Goal: Answer question/provide support

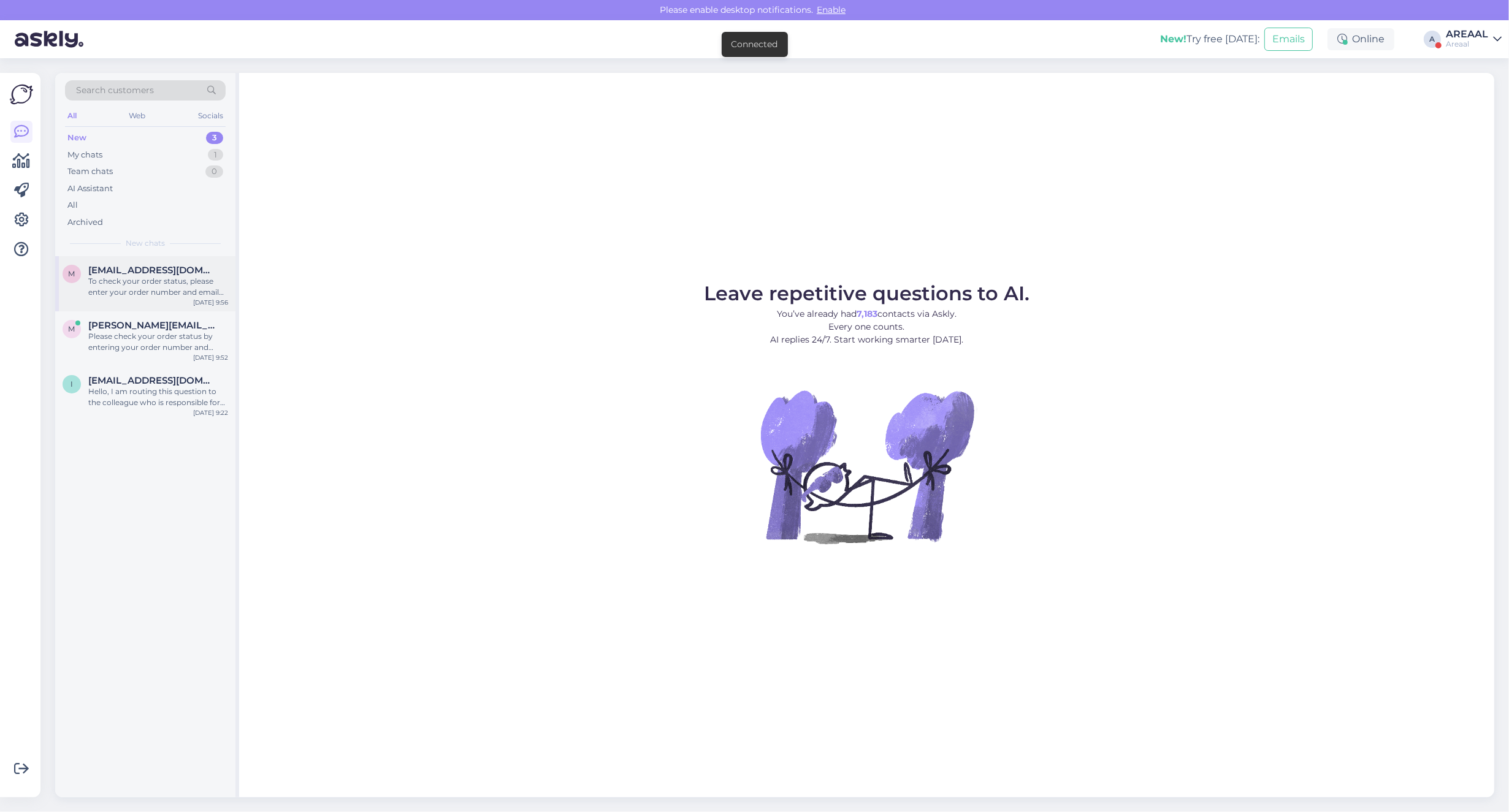
click at [117, 296] on div "To check your order status, please enter your order number and email here: - [U…" at bounding box center [158, 287] width 140 height 22
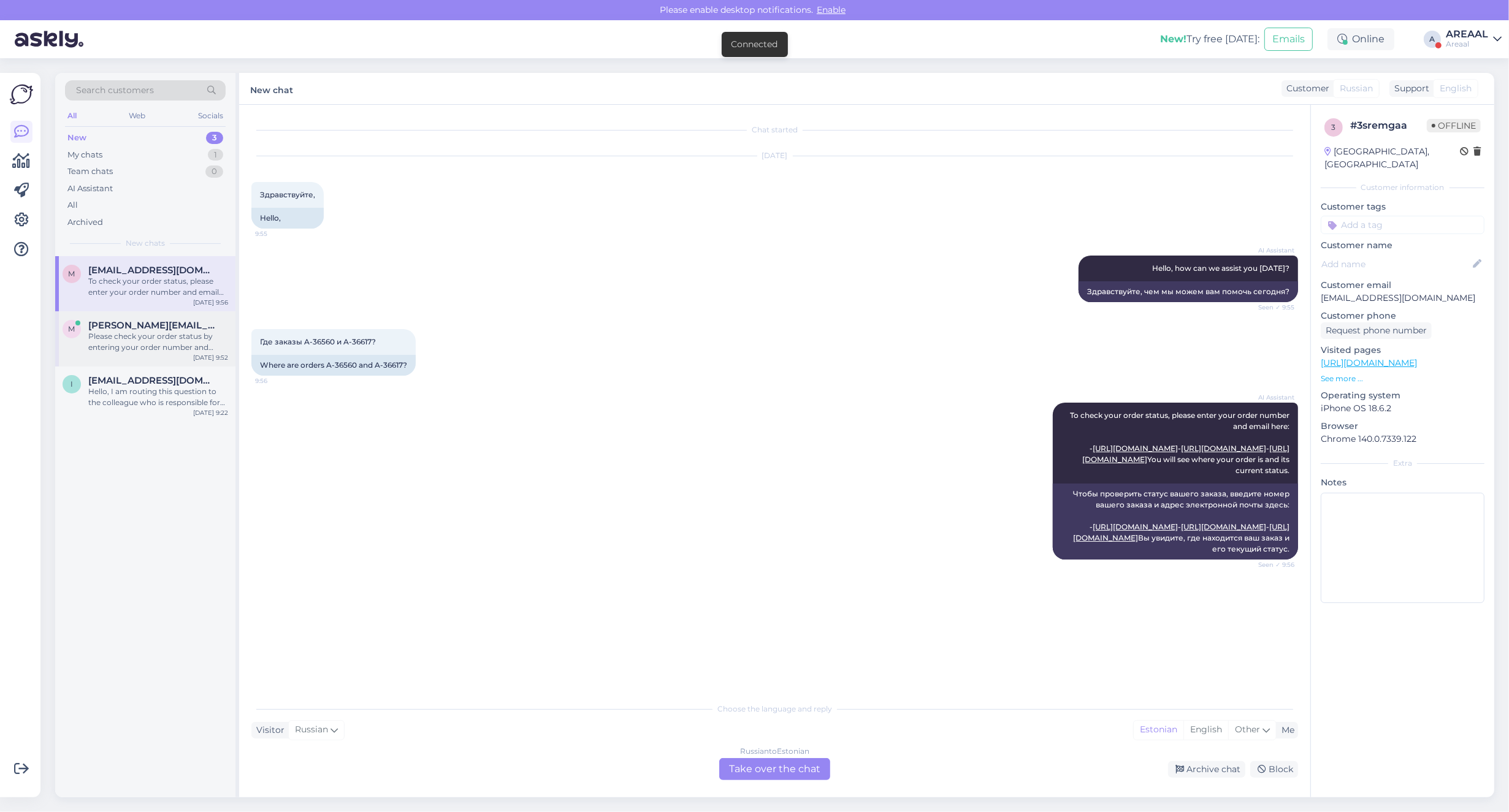
click at [157, 349] on div "Please check your order status by entering your order number and email here: - …" at bounding box center [158, 342] width 140 height 22
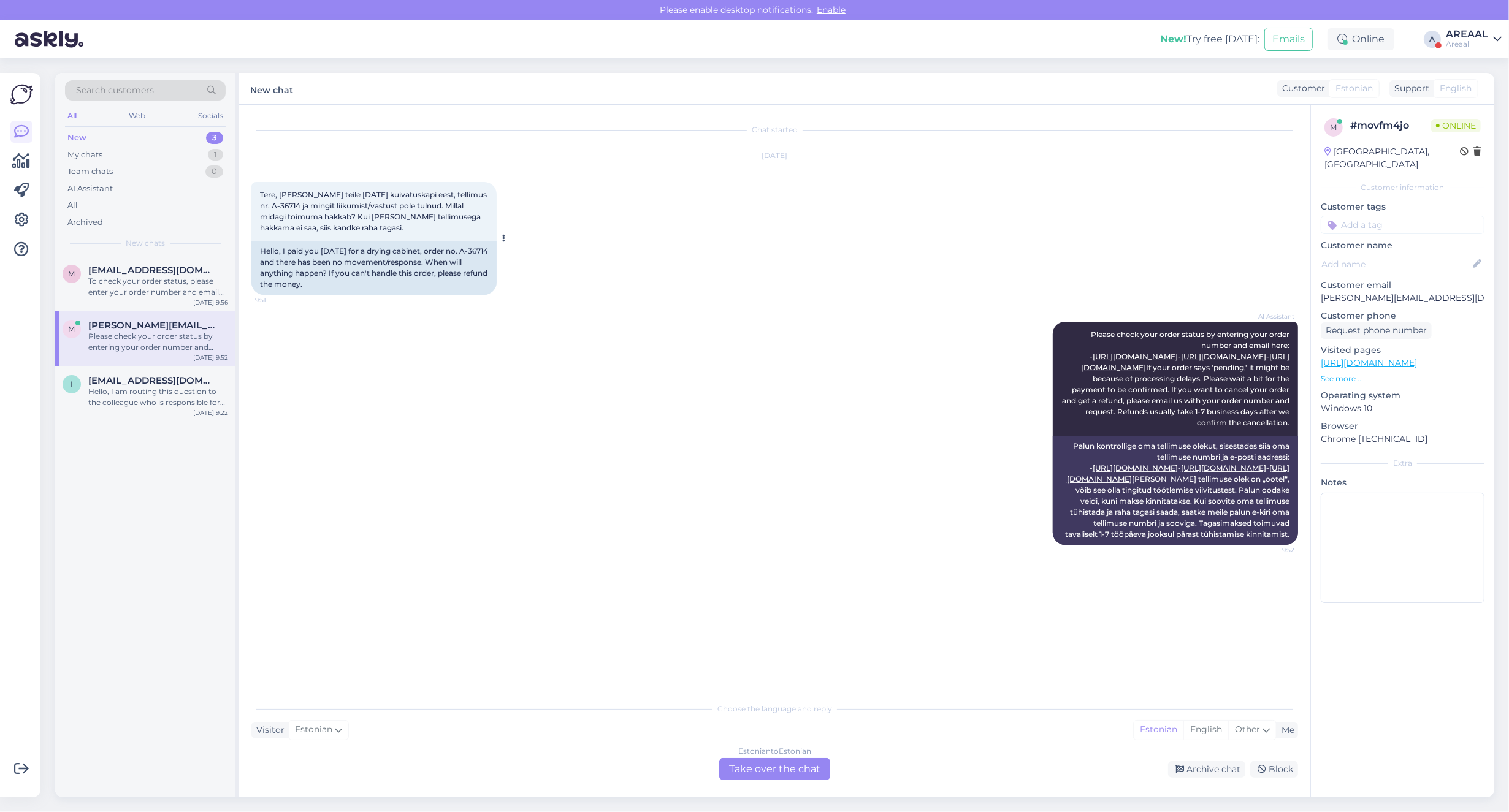
click at [473, 193] on span "Tere, [PERSON_NAME] teile [DATE] kuivatuskapi eest, tellimus nr. A-36714 ja min…" at bounding box center [374, 211] width 228 height 42
drag, startPoint x: 467, startPoint y: 195, endPoint x: 281, endPoint y: 209, distance: 186.5
click at [281, 209] on span "Tere, [PERSON_NAME] teile [DATE] kuivatuskapi eest, tellimus nr. A-36714 ja min…" at bounding box center [374, 211] width 228 height 42
copy span "A-36714"
click at [443, 432] on div "AI Assistant Please check your order status by entering your order number and e…" at bounding box center [775, 432] width 1047 height 250
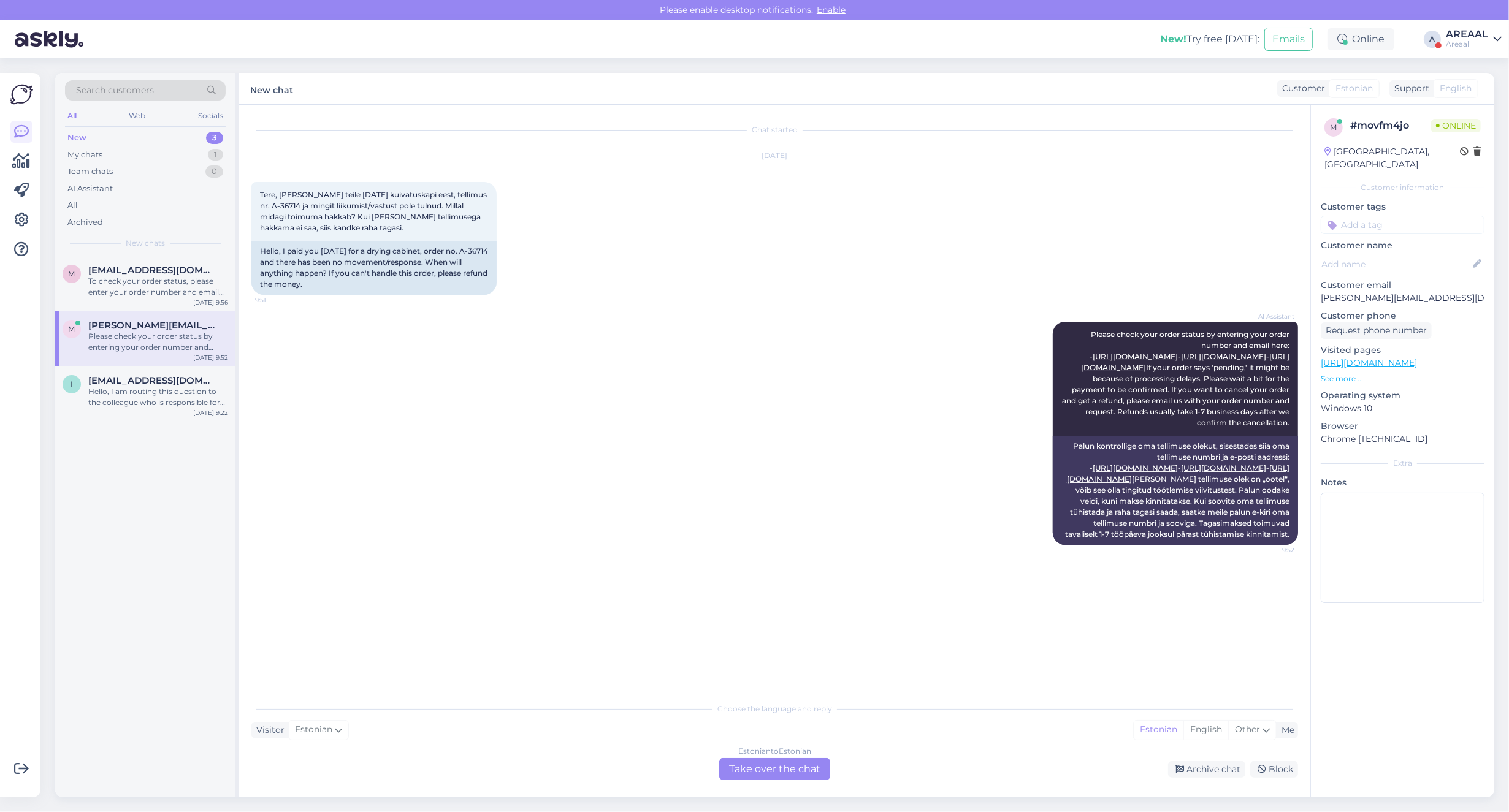
click at [800, 777] on div "Estonian to Estonian Take over the chat" at bounding box center [774, 770] width 111 height 22
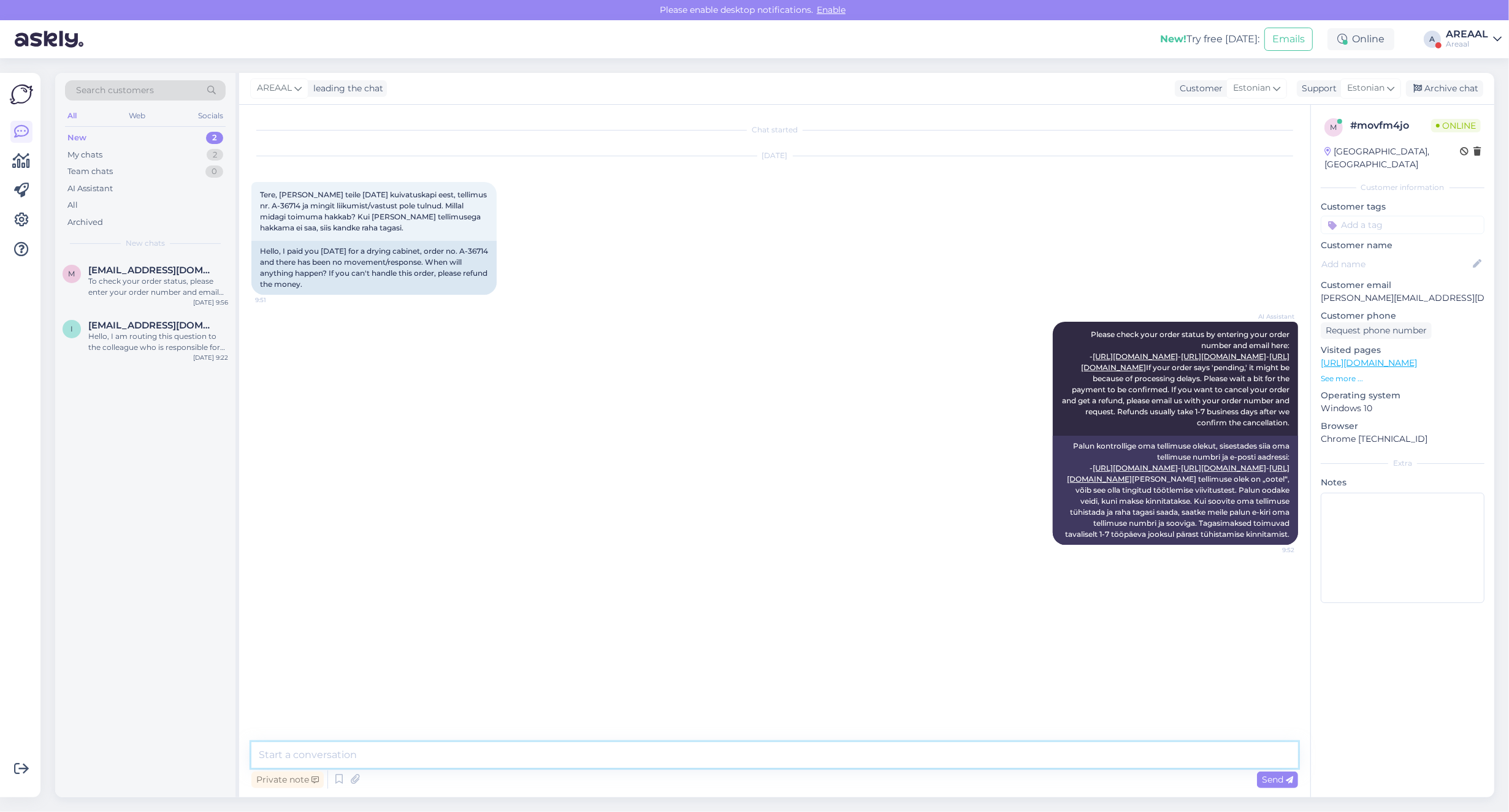
click at [777, 751] on textarea at bounding box center [775, 755] width 1047 height 26
click at [403, 754] on textarea at bounding box center [775, 755] width 1047 height 26
click at [681, 764] on textarea "Kaup on tellitud lattu ning tellimus saadetakse välja peale kauba lattu saabumi…" at bounding box center [775, 755] width 1047 height 26
click at [747, 754] on textarea "Kaup on tellitud lattu ning tellimus saadetakse välja peale kauba lattu saabumi…" at bounding box center [775, 755] width 1047 height 26
type textarea "Kaup on tellitud lattu ning tellimus saadetakse välja peale kauba lattu saabumi…"
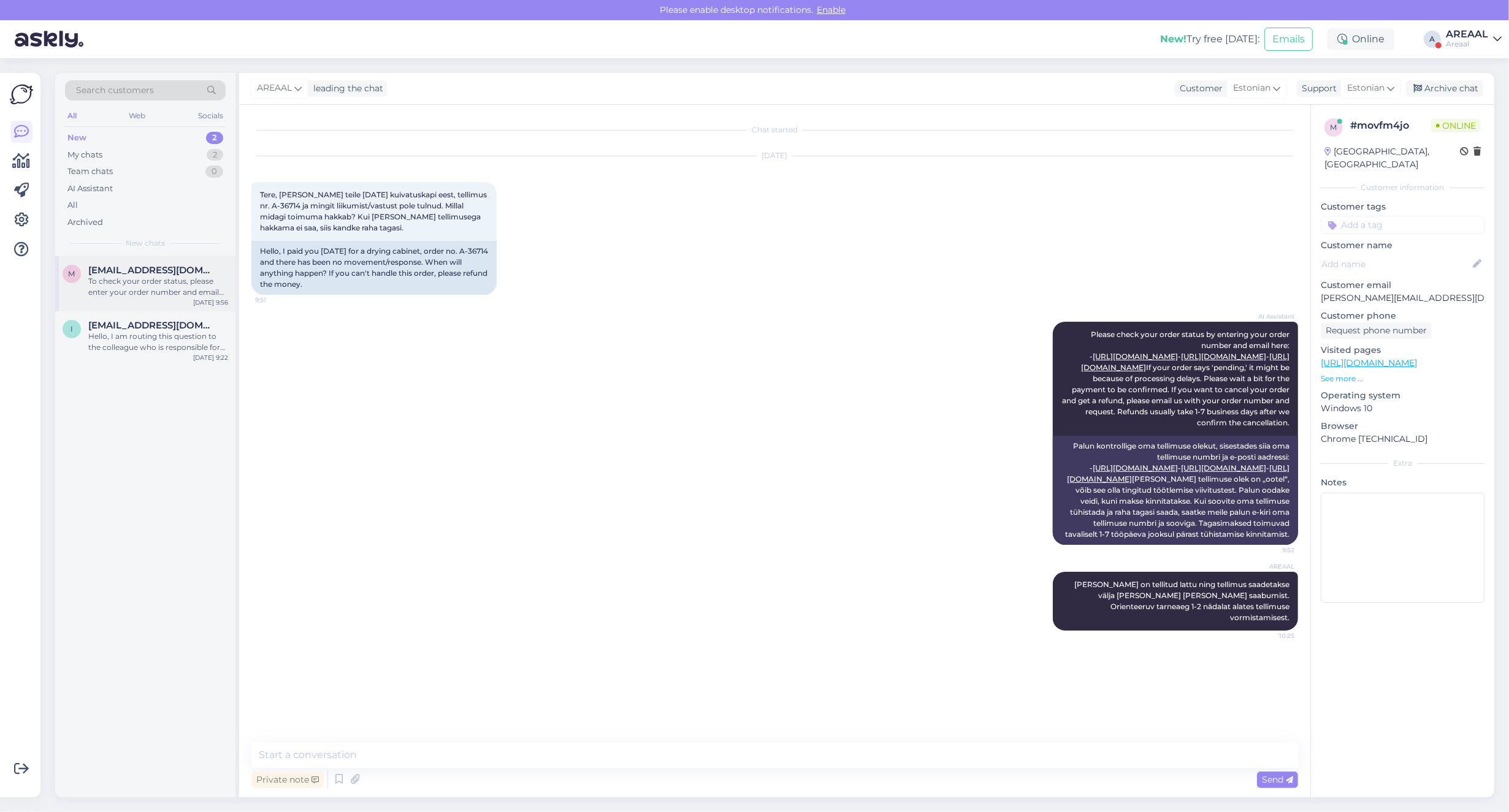
click at [123, 258] on div "M Mr.mihhailpetrov@gmail.com To check your order status, please enter your orde…" at bounding box center [145, 284] width 180 height 55
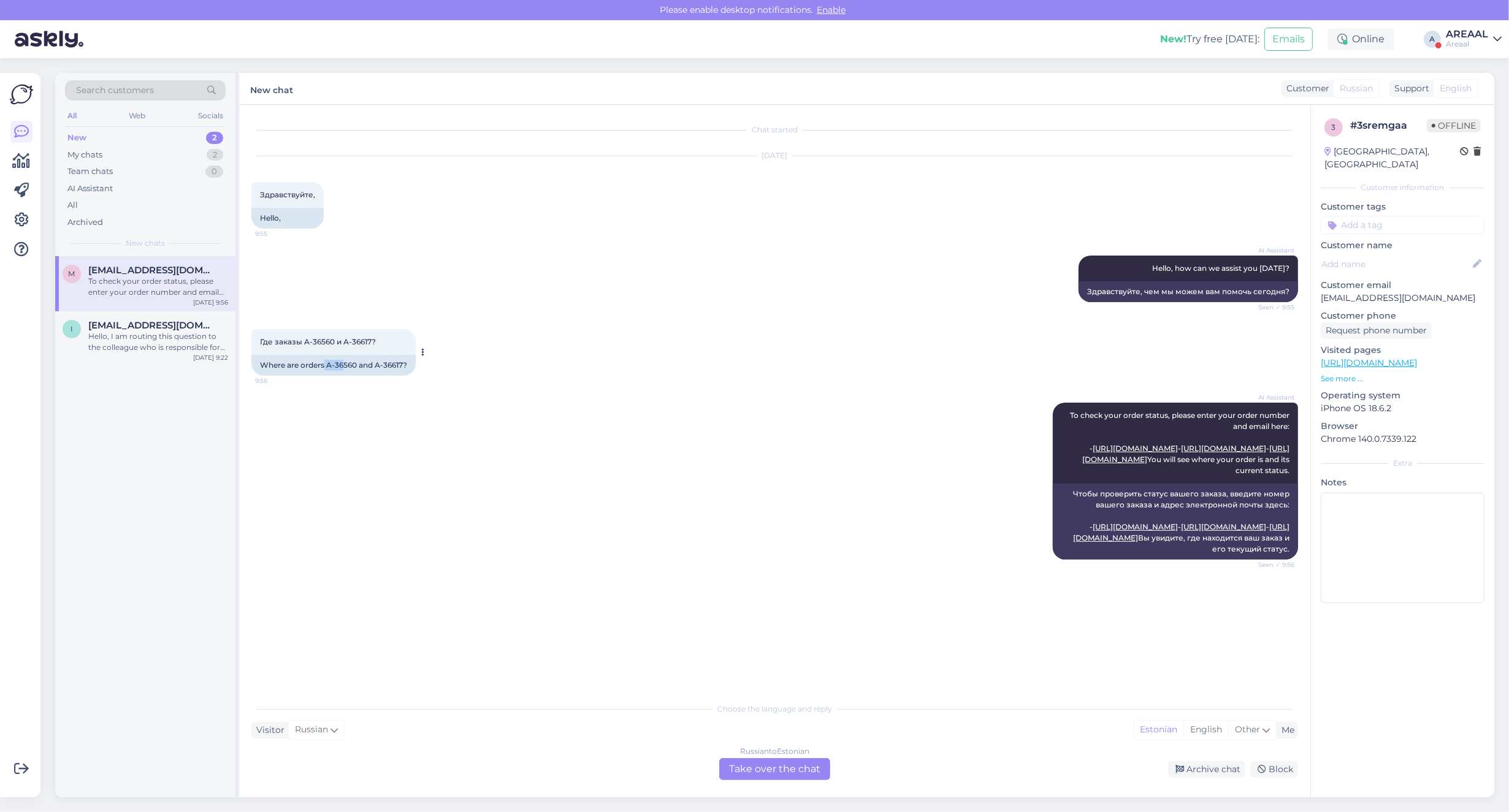
copy div "A-36"
copy div "A-36560"
drag, startPoint x: 325, startPoint y: 362, endPoint x: 356, endPoint y: 362, distance: 31.0
click at [356, 362] on div "Where are orders A-36560 and A-36617?" at bounding box center [334, 365] width 164 height 21
drag, startPoint x: 377, startPoint y: 366, endPoint x: 407, endPoint y: 366, distance: 30.0
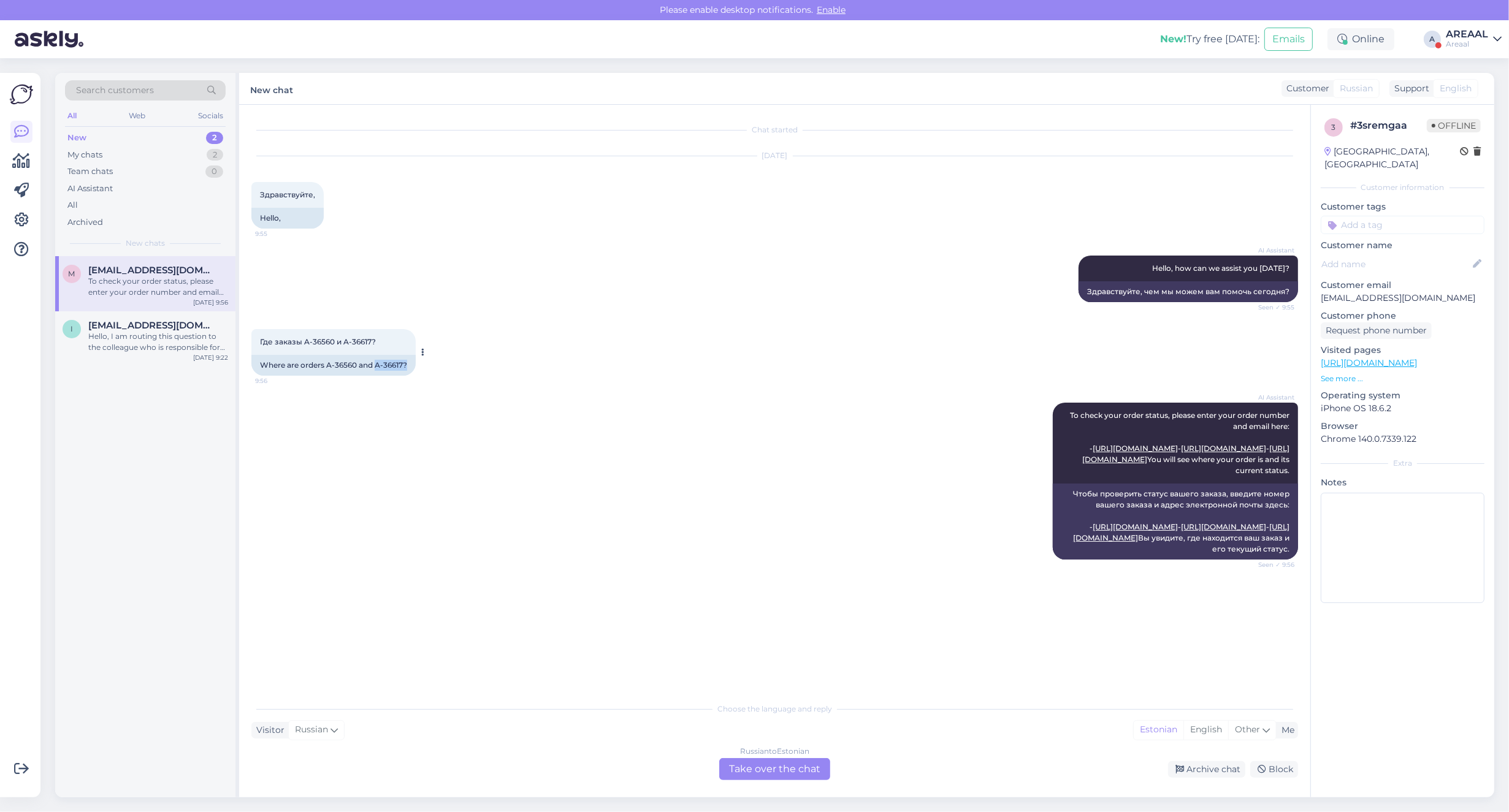
click at [407, 366] on div "Where are orders A-36560 and A-36617?" at bounding box center [334, 365] width 164 height 21
copy div "A-36617?"
click at [1200, 766] on div "Archive chat" at bounding box center [1206, 769] width 77 height 16
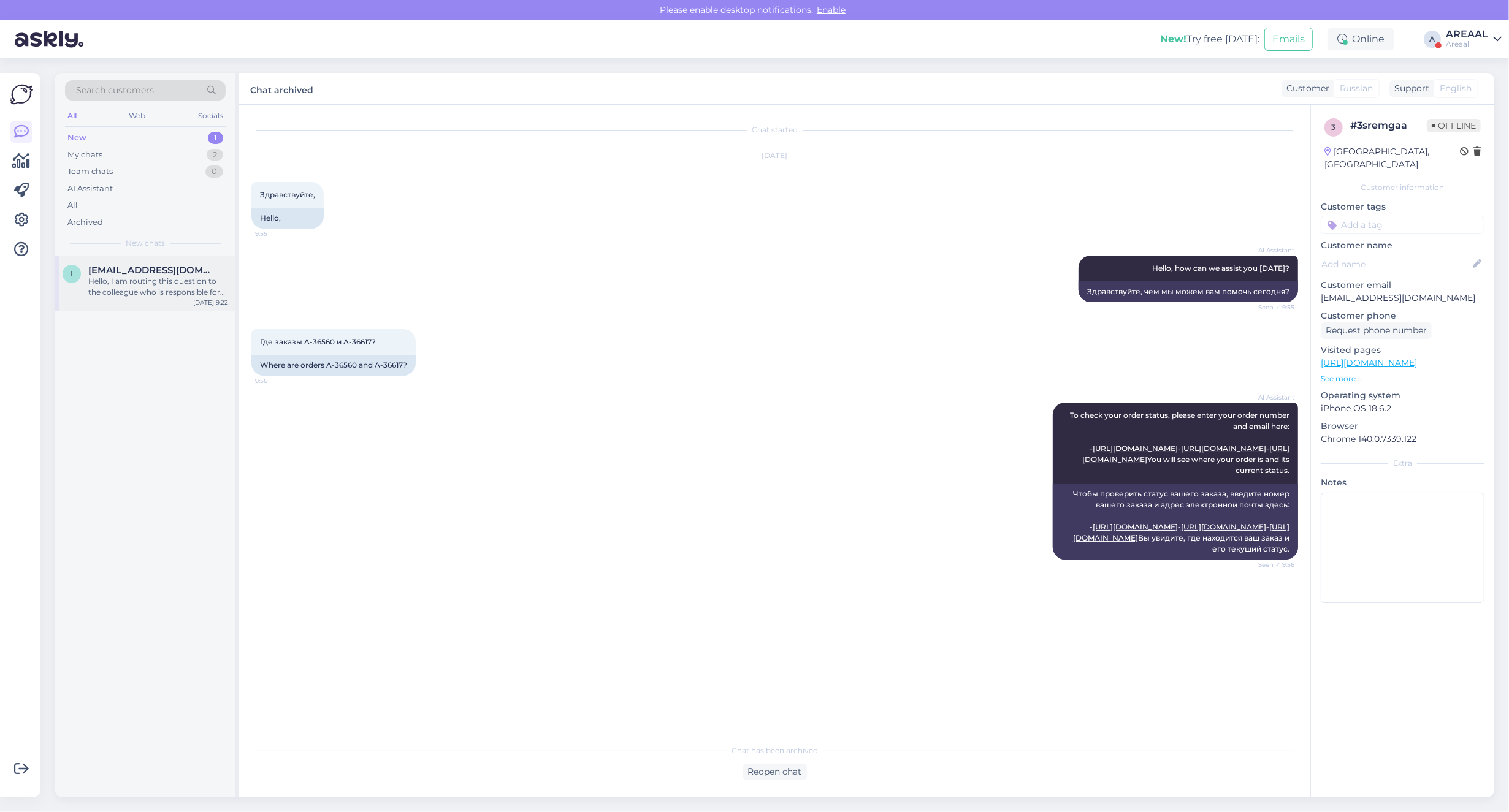
click at [119, 259] on div "i info@areaal.ee Hello, I am routing this question to the colleague who is resp…" at bounding box center [145, 284] width 180 height 55
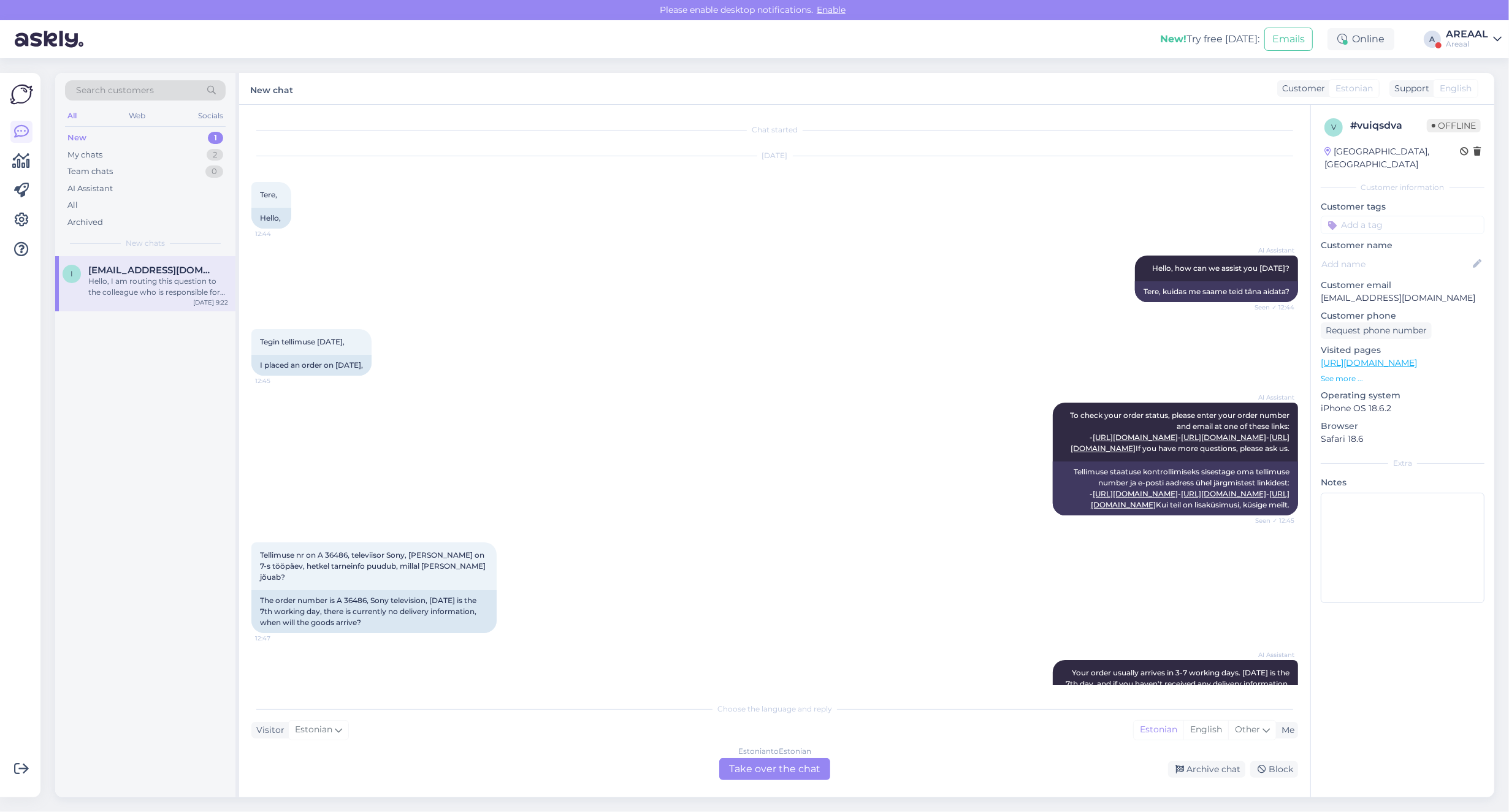
scroll to position [914, 0]
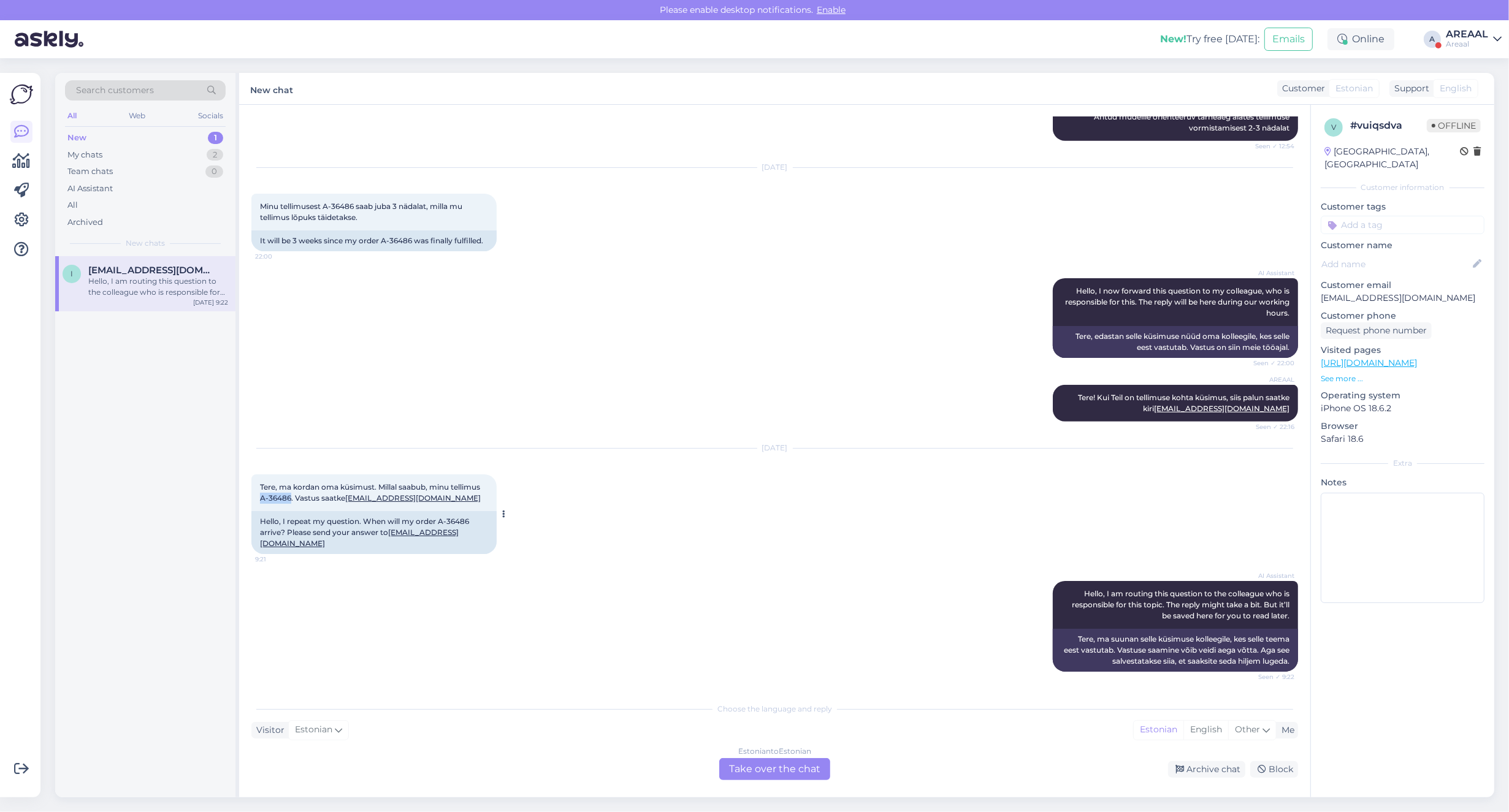
drag, startPoint x: 289, startPoint y: 510, endPoint x: 259, endPoint y: 512, distance: 30.1
click at [259, 511] on div "Tere, ma kordan oma küsimust. Millal saabub, minu tellimus A-36486. Vastus saat…" at bounding box center [374, 492] width 245 height 37
copy span "A-36486"
click at [121, 206] on div "All" at bounding box center [145, 205] width 161 height 17
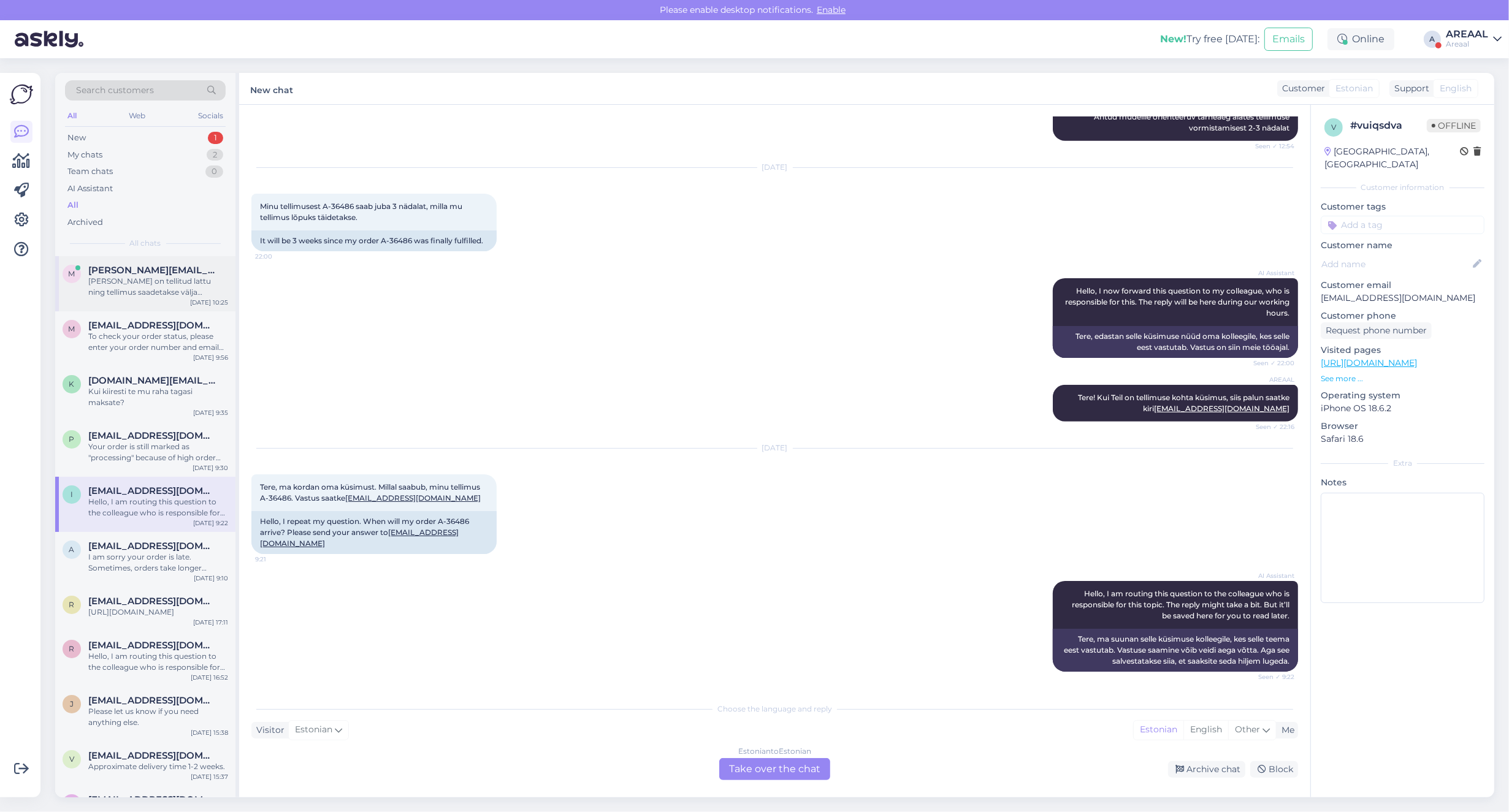
click at [163, 297] on div "Kaup on tellitud lattu ning tellimus saadetakse välja peale kauba lattu saabumi…" at bounding box center [158, 287] width 140 height 22
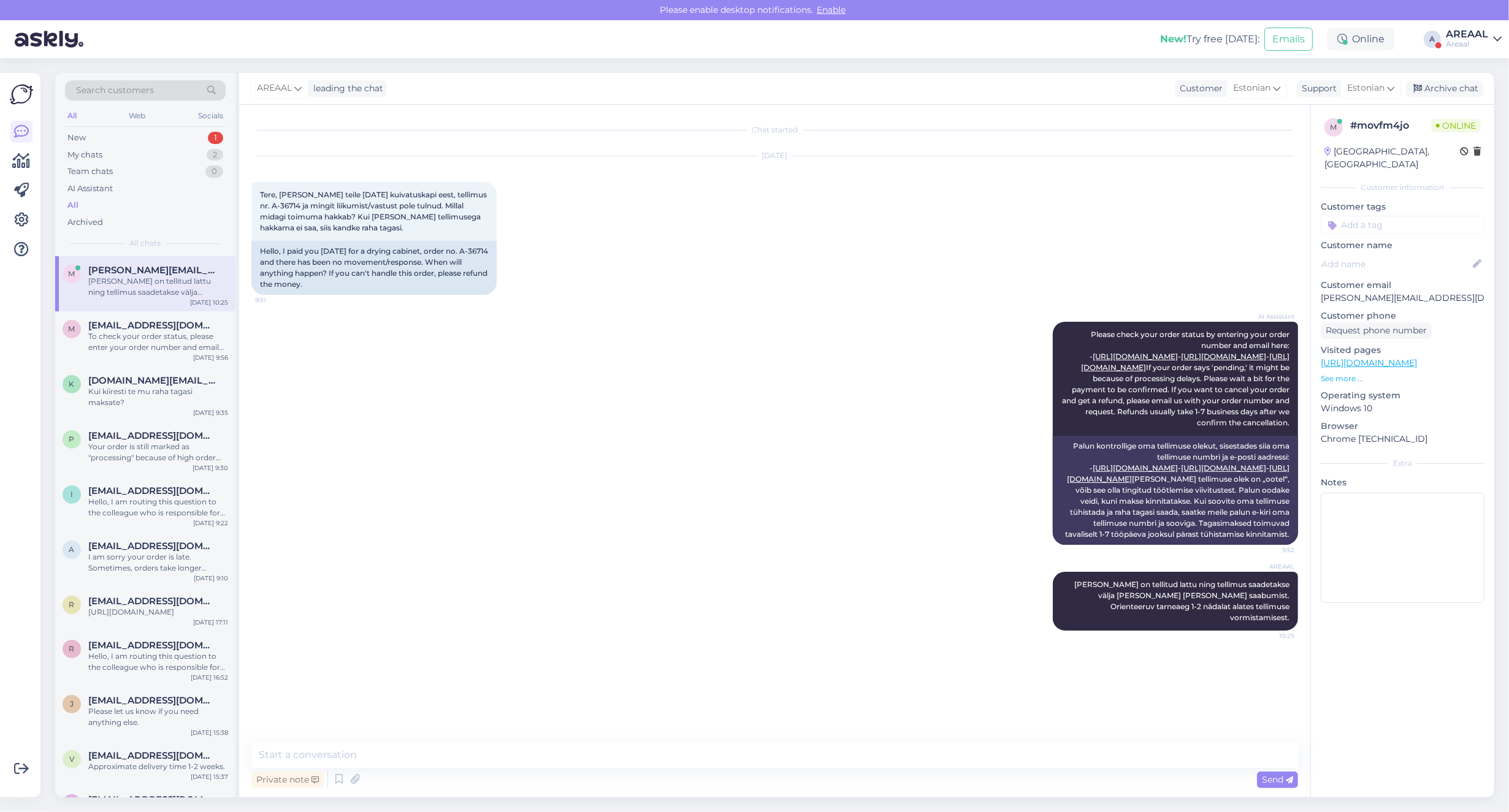
scroll to position [0, 0]
click at [1480, 35] on div "AREAAL" at bounding box center [1467, 34] width 42 height 10
click at [1472, 86] on button "Open" at bounding box center [1474, 94] width 35 height 19
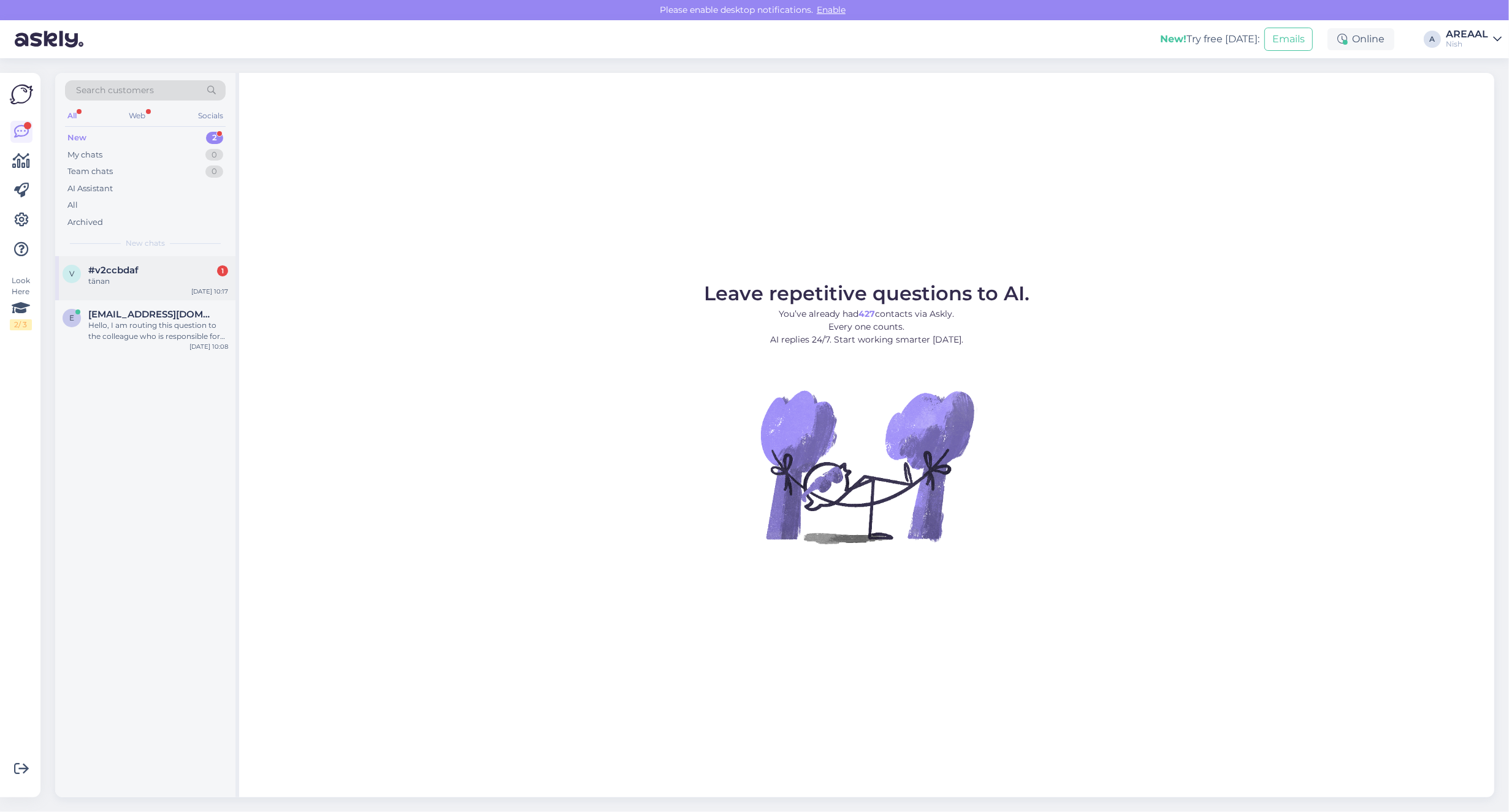
click at [123, 276] on div "tänan" at bounding box center [158, 281] width 140 height 11
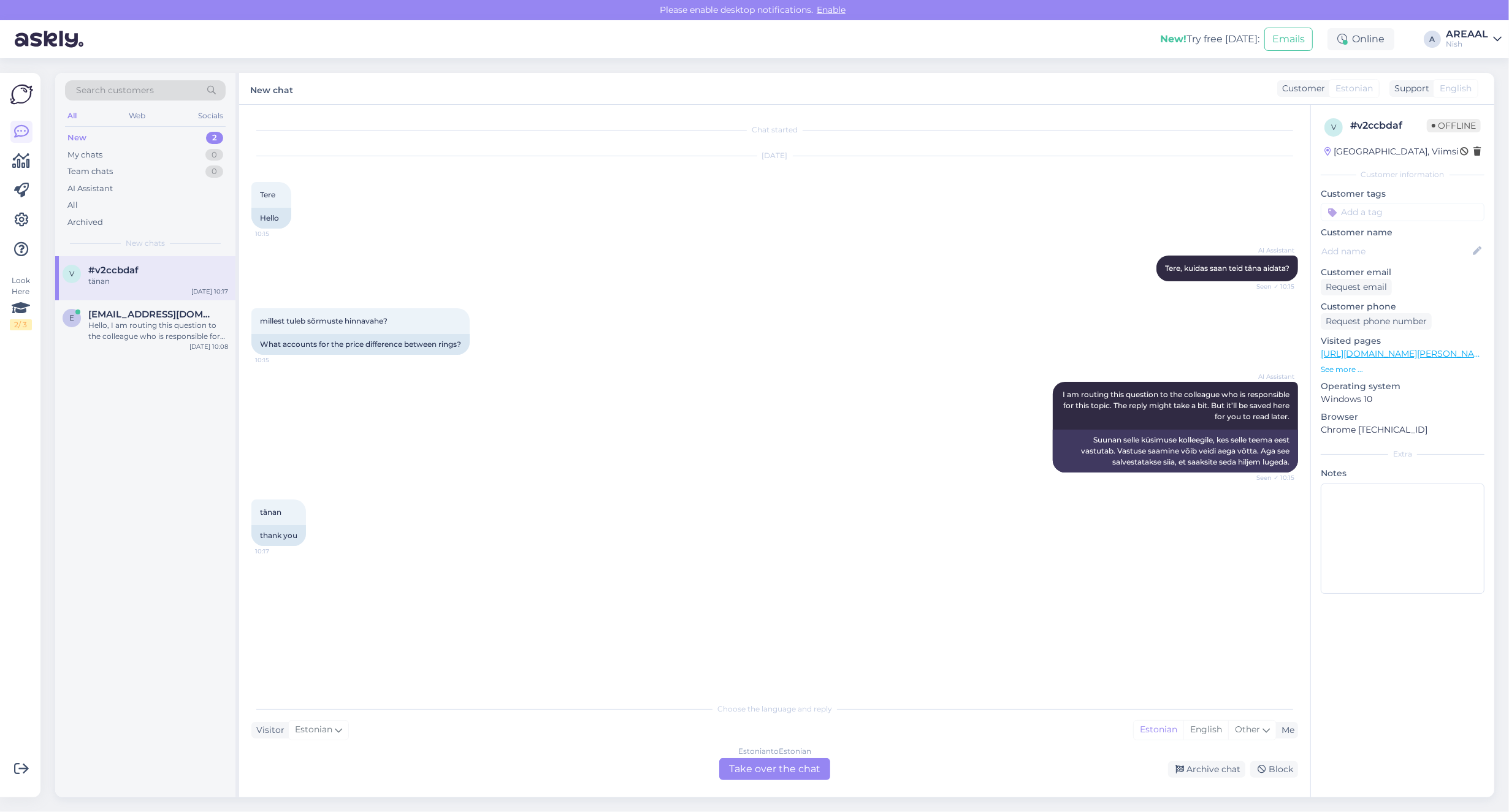
click at [1442, 352] on link "https://nutisormused.ee/oura-gen3-heritage-nutisormus-matt-hall/" at bounding box center [1405, 353] width 170 height 11
click at [626, 506] on div "tänan 10:17 thank you" at bounding box center [775, 522] width 1047 height 74
click at [805, 772] on div "Estonian to Estonian Take over the chat" at bounding box center [774, 770] width 111 height 22
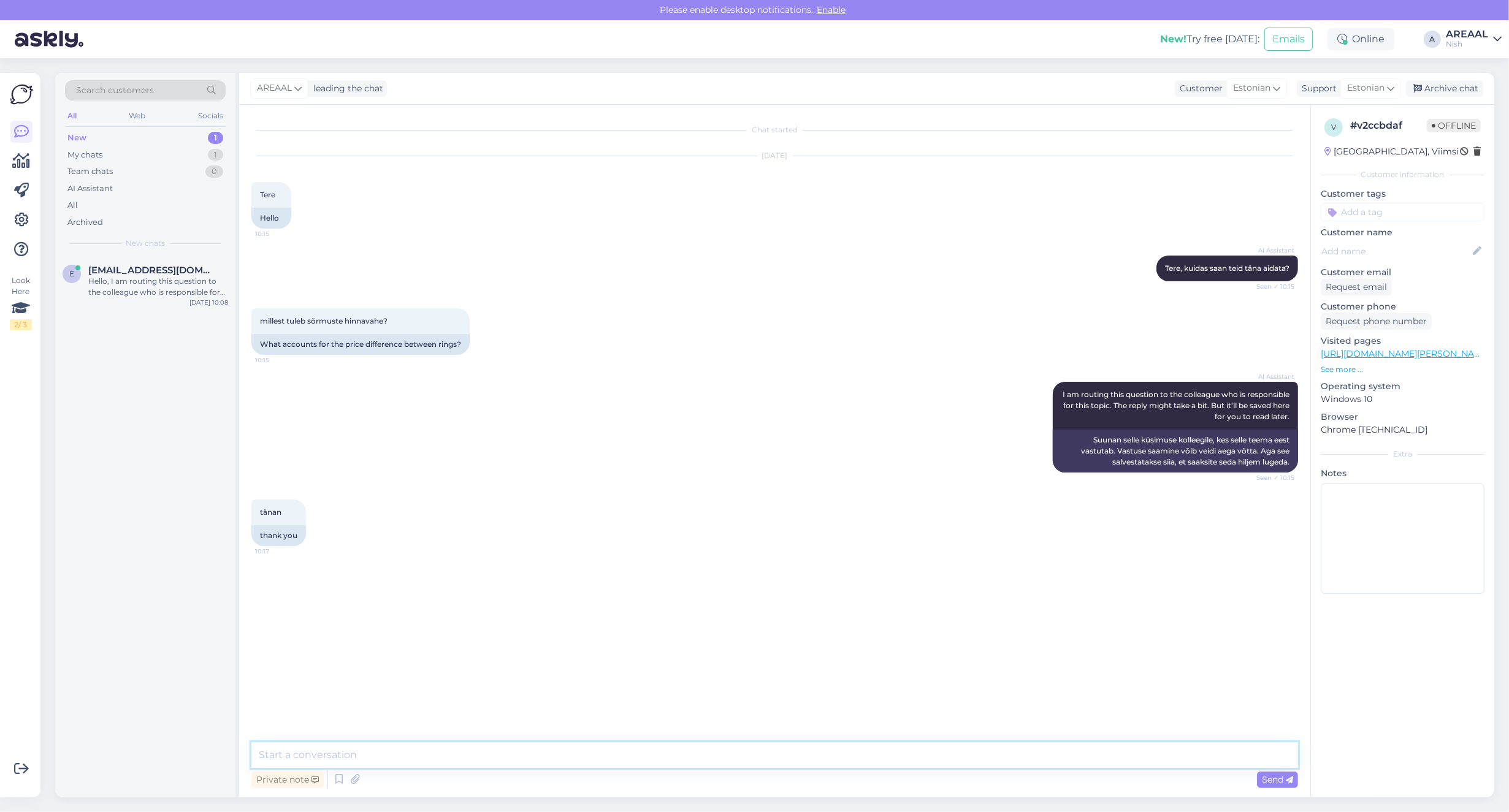
click at [796, 761] on textarea at bounding box center [775, 755] width 1047 height 26
type textarea "Lähtuvalt kauba sisseostuhindadest"
click at [167, 277] on div "Hello, I am routing this question to the colleague who is responsible for this …" at bounding box center [158, 287] width 140 height 22
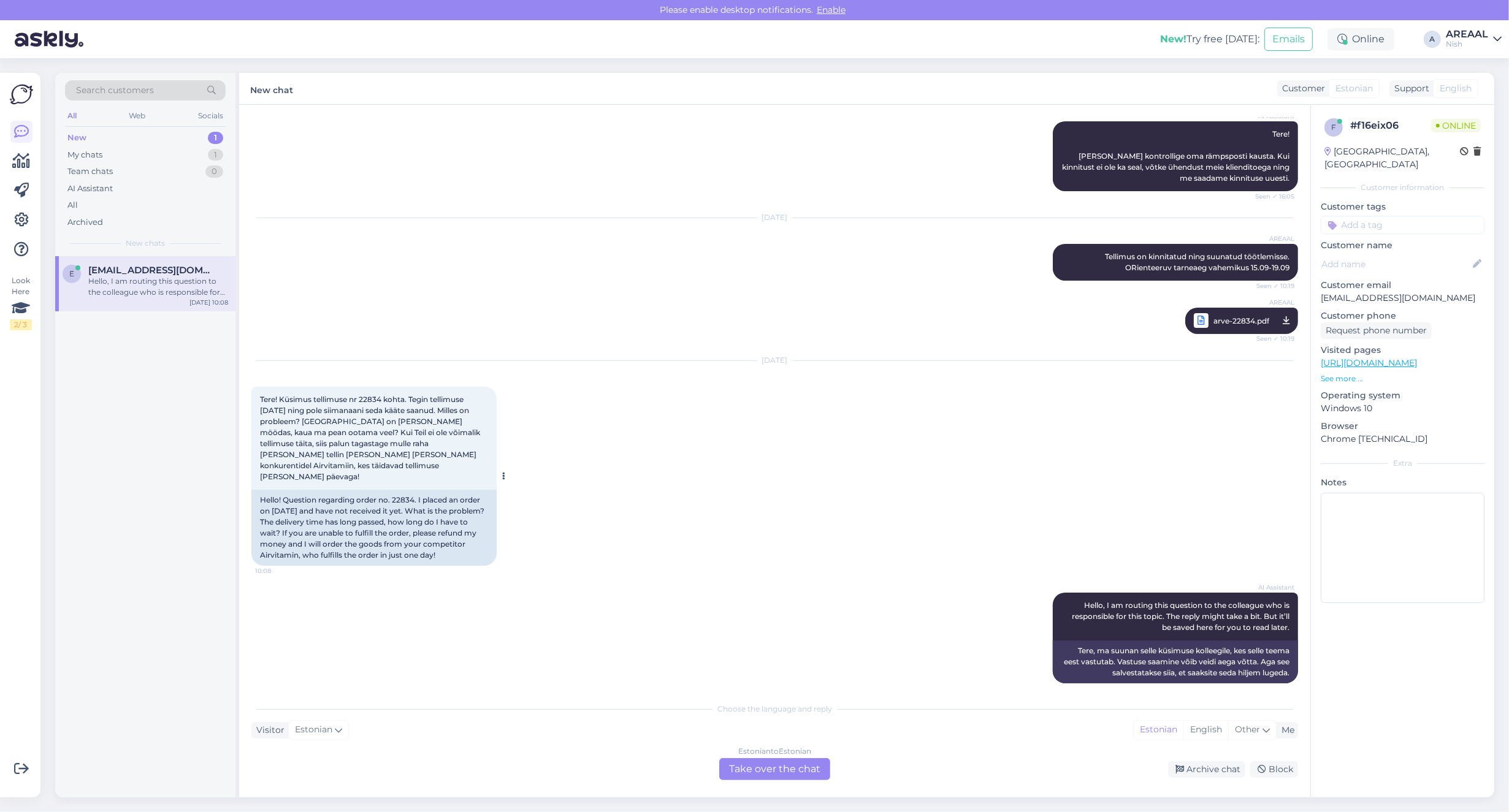
click at [369, 401] on span "Tere! Küsimus tellimuse nr 22834 kohta. Tegin tellimuse 8. septembril ning pole…" at bounding box center [370, 438] width 222 height 86
copy span "22834"
click at [422, 225] on div "Sep 12 2025 AREAAL Tellimus on kinnitatud ning suunatud töötlemisse. ORienteeru…" at bounding box center [775, 276] width 1047 height 143
click at [185, 161] on div "My chats 1" at bounding box center [145, 155] width 161 height 17
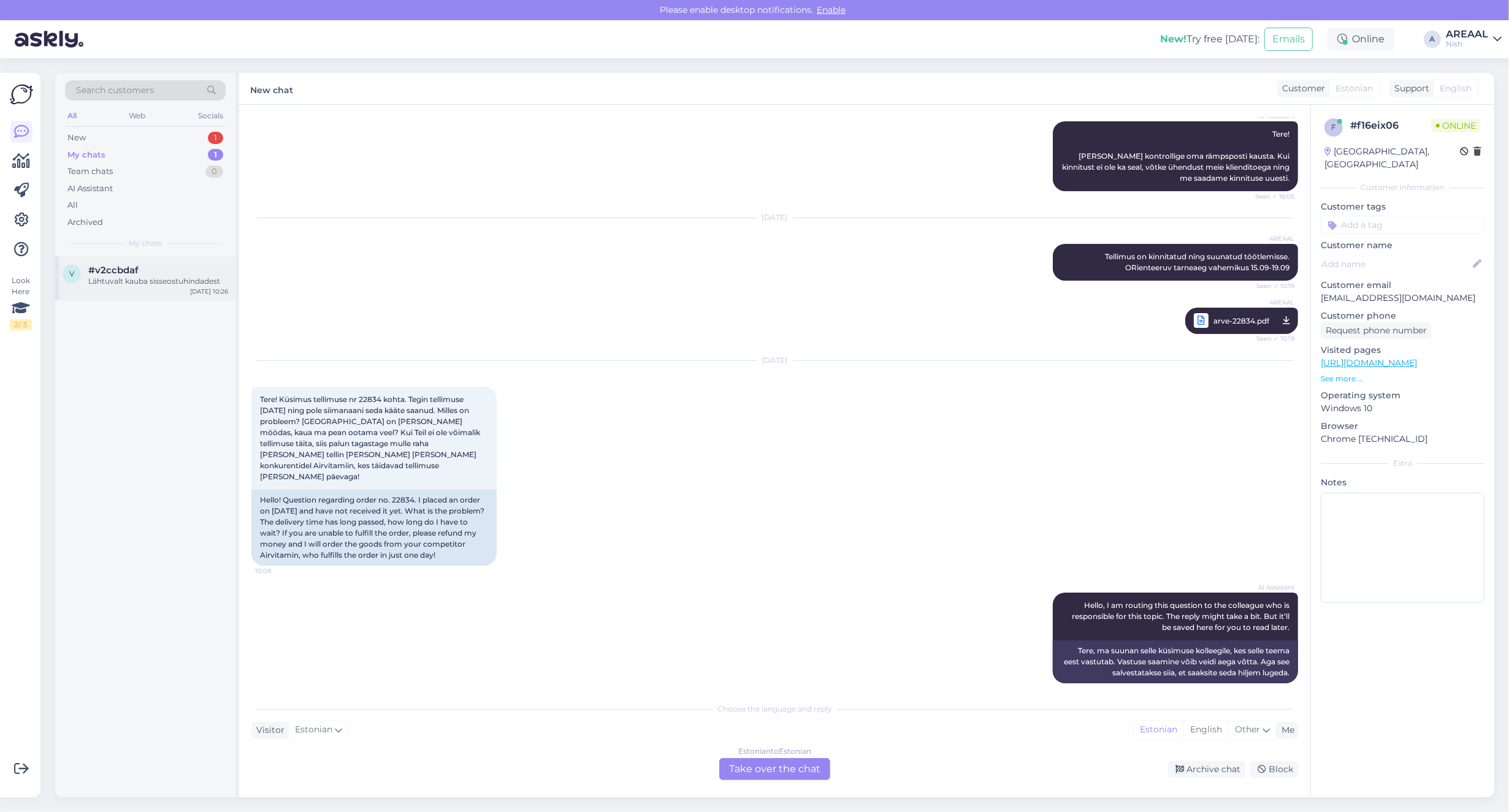
click at [143, 295] on div "v #v2ccbdaf Lähtuvalt kauba sisseostuhindadest Sep 26 10:26" at bounding box center [145, 278] width 180 height 44
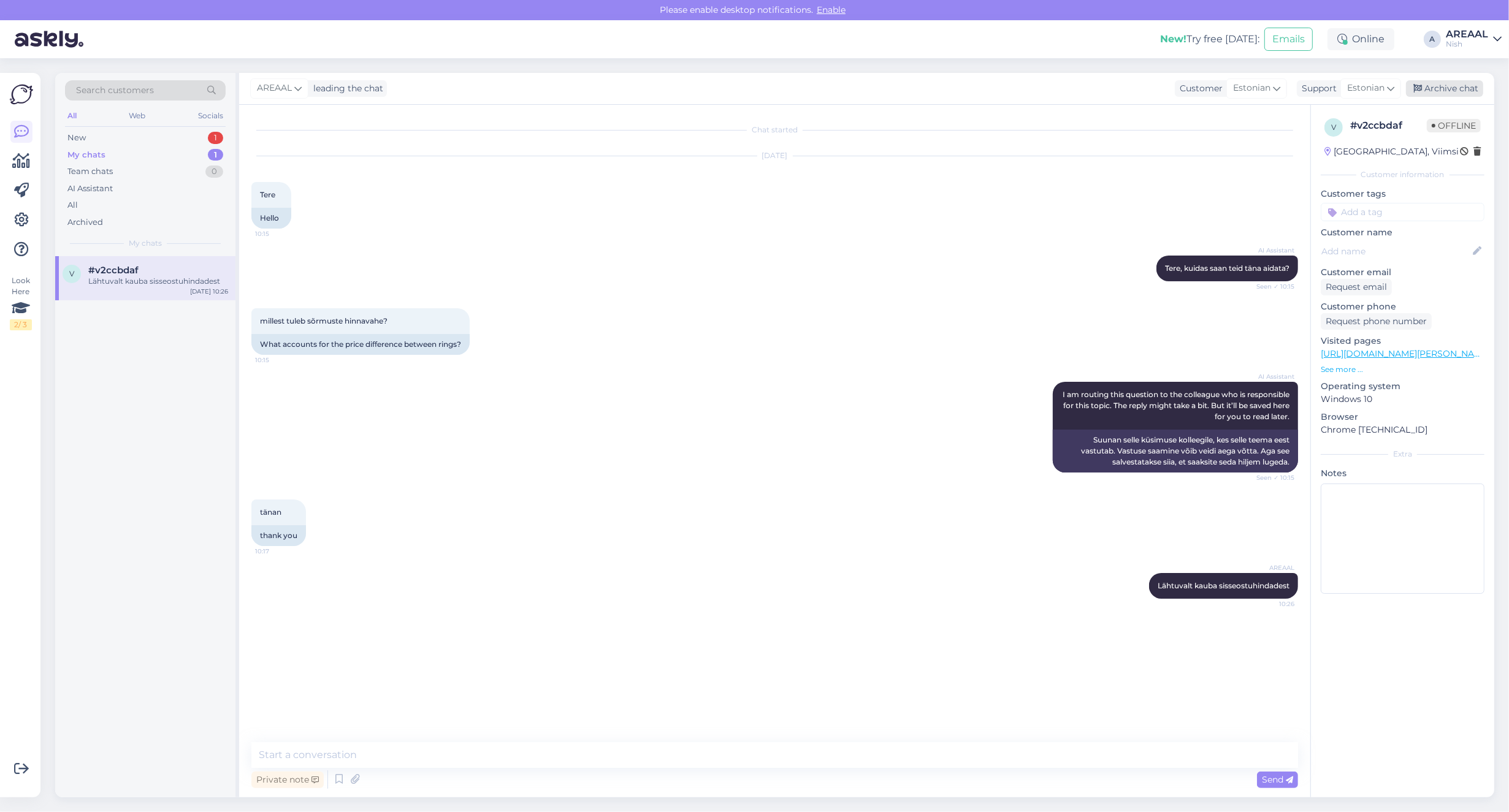
click at [1469, 93] on div "Archive chat" at bounding box center [1444, 88] width 77 height 16
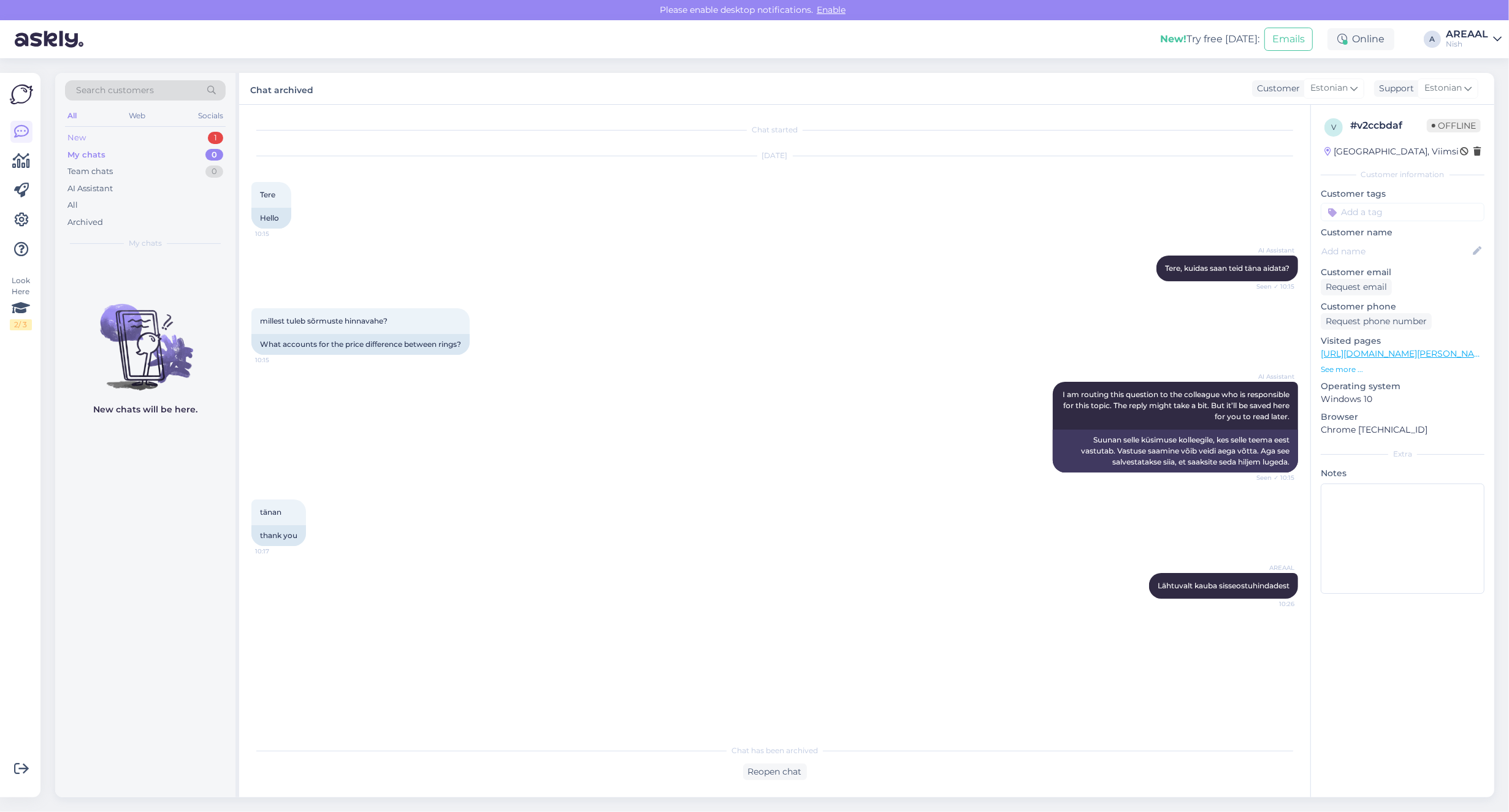
click at [213, 133] on div "1" at bounding box center [215, 137] width 16 height 12
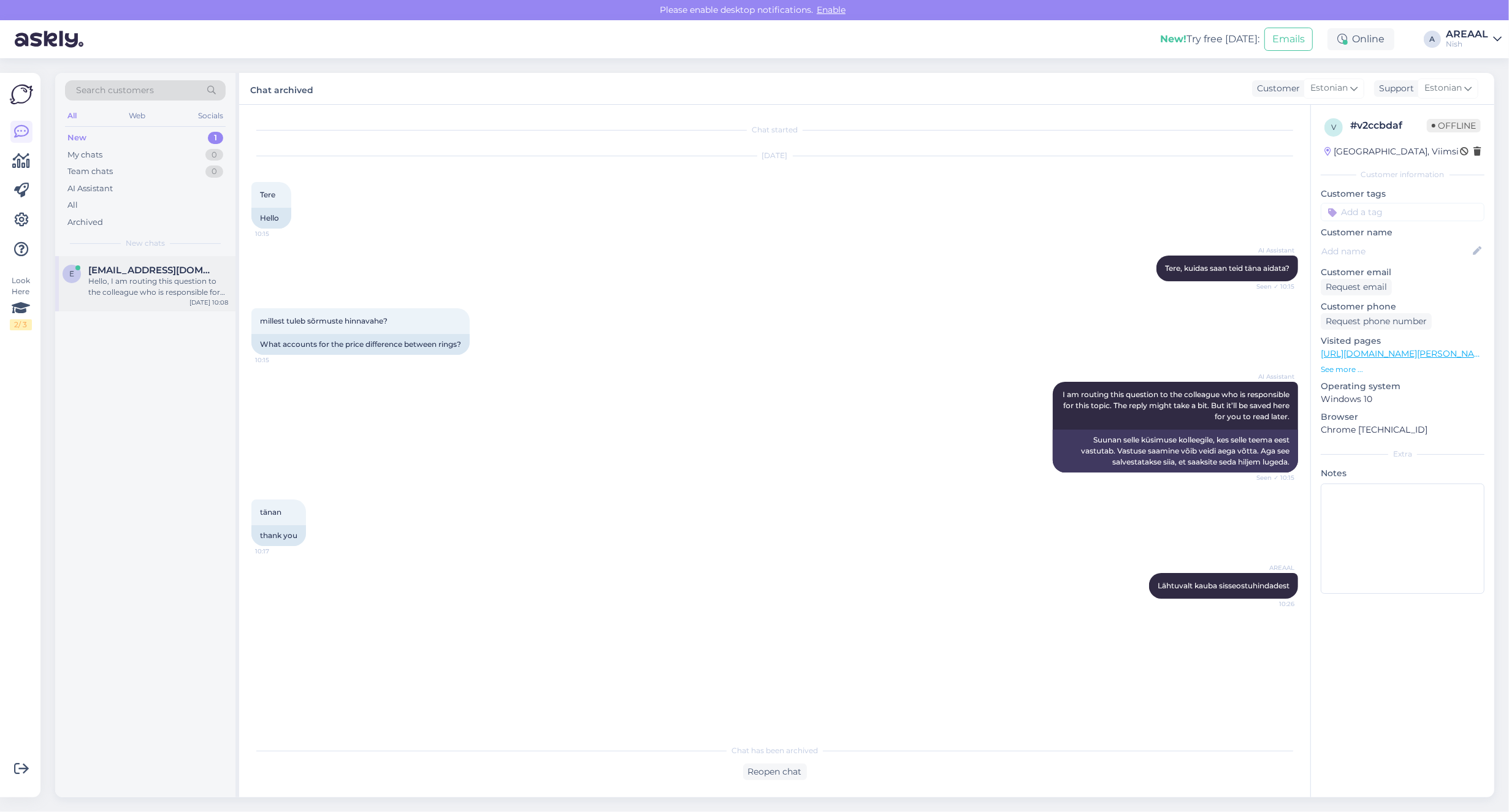
click at [180, 272] on span "[EMAIL_ADDRESS][DOMAIN_NAME]" at bounding box center [151, 270] width 127 height 11
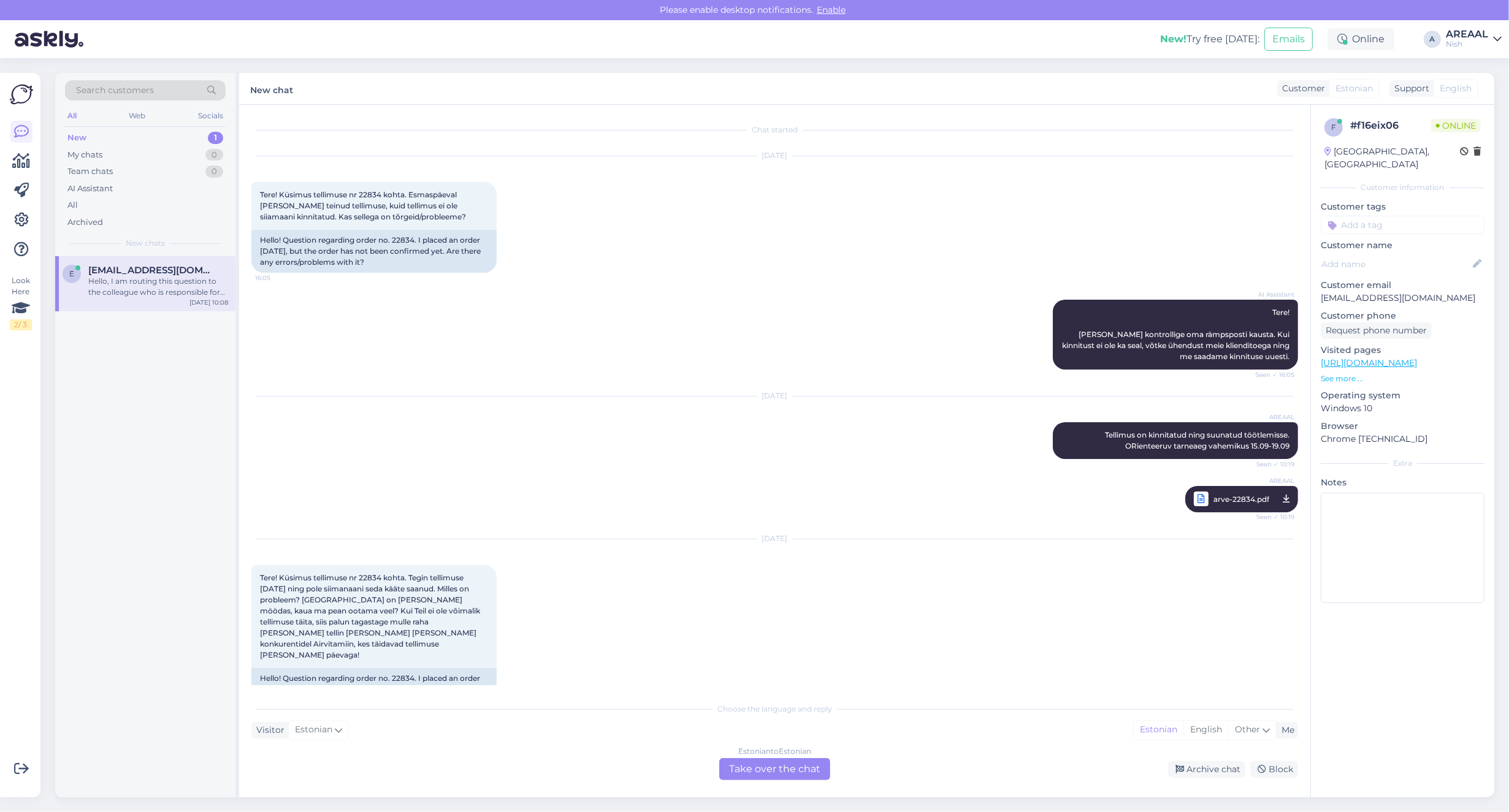
scroll to position [178, 0]
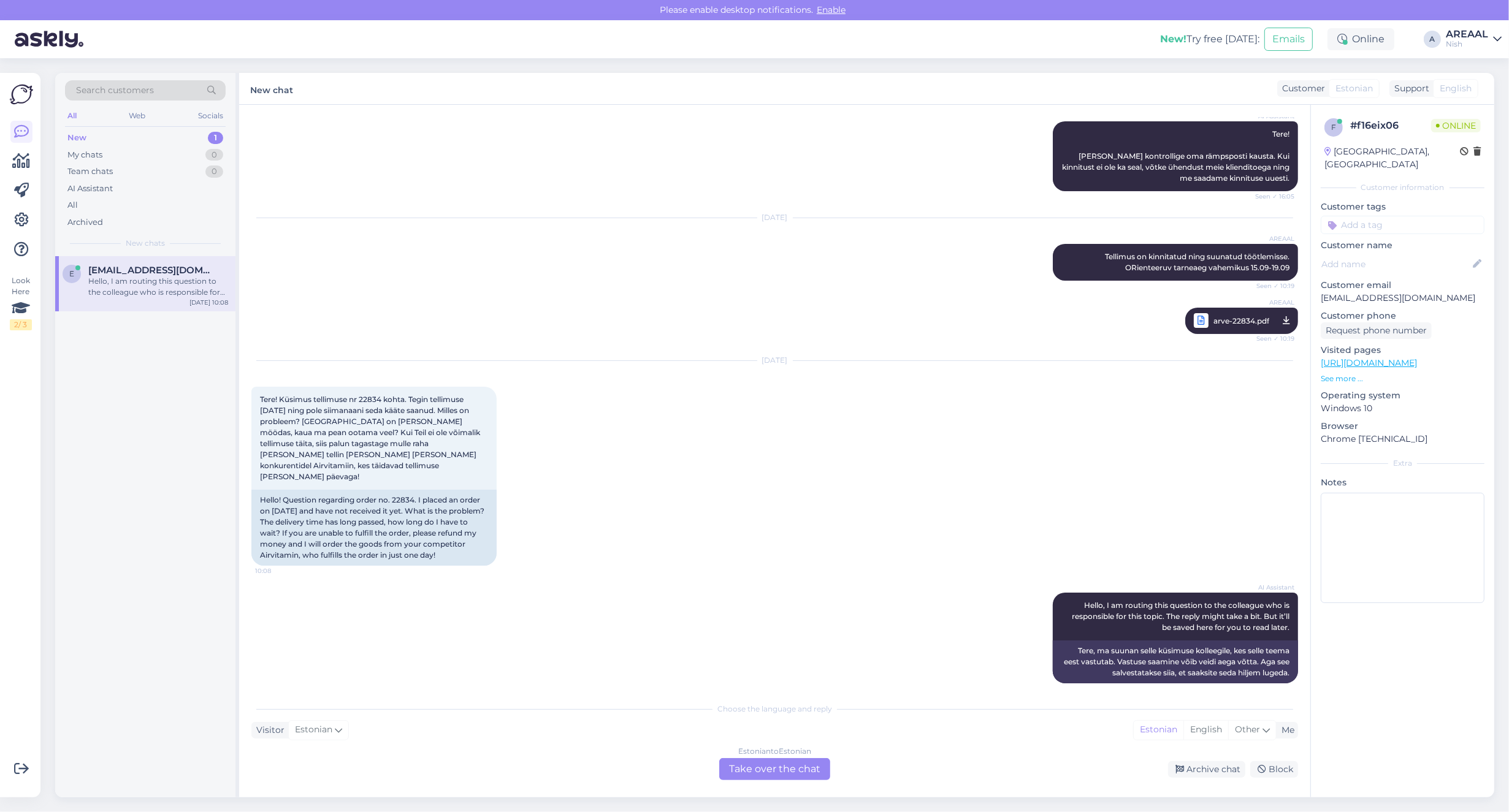
click at [753, 772] on div "Estonian to Estonian Take over the chat" at bounding box center [774, 770] width 111 height 22
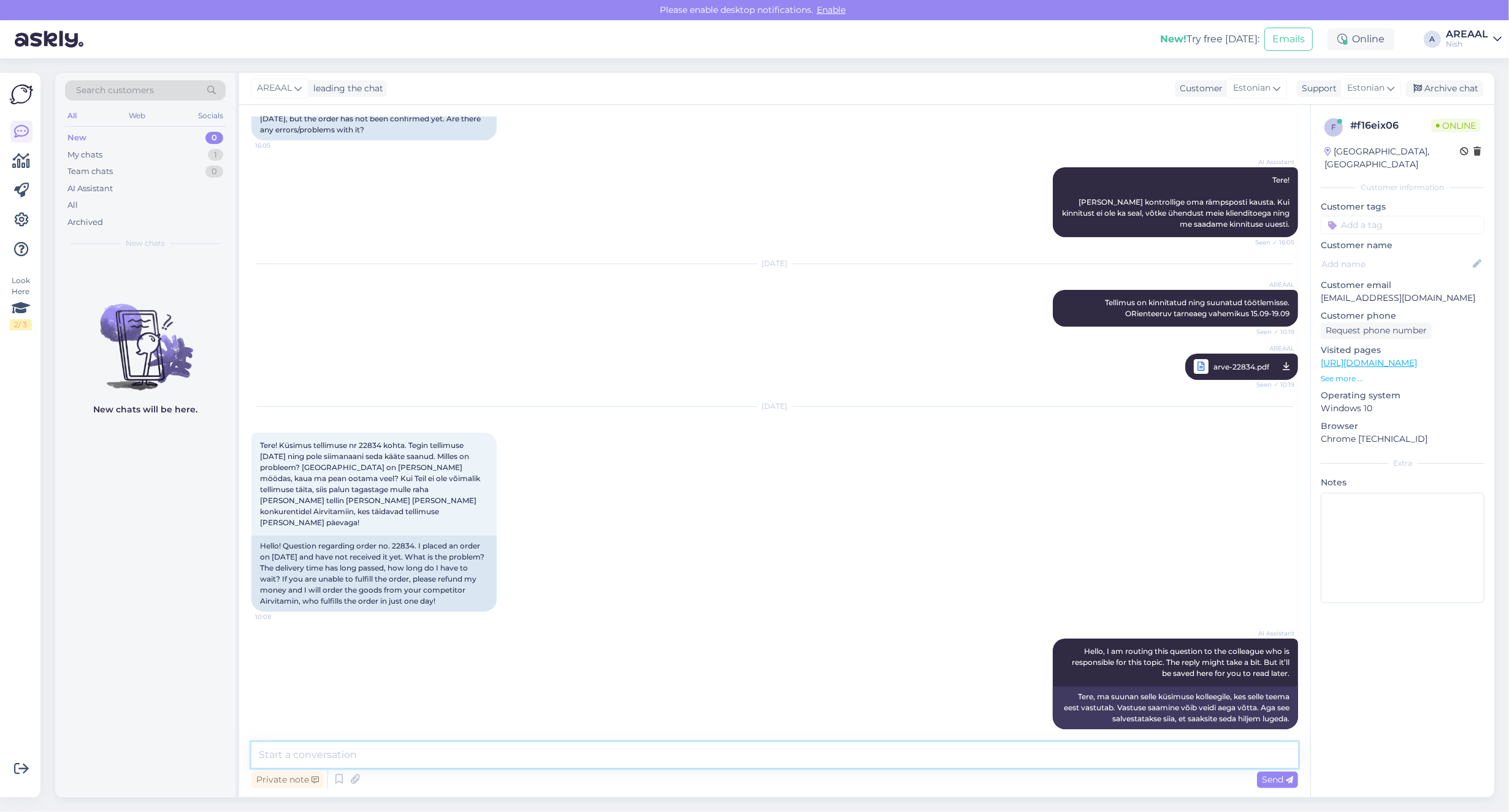
click at [749, 762] on textarea at bounding box center [775, 755] width 1047 height 26
type textarea "Tarne toimub vahemikus 27.09-30.09"
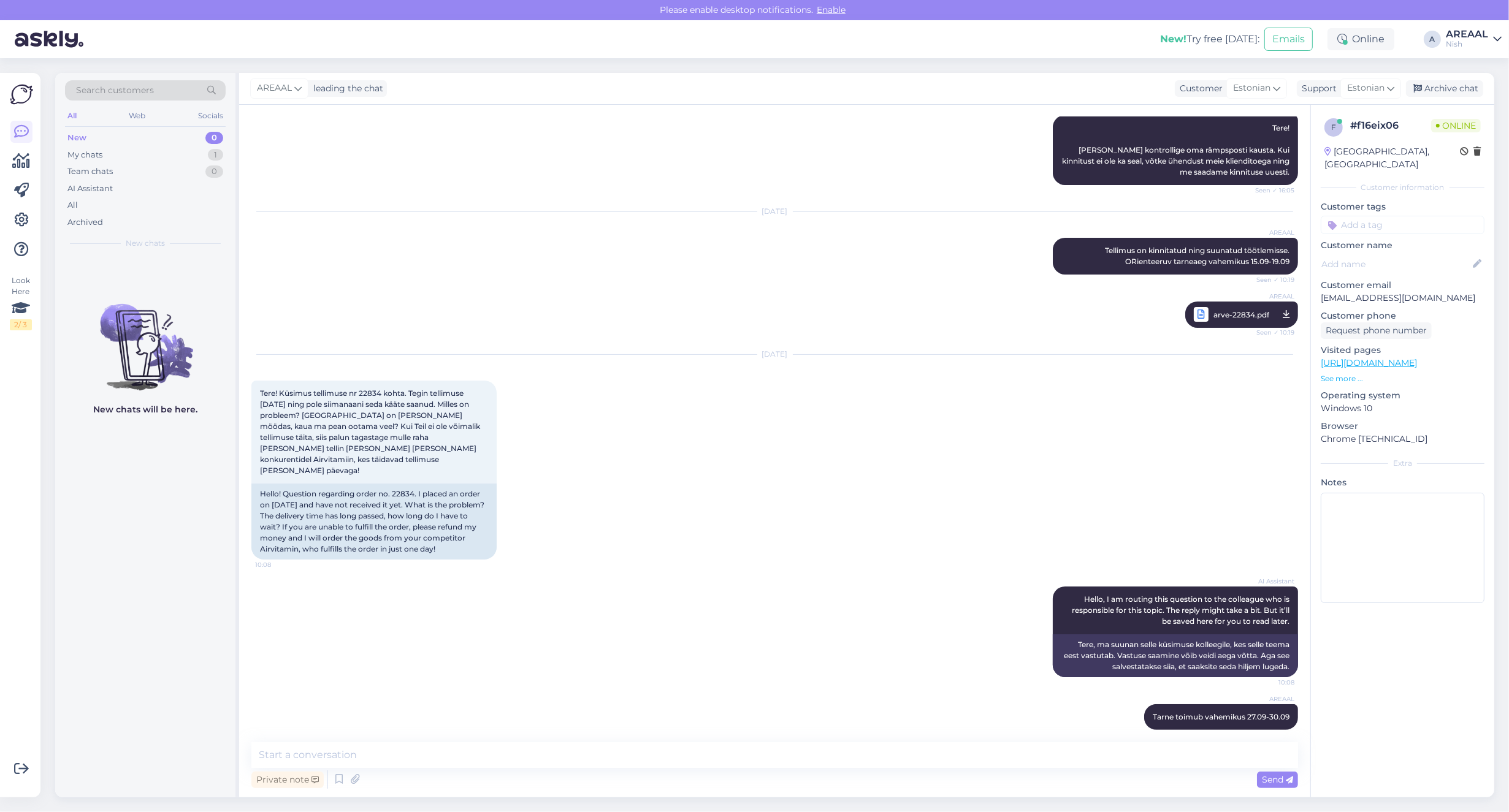
click at [613, 503] on div "Sep 26 2025 Tere! Küsimus tellimuse nr 22834 kohta. Tegin tellimuse 8. septembr…" at bounding box center [775, 457] width 1047 height 232
click at [540, 424] on div "Sep 26 2025 Tere! Küsimus tellimuse nr 22834 kohta. Tegin tellimuse 8. septembr…" at bounding box center [775, 457] width 1047 height 232
click at [546, 497] on div "Sep 26 2025 Tere! Küsimus tellimuse nr 22834 kohta. Tegin tellimuse 8. septembr…" at bounding box center [775, 457] width 1047 height 232
click at [1074, 751] on textarea at bounding box center [775, 755] width 1047 height 26
type textarea "Vabandame hilinemise tõttu. Tundub, et ladu on teinud kauba pakkimisel vea ning…"
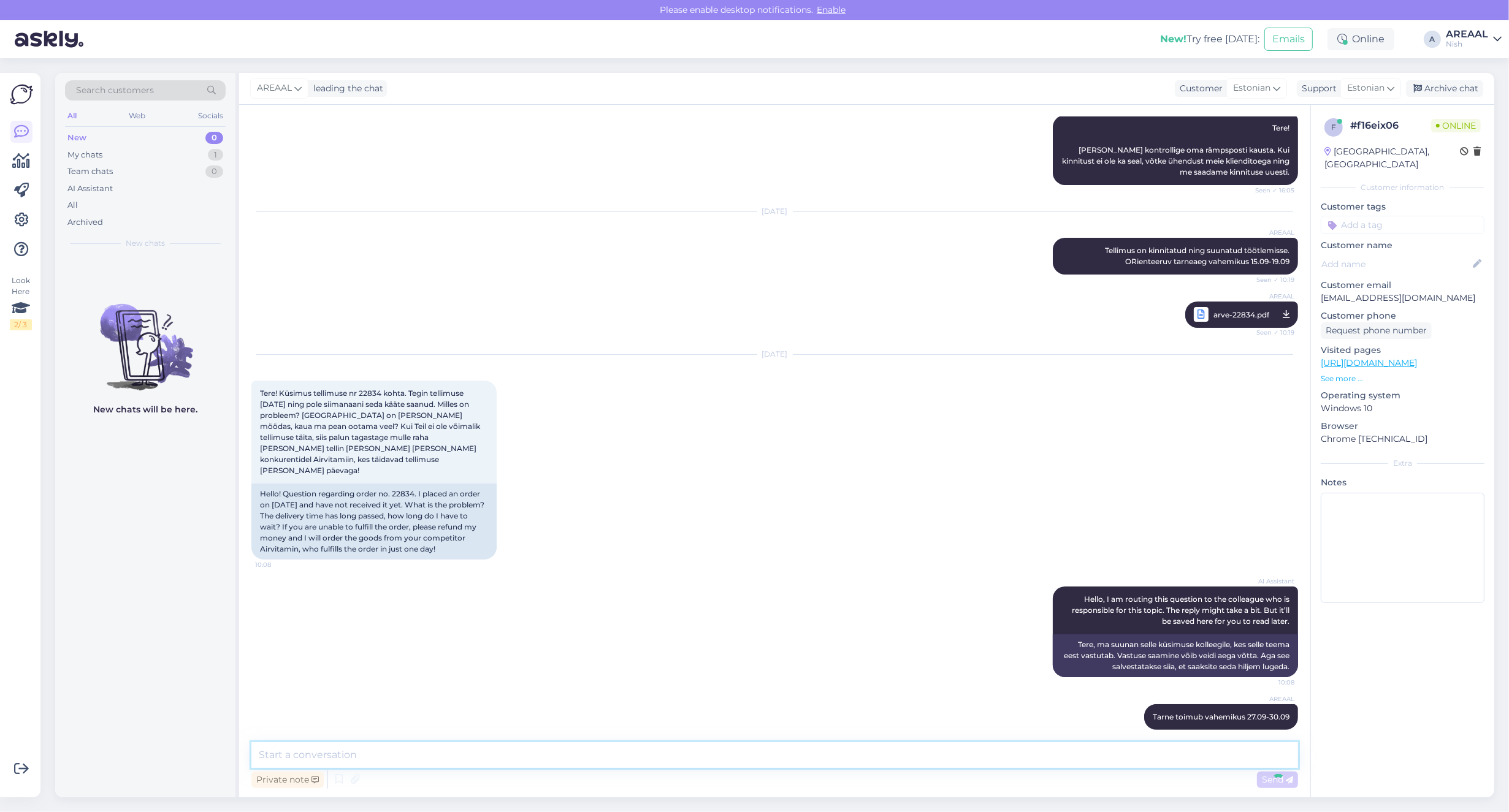
scroll to position [249, 0]
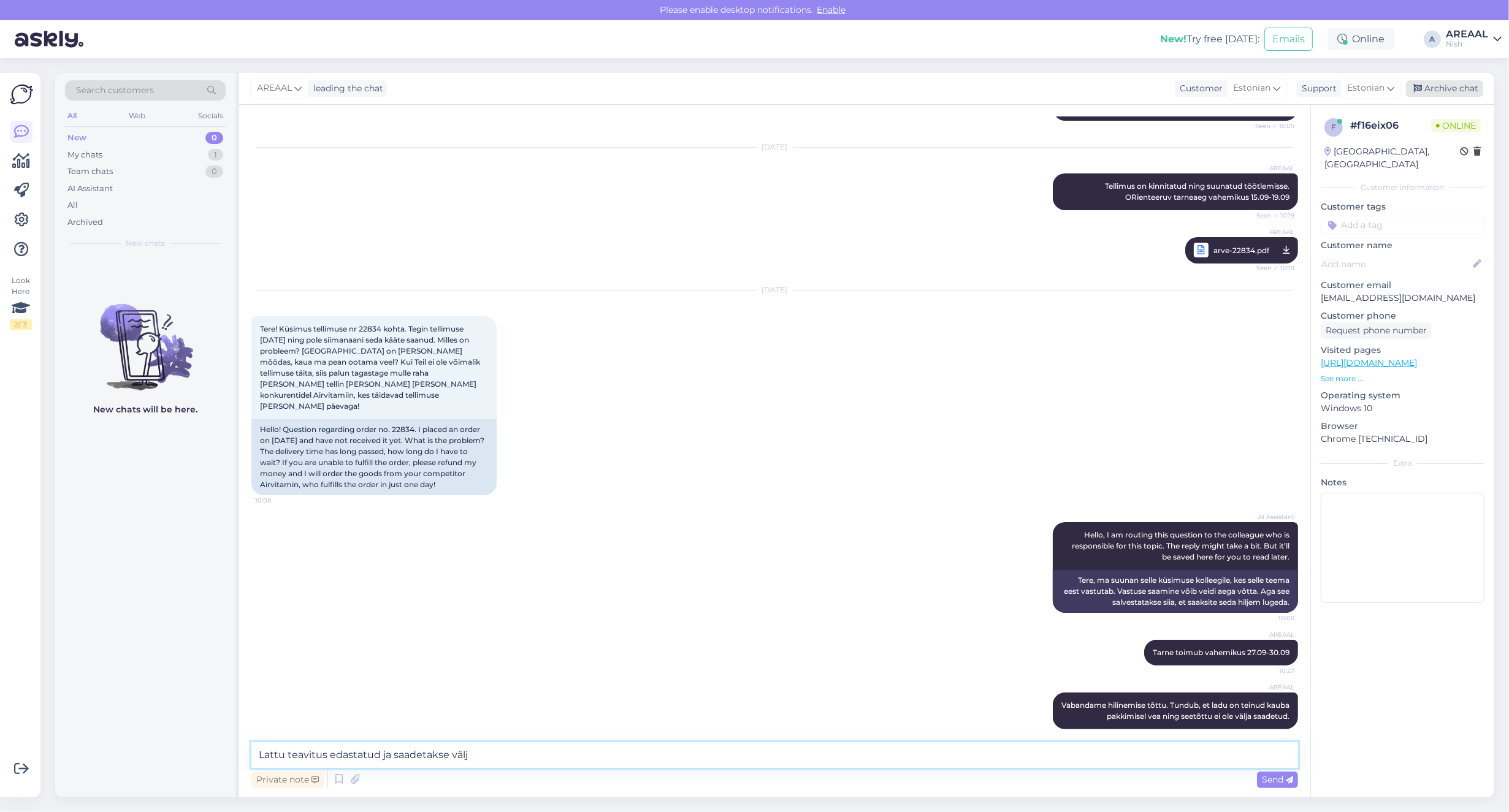
type textarea "Lattu teavitus edastatud ja saadetakse välja"
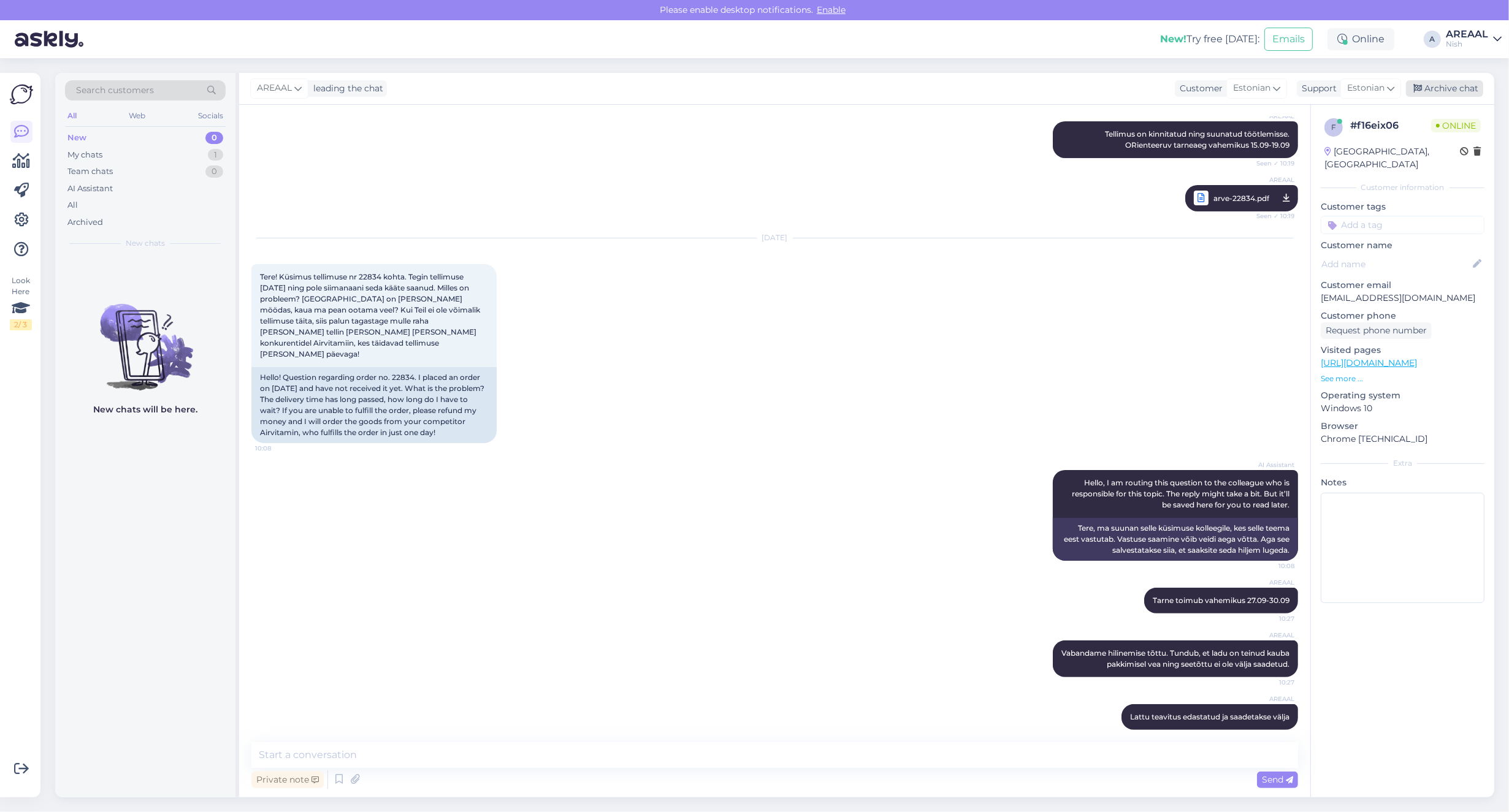
click at [1438, 91] on div "Archive chat" at bounding box center [1444, 88] width 77 height 16
click at [119, 214] on div "Archived" at bounding box center [145, 222] width 161 height 17
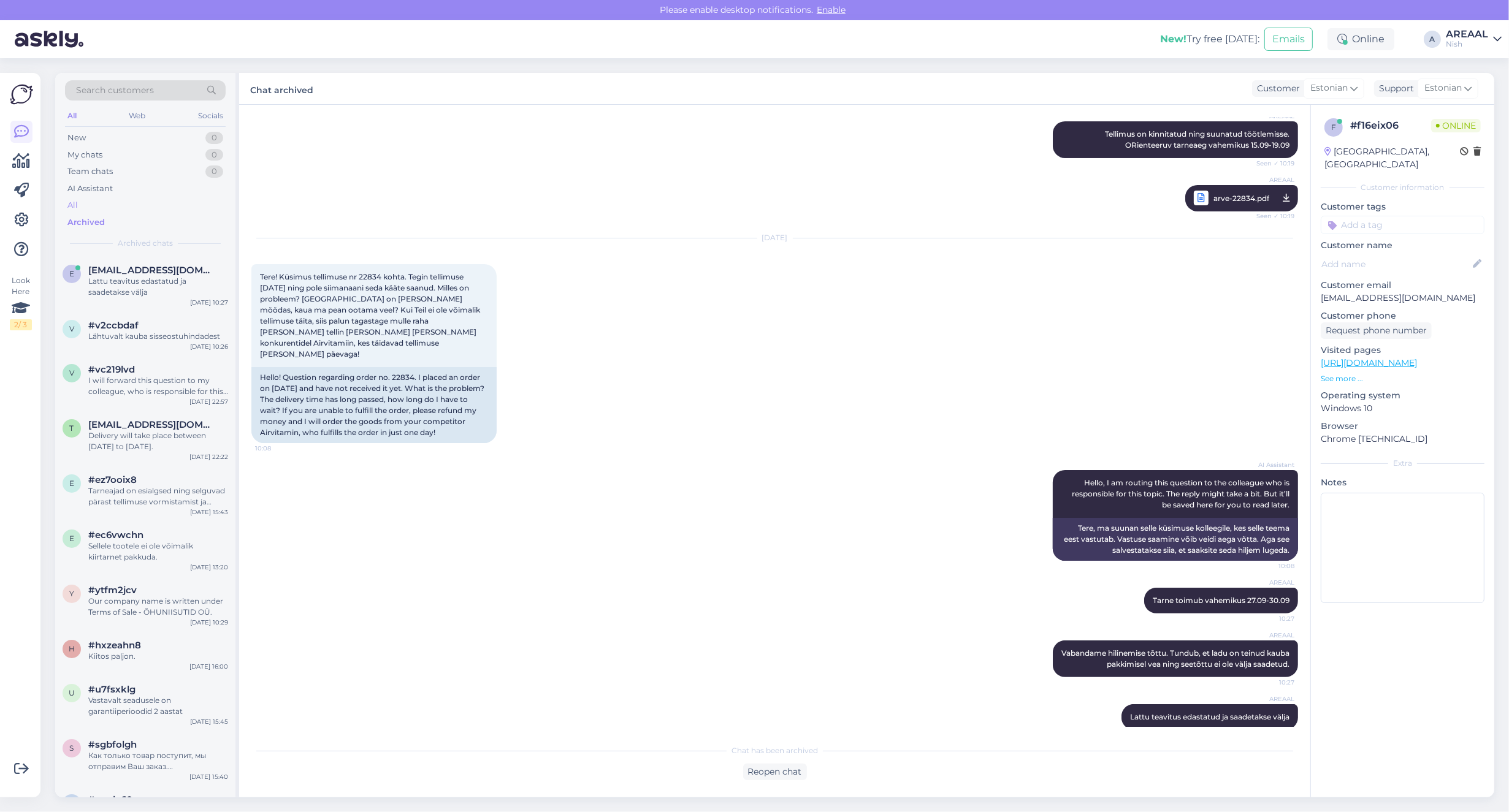
click at [111, 211] on div "All" at bounding box center [145, 205] width 161 height 17
click at [130, 297] on div "Lattu teavitus edastatud ja saadetakse välja" at bounding box center [158, 287] width 140 height 22
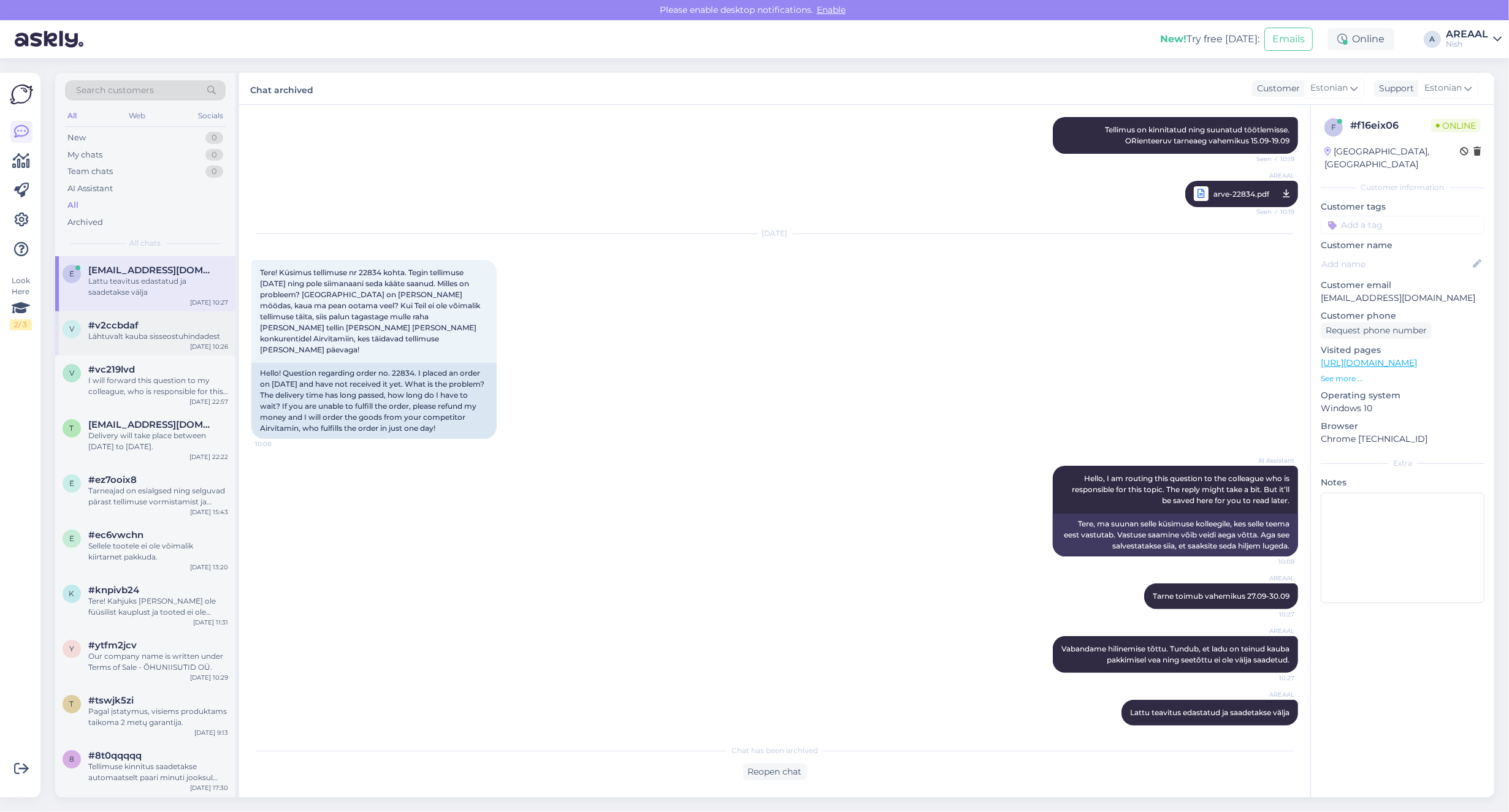
click at [136, 328] on span "#v2ccbdaf" at bounding box center [113, 325] width 50 height 11
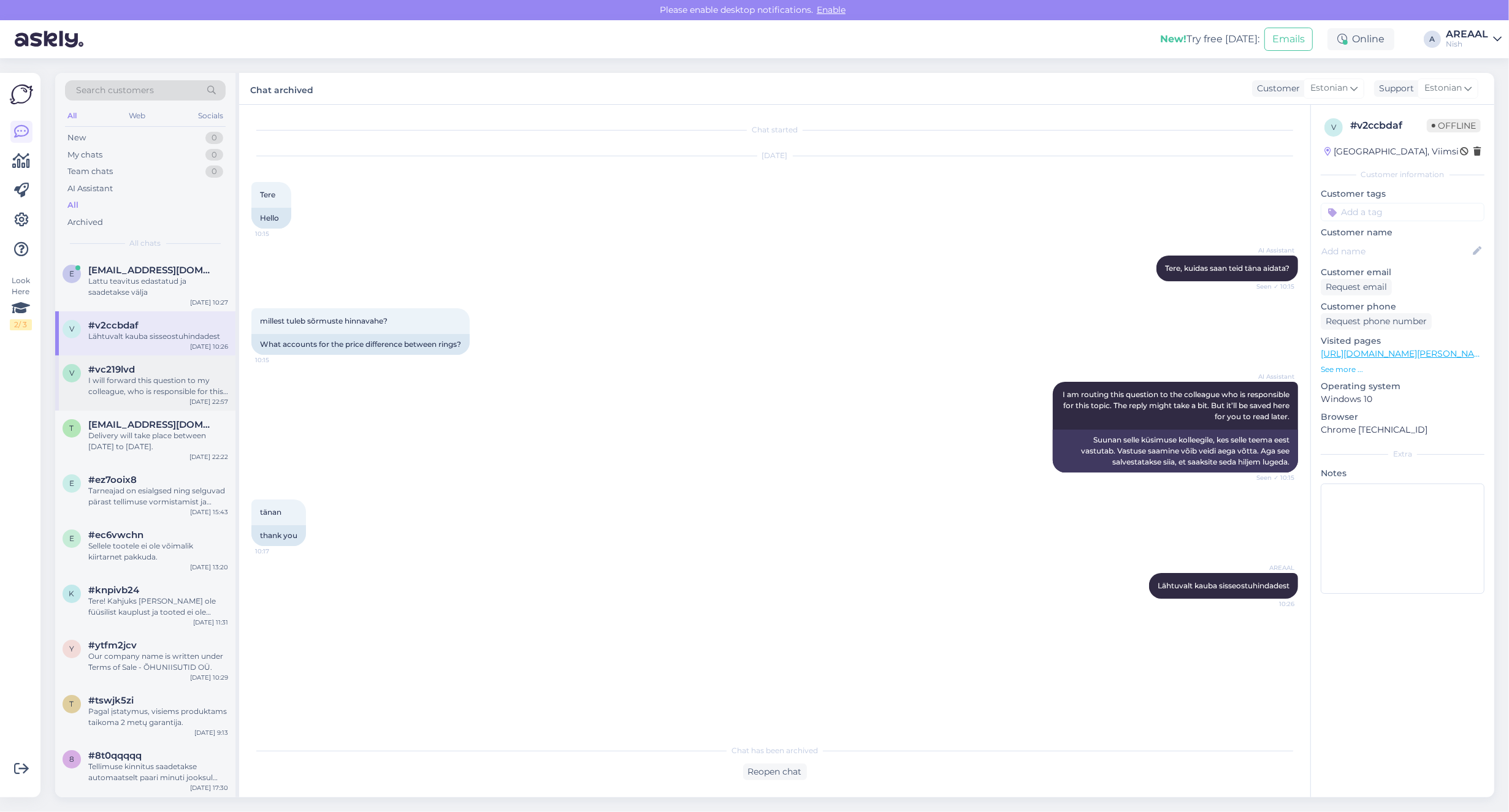
click at [132, 379] on div "I will forward this question to my colleague, who is responsible for this. The …" at bounding box center [158, 387] width 140 height 22
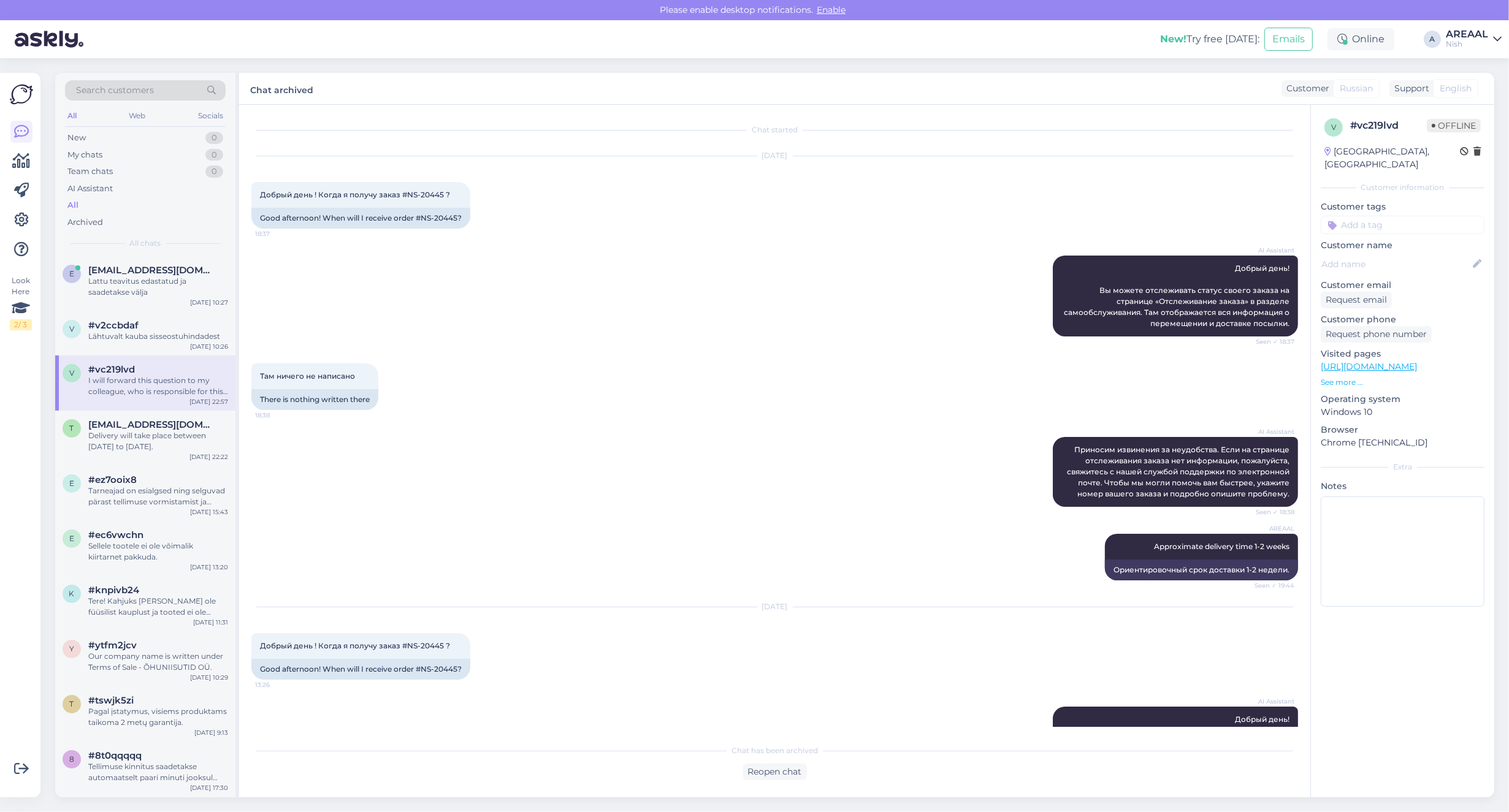
scroll to position [1634, 0]
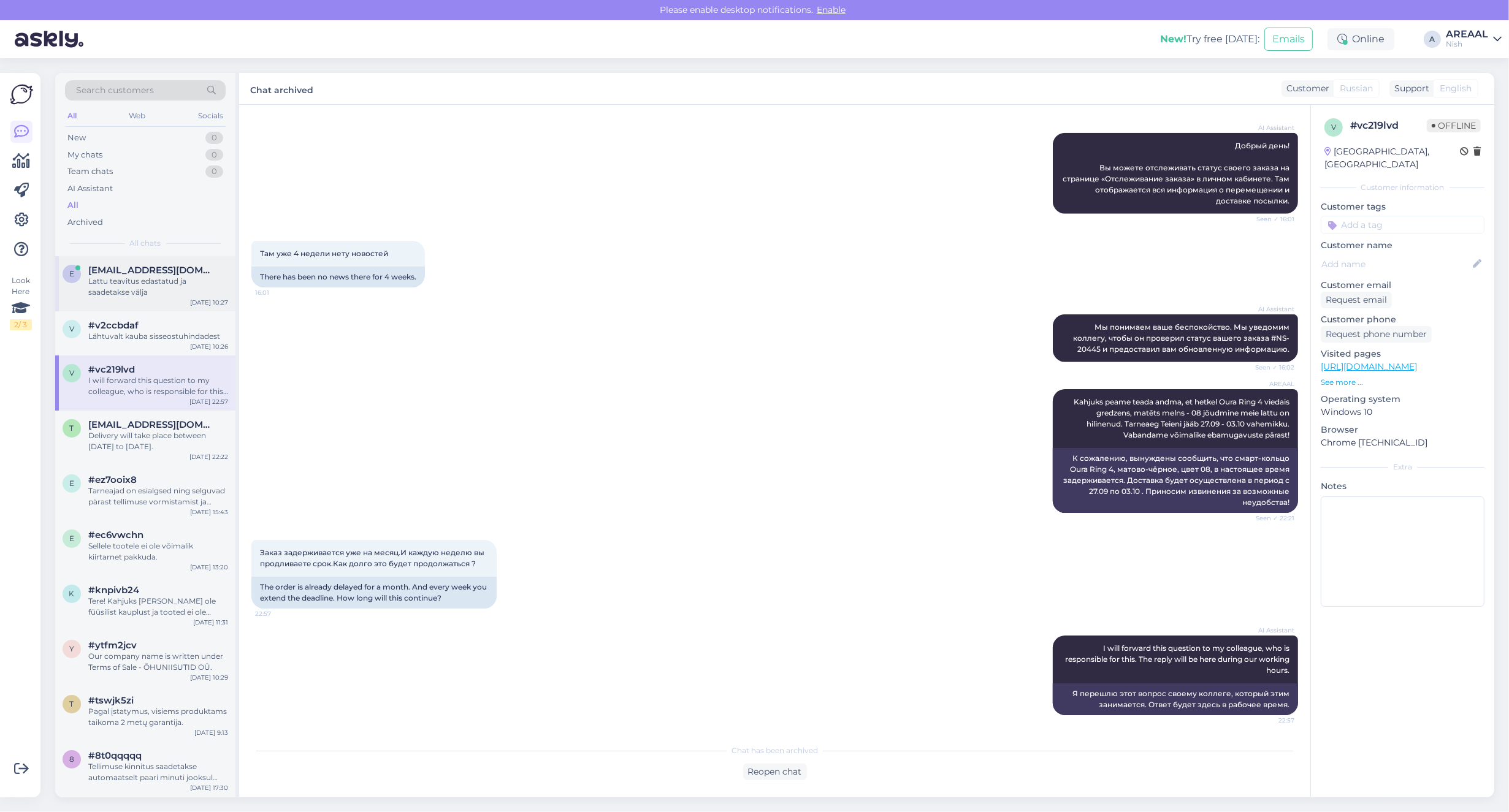
click at [117, 274] on span "[EMAIL_ADDRESS][DOMAIN_NAME]" at bounding box center [151, 270] width 127 height 11
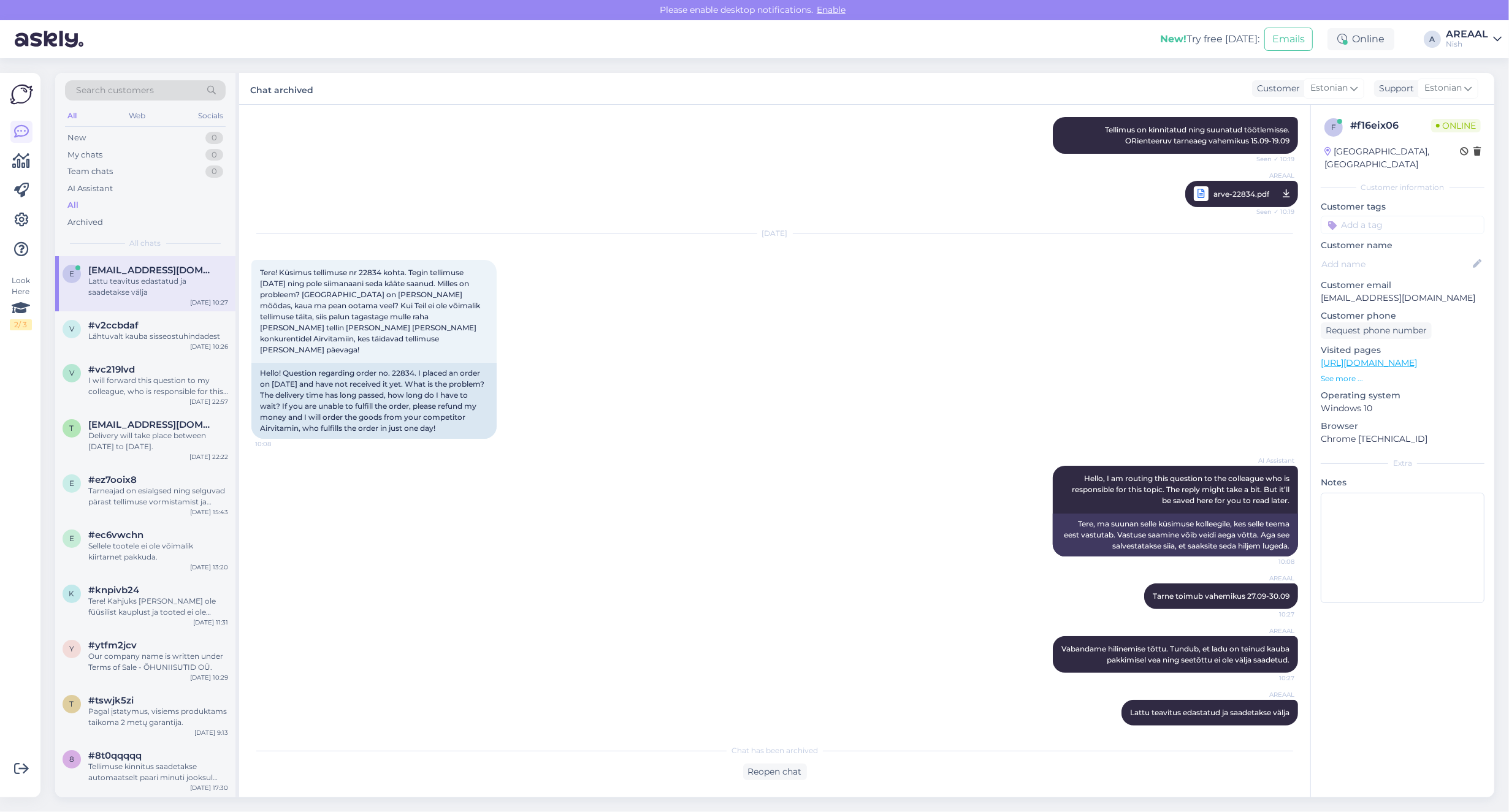
click at [1497, 37] on icon at bounding box center [1497, 39] width 9 height 10
click at [1467, 57] on div "Areaal Open" at bounding box center [1427, 68] width 151 height 26
click at [1474, 65] on button "Open" at bounding box center [1474, 68] width 35 height 19
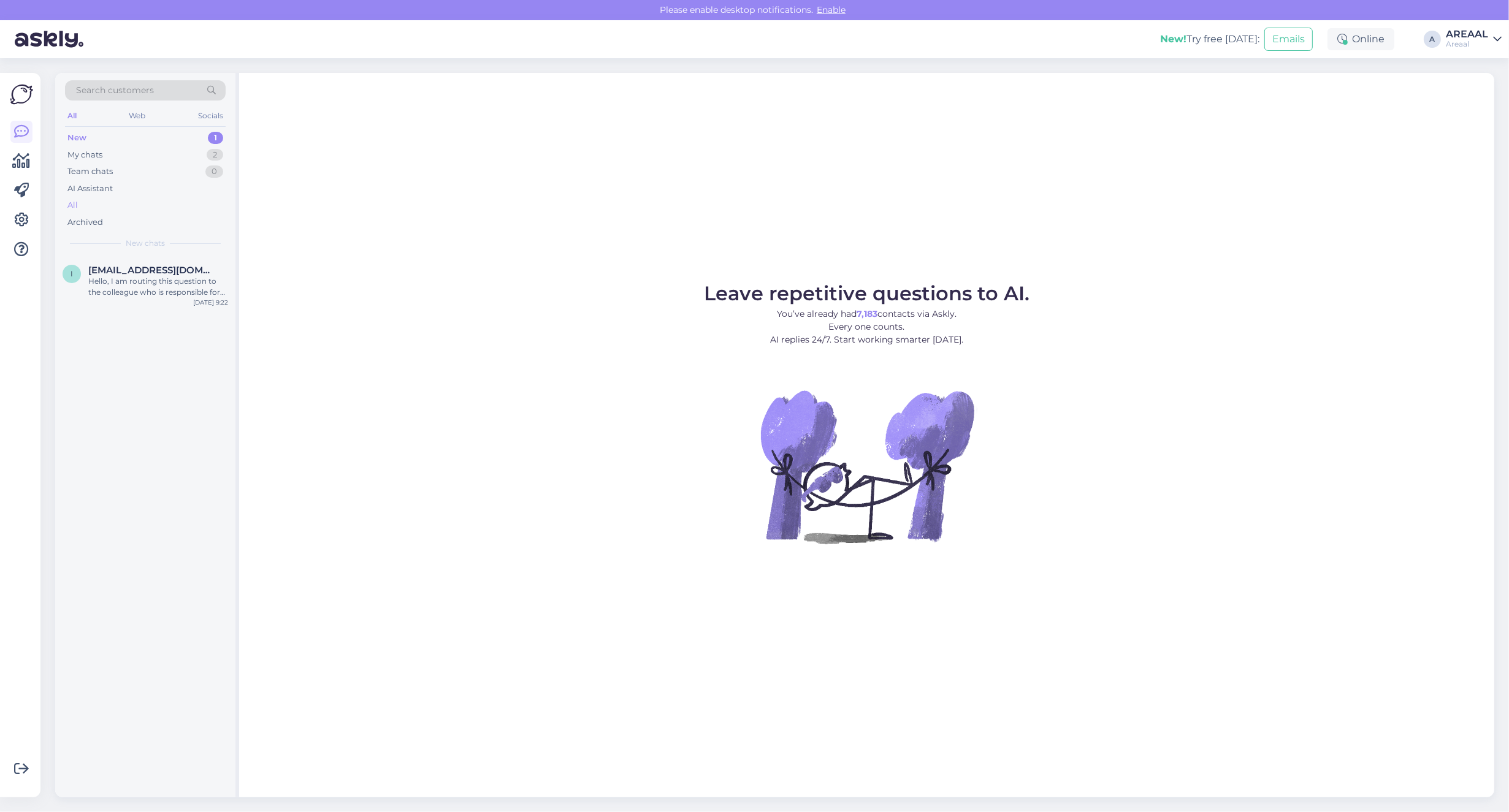
click at [146, 209] on div "All" at bounding box center [145, 205] width 161 height 17
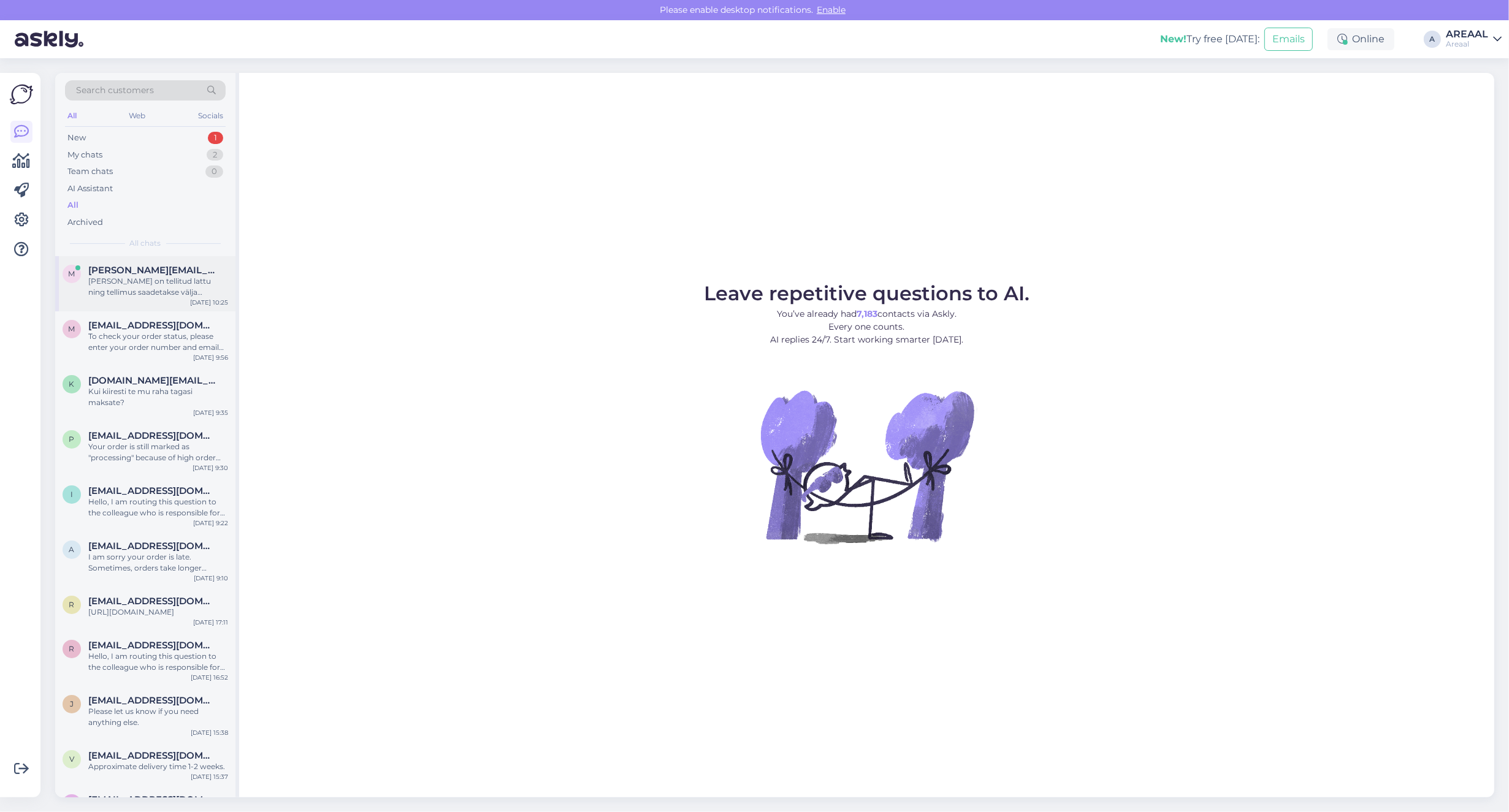
click at [139, 284] on div "Kaup on tellitud lattu ning tellimus saadetakse välja peale kauba lattu saabumi…" at bounding box center [158, 287] width 140 height 22
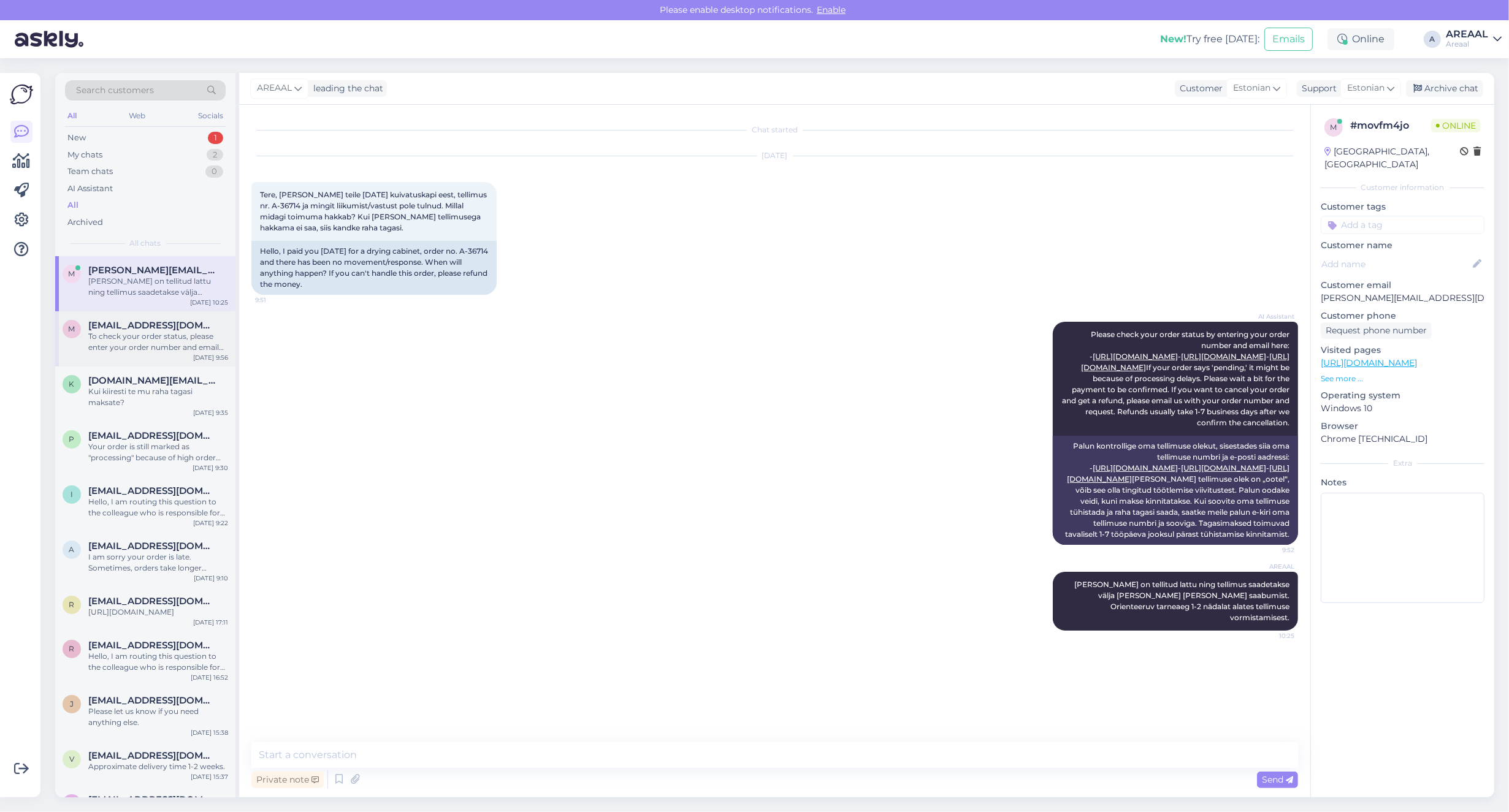
click at [147, 318] on div "M Mr.mihhailpetrov@gmail.com To check your order status, please enter your orde…" at bounding box center [145, 339] width 180 height 55
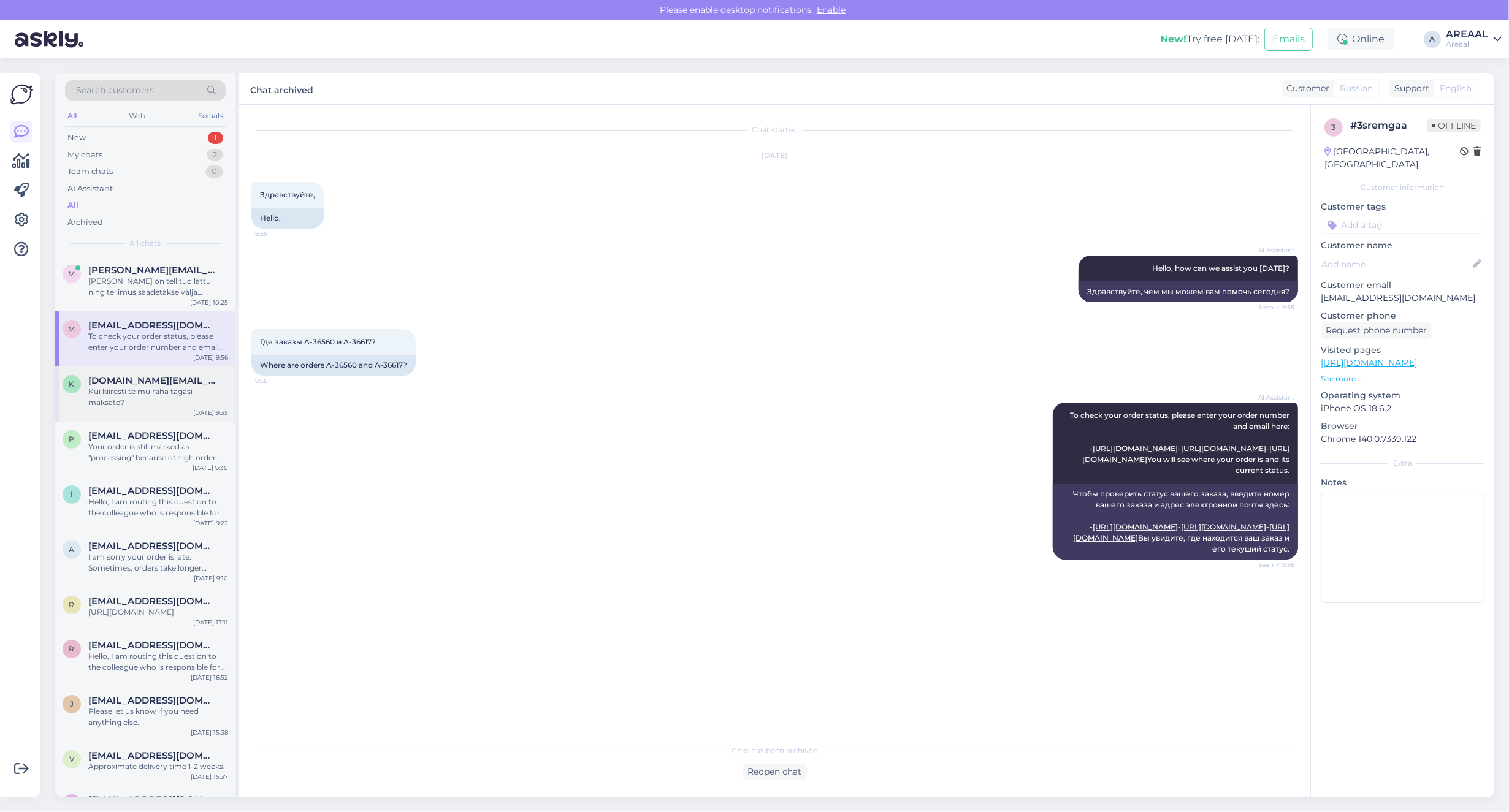
click at [151, 380] on span "[DOMAIN_NAME][EMAIL_ADDRESS][DOMAIN_NAME]" at bounding box center [151, 380] width 127 height 11
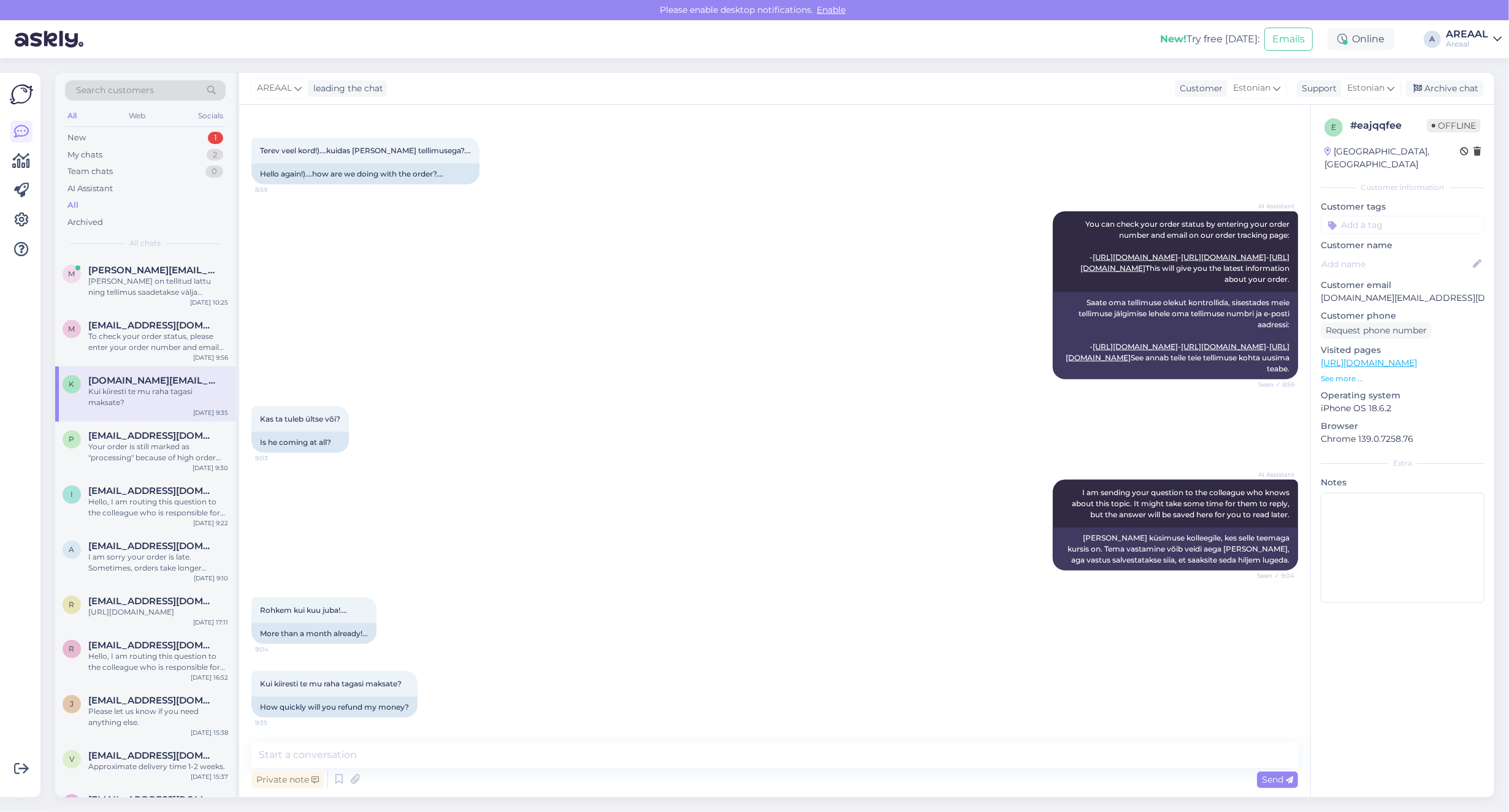
click at [1386, 291] on p "[DOMAIN_NAME][EMAIL_ADDRESS][DOMAIN_NAME]" at bounding box center [1402, 297] width 164 height 13
drag, startPoint x: 1386, startPoint y: 286, endPoint x: 1378, endPoint y: 287, distance: 8.1
click at [1387, 291] on p "[DOMAIN_NAME][EMAIL_ADDRESS][DOMAIN_NAME]" at bounding box center [1402, 297] width 164 height 13
copy p "[DOMAIN_NAME][EMAIL_ADDRESS][DOMAIN_NAME]"
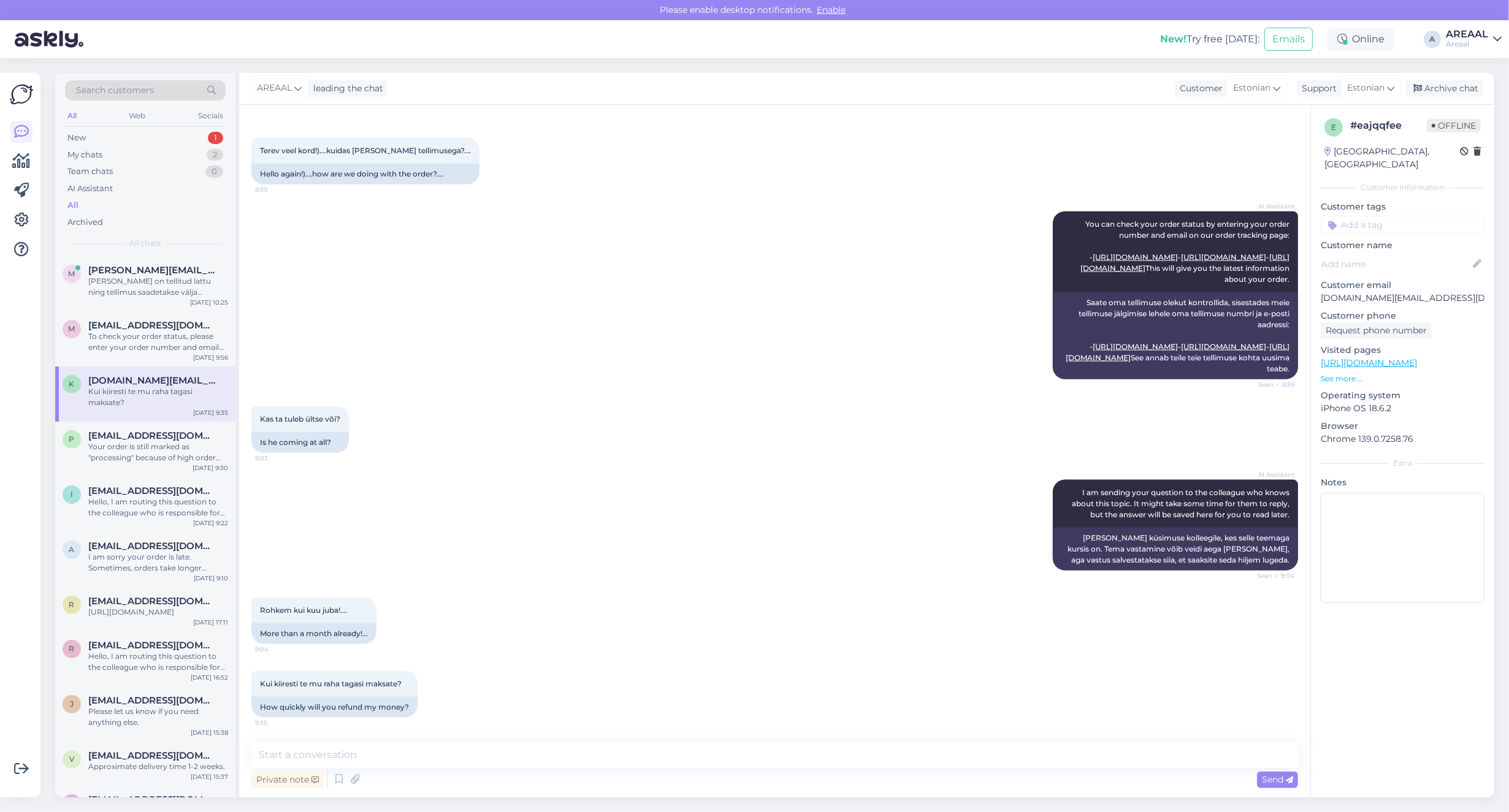
click at [422, 296] on div "AI Assistant You can check your order status by entering your order number and …" at bounding box center [775, 295] width 1047 height 195
click at [559, 750] on textarea at bounding box center [775, 755] width 1047 height 26
type textarea "Kui soovite tellimuse tühistada, siis palun saatke kiri info@areaal.ee"
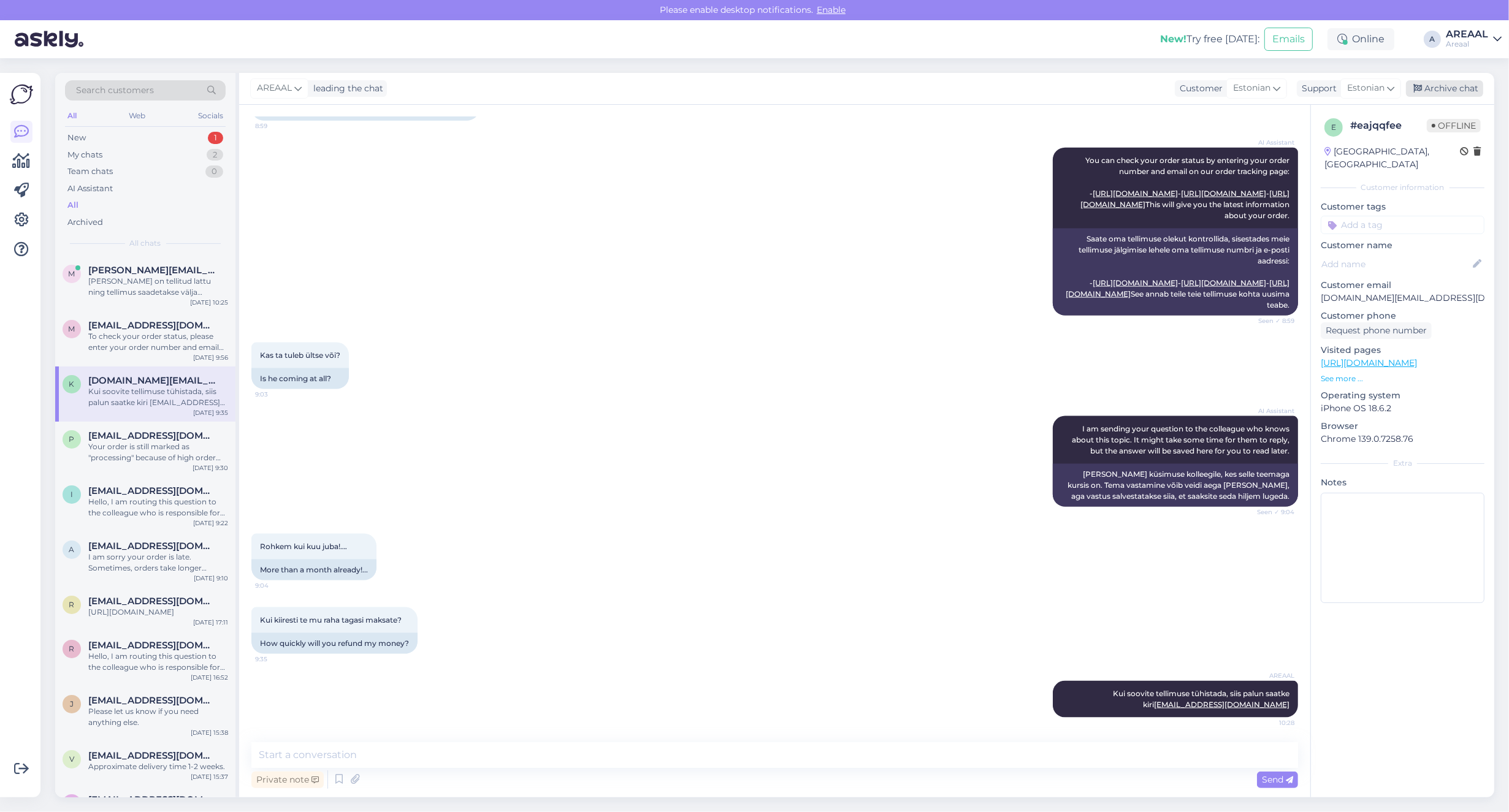
click at [1461, 81] on div "Archive chat" at bounding box center [1444, 88] width 77 height 16
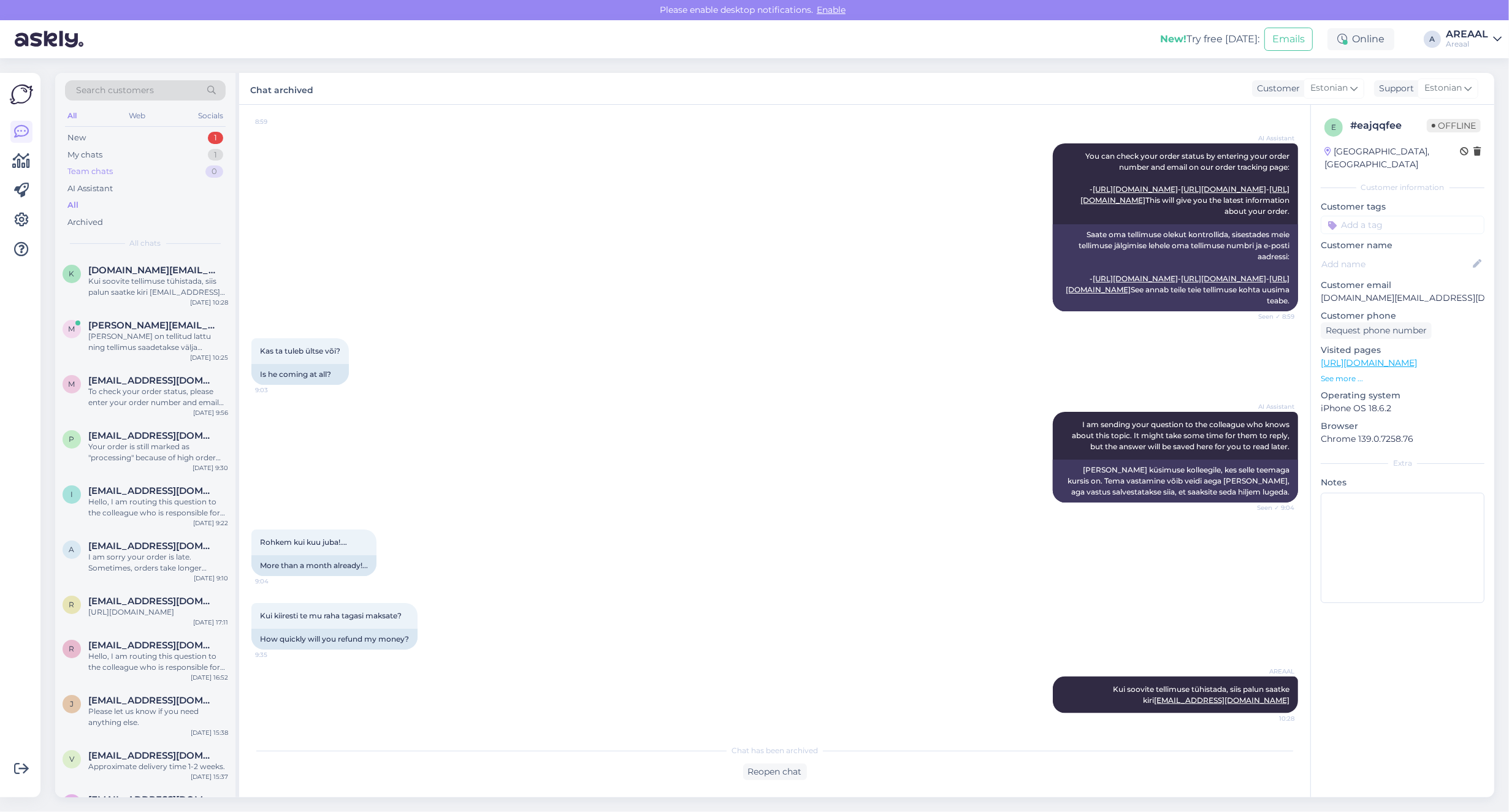
click at [183, 163] on div "Team chats 0" at bounding box center [145, 171] width 161 height 17
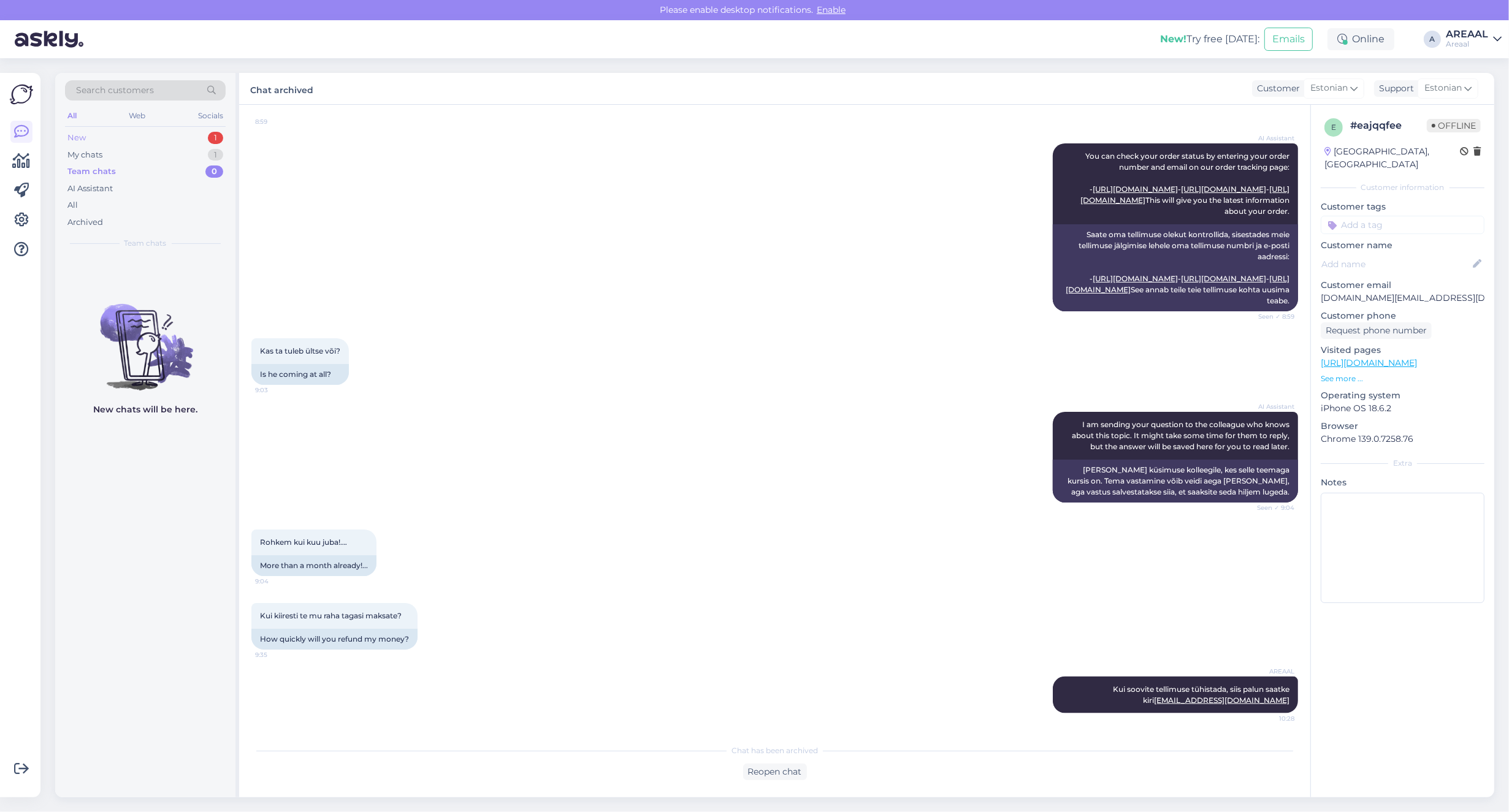
click at [189, 141] on div "New 1" at bounding box center [145, 138] width 161 height 17
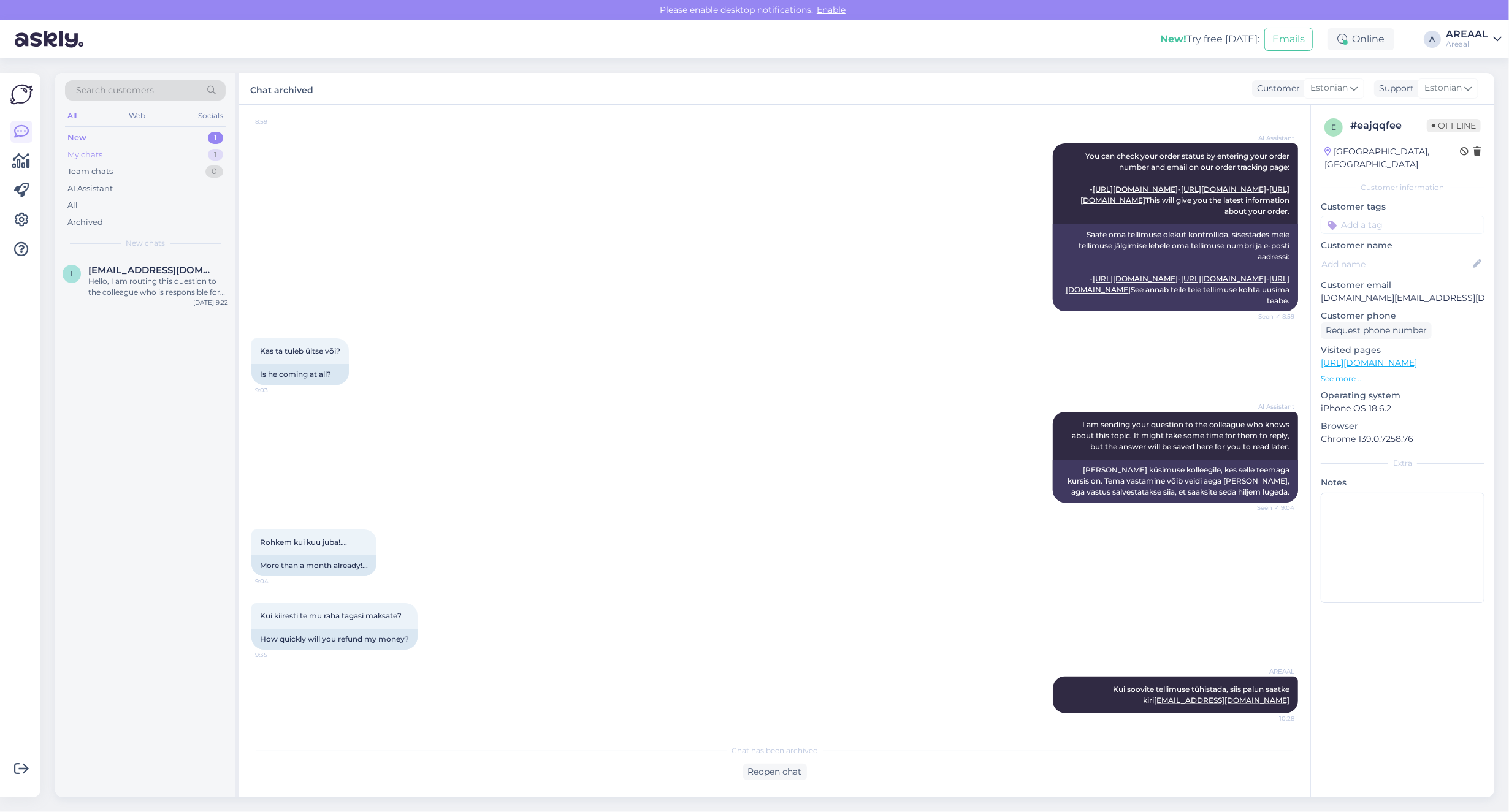
click at [192, 153] on div "My chats 1" at bounding box center [145, 155] width 161 height 17
click at [157, 300] on div "m martin@arukylapmk.ee Kaup on tellitud lattu ning tellimus saadetakse välja pe…" at bounding box center [145, 284] width 180 height 55
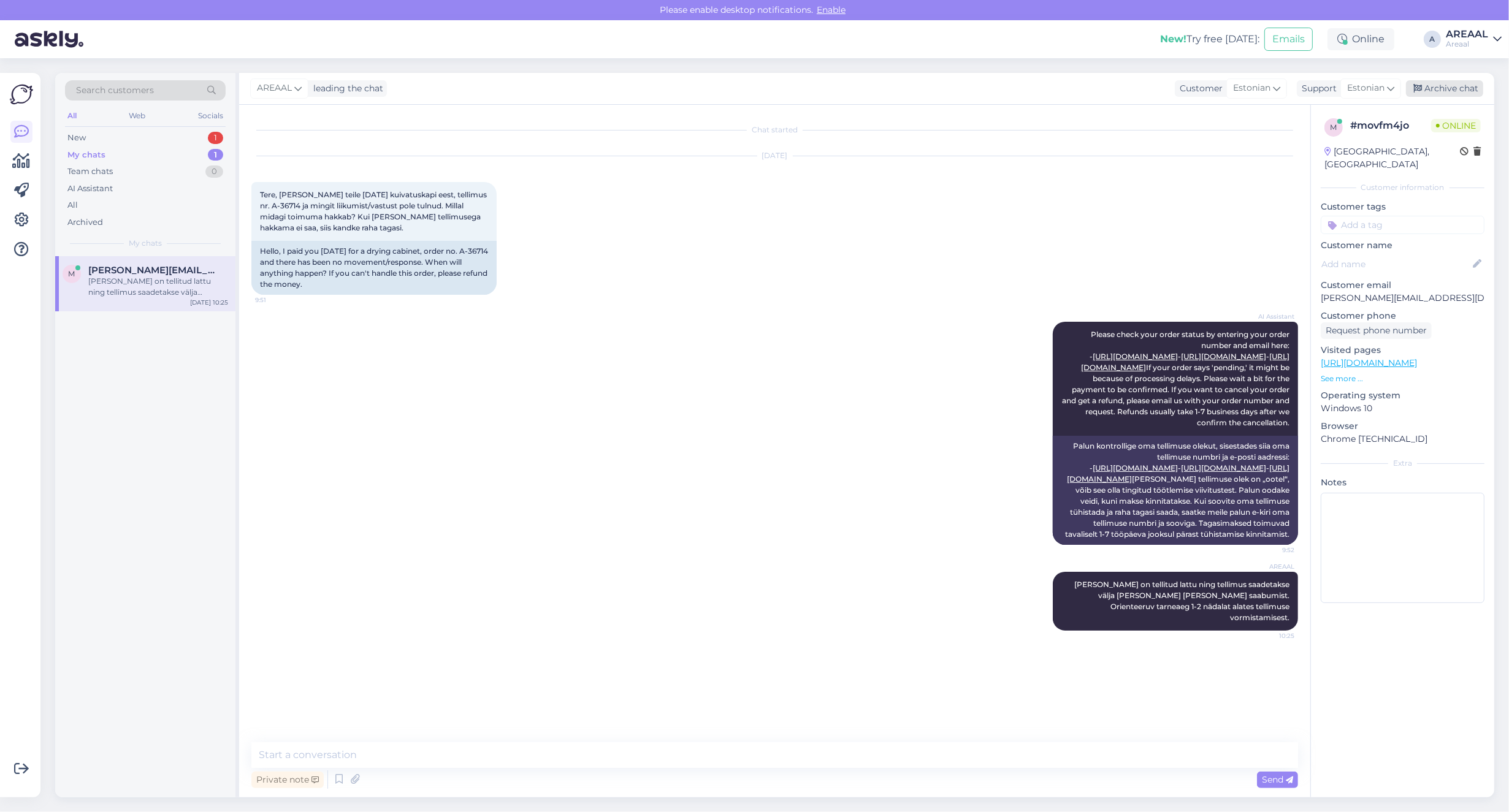
click at [1438, 96] on div "Archive chat" at bounding box center [1444, 88] width 77 height 16
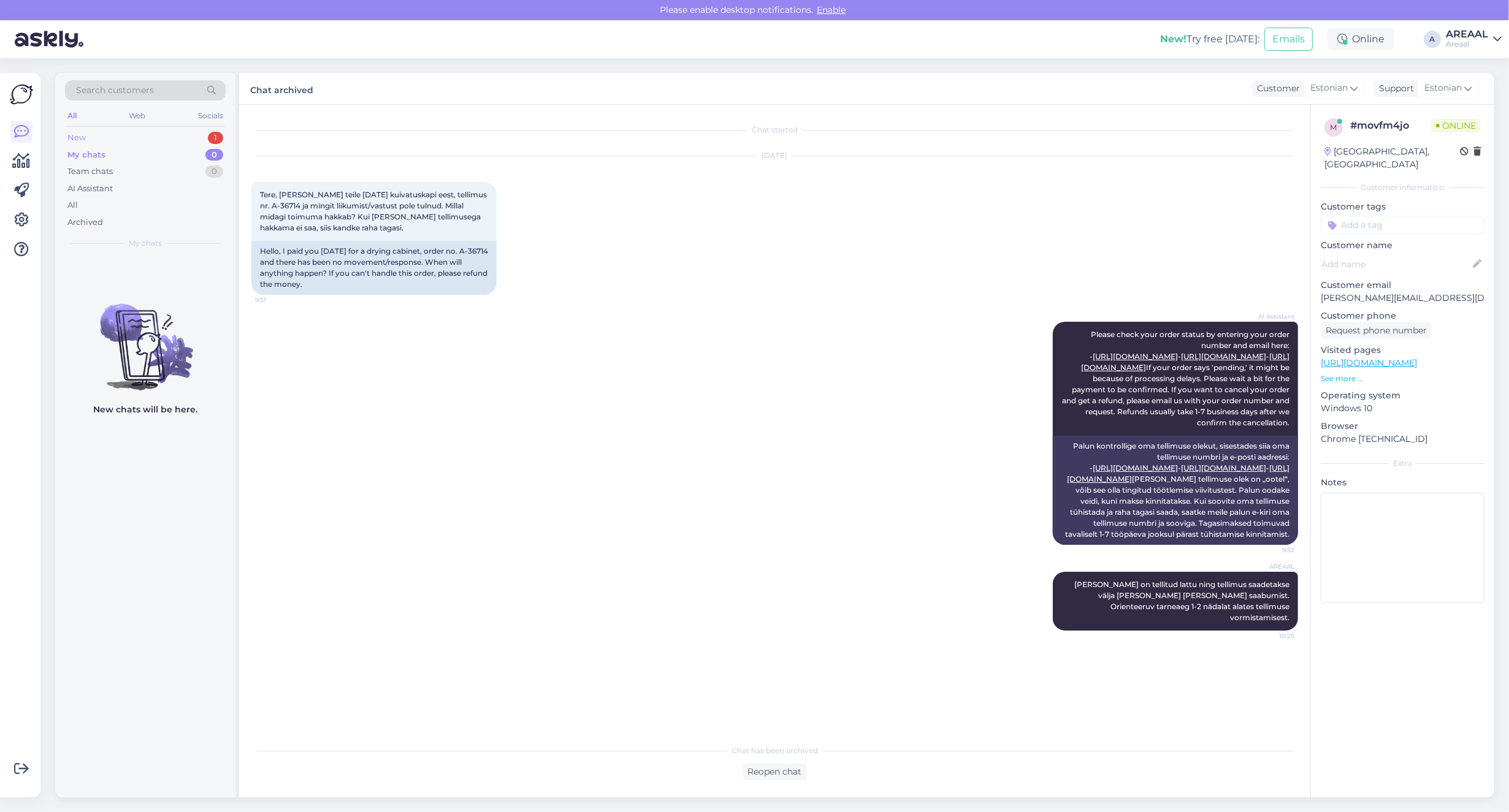
click at [196, 137] on div "New 1" at bounding box center [145, 138] width 161 height 17
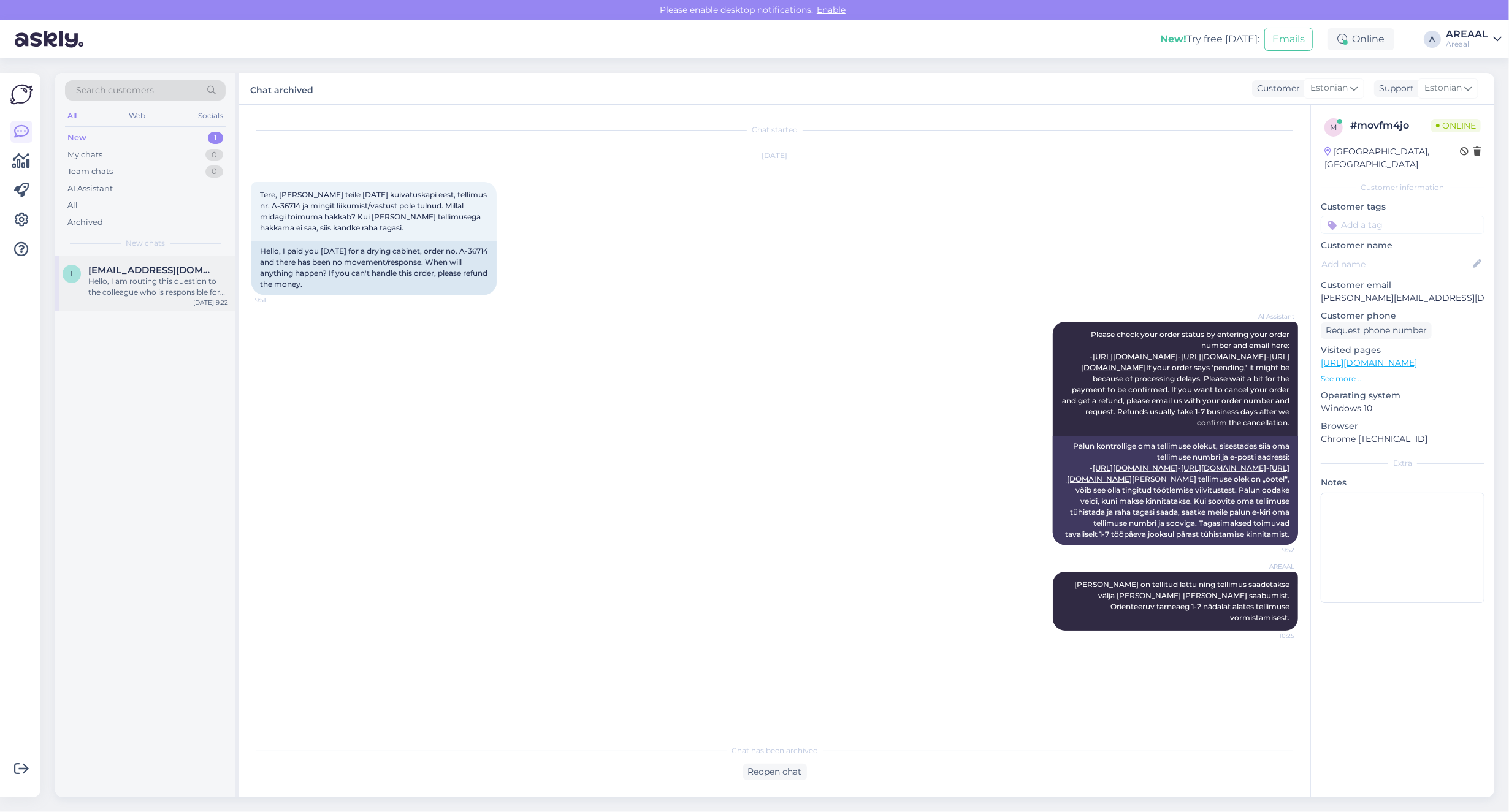
click at [141, 302] on div "i info@areaal.ee Hello, I am routing this question to the colleague who is resp…" at bounding box center [145, 284] width 180 height 55
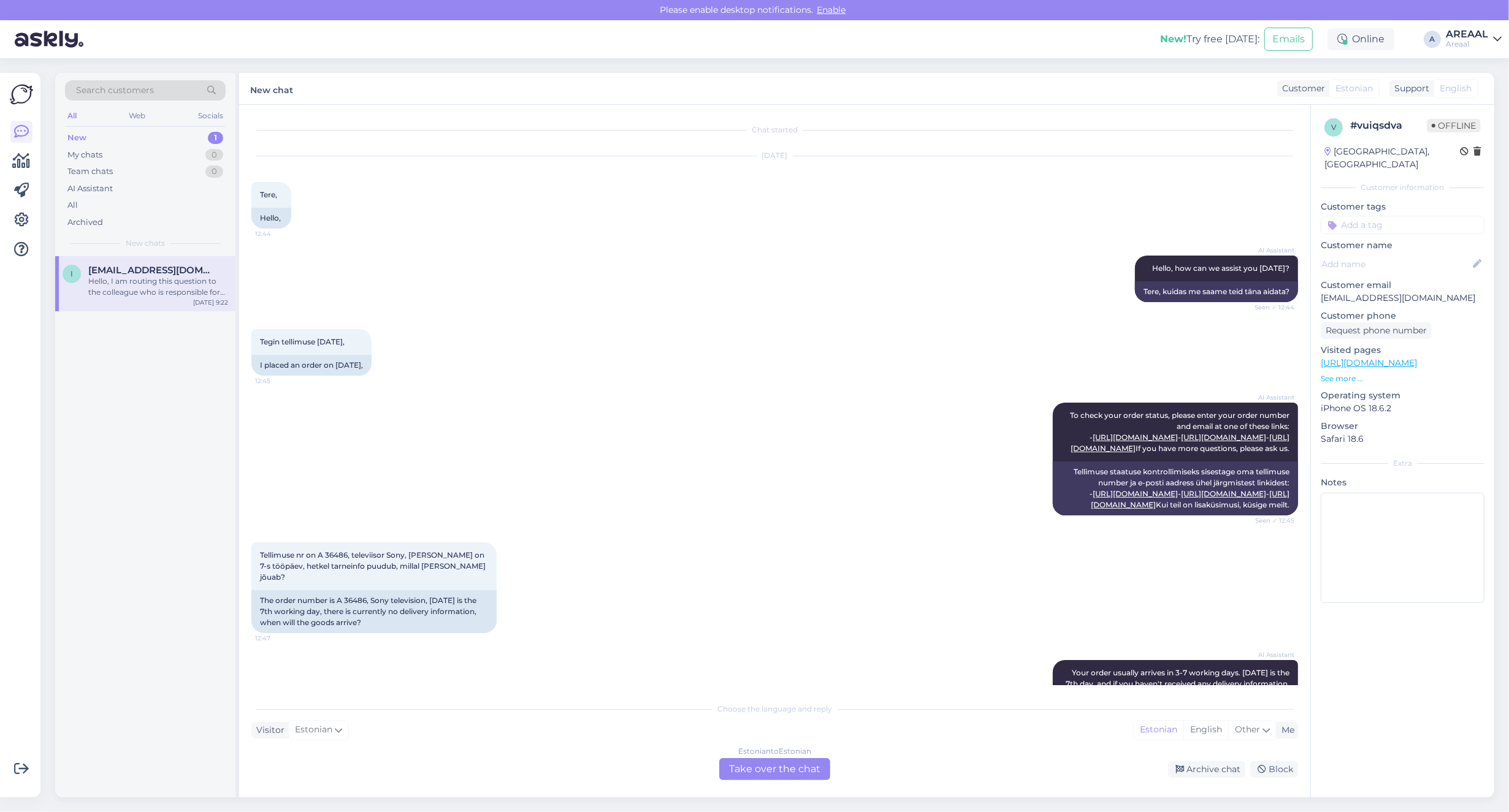
scroll to position [914, 0]
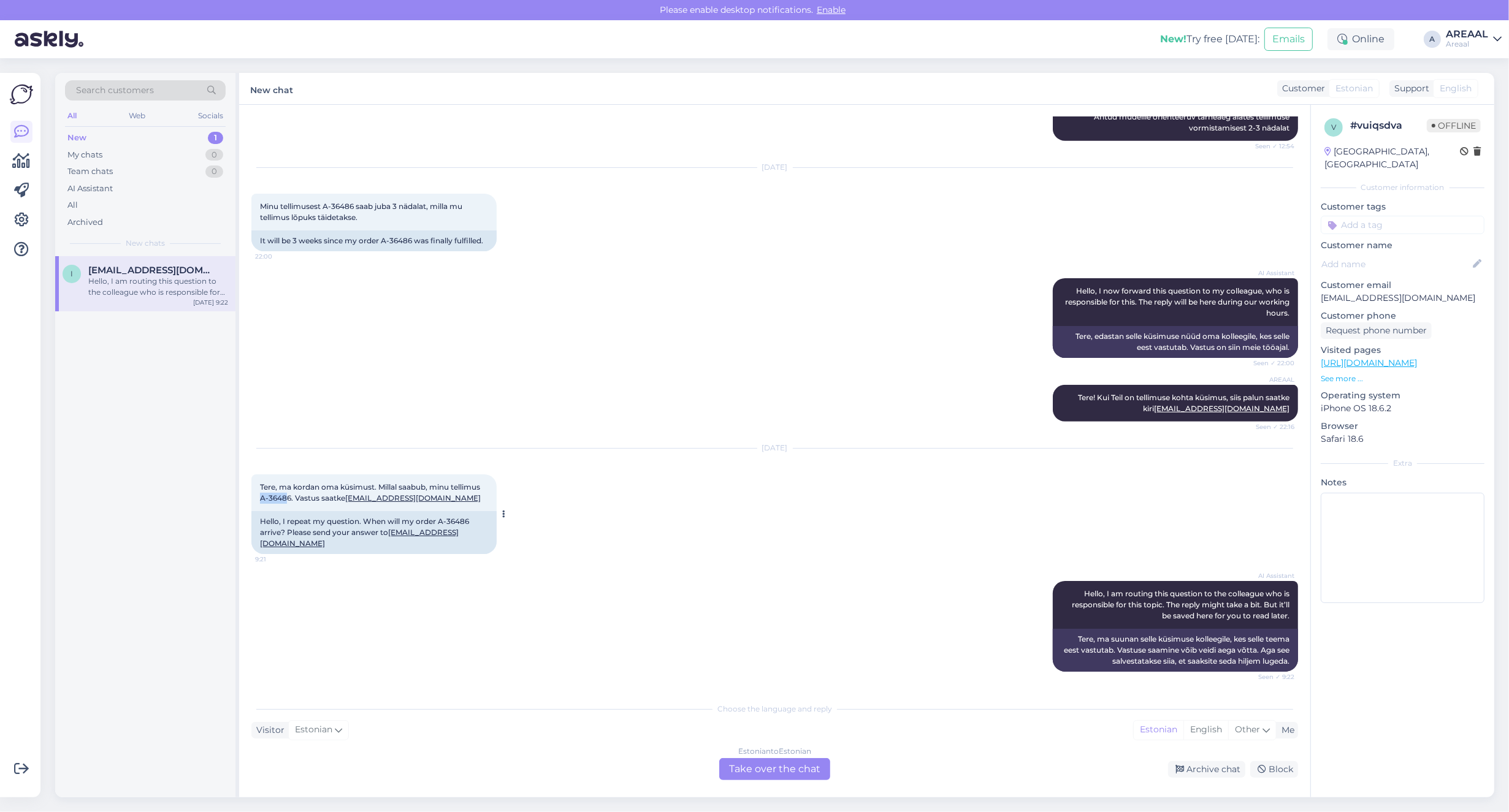
copy span "A-3648"
copy span "A-36486"
drag, startPoint x: 262, startPoint y: 514, endPoint x: 290, endPoint y: 514, distance: 28.0
click at [290, 511] on div "Tere, ma kordan oma küsimust. Millal saabub, minu tellimus A-36486. Vastus saat…" at bounding box center [374, 492] width 245 height 37
click at [716, 585] on div "AI Assistant Hello, I am routing this question to the colleague who is responsi…" at bounding box center [775, 626] width 1047 height 118
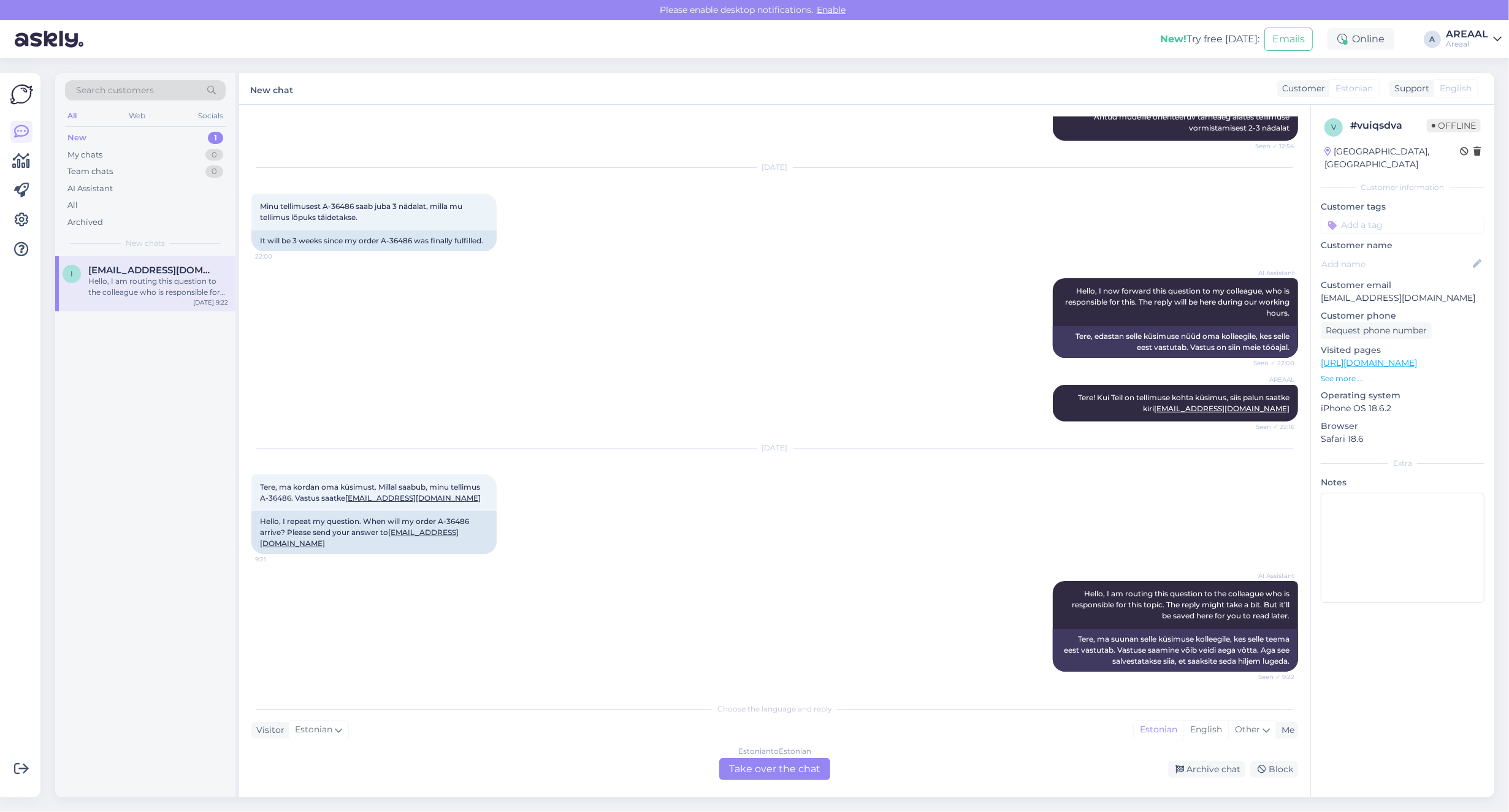
click at [866, 453] on div "[DATE]" at bounding box center [775, 448] width 1047 height 11
drag, startPoint x: 402, startPoint y: 405, endPoint x: 411, endPoint y: 409, distance: 9.8
click at [403, 405] on div "AREAAL Tere! Kui Teil on tellimuse kohta küsimus, siis palun saatke kiri info@a…" at bounding box center [775, 403] width 1047 height 64
click at [1212, 764] on div "Archive chat" at bounding box center [1206, 769] width 77 height 16
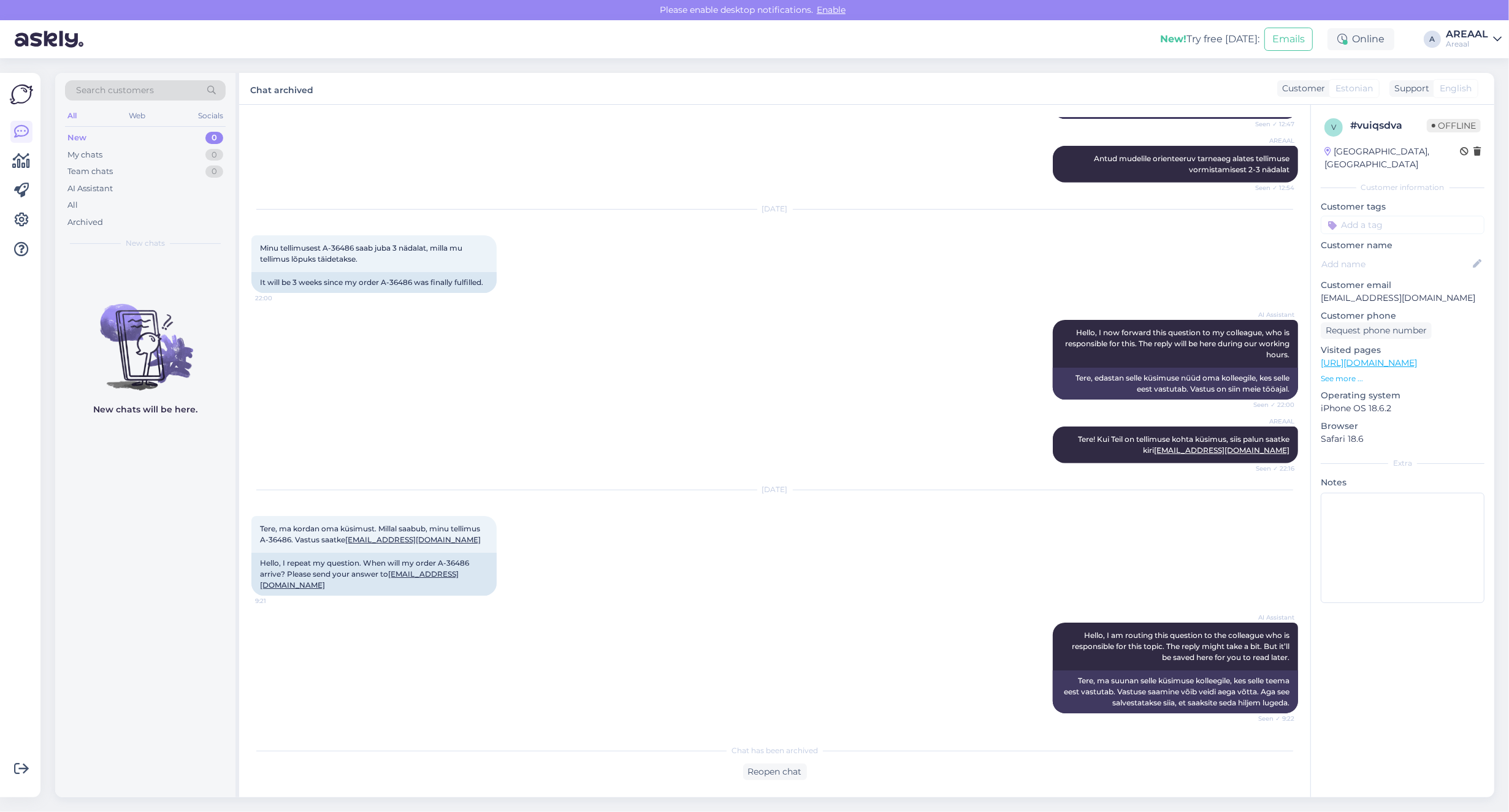
scroll to position [873, 0]
click at [437, 272] on div "Minu tellimusest A-36486 saab juba 3 nädalat, milla mu tellimus lõpuks täidetak…" at bounding box center [374, 253] width 245 height 37
click at [132, 222] on div "Archived" at bounding box center [145, 222] width 161 height 17
click at [127, 211] on div "All" at bounding box center [145, 205] width 161 height 17
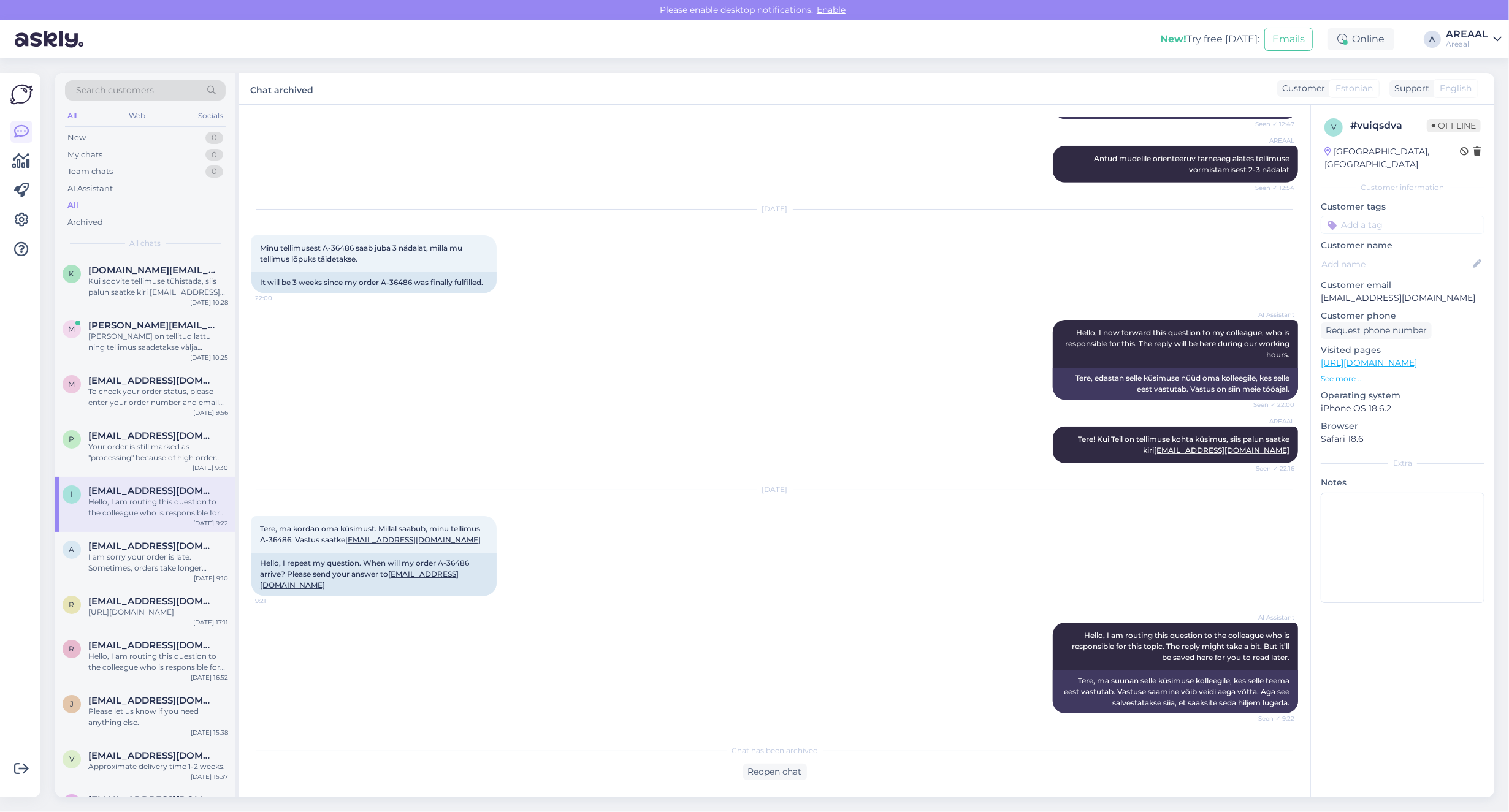
click at [142, 262] on div "k kangoll.online@gmail.com Kui soovite tellimuse tühistada, siis palun saatke k…" at bounding box center [145, 284] width 180 height 55
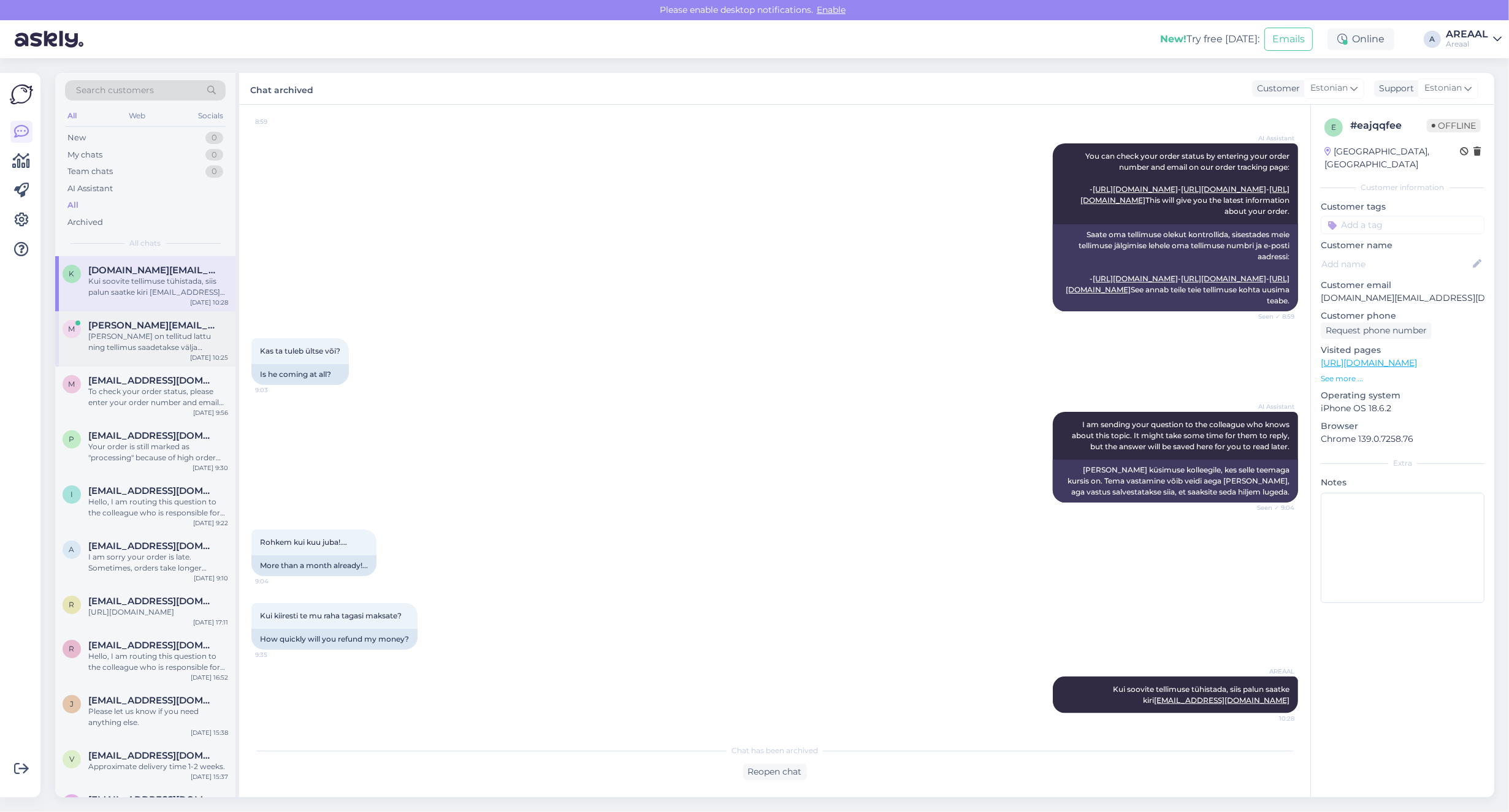
click at [151, 326] on span "[PERSON_NAME][EMAIL_ADDRESS][DOMAIN_NAME]" at bounding box center [151, 325] width 127 height 11
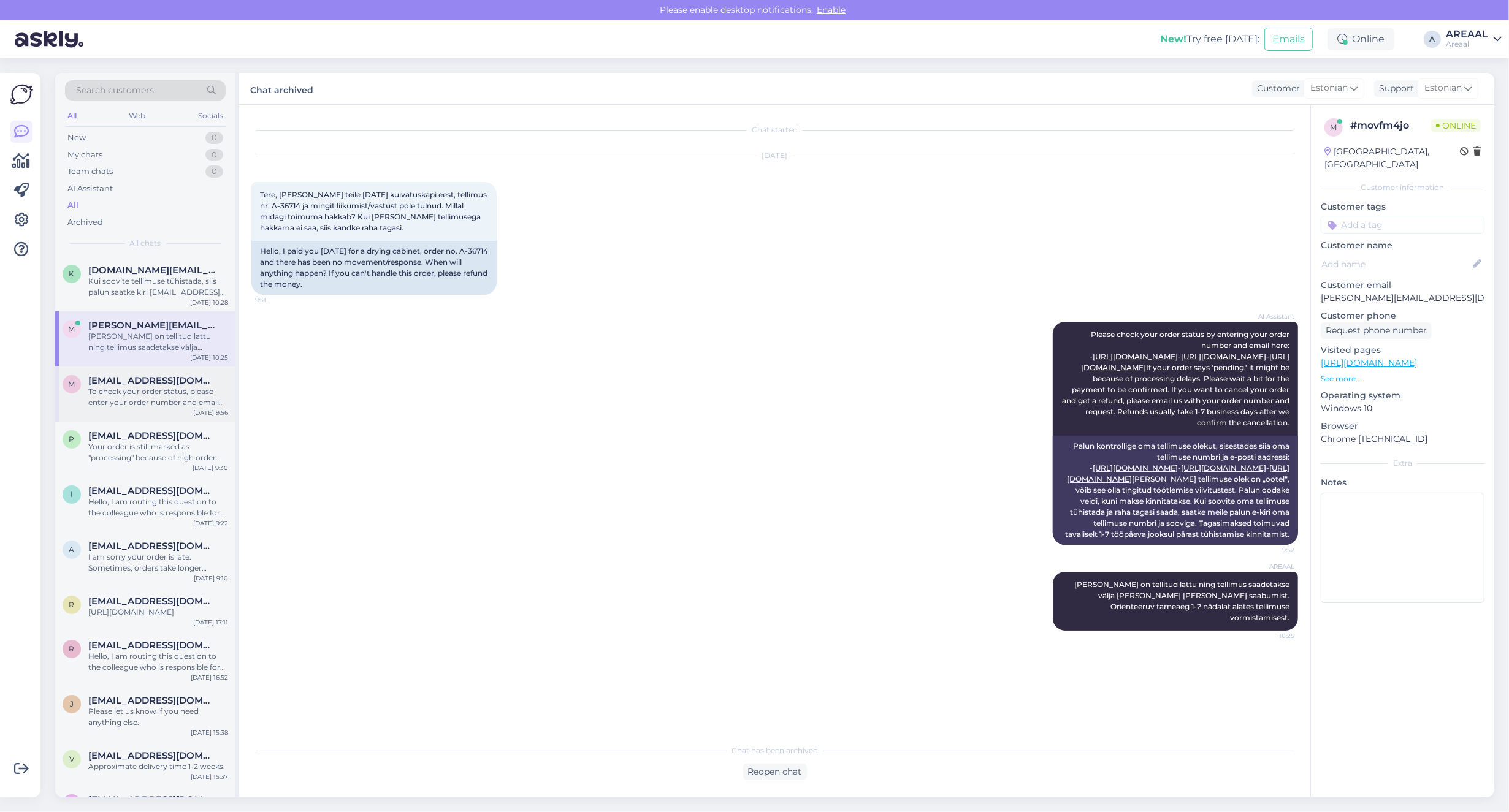
click at [142, 375] on span "[EMAIL_ADDRESS][DOMAIN_NAME]" at bounding box center [151, 380] width 127 height 11
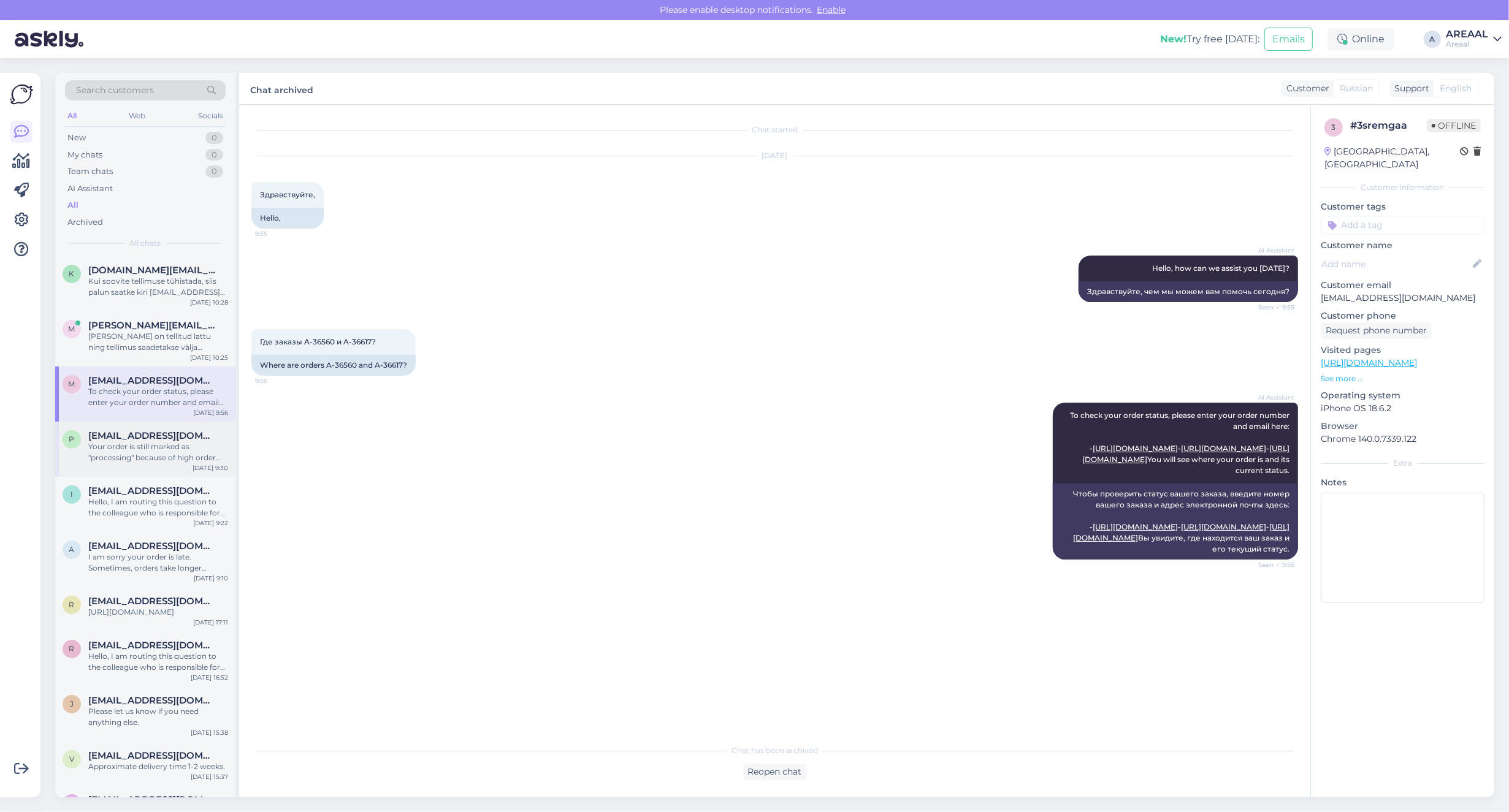
click at [144, 422] on div "p piretparbo@gmail.ee Your order is still marked as "processing" because of hig…" at bounding box center [145, 450] width 180 height 55
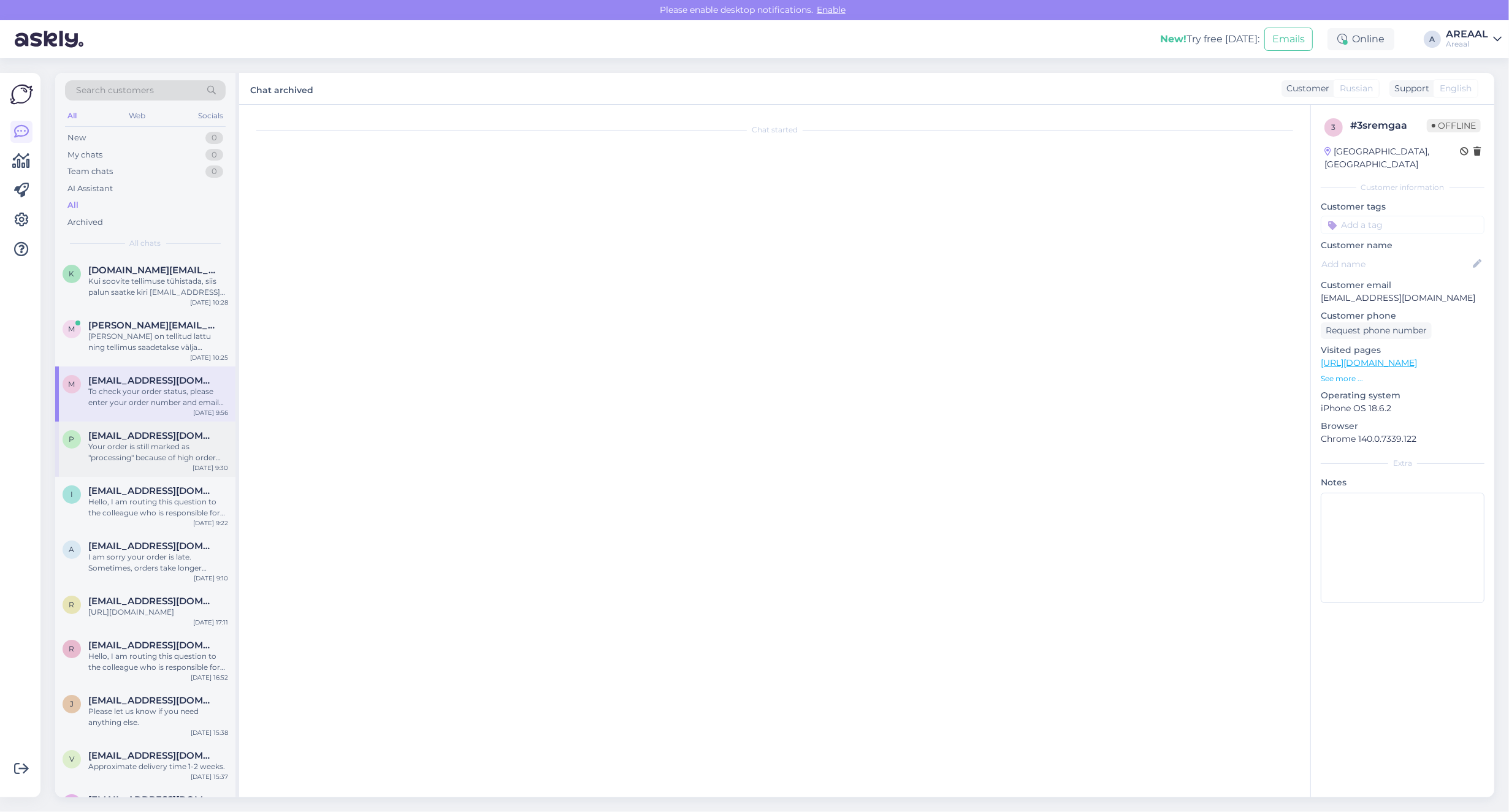
scroll to position [43, 0]
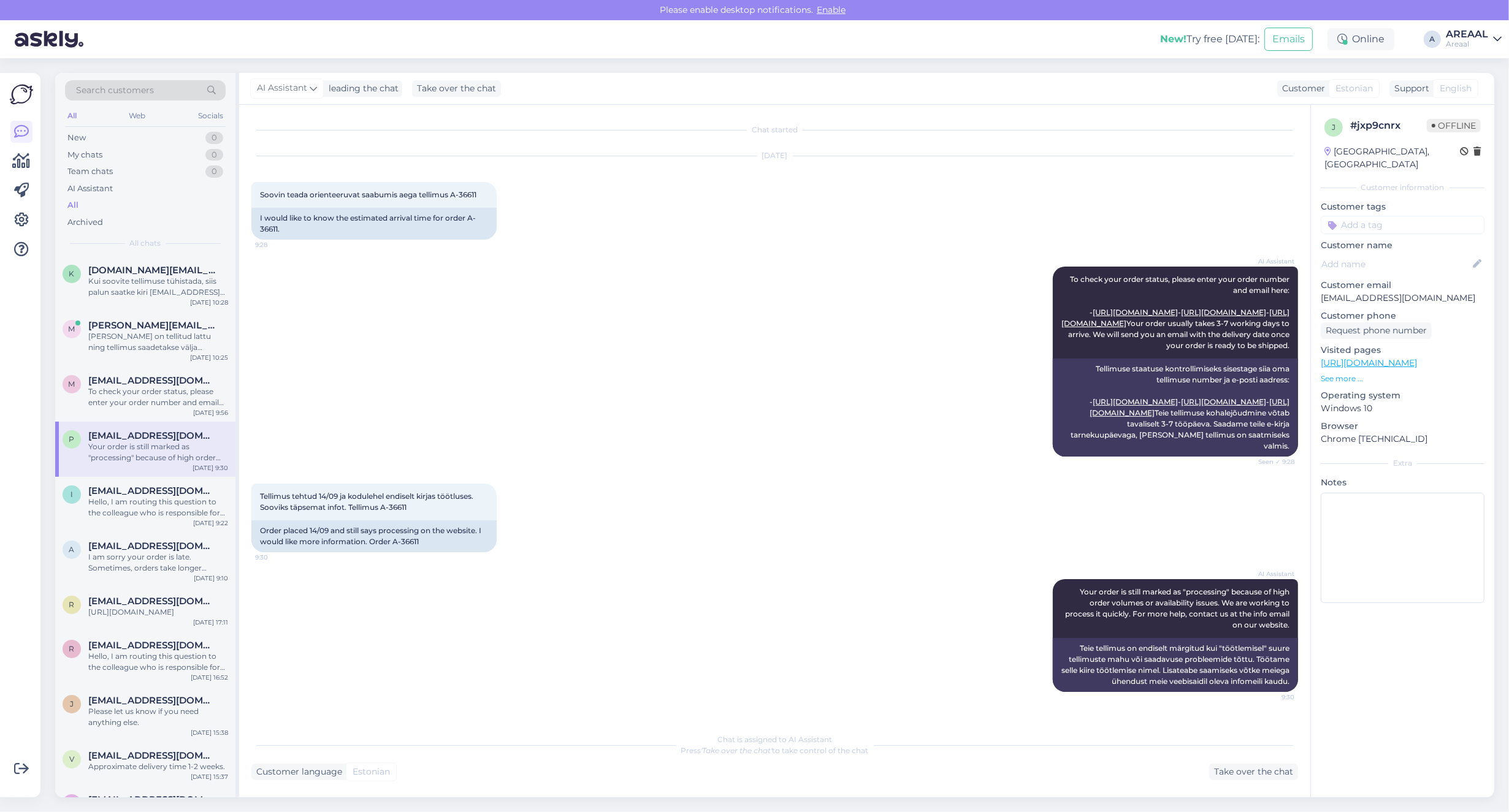
click at [161, 442] on div "Your order is still marked as "processing" because of high order volumes or ava…" at bounding box center [158, 452] width 140 height 22
drag, startPoint x: 408, startPoint y: 516, endPoint x: 381, endPoint y: 520, distance: 27.3
click at [381, 520] on div "Tellimus tehtud 14/09 ja kodulehel endiselt kirjas töötluses. Sooviks täpsemat …" at bounding box center [374, 502] width 245 height 37
copy span "A-36611"
click at [159, 402] on div "To check your order status, please enter your order number and email here: - ht…" at bounding box center [158, 397] width 140 height 22
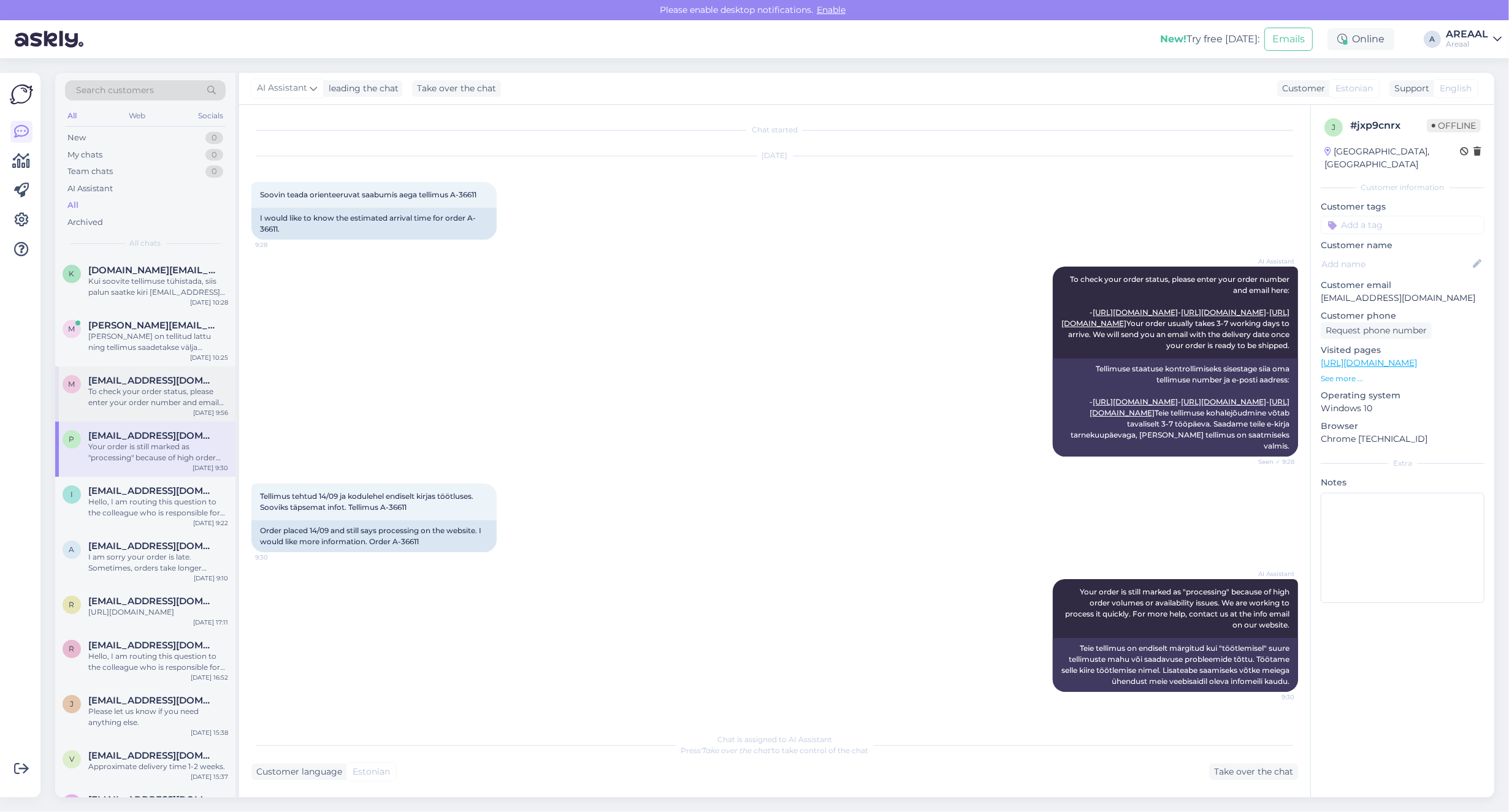
scroll to position [0, 0]
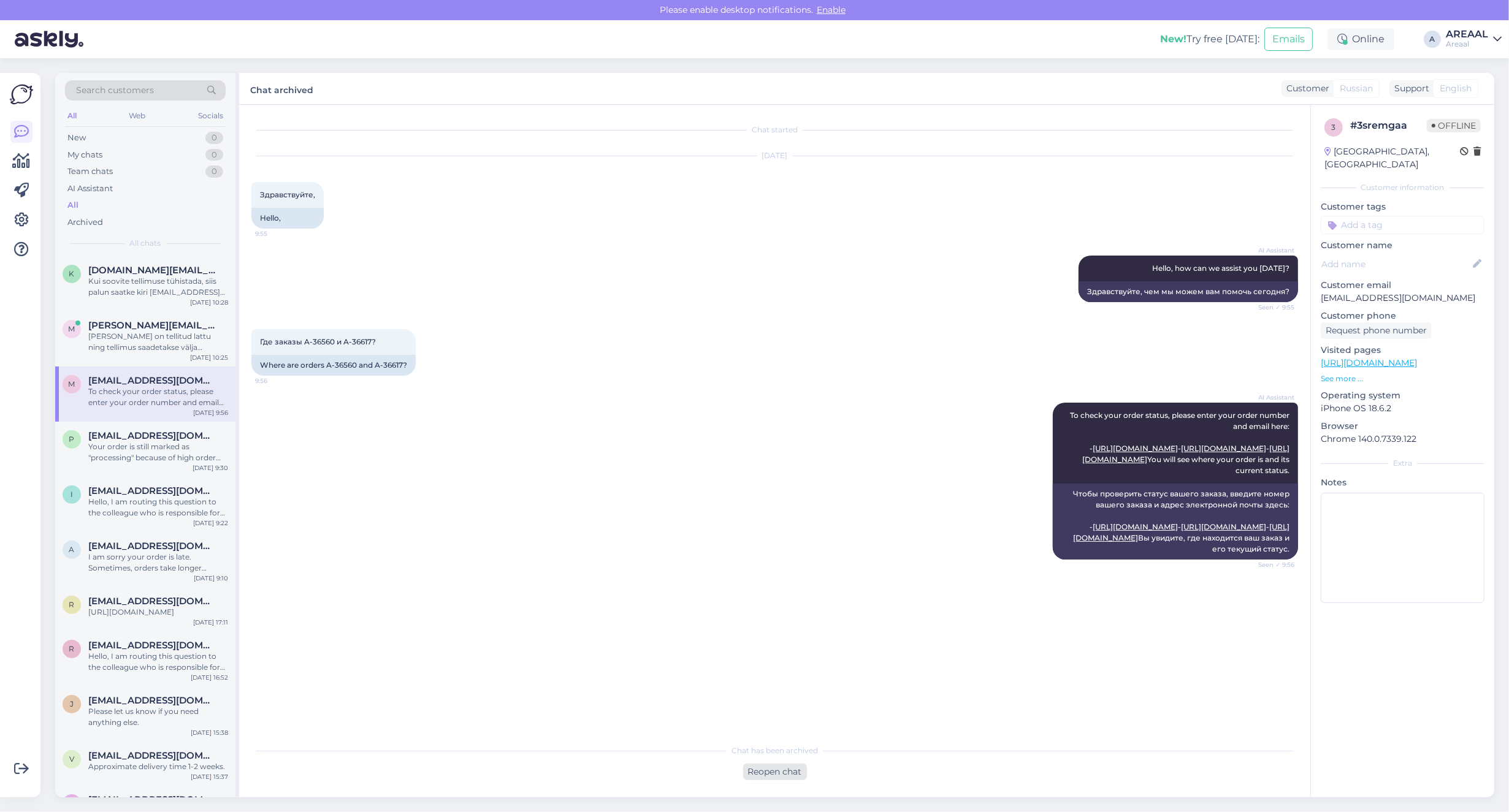
click at [747, 778] on div "Reopen chat" at bounding box center [775, 771] width 64 height 16
click at [149, 536] on div "a annettripats36@gmail.com I am sorry your order is late. Sometimes, orders tak…" at bounding box center [145, 559] width 180 height 55
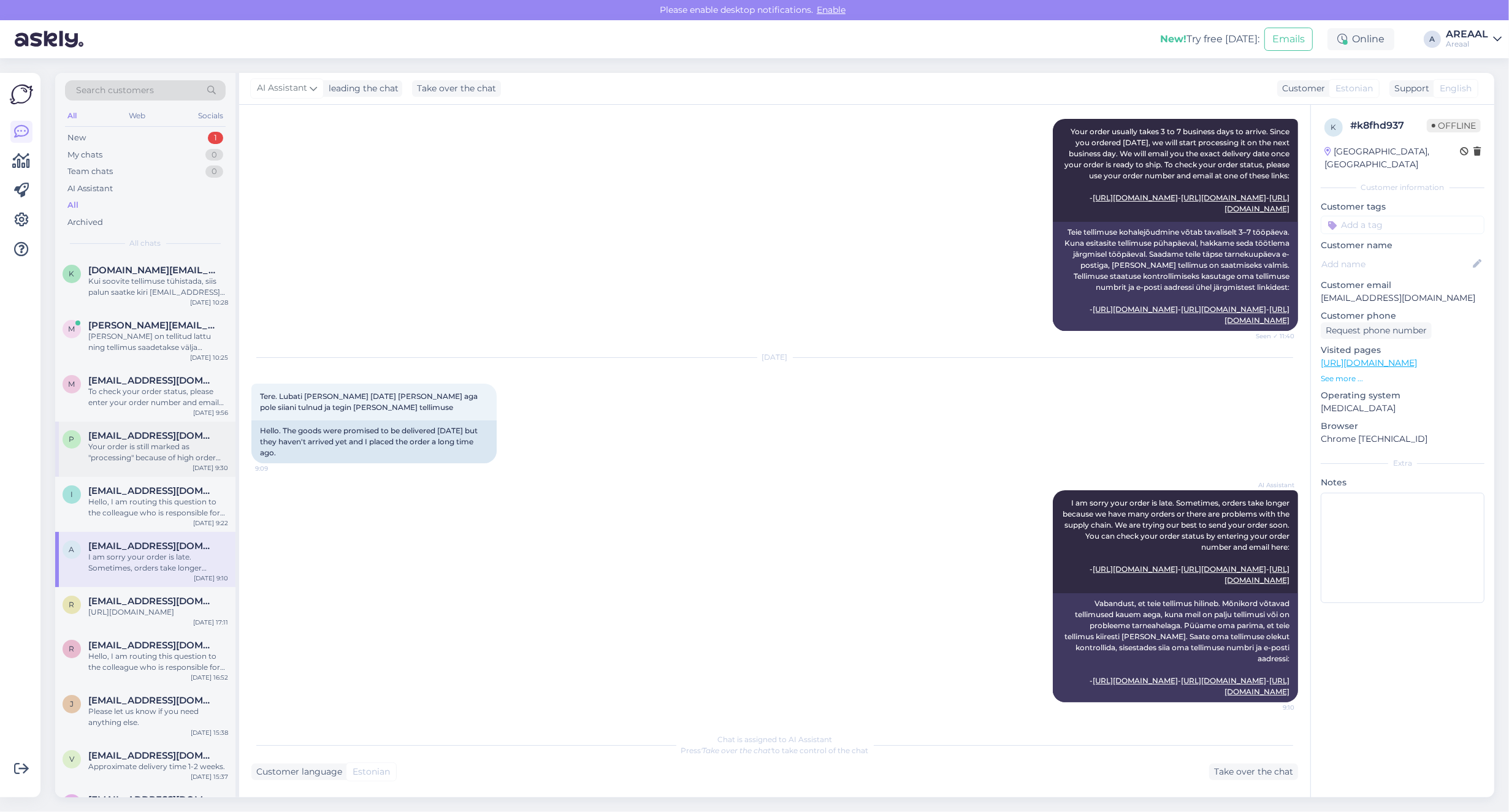
click at [144, 443] on div "Your order is still marked as "processing" because of high order volumes or ava…" at bounding box center [158, 452] width 140 height 22
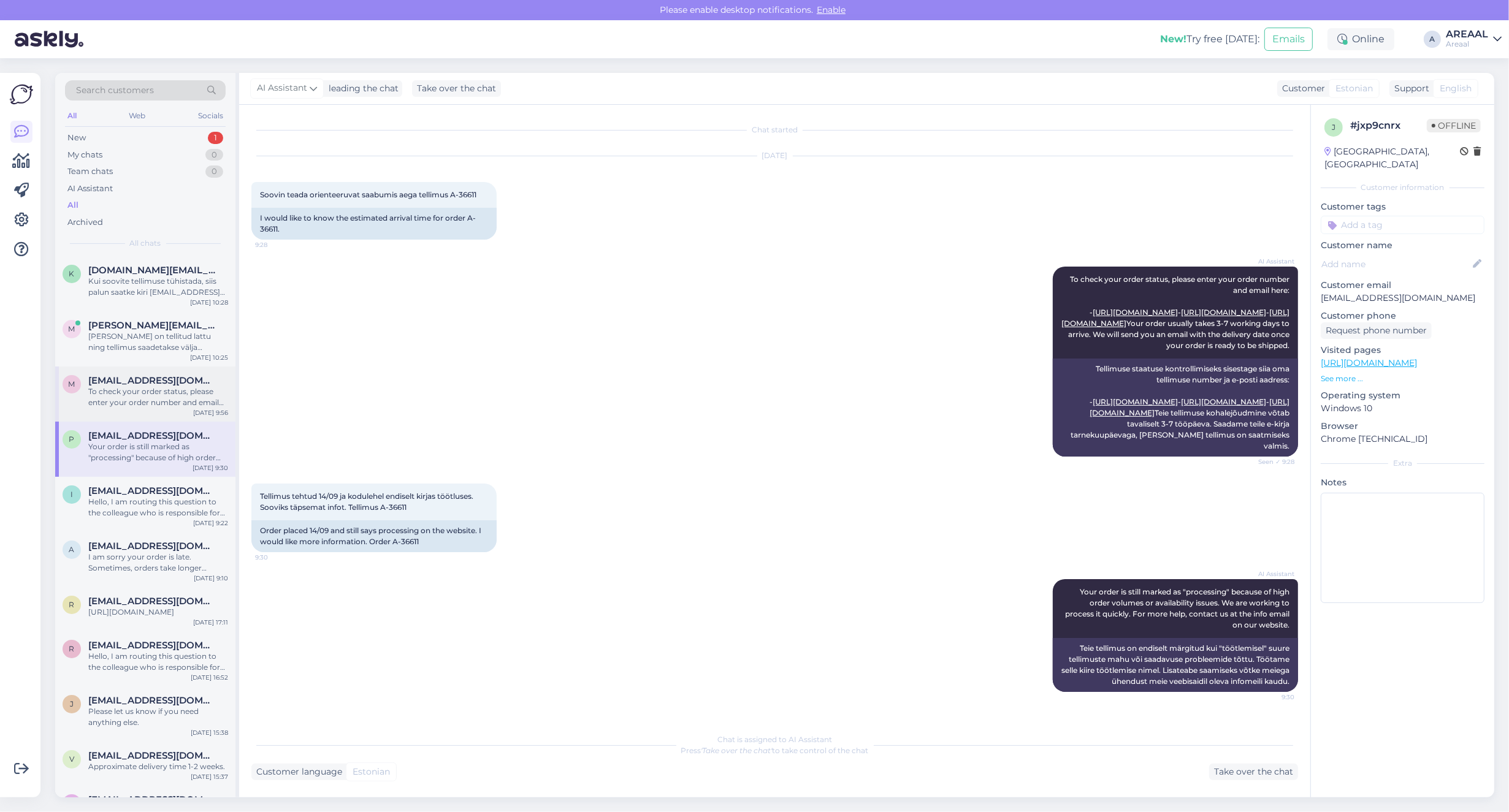
click at [147, 412] on div "M Mr.mihhailpetrov@gmail.com To check your order status, please enter your orde…" at bounding box center [145, 394] width 180 height 55
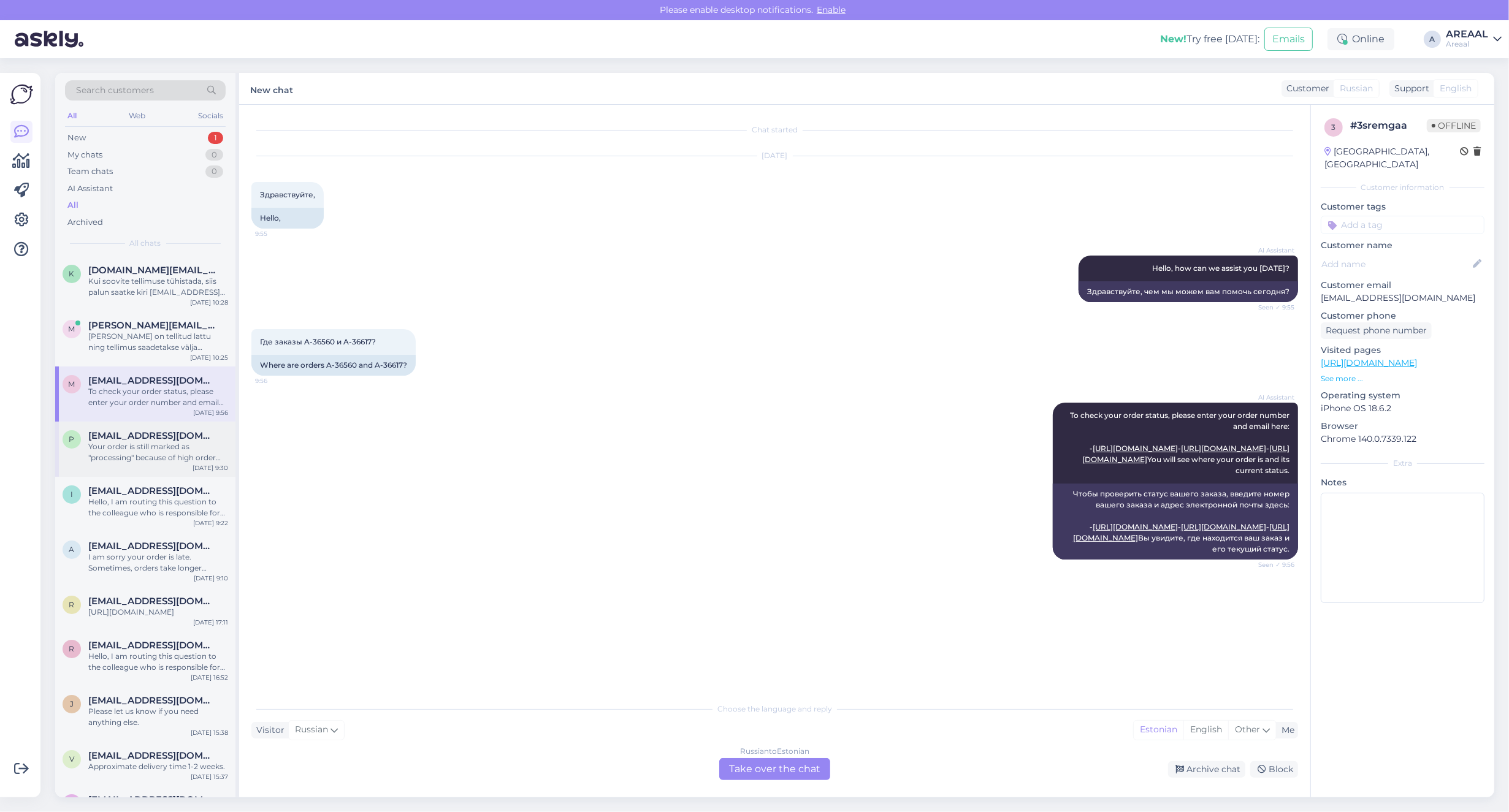
click at [164, 443] on div "Your order is still marked as "processing" because of high order volumes or ava…" at bounding box center [158, 452] width 140 height 22
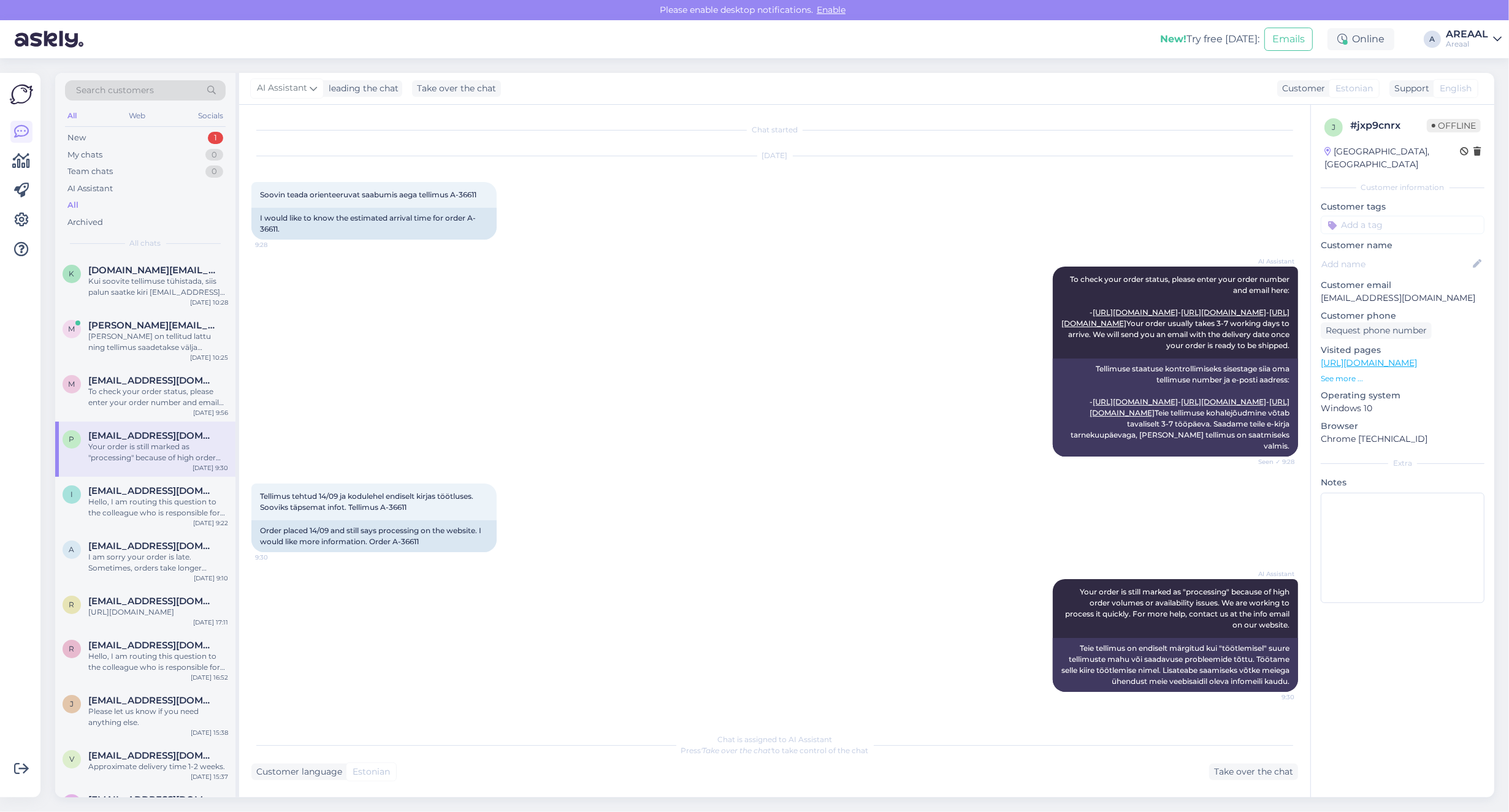
drag, startPoint x: 408, startPoint y: 762, endPoint x: 421, endPoint y: 764, distance: 13.2
click at [408, 762] on div "Chat is assigned to AI Assistant Press 'Take over the chat' to take control of …" at bounding box center [775, 753] width 1047 height 54
click at [1245, 768] on div "Take over the chat" at bounding box center [1253, 771] width 89 height 16
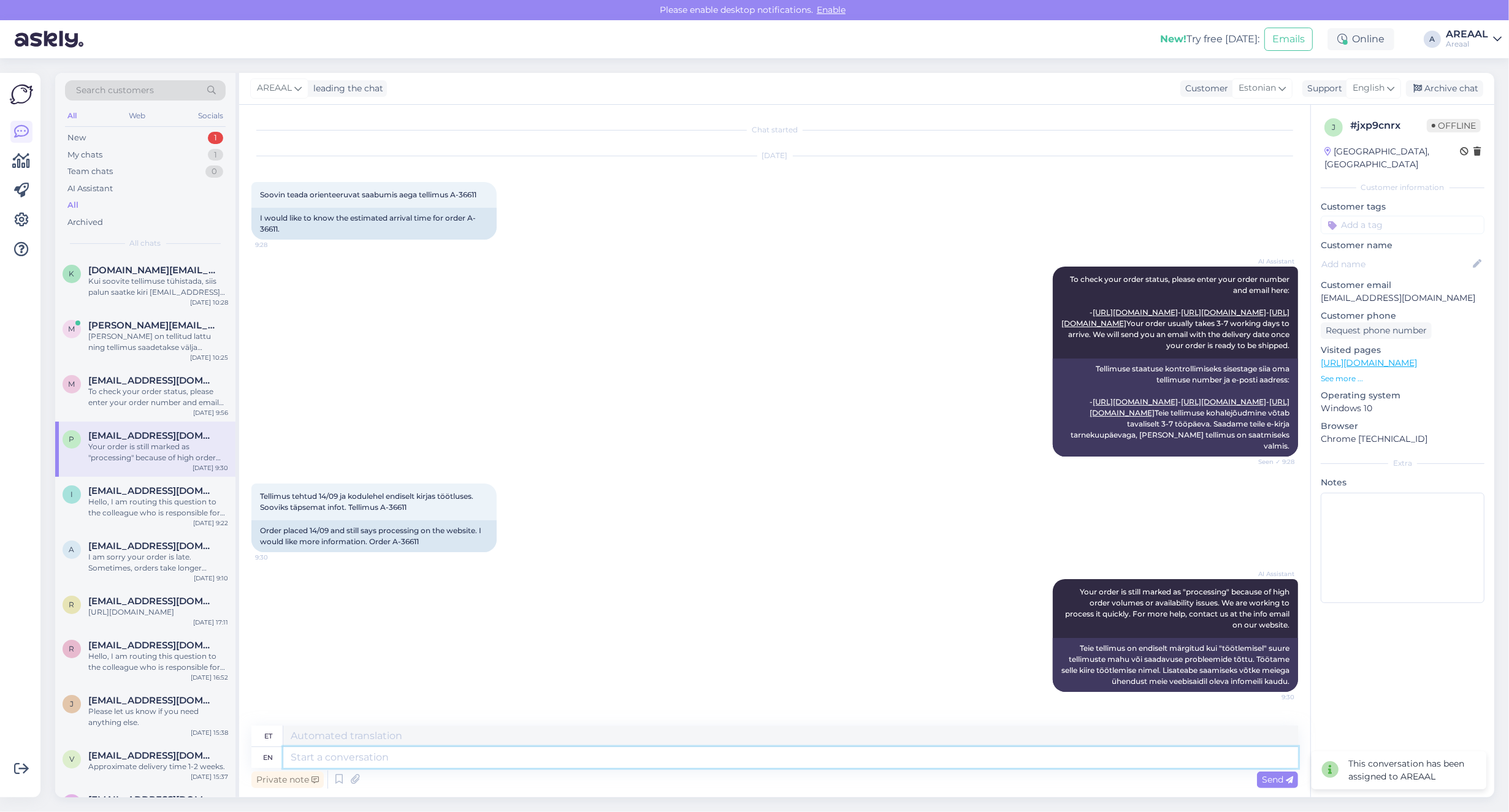
click at [1121, 761] on textarea at bounding box center [790, 758] width 1015 height 21
paste textarea "Teie kaup on tellitud Saksamaa hulgimüüjalt lattu ning ootame selle saabumist. …"
type textarea "Teie kaup on tellitud Saksamaa hulgimüüjalt lattu ning ootame selle saabumist. …"
type textarea "Teie kaup on tellitud Saksamaa hulgimüüjalt lattu ja ootame seda tõhusalt. Kohe…"
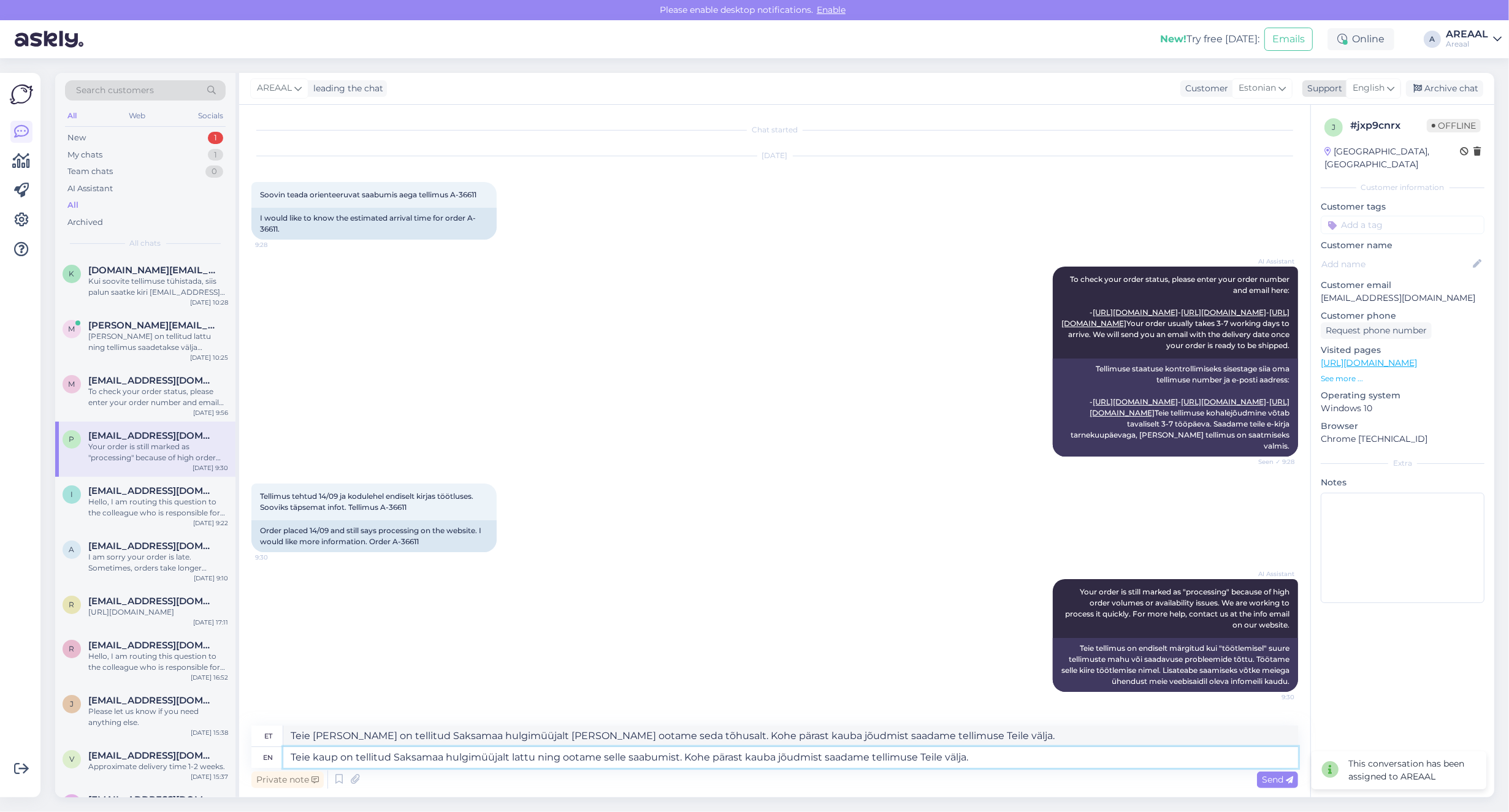
type textarea "Teie kaup on tellitud Saksamaa hulgimüüjalt lattu ning ootame selle saabumist. …"
click at [1325, 87] on div "Support" at bounding box center [1322, 88] width 40 height 13
click at [1352, 87] on span "English" at bounding box center [1368, 88] width 32 height 14
click at [1345, 111] on input at bounding box center [1352, 115] width 115 height 19
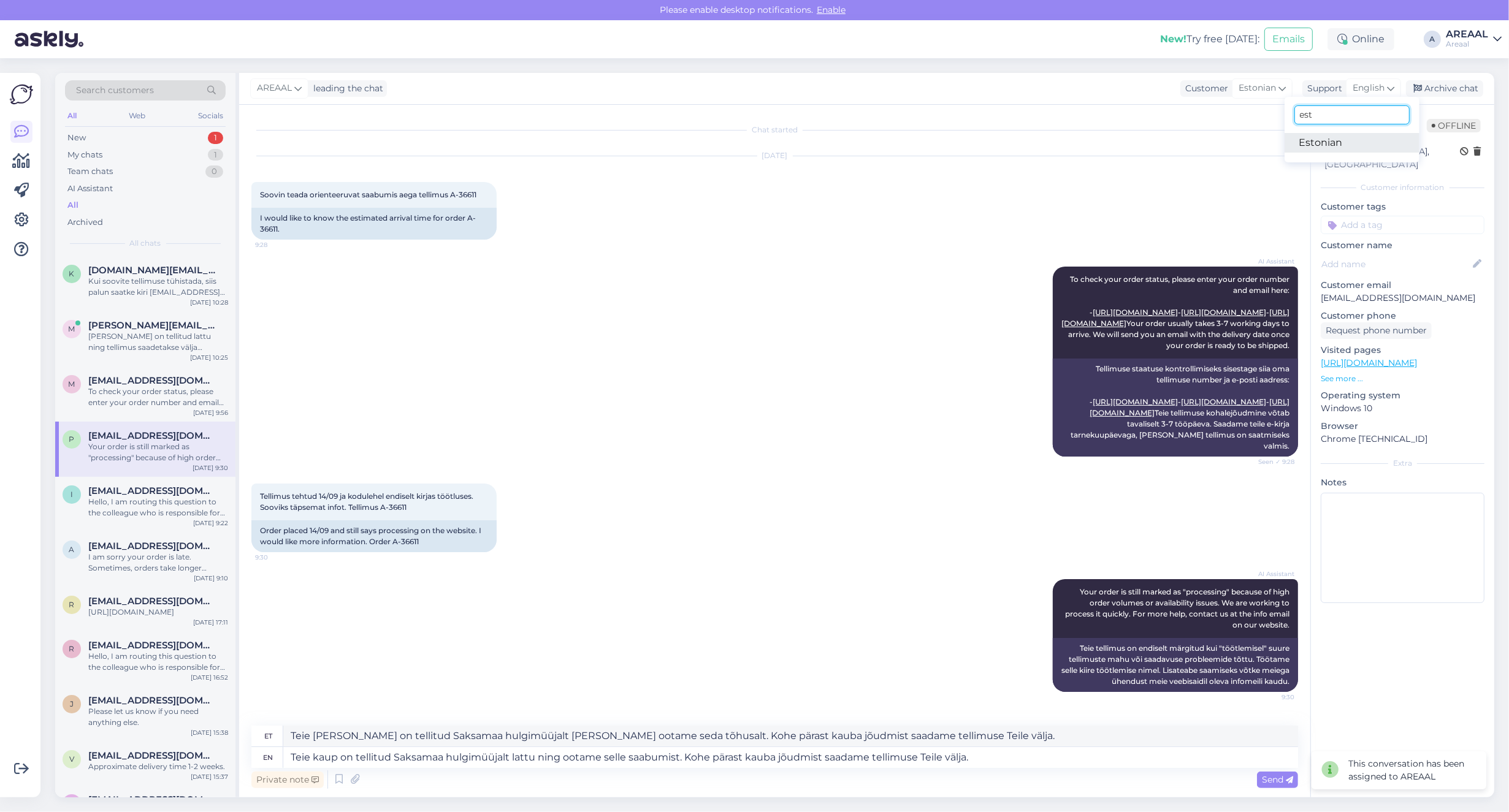
type input "est"
click at [1345, 141] on link "Estonian" at bounding box center [1352, 143] width 135 height 20
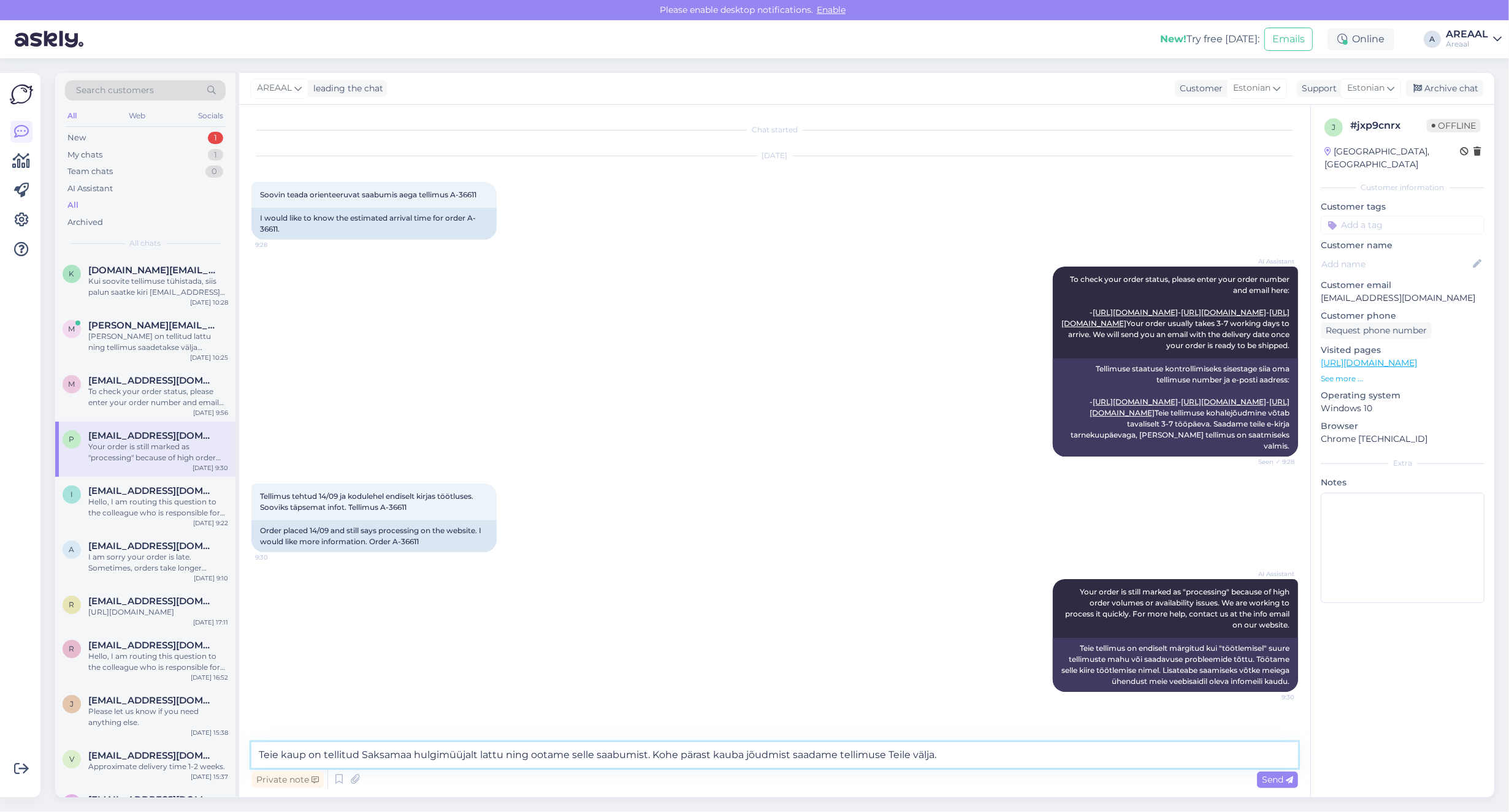
click at [265, 754] on textarea "Teie kaup on tellitud Saksamaa hulgimüüjalt lattu ning ootame selle saabumist. …" at bounding box center [775, 755] width 1047 height 26
type textarea "Odavaima hinna pakkumiseks on kaup on tellitud Saksamaa hulgimüüjalt lattu ning…"
click at [1112, 745] on textarea "Odavaima hinna pakkumiseks on kaup on tellitud Saksamaa hulgimüüjalt lattu ning…" at bounding box center [775, 755] width 1047 height 26
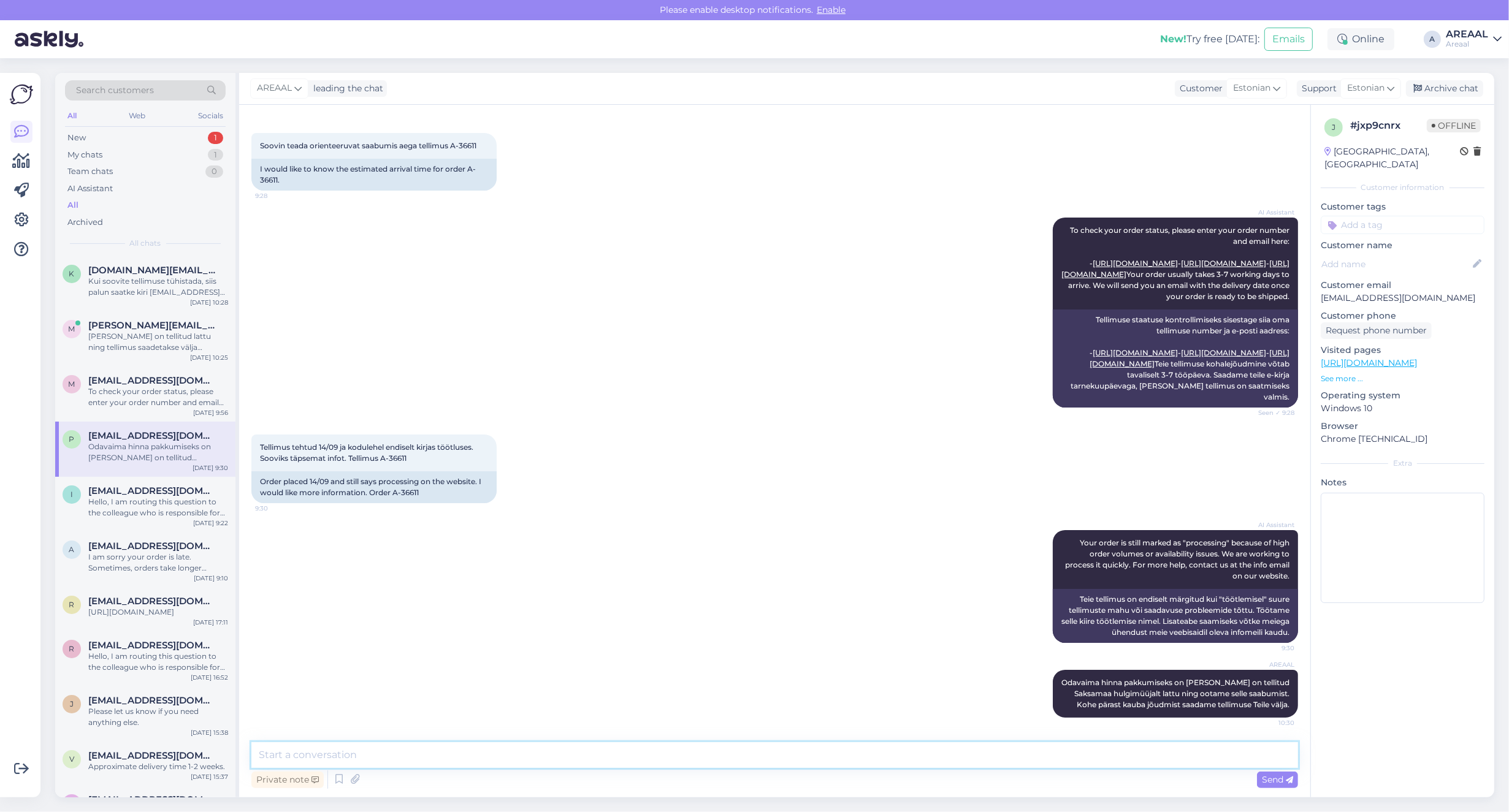
click at [401, 750] on textarea at bounding box center [775, 755] width 1047 height 26
paste textarea "Orienteeruv kauba saabumise aeg on xx.xx - xx.xx"
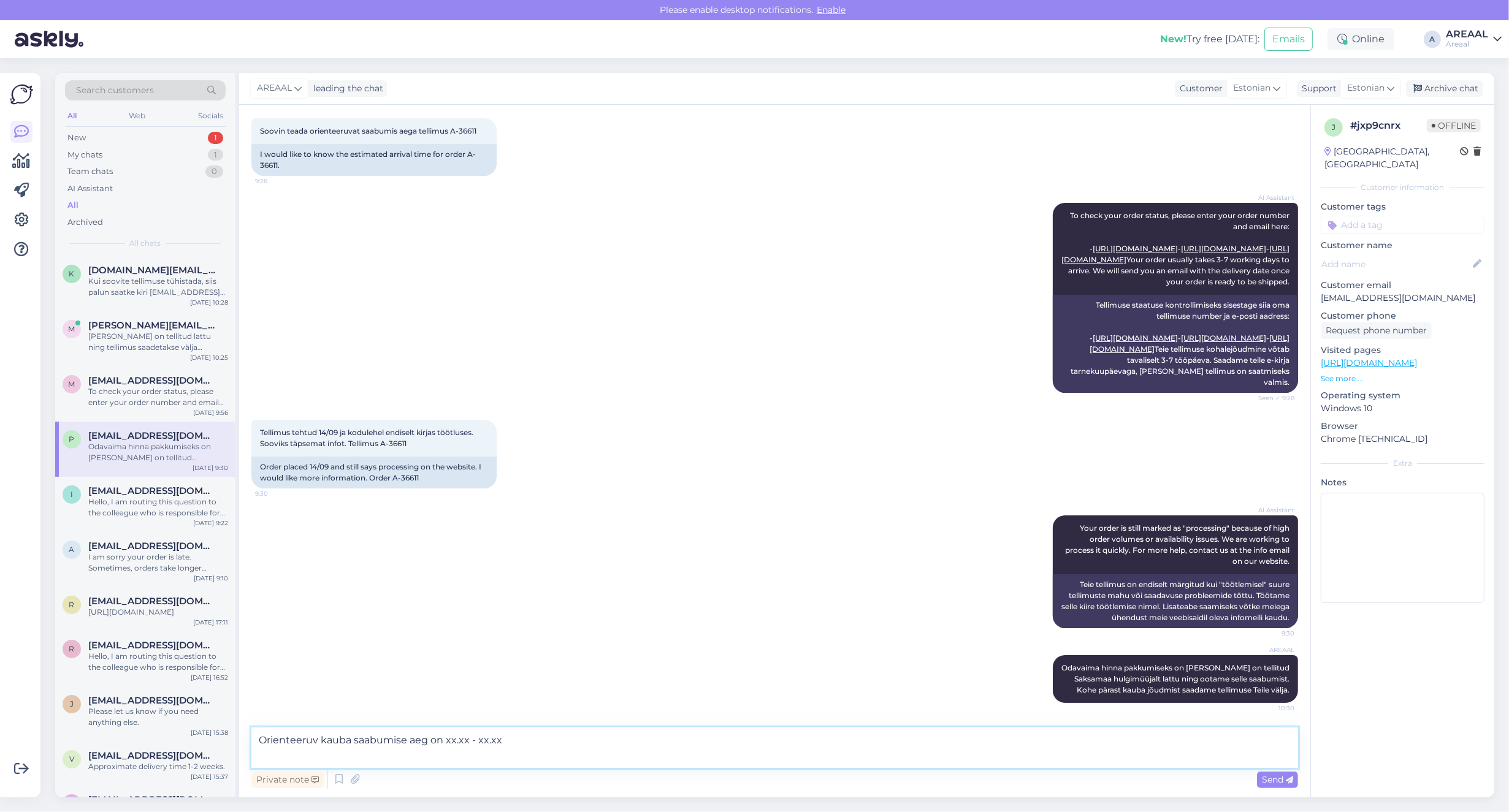
drag, startPoint x: 421, startPoint y: 739, endPoint x: 572, endPoint y: 748, distance: 151.3
click at [570, 748] on textarea "Orienteeruv kauba saabumise aeg on xx.xx - xx.xx" at bounding box center [775, 747] width 1047 height 41
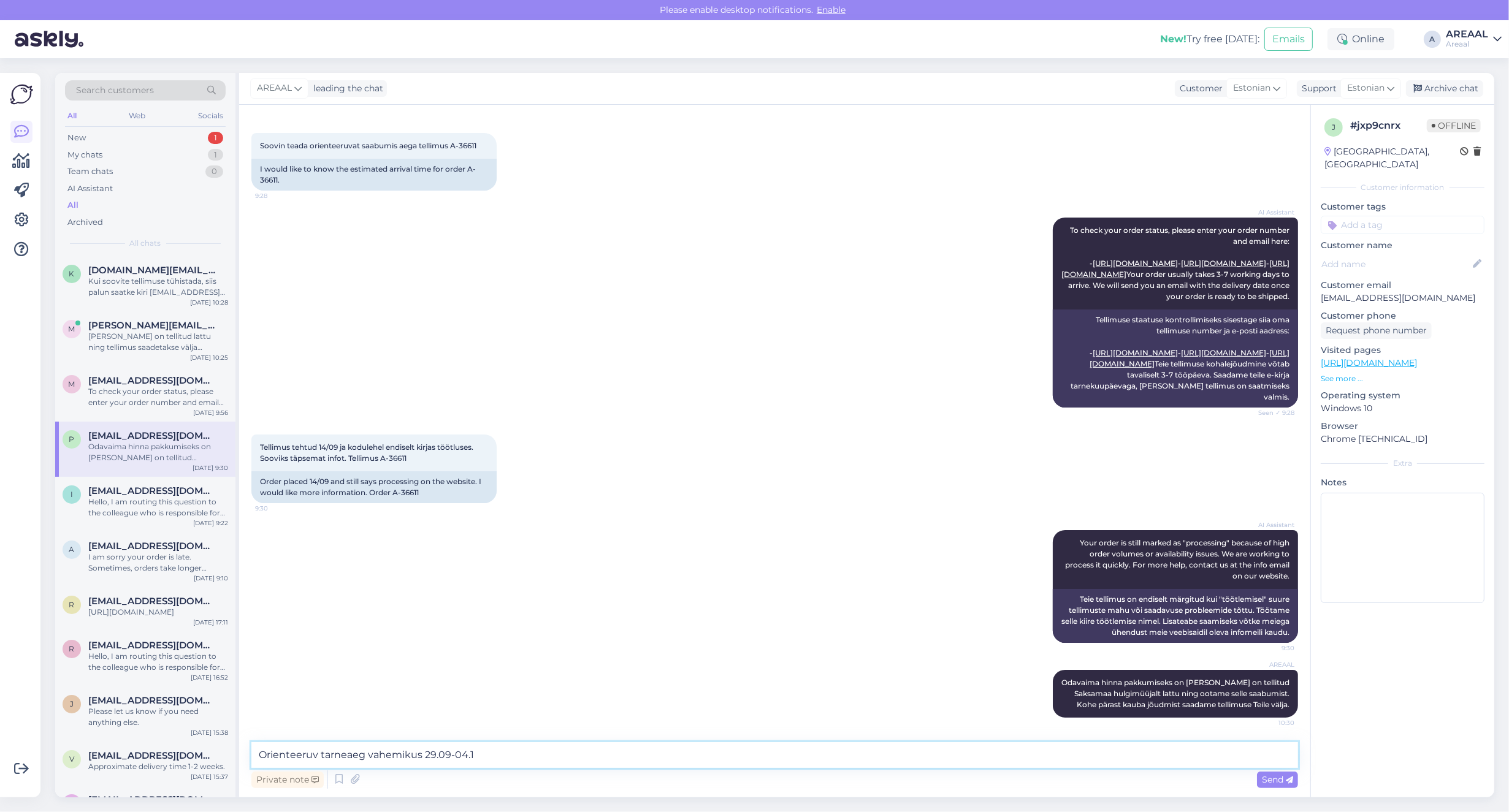
type textarea "Orienteeruv tarneaeg vahemikus 29.09-04.10"
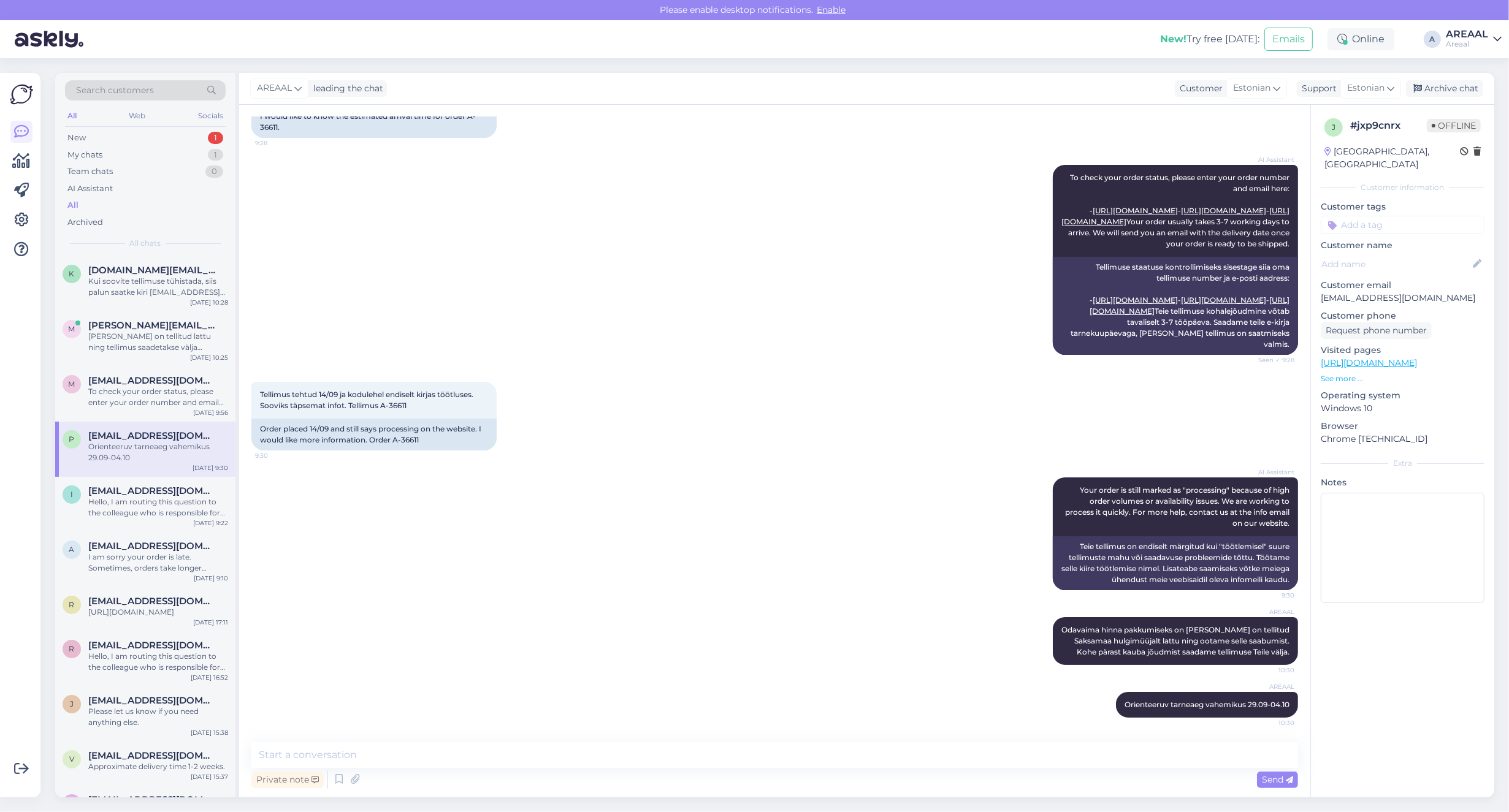
click at [584, 285] on div "AI Assistant To check your order status, please enter your order number and ema…" at bounding box center [775, 259] width 1047 height 217
click at [334, 496] on div "AI Assistant Your order is still marked as "processing" because of high order v…" at bounding box center [775, 534] width 1047 height 140
click at [152, 284] on div "Kui soovite tellimuse tühistada, siis palun saatke kiri info@areaal.ee" at bounding box center [158, 287] width 140 height 22
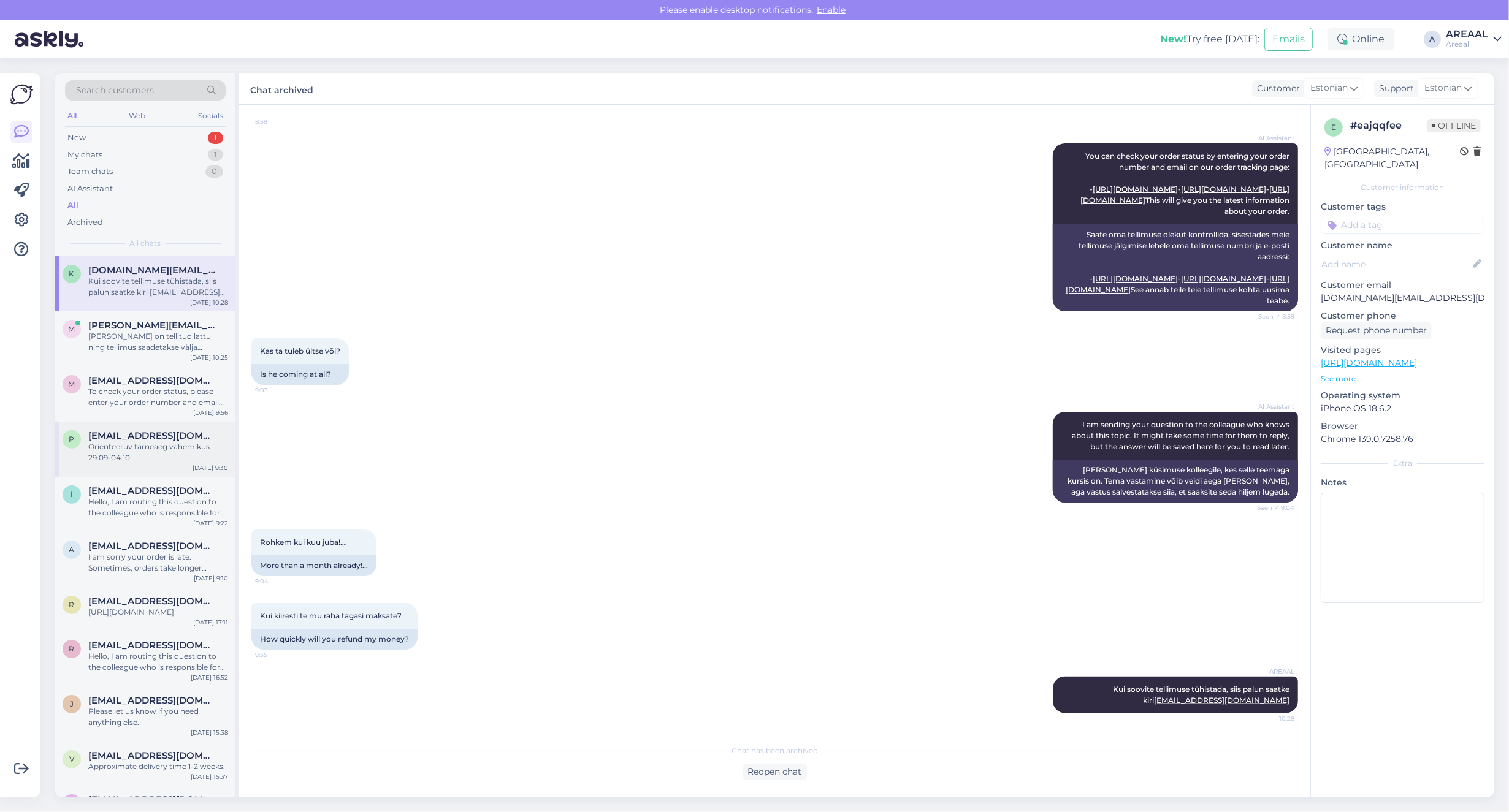
click at [142, 443] on div "Orienteeruv tarneaeg vahemikus 29.09-04.10" at bounding box center [158, 452] width 140 height 22
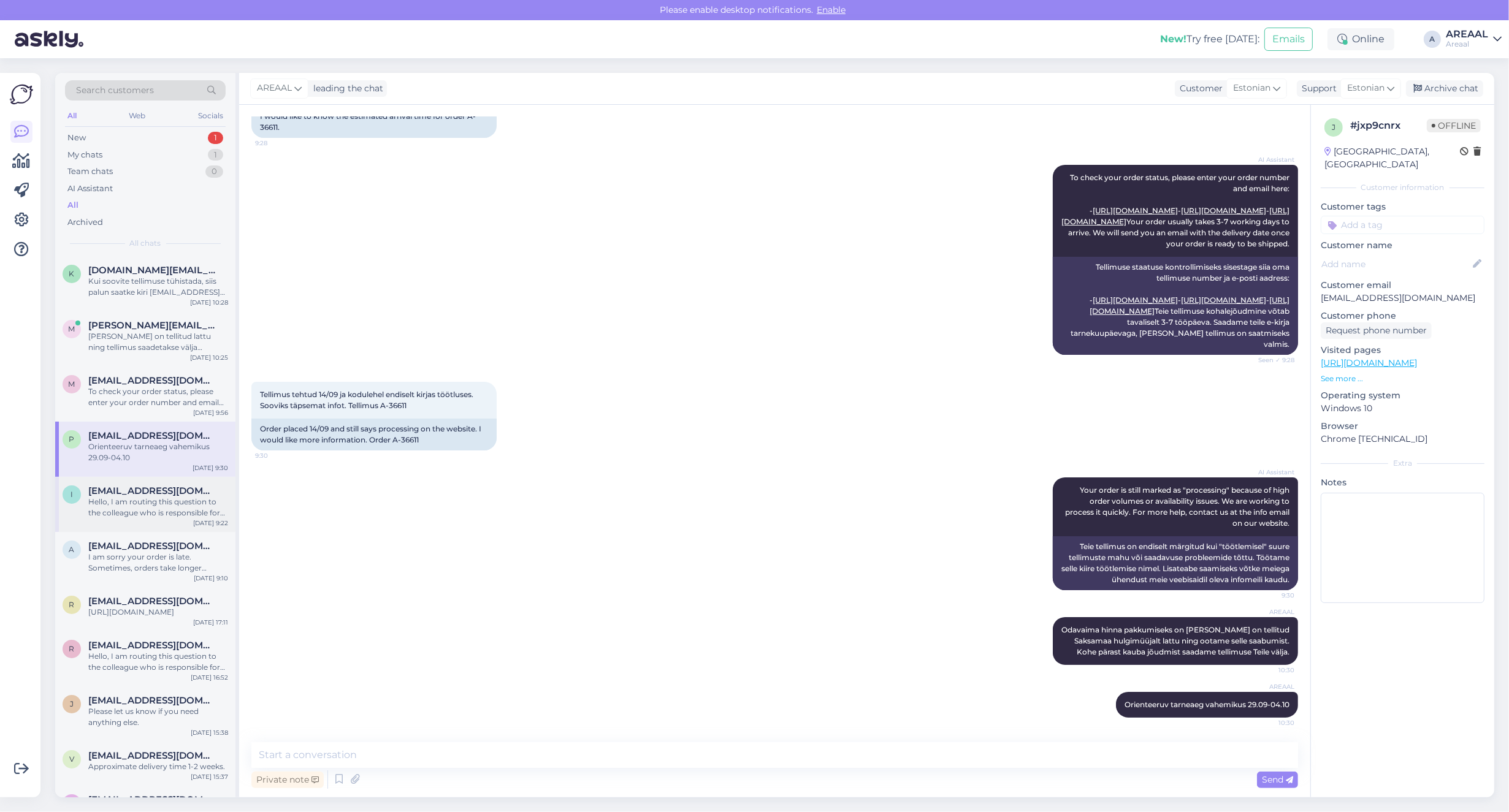
click at [138, 496] on span "[EMAIL_ADDRESS][DOMAIN_NAME]" at bounding box center [151, 490] width 127 height 11
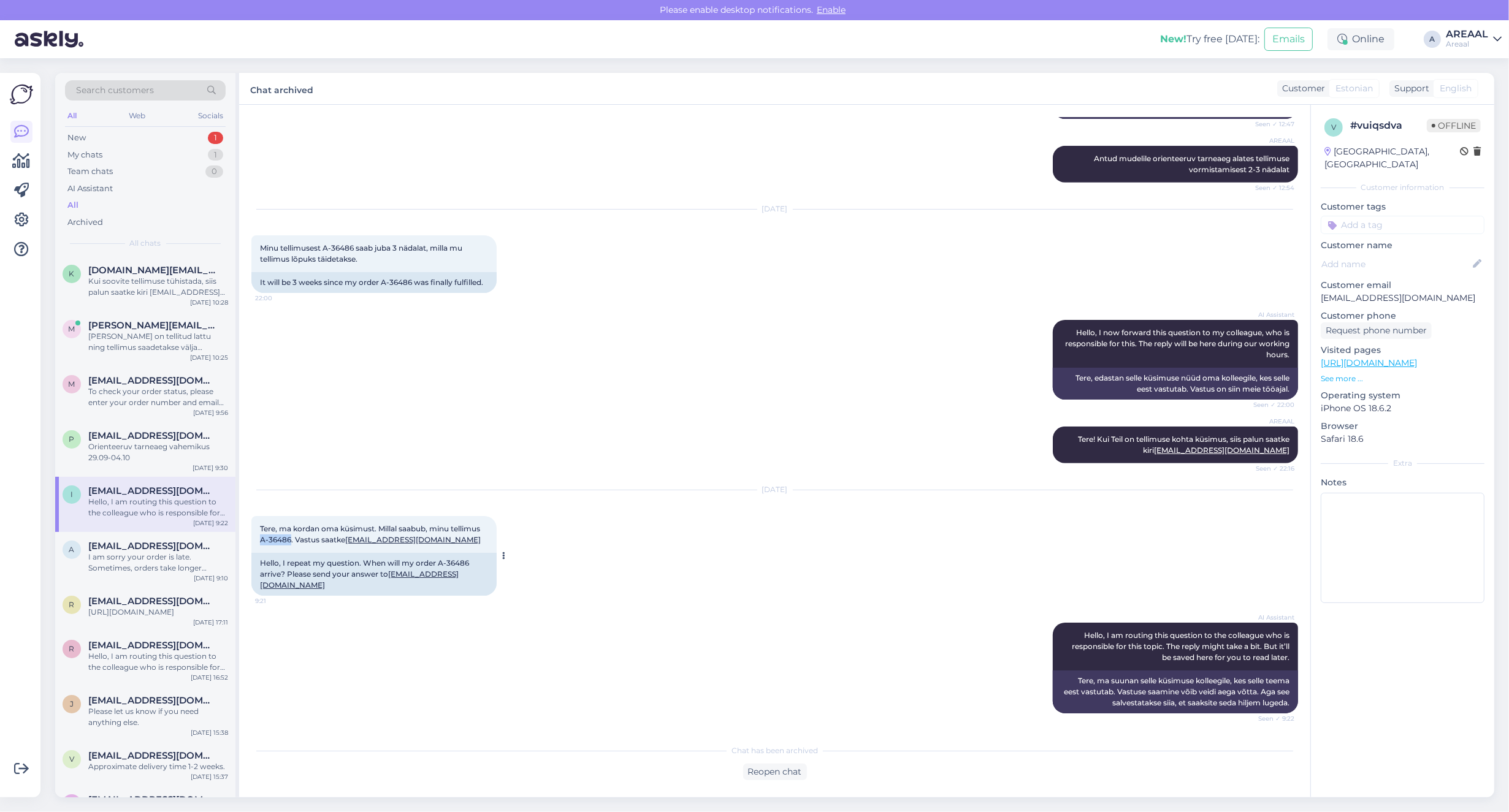
drag, startPoint x: 259, startPoint y: 547, endPoint x: 283, endPoint y: 552, distance: 24.5
click at [289, 552] on div "Tere, ma kordan oma küsimust. Millal saabub, minu tellimus A-36486. Vastus saat…" at bounding box center [374, 534] width 245 height 37
click at [176, 141] on div "New 1" at bounding box center [145, 138] width 161 height 17
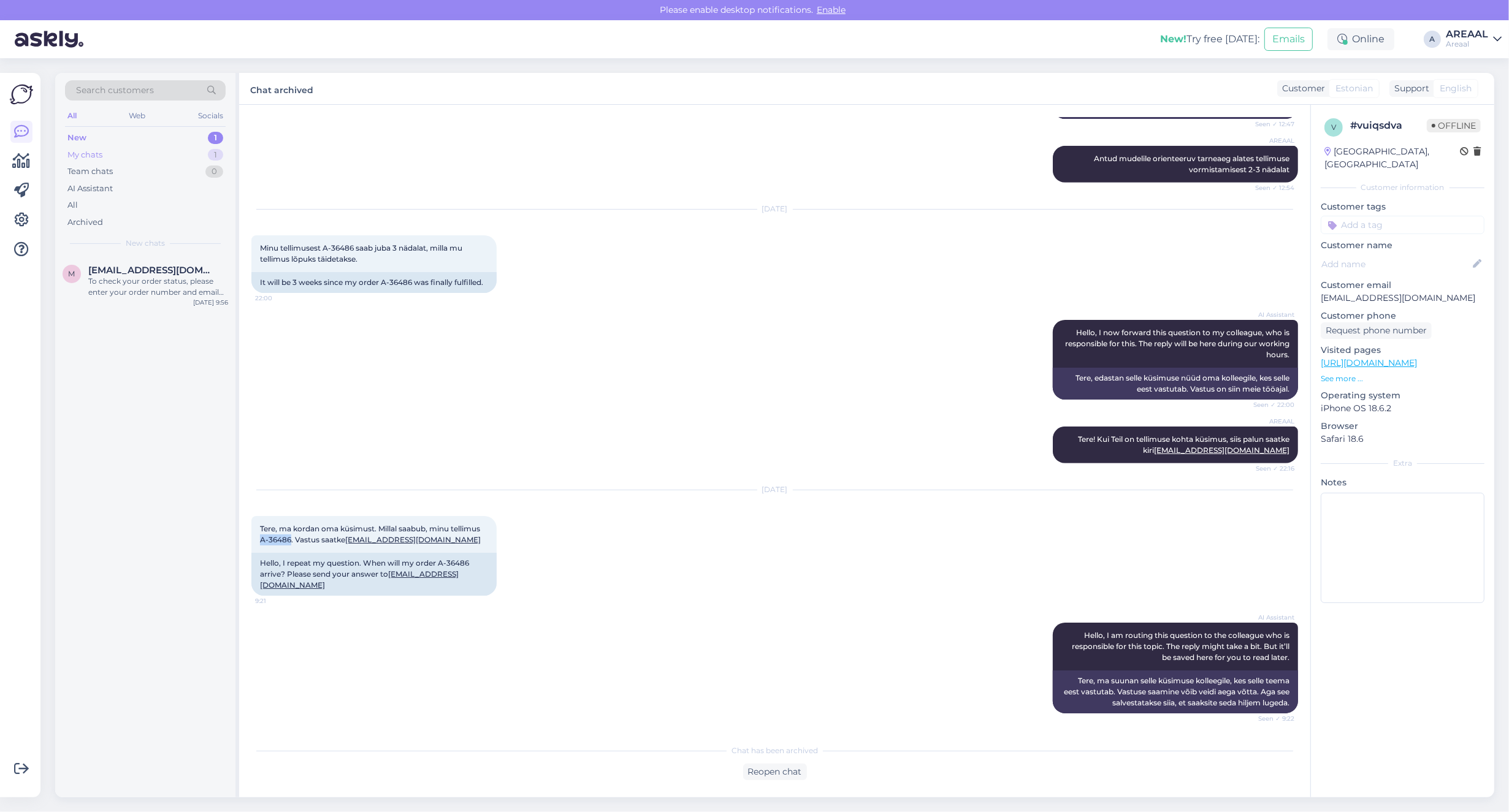
click at [179, 153] on div "My chats 1" at bounding box center [145, 155] width 161 height 17
click at [163, 271] on span "[EMAIL_ADDRESS][DOMAIN_NAME]" at bounding box center [151, 270] width 127 height 11
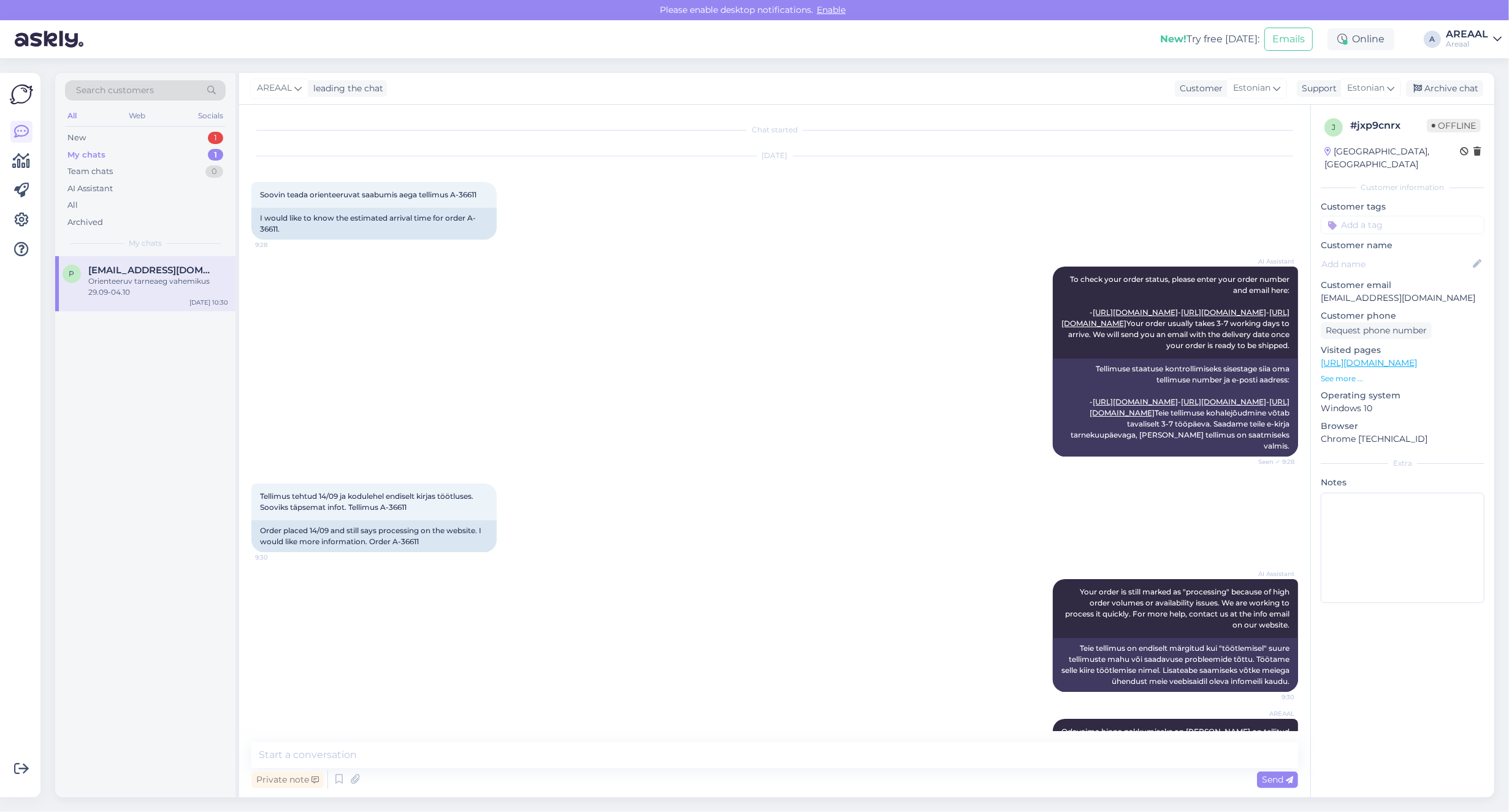
scroll to position [157, 0]
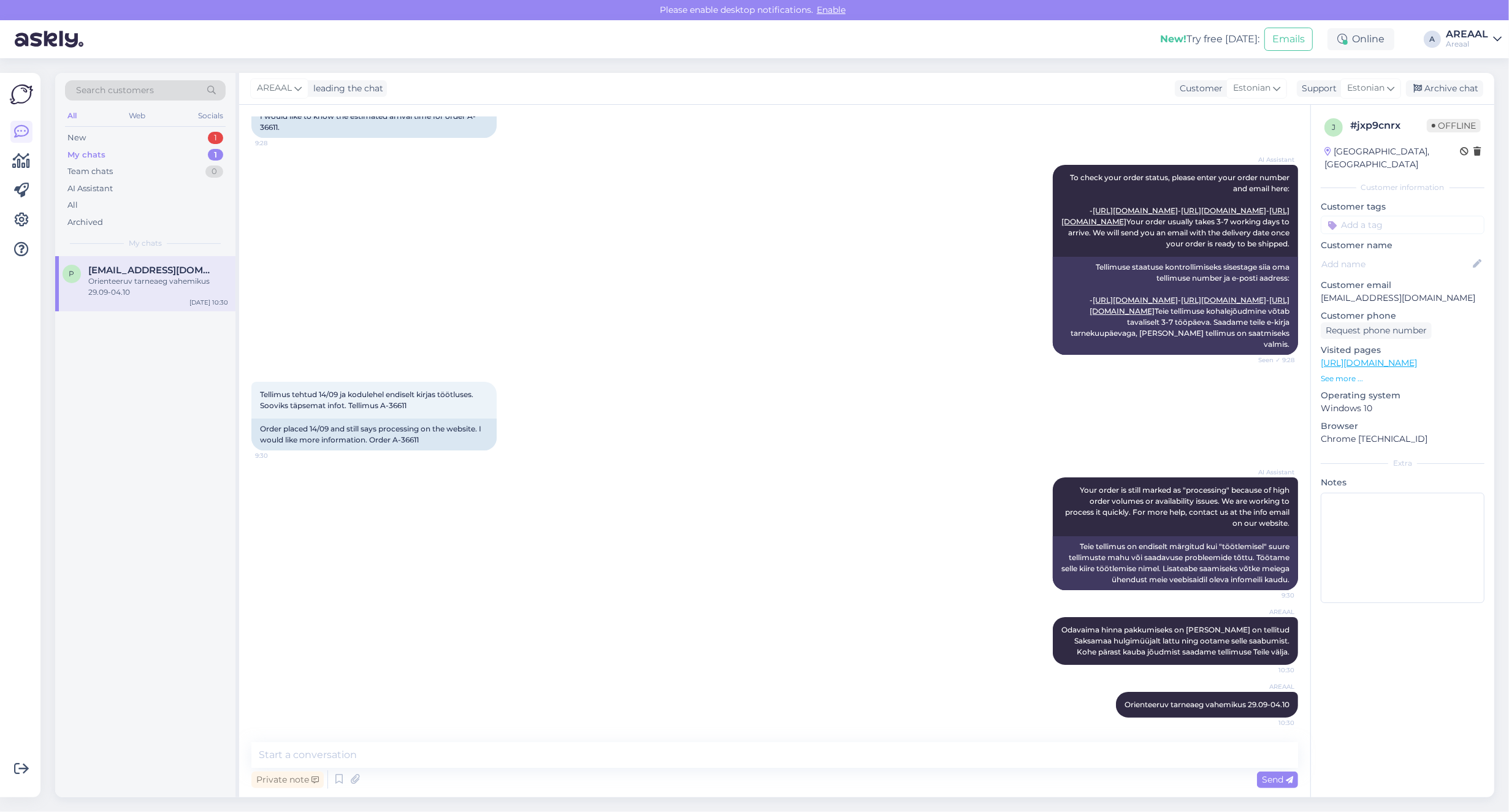
click at [1454, 99] on div "AREAAL leading the chat Customer Estonian Support Estonian est Estonian Archive…" at bounding box center [866, 88] width 1255 height 32
click at [1462, 86] on div "Archive chat" at bounding box center [1444, 88] width 77 height 16
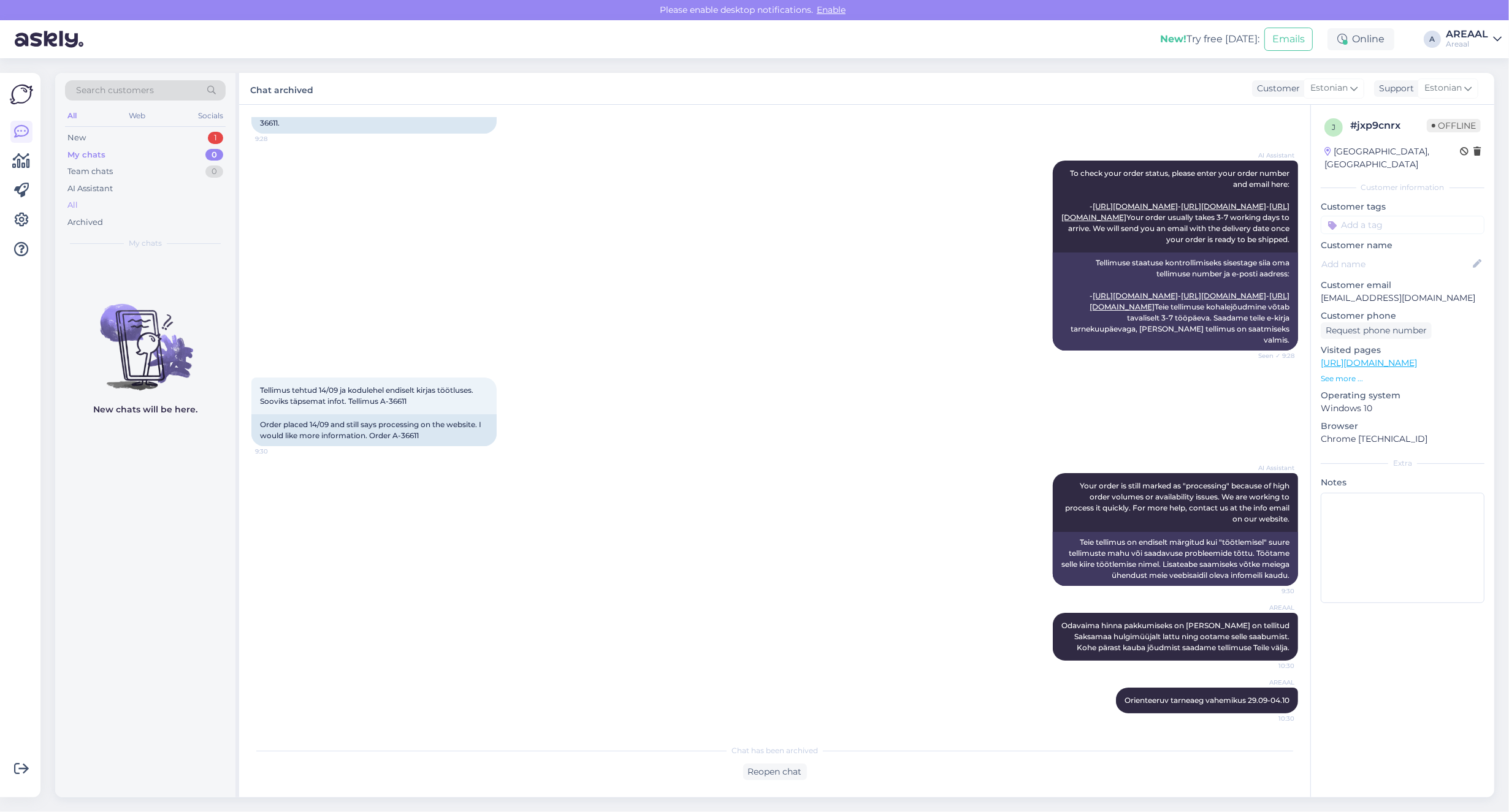
click at [173, 207] on div "All" at bounding box center [145, 205] width 161 height 17
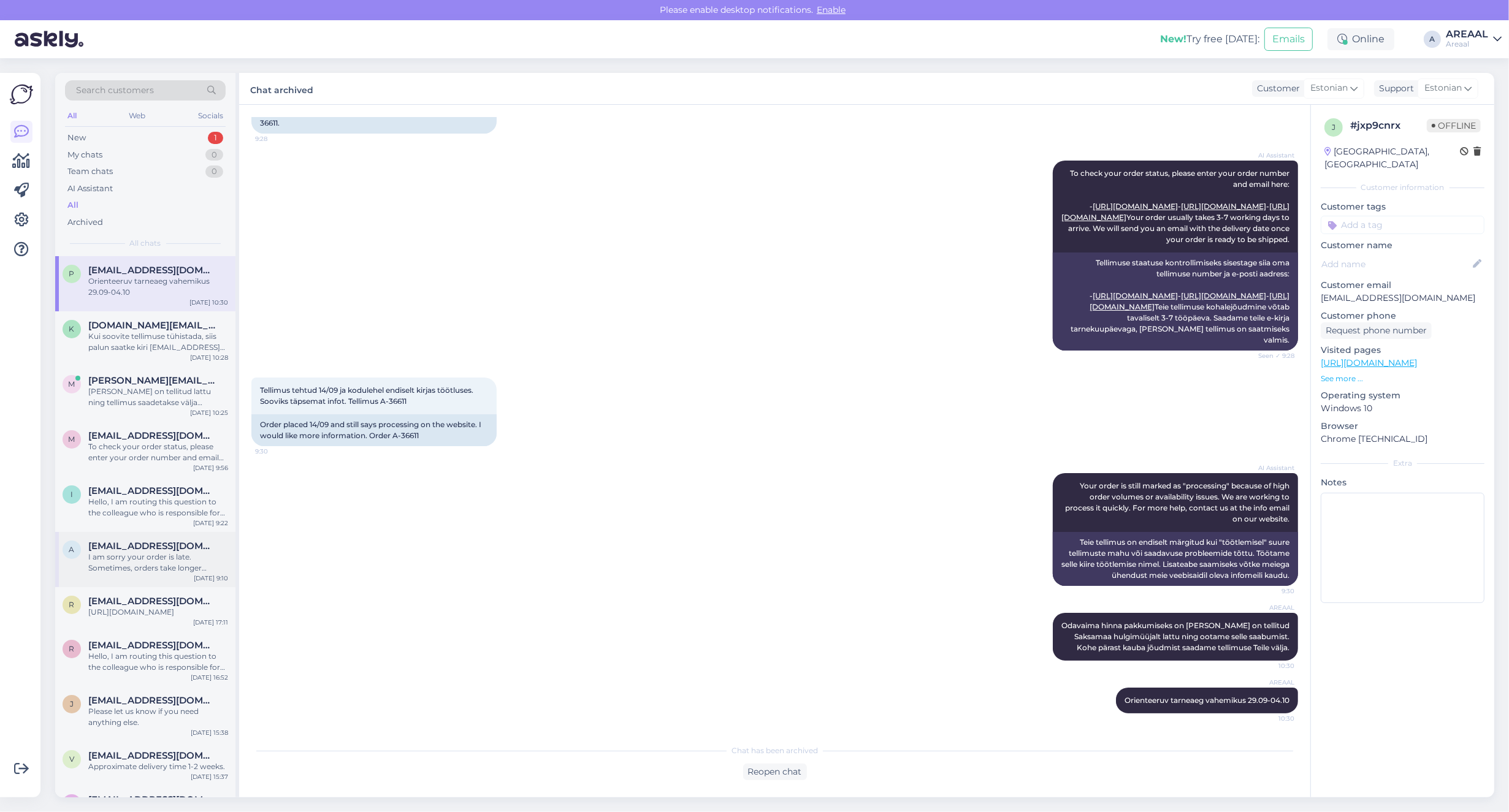
click at [149, 547] on span "[EMAIL_ADDRESS][DOMAIN_NAME]" at bounding box center [151, 546] width 127 height 11
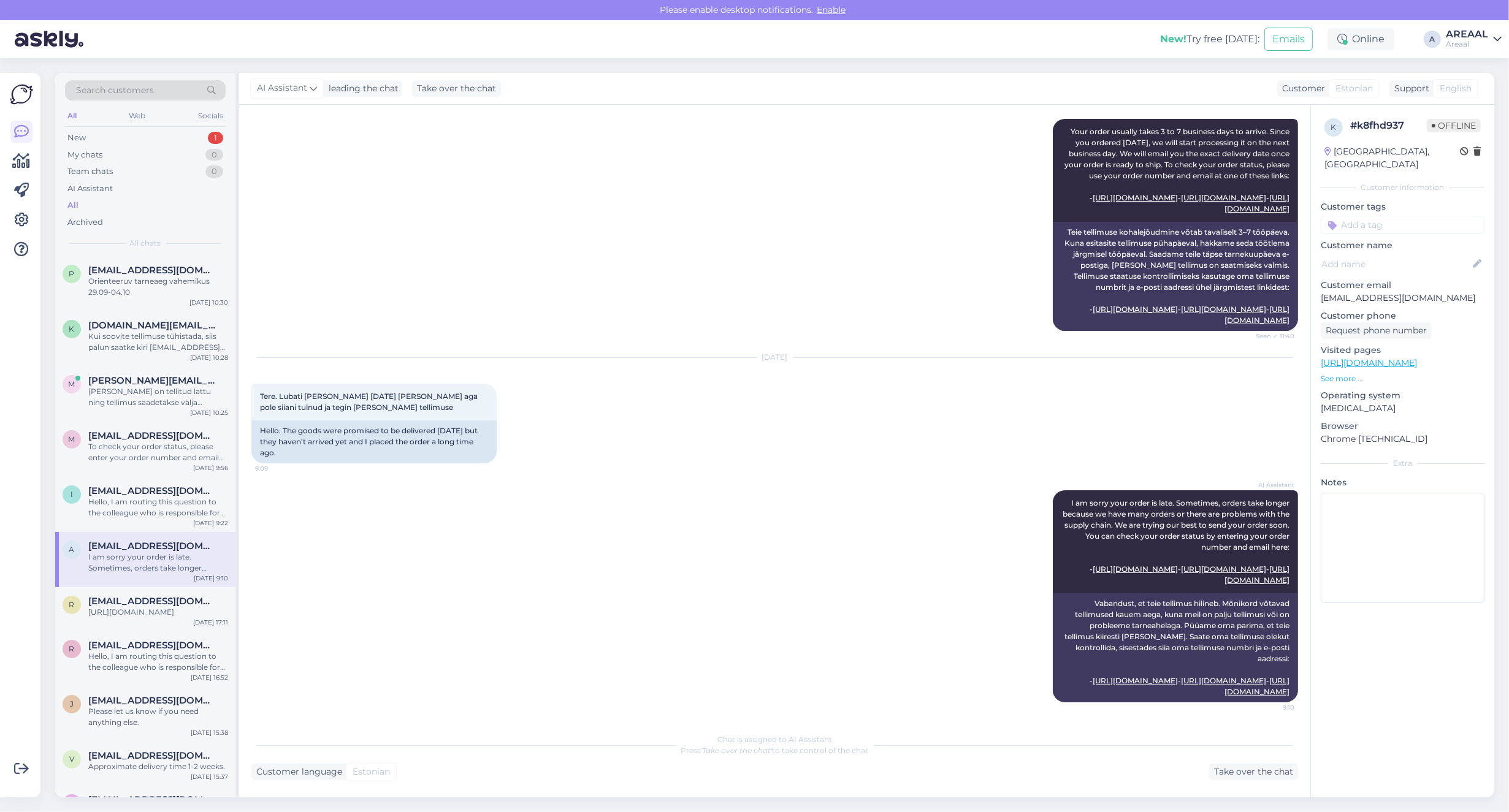
click at [574, 483] on div "AI Assistant I am sorry your order is late. Sometimes, orders take longer becau…" at bounding box center [775, 596] width 1047 height 239
click at [712, 344] on div "Sep 26 2025 Tere. Lubati kohale tuua 26.sept kaup aga pole siiani tulnud ja teg…" at bounding box center [775, 410] width 1047 height 132
click at [918, 379] on div "Sep 26 2025 Tere. Lubati kohale tuua 26.sept kaup aga pole siiani tulnud ja teg…" at bounding box center [775, 410] width 1047 height 132
click at [1238, 774] on div "Take over the chat" at bounding box center [1253, 771] width 89 height 16
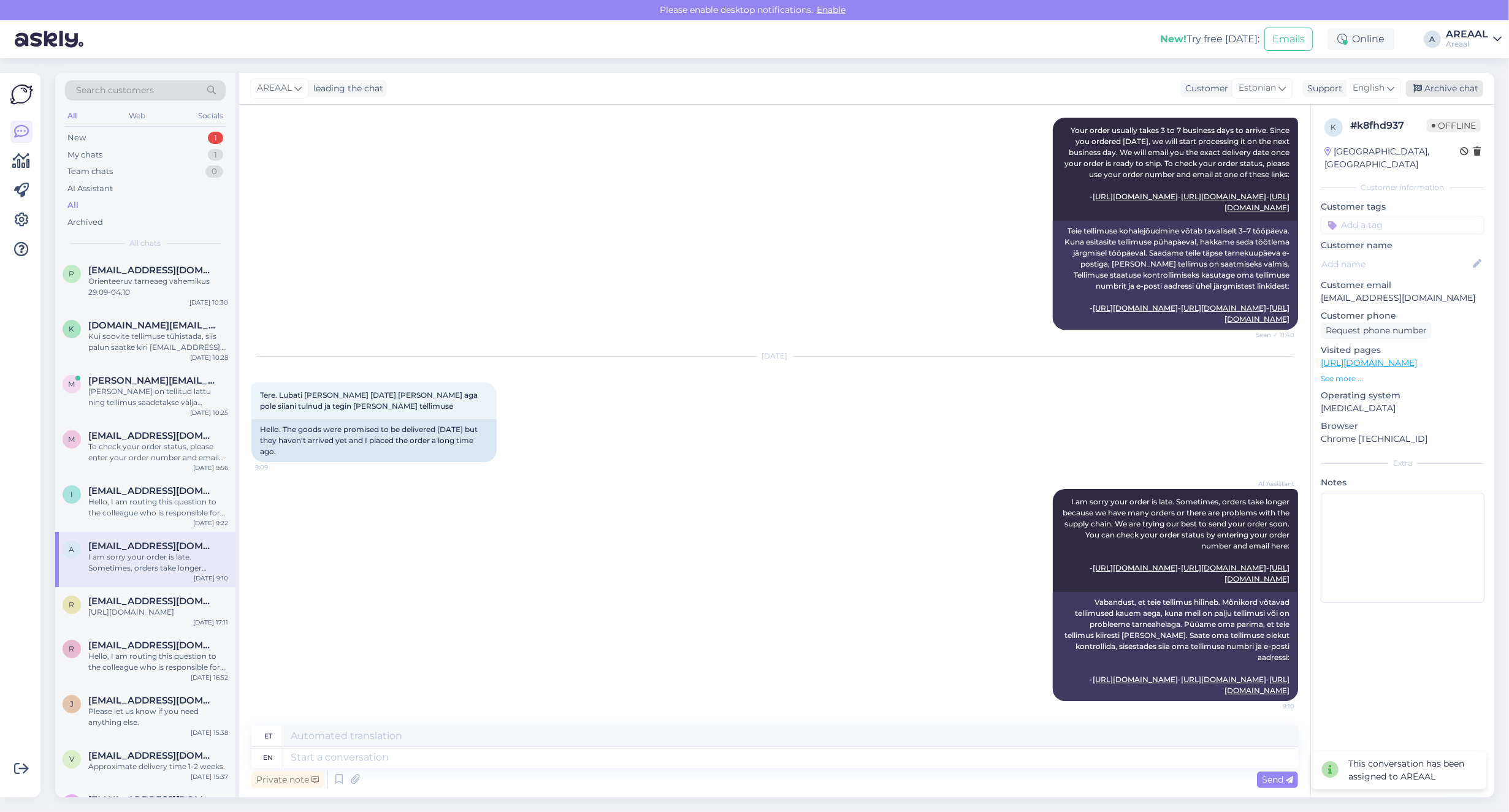
click at [1448, 91] on div "Archive chat" at bounding box center [1444, 88] width 77 height 16
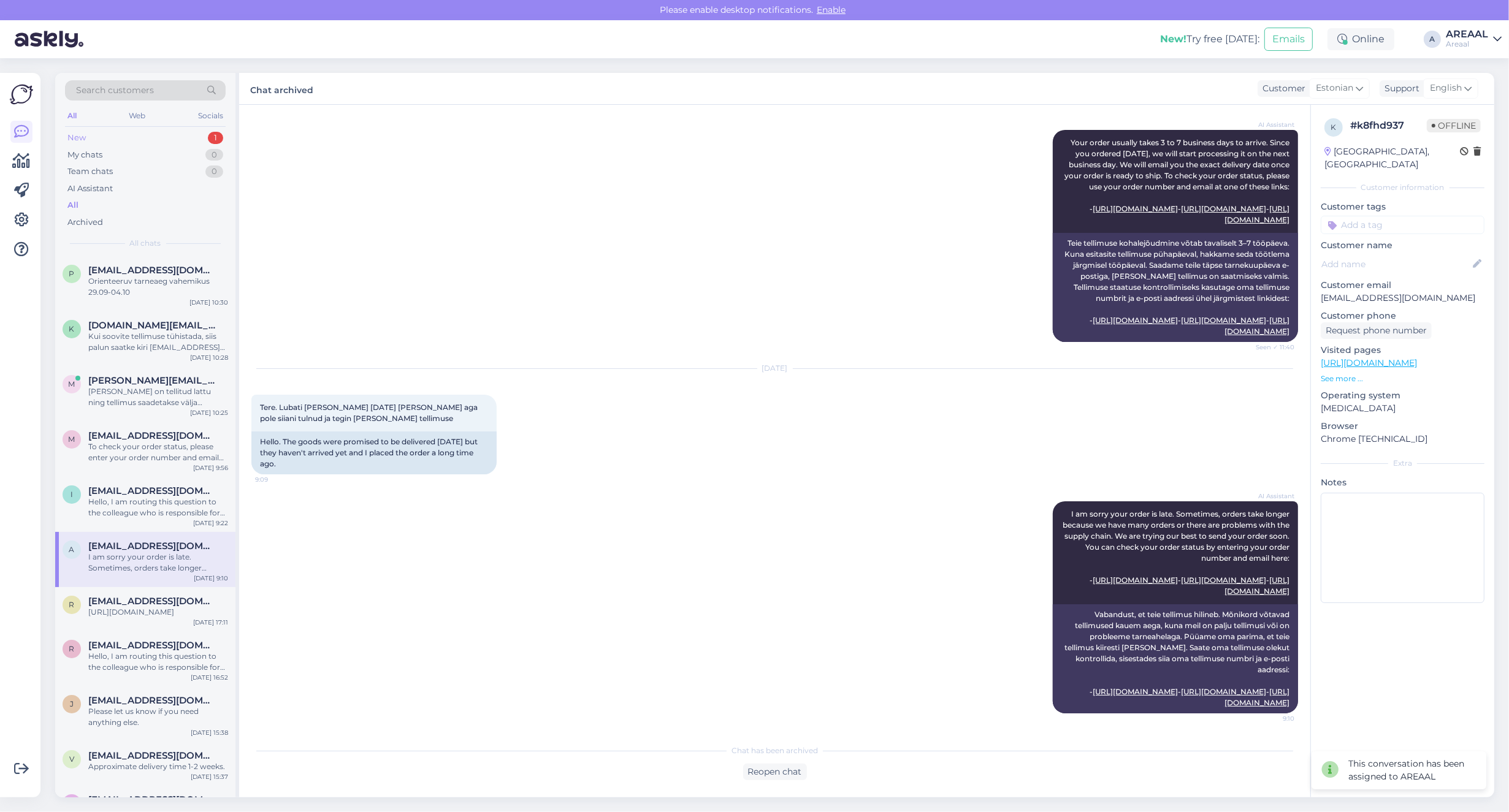
click at [146, 142] on div "New 1" at bounding box center [145, 138] width 161 height 17
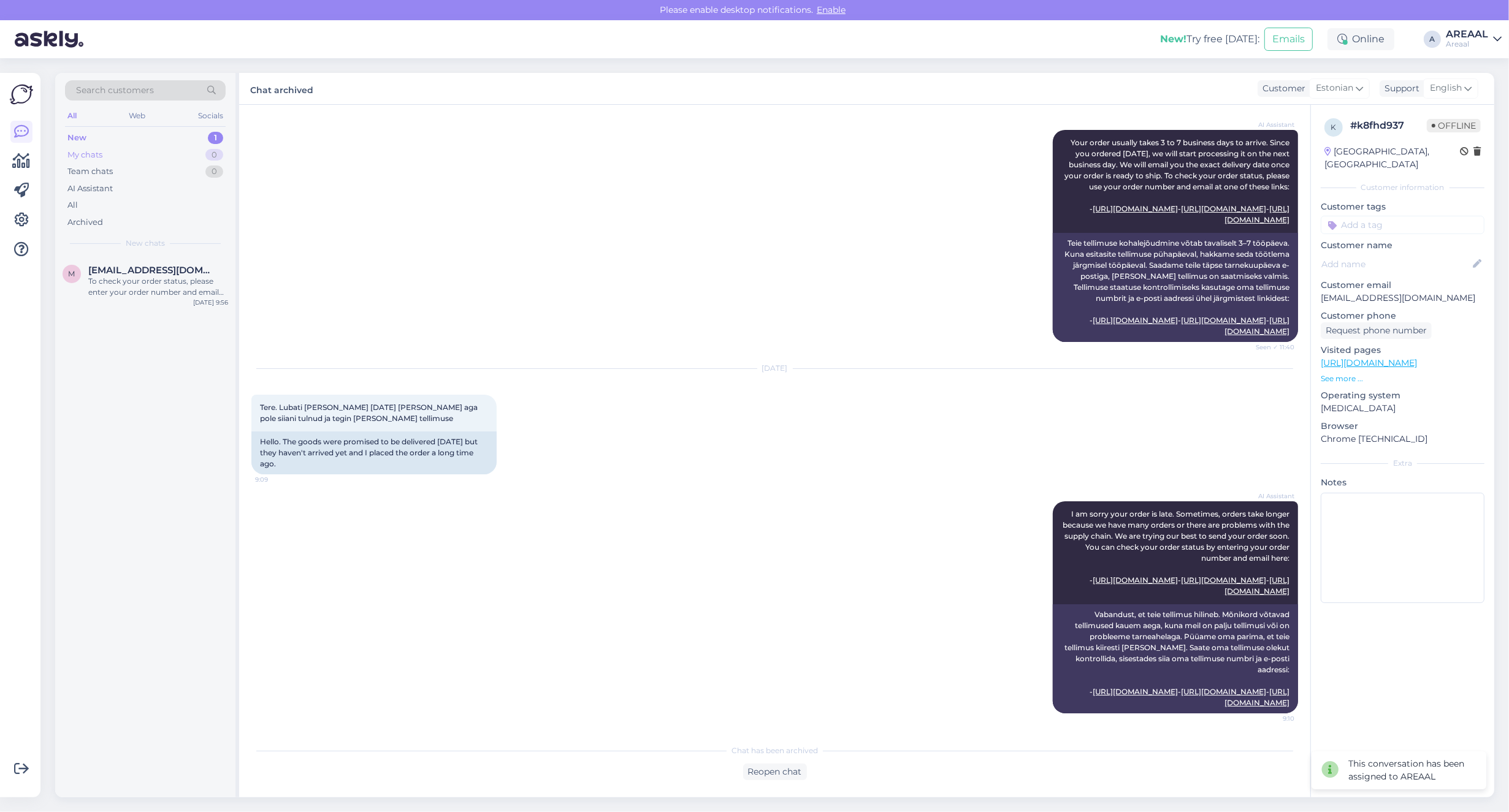
click at [158, 155] on div "My chats 0" at bounding box center [145, 155] width 161 height 17
click at [166, 136] on div "New 1" at bounding box center [145, 138] width 161 height 17
click at [152, 276] on div "To check your order status, please enter your order number and email here: - ht…" at bounding box center [158, 287] width 140 height 22
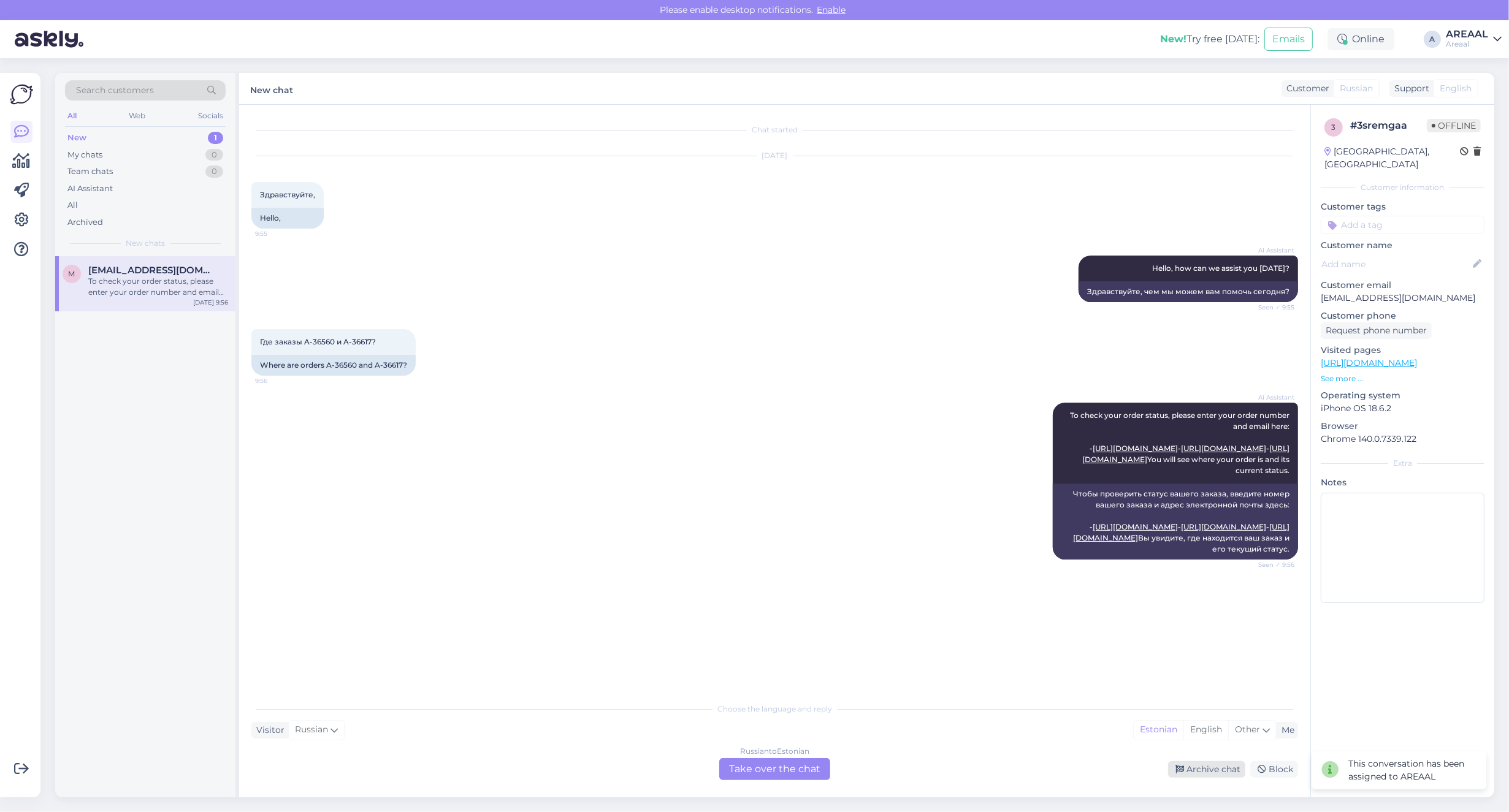
click at [1214, 773] on div "Archive chat" at bounding box center [1206, 769] width 77 height 16
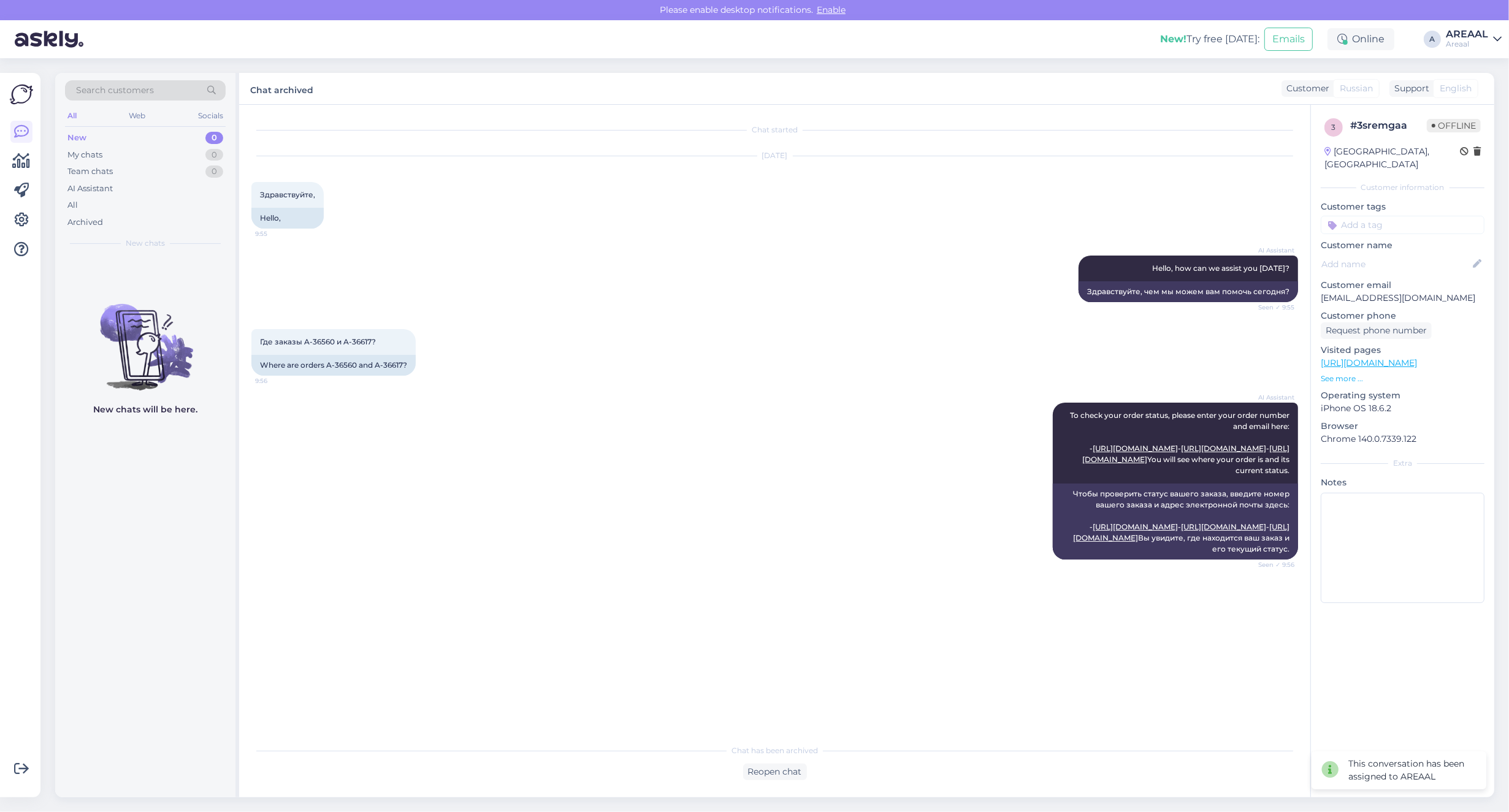
click at [639, 345] on div "Где заказы A-36560 и A-36617? 9:56 Where are orders A-36560 and A-36617?" at bounding box center [775, 352] width 1047 height 74
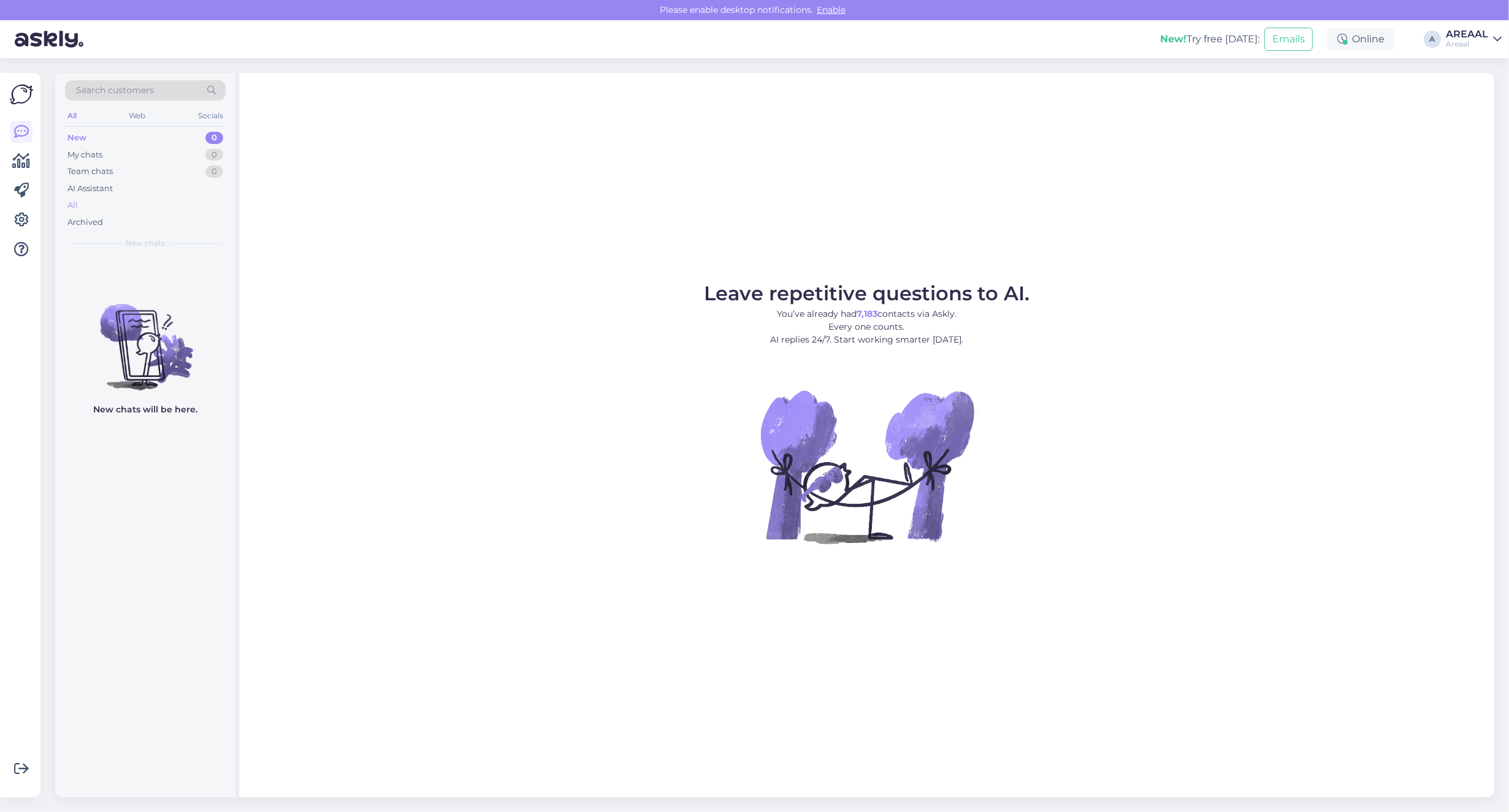
click at [158, 197] on div "All" at bounding box center [145, 205] width 161 height 17
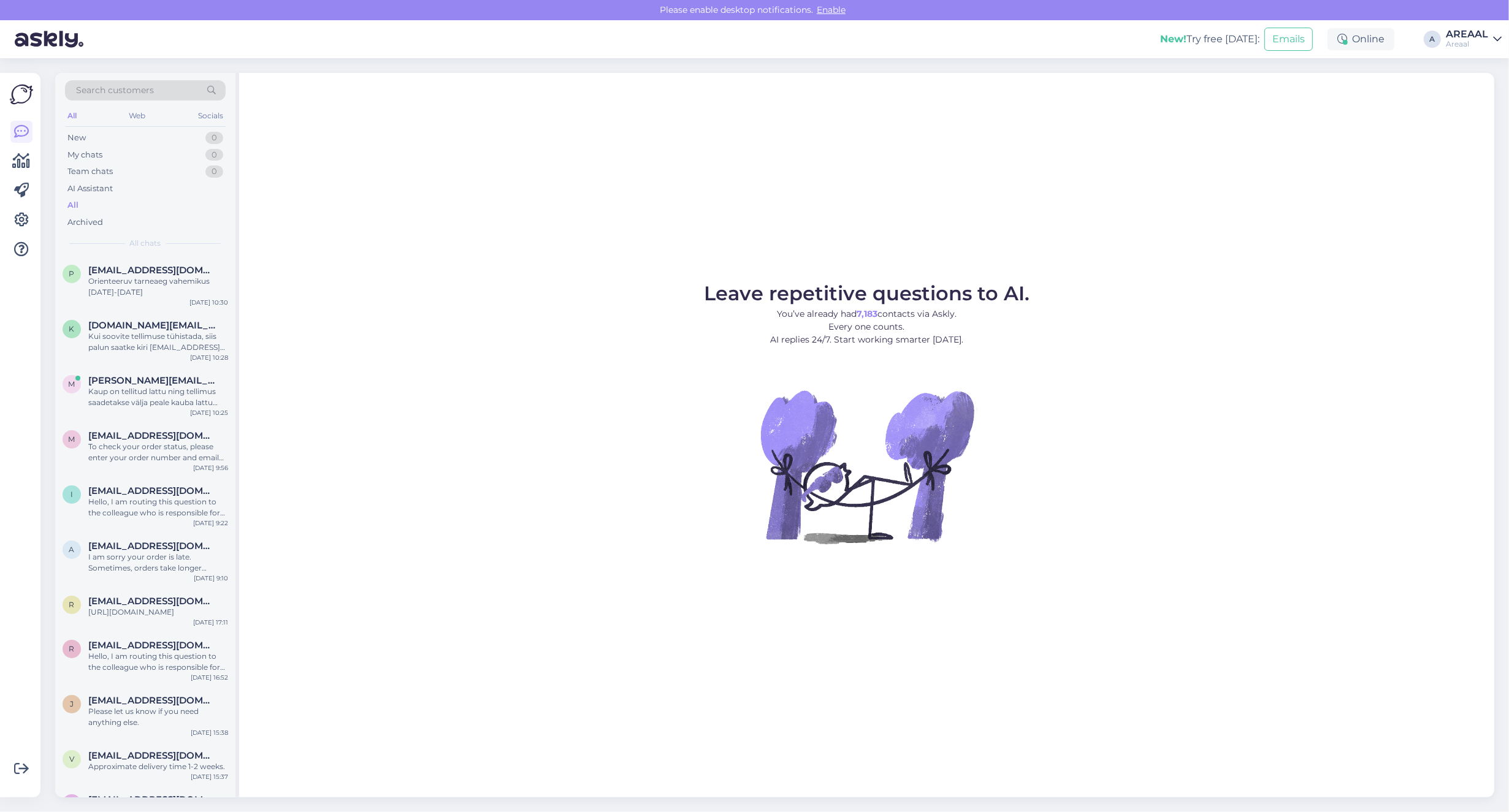
click at [677, 112] on div "Leave repetitive questions to AI. You’ve already had 7,183 contacts via Askly. …" at bounding box center [866, 435] width 1255 height 725
click at [1485, 40] on div "Areaal" at bounding box center [1467, 43] width 42 height 10
click at [1485, 92] on button "Open" at bounding box center [1474, 94] width 35 height 19
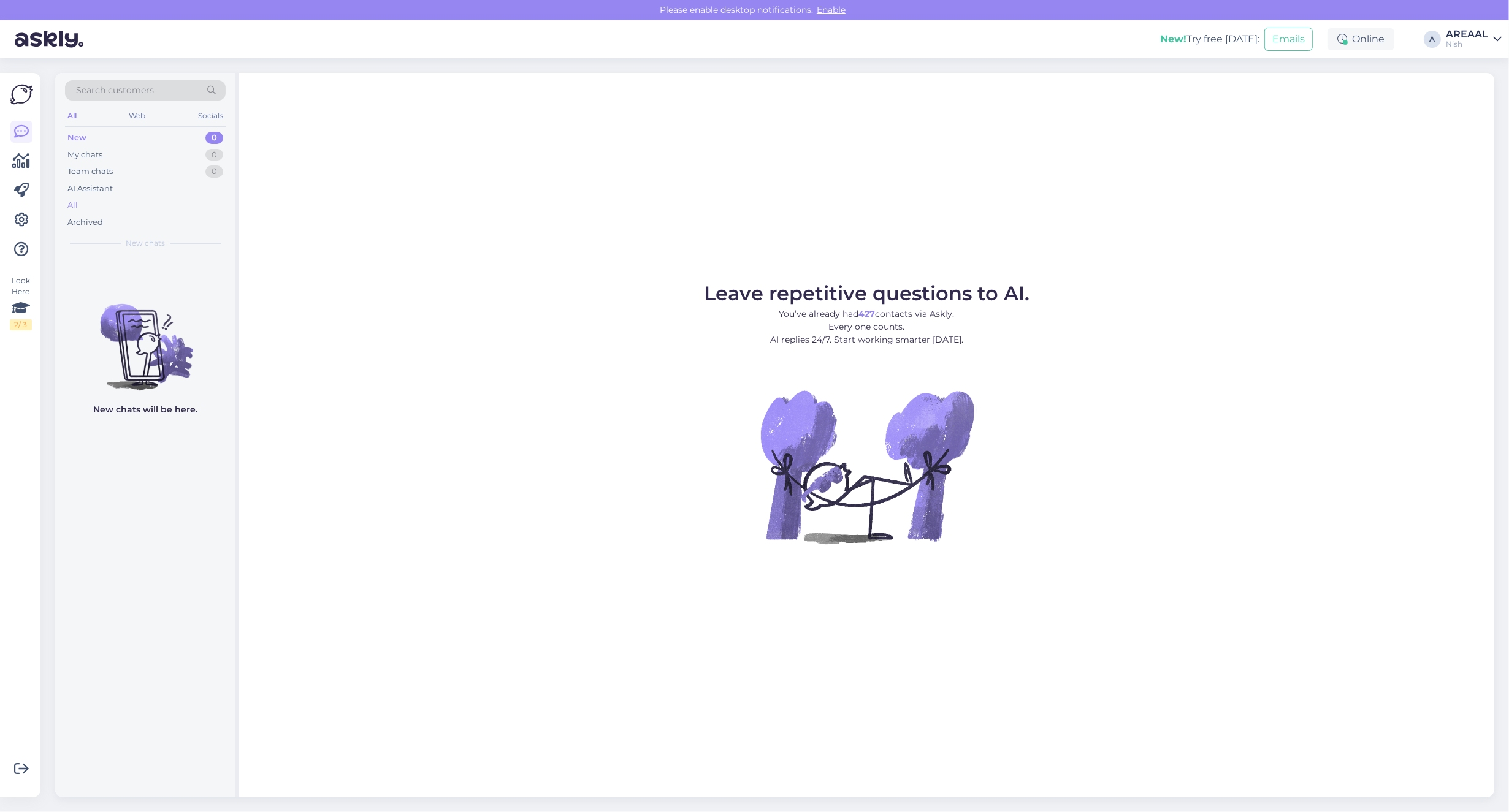
click at [161, 208] on div "All" at bounding box center [145, 205] width 161 height 17
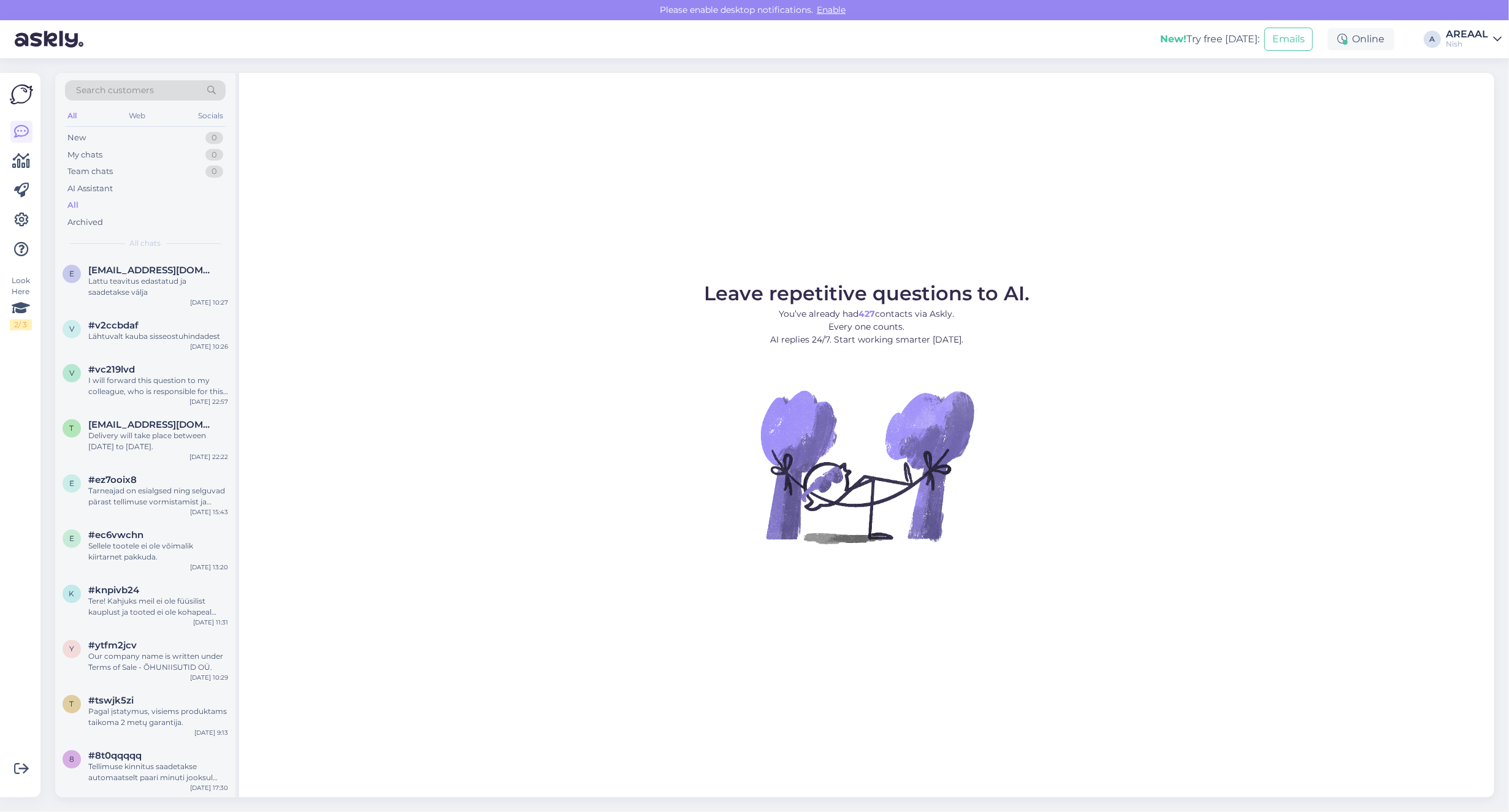
click at [1482, 34] on div "AREAAL" at bounding box center [1467, 34] width 42 height 10
click at [1478, 61] on button "Open" at bounding box center [1474, 68] width 35 height 19
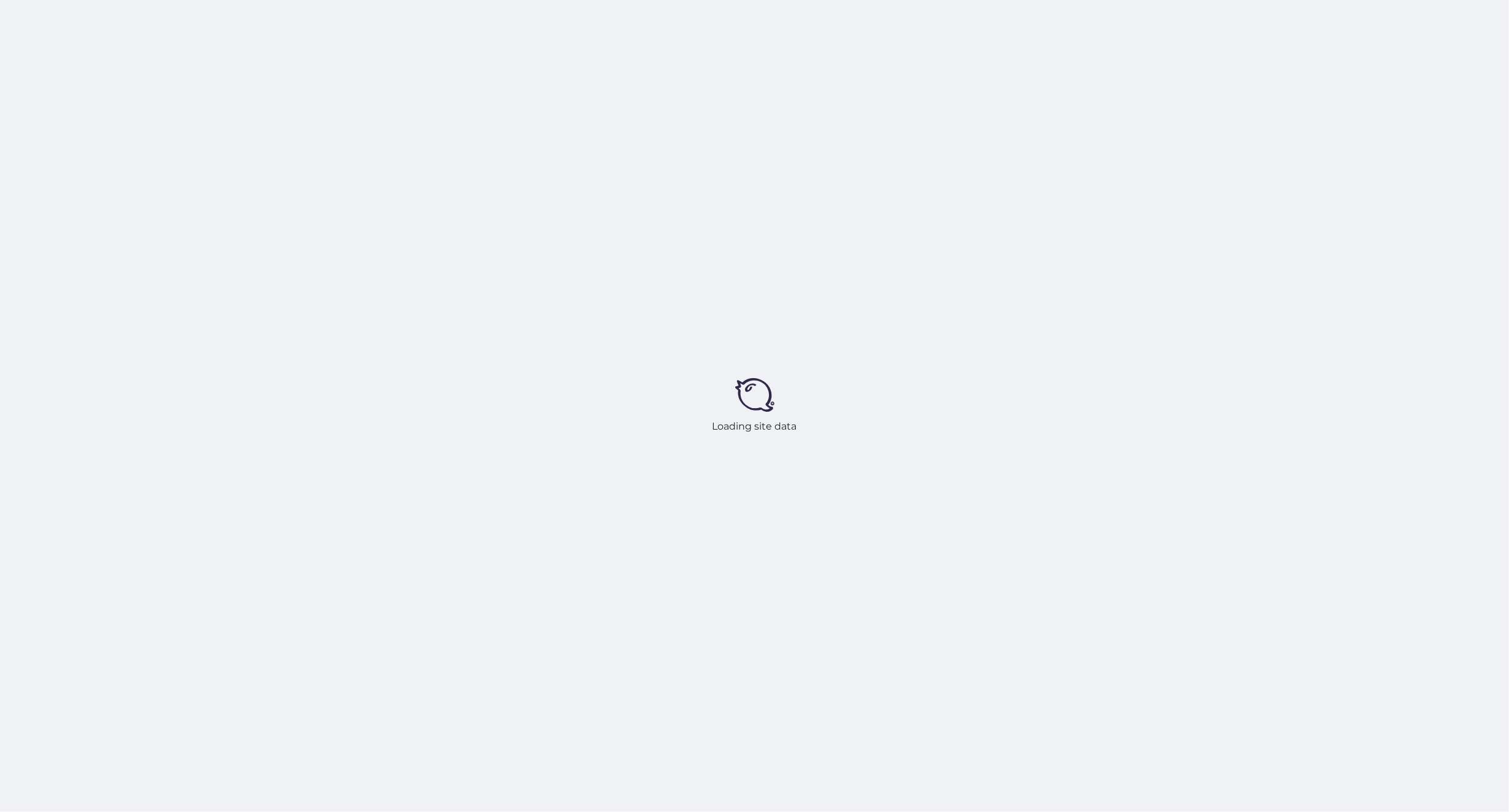
click at [1270, 188] on div "Loading site data" at bounding box center [754, 406] width 1509 height 812
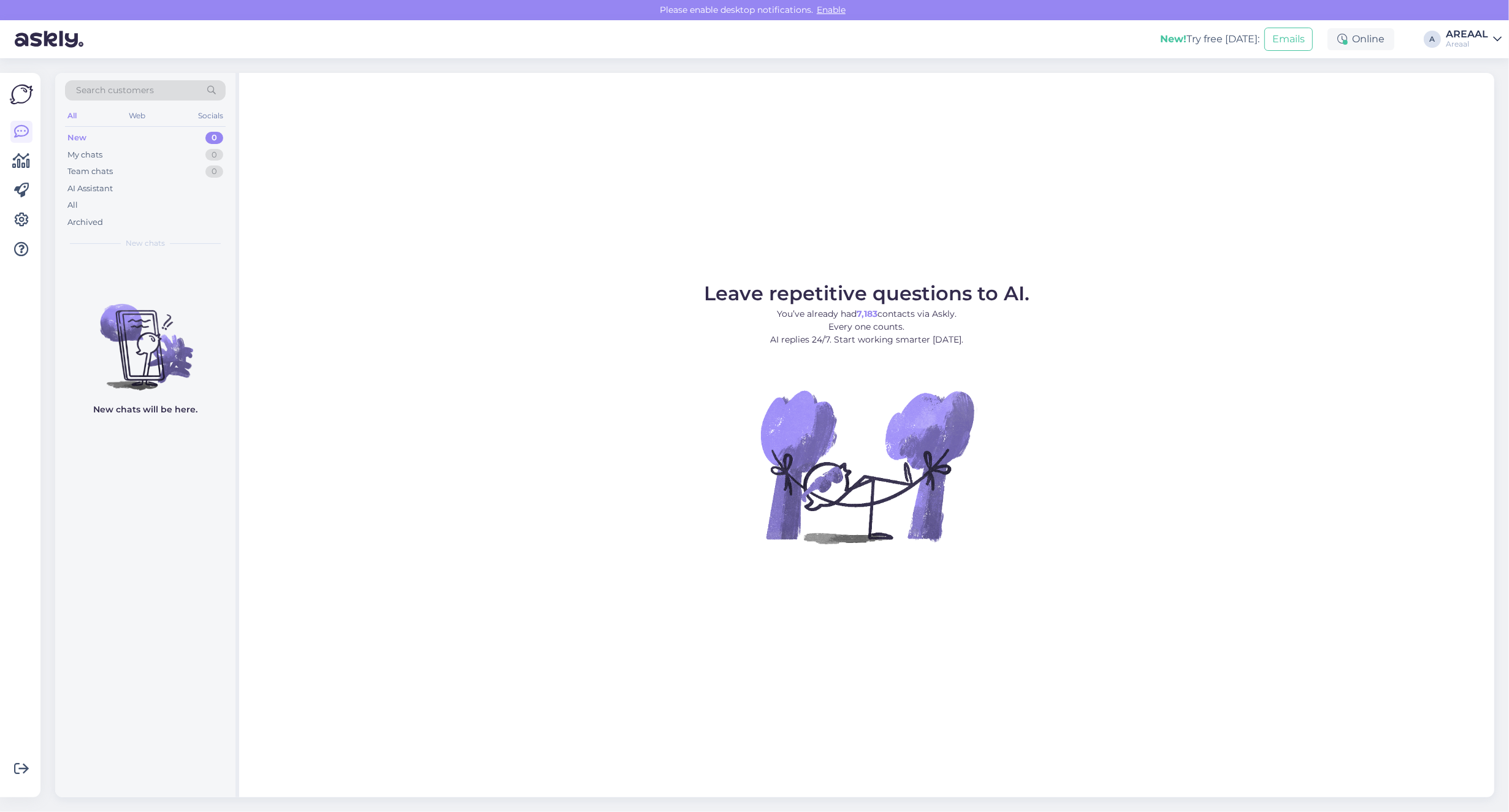
click at [1230, 464] on figure "Leave repetitive questions to AI. You’ve already had 7,183 contacts via Askly. …" at bounding box center [866, 430] width 1233 height 293
click at [405, 264] on div "Leave repetitive questions to AI. You’ve already had 7,183 contacts via Askly. …" at bounding box center [866, 435] width 1255 height 725
click at [1236, 259] on div "Leave repetitive questions to AI. You’ve already had 7,183 contacts via Askly. …" at bounding box center [866, 435] width 1255 height 725
click at [1470, 46] on div "Areaal" at bounding box center [1467, 43] width 42 height 10
click at [1473, 89] on button "Open" at bounding box center [1474, 94] width 35 height 19
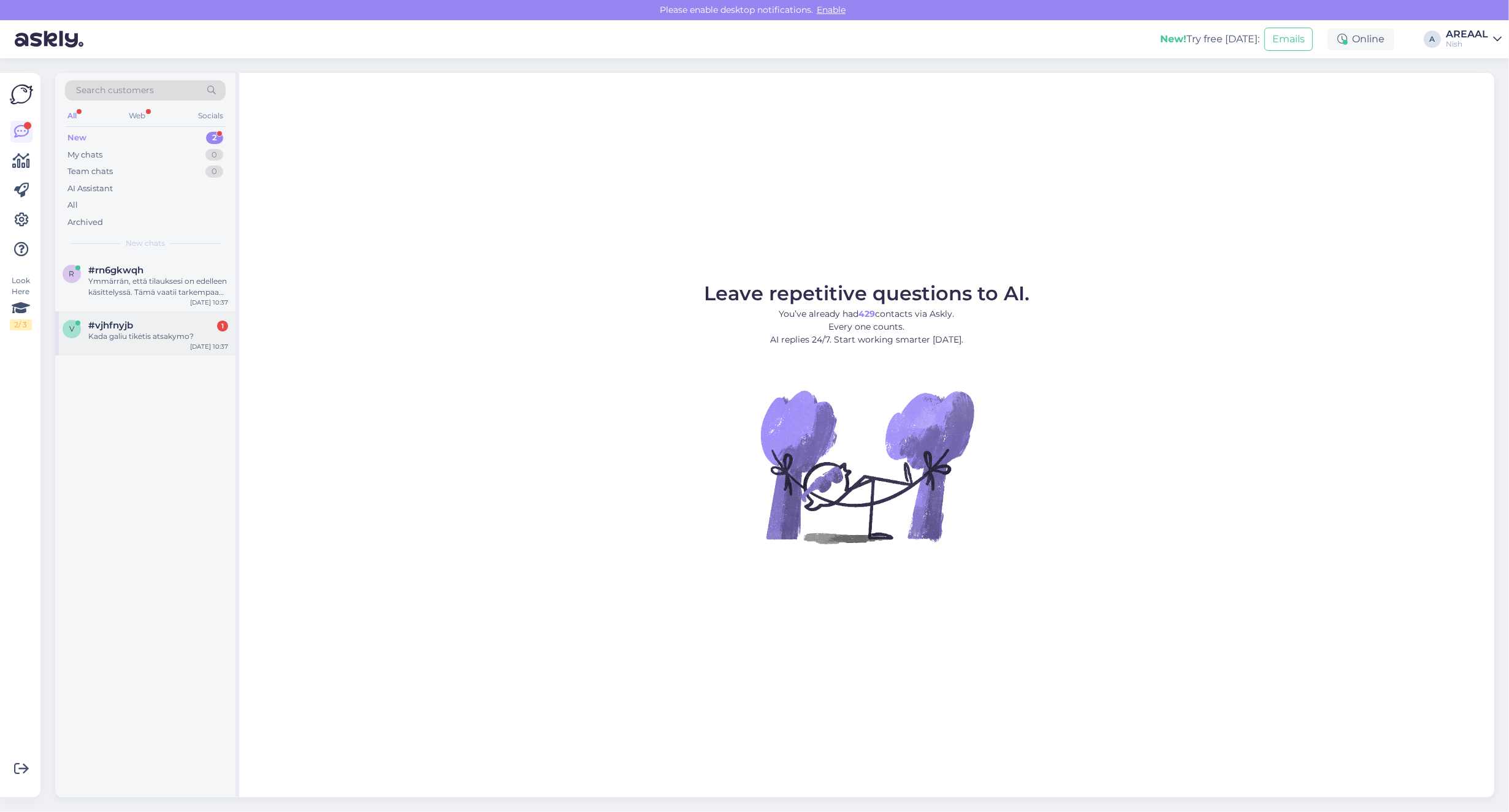
click at [194, 320] on div "#vjhfnyjb 1" at bounding box center [158, 325] width 140 height 11
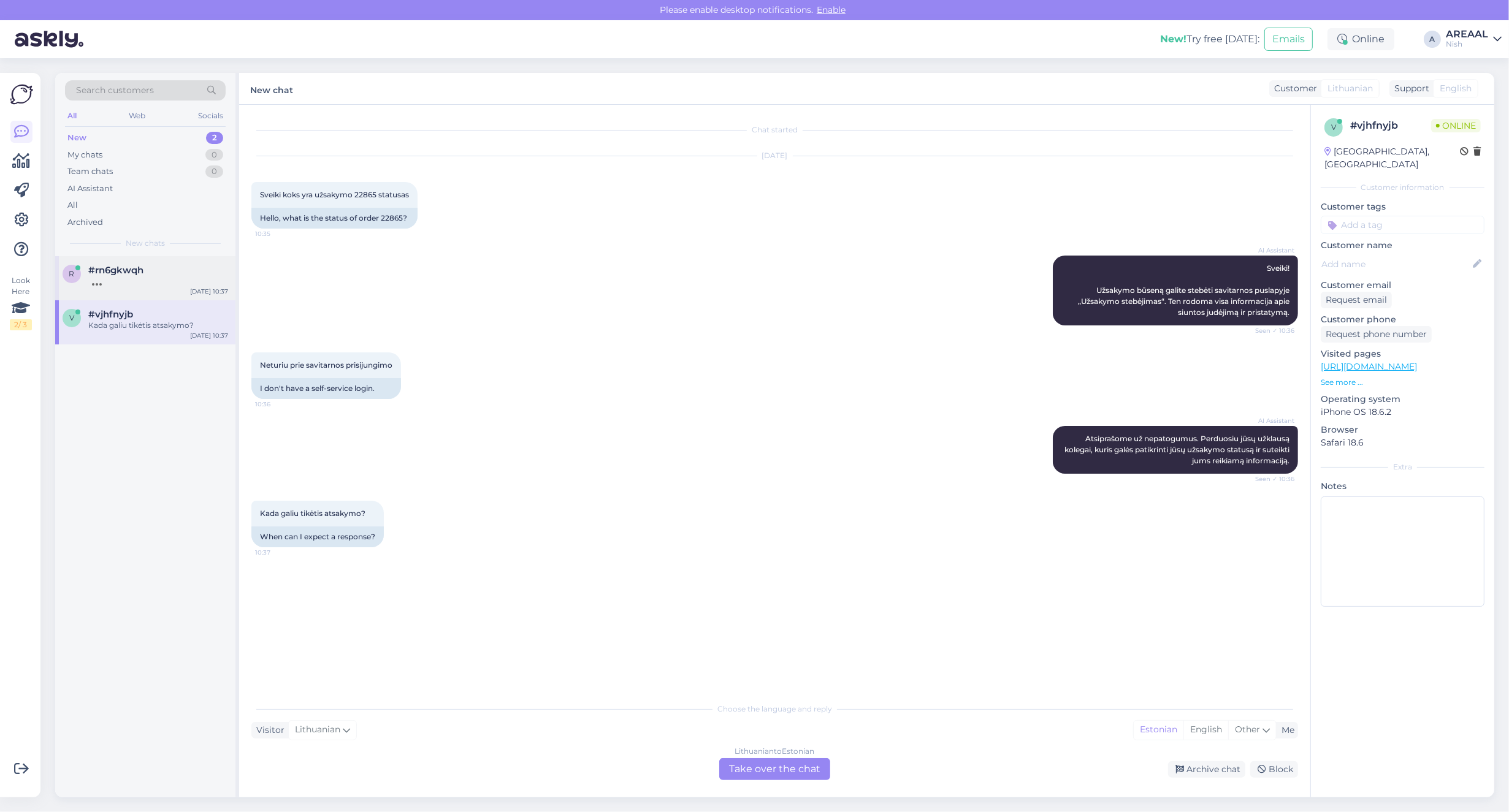
click at [157, 274] on div "#rn6gkwqh" at bounding box center [158, 270] width 140 height 11
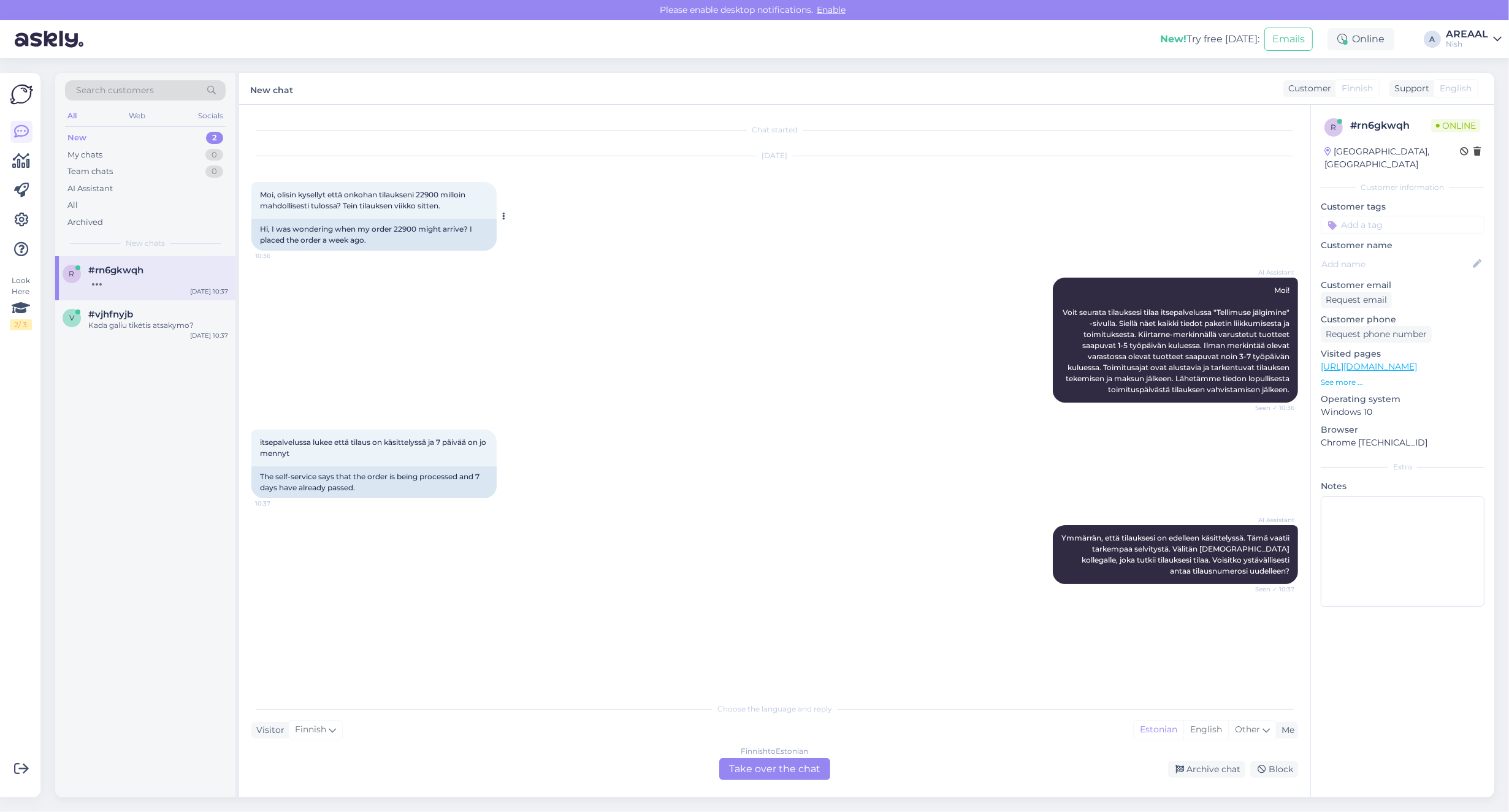
click at [407, 228] on div "Hi, I was wondering when my order 22900 might arrive? I placed the order a week…" at bounding box center [374, 234] width 245 height 32
copy div "22900"
click at [878, 469] on div "itsepalvelussa lukee että tilaus on käsittelyssä ja 7 päivää on jo mennyt 10:37…" at bounding box center [775, 464] width 1047 height 96
click at [828, 770] on div "Finnish to Estonian Take over the chat" at bounding box center [774, 770] width 111 height 22
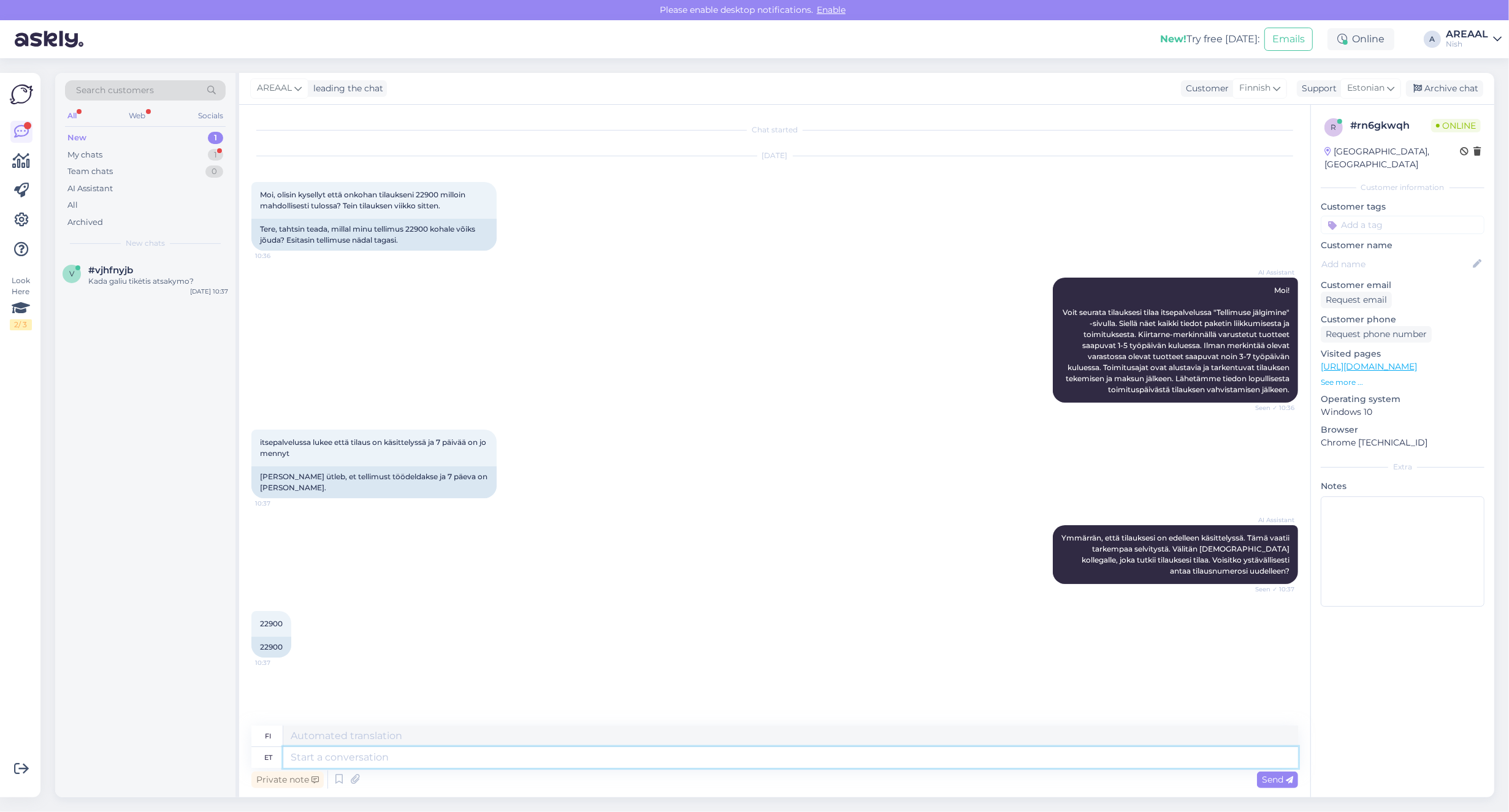
click at [808, 761] on textarea at bounding box center [790, 758] width 1015 height 21
click at [1353, 86] on span "Estonian" at bounding box center [1365, 88] width 37 height 14
type input "eng"
click at [1334, 139] on link "English" at bounding box center [1349, 143] width 135 height 20
click at [531, 766] on textarea at bounding box center [790, 758] width 1015 height 21
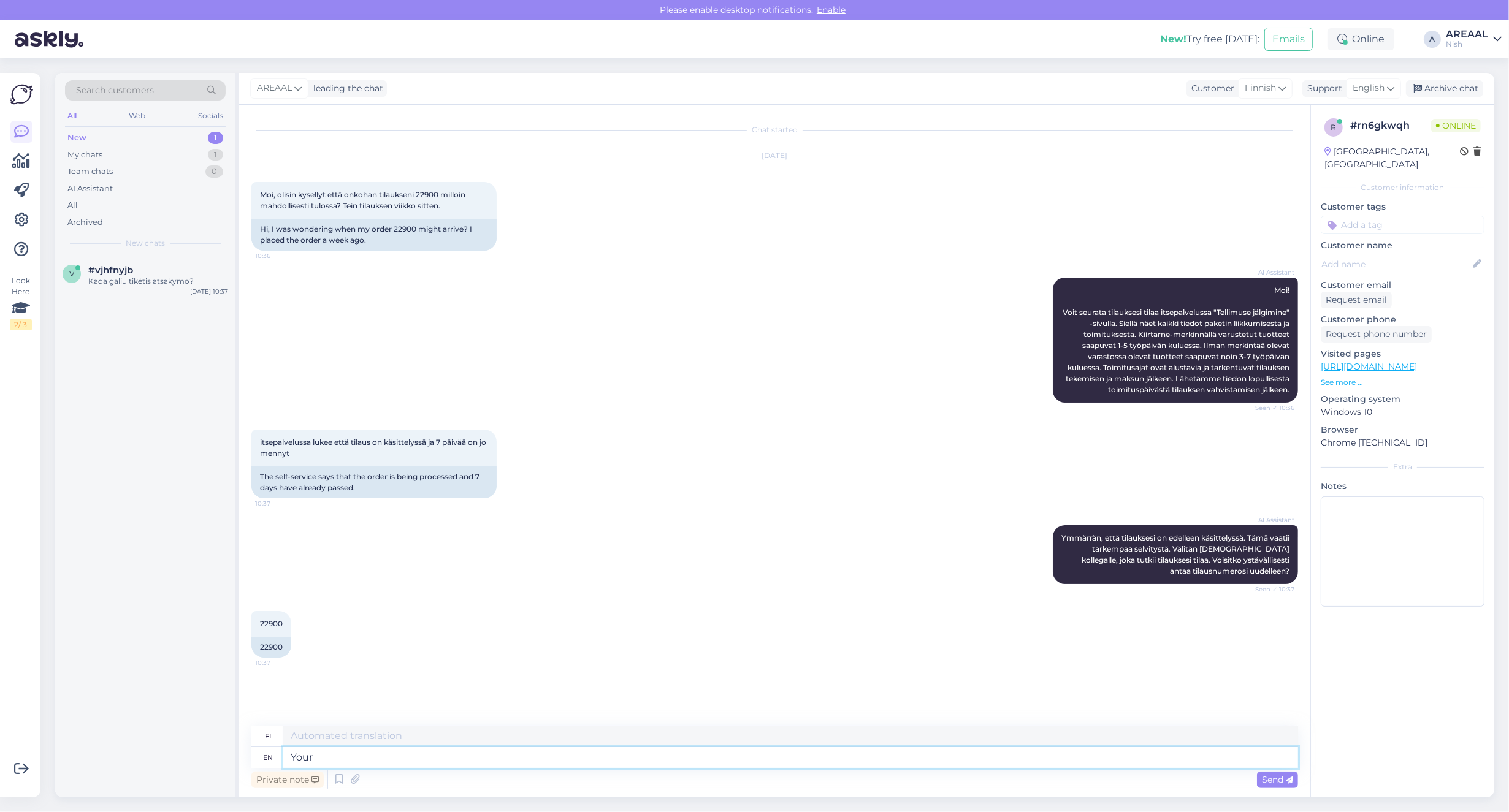
type textarea "Your -"
type textarea "Sinun"
type textarea "Your e-mail wil"
type textarea "Sähköpostiosoitteesi"
type textarea "Your e-mail will be"
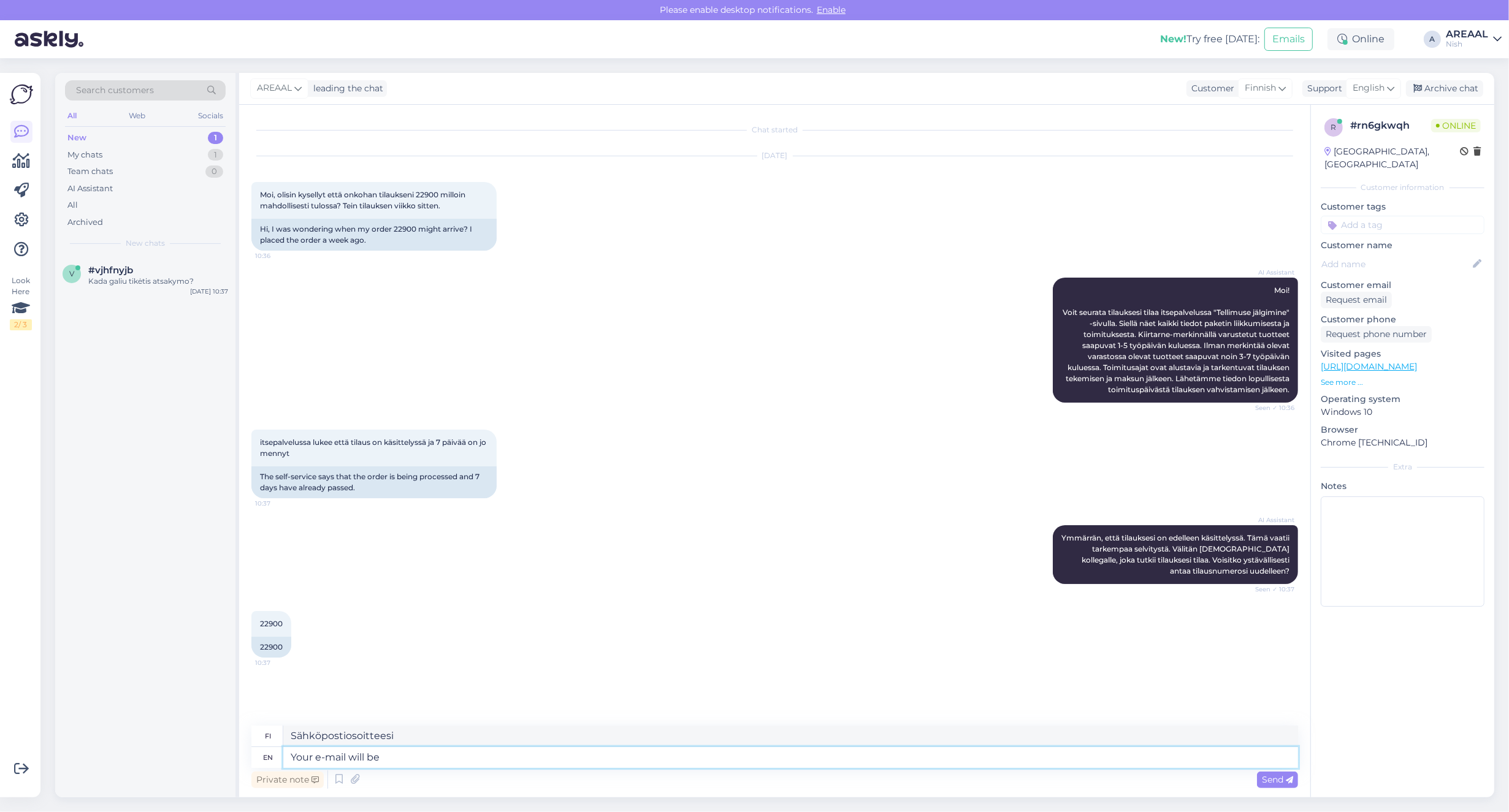
type textarea "Sähköpostiosoitteesi tulee"
type textarea "Your e-mail will be ans"
type textarea "Sähköpostiosoitteesi on"
type textarea "Your e-mail will be answered dru"
type textarea "Sähköpostiisi vastataan"
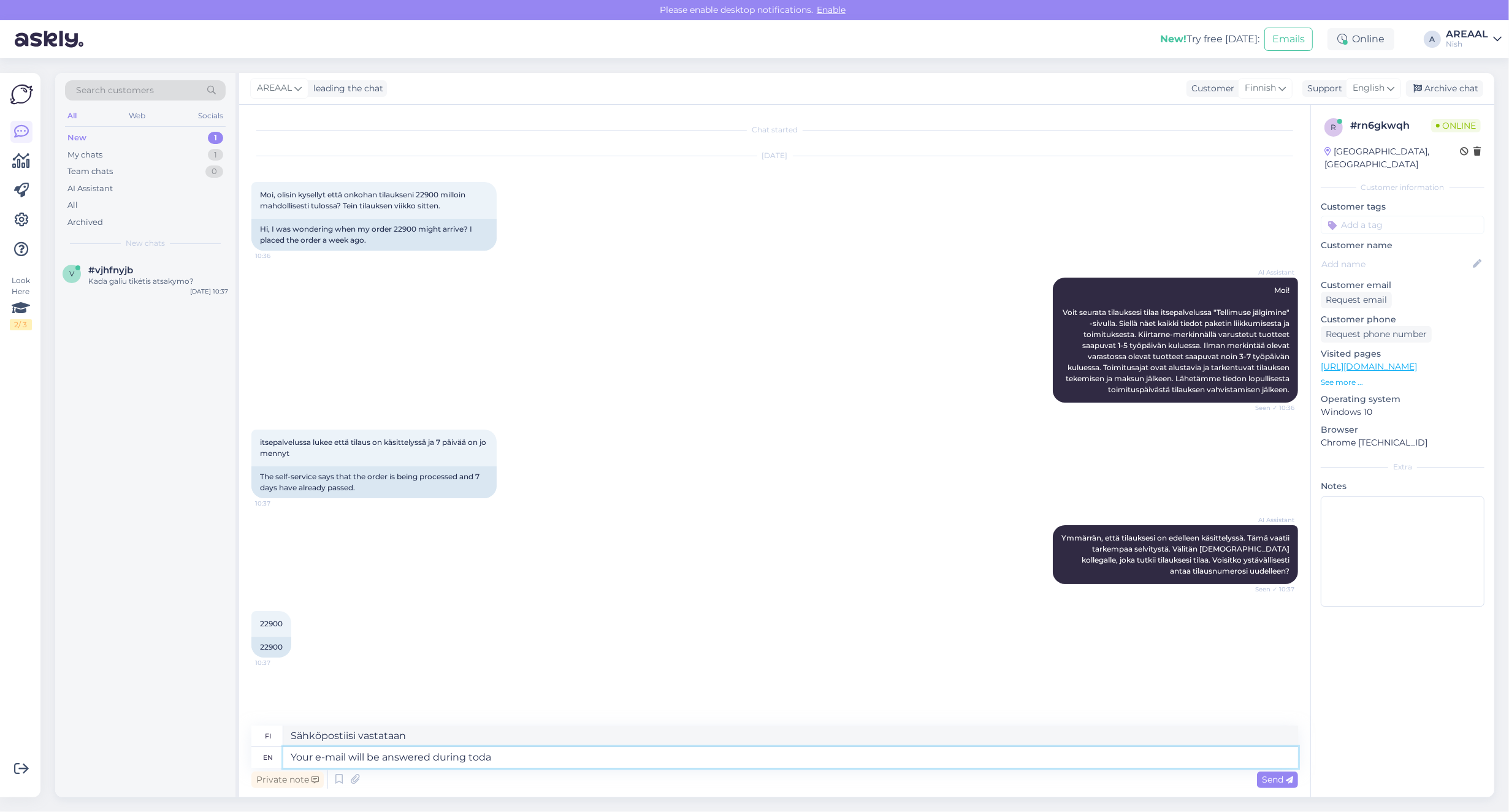
type textarea "Your e-mail will be answered during today"
type textarea "Sähköpostiisi vastataan aikana"
type textarea "Your e-mail will be answered during today."
type textarea "Sähköpostiisi vastataan tämän päivän aikana."
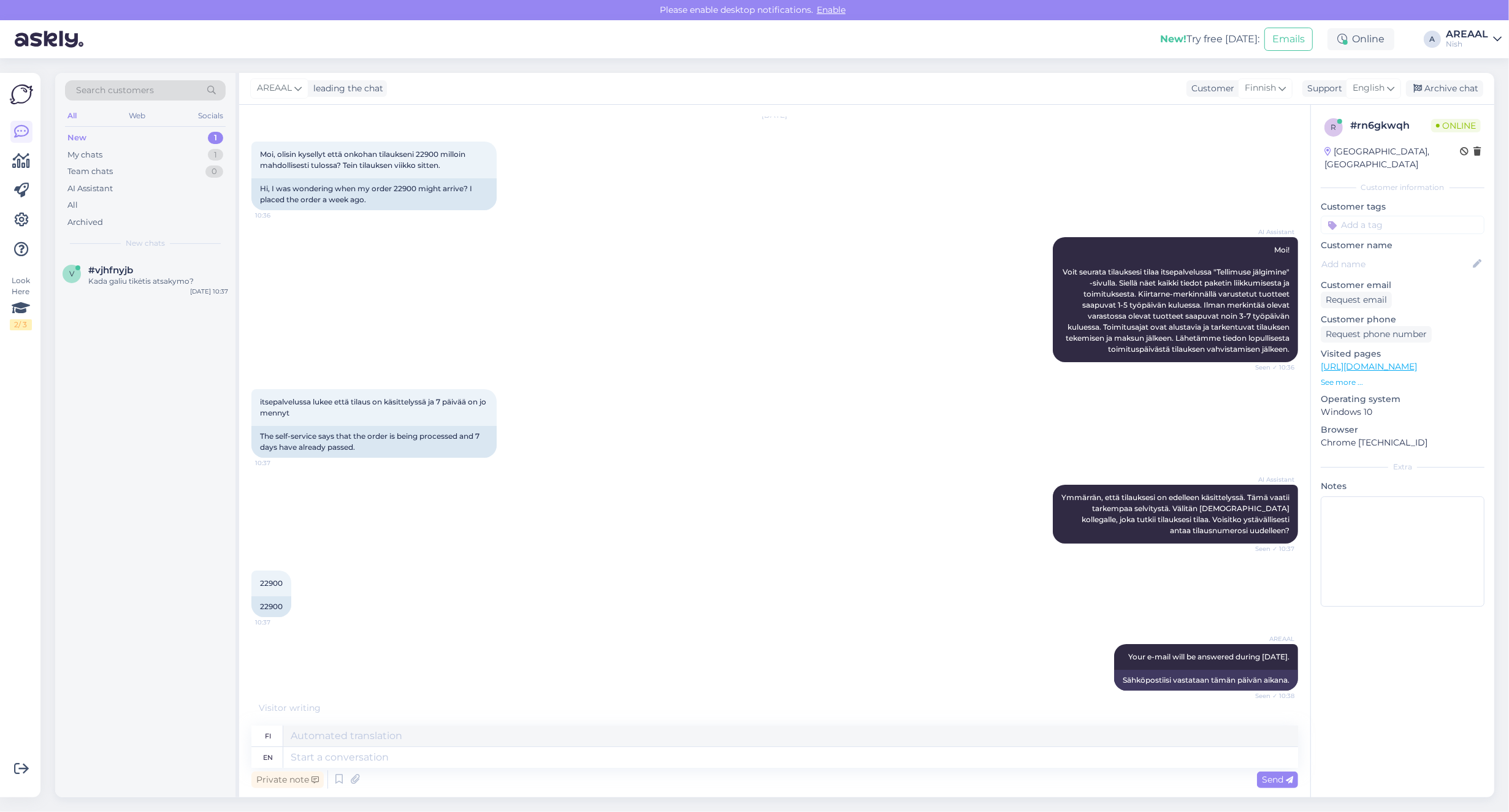
scroll to position [114, 0]
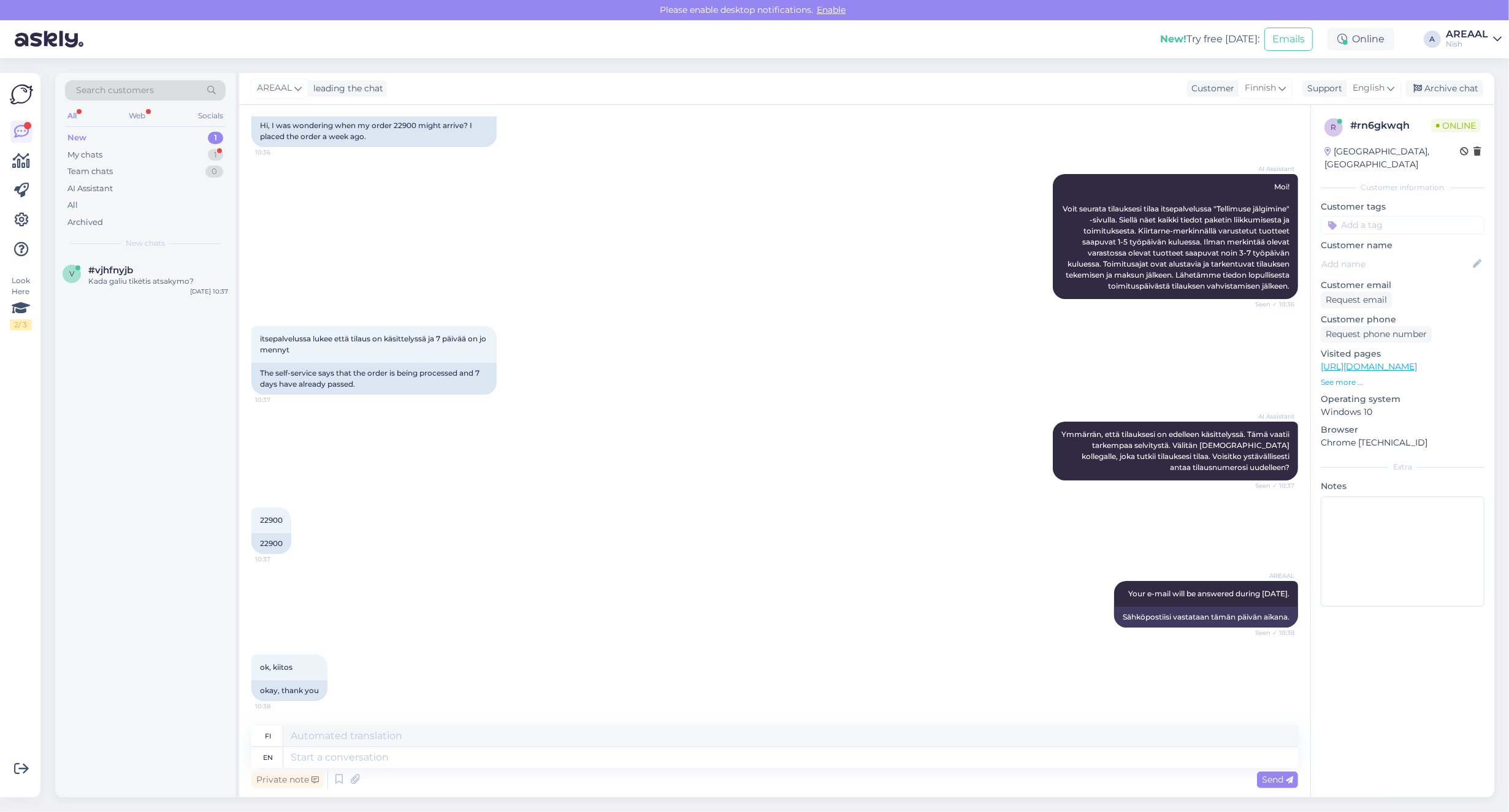
click at [1466, 99] on div "AREAAL leading the chat Customer Finnish Support English eng English Archive ch…" at bounding box center [866, 88] width 1255 height 32
click at [1466, 91] on div "Archive chat" at bounding box center [1444, 88] width 77 height 16
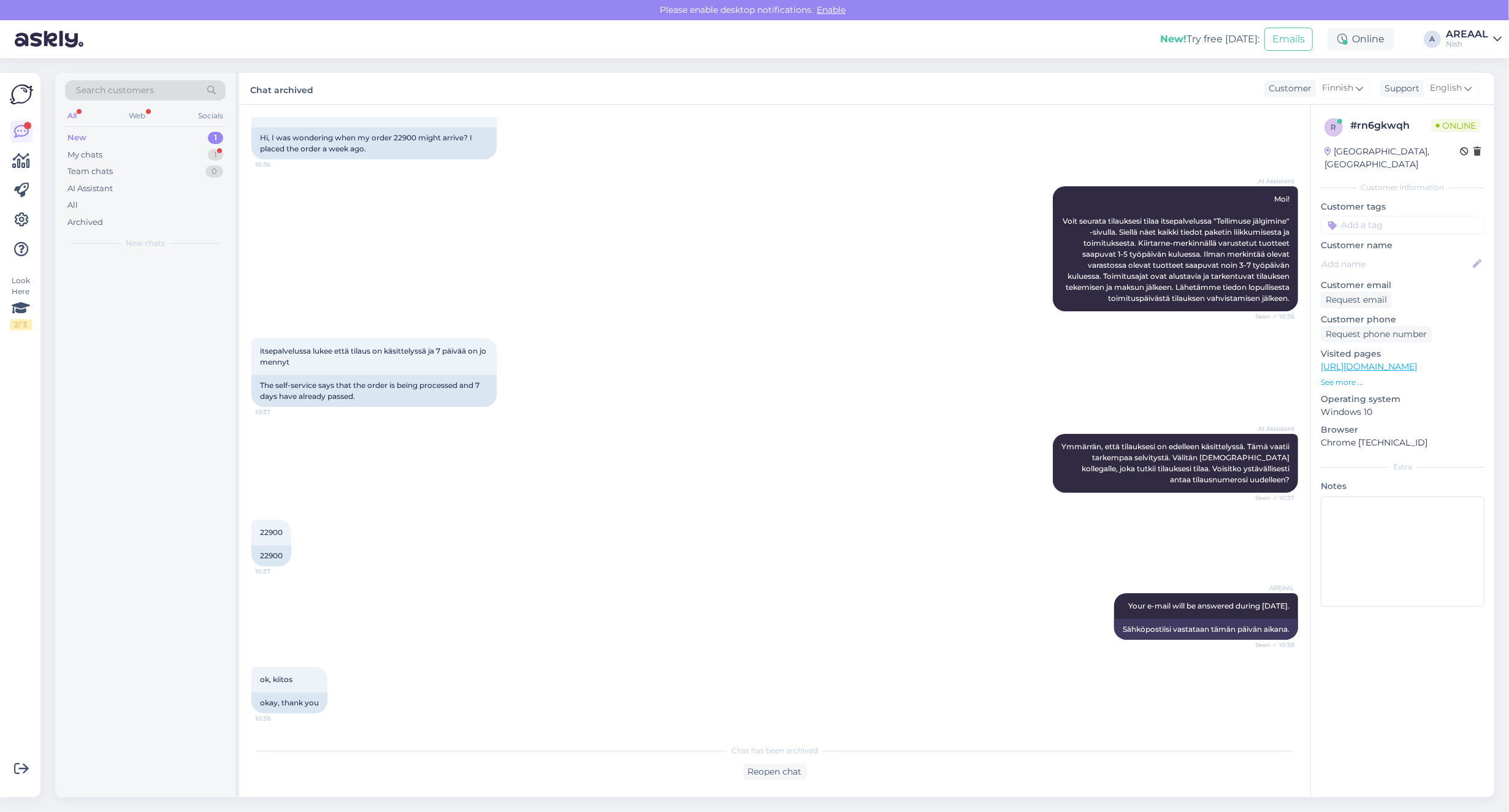
scroll to position [102, 0]
click at [776, 473] on div "AI Assistant Ymmärrän, että tilauksesi on edelleen käsittelyssä. Tämä vaatii ta…" at bounding box center [775, 463] width 1047 height 86
click at [136, 298] on div "v #vjhfnyjb Kada galiu tikėtis atsakymo? Sep 26 10:37" at bounding box center [145, 278] width 180 height 44
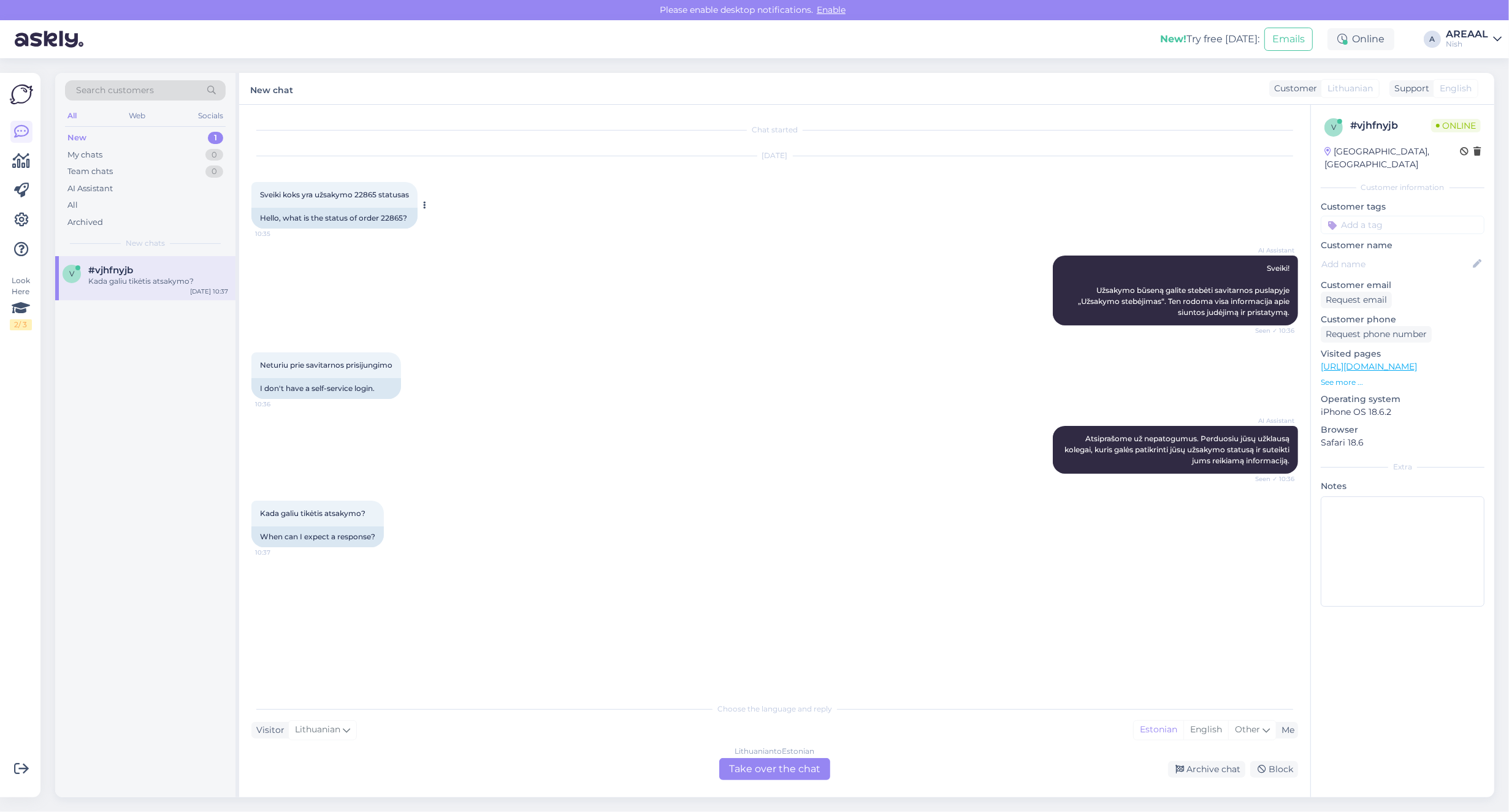
click at [371, 193] on span "Sveiki koks yra užsakymo 22865 statusas" at bounding box center [334, 195] width 149 height 10
copy span "22865"
click at [804, 788] on div "Chat started Sep 26 2025 Sveiki koks yra užsakymo 22865 statusas 10:35 Hello, w…" at bounding box center [774, 451] width 1071 height 693
click at [799, 777] on div "Lithuanian to Estonian Take over the chat" at bounding box center [774, 770] width 111 height 22
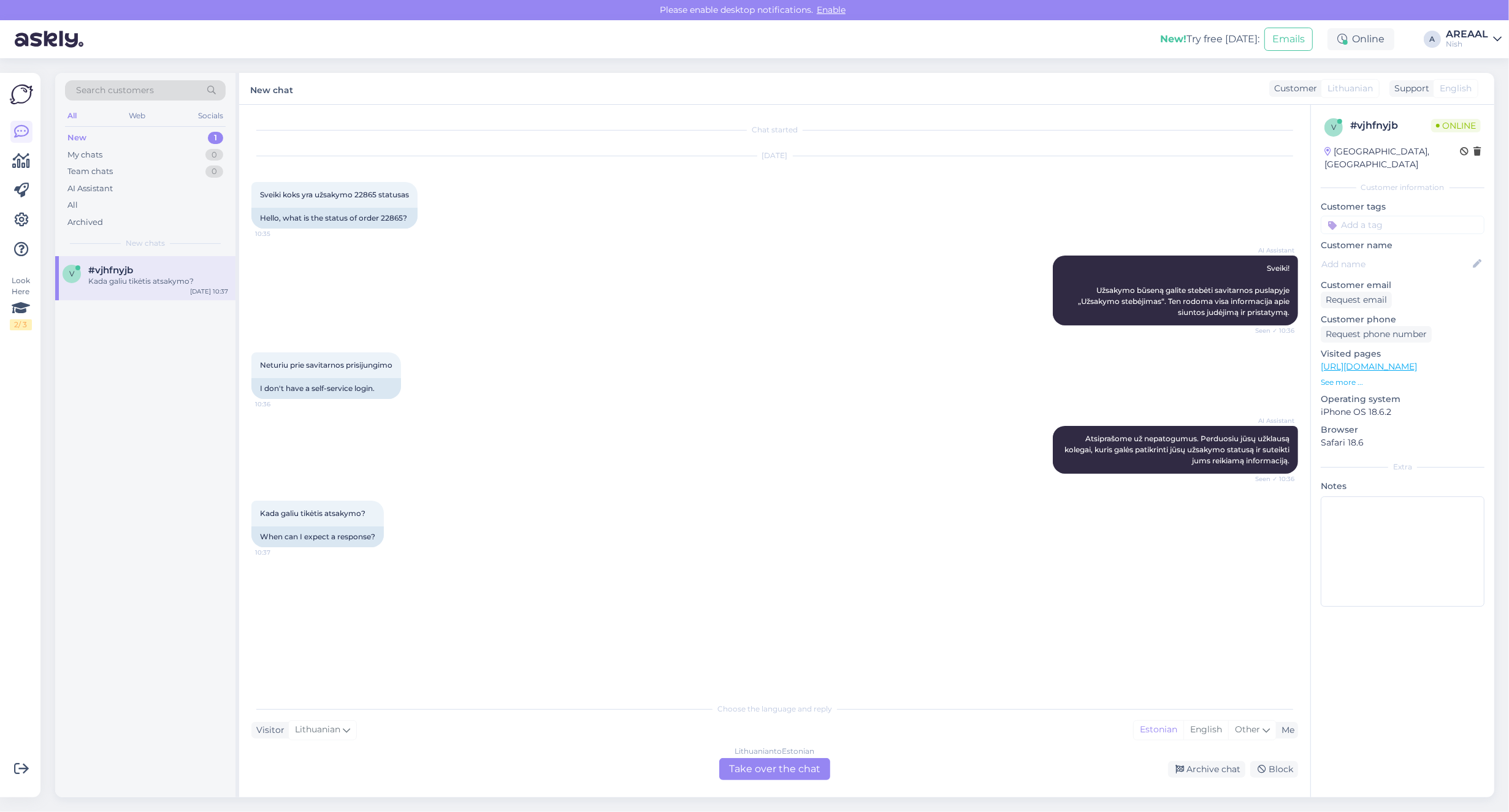
click at [787, 764] on div "Lithuanian to Estonian Take over the chat" at bounding box center [774, 770] width 111 height 22
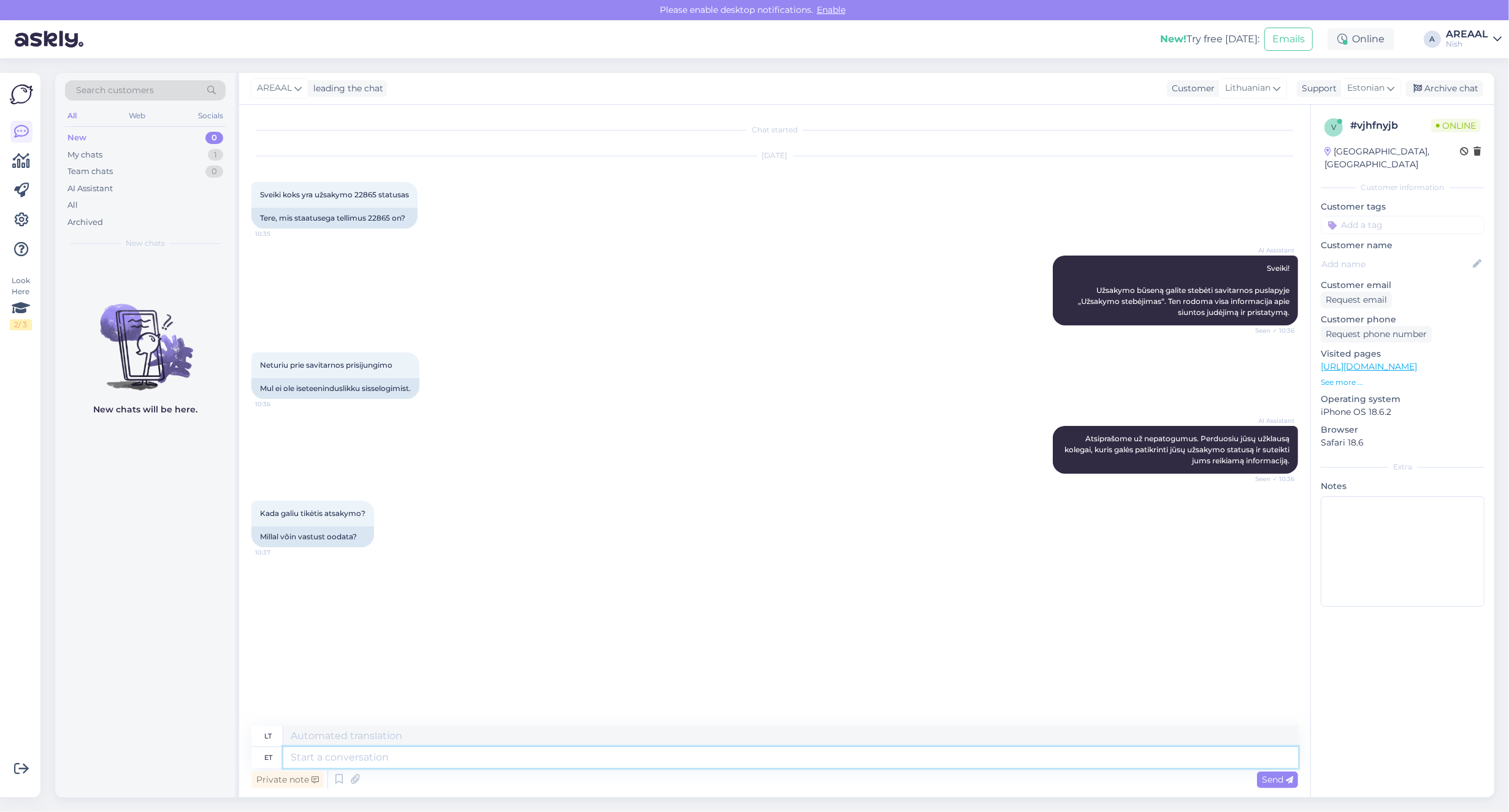
click at [787, 764] on textarea at bounding box center [790, 758] width 1015 height 21
type textarea "Approximate deliver"
type textarea "Apytikslis"
type textarea "Approximate delivery time"
type textarea "Apytikslis pristatymo laikas"
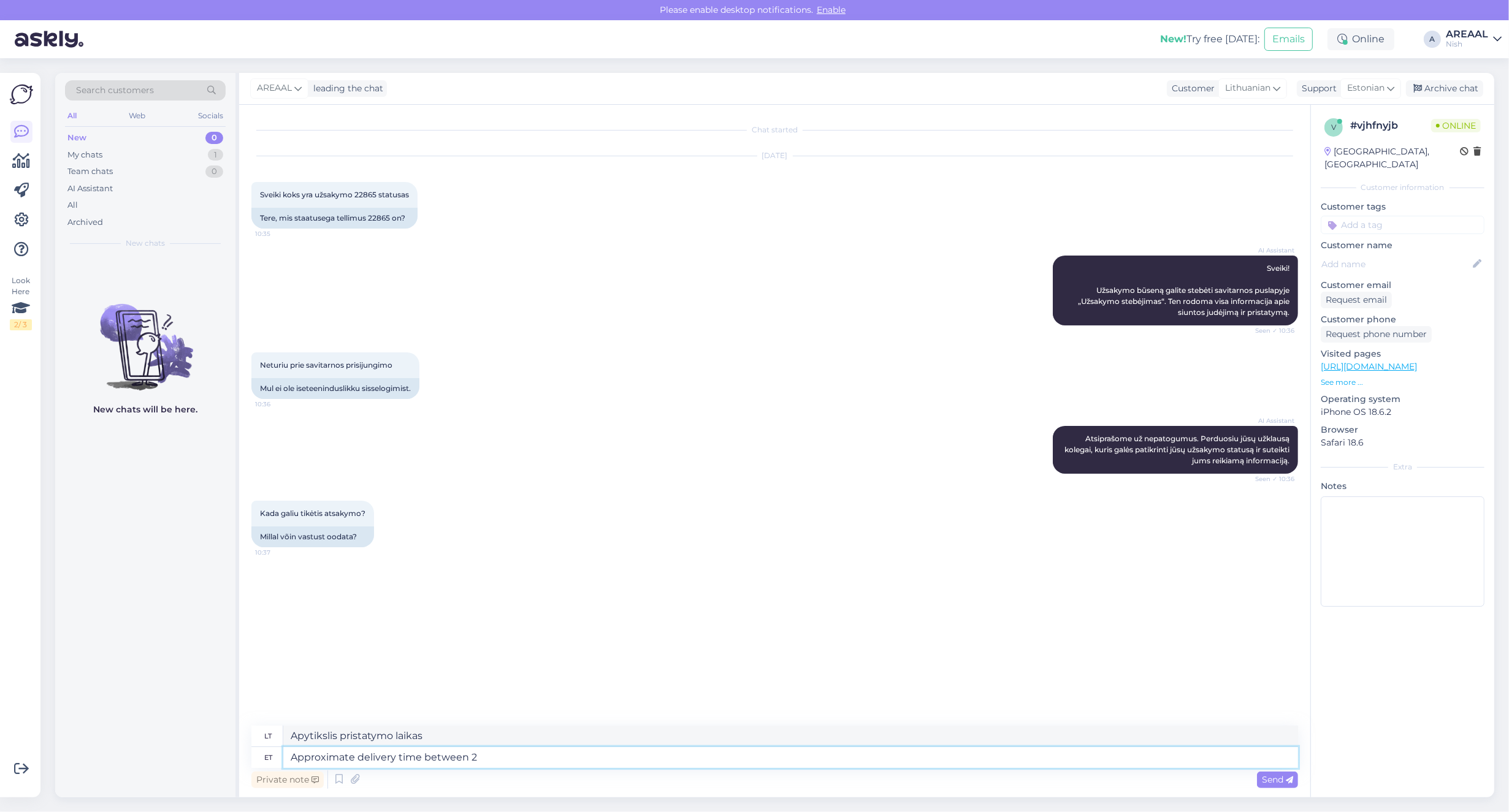
type textarea "Approximate delivery time between 27"
type textarea "Apytikslis pristatymo laikas tarp"
type textarea "Approximate delivery time between 27 se"
type textarea "Apytikslis pristatymo laikas nuo 27 d."
type textarea "Approximate delivery time between 27 september to"
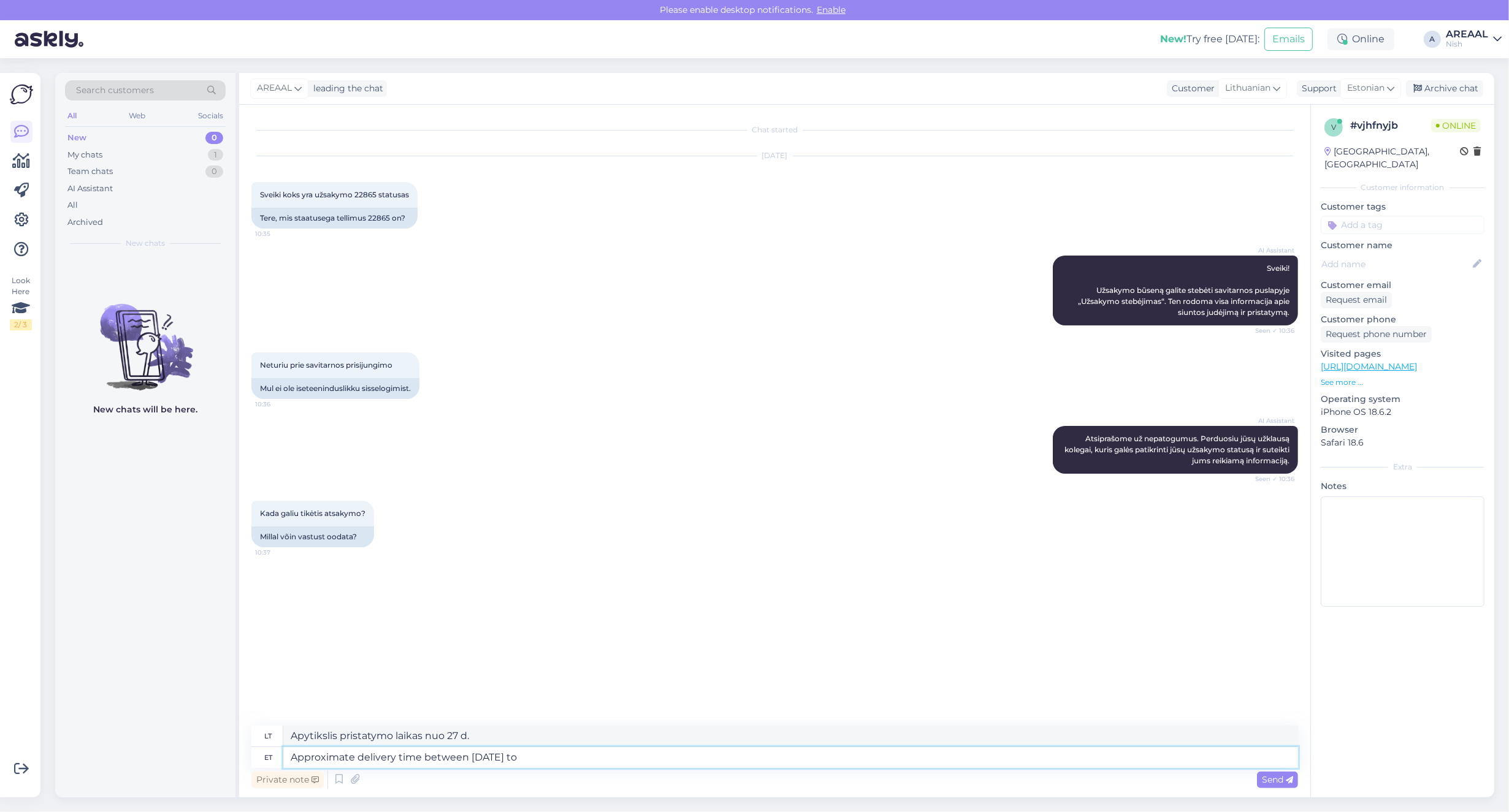
type textarea "Apytikslis pristatymo laikas nuo rugsėjo 27 d."
type textarea "Approximate delivery time between 27 september to 03"
type textarea "Apytikslis pristatymo laikas nuo rugsėjo 27 d. iki"
type textarea "Approximate delivery time between 27 september to 03 oc"
type textarea "Apytikslis pristatymo laikas nuo rugsėjo 27 d. iki rugsėjo 3 d."
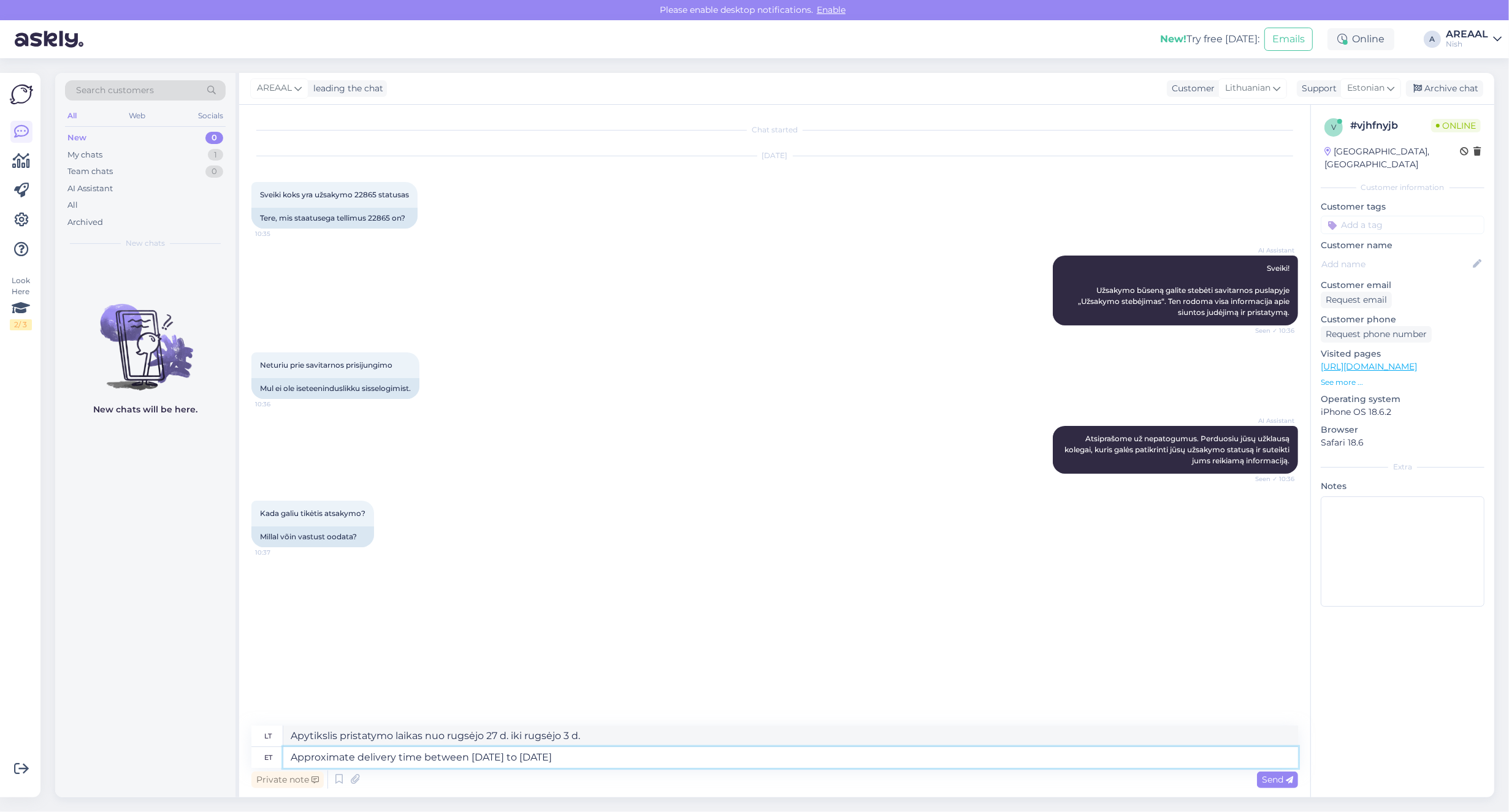
type textarea "Approximate delivery time between [DATE] to [DATE]."
type textarea "Apytikslis pristatymo laikas nuo rugsėjo 27 d. iki spalio 3 d."
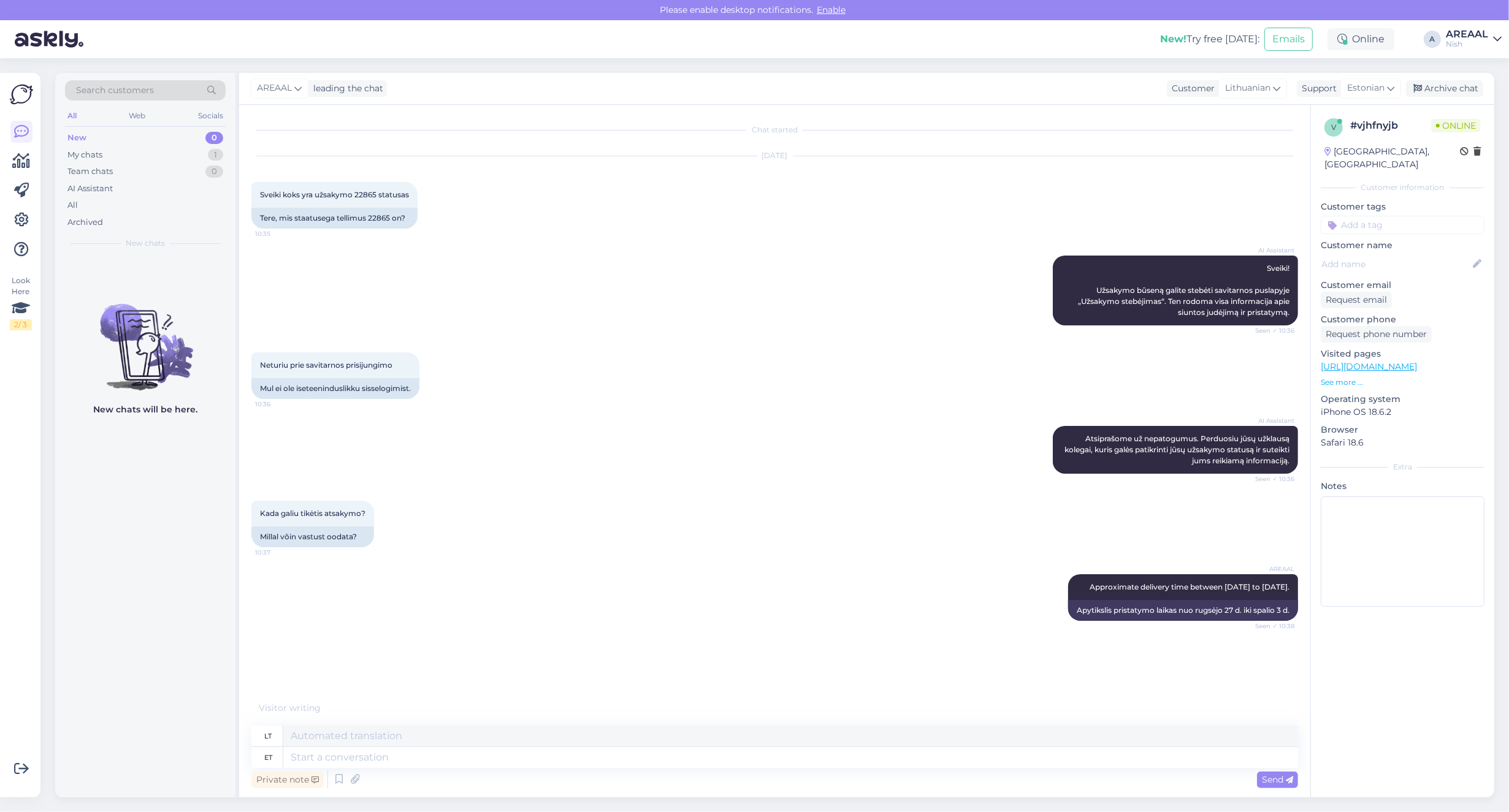
click at [481, 458] on div "AI Assistant Atsiprašome už nepatogumus. Perduosiu jūsų užklausą kolegai, kuris…" at bounding box center [775, 450] width 1047 height 74
click at [635, 494] on div "Kada galiu tikėtis atsakymo? 10:37 Millal võin vastust oodata?" at bounding box center [775, 523] width 1047 height 74
click at [458, 278] on div "AI Assistant Sveiki! Užsakymo būseną galite stebėti savitarnos puslapyje „Užsak…" at bounding box center [775, 291] width 1047 height 97
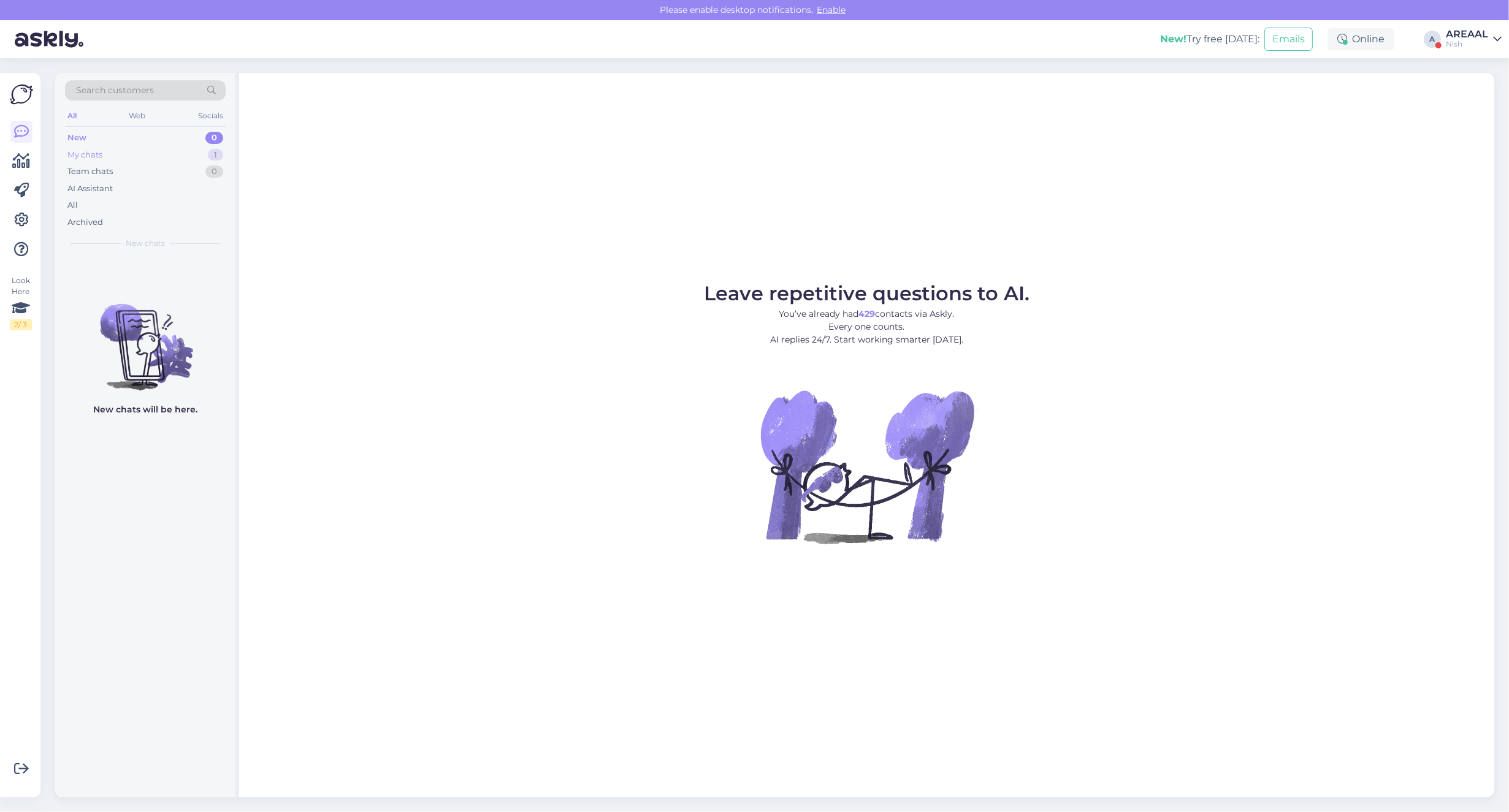
click at [218, 157] on div "1" at bounding box center [215, 155] width 16 height 12
click at [170, 252] on div "Search customers All Web Socials New 0 My chats 1 Team chats 0 AI Assistant All…" at bounding box center [145, 164] width 180 height 183
click at [169, 265] on div "#vjhfnyjb" at bounding box center [158, 270] width 140 height 11
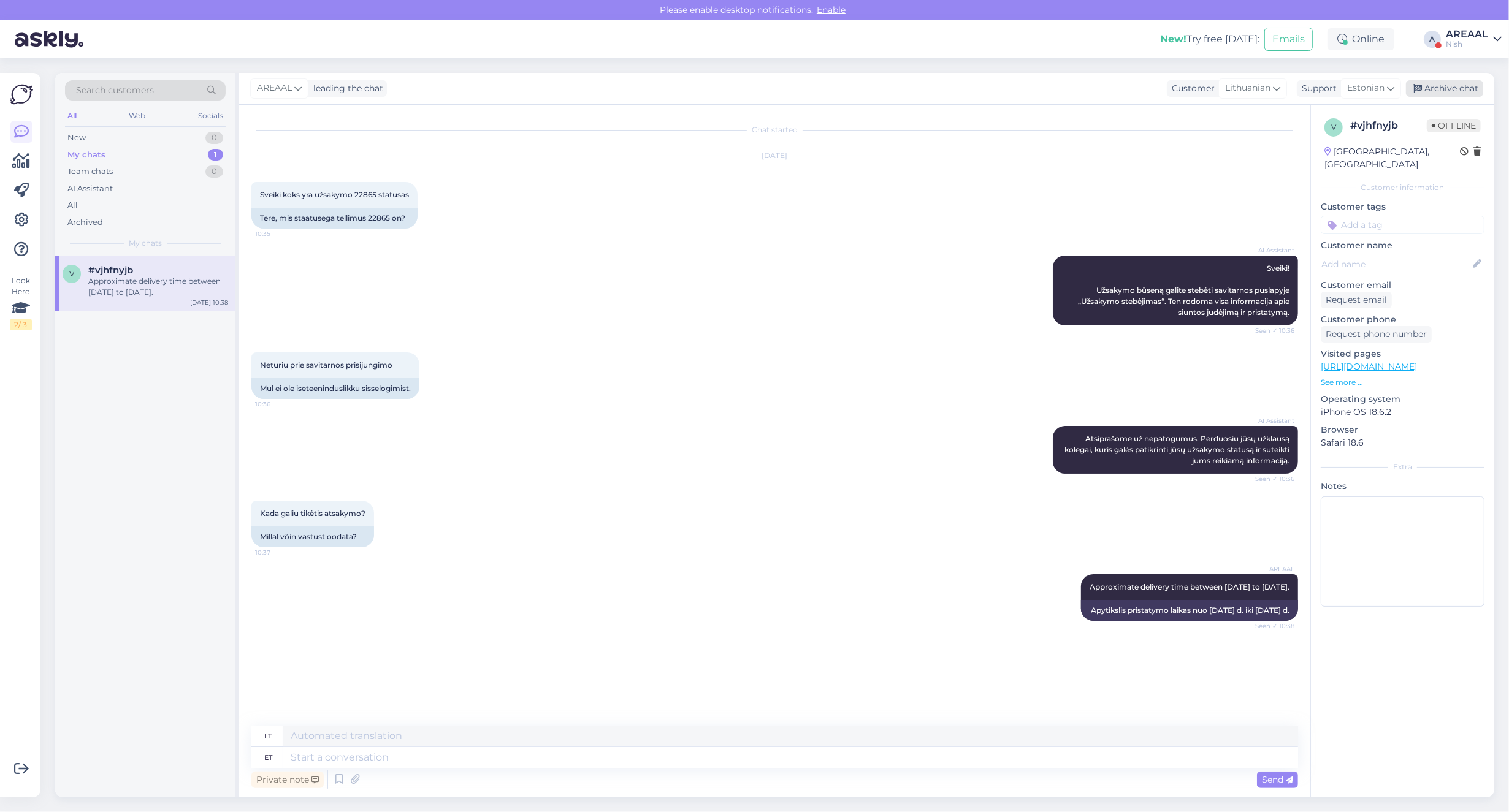
click at [1461, 87] on div "Archive chat" at bounding box center [1444, 88] width 77 height 16
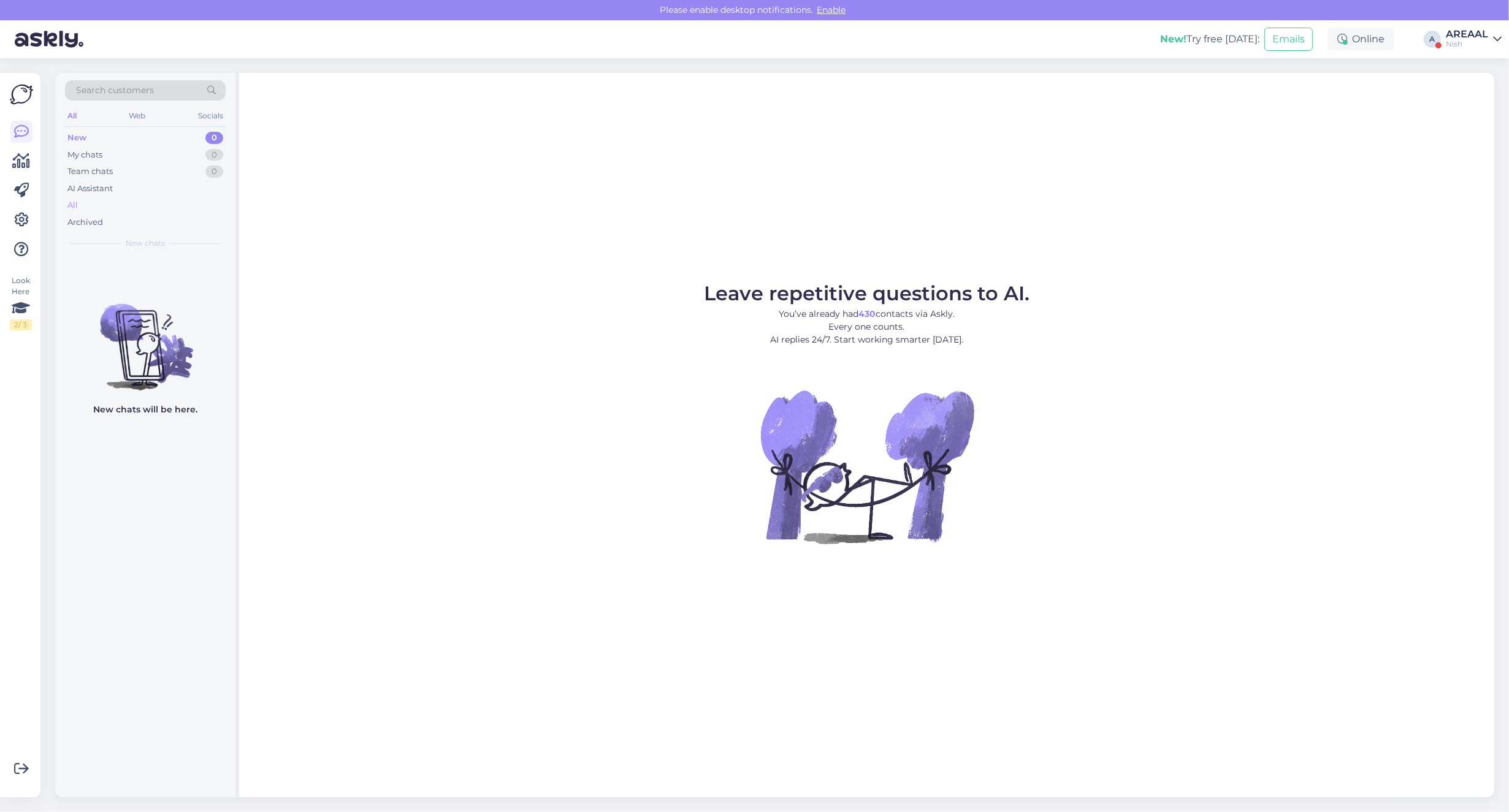
click at [191, 201] on div "All" at bounding box center [145, 205] width 161 height 17
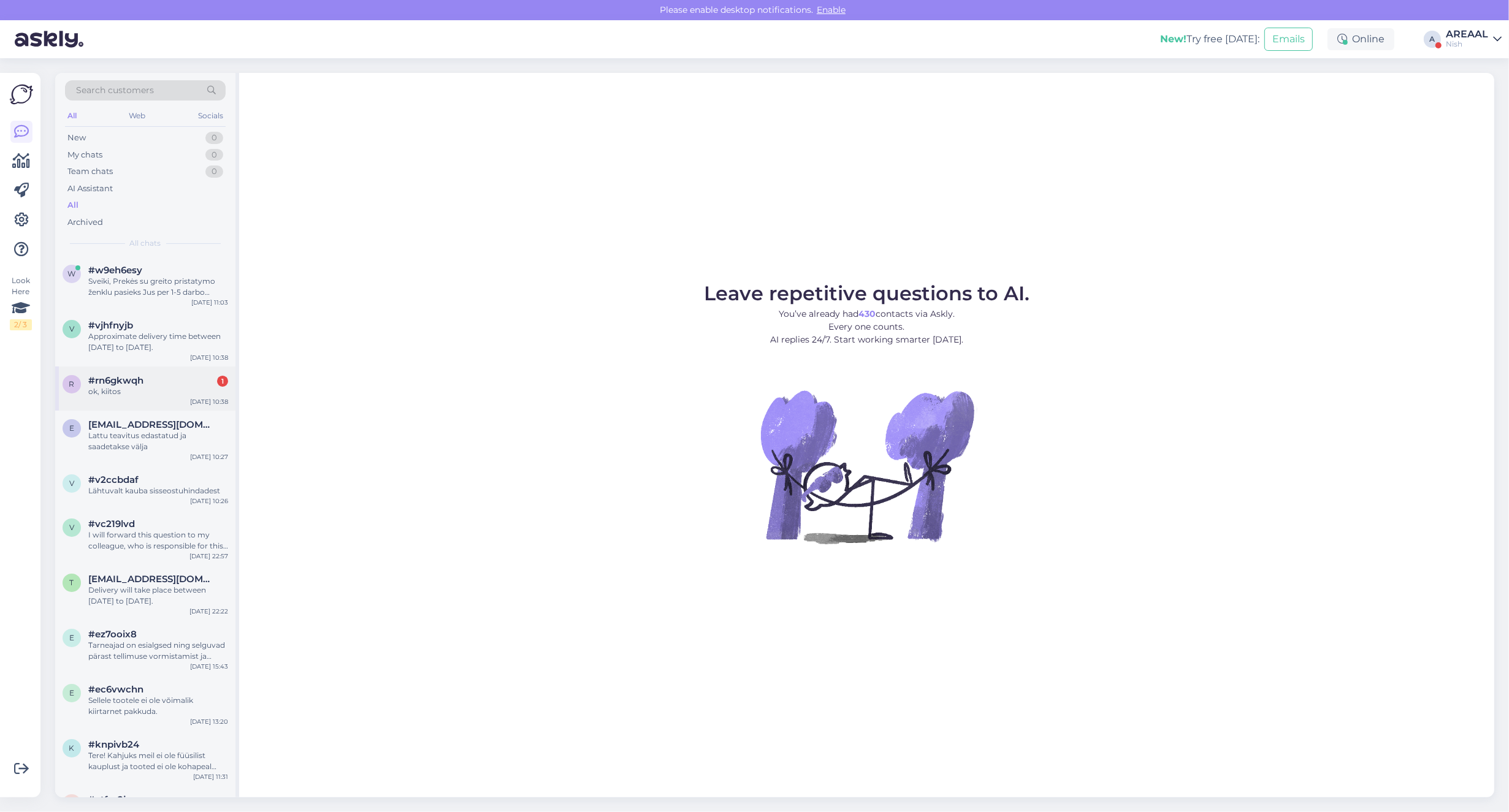
click at [187, 375] on div "#rn6gkwqh 1" at bounding box center [158, 380] width 140 height 11
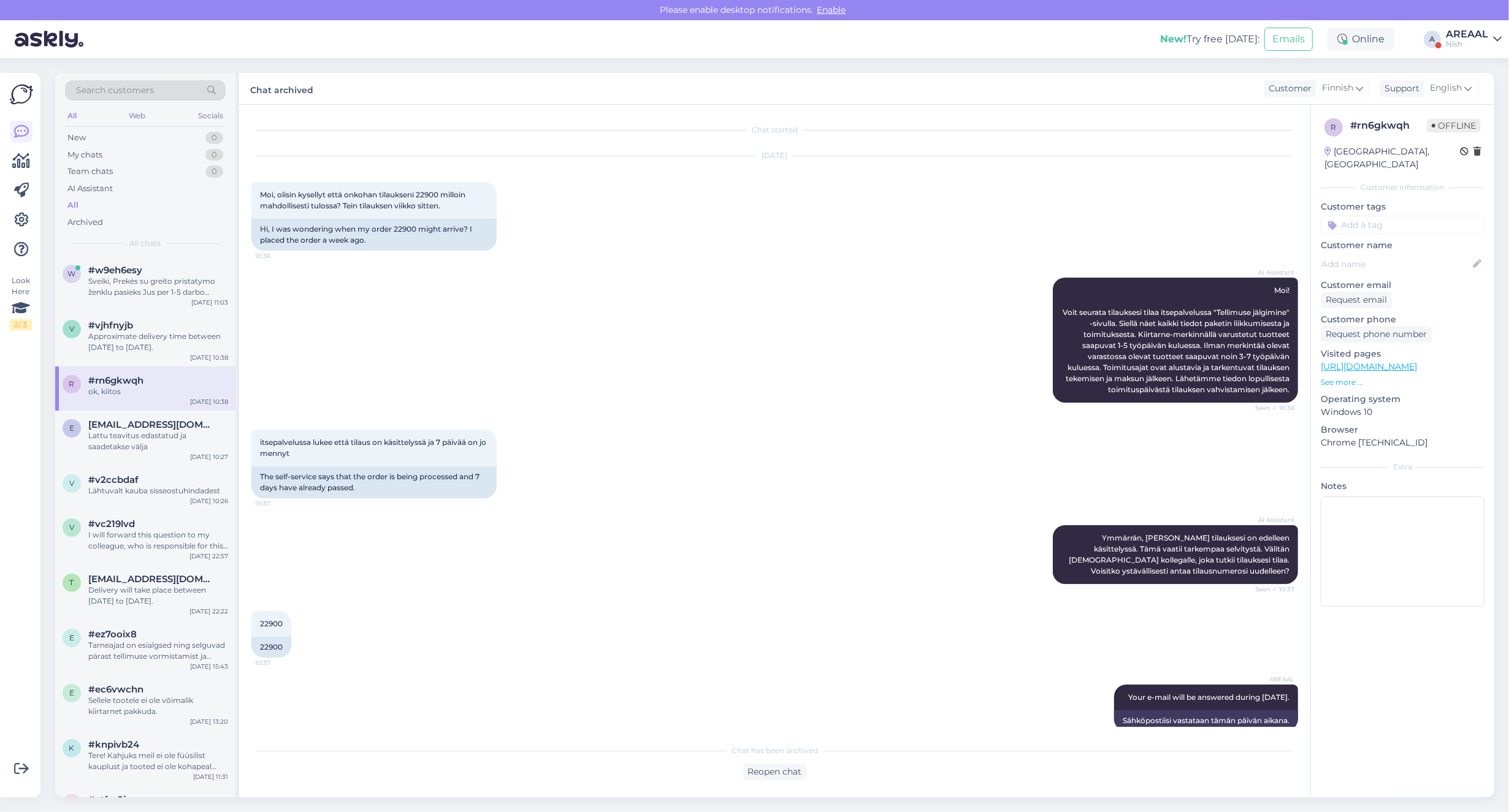
scroll to position [102, 0]
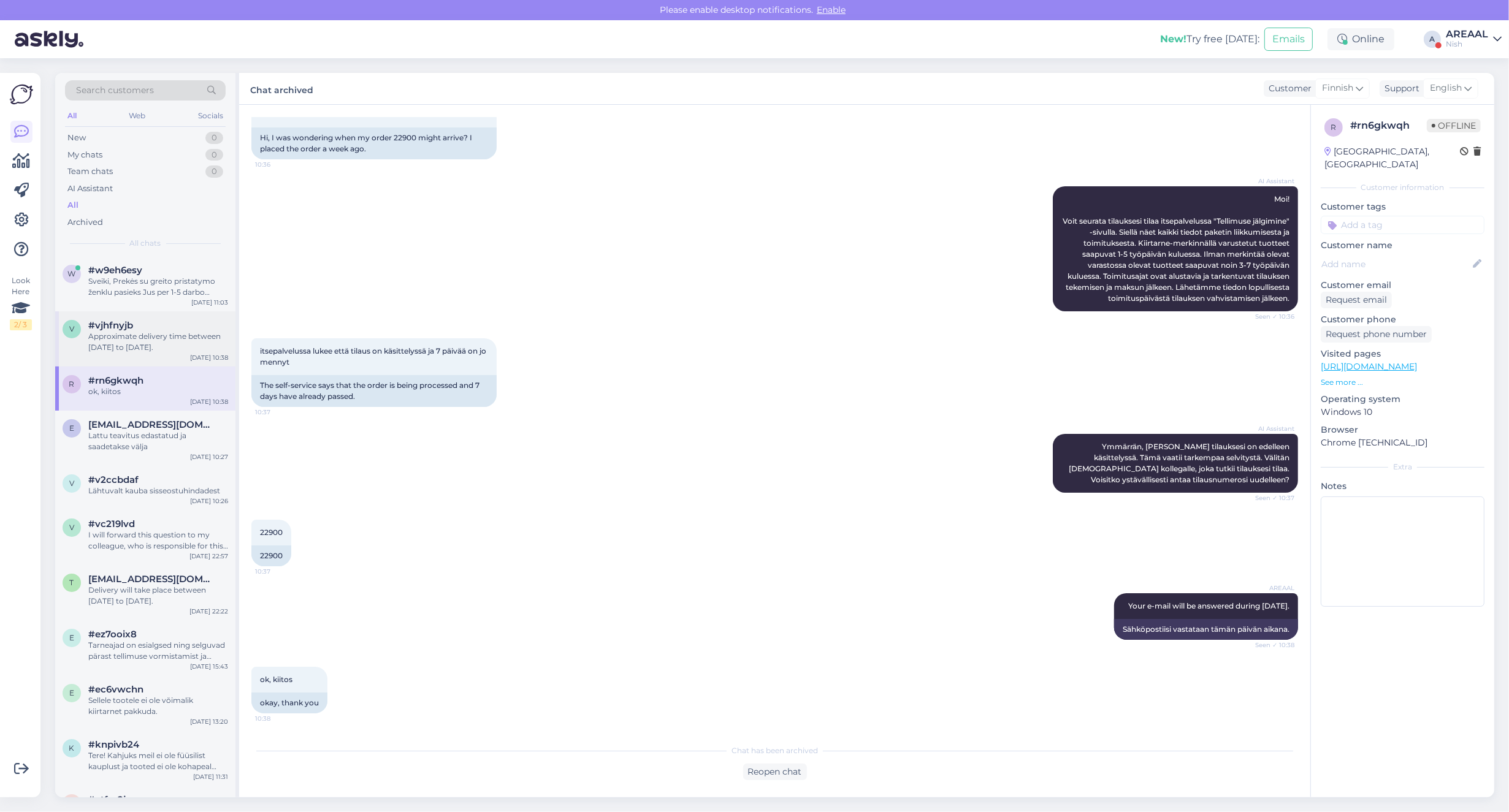
click at [181, 328] on div "#vjhfnyjb" at bounding box center [158, 325] width 140 height 11
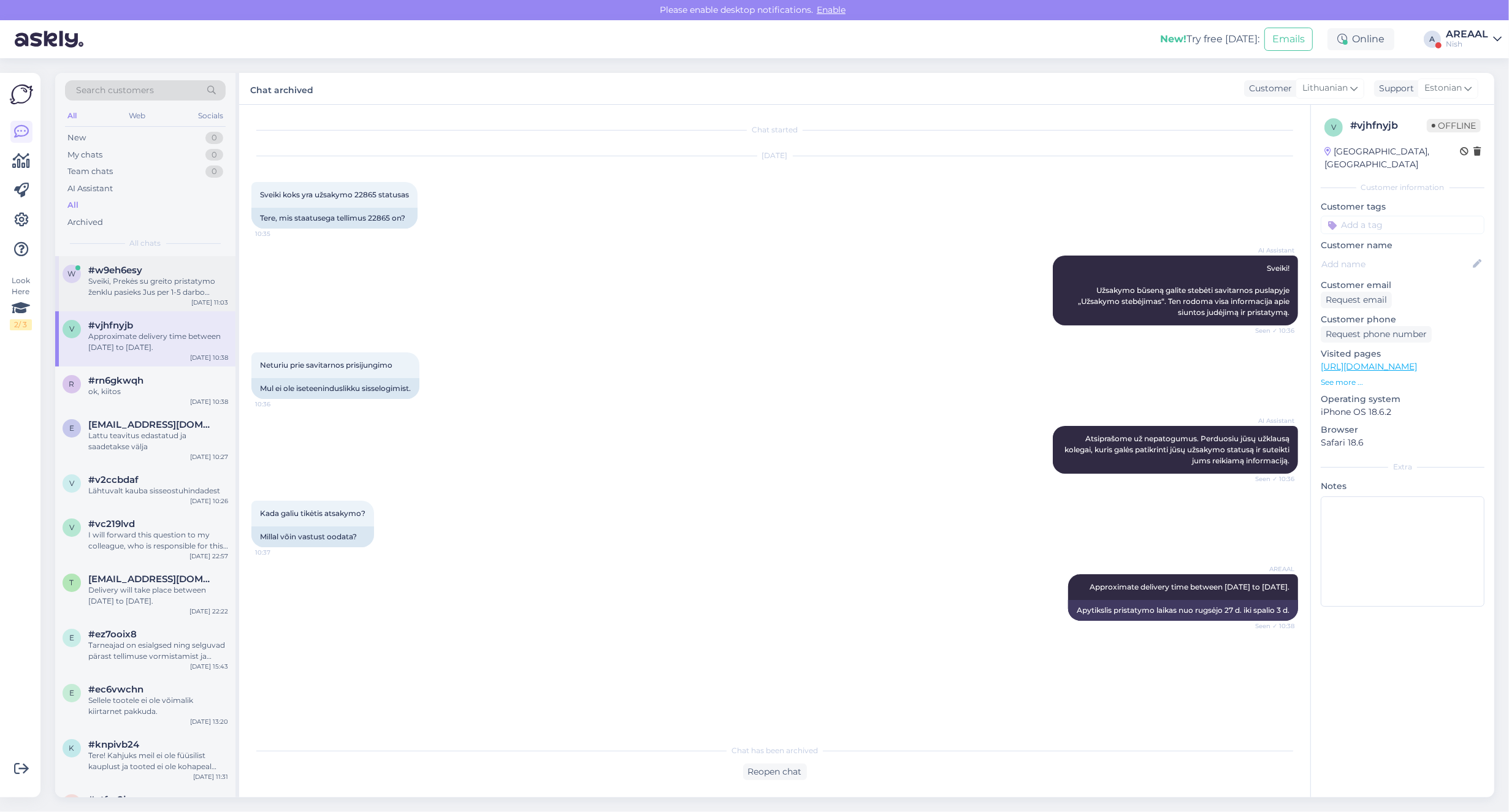
click at [183, 294] on div "Sveiki, Prekės su greito pristatymo ženklu pasieks Jus per 1-5 darbo dienas. Pr…" at bounding box center [158, 287] width 140 height 22
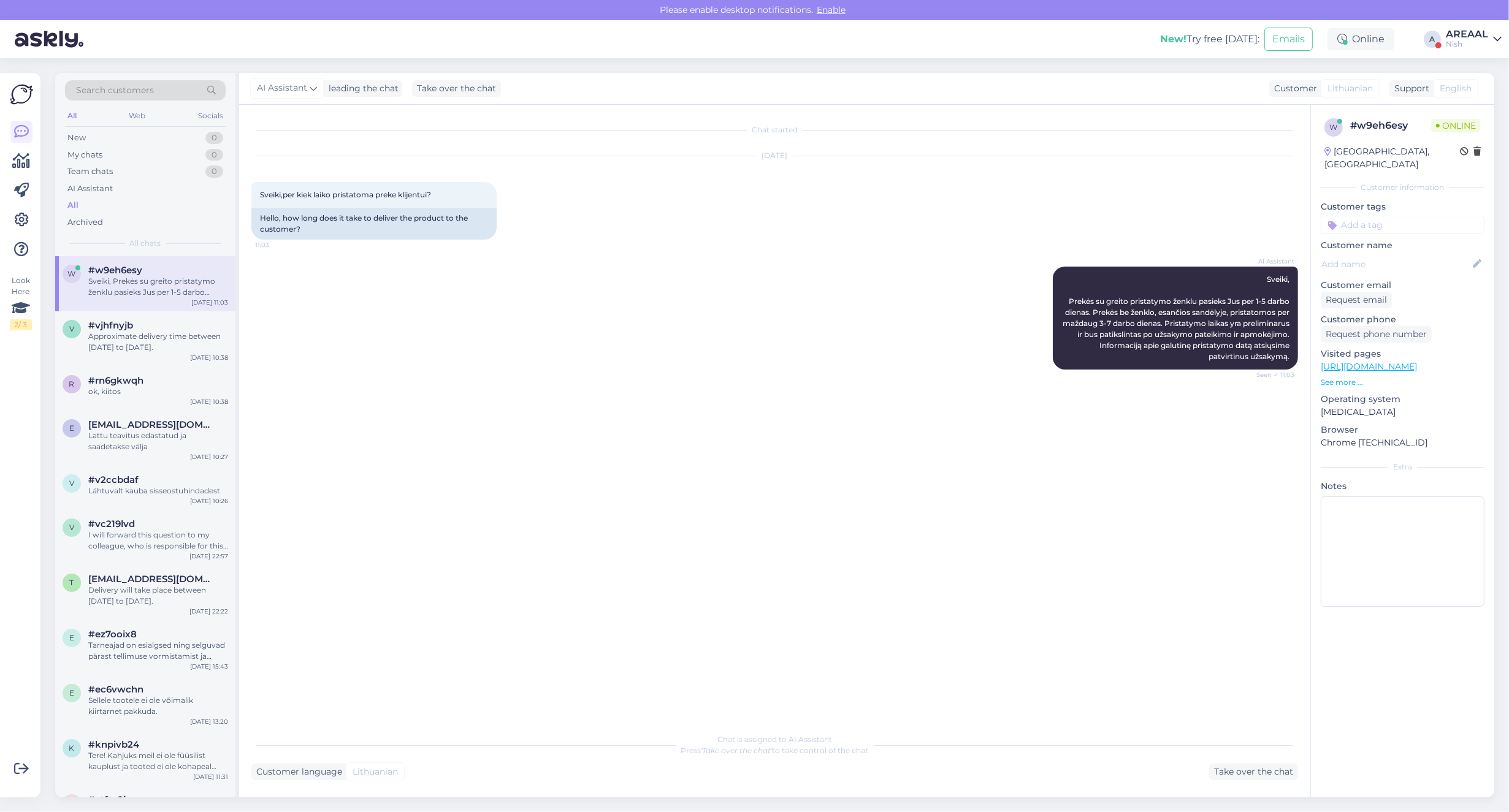
click at [1486, 29] on div "AREAAL" at bounding box center [1467, 34] width 42 height 10
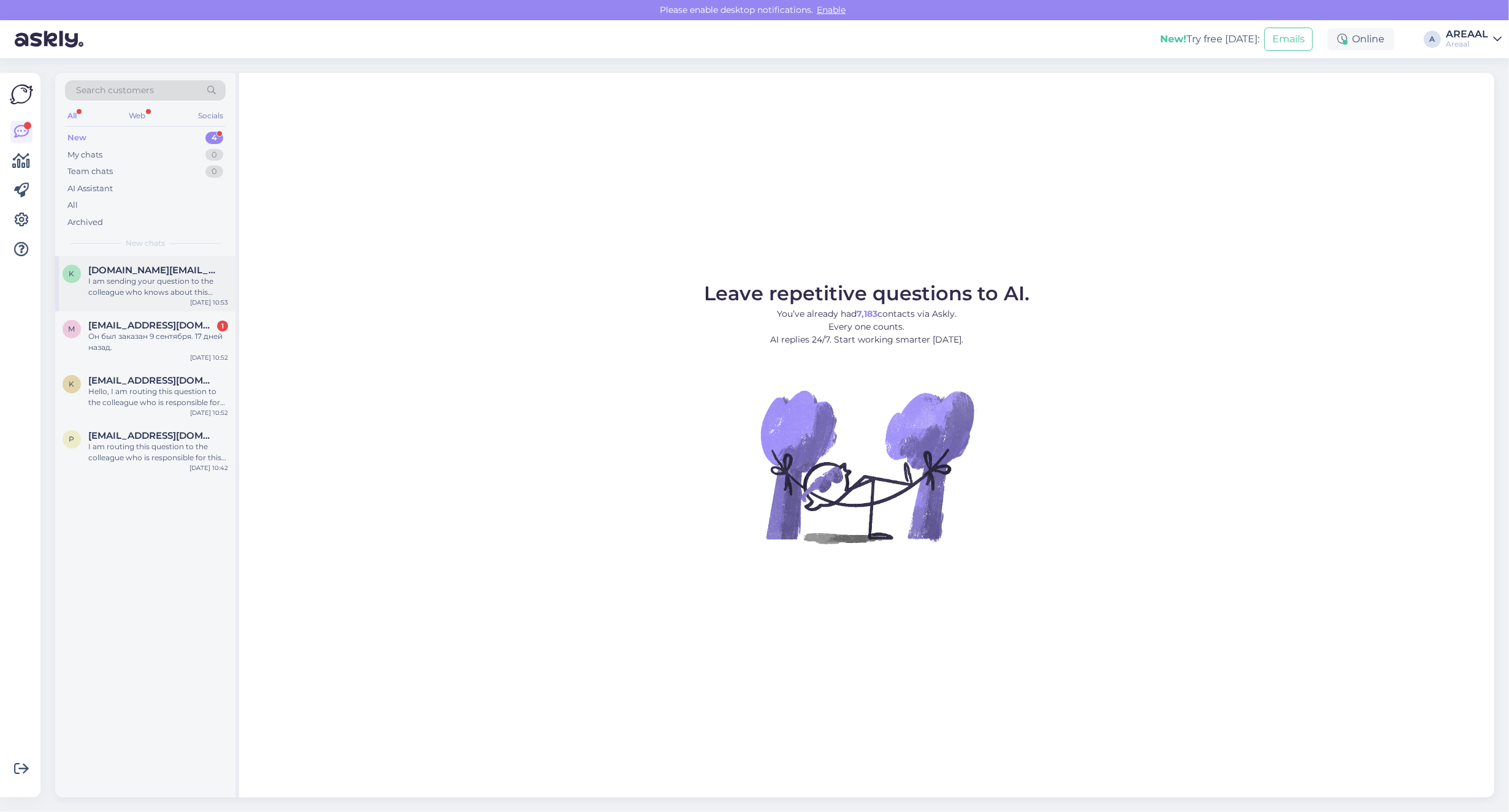
click at [177, 277] on div "I am sending your question to the colleague who knows about this topic. It migh…" at bounding box center [158, 287] width 140 height 22
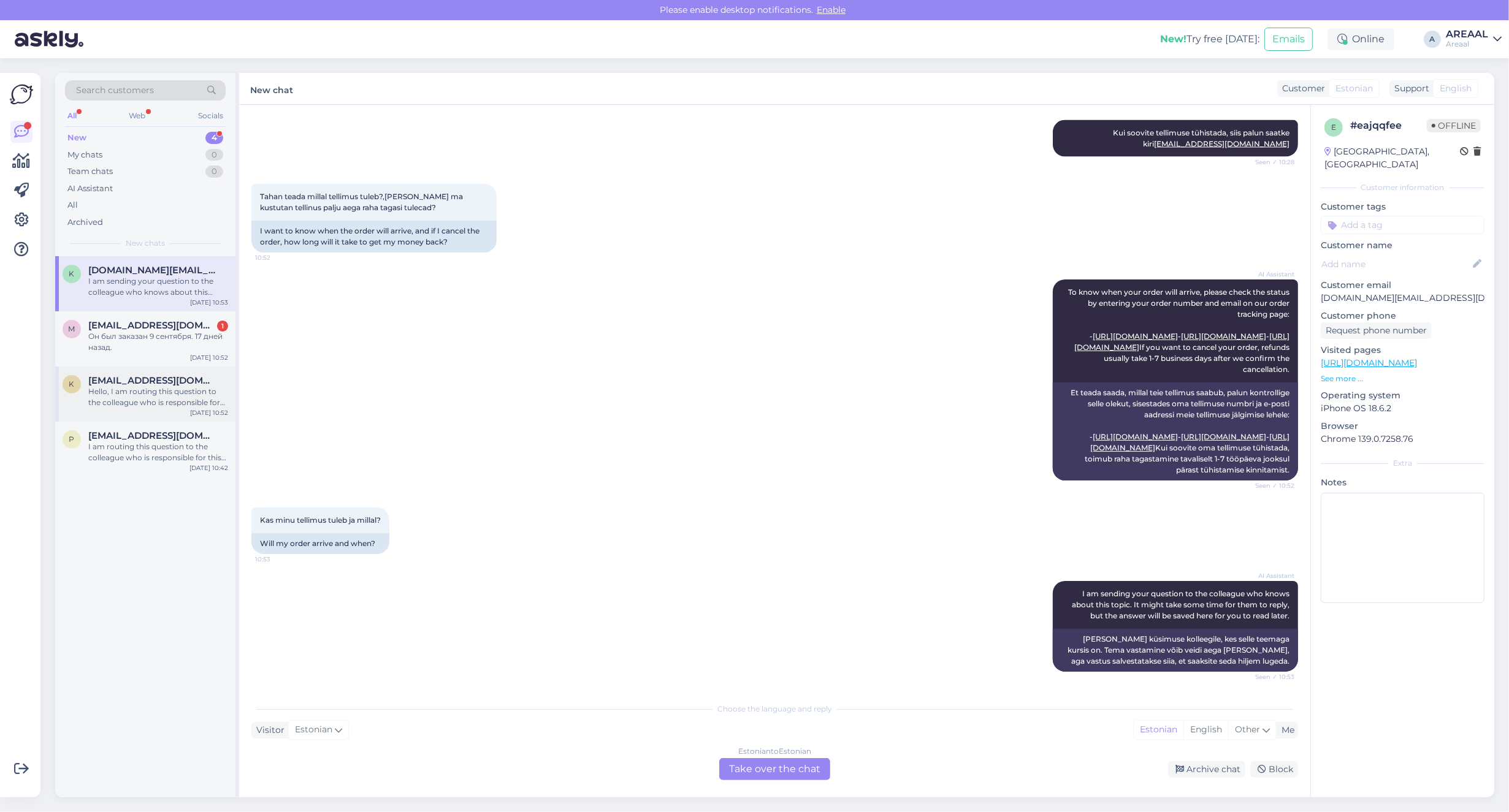
click at [159, 409] on div "k karina.luigend@gmail.com Hello, I am routing this question to the colleague w…" at bounding box center [145, 394] width 180 height 55
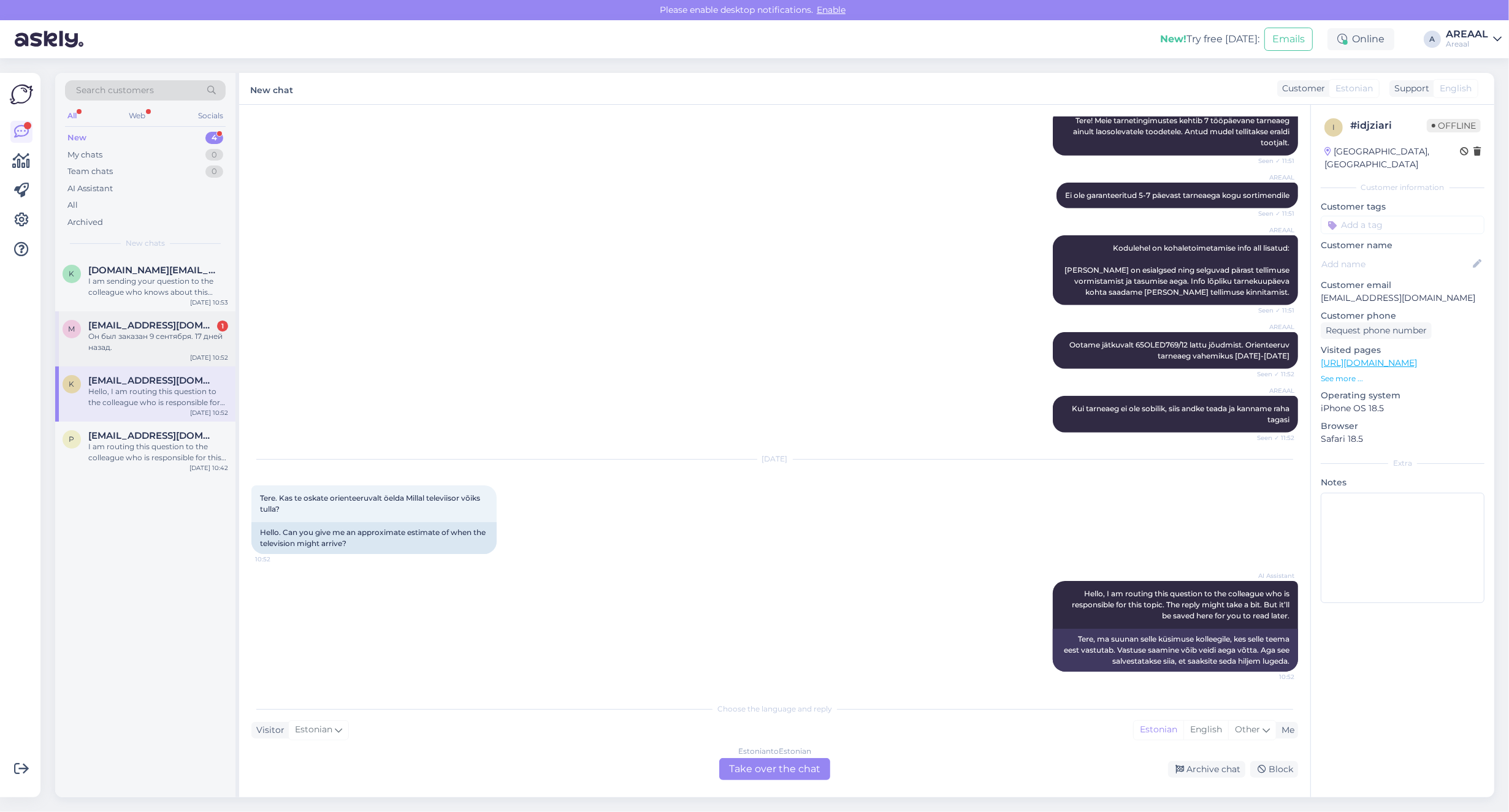
click at [161, 329] on span "Mr.mihhailpetrov@gmail.com" at bounding box center [151, 325] width 127 height 11
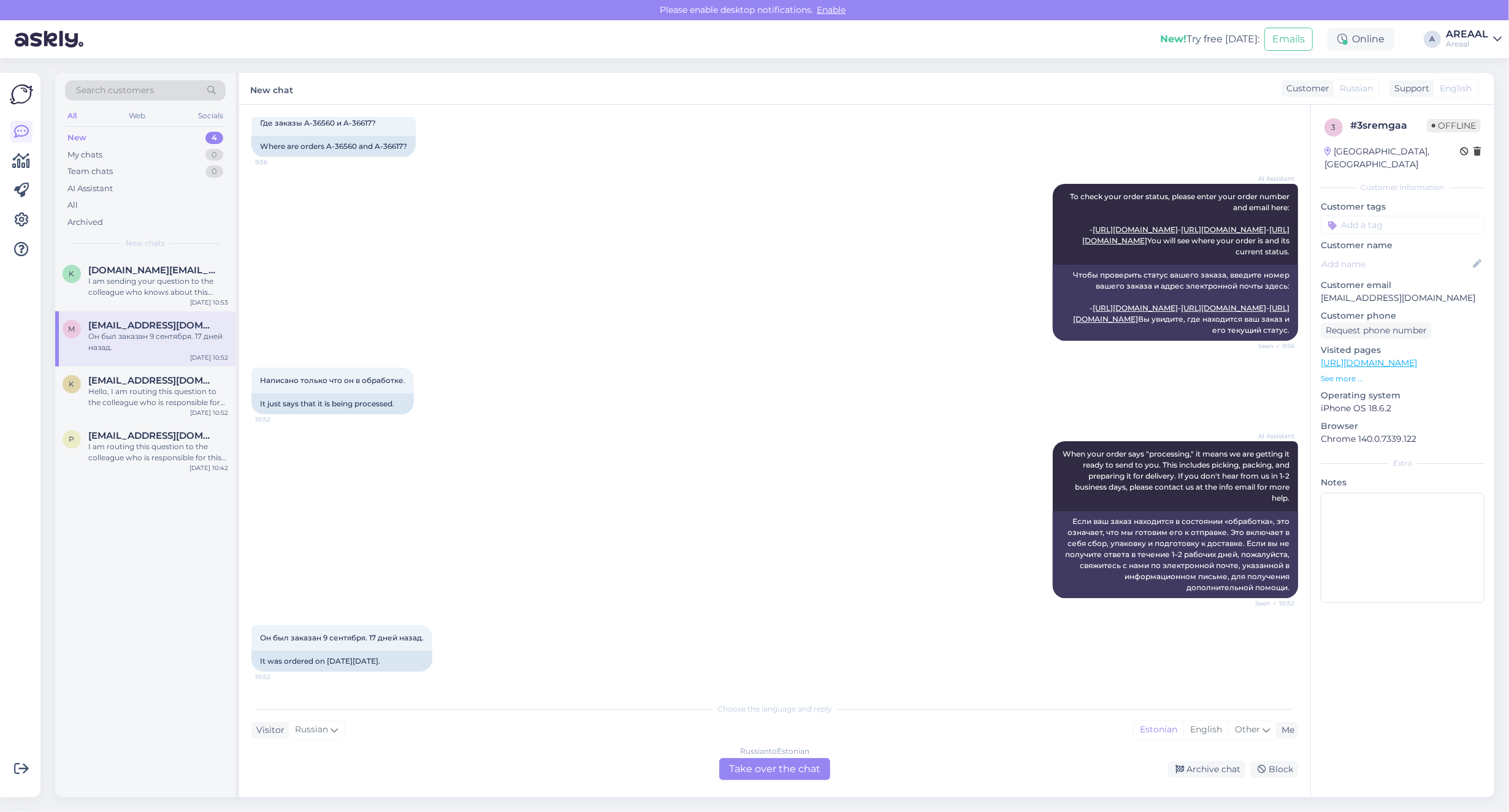
scroll to position [0, 0]
click at [780, 768] on div "Russian to Estonian Take over the chat" at bounding box center [774, 770] width 111 height 22
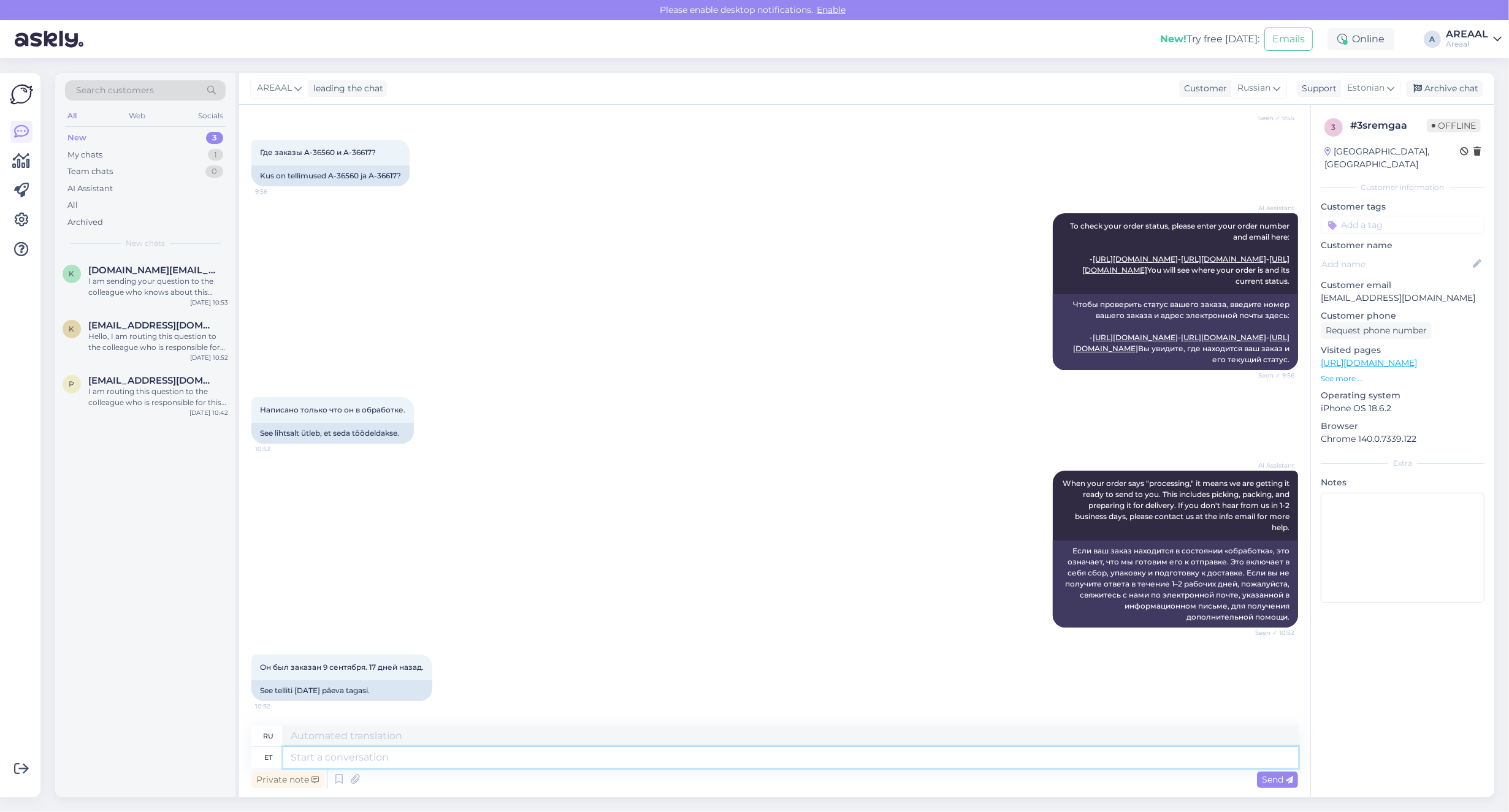
click at [763, 758] on textarea at bounding box center [790, 758] width 1015 height 21
type textarea "Teioe"
type textarea "Тейое"
type textarea "Teie saa"
type textarea "Твой"
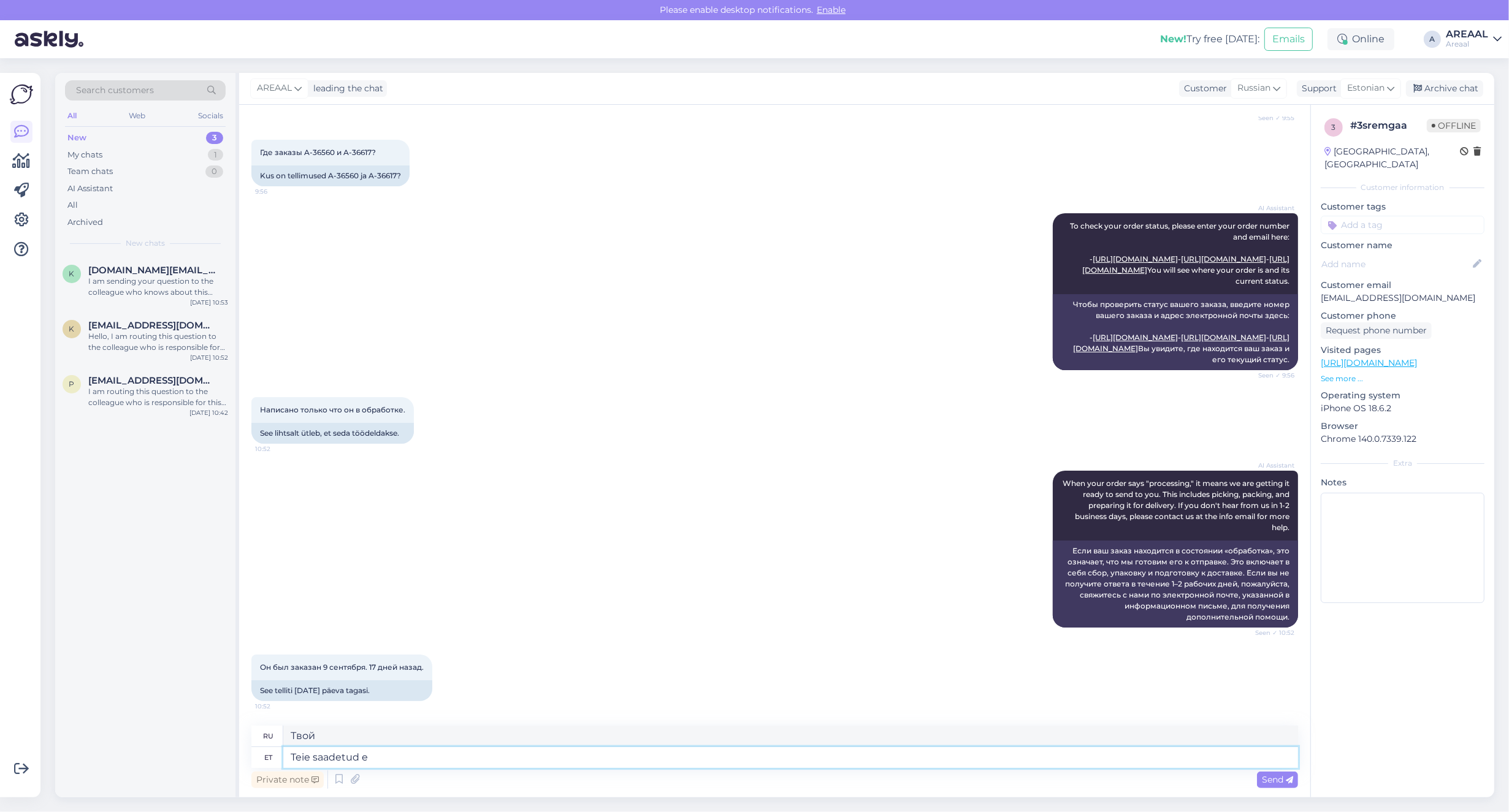
type textarea "Teie saadetud e-"
type textarea "Отправлено вами"
type textarea "Teie saadetud e-mailile vas"
type textarea "На письмо, которое вы отправили"
type textarea "Teie saadetud e-mailile vastatakse kahe"
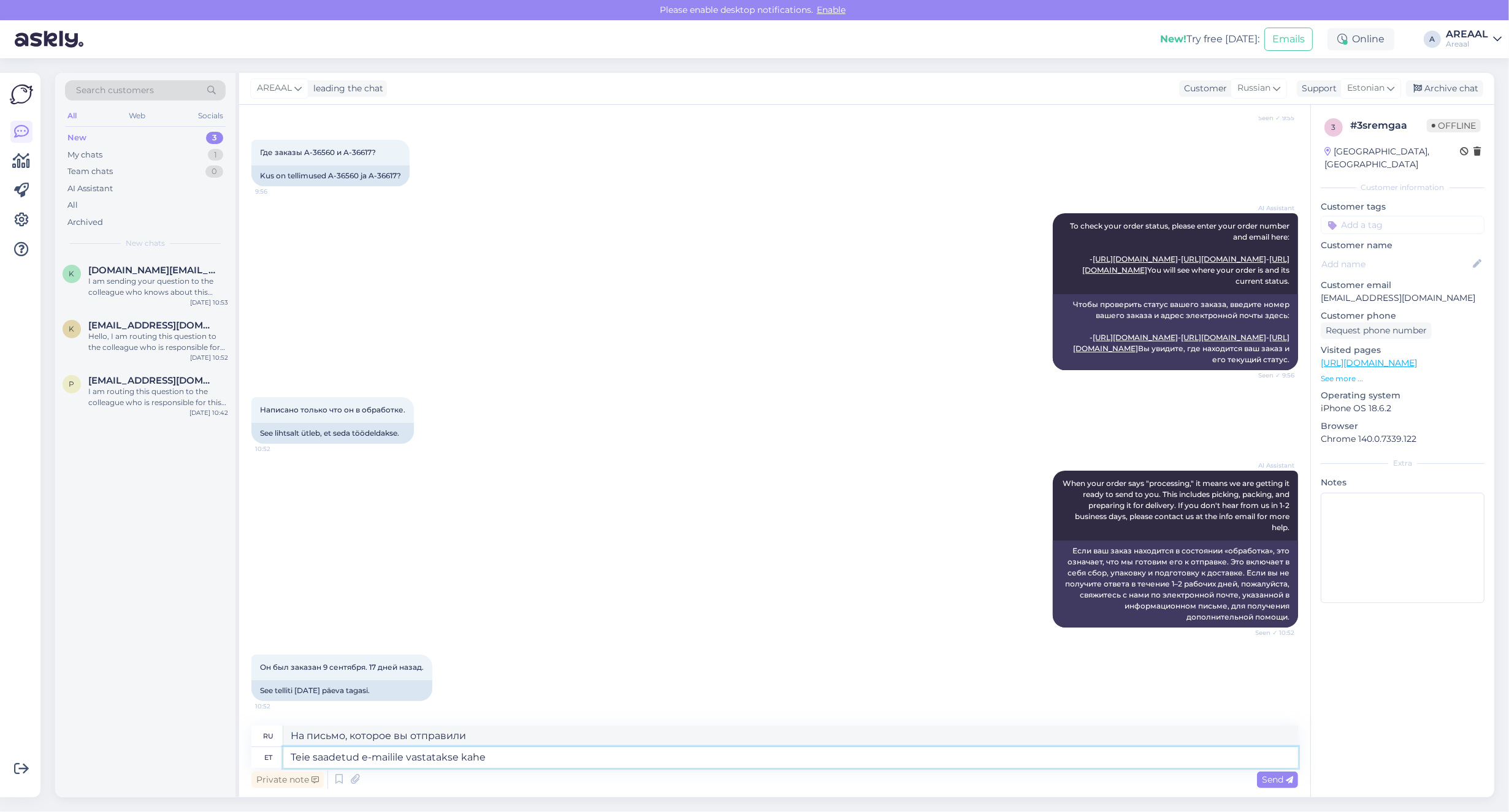
type textarea "На ваше письмо будет дан ответ."
type textarea "Teie saadetud e-mailile vastatakse kahe töö"
type textarea "На отправленное вами электронное письмо будет дан ответ в течение двух дней."
type textarea "Teie saadetud e-mailile vastatakse kahe tööpäeva joo"
type textarea "На ваше письмо будет дан ответ в течение двух рабочих дней."
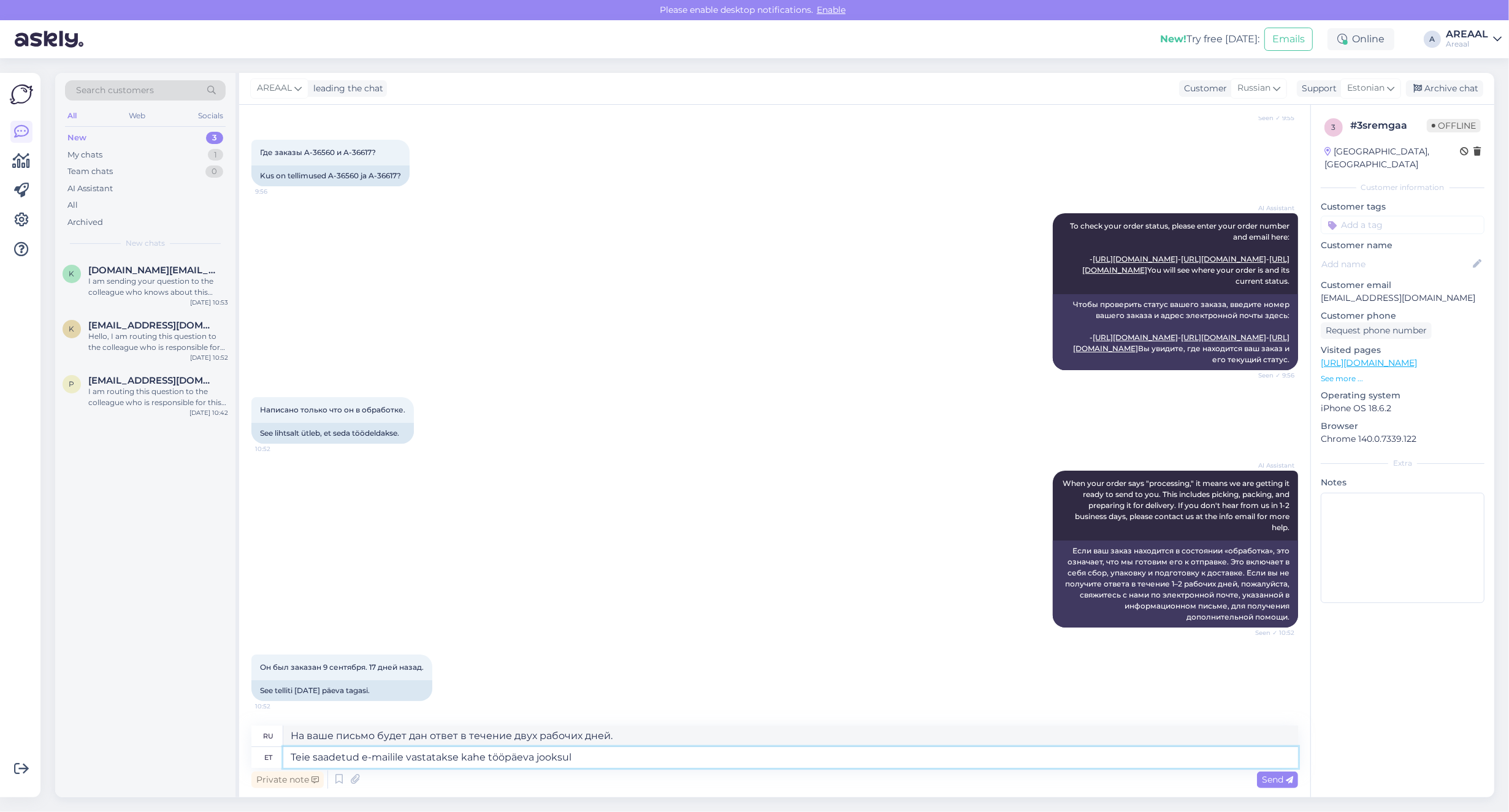
type textarea "Teie saadetud e-mailile vastatakse kahe tööpäeva jooksul."
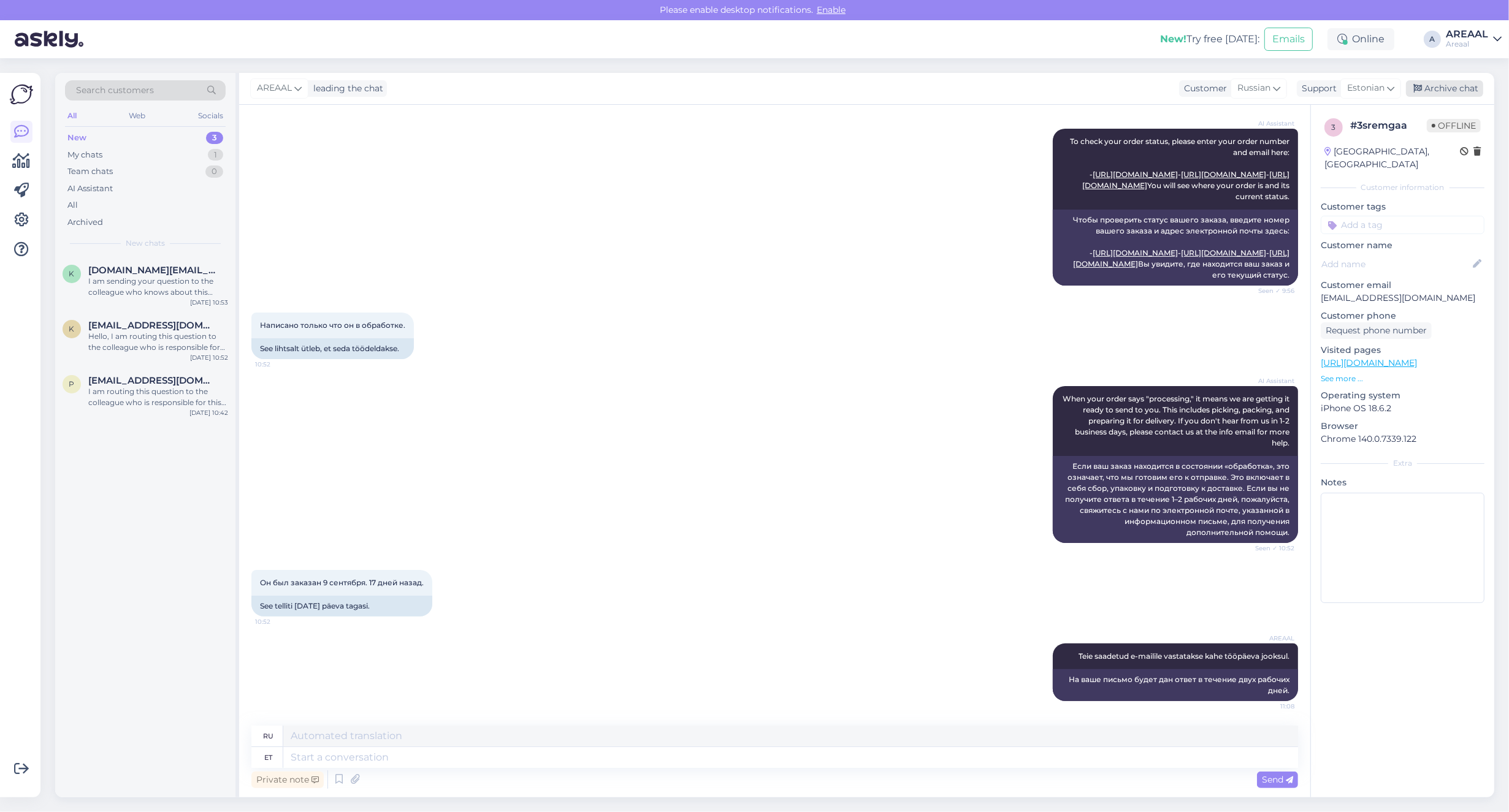
click at [1442, 80] on div "Archive chat" at bounding box center [1444, 88] width 77 height 16
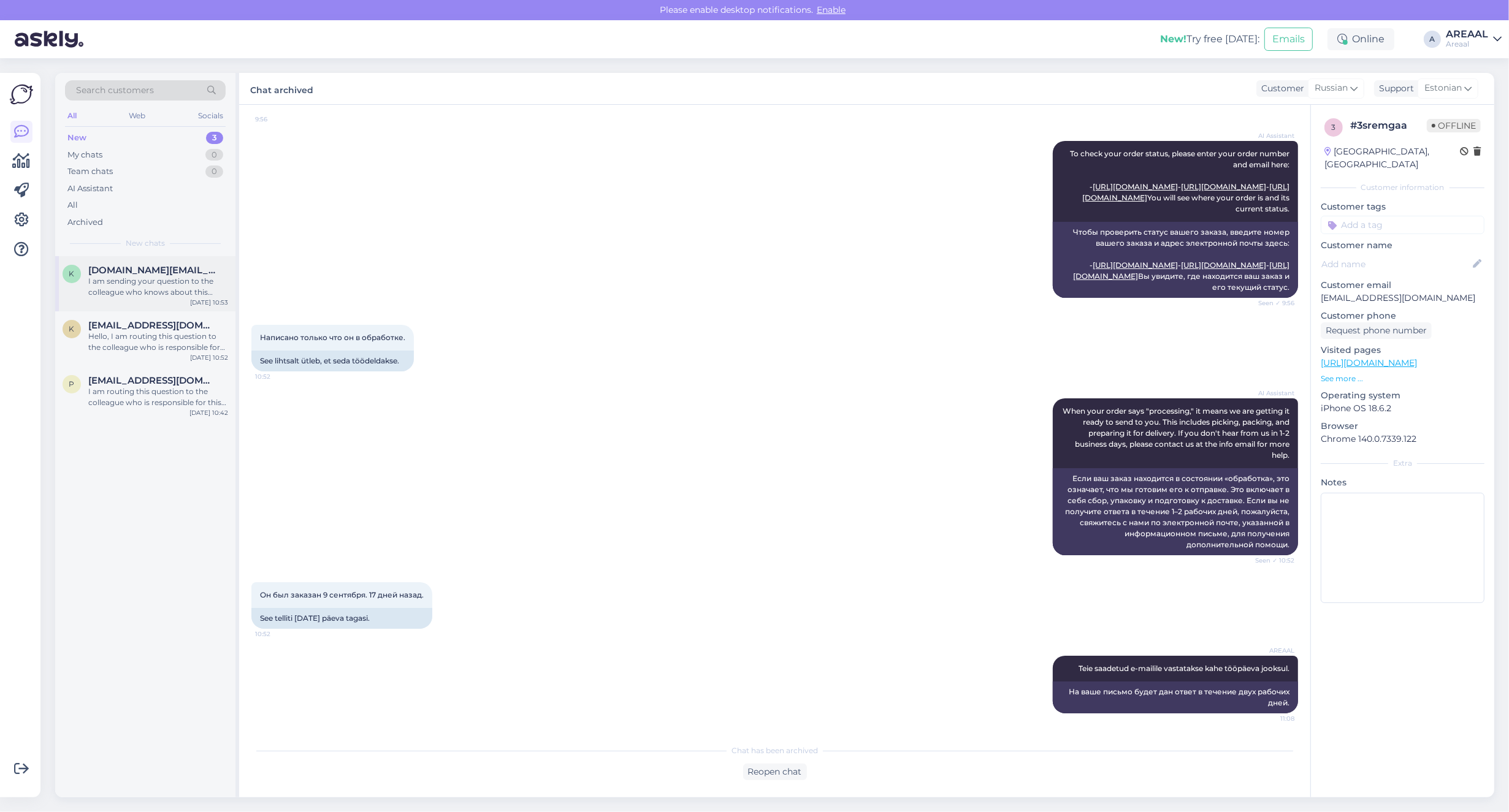
click at [132, 288] on div "I am sending your question to the colleague who knows about this topic. It migh…" at bounding box center [158, 287] width 140 height 22
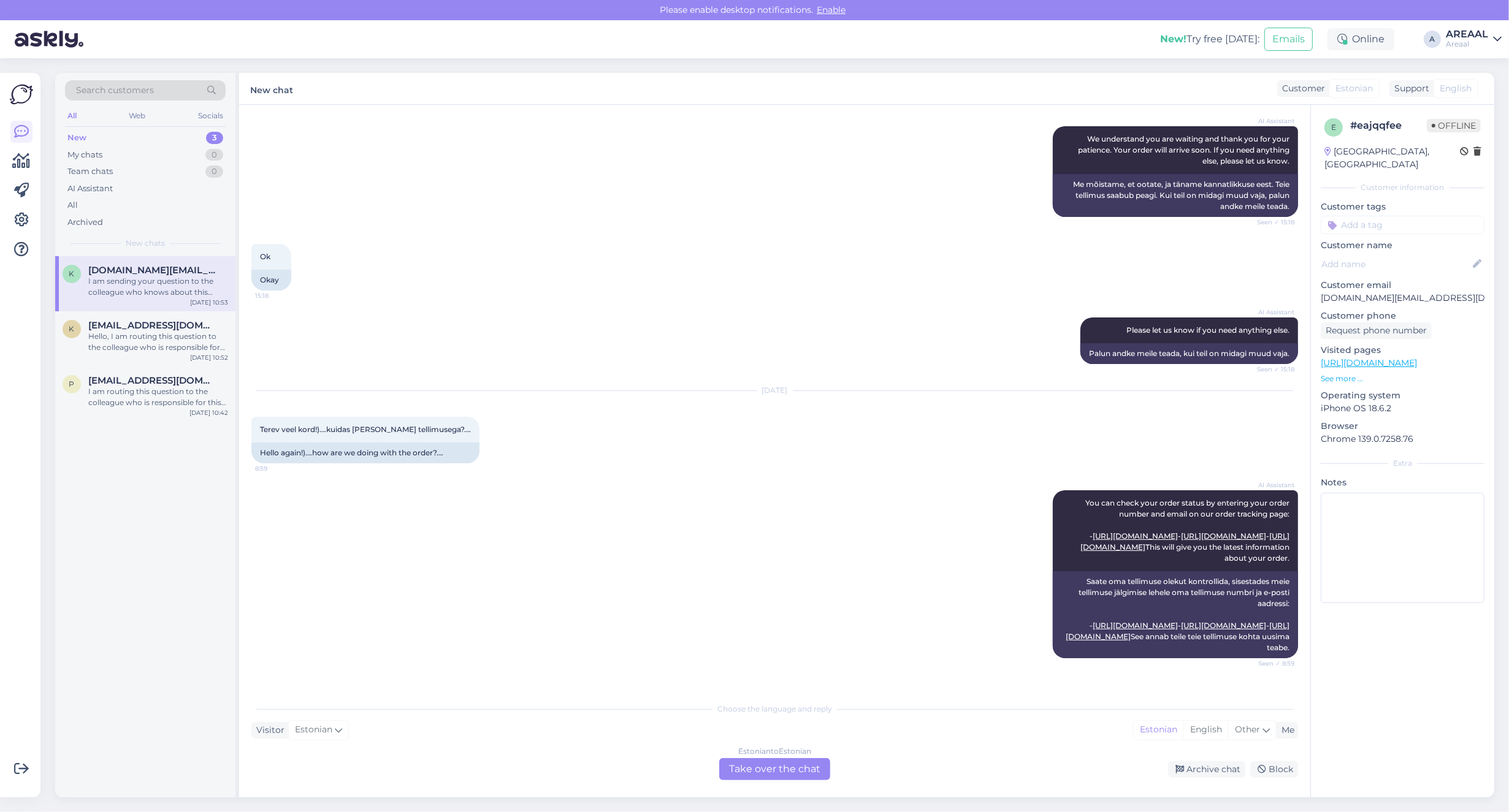
scroll to position [0, 0]
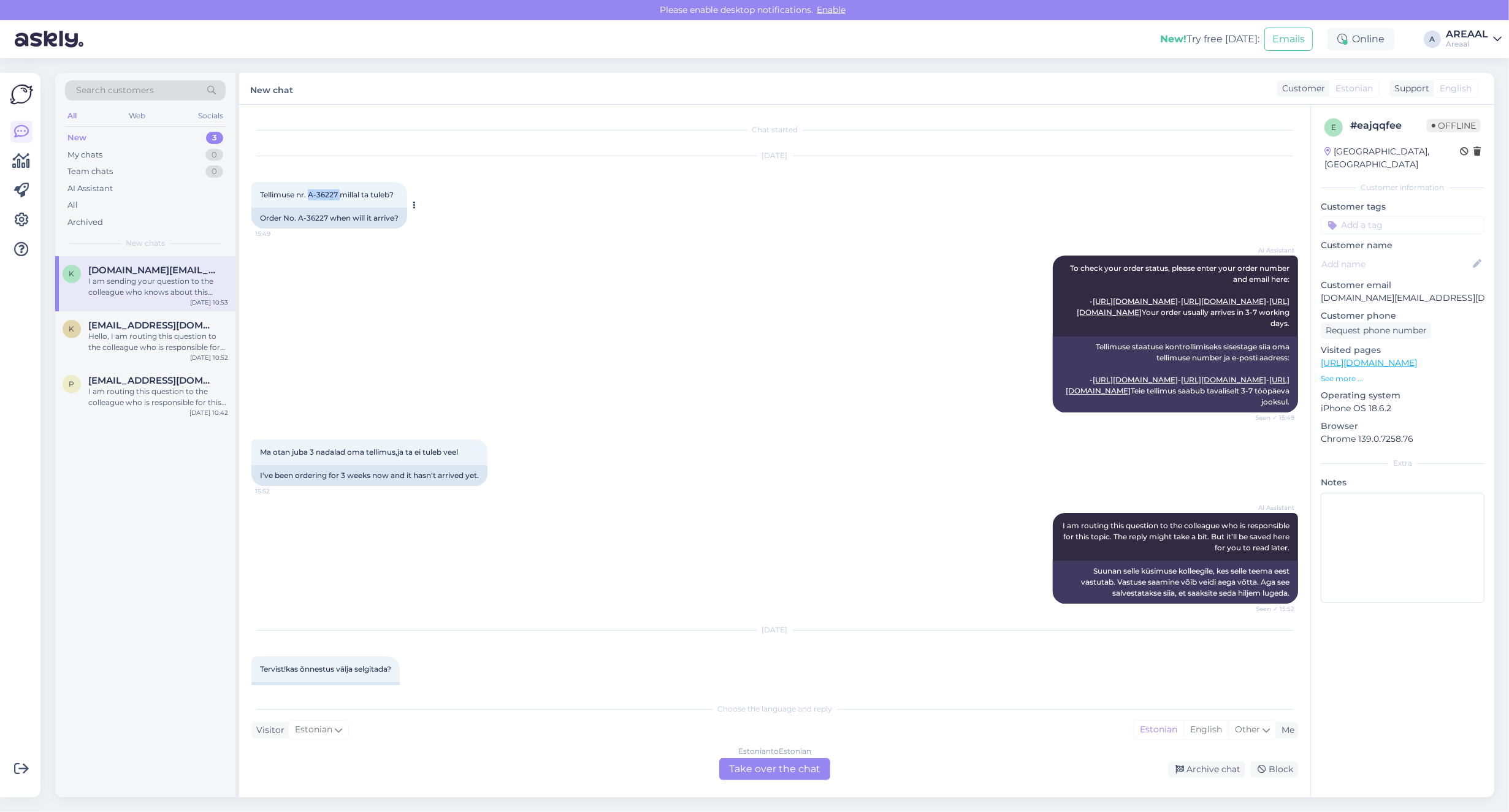
drag, startPoint x: 316, startPoint y: 196, endPoint x: 308, endPoint y: 196, distance: 8.0
click at [308, 196] on span "Tellimuse nr. A-36227 millal ta tuleb?" at bounding box center [326, 195] width 133 height 10
copy span "A-36227"
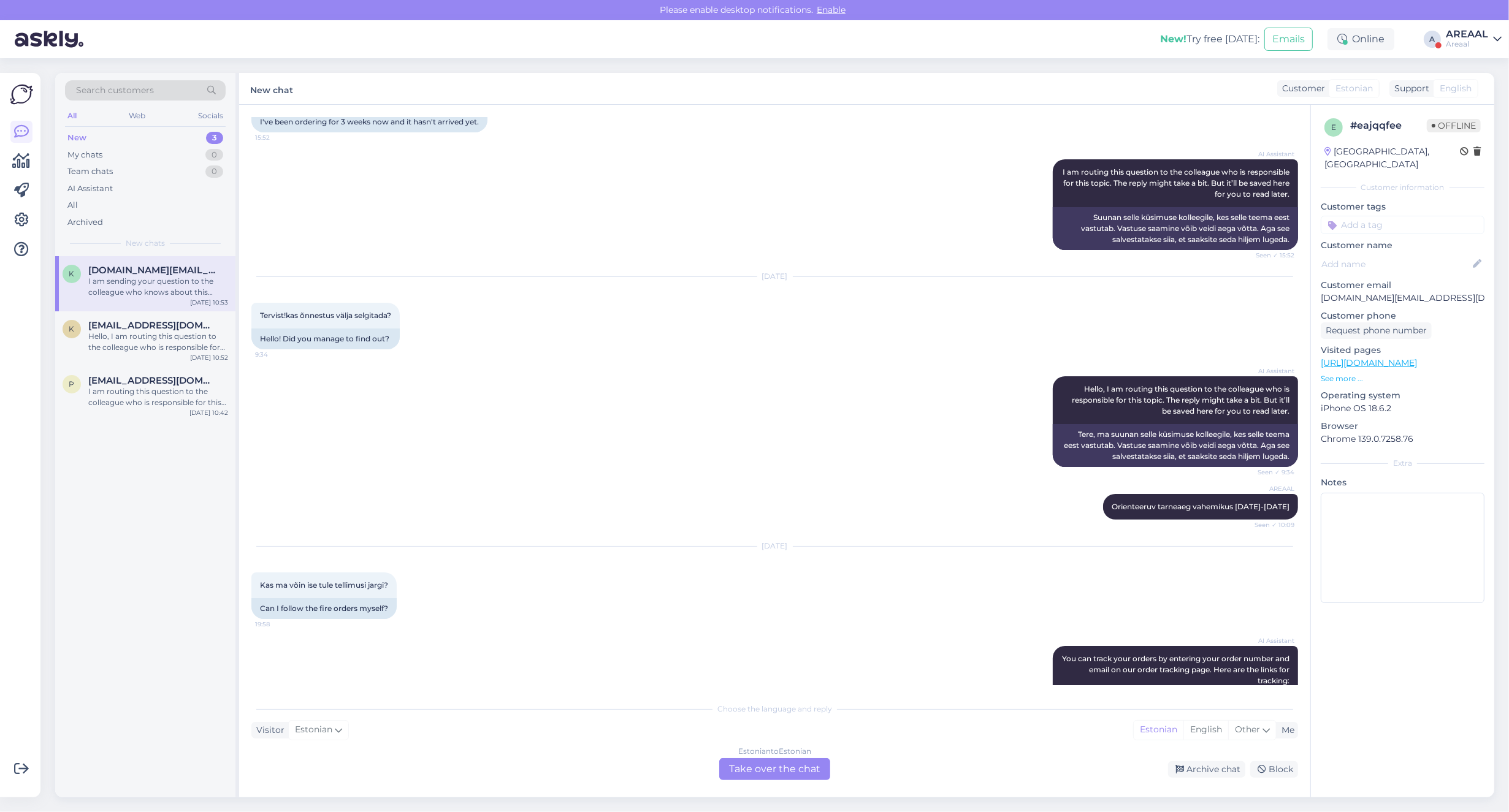
scroll to position [3003, 0]
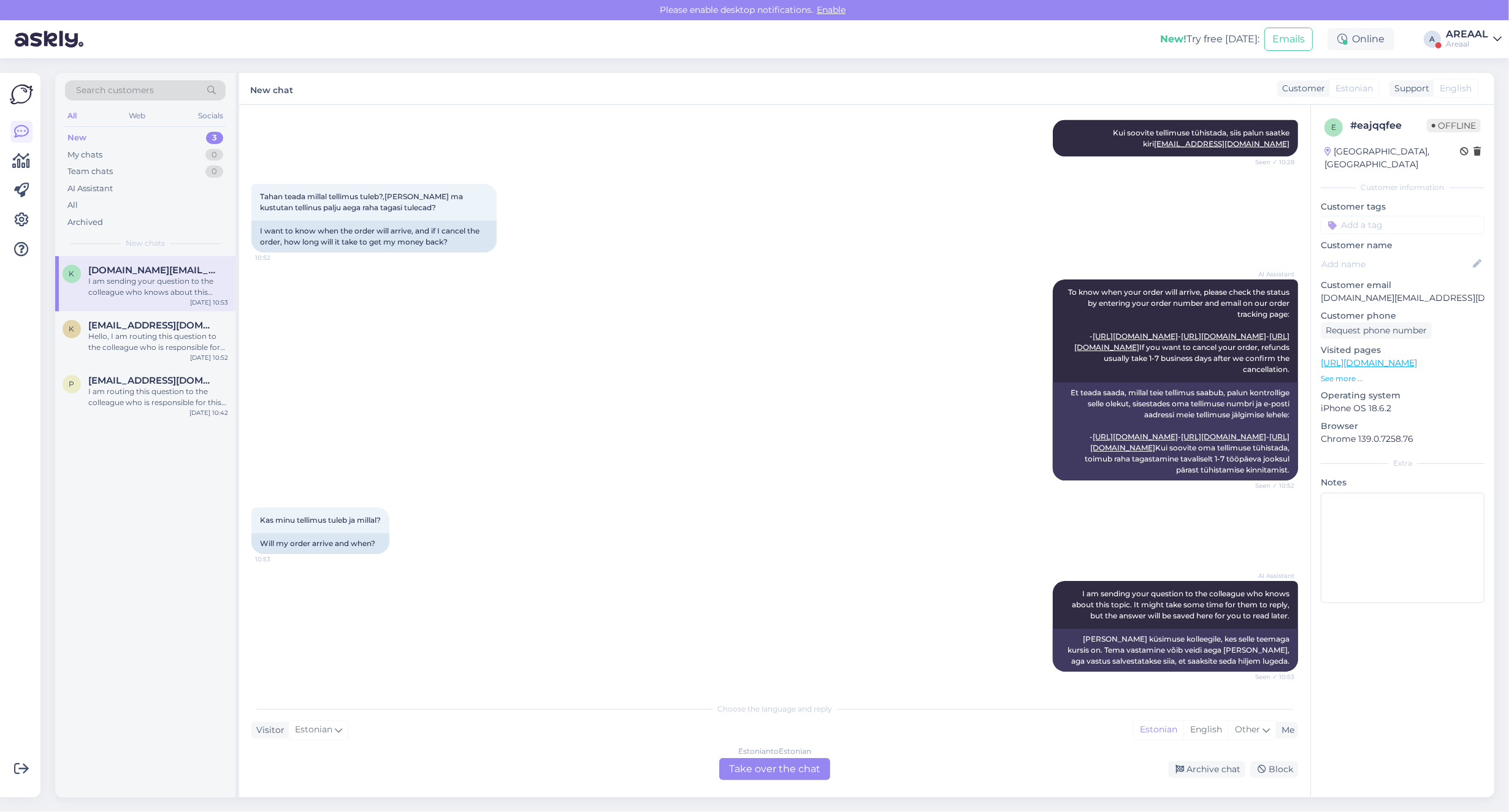
click at [765, 774] on div "Estonian to Estonian Take over the chat" at bounding box center [774, 770] width 111 height 22
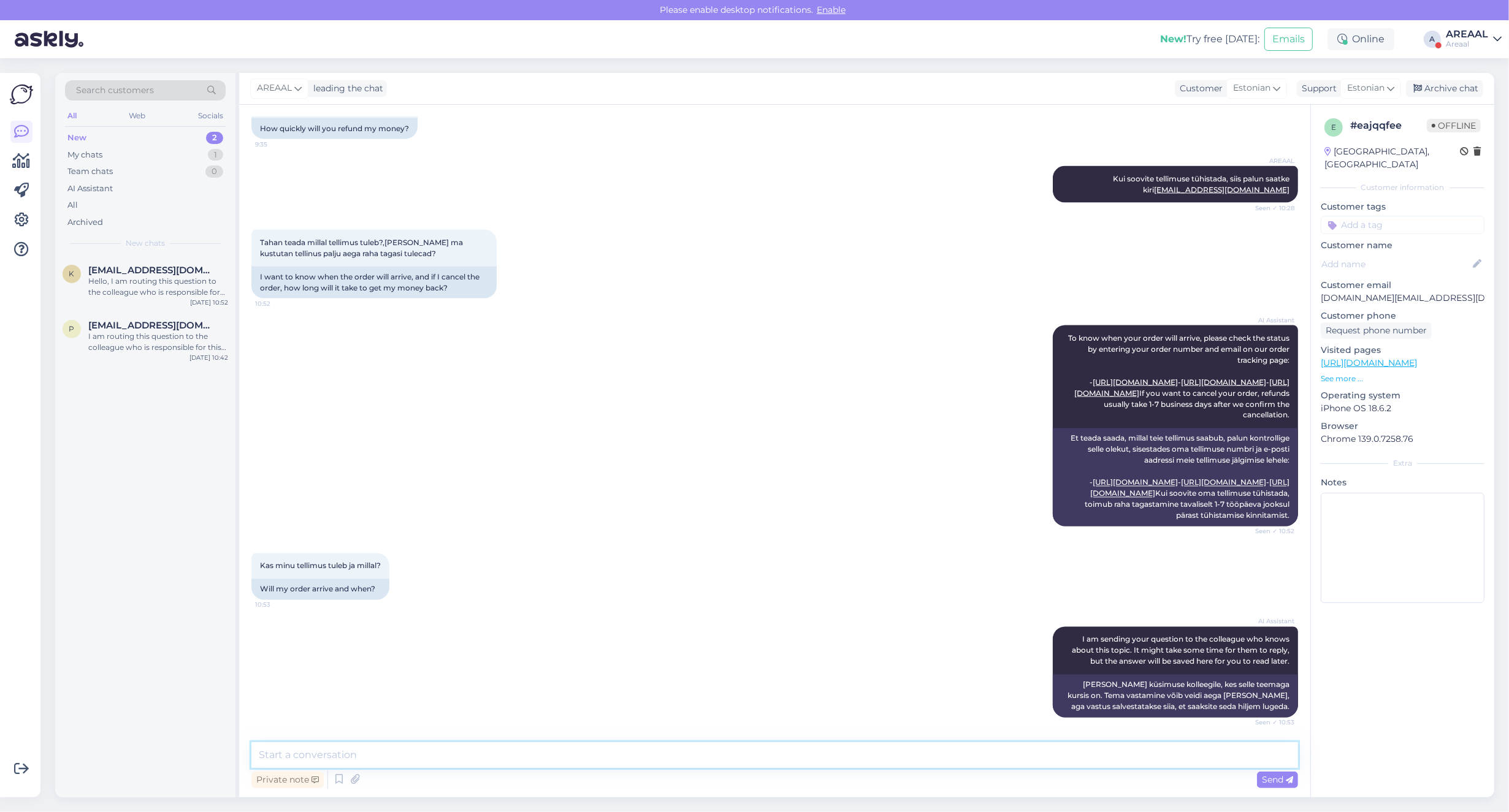
click at [767, 758] on textarea at bounding box center [775, 755] width 1047 height 26
type textarea "Tere! Kui Teil on tellimuse tarne kohta küsimus, siis palun saatke kiri [EMAIL_…"
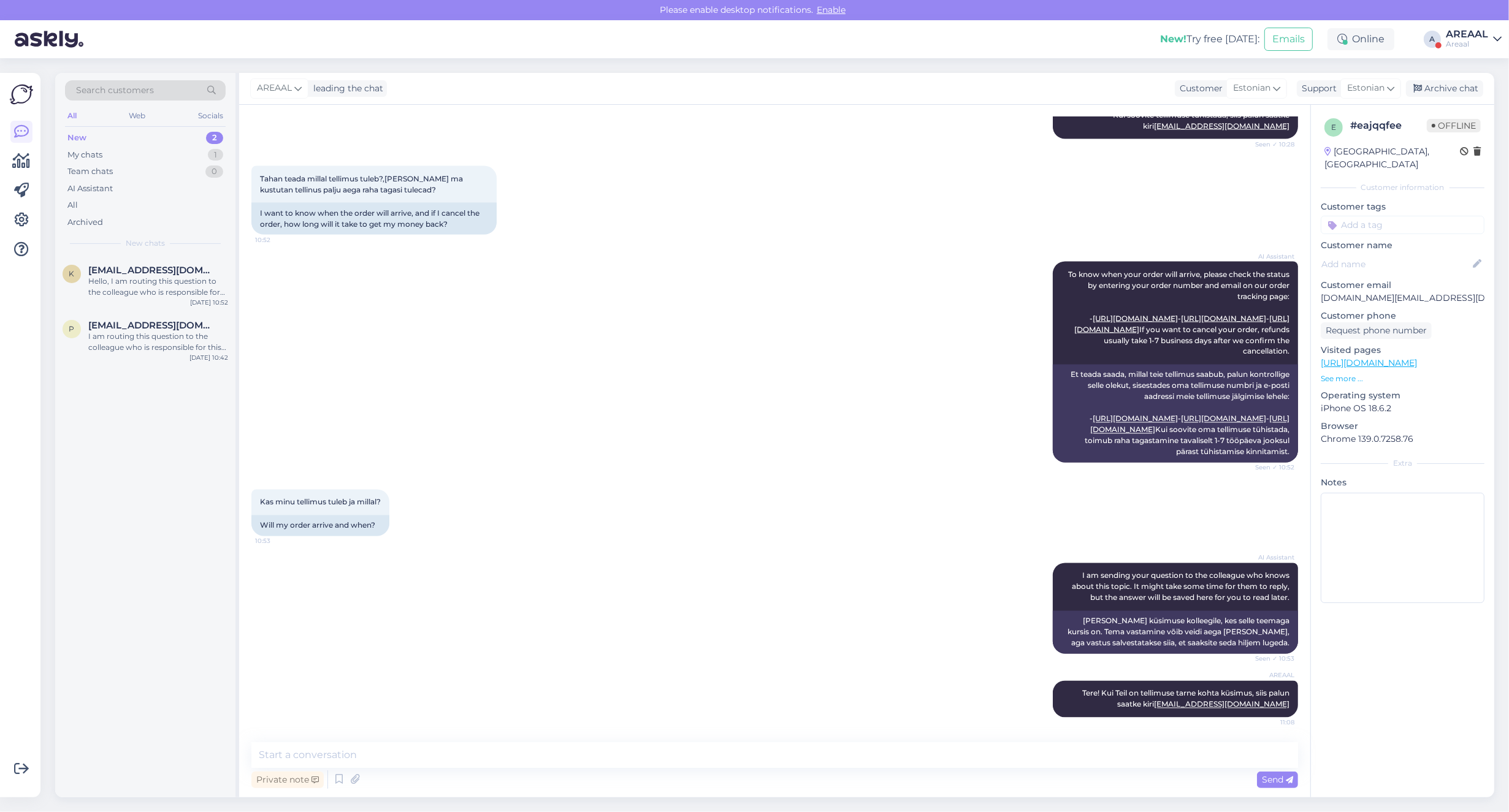
click at [578, 329] on div "AI Assistant To know when your order will arrive, please check the status by en…" at bounding box center [775, 362] width 1047 height 228
click at [1474, 89] on div "Archive chat" at bounding box center [1444, 88] width 77 height 16
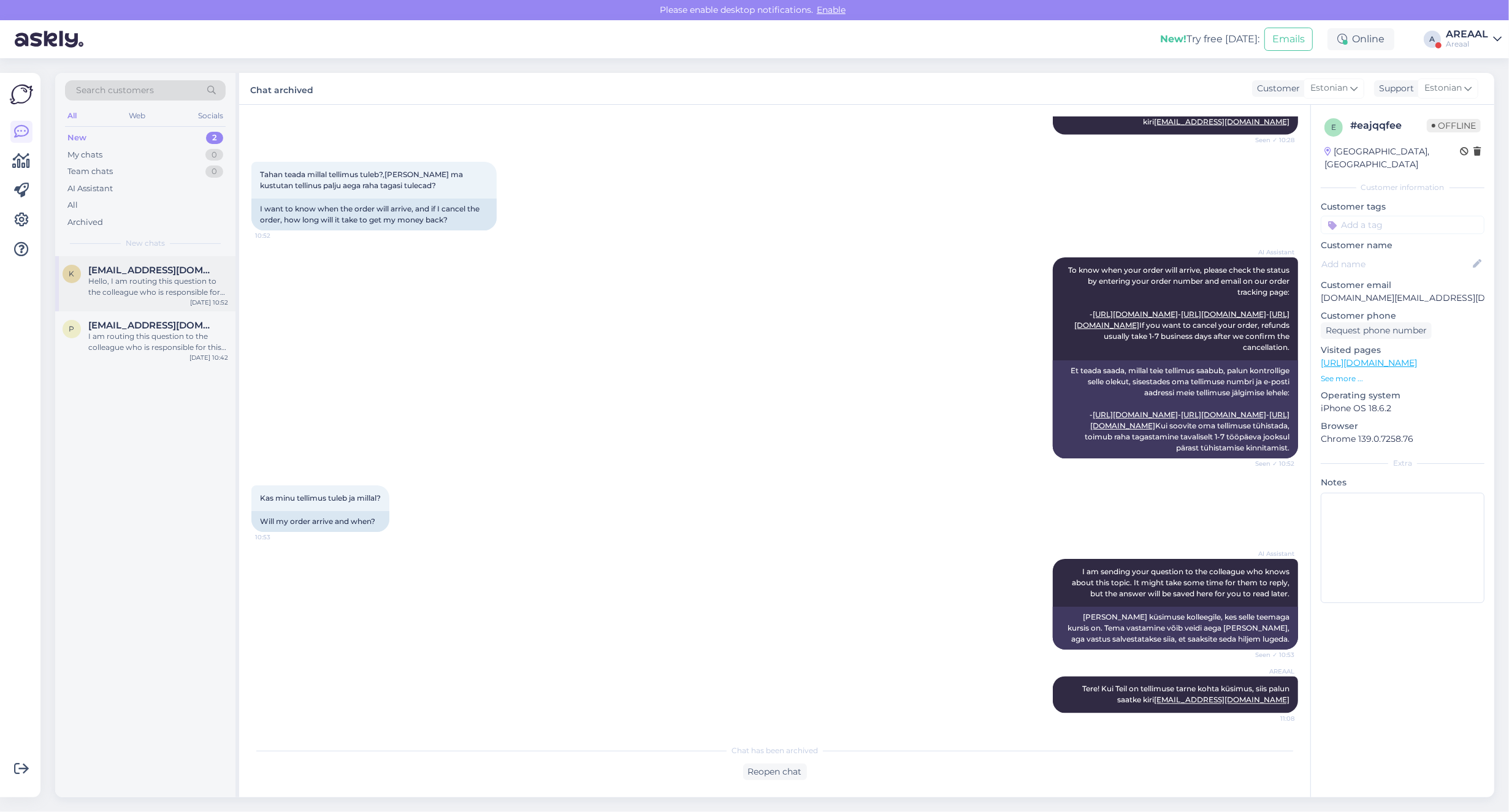
click at [164, 289] on div "Hello, I am routing this question to the colleague who is responsible for this …" at bounding box center [158, 287] width 140 height 22
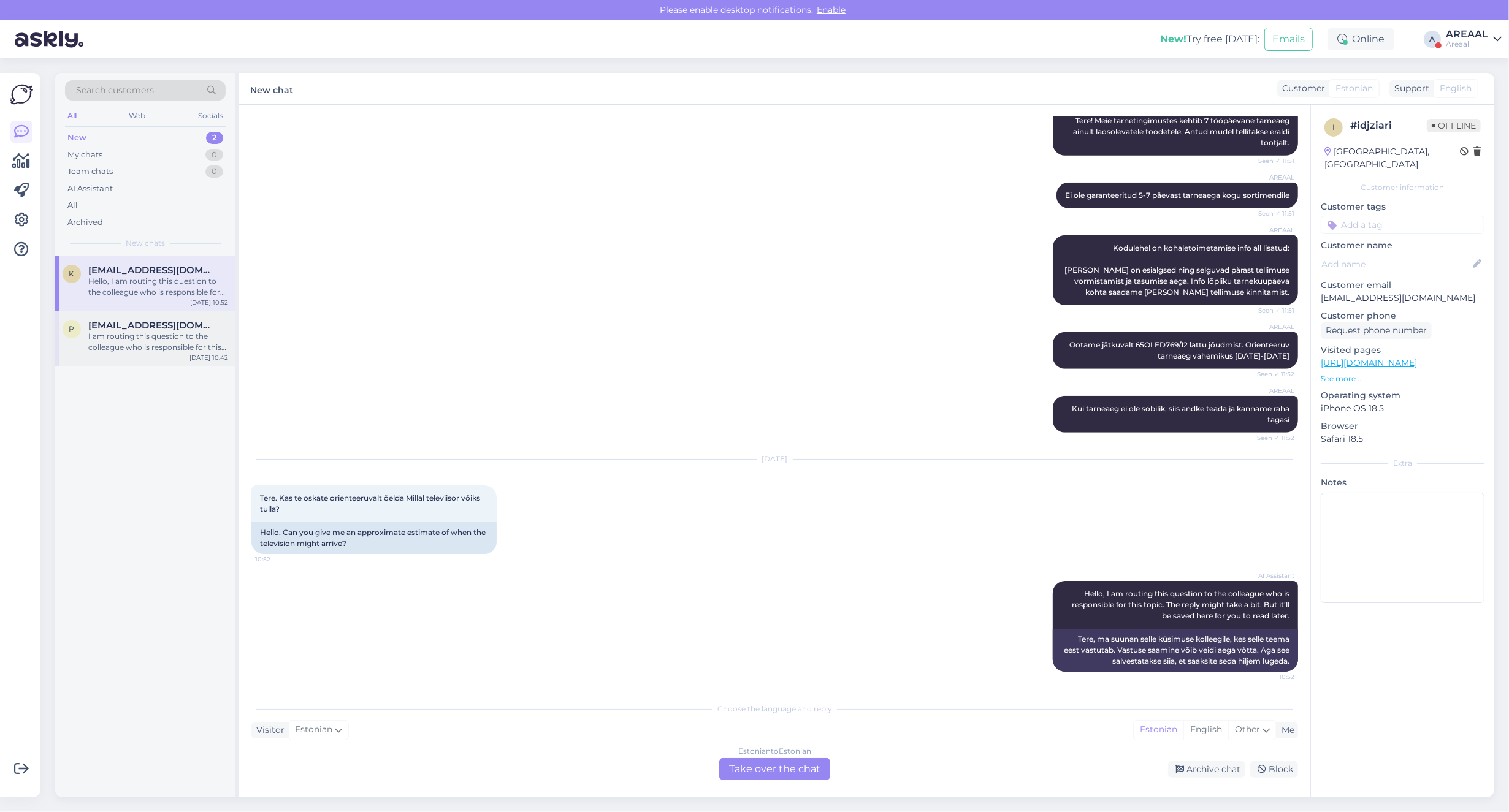
click at [166, 329] on span "[EMAIL_ADDRESS][DOMAIN_NAME]" at bounding box center [151, 325] width 127 height 11
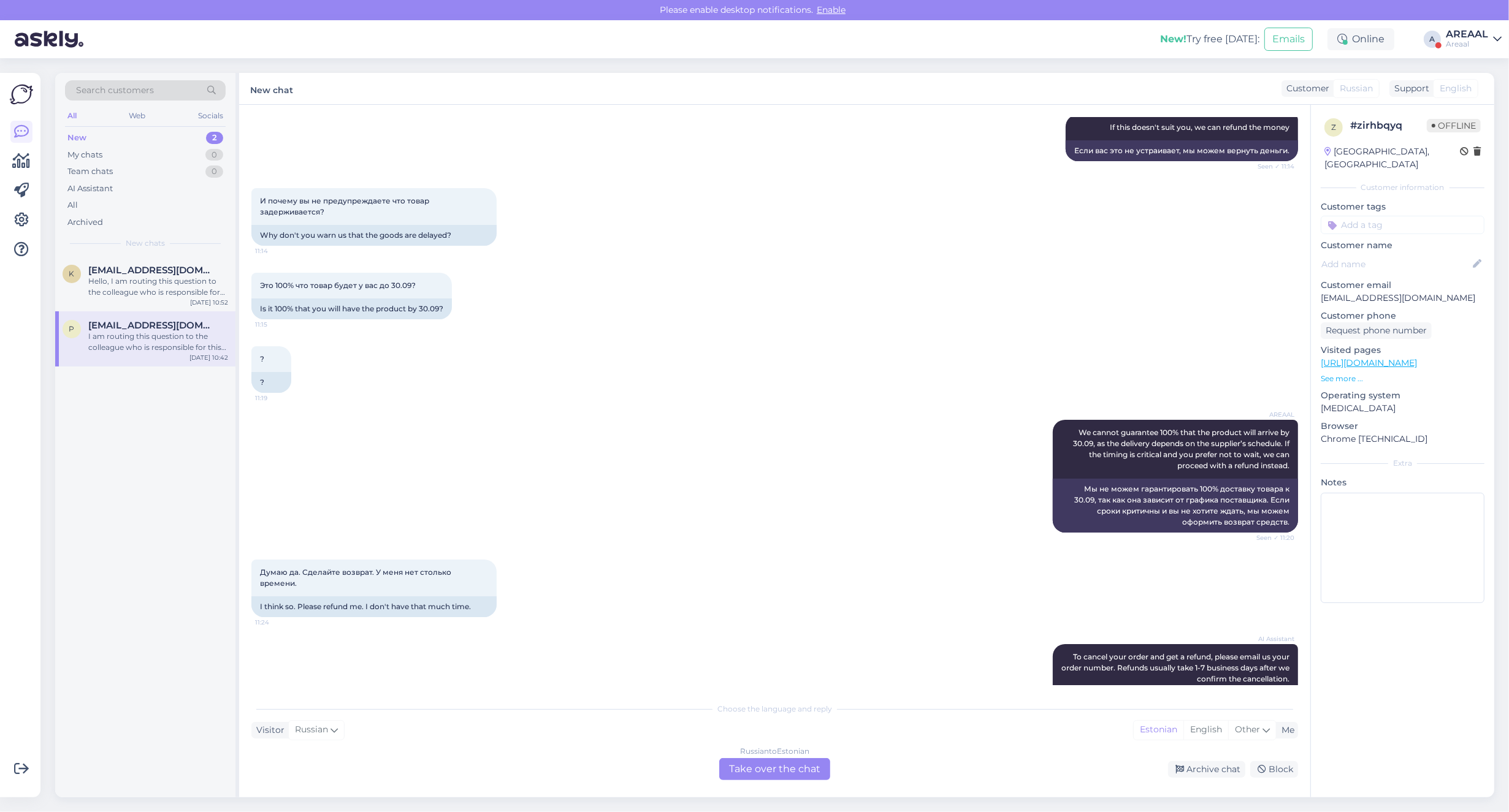
scroll to position [2881, 0]
click at [1365, 278] on p "Customer email" at bounding box center [1402, 285] width 164 height 13
click at [1365, 291] on p "[EMAIL_ADDRESS][DOMAIN_NAME]" at bounding box center [1402, 297] width 164 height 13
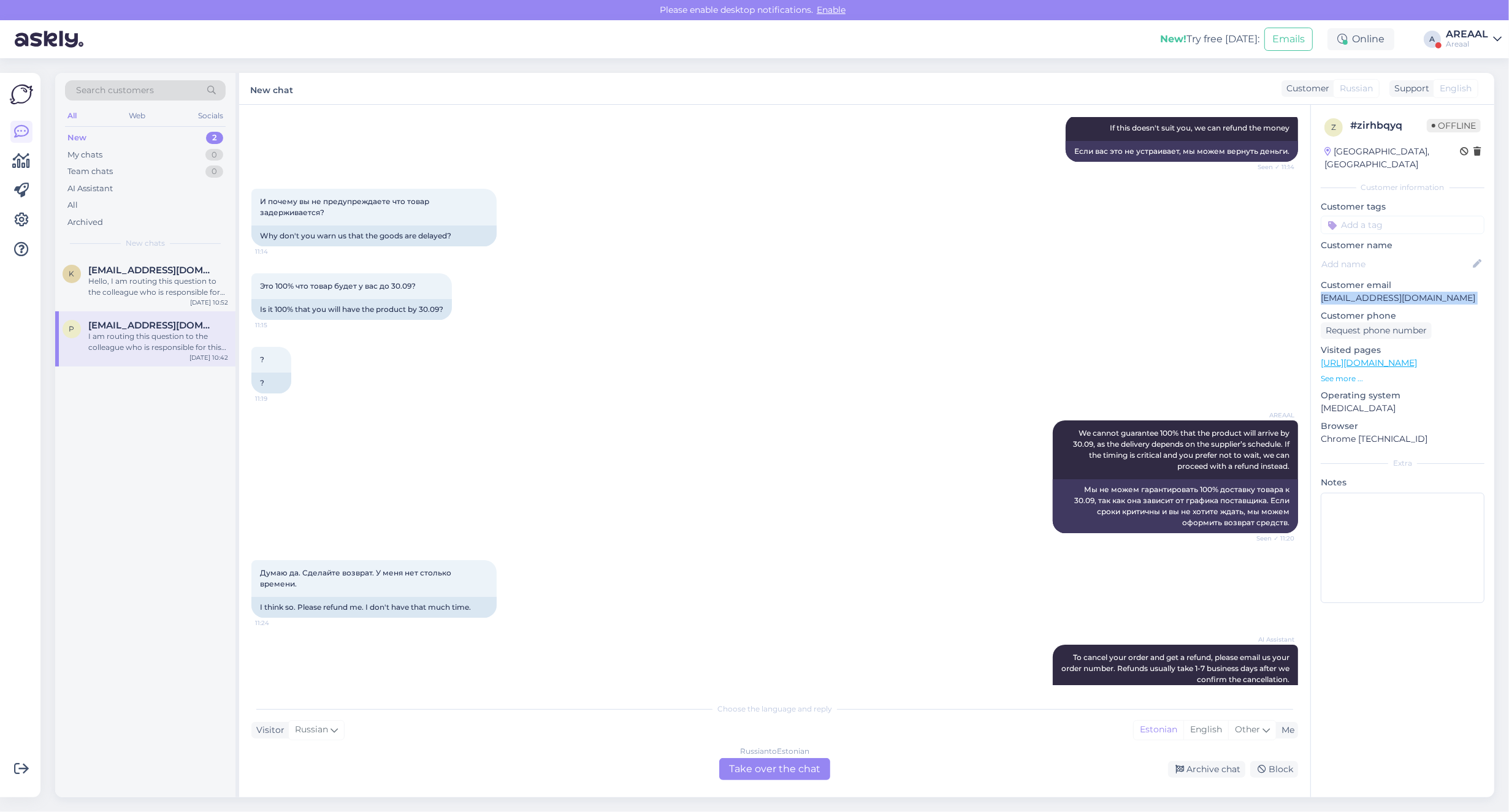
click at [1365, 291] on p "[EMAIL_ADDRESS][DOMAIN_NAME]" at bounding box center [1402, 297] width 164 height 13
copy p "[EMAIL_ADDRESS][DOMAIN_NAME]"
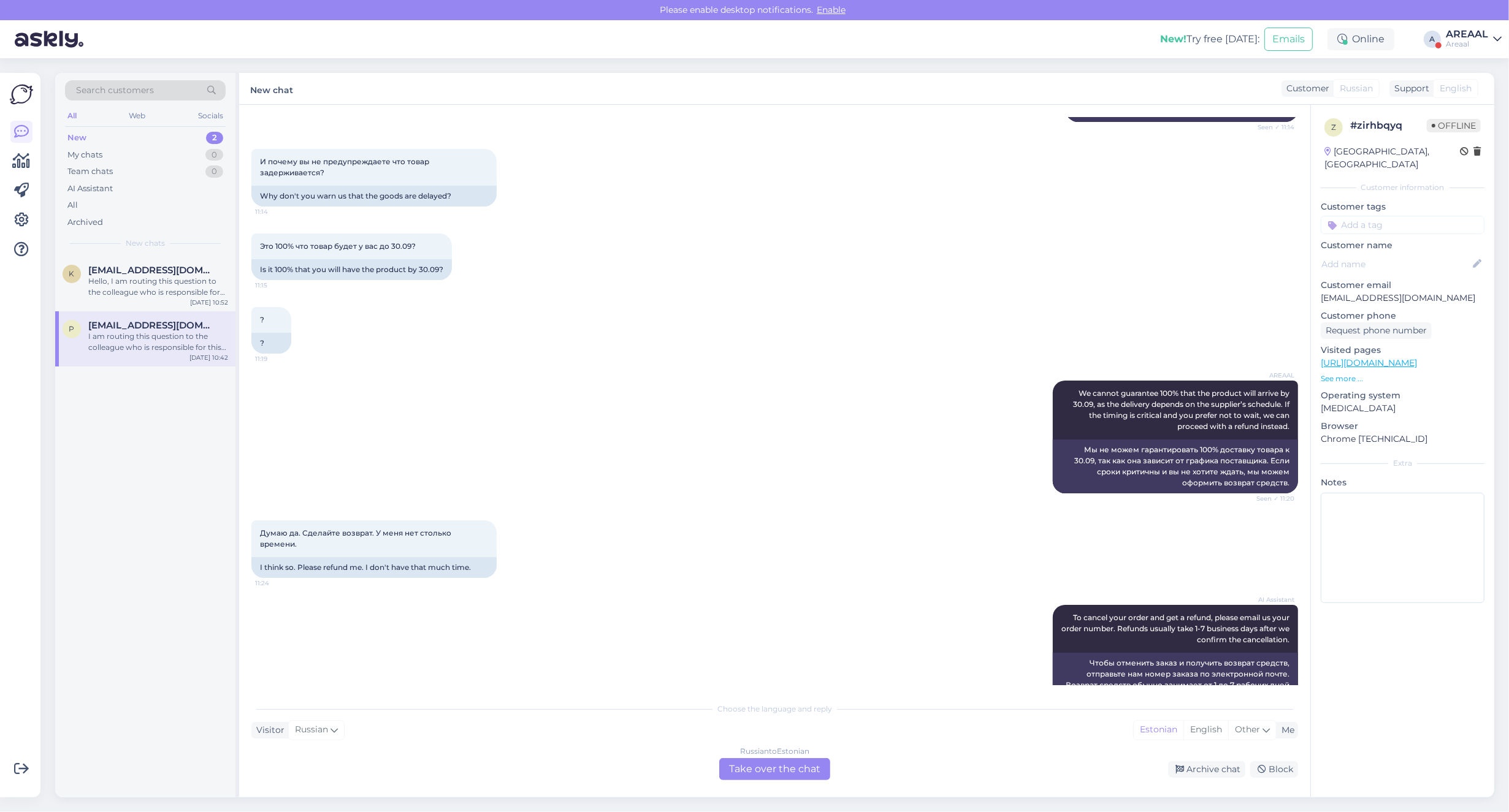
scroll to position [3610, 0]
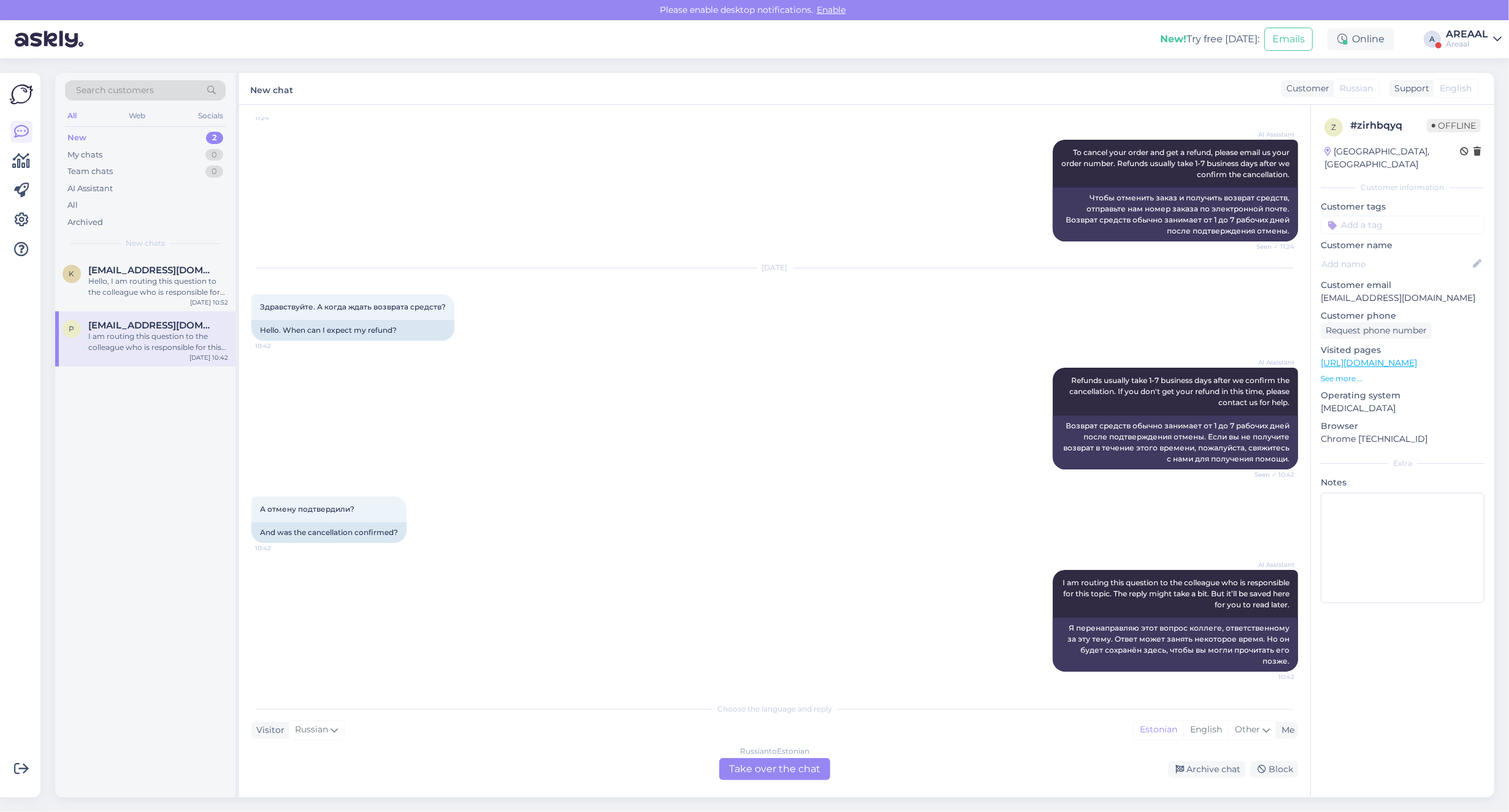
click at [756, 748] on div "Russian to Estonian" at bounding box center [774, 751] width 69 height 11
click at [751, 760] on div "Russian to Estonian Take over the chat" at bounding box center [774, 770] width 111 height 22
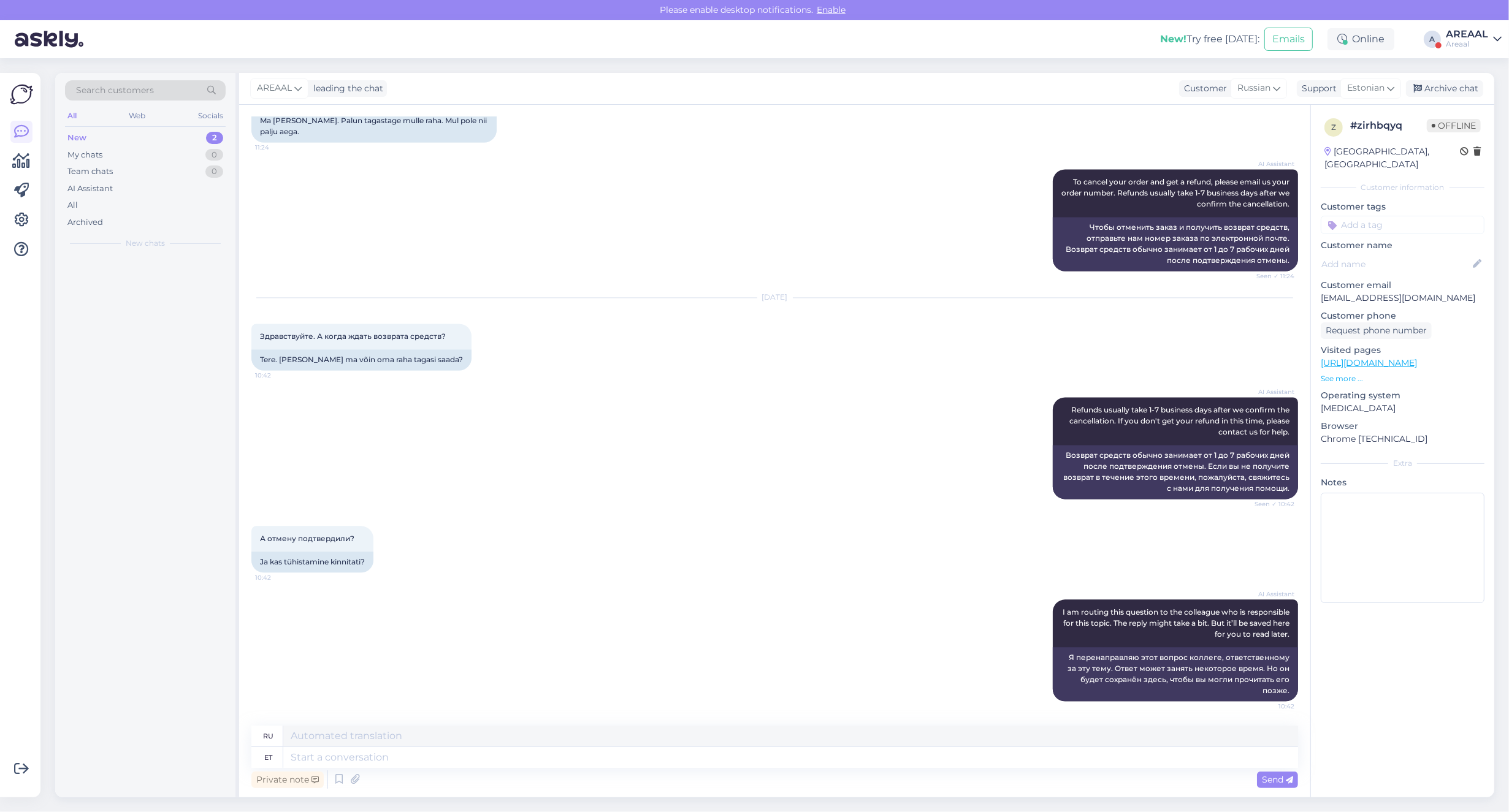
scroll to position [3630, 0]
click at [727, 758] on textarea at bounding box center [790, 758] width 1015 height 21
click at [1351, 90] on span "Estonian" at bounding box center [1365, 88] width 37 height 14
type input "eng"
drag, startPoint x: 1344, startPoint y: 137, endPoint x: 1341, endPoint y: 146, distance: 9.5
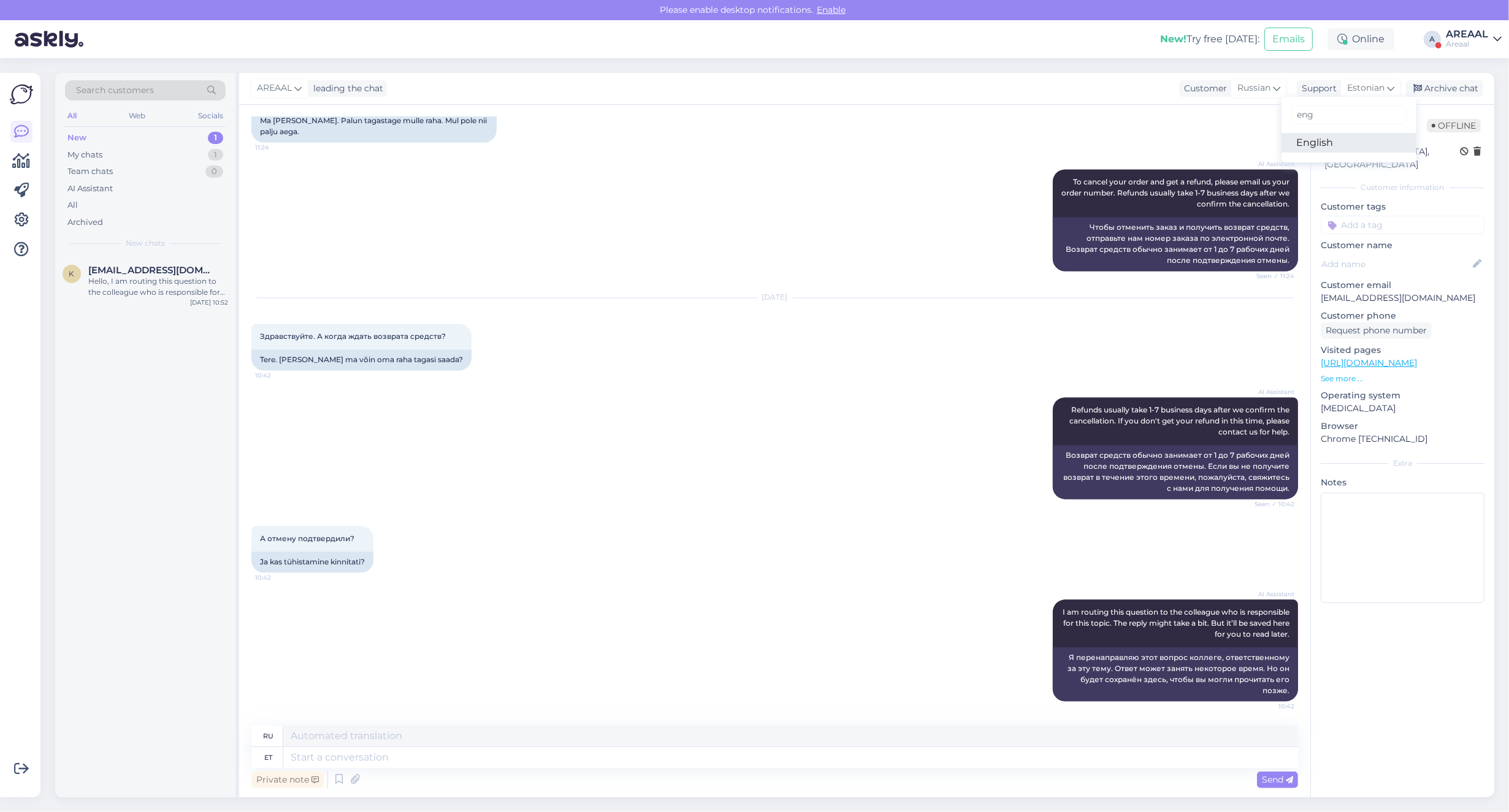
click at [1344, 137] on link "English" at bounding box center [1349, 143] width 135 height 20
click at [855, 758] on textarea at bounding box center [790, 758] width 1015 height 21
type textarea "According ot"
type textarea "Согласно"
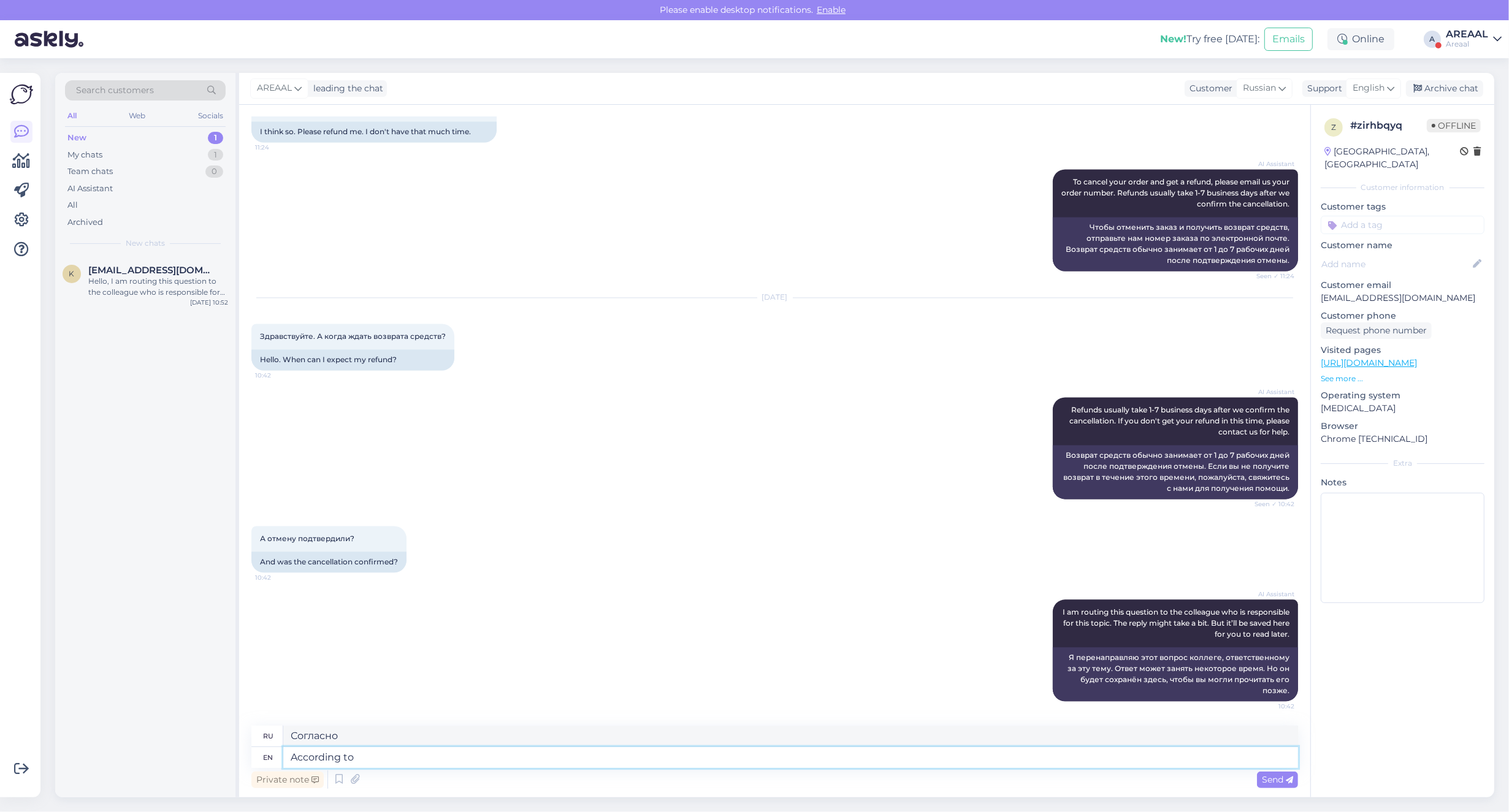
type textarea "According to t"
type textarea "В соответствии с"
type textarea "According to the e"
type textarea "Согласно"
type textarea "According to the e-mail sent"
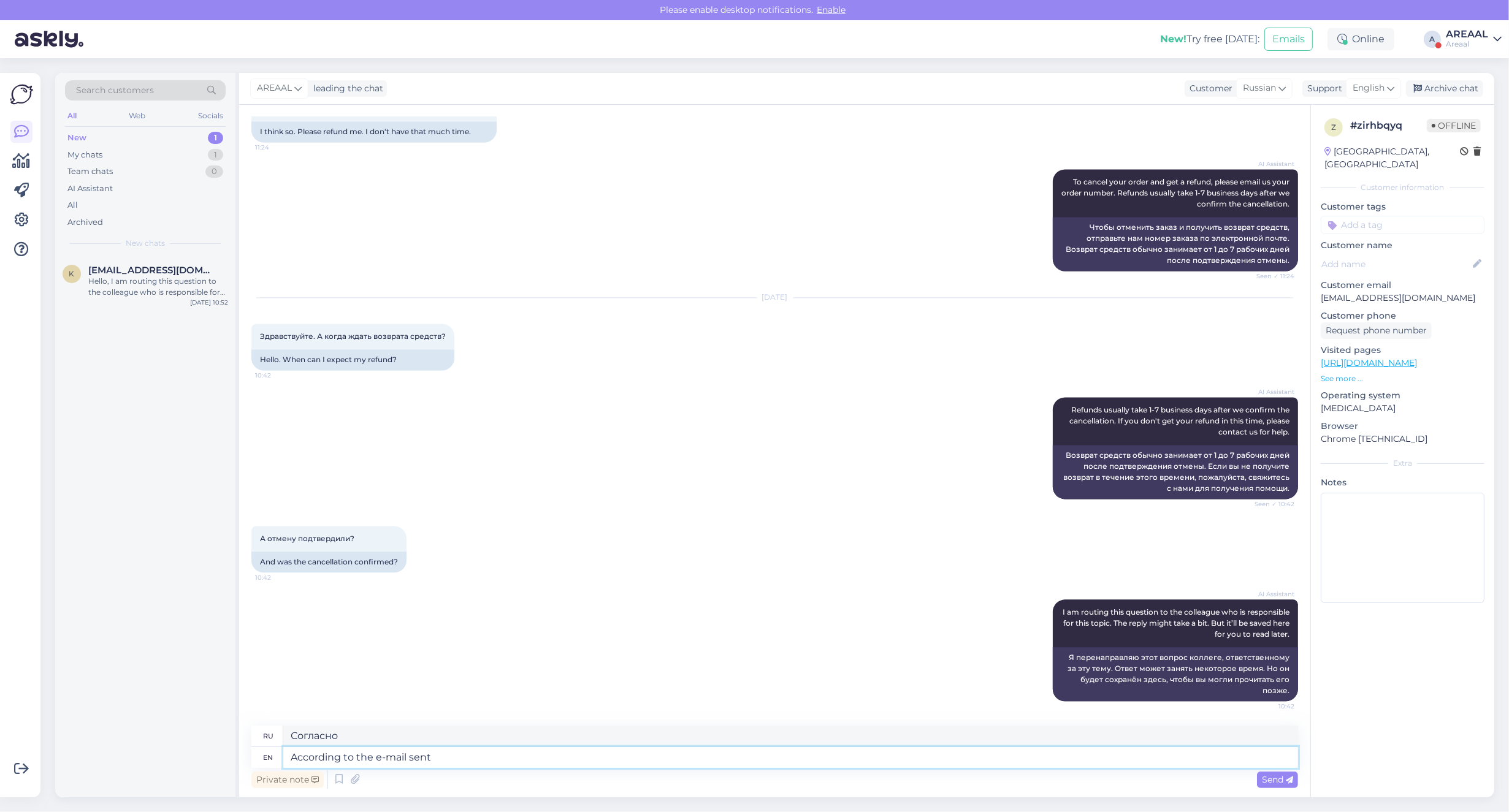
type textarea "Согласно электронному письму"
type textarea "According to the e-mail sent on"
type textarea "Согласно электронному письму, отправленному"
type textarea "According to the e-mail sent on 24th S"
type textarea "Согласно электронному письму, отправленному 24-го числа"
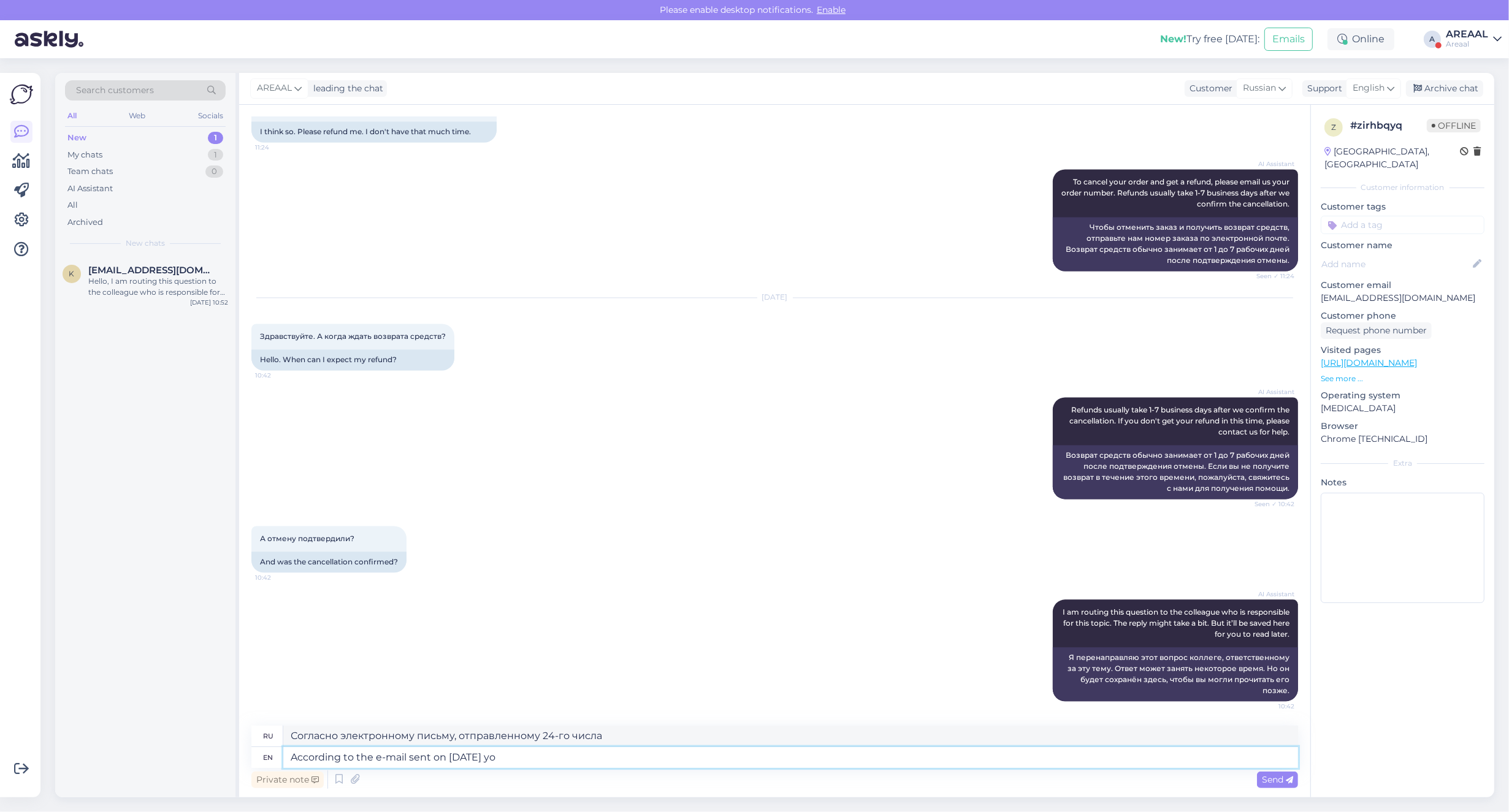
type textarea "According to the e-mail sent on 24th September you"
type textarea "Согласно электронному письму, отправленному 24 сентября"
type textarea "According to the e-mail sent on 24th September your o"
type textarea "Согласно электронному письму, отправленному 24 сентября, ваш"
type textarea "According to the e-mail sent on 24th September your order s"
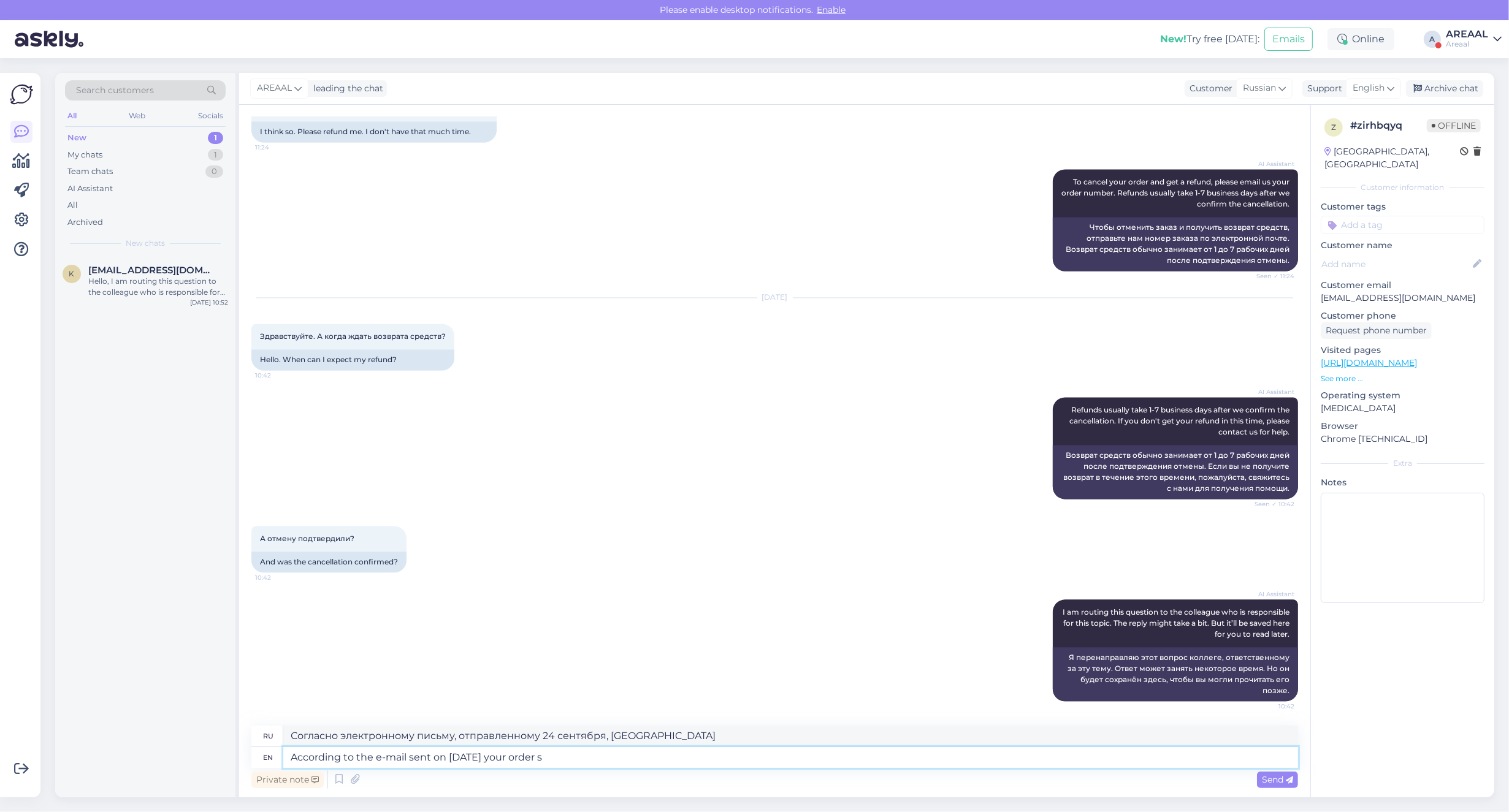
type textarea "Согласно электронному письму, отправленному 24 сентября, ваш заказ"
type textarea "According to the e-mail sent on 24th September your order was ca"
type textarea "Согласно электронному письму, отправленному 24 сентября, ваш заказ был"
type textarea "According to the e-mail sent on [DATE] your order was cancelled."
type textarea "Согласно электронному письму, отправленному 24 сентября, ваш заказ был отменен."
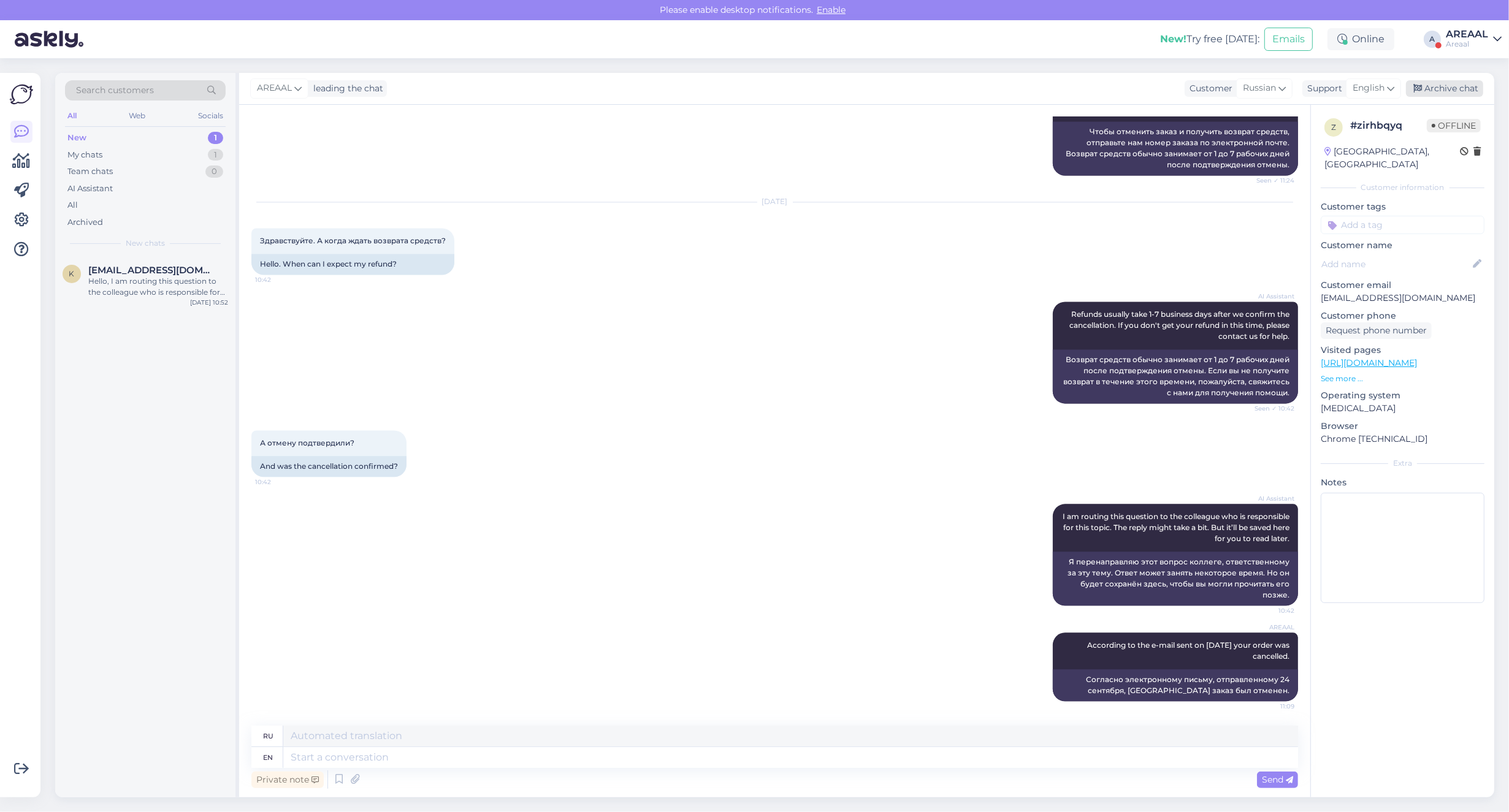
click at [1467, 86] on div "Archive chat" at bounding box center [1444, 88] width 77 height 16
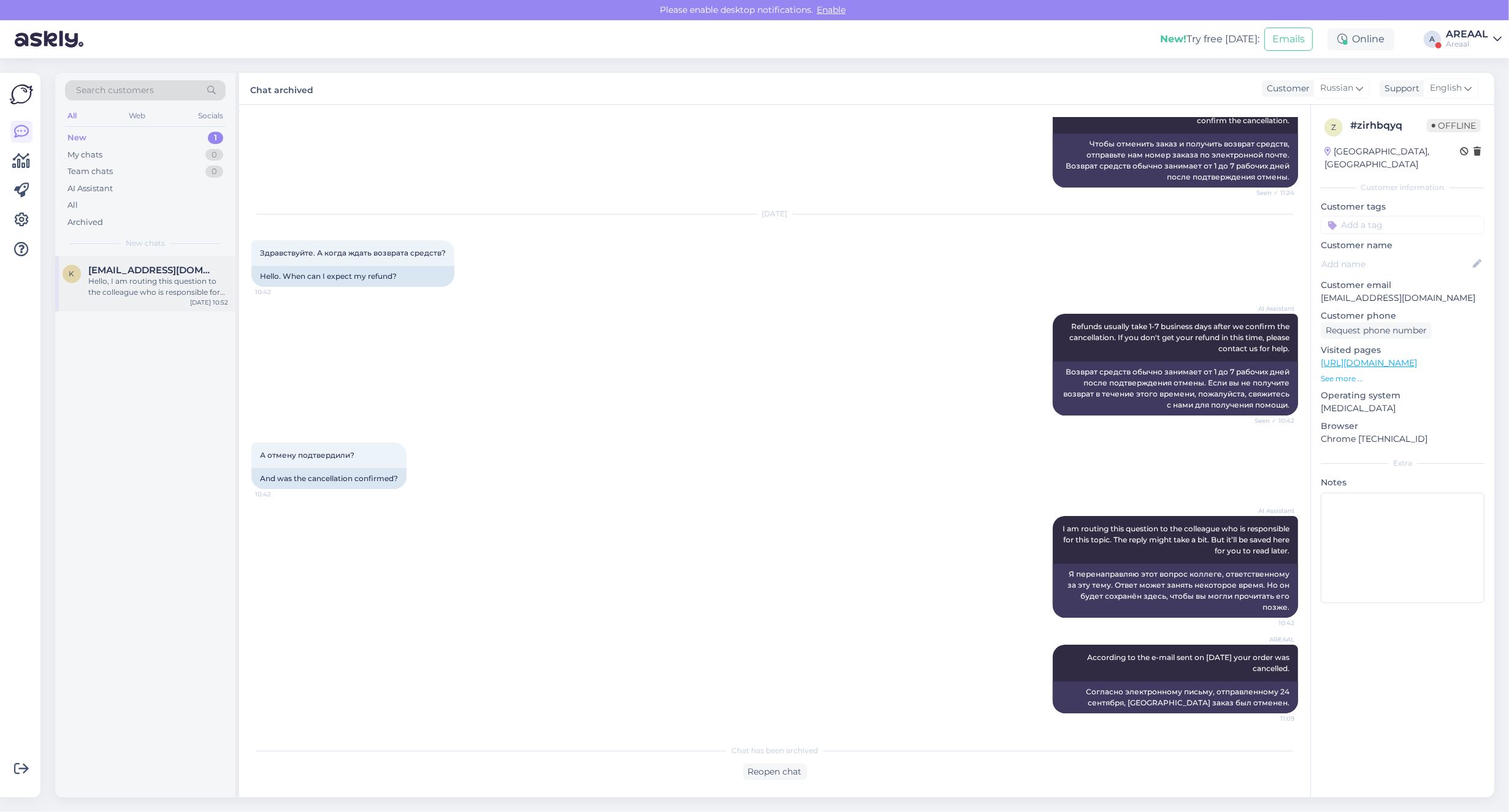
click at [169, 267] on span "[EMAIL_ADDRESS][DOMAIN_NAME]" at bounding box center [151, 270] width 127 height 11
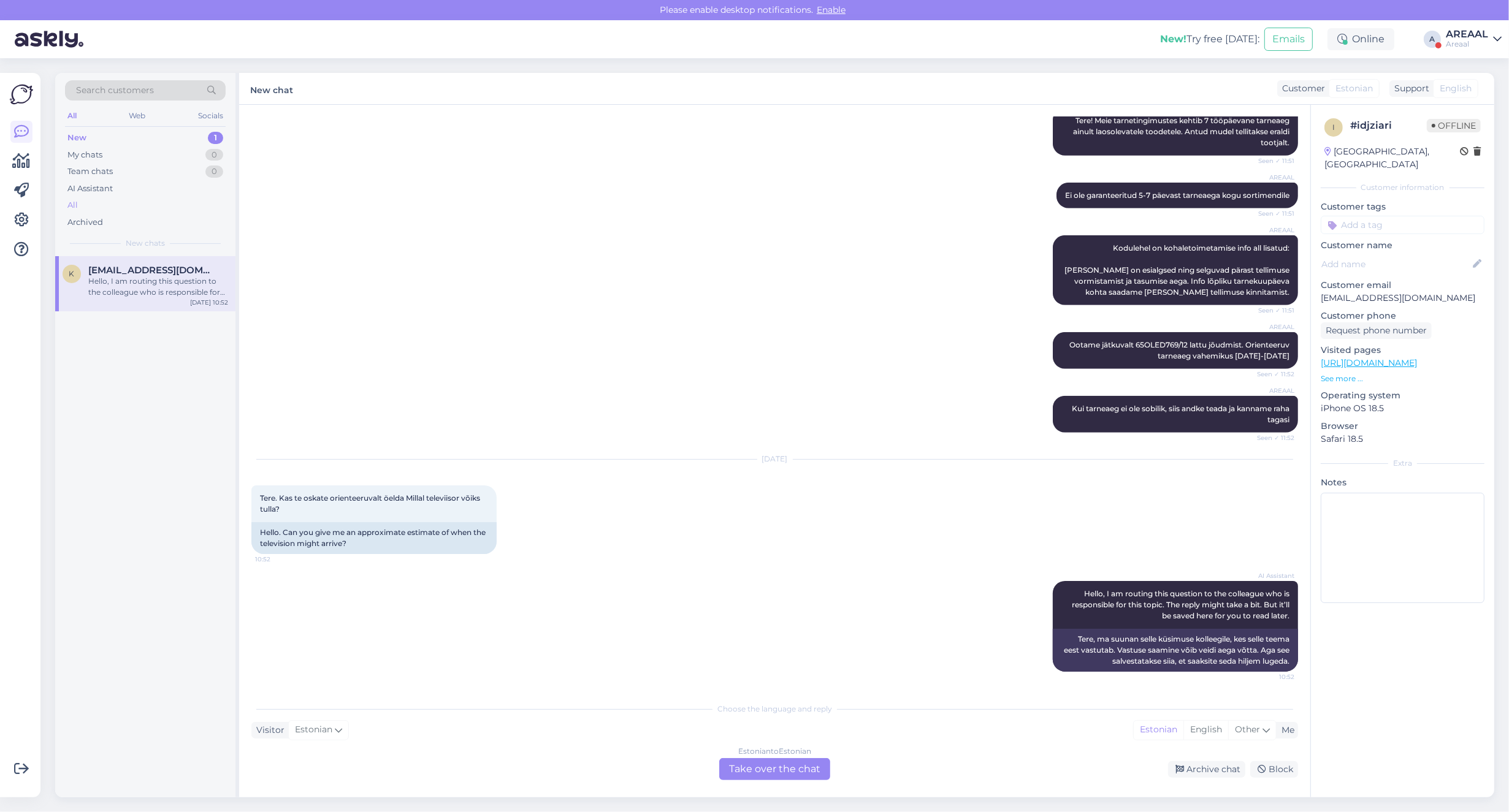
click at [114, 209] on div "All" at bounding box center [145, 205] width 161 height 17
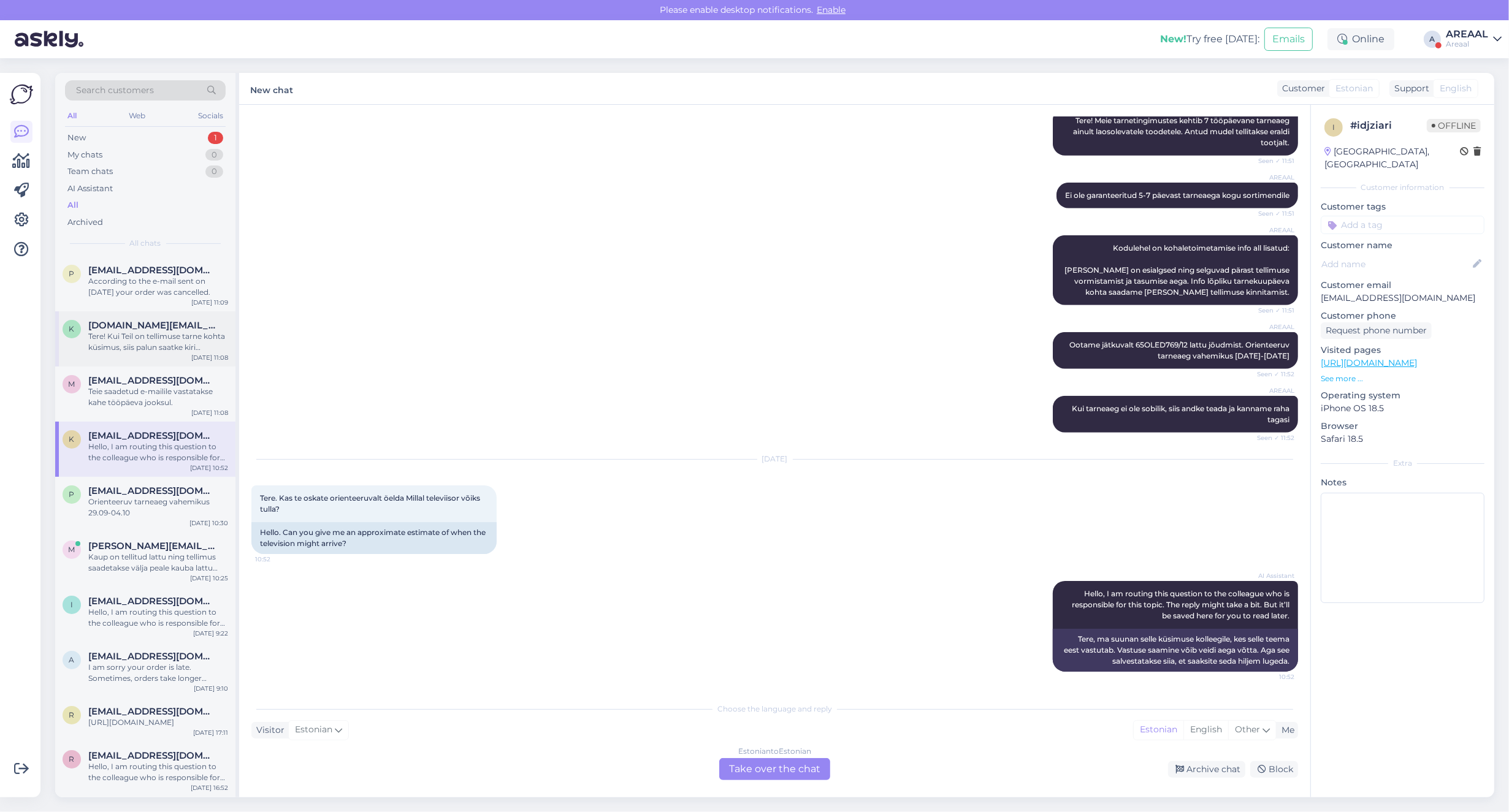
click at [133, 326] on span "[DOMAIN_NAME][EMAIL_ADDRESS][DOMAIN_NAME]" at bounding box center [151, 325] width 127 height 11
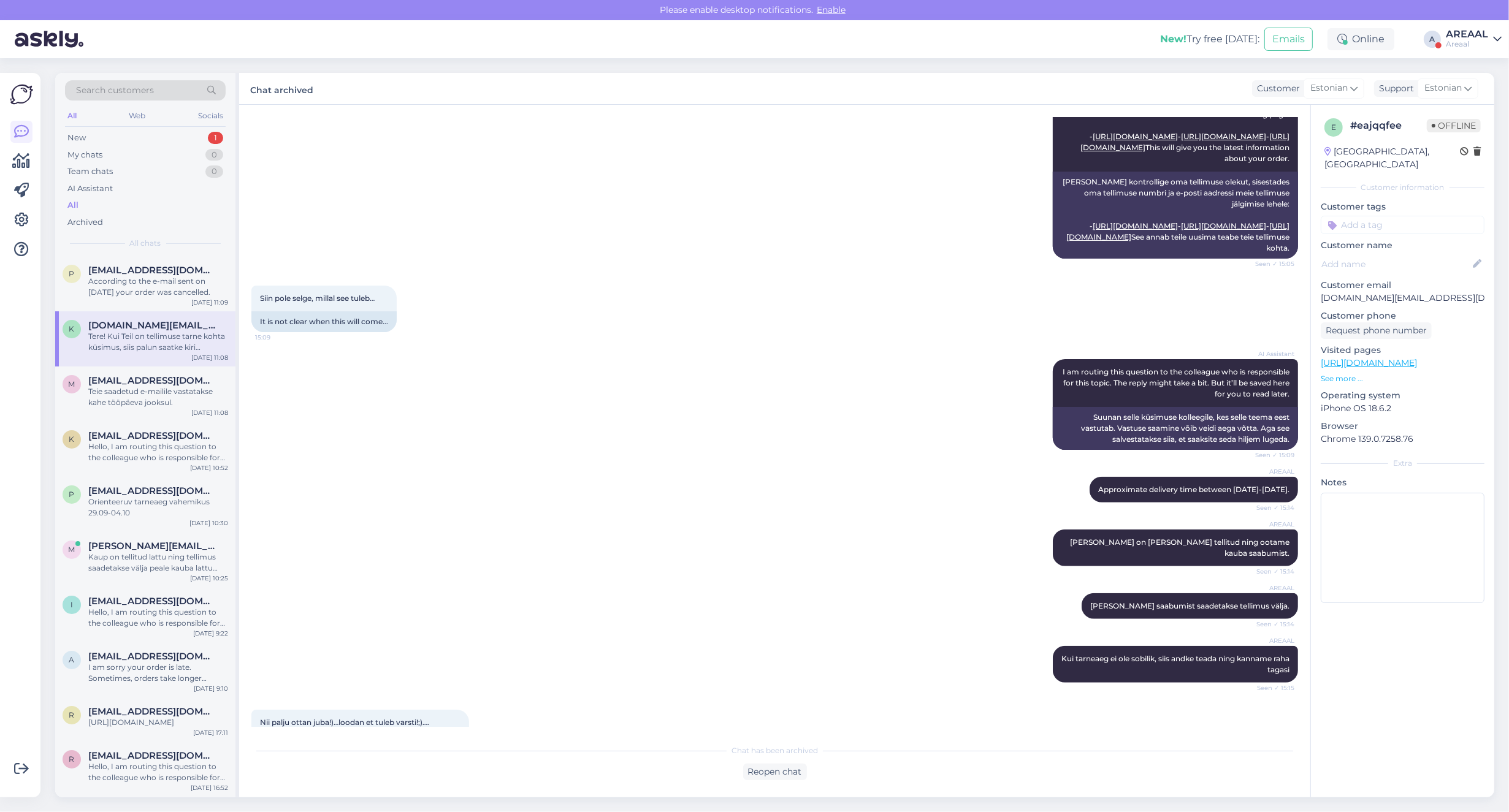
scroll to position [3025, 0]
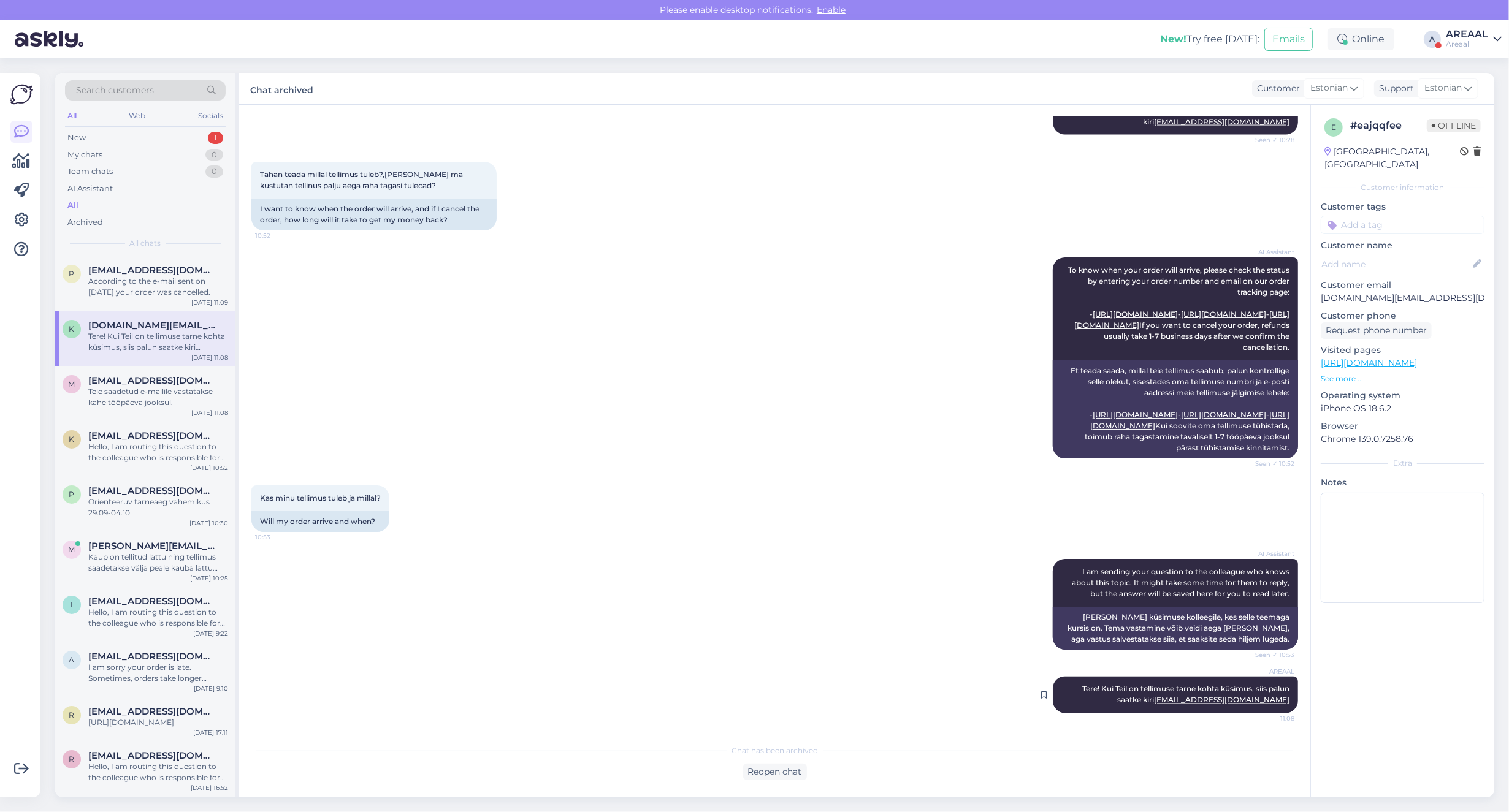
click at [1240, 693] on div "AREAAL Tere! Kui Teil on tellimuse tarne kohta küsimus, siis palun saatke kiri …" at bounding box center [1175, 694] width 245 height 37
copy div "Tere! Kui Teil on tellimuse tarne kohta küsimus, siis palun saatke kiri info@ar…"
click at [170, 288] on div "According to the e-mail sent on [DATE] your order was cancelled." at bounding box center [158, 287] width 140 height 22
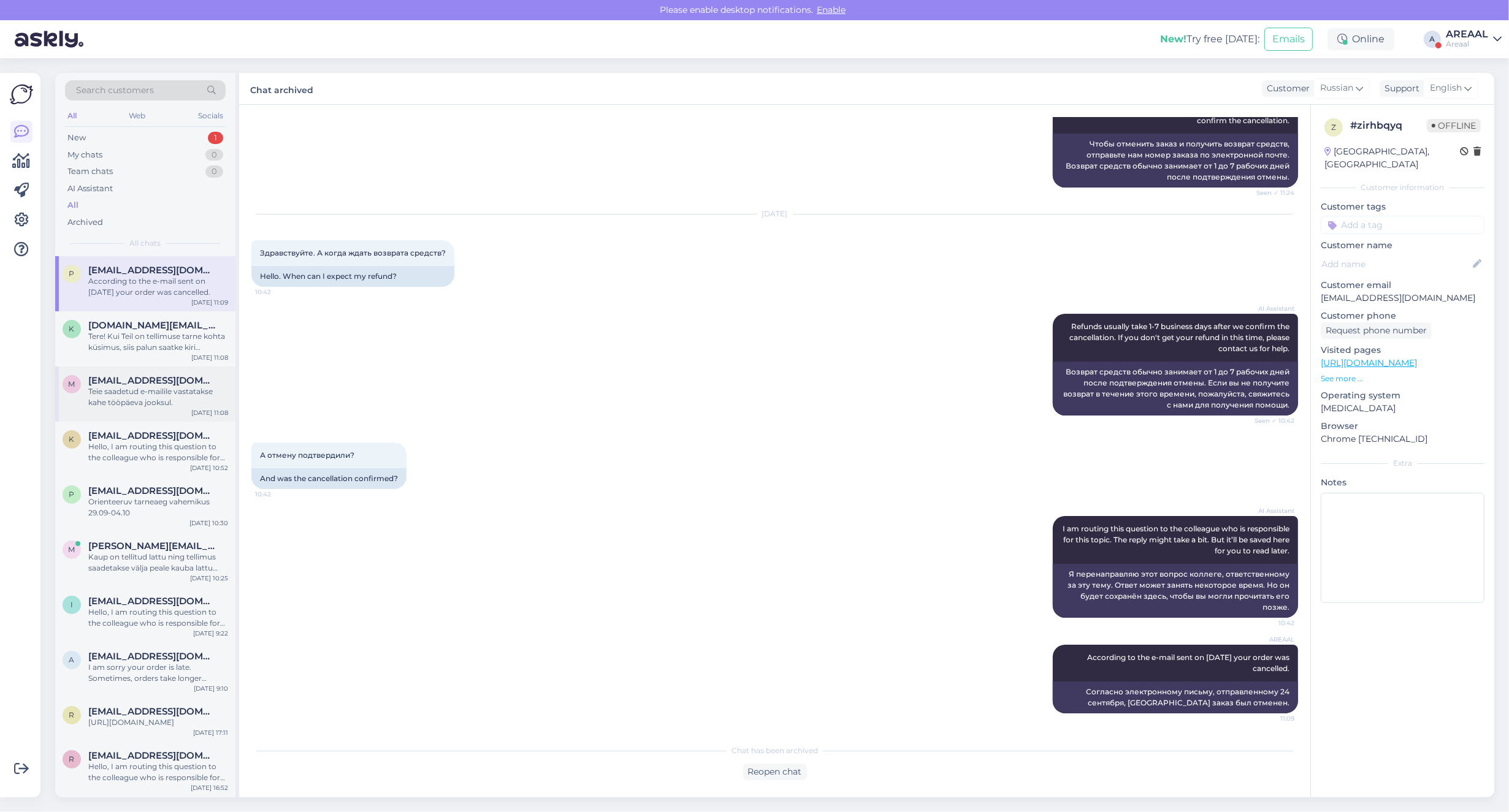
click at [177, 386] on div "Teie saadetud e-mailile vastatakse kahe tööpäeva jooksul." at bounding box center [158, 397] width 140 height 22
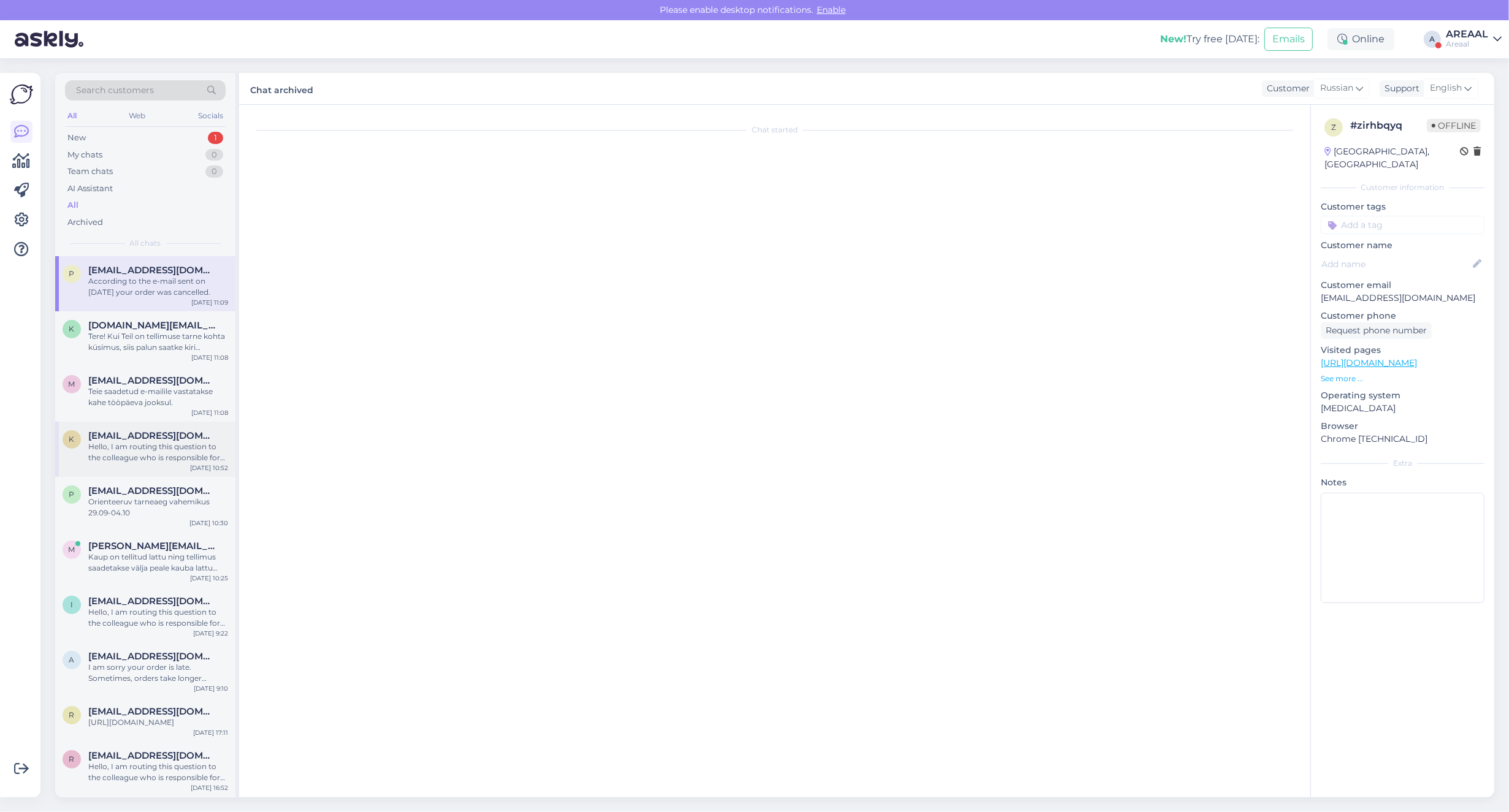
click at [189, 440] on span "[EMAIL_ADDRESS][DOMAIN_NAME]" at bounding box center [151, 435] width 127 height 11
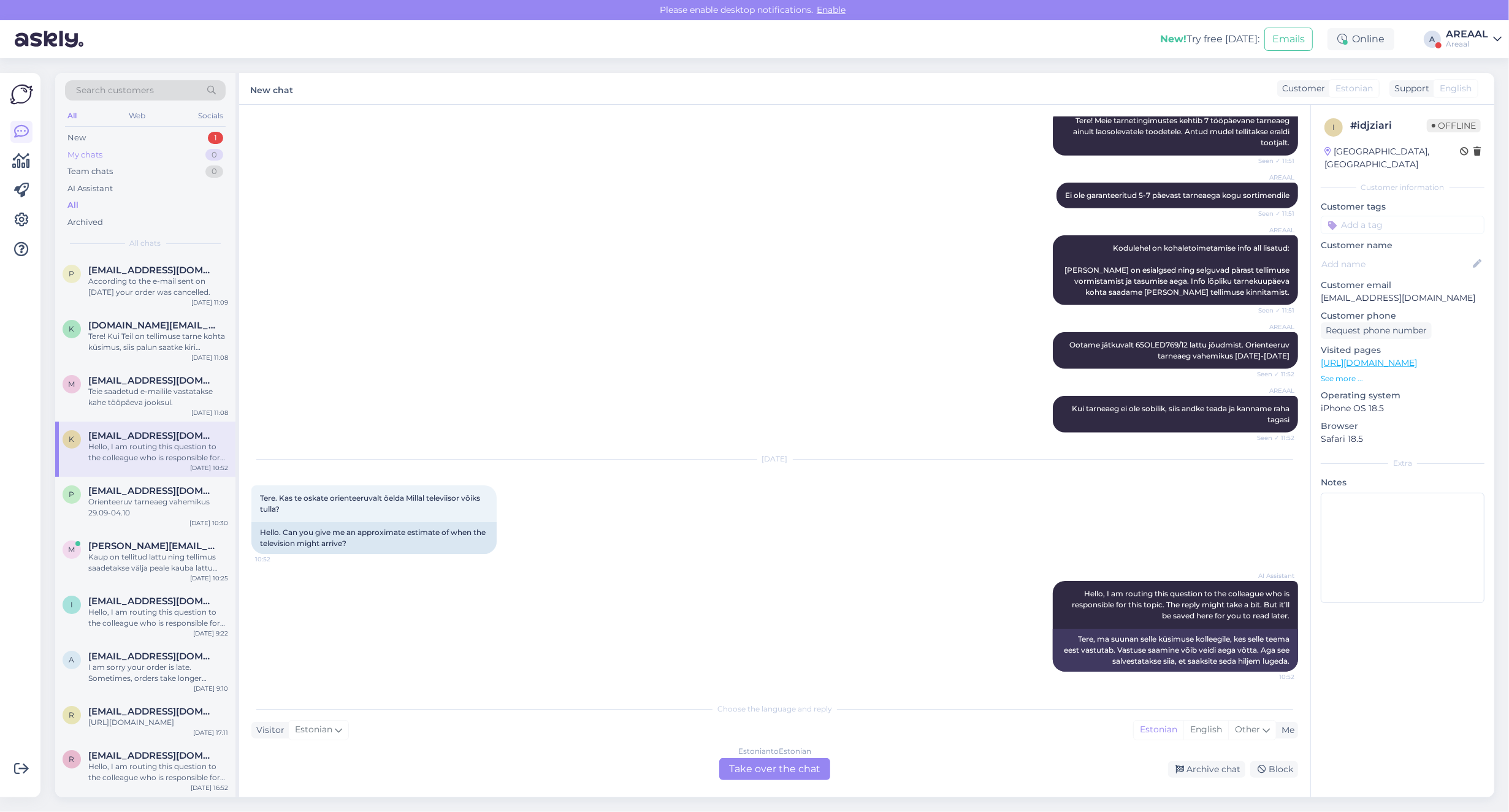
click at [212, 150] on div "0" at bounding box center [214, 155] width 18 height 12
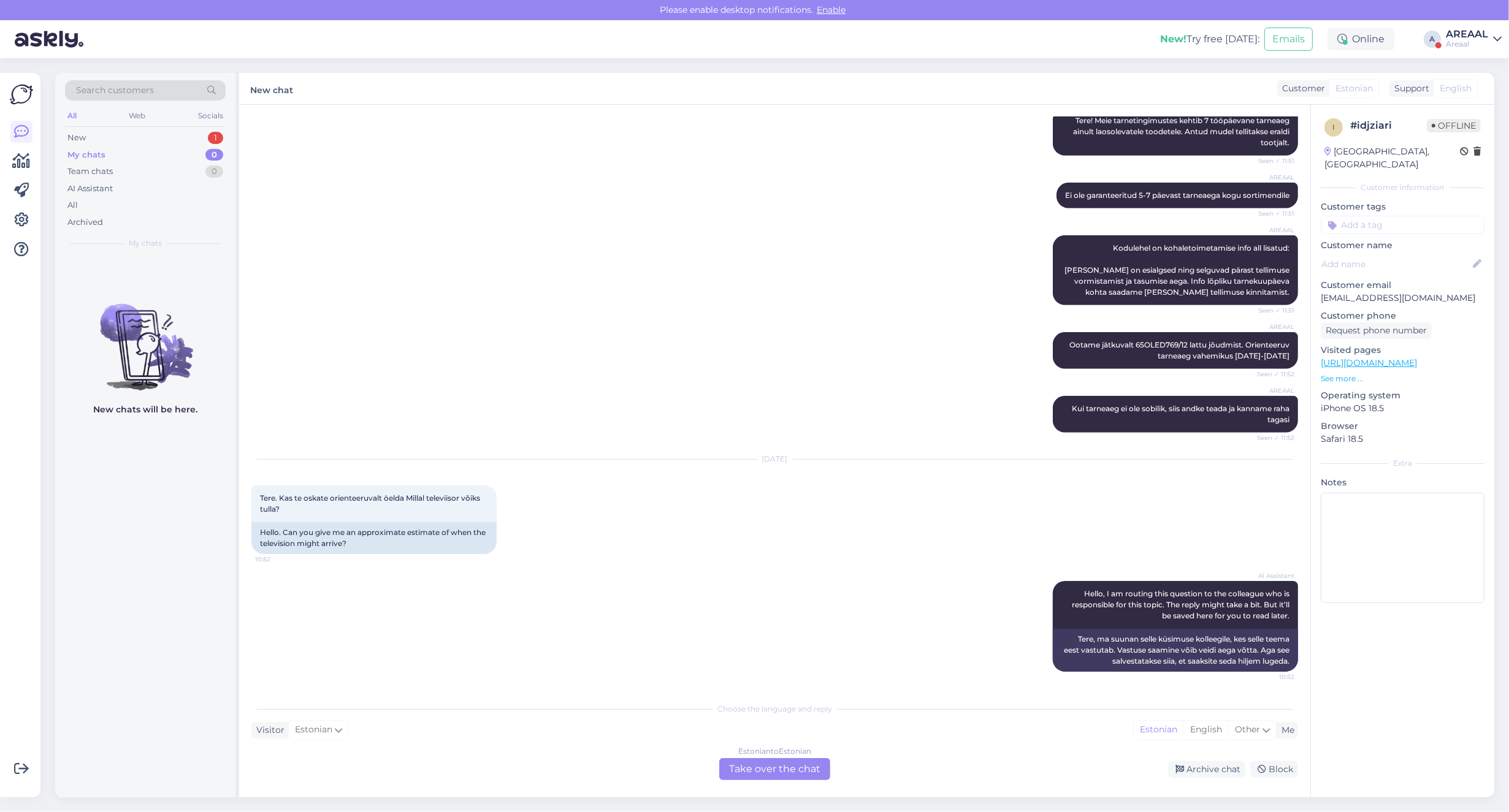
click at [187, 431] on div "New chats will be here." at bounding box center [145, 527] width 180 height 541
click at [117, 215] on div "Archived" at bounding box center [145, 222] width 161 height 17
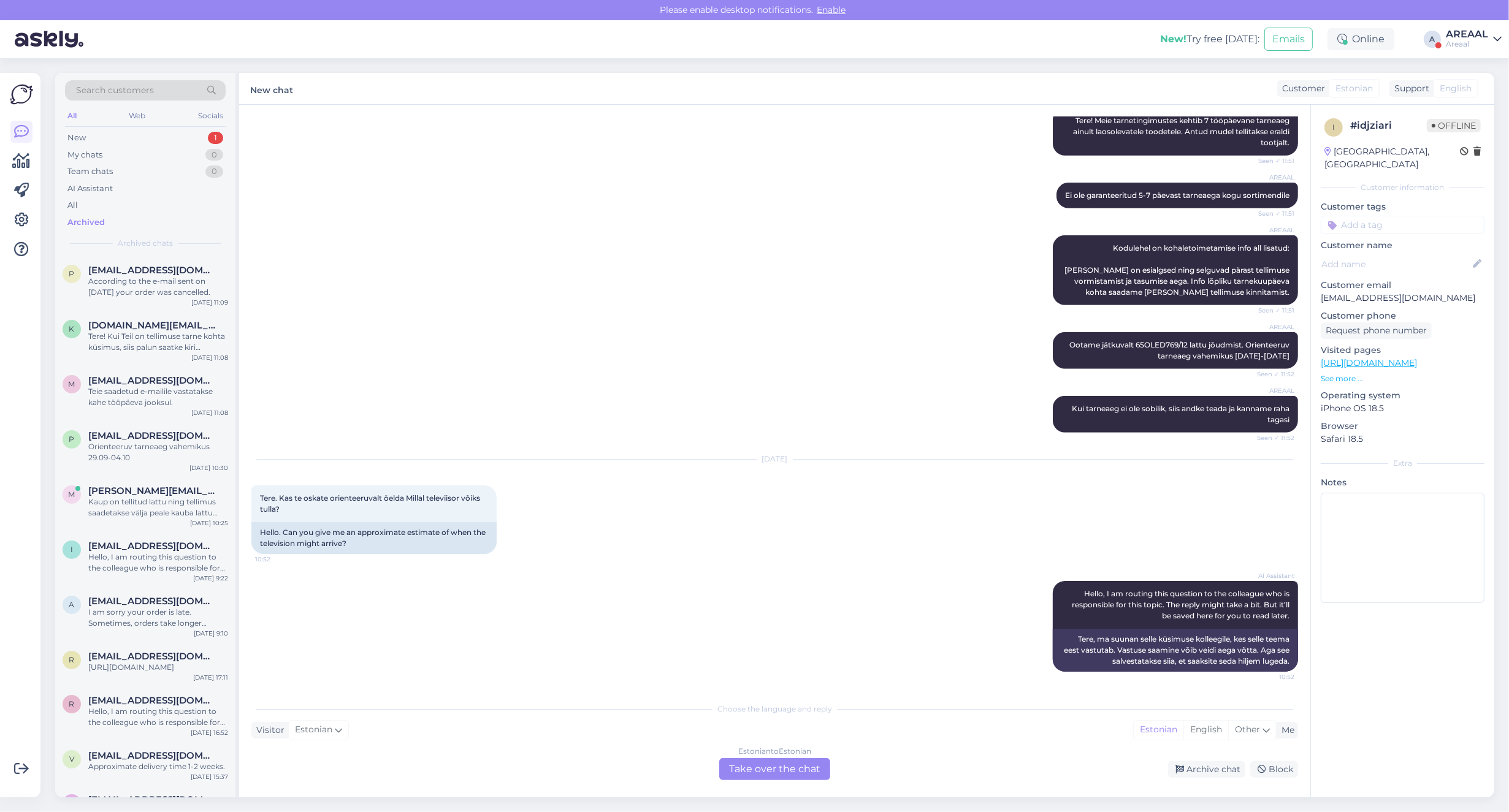
click at [108, 218] on div "Archived" at bounding box center [145, 222] width 161 height 17
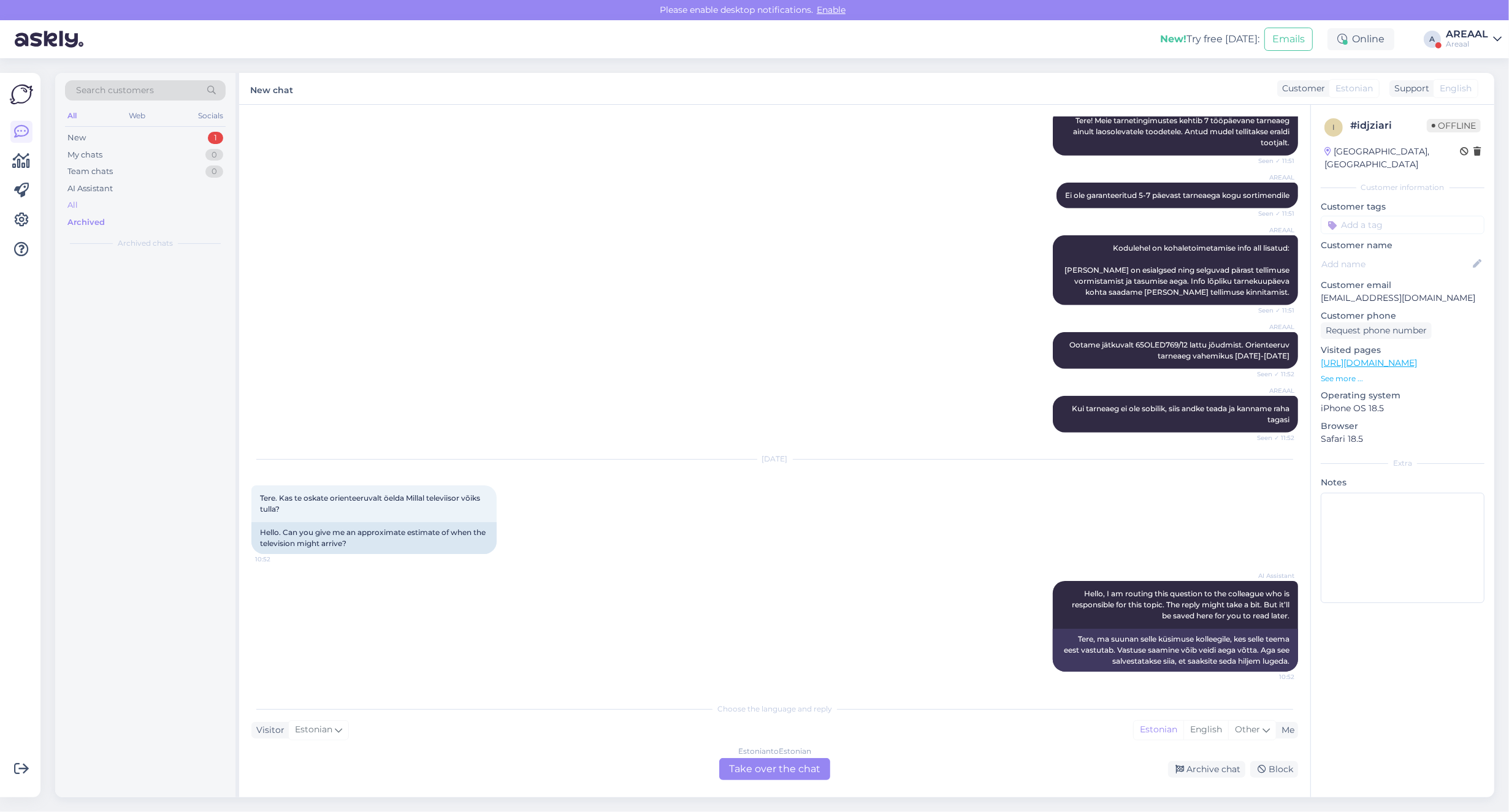
click at [104, 202] on div "All" at bounding box center [145, 205] width 161 height 17
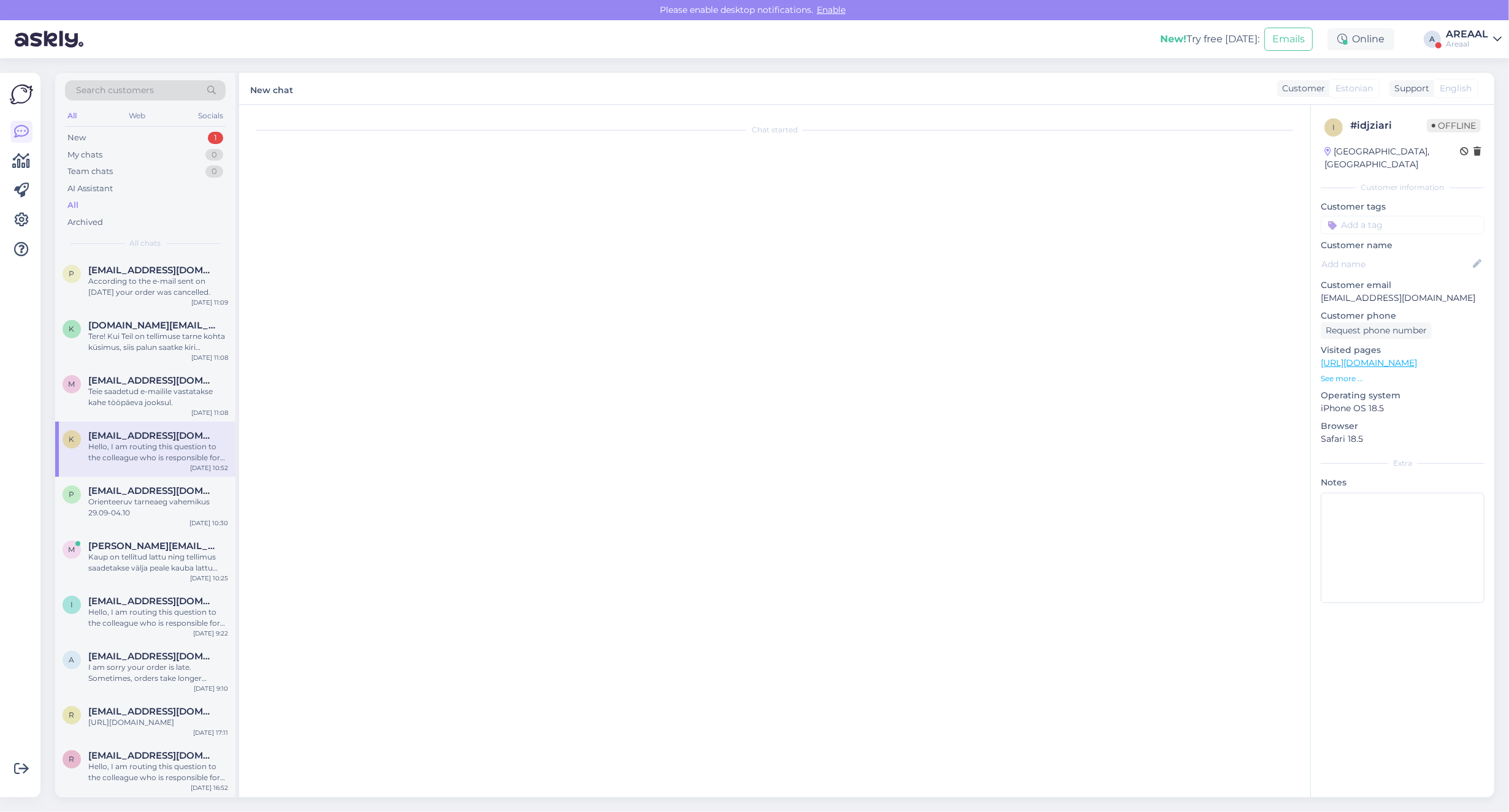
scroll to position [0, 0]
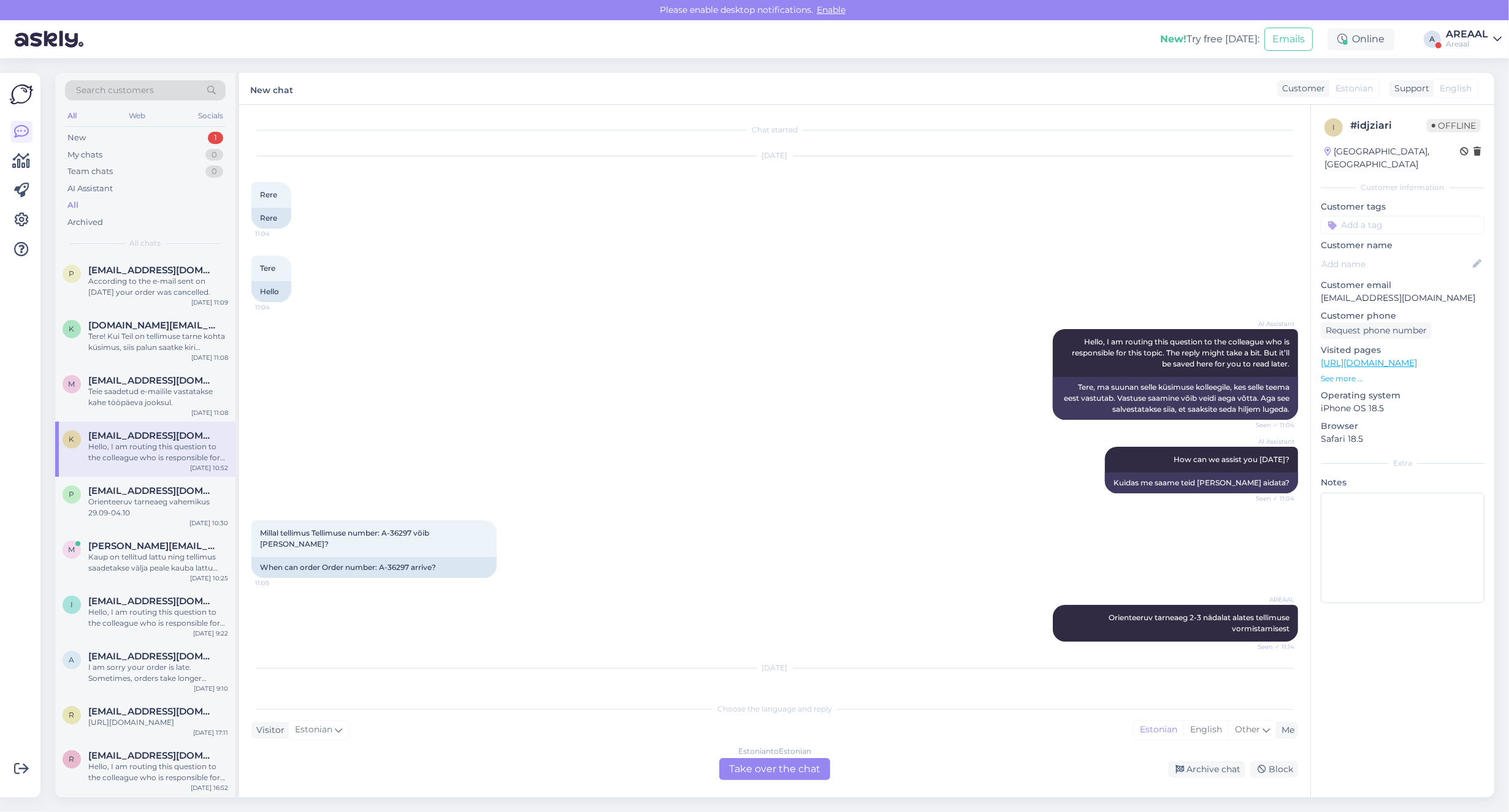
click at [741, 760] on div "Estonian to Estonian Take over the chat" at bounding box center [774, 770] width 111 height 22
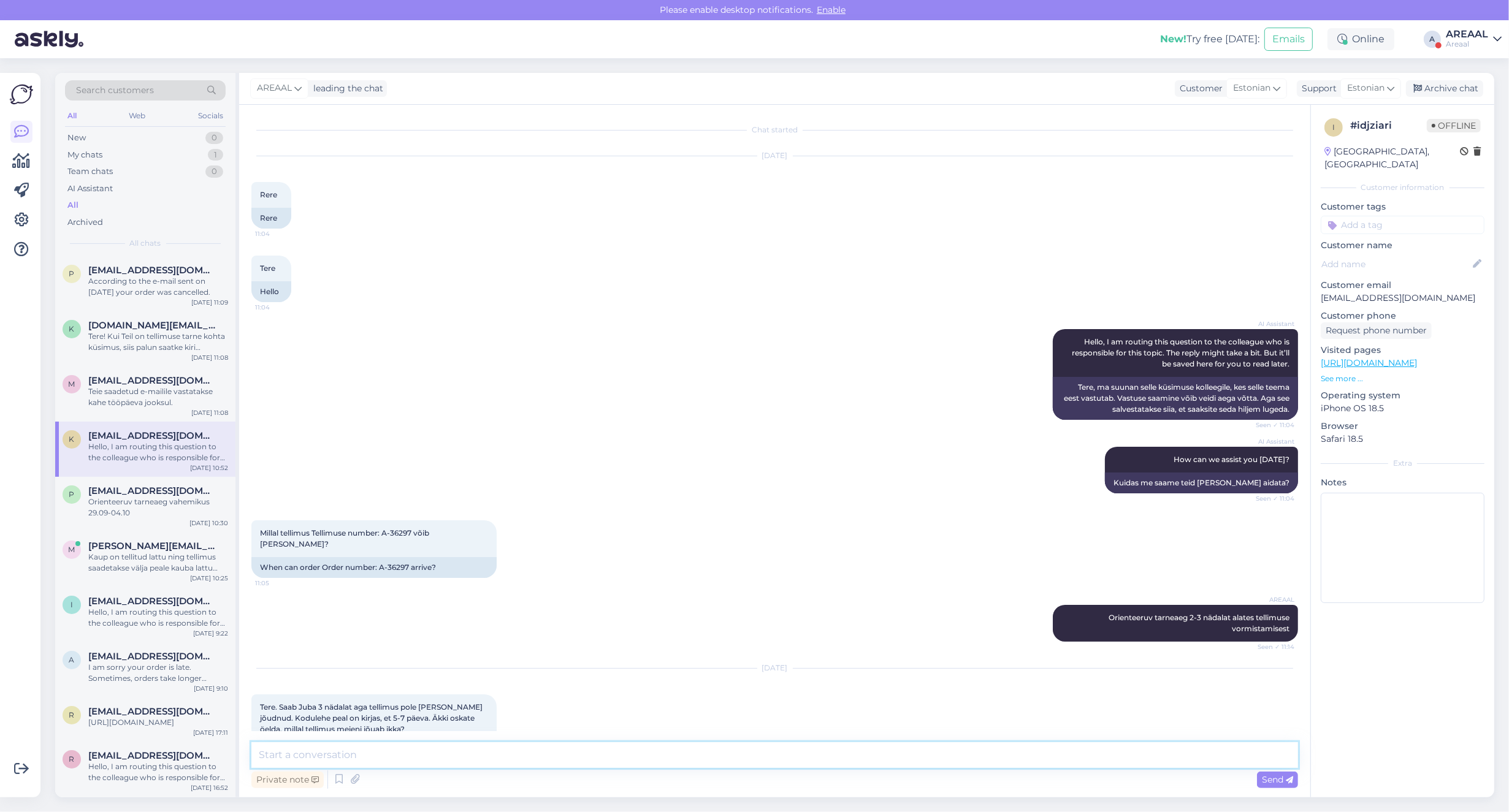
click at [741, 760] on textarea at bounding box center [775, 755] width 1047 height 26
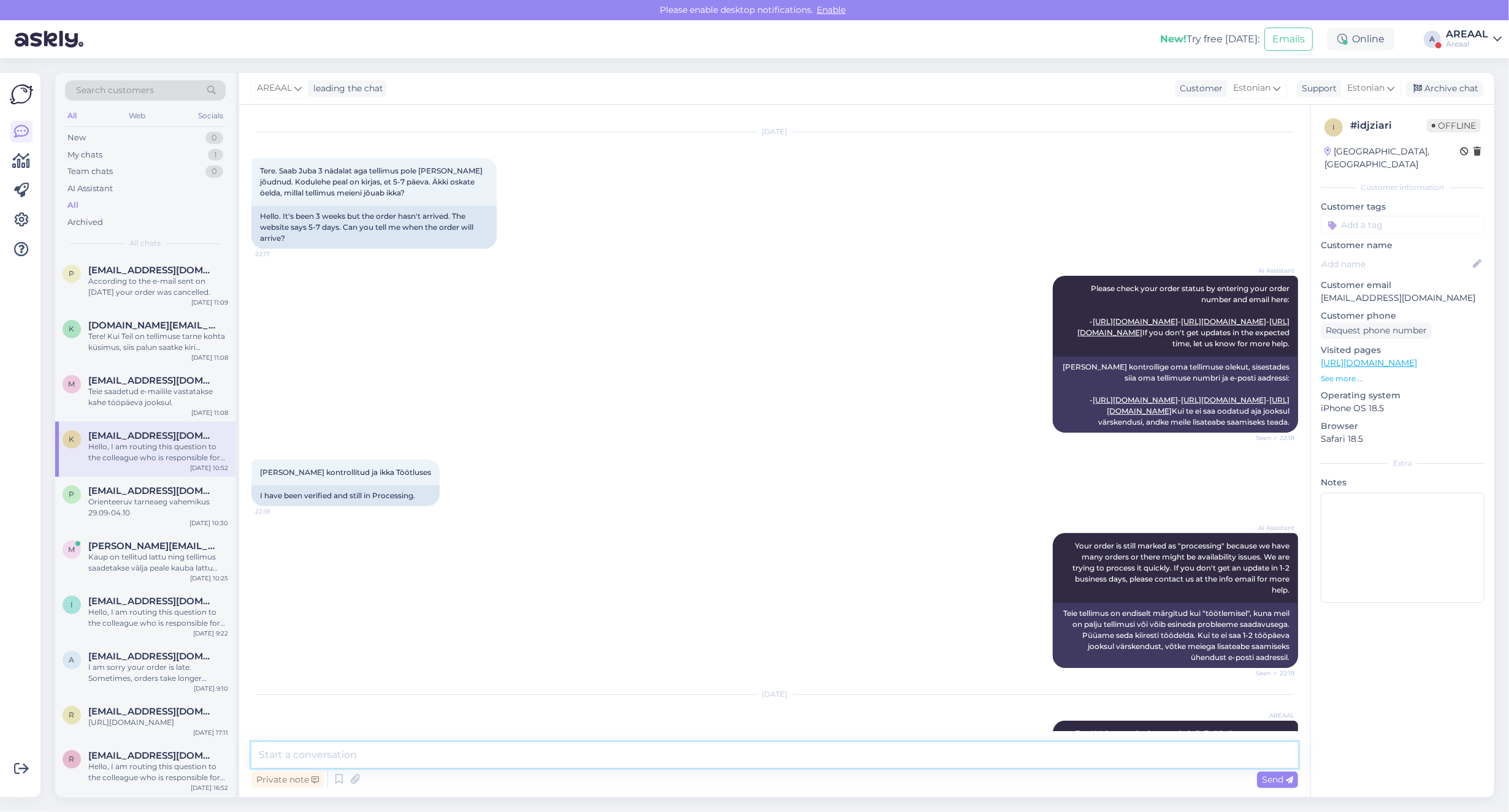
scroll to position [1168, 0]
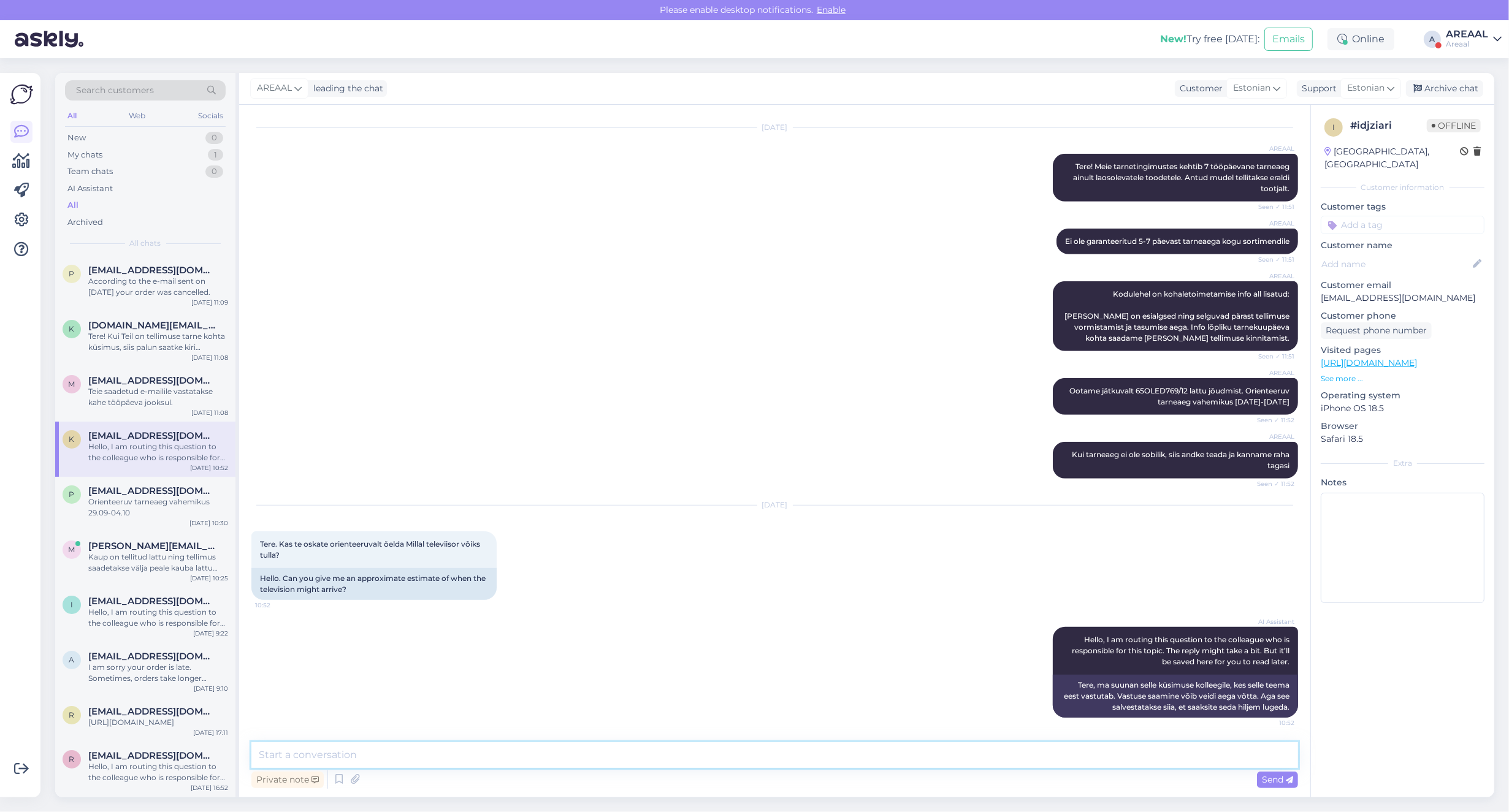
paste textarea "Tere! Kui Teil on tellimuse tarne kohta küsimus, siis palun saatke kiri [EMAIL_…"
type textarea "Tere! Kui Teil on tellimuse tarne kohta küsimus, siis palun saatke kiri [EMAIL_…"
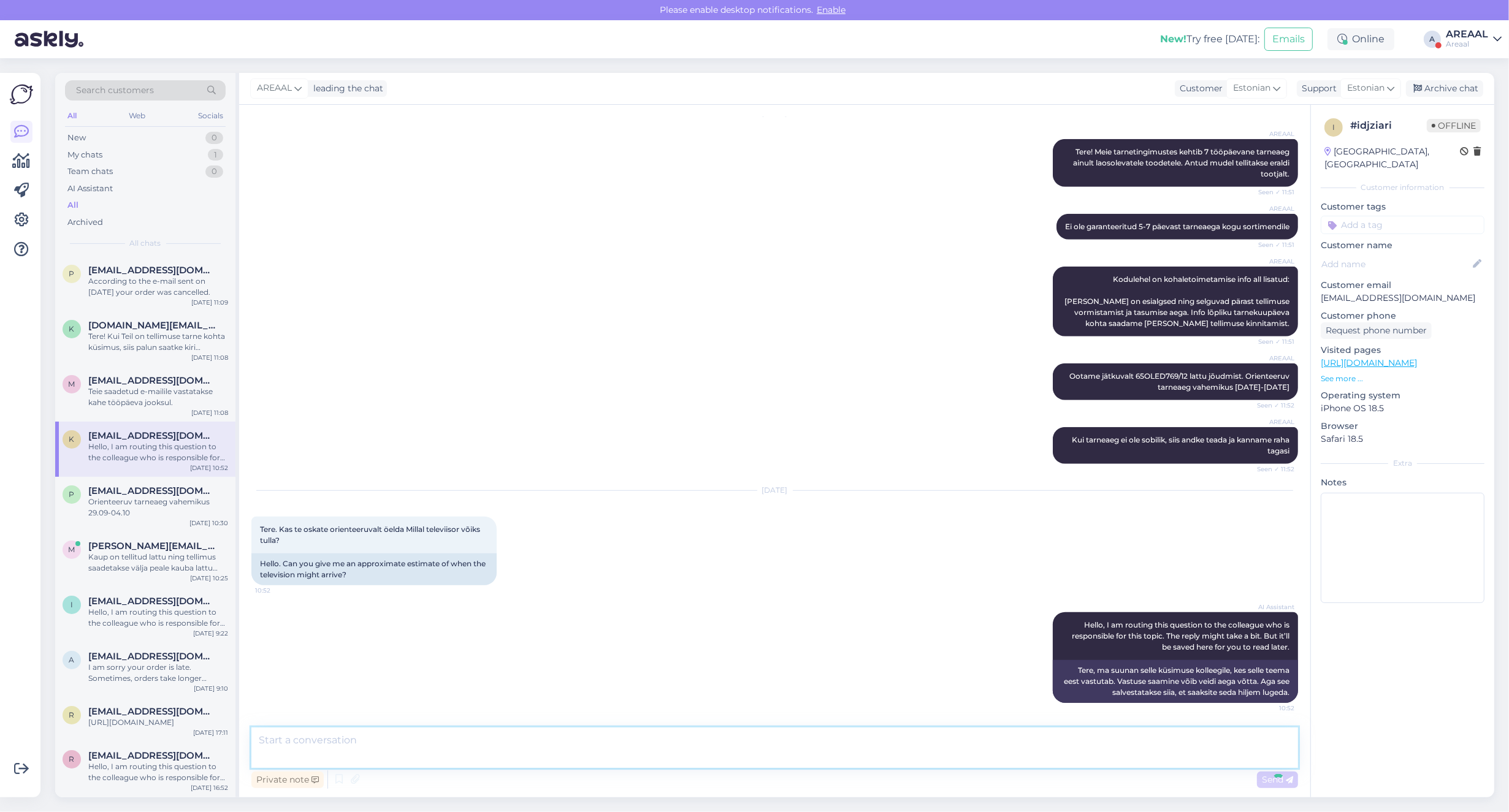
scroll to position [1231, 0]
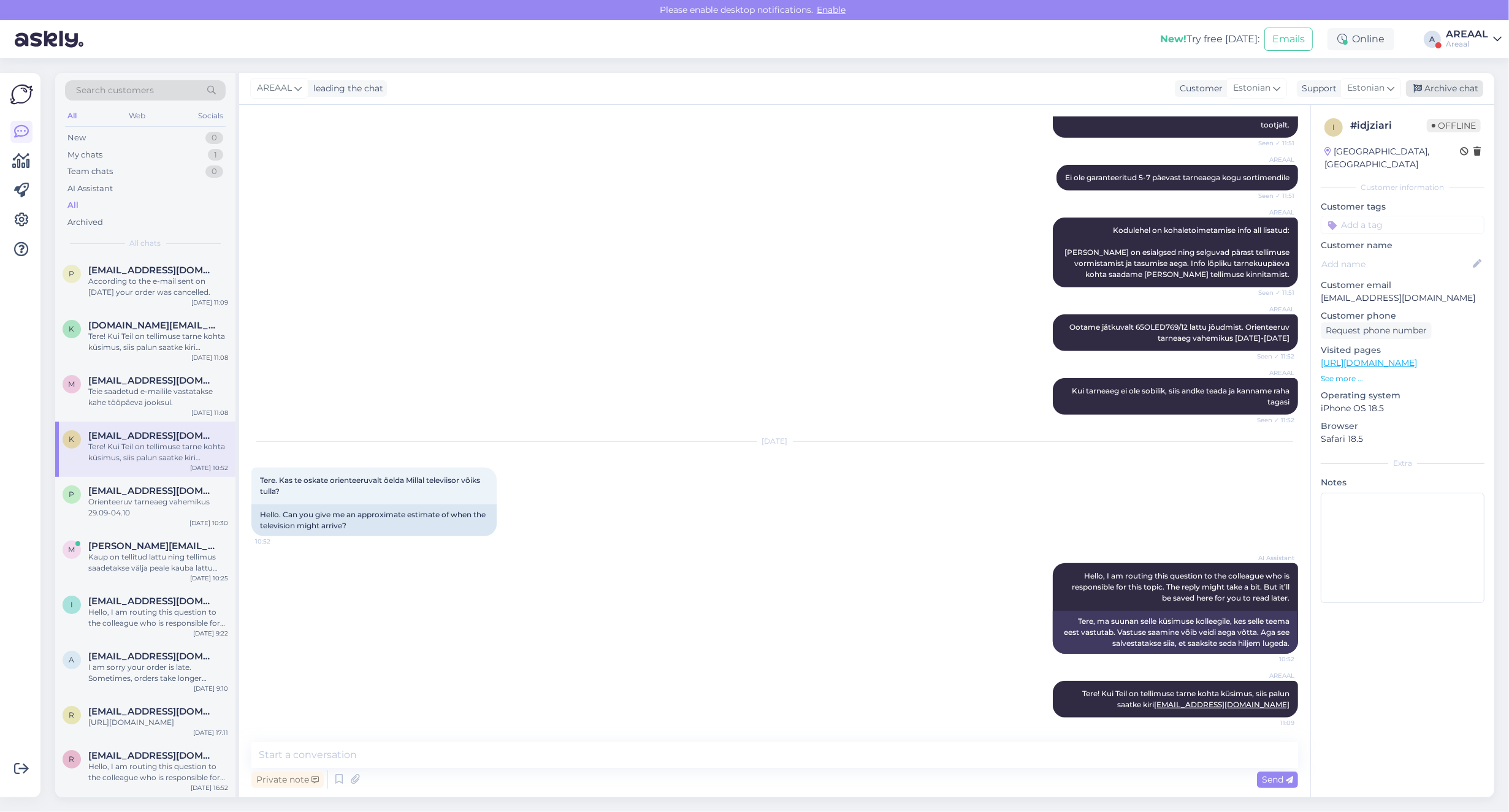
click at [1467, 92] on div "Archive chat" at bounding box center [1444, 88] width 77 height 16
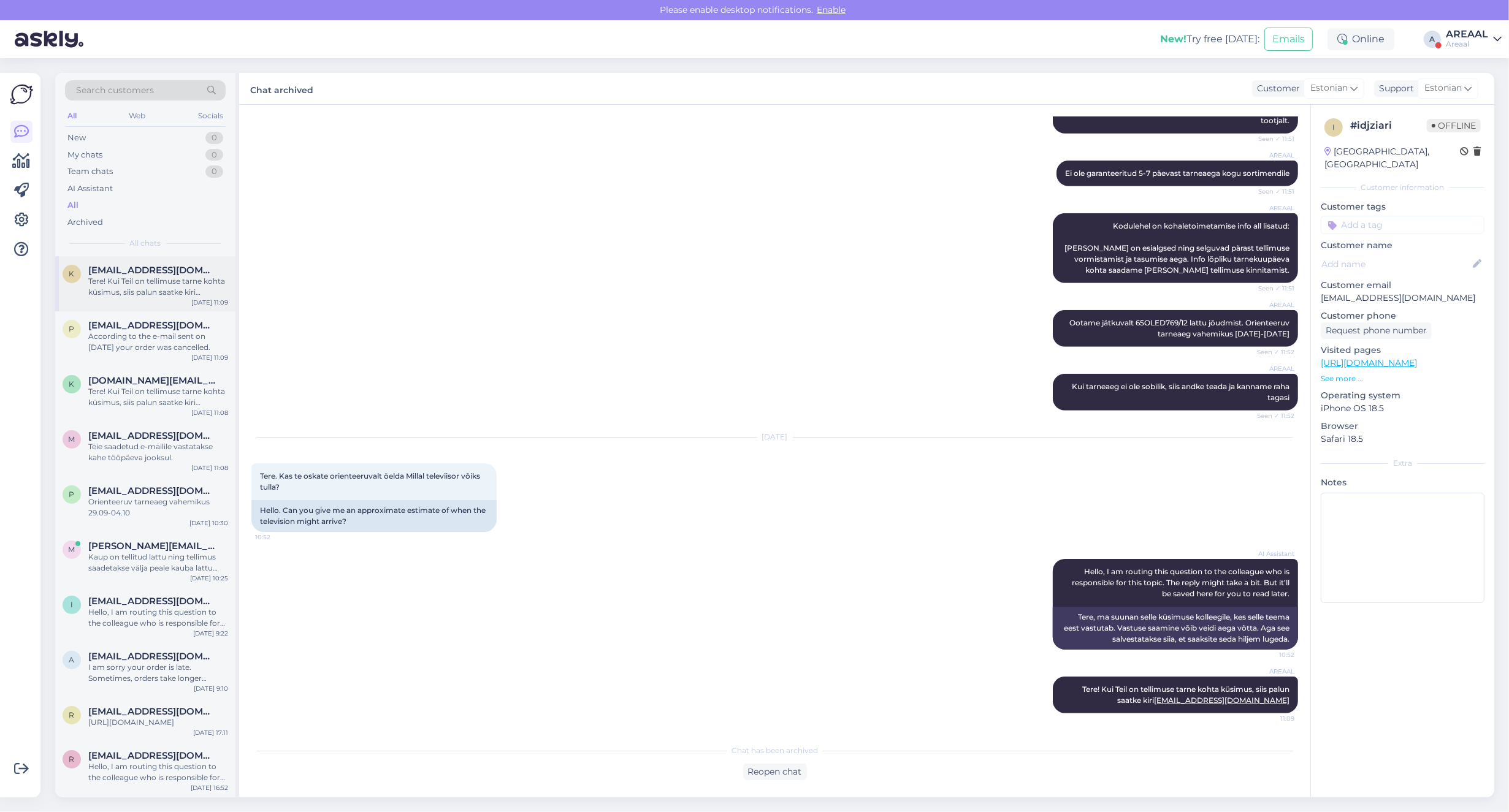
click at [182, 270] on span "[EMAIL_ADDRESS][DOMAIN_NAME]" at bounding box center [151, 270] width 127 height 11
click at [164, 355] on div "p pjevsejevs@gmail.com According to the e-mail sent on 24th September your orde…" at bounding box center [145, 339] width 180 height 55
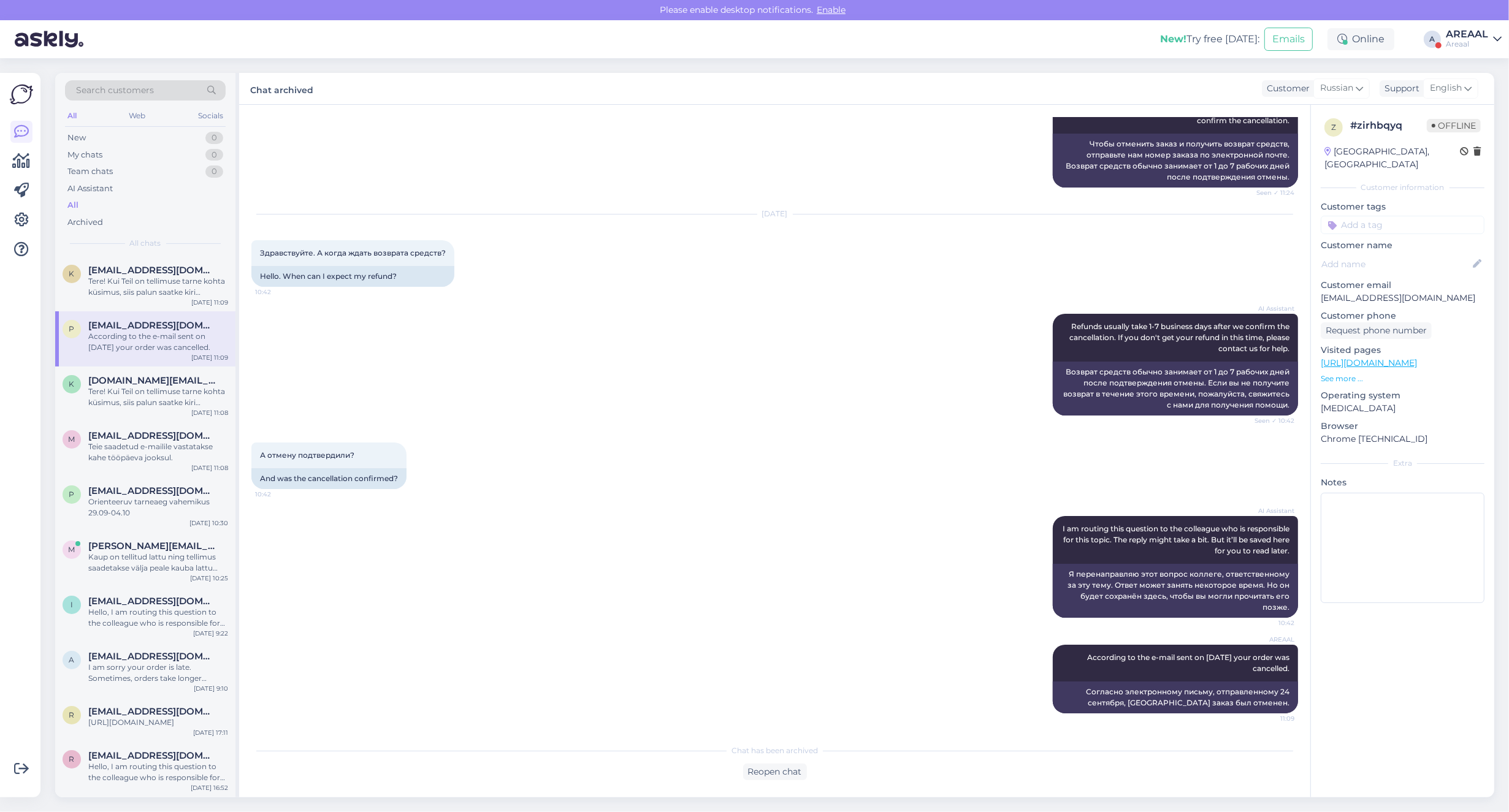
click at [541, 374] on div "AI Assistant Refunds usually take 1-7 business days after we confirm the cancel…" at bounding box center [775, 364] width 1047 height 129
click at [1412, 291] on p "[EMAIL_ADDRESS][DOMAIN_NAME]" at bounding box center [1402, 297] width 164 height 13
copy p "[EMAIL_ADDRESS][DOMAIN_NAME]"
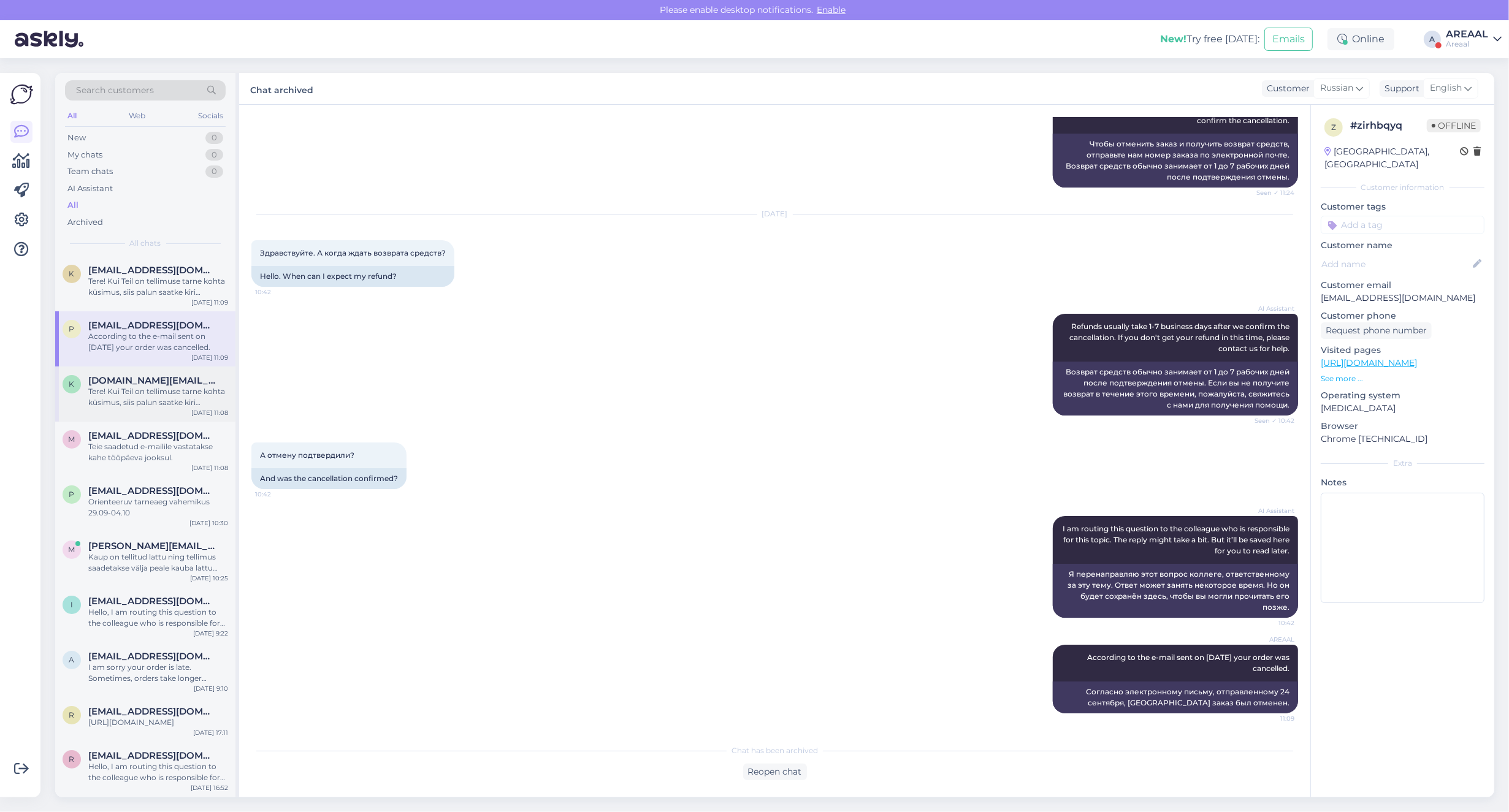
click at [157, 380] on span "[DOMAIN_NAME][EMAIL_ADDRESS][DOMAIN_NAME]" at bounding box center [151, 380] width 127 height 11
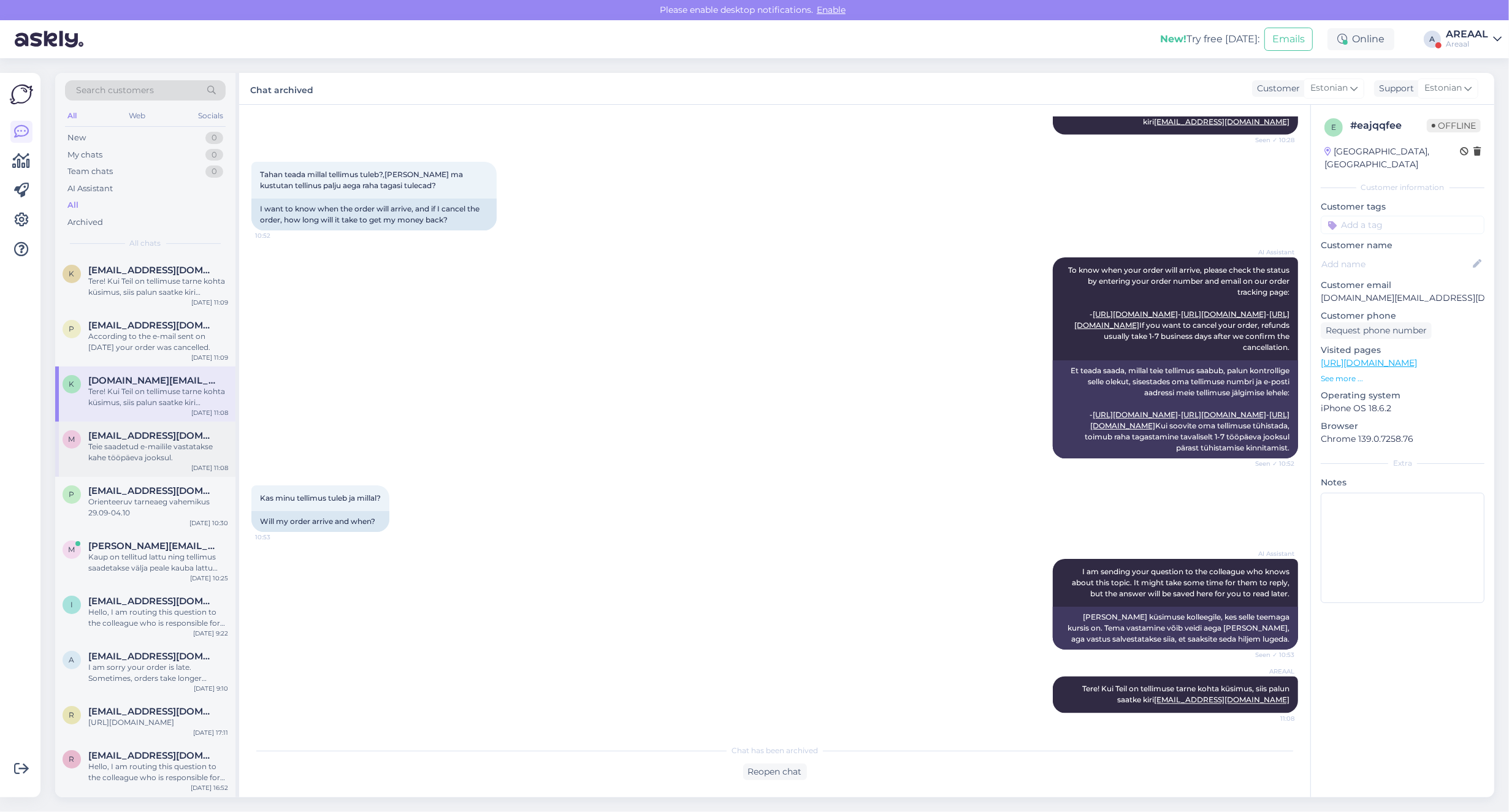
click at [165, 441] on div "Teie saadetud e-mailile vastatakse kahe tööpäeva jooksul." at bounding box center [158, 452] width 140 height 22
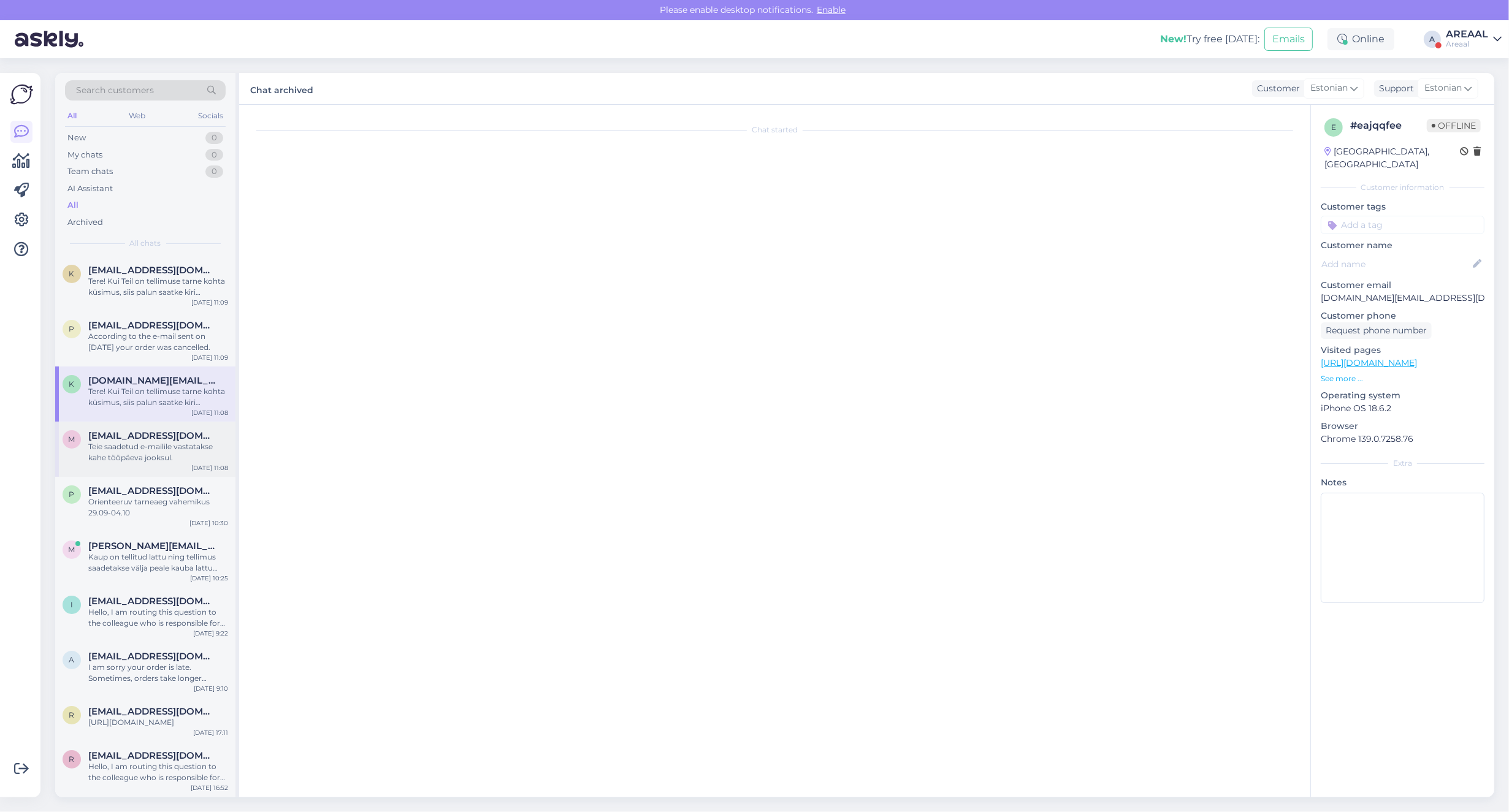
scroll to position [316, 0]
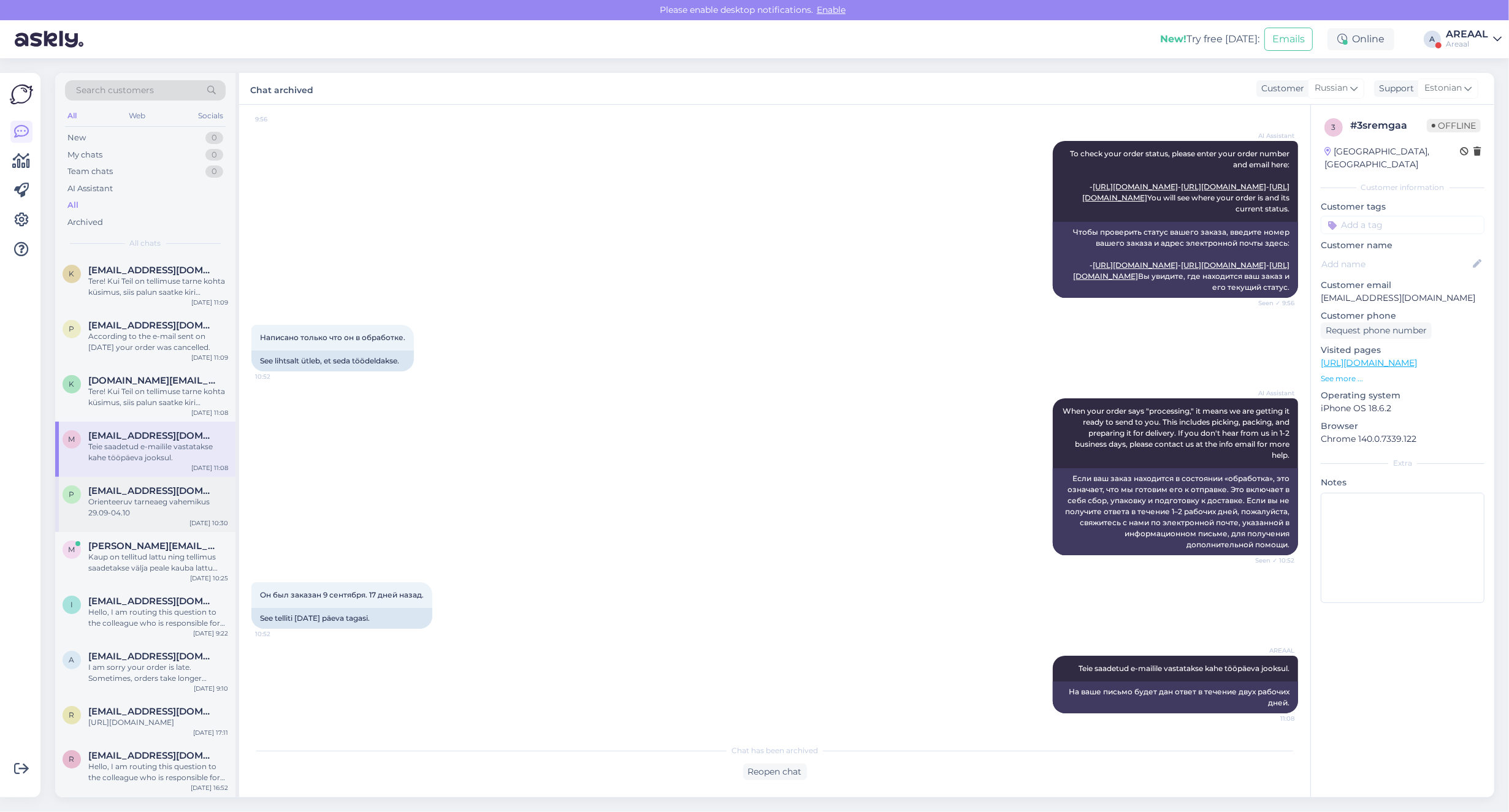
click at [176, 503] on div "Orienteeruv tarneaeg vahemikus 29.09-04.10" at bounding box center [158, 508] width 140 height 22
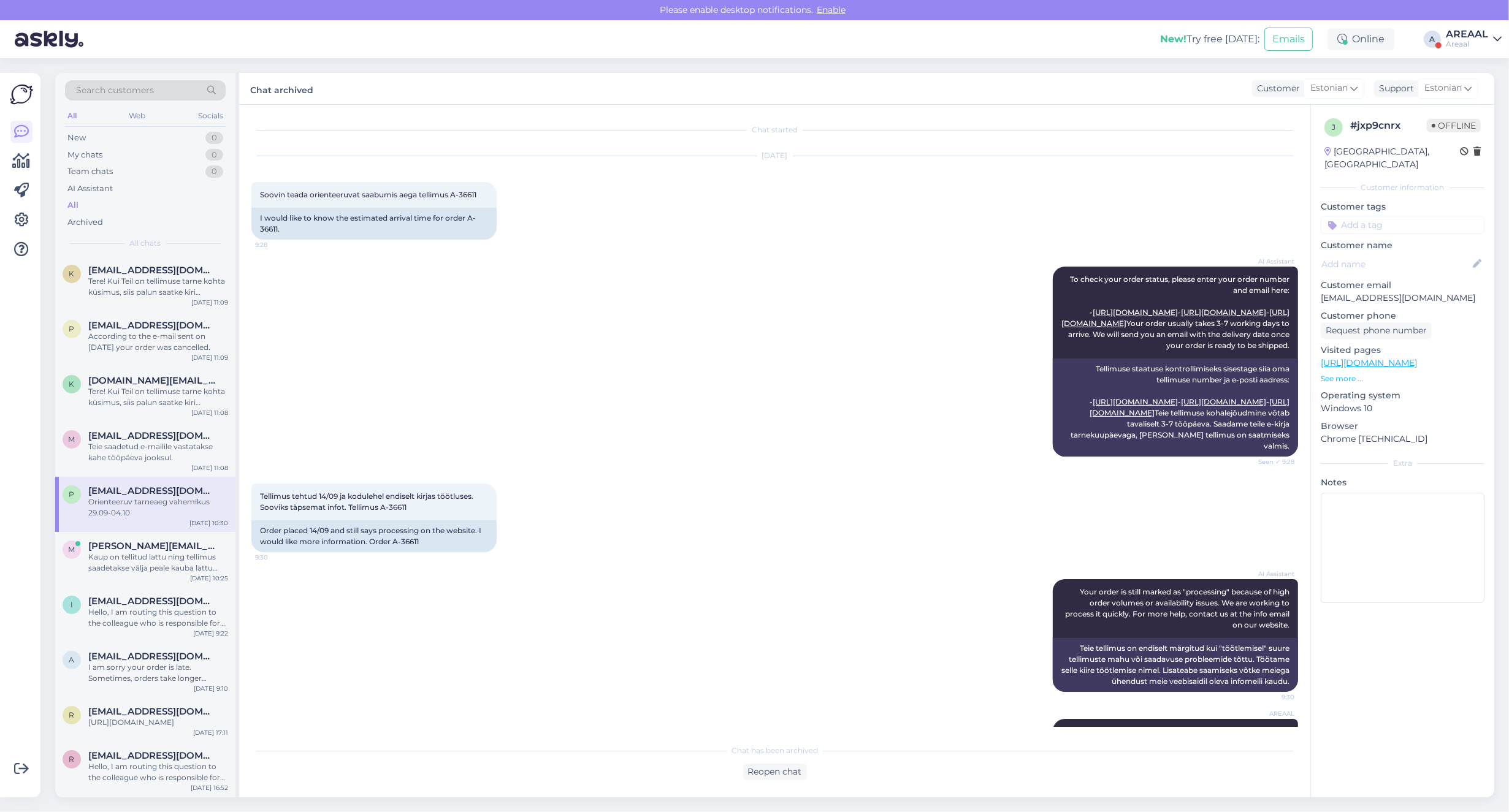
scroll to position [161, 0]
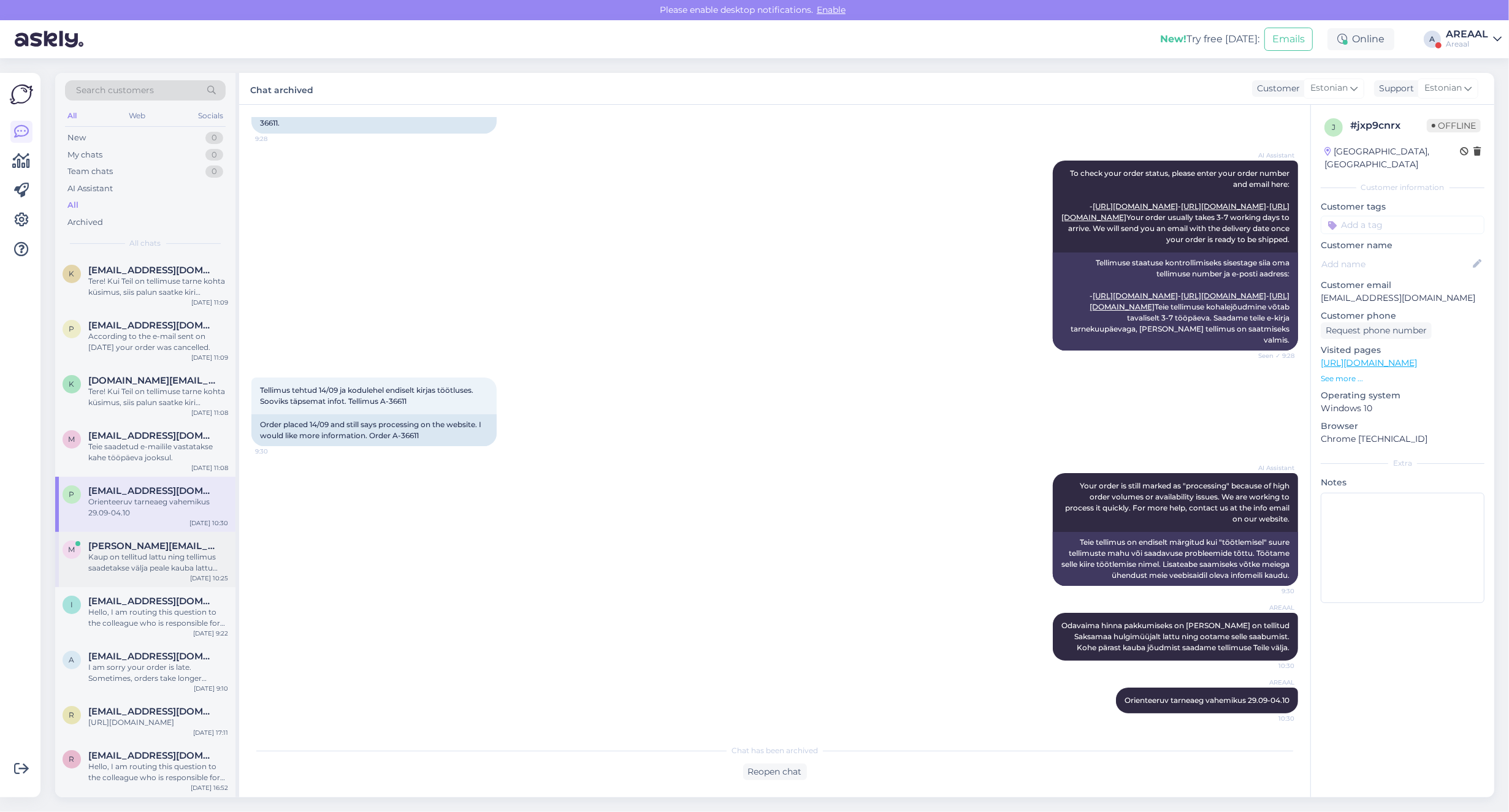
click at [176, 555] on div "Kaup on tellitud lattu ning tellimus saadetakse välja peale kauba lattu saabumi…" at bounding box center [158, 563] width 140 height 22
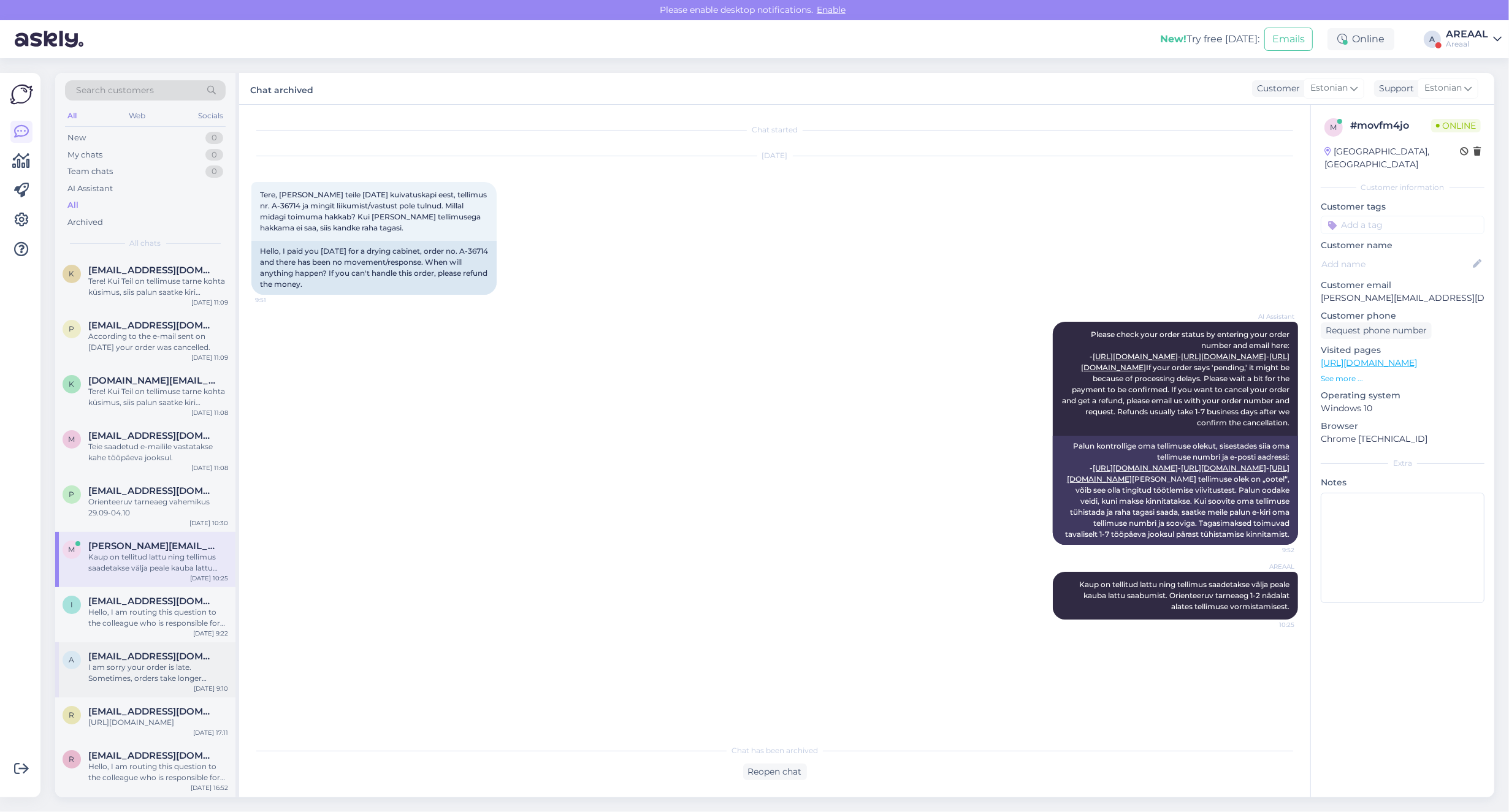
click at [142, 644] on div "a annettripats36@gmail.com I am sorry your order is late. Sometimes, orders tak…" at bounding box center [145, 670] width 180 height 55
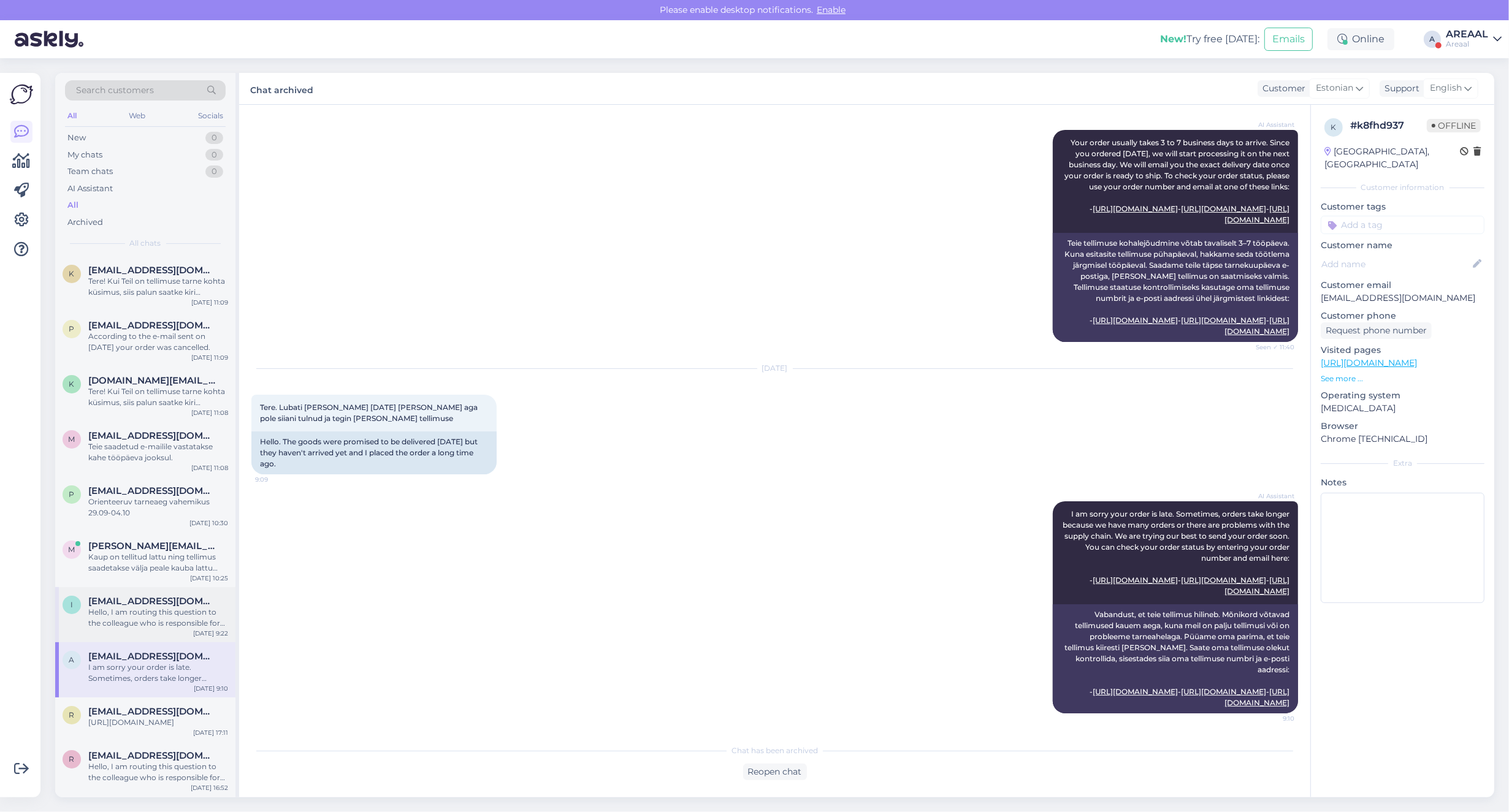
click at [133, 628] on div "Hello, I am routing this question to the colleague who is responsible for this …" at bounding box center [158, 618] width 140 height 22
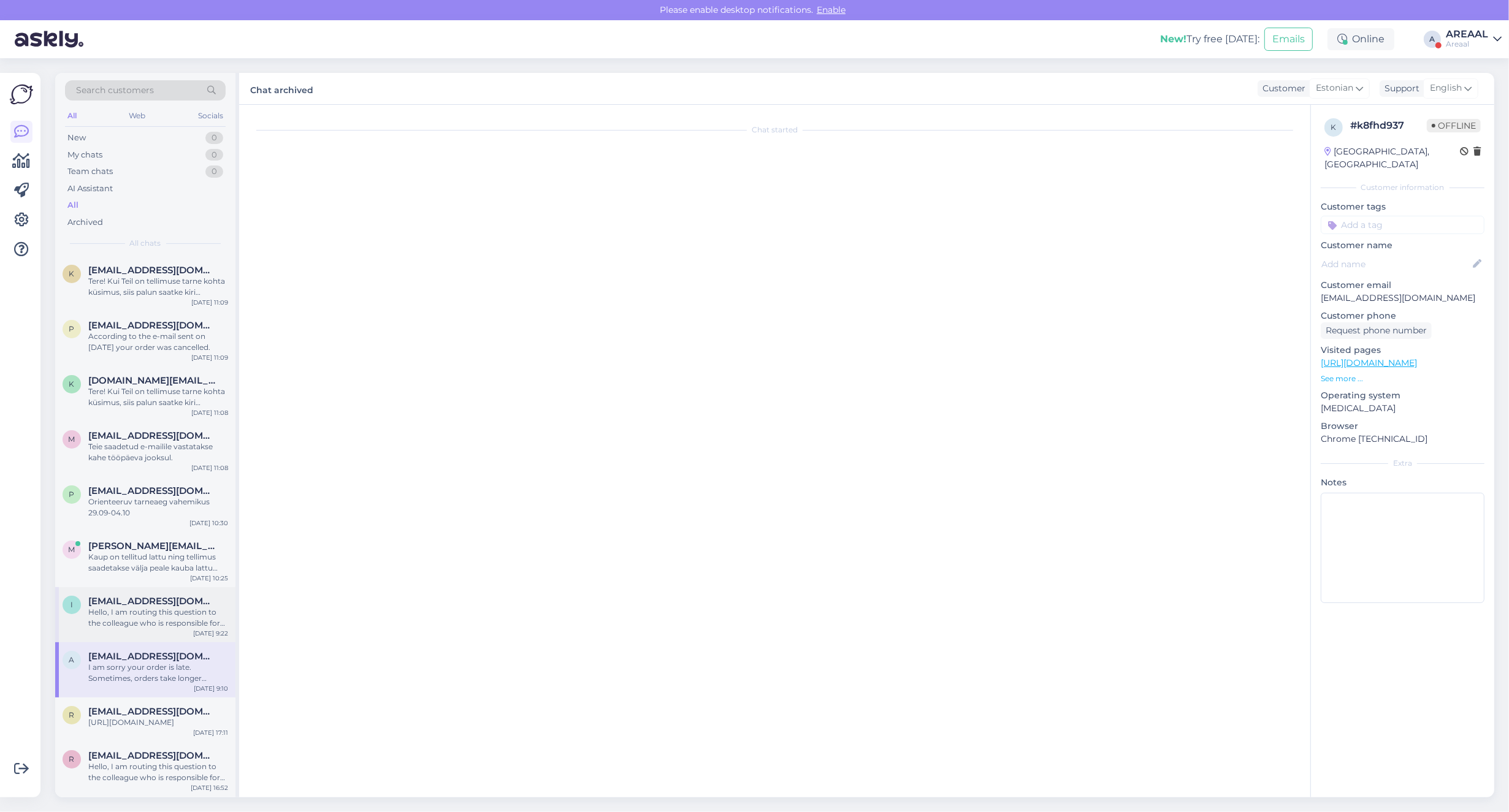
scroll to position [873, 0]
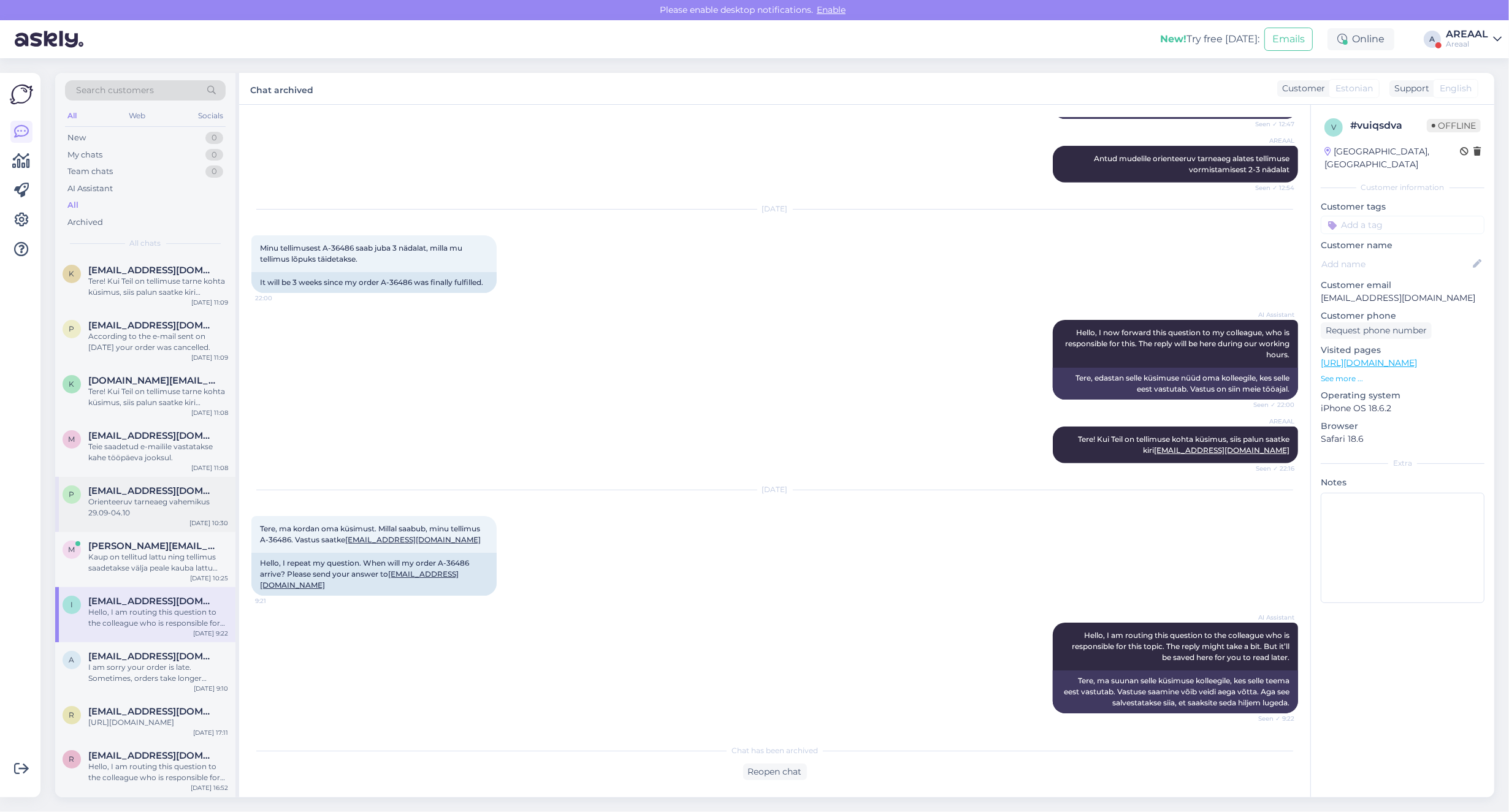
click at [112, 515] on div "Orienteeruv tarneaeg vahemikus 29.09-04.10" at bounding box center [158, 508] width 140 height 22
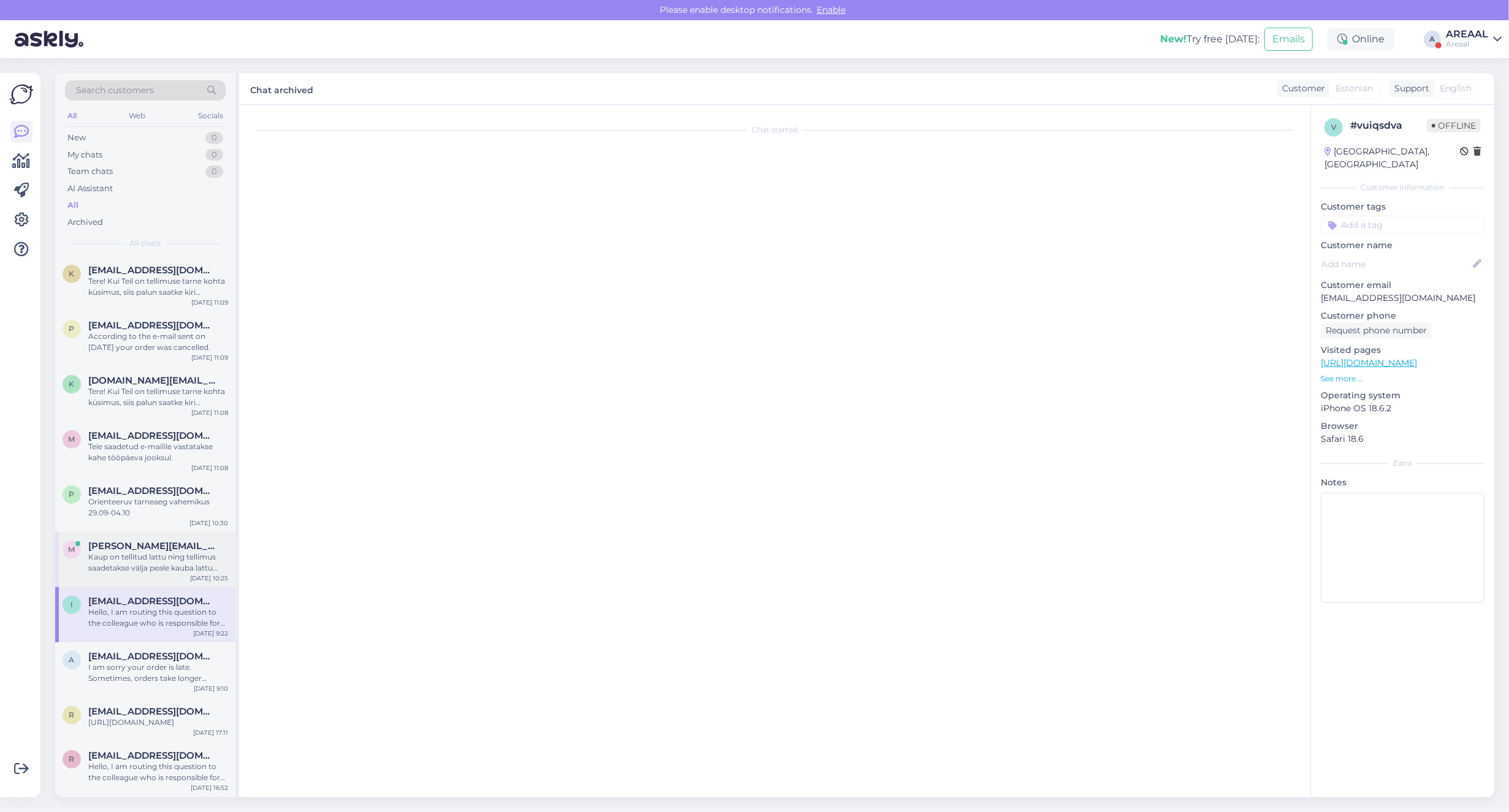
scroll to position [161, 0]
click at [125, 577] on div "m martin@arukylapmk.ee Kaup on tellitud lattu ning tellimus saadetakse välja pe…" at bounding box center [145, 559] width 180 height 55
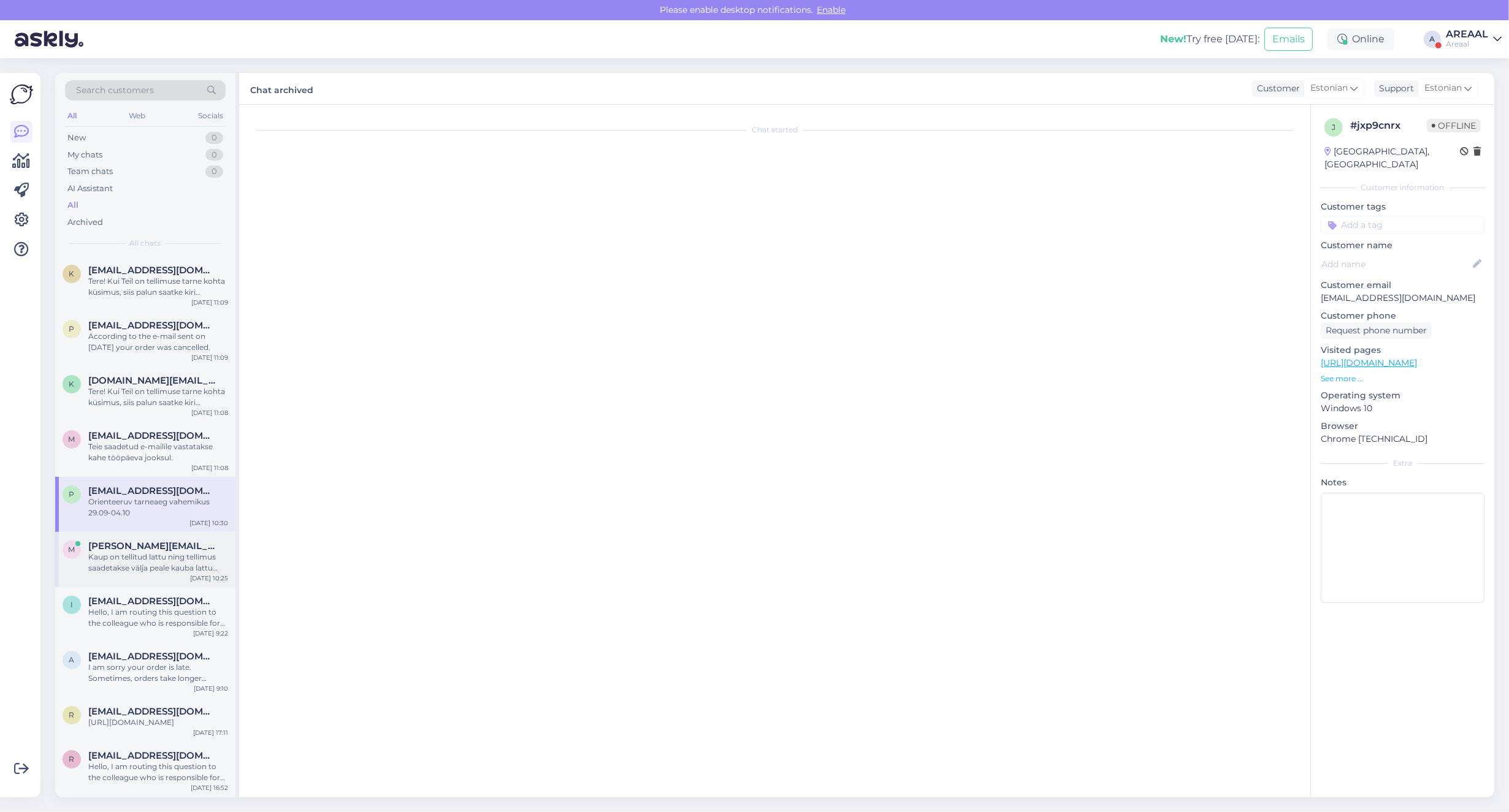
scroll to position [0, 0]
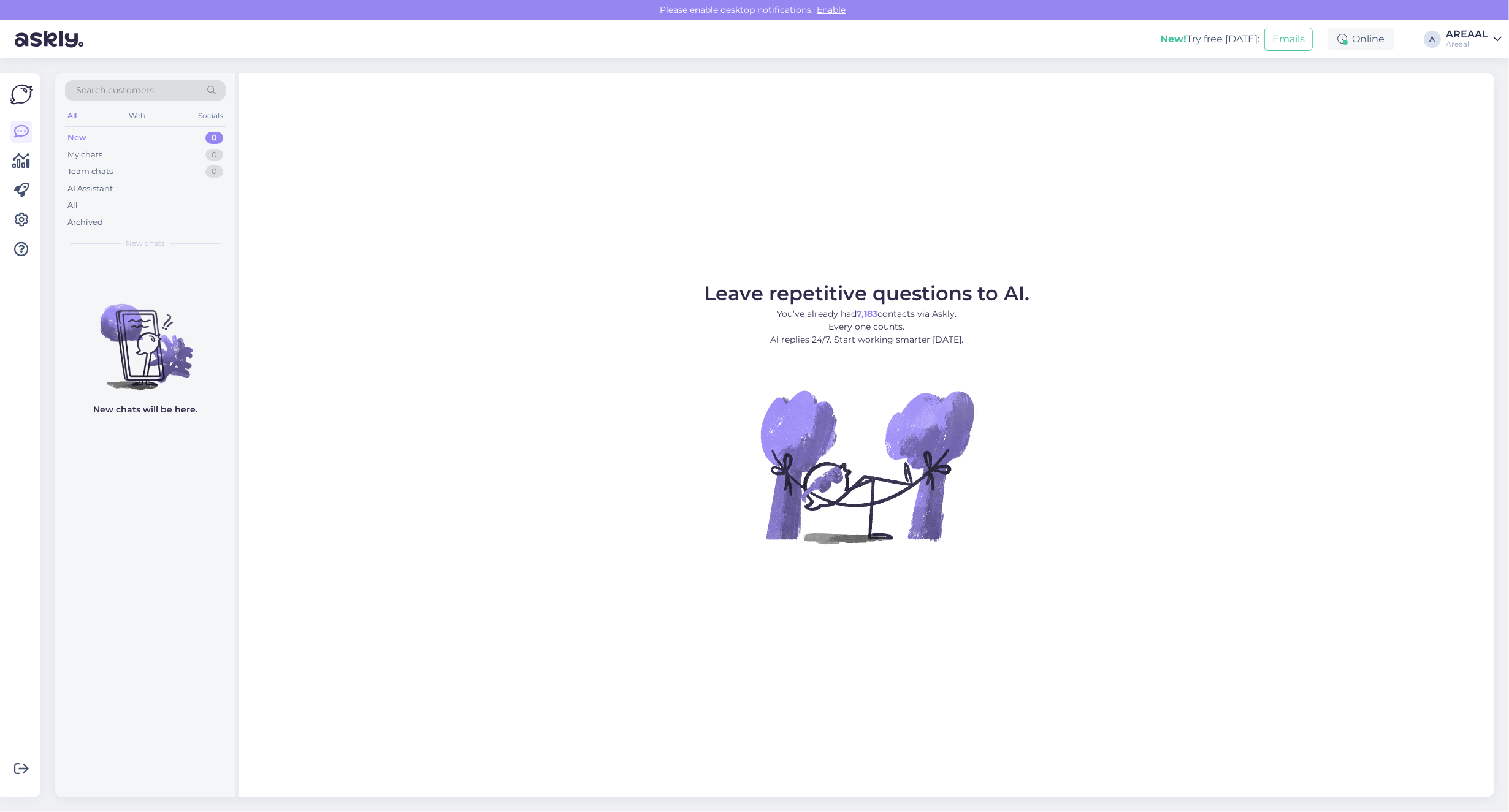
click at [1472, 33] on div "AREAAL" at bounding box center [1467, 34] width 42 height 10
click at [1469, 99] on button "Open" at bounding box center [1474, 94] width 35 height 19
click at [129, 209] on div "All" at bounding box center [145, 205] width 161 height 17
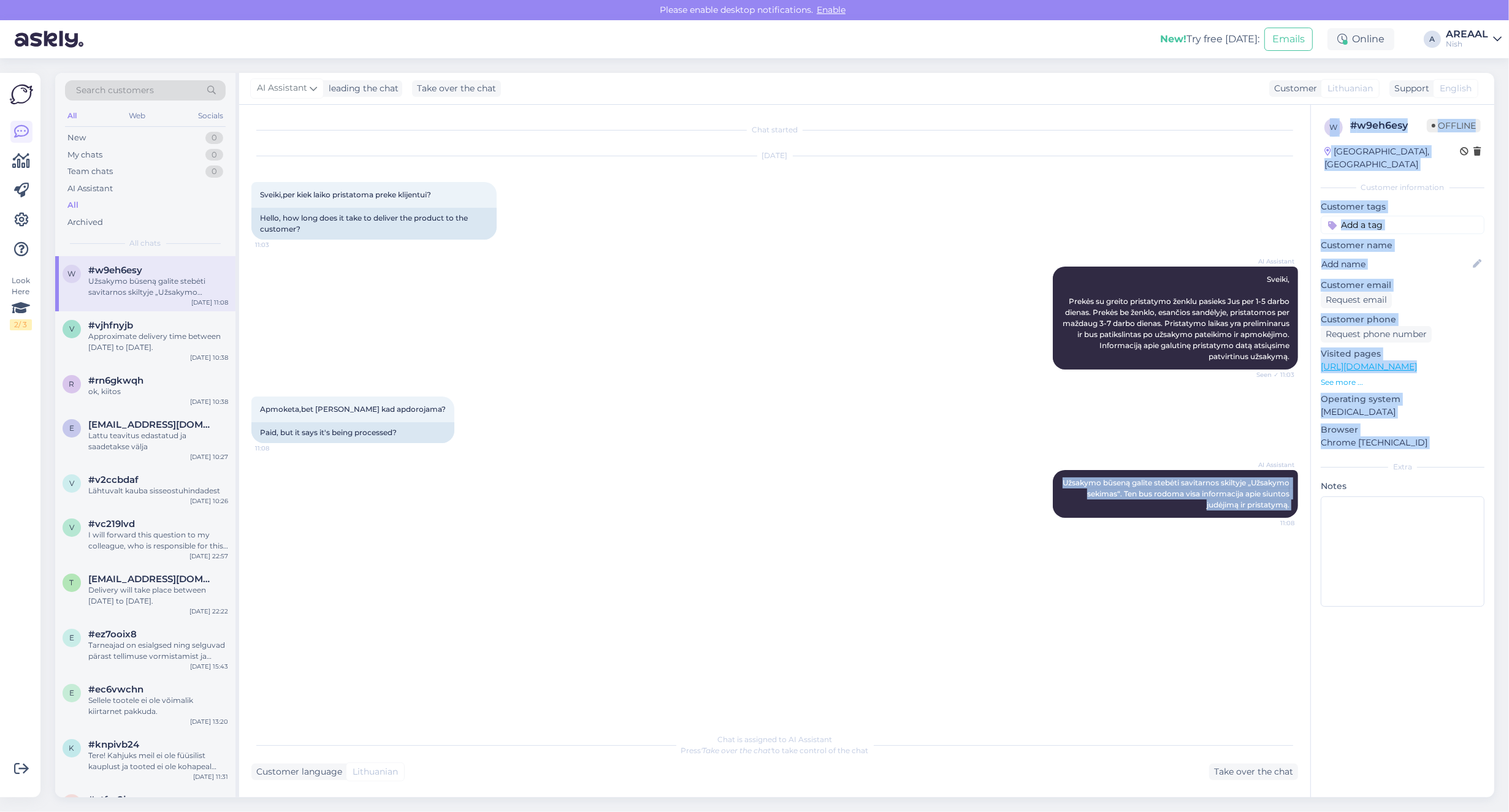
copy div "Užsakymo būseną galite stebėti savitarnos skiltyje „Užsakymo sekimas“. Ten bus …"
drag, startPoint x: 1082, startPoint y: 478, endPoint x: 1341, endPoint y: 518, distance: 262.1
click at [1340, 518] on div "Chat started [DATE] Sveiki,per kiek laiko pristatoma preke klijentui? 11:03 Hel…" at bounding box center [866, 451] width 1255 height 693
click at [1267, 508] on span "Užsakymo būseną galite stebėti savitarnos skiltyje „Užsakymo sekimas“. Ten bus …" at bounding box center [1177, 494] width 228 height 31
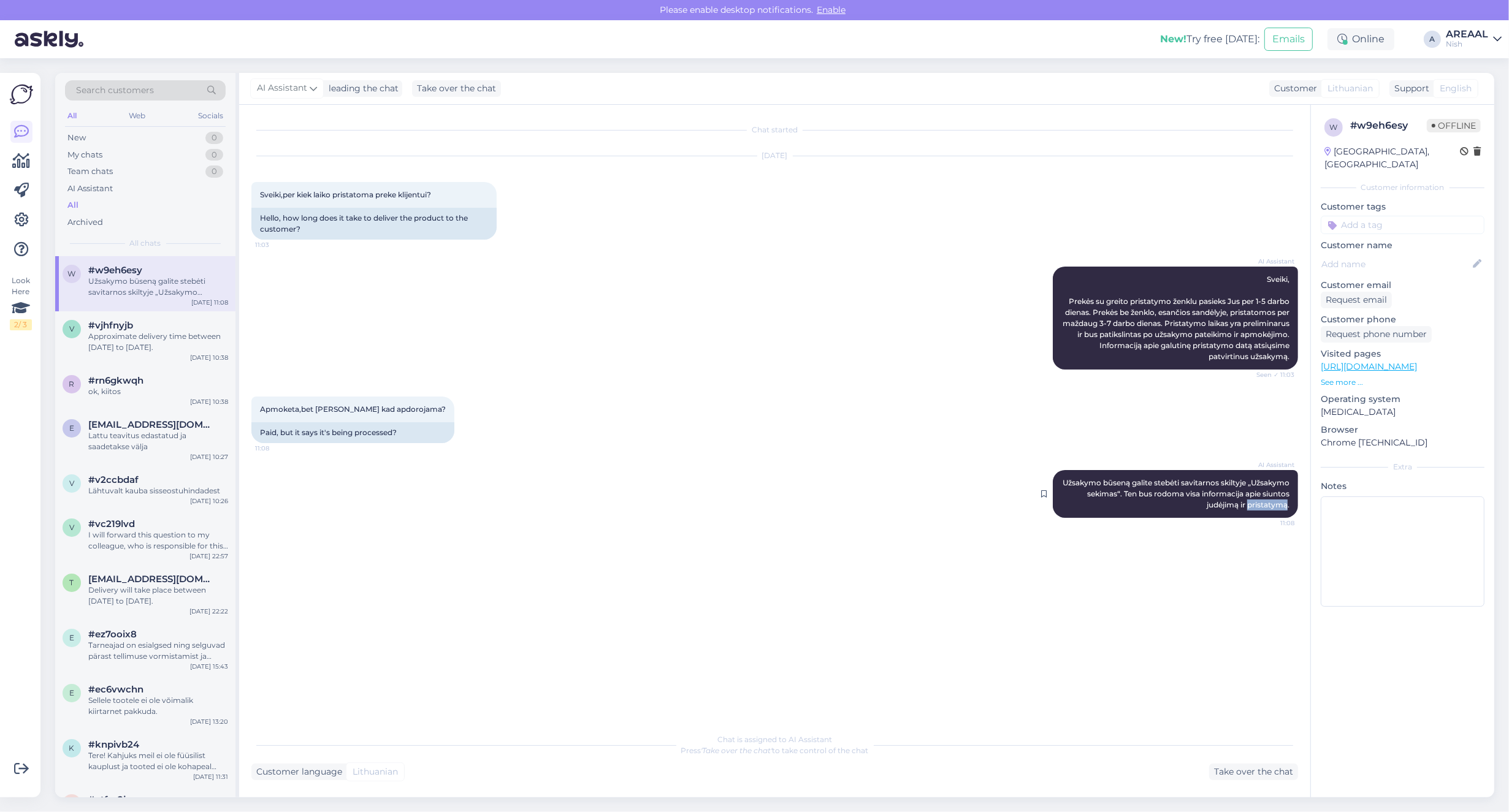
click at [1267, 508] on span "Užsakymo būseną galite stebėti savitarnos skiltyje „Užsakymo sekimas“. Ten bus …" at bounding box center [1177, 494] width 228 height 31
click at [1043, 259] on div "AI Assistant Sveiki, Prekės su greito pristatymo ženklu pasieks Jus per 1-5 dar…" at bounding box center [775, 318] width 1047 height 130
click at [962, 268] on div "AI Assistant Sveiki, Prekės su greito pristatymo ženklu pasieks Jus per 1-5 dar…" at bounding box center [775, 318] width 1047 height 130
click at [927, 232] on div "[DATE] Sveiki,per kiek laiko pristatoma preke klijentui? 11:03 Hello, how long …" at bounding box center [775, 198] width 1047 height 111
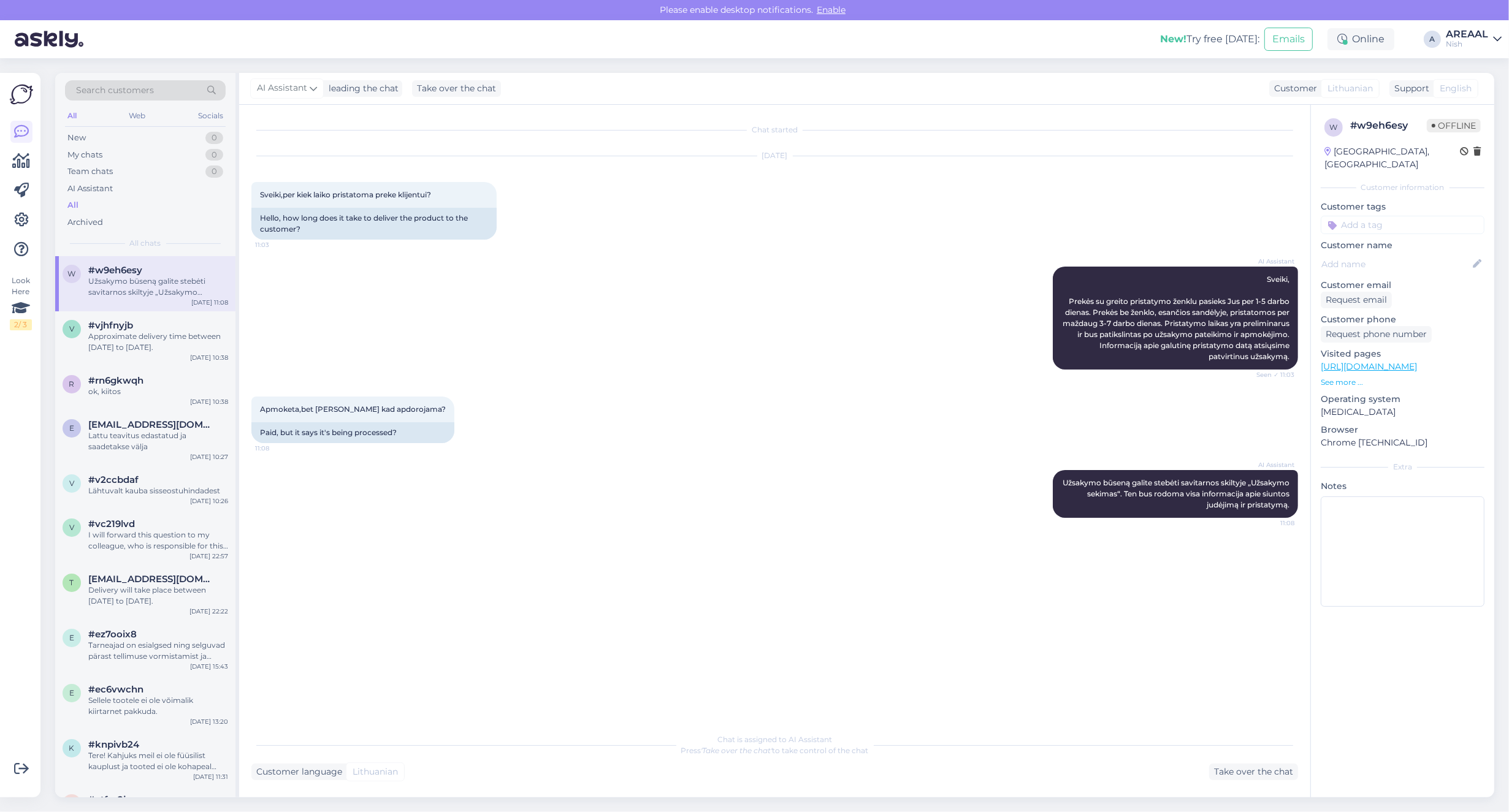
click at [1485, 37] on div "AREAAL" at bounding box center [1467, 34] width 42 height 10
click at [1469, 71] on button "Open" at bounding box center [1474, 68] width 35 height 19
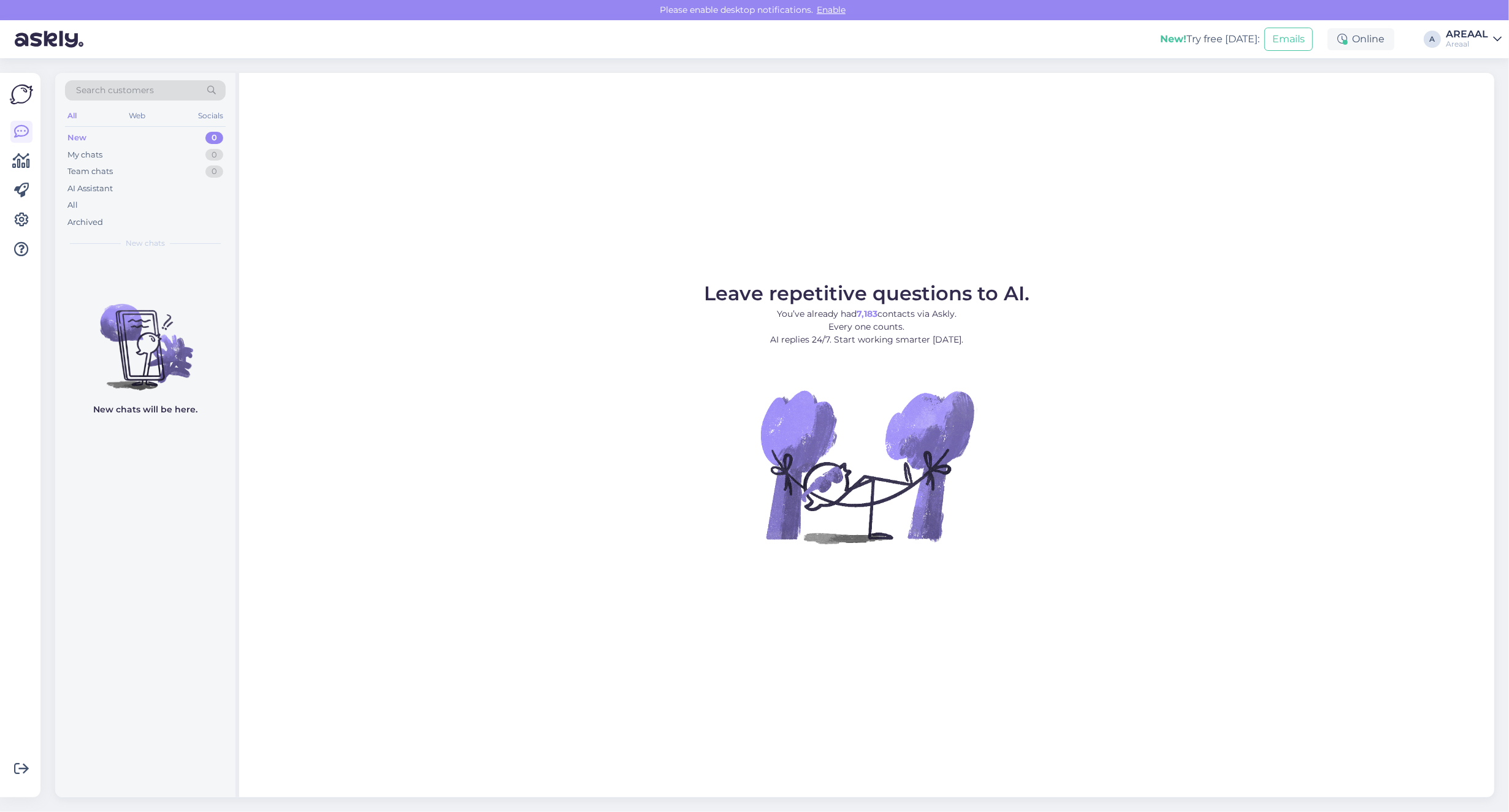
click at [1142, 215] on div "Leave repetitive questions to AI. You’ve already had 7,183 contacts via Askly. …" at bounding box center [866, 435] width 1255 height 725
click at [112, 207] on div "All" at bounding box center [145, 205] width 161 height 17
click at [112, 197] on div "All" at bounding box center [145, 205] width 161 height 17
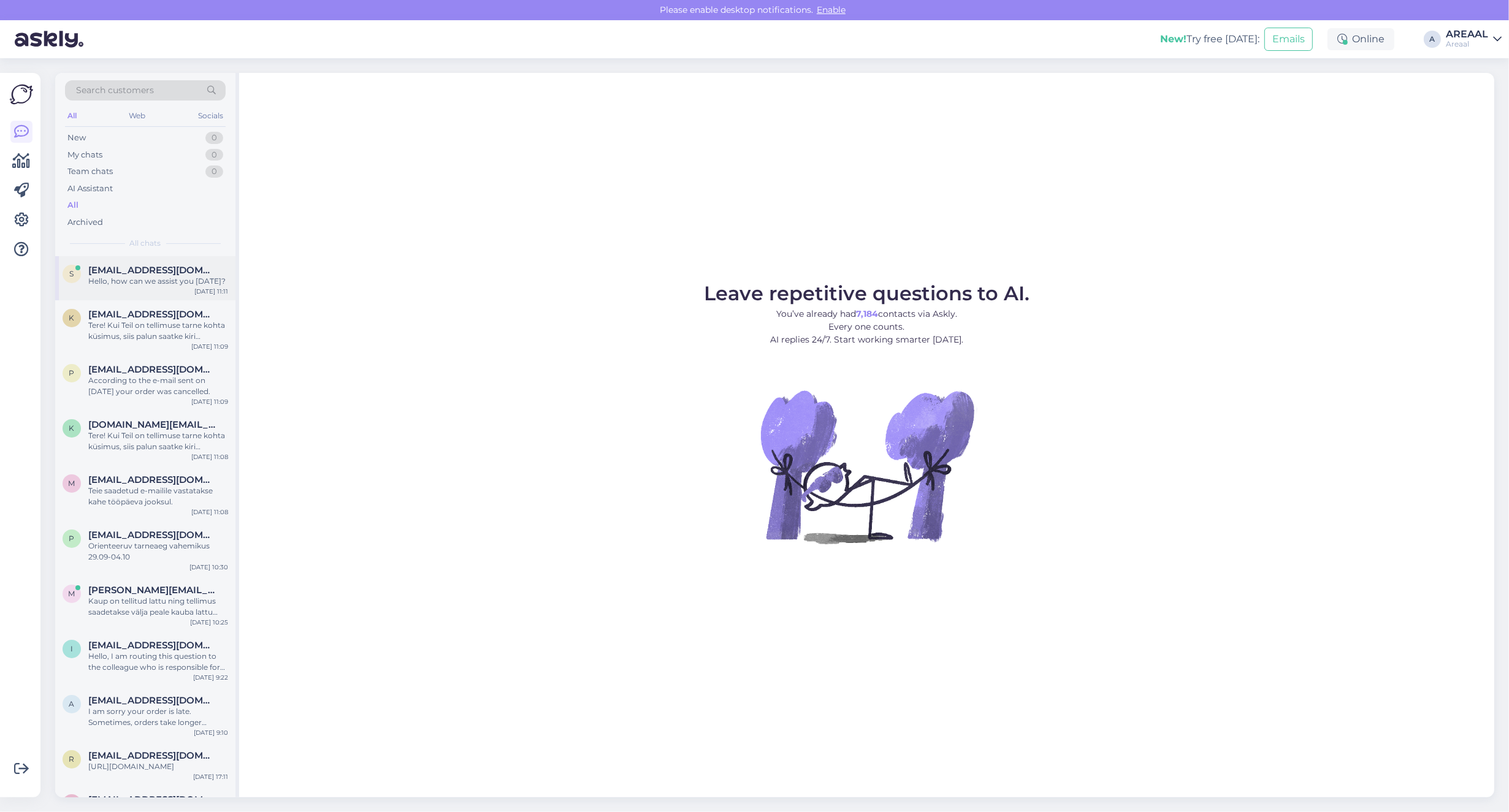
click at [160, 273] on span "[EMAIL_ADDRESS][DOMAIN_NAME]" at bounding box center [151, 270] width 127 height 11
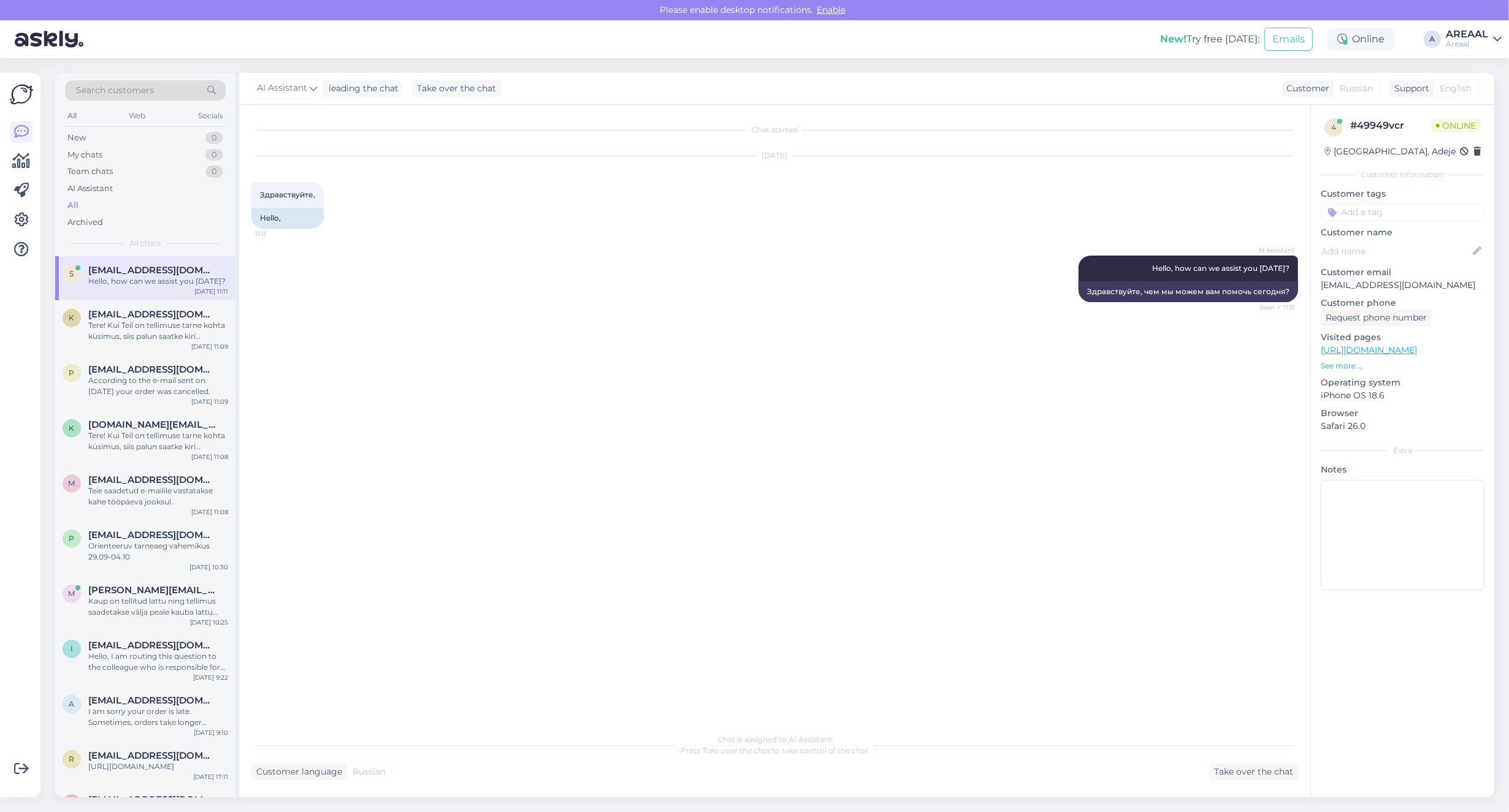
click at [1350, 279] on p "[EMAIL_ADDRESS][DOMAIN_NAME]" at bounding box center [1402, 285] width 164 height 13
click at [1350, 283] on p "[EMAIL_ADDRESS][DOMAIN_NAME]" at bounding box center [1402, 285] width 164 height 13
copy p "[EMAIL_ADDRESS][DOMAIN_NAME]"
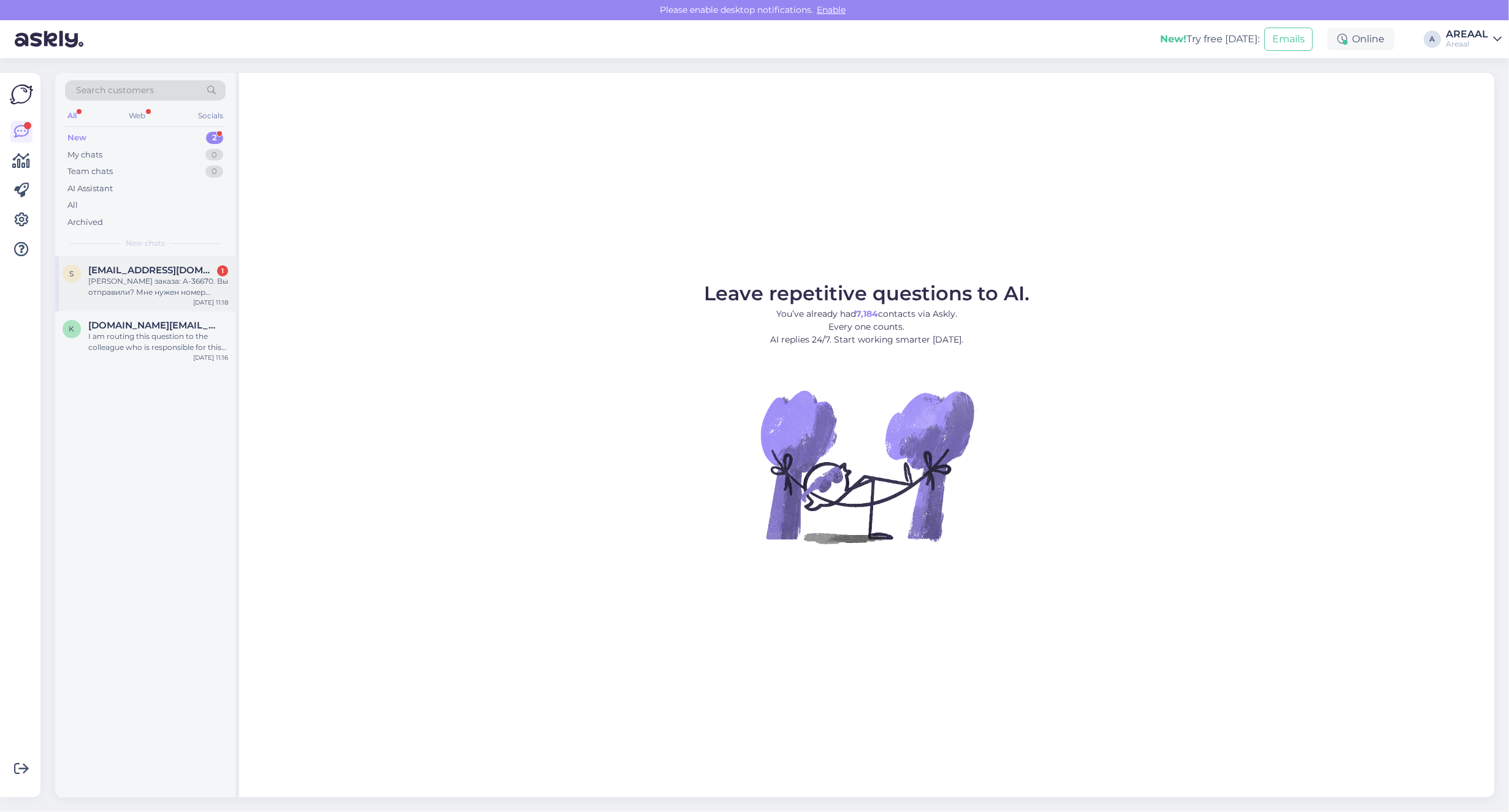
click at [170, 281] on div "[PERSON_NAME] заказа: A-36670. Вы отправили? Мне нужен номер отслеживания. Было…" at bounding box center [158, 287] width 140 height 22
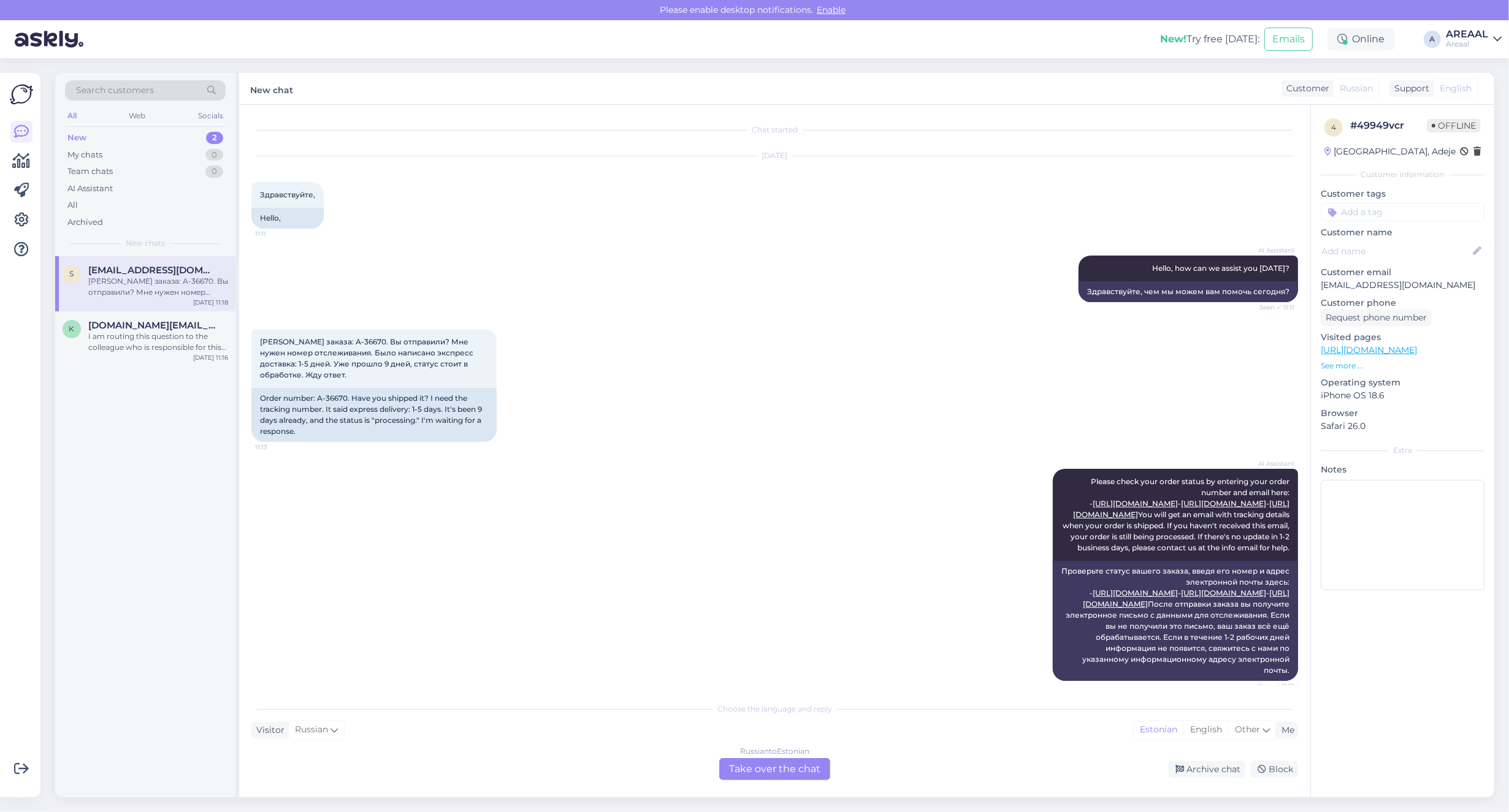
scroll to position [405, 0]
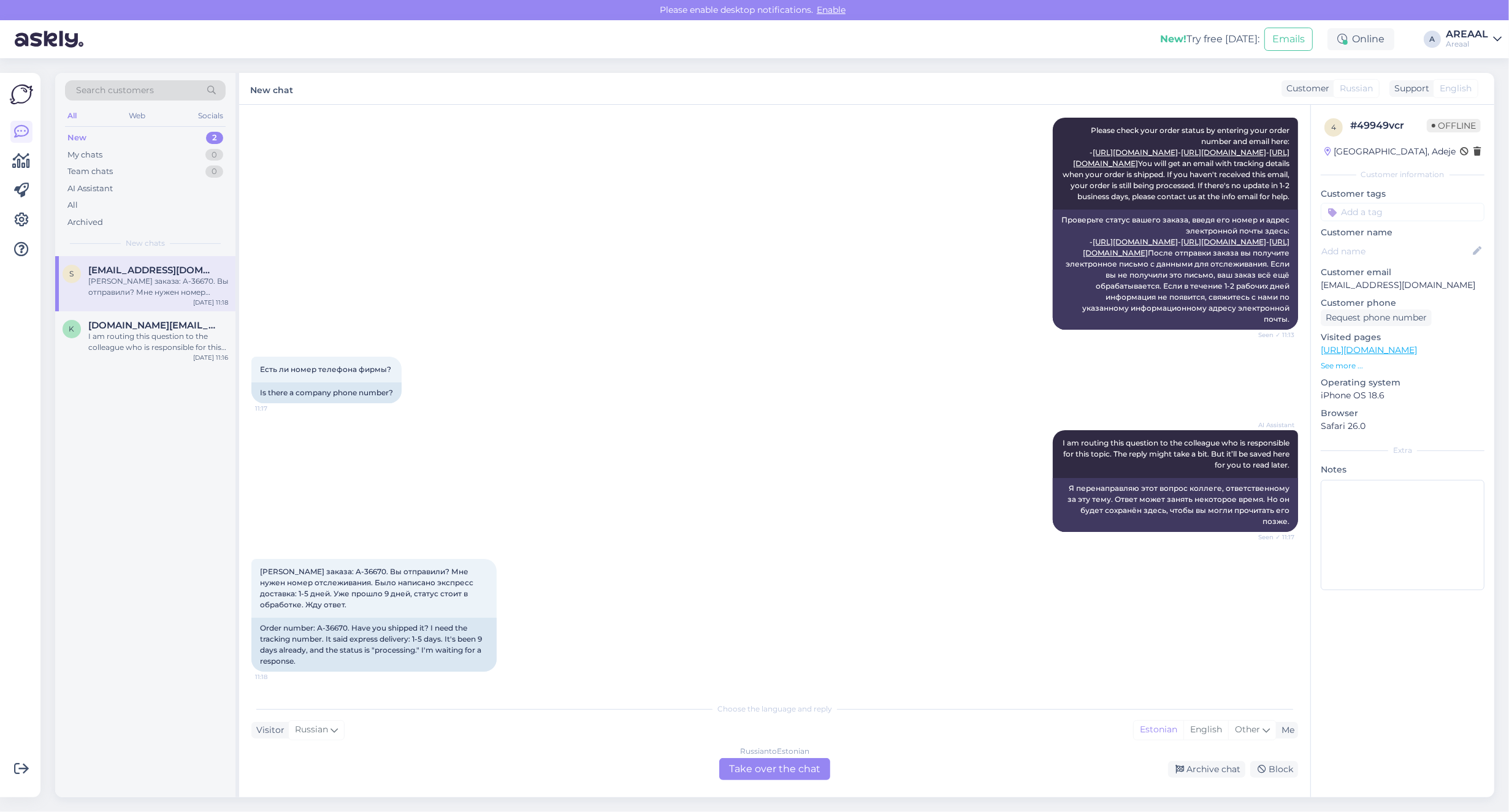
click at [761, 761] on div "Russian to Estonian Take over the chat" at bounding box center [774, 770] width 111 height 22
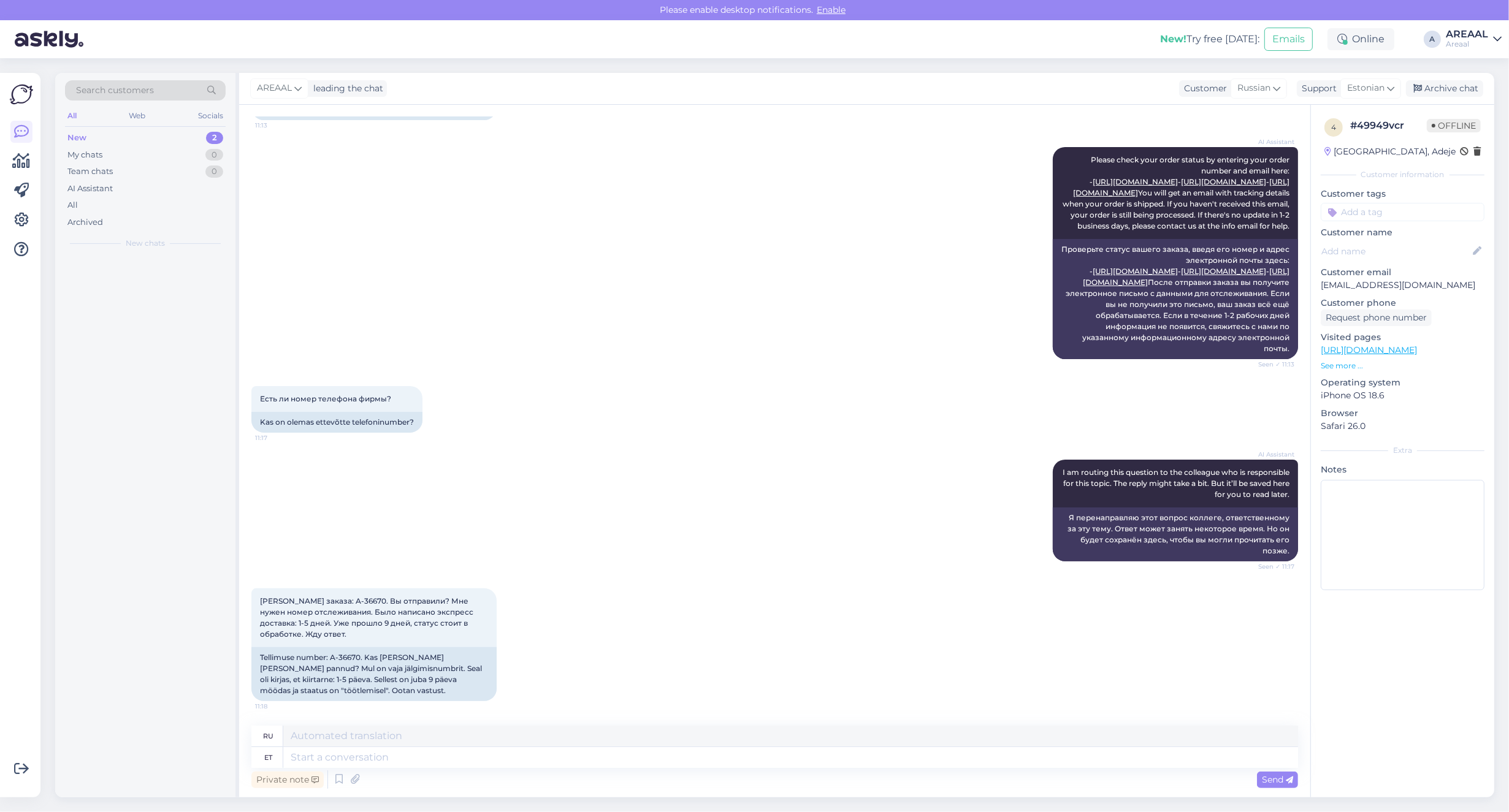
scroll to position [375, 0]
click at [756, 761] on textarea at bounding box center [790, 758] width 1015 height 21
type textarea "Teie"
type textarea "Твой"
type textarea "[PERSON_NAME] e-m"
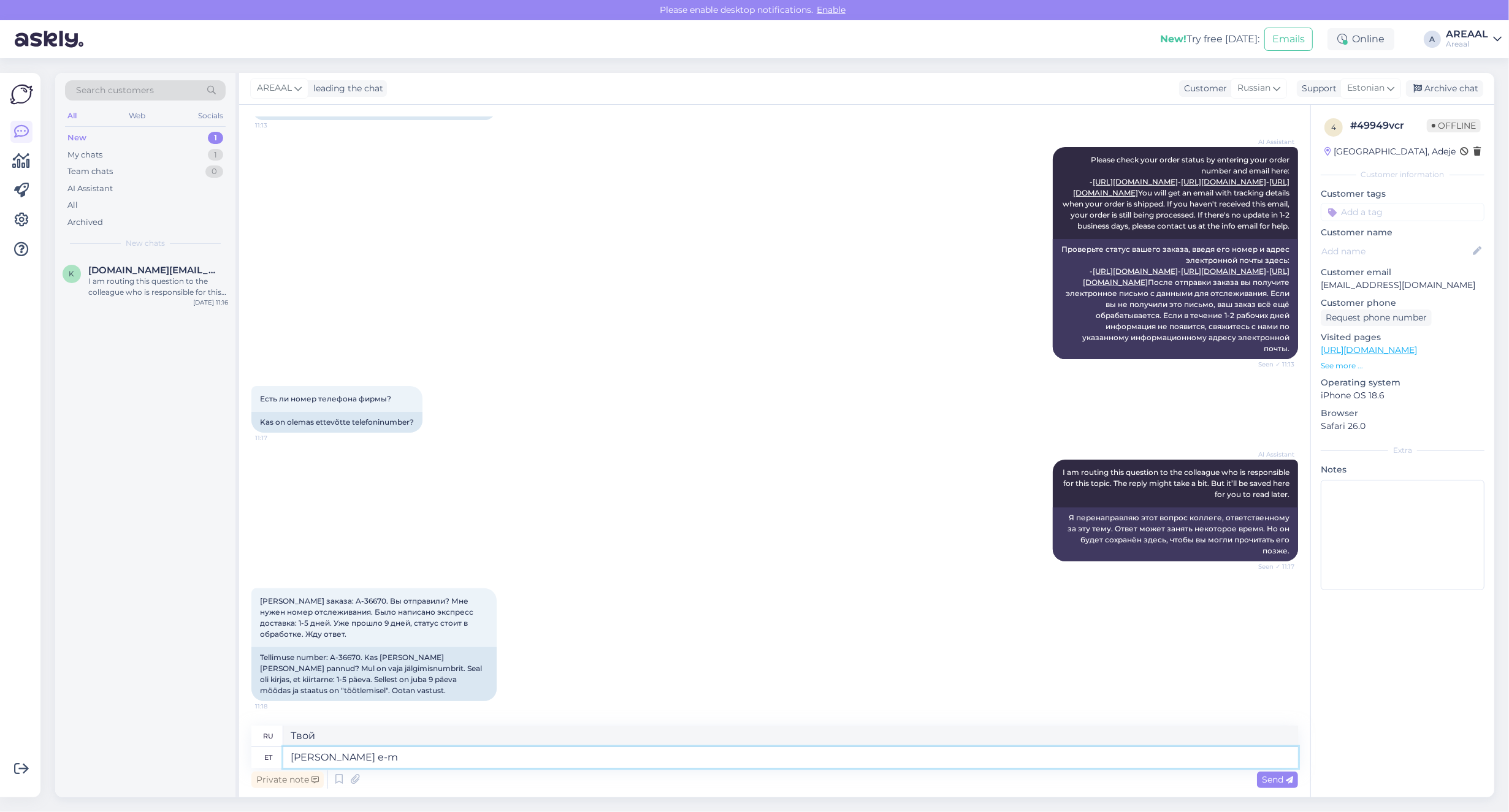
type textarea "Отправлено вами"
type textarea "Teie saadetud e-mailile vast"
type textarea "На письмо, которое вы отправили"
type textarea "Teie saadetud e-mailile vastataks"
type textarea "На отправленное вами электронное письмо будет дан ответ."
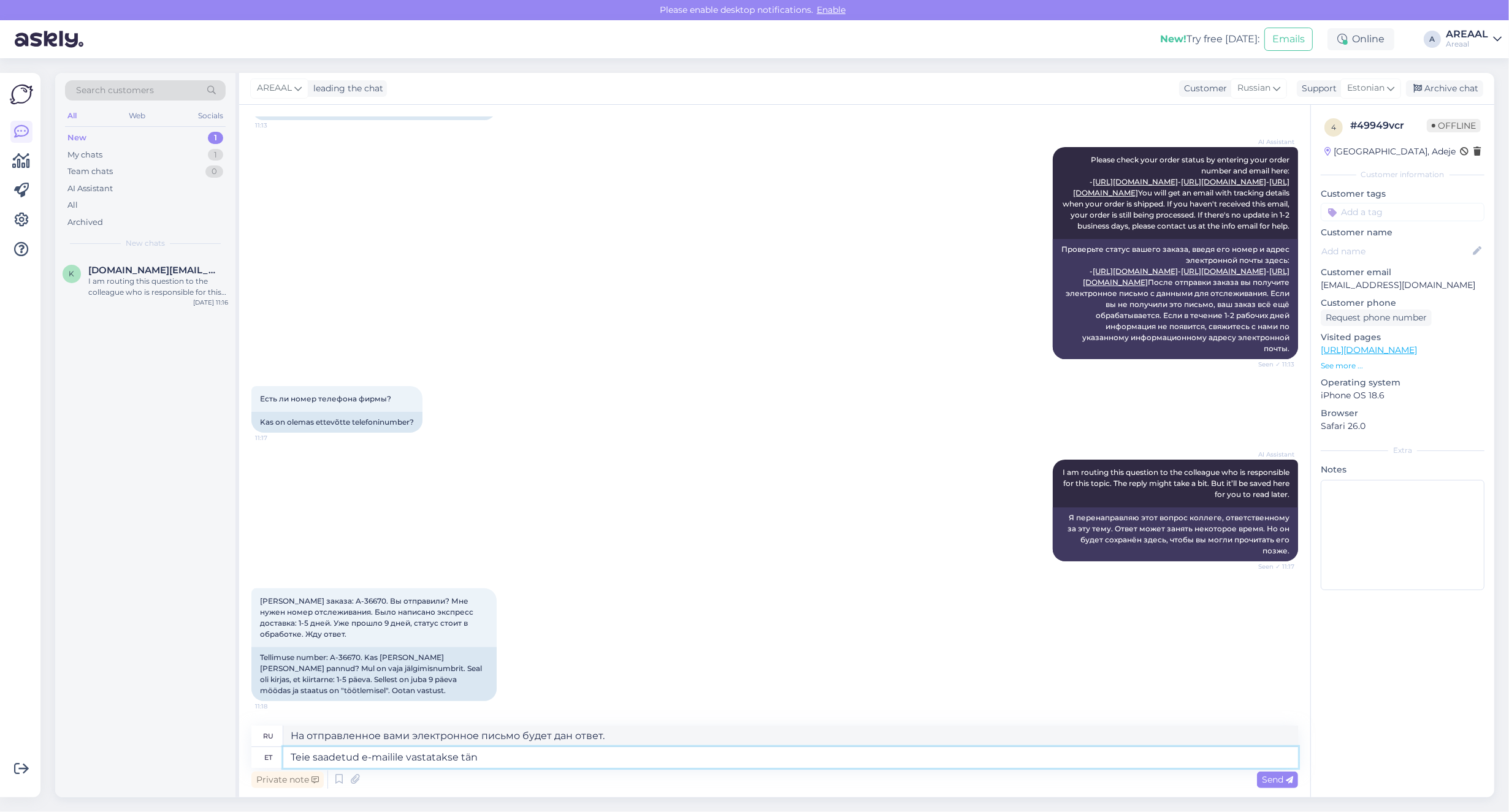
type textarea "Teie saadetud e-mailile vastatakse täna"
type textarea "На ваше письмо будет дан ответ."
type textarea "Teie saadetud e-mailile vastatakse tänase päev"
type textarea "На ваше письмо будет дан ответ сегодня."
type textarea "Teie saadetud e-mailile vastatakse tänase päeva jooks"
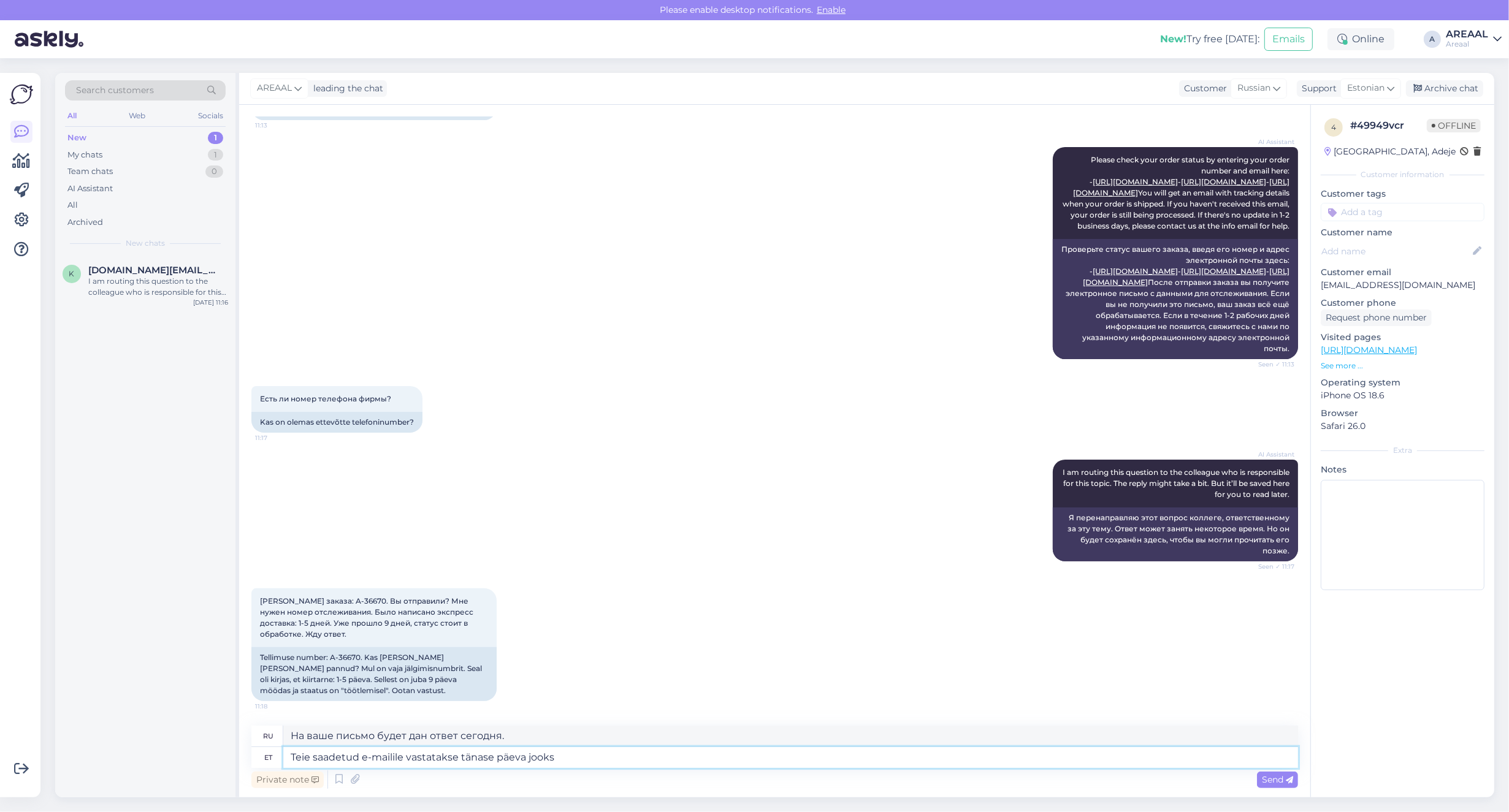
type textarea "На ваше письмо мы ответим сегодня."
type textarea "Teie saadetud e-mailile vastatakse tänase päeva jooksul."
type textarea "На отправленное вами электронное письмо будет дан ответ в течение сегодняшнего …"
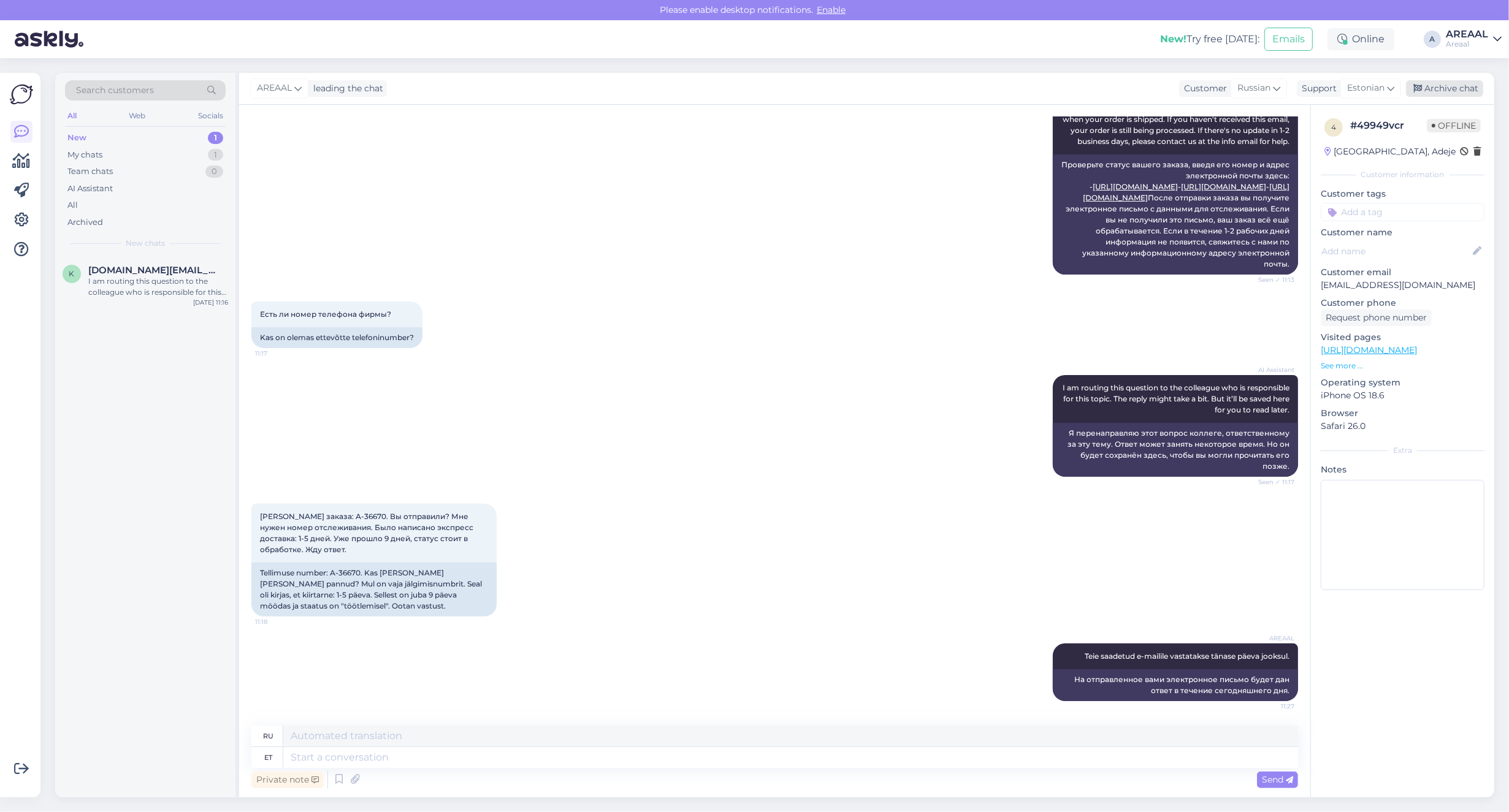
click at [1441, 84] on div "Archive chat" at bounding box center [1444, 88] width 77 height 16
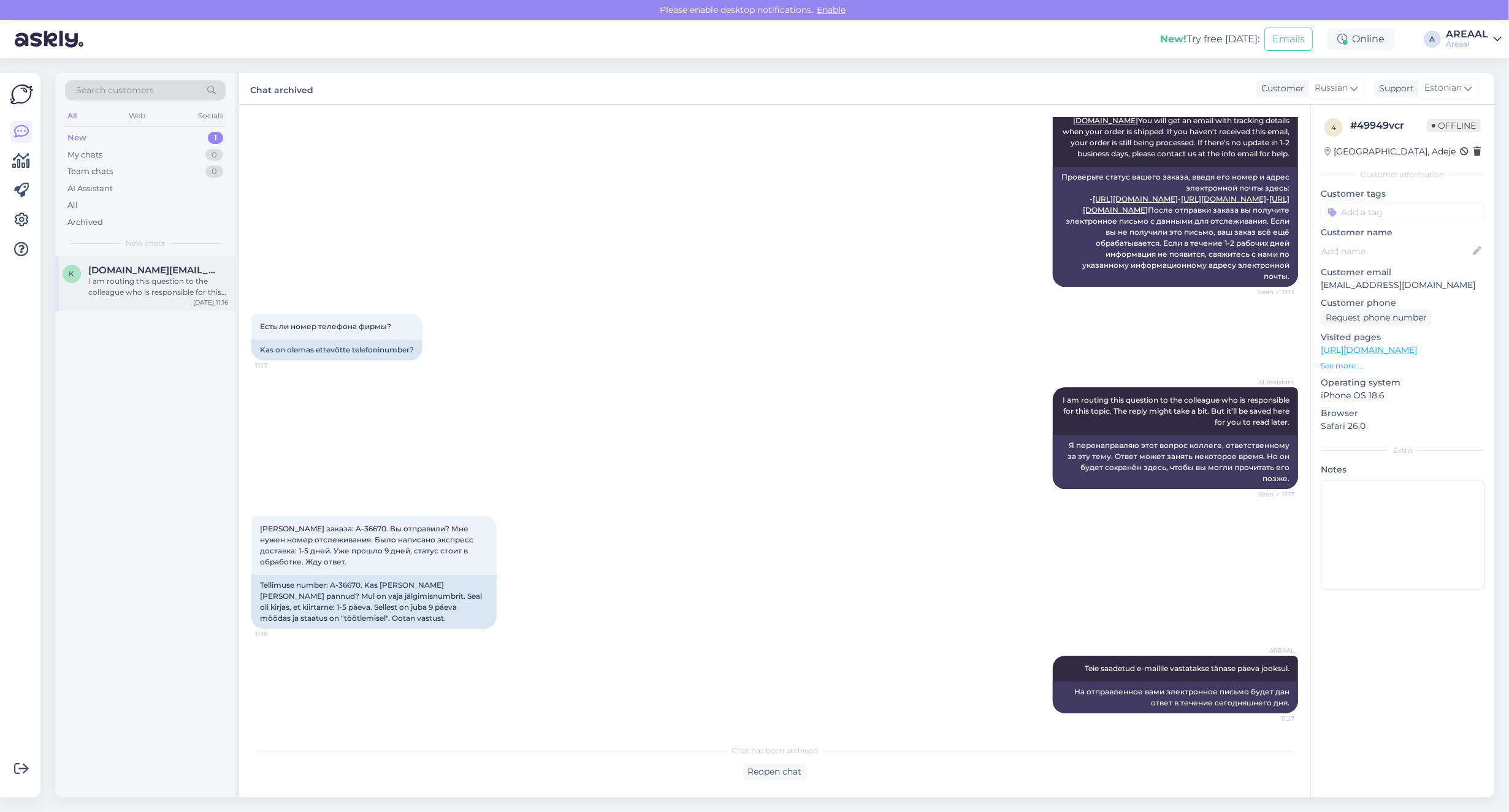
click at [136, 261] on div "k [DOMAIN_NAME][EMAIL_ADDRESS][DOMAIN_NAME] I am routing this question to the c…" at bounding box center [145, 284] width 180 height 55
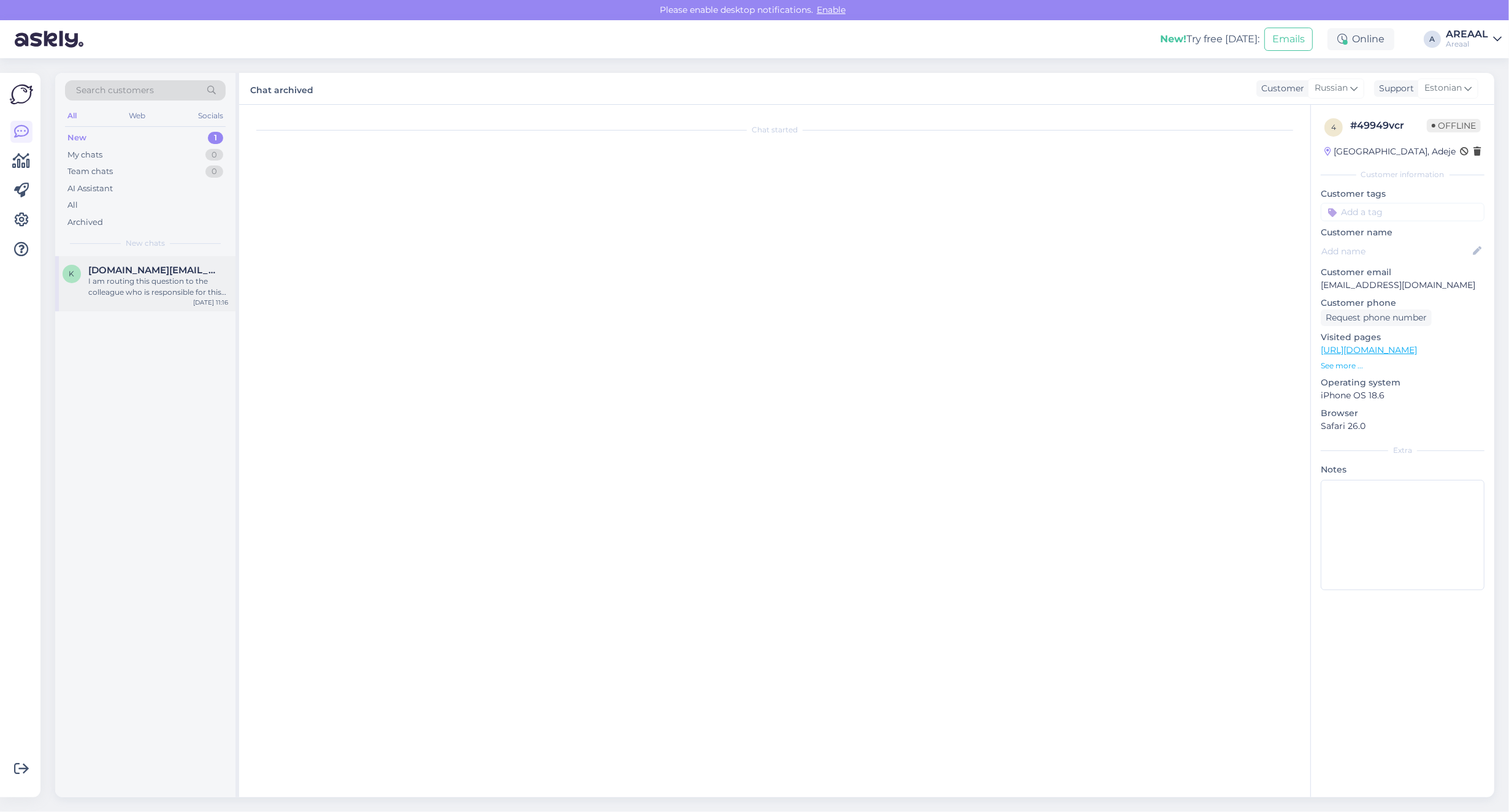
scroll to position [3279, 0]
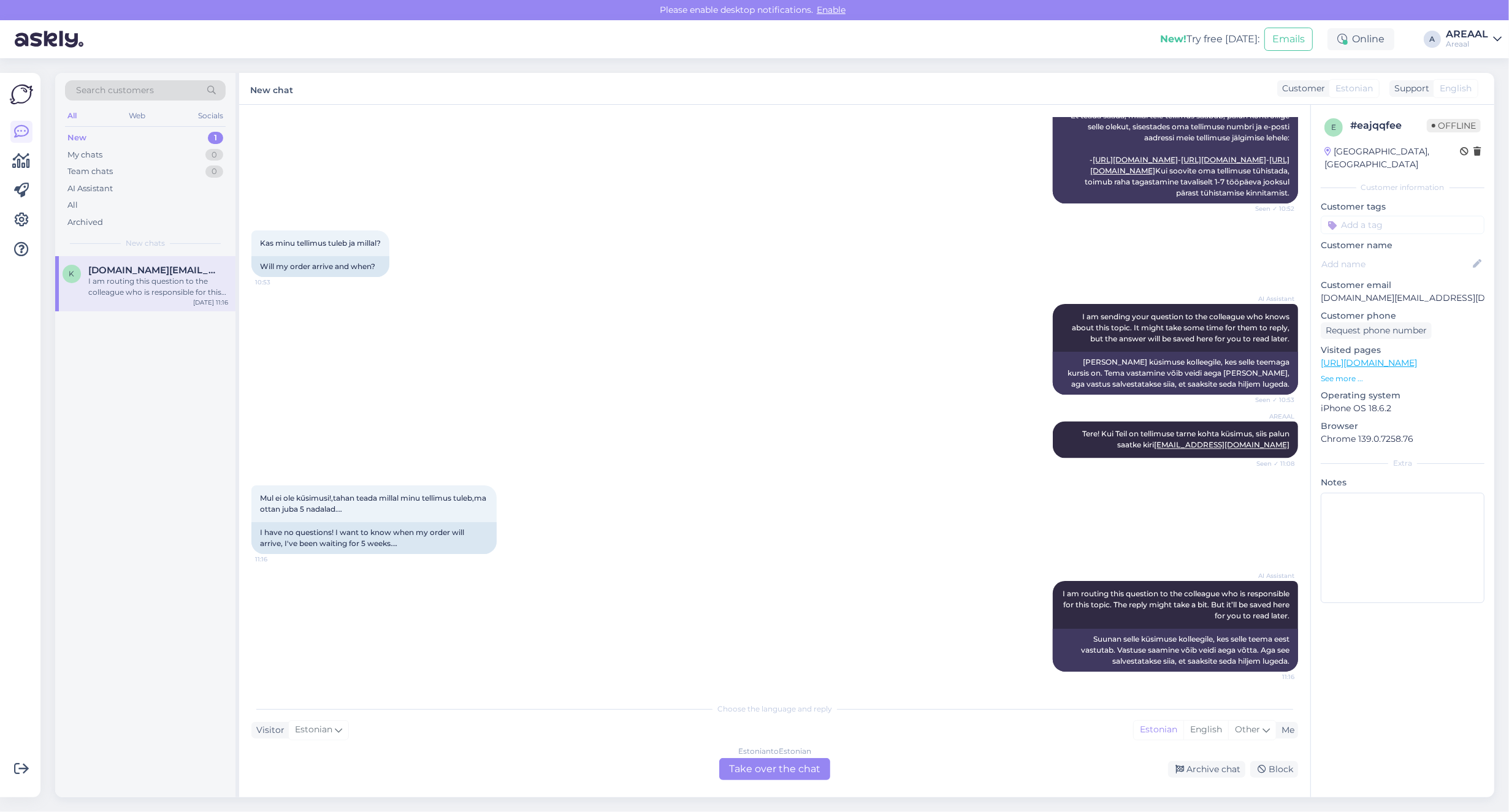
click at [774, 751] on div "Estonian to Estonian" at bounding box center [774, 751] width 73 height 11
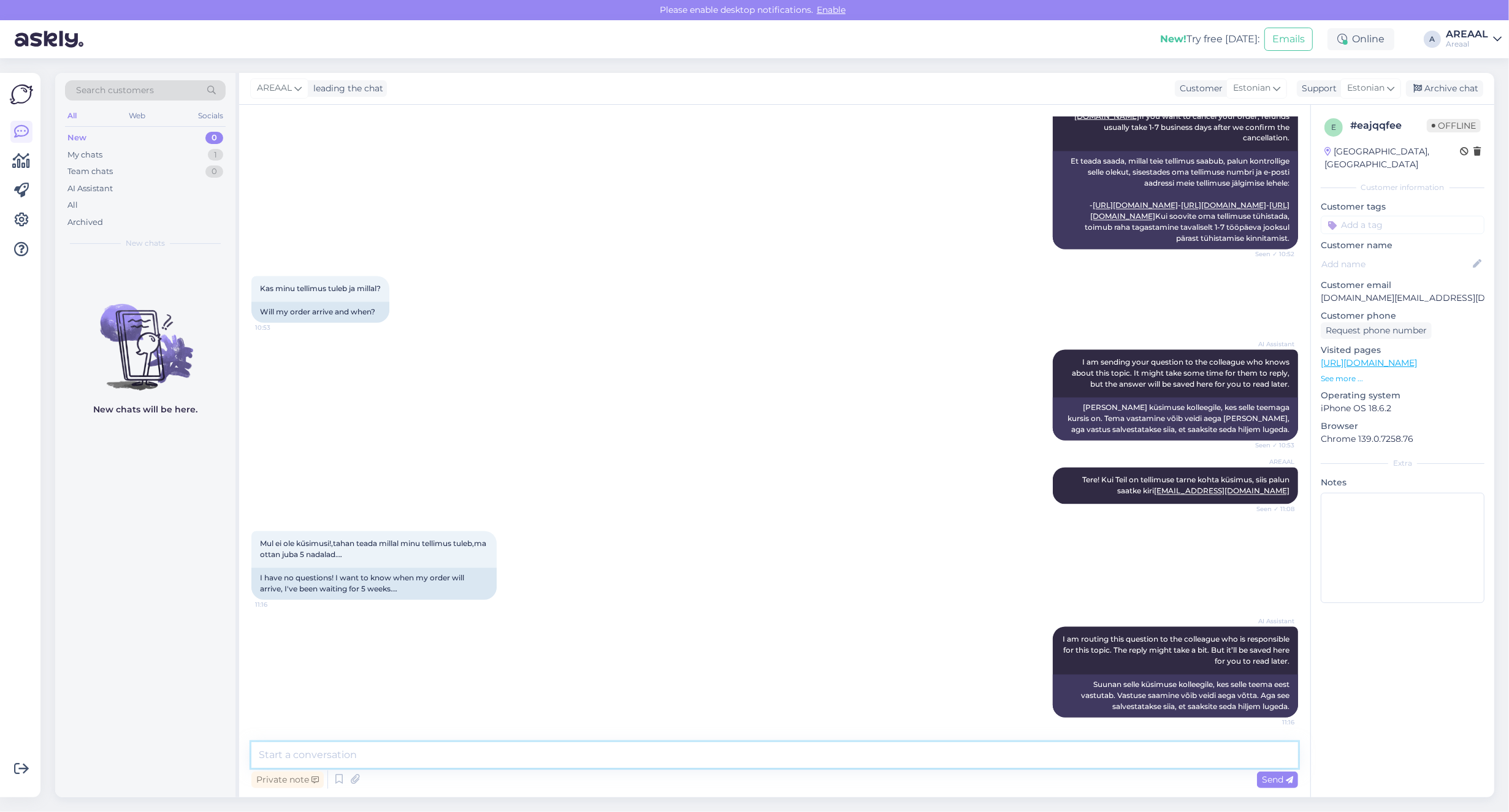
click at [774, 758] on textarea at bounding box center [775, 755] width 1047 height 26
type textarea "Teie saadetud e-mailile vastatakse 1-2 päeva jooksul."
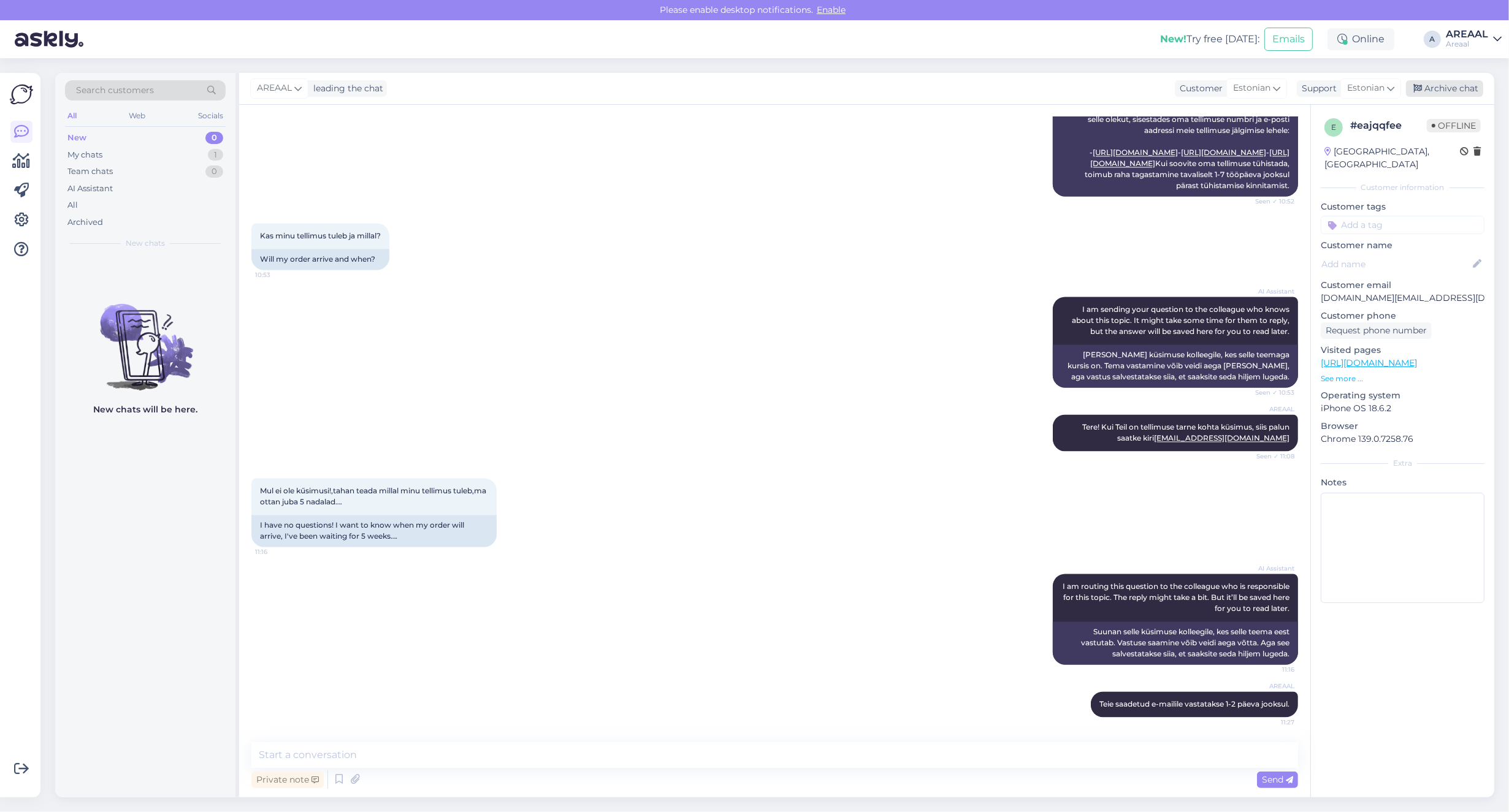
click at [1422, 81] on div "Archive chat" at bounding box center [1444, 88] width 77 height 16
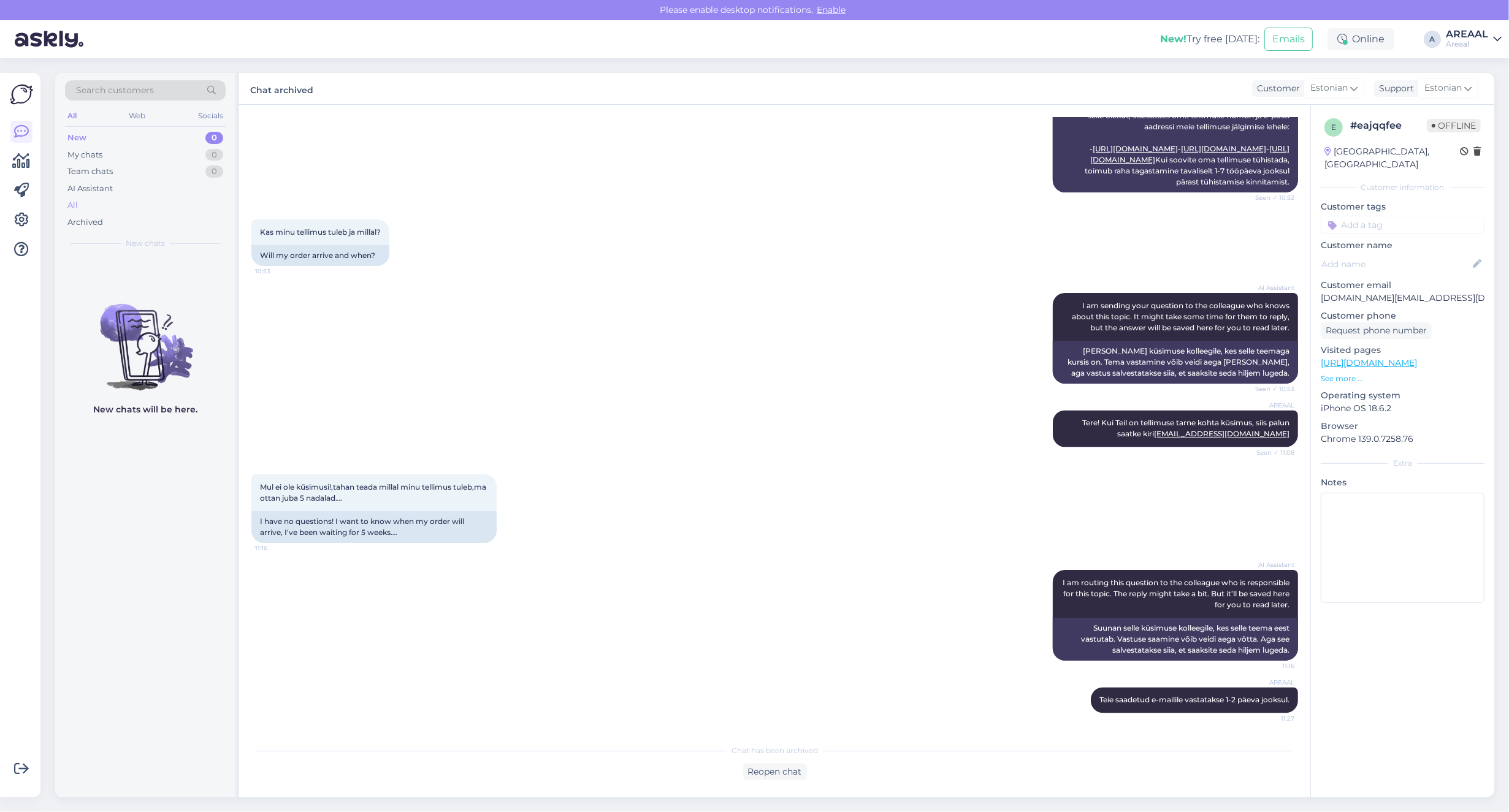
click at [102, 209] on div "All" at bounding box center [145, 205] width 161 height 17
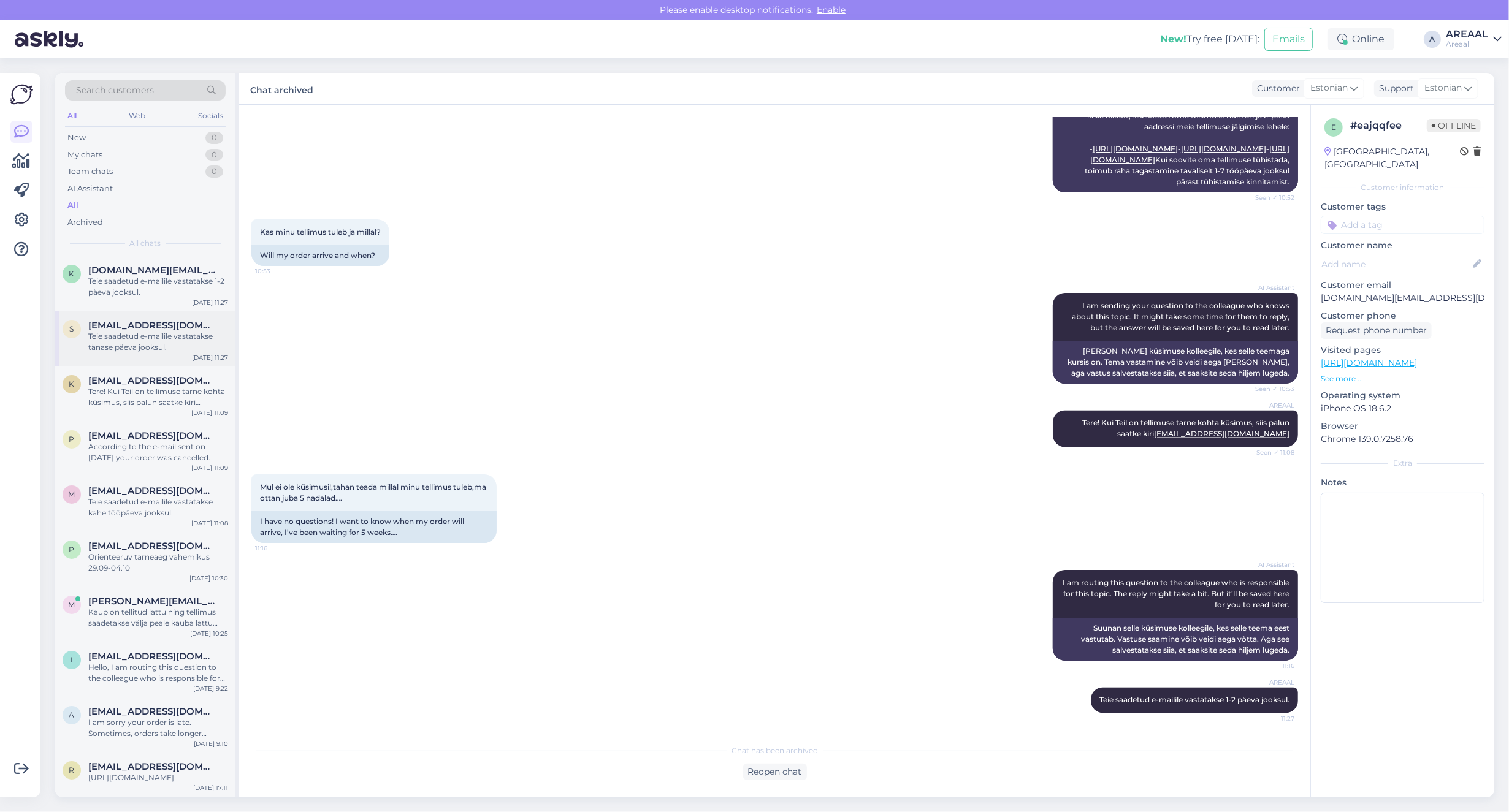
click at [147, 318] on div "s [EMAIL_ADDRESS][DOMAIN_NAME] Teie saadetud e-mailile vastatakse tänase päeva …" at bounding box center [145, 339] width 180 height 55
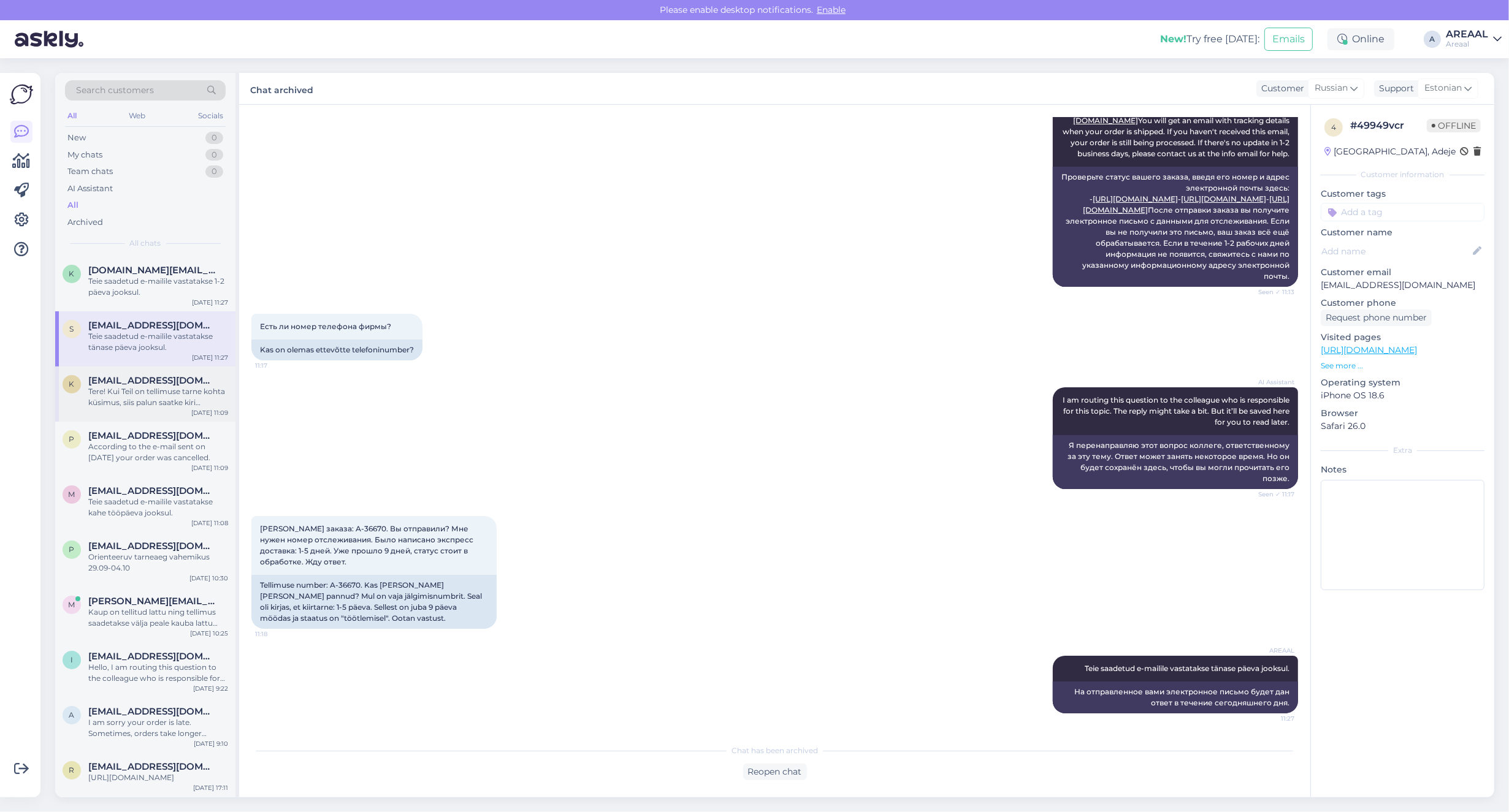
click at [153, 403] on div "Tere! Kui Teil on tellimuse tarne kohta küsimus, siis palun saatke kiri [EMAIL_…" at bounding box center [158, 397] width 140 height 22
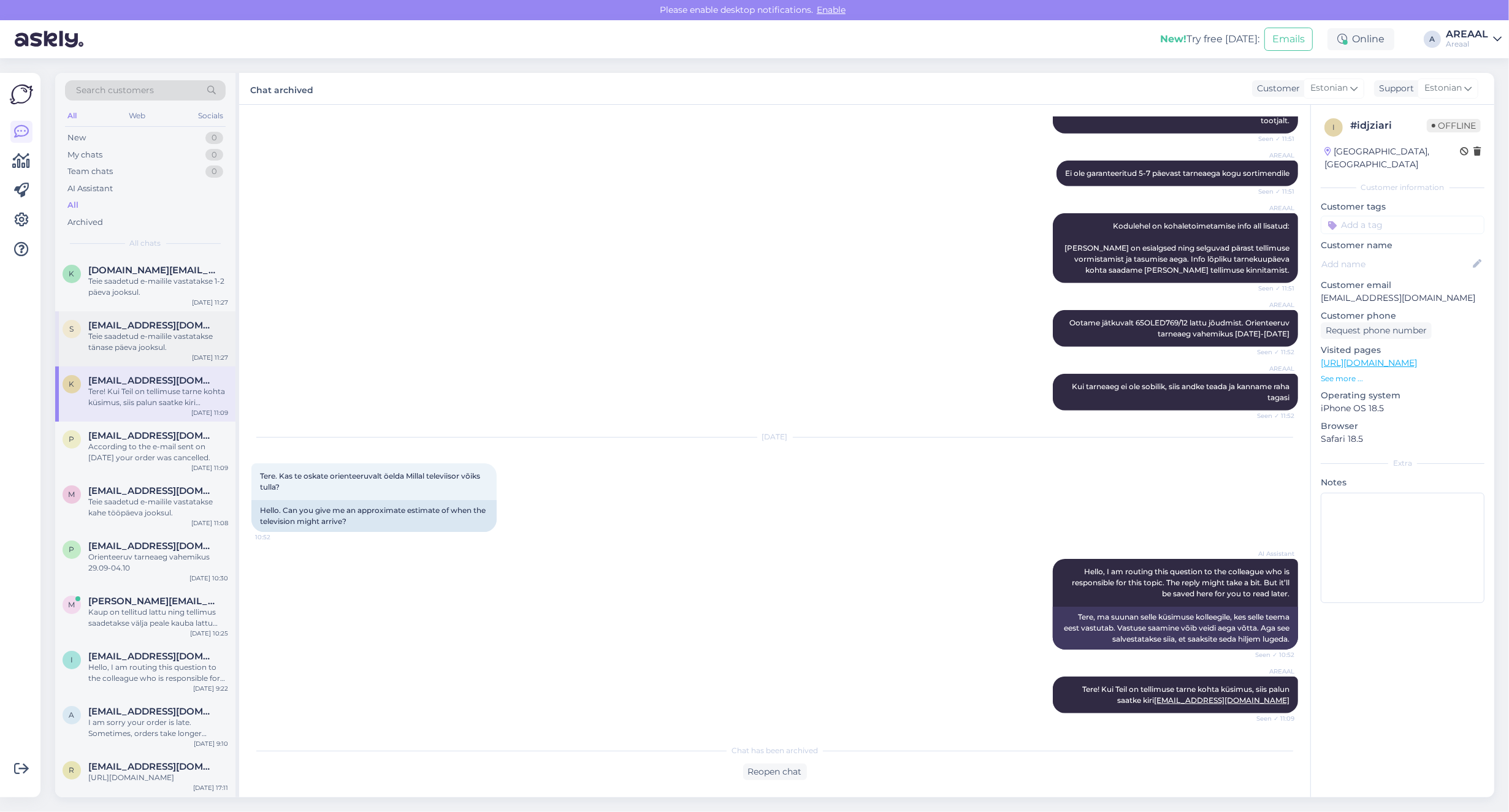
click at [142, 350] on div "Teie saadetud e-mailile vastatakse tänase päeva jooksul." at bounding box center [158, 342] width 140 height 22
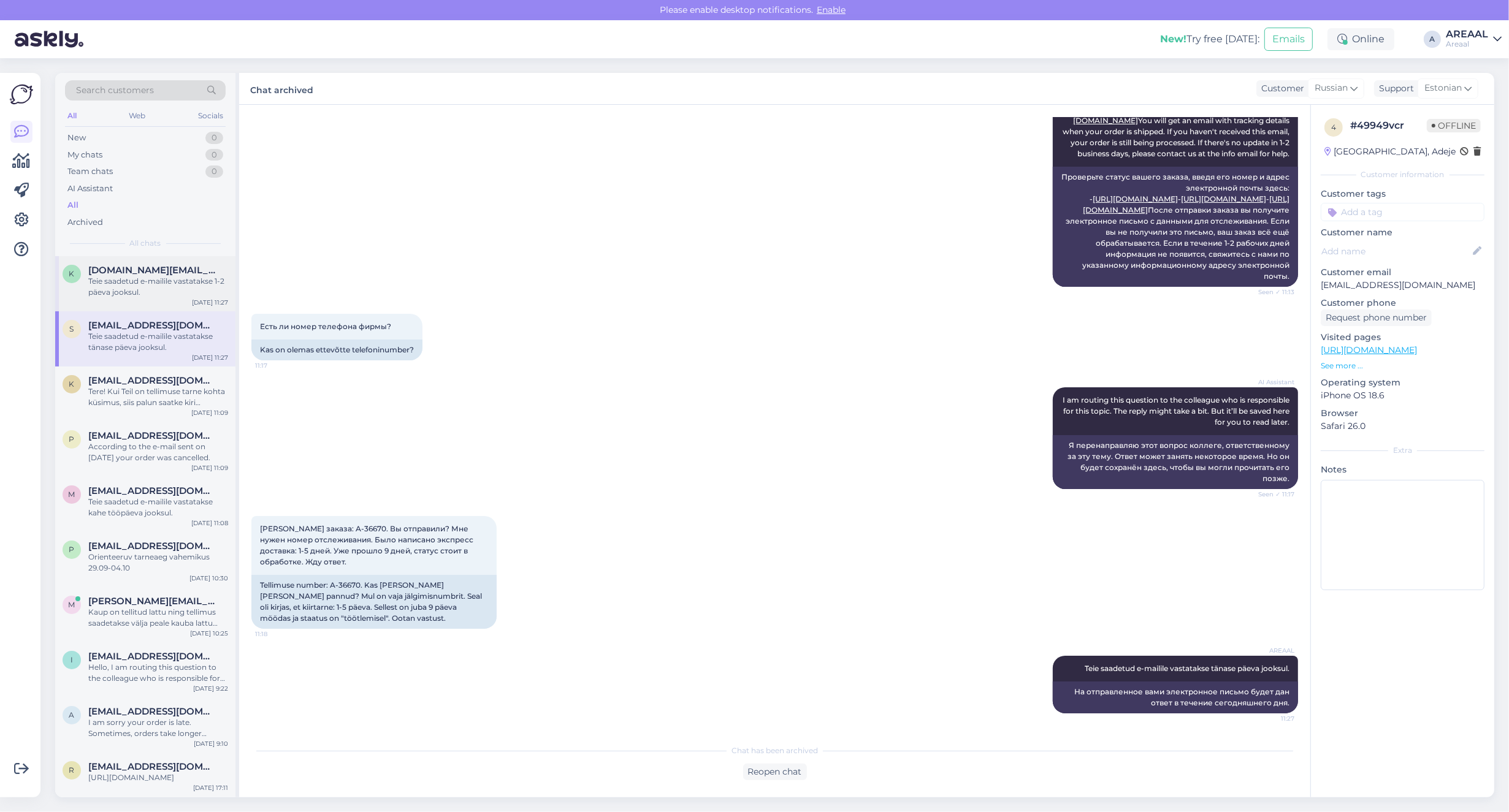
click at [137, 301] on div "k kangoll.online@gmail.com Teie saadetud e-mailile vastatakse 1-2 päeva jooksul…" at bounding box center [145, 284] width 180 height 55
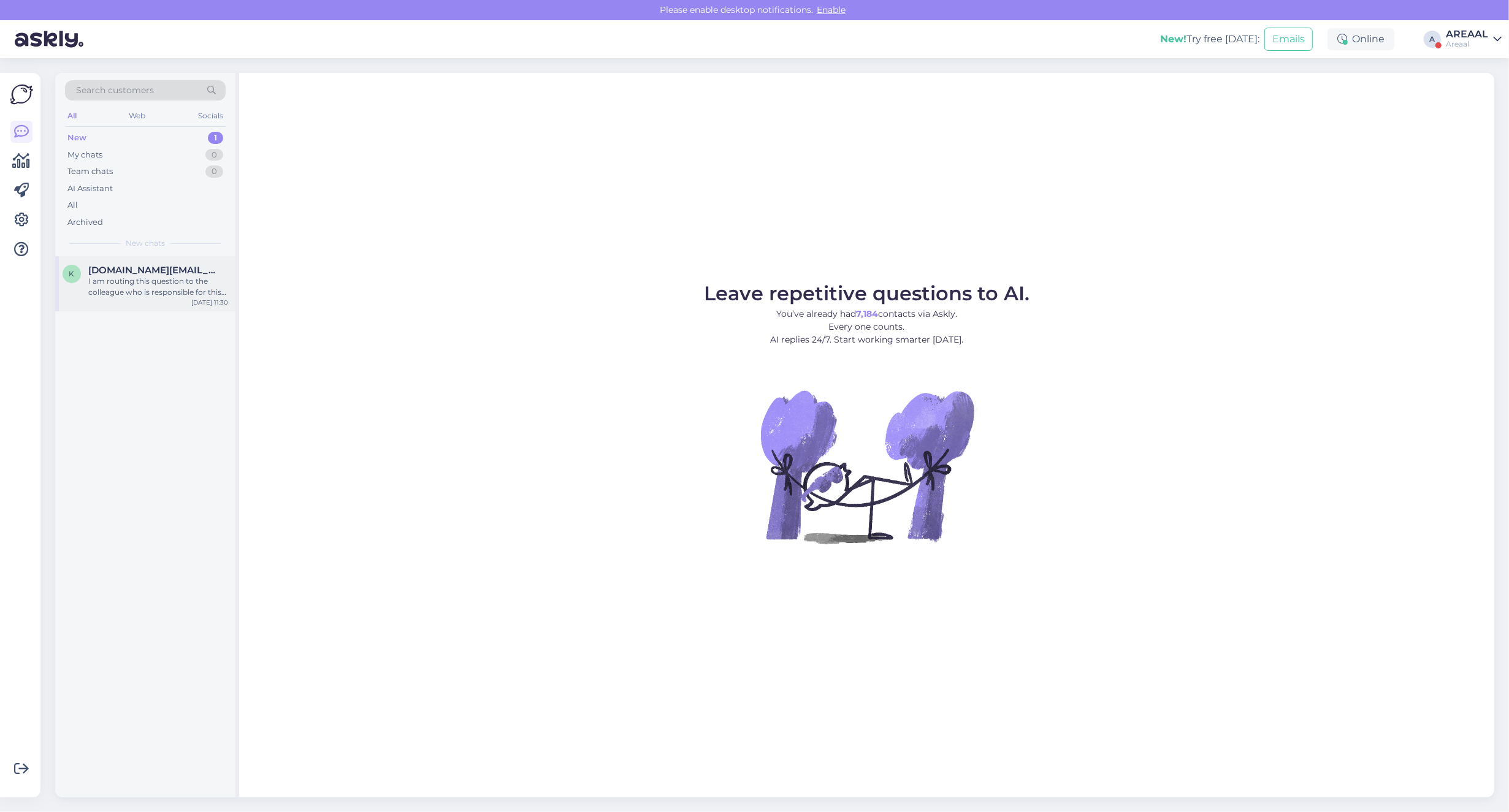
click at [148, 270] on span "[DOMAIN_NAME][EMAIL_ADDRESS][DOMAIN_NAME]" at bounding box center [151, 270] width 127 height 11
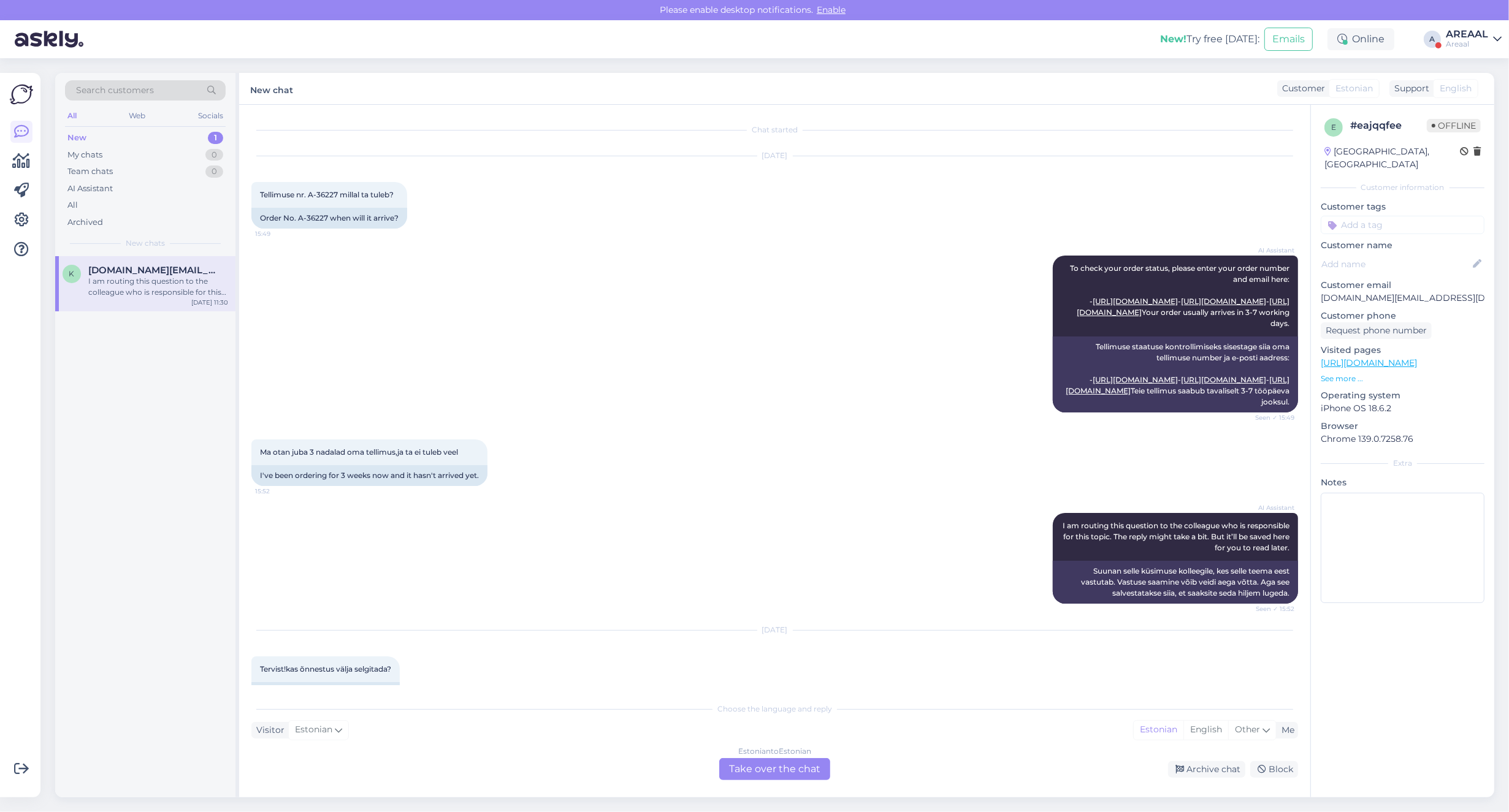
scroll to position [3523, 0]
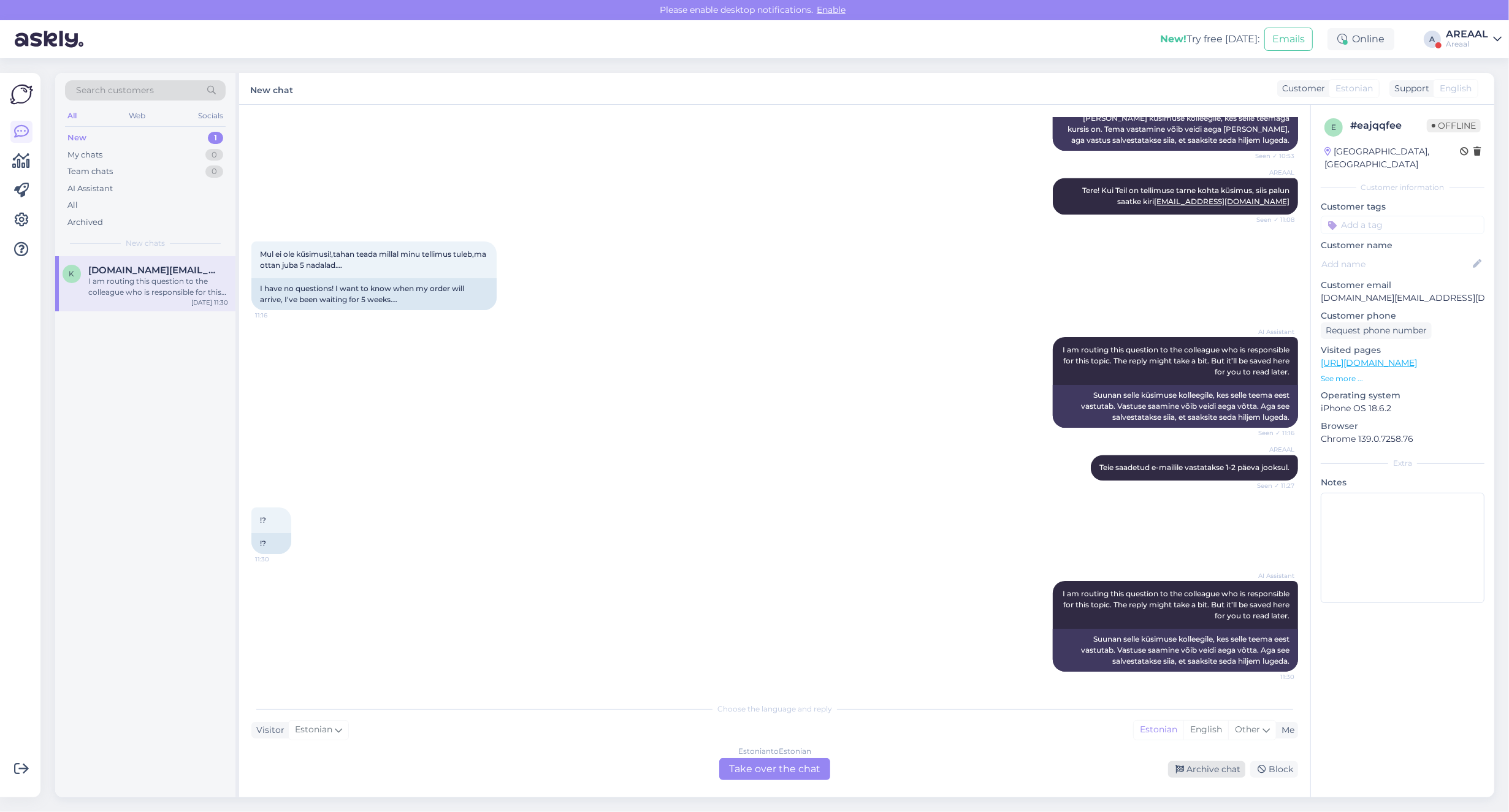
drag, startPoint x: 1208, startPoint y: 775, endPoint x: 1220, endPoint y: 775, distance: 12.0
click at [1208, 775] on div "Archive chat" at bounding box center [1206, 769] width 77 height 16
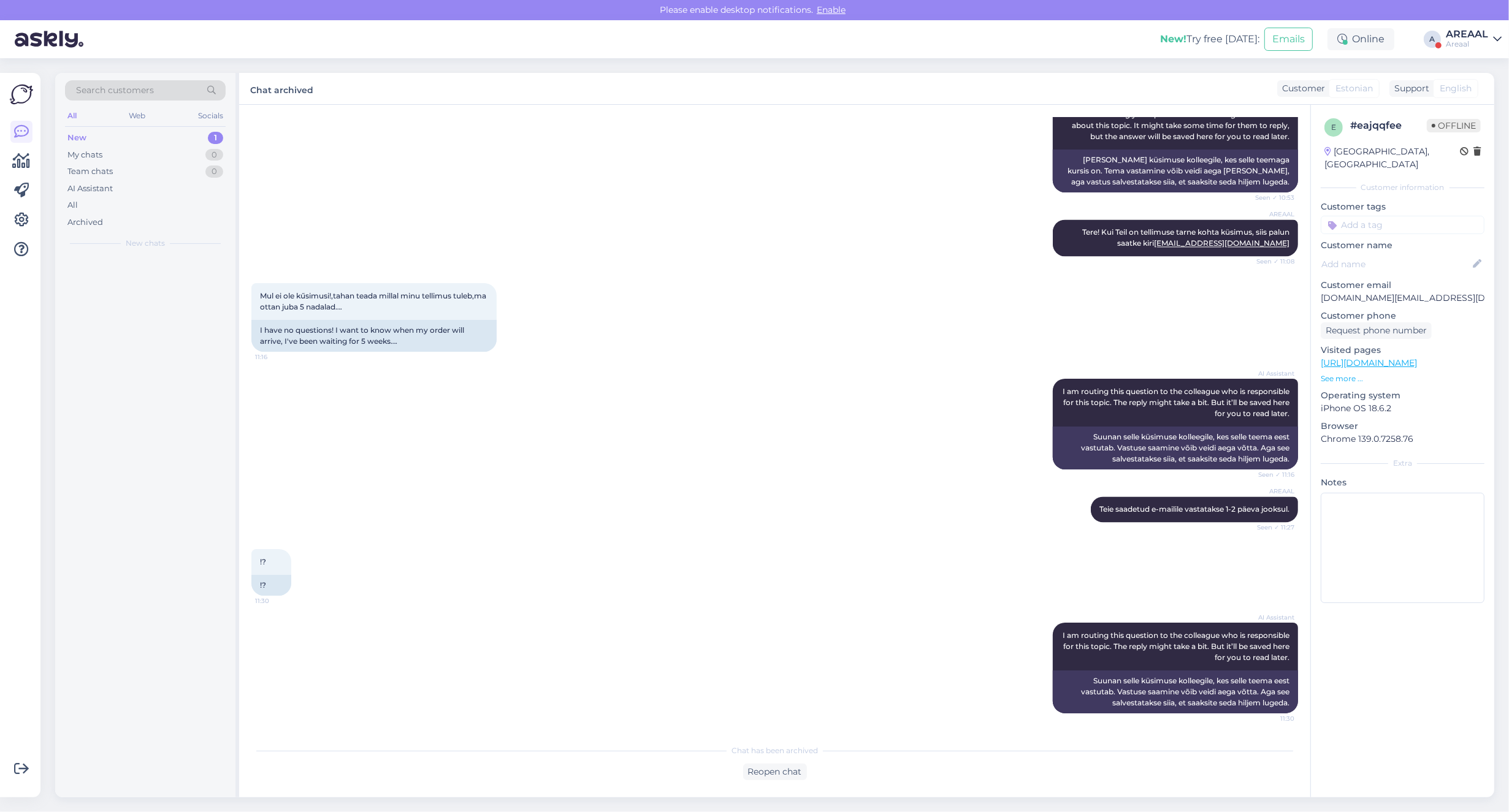
scroll to position [3481, 0]
click at [170, 194] on div "AI Assistant" at bounding box center [145, 189] width 161 height 17
click at [164, 206] on div "All" at bounding box center [145, 205] width 161 height 17
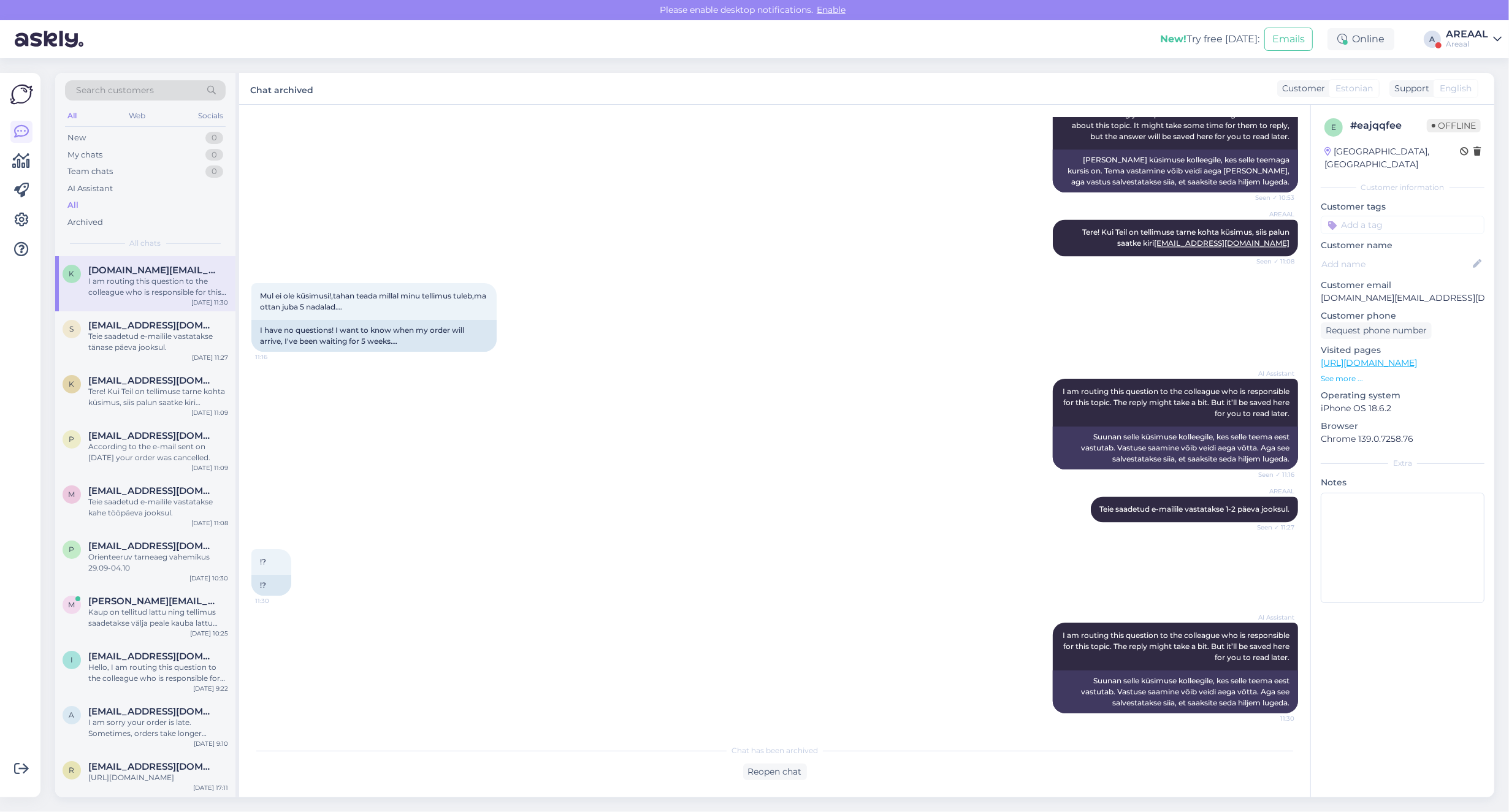
click at [175, 311] on div "s [EMAIL_ADDRESS][DOMAIN_NAME] Teie saadetud e-mailile vastatakse tänase päeva …" at bounding box center [145, 339] width 180 height 55
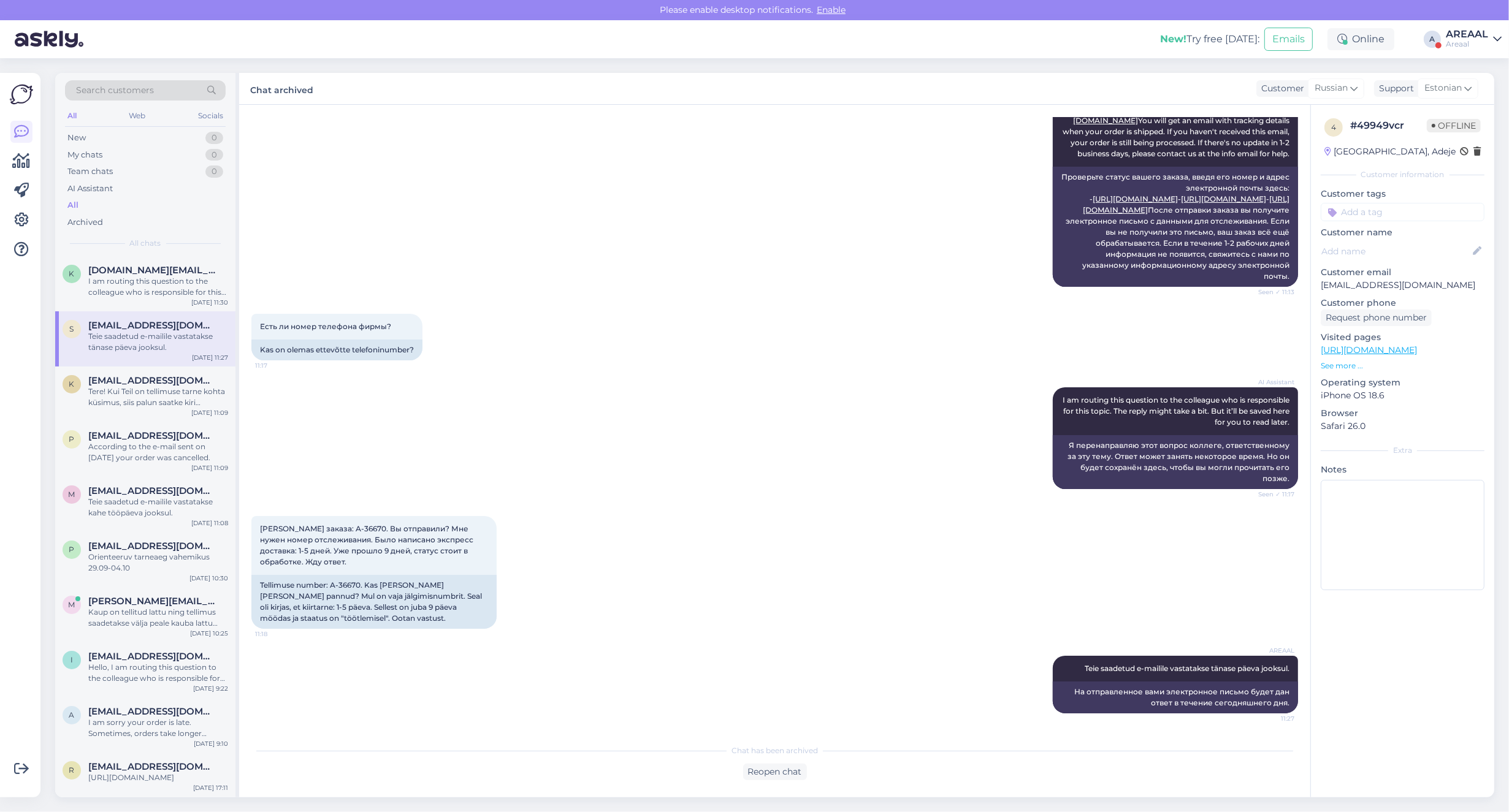
click at [510, 344] on div "Есть ли номер телефона фирмы? 11:17 Kas on olemas ettevõtte telefoninumber?" at bounding box center [775, 336] width 1047 height 74
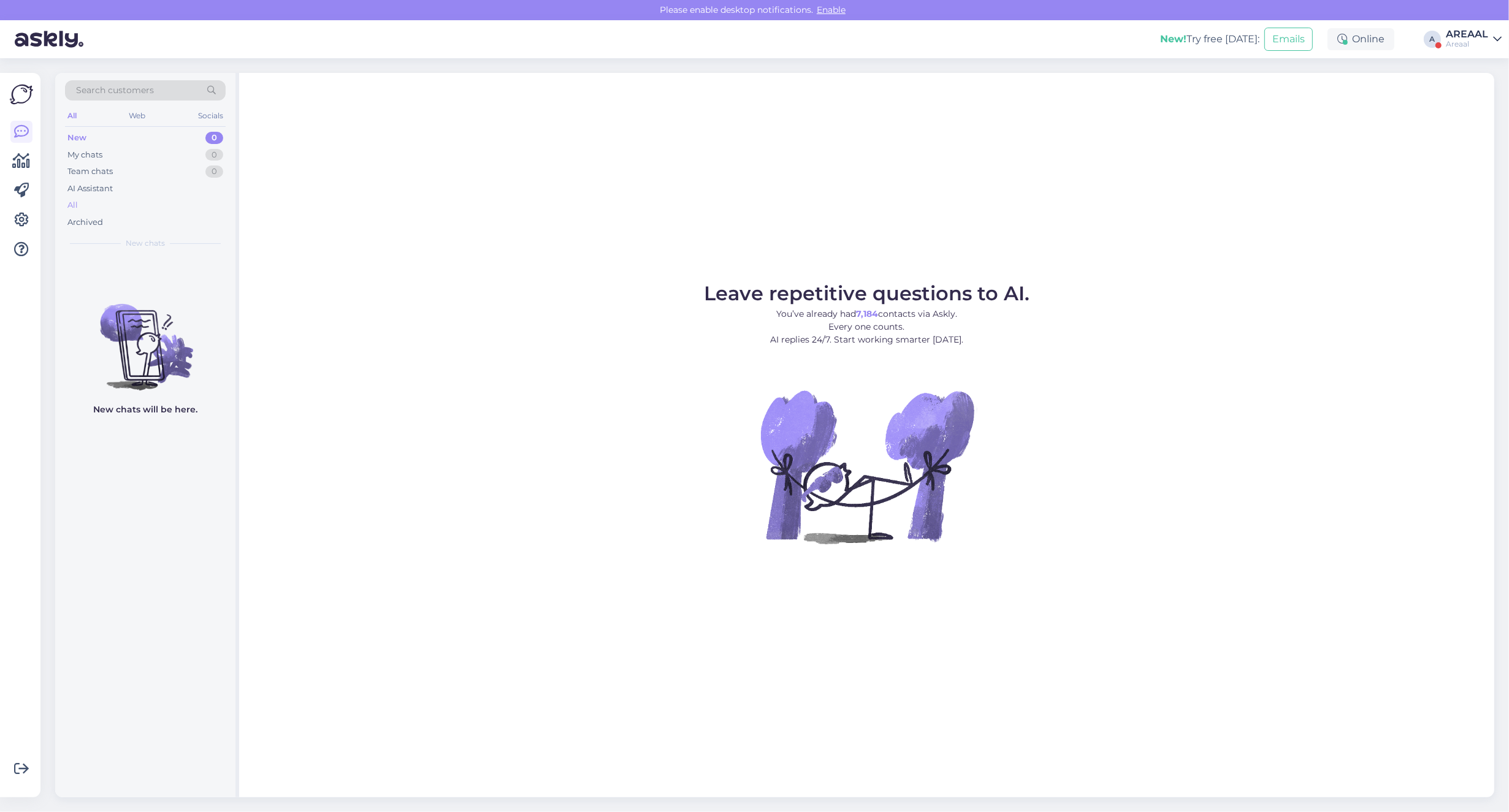
click at [145, 201] on div "All" at bounding box center [145, 205] width 161 height 17
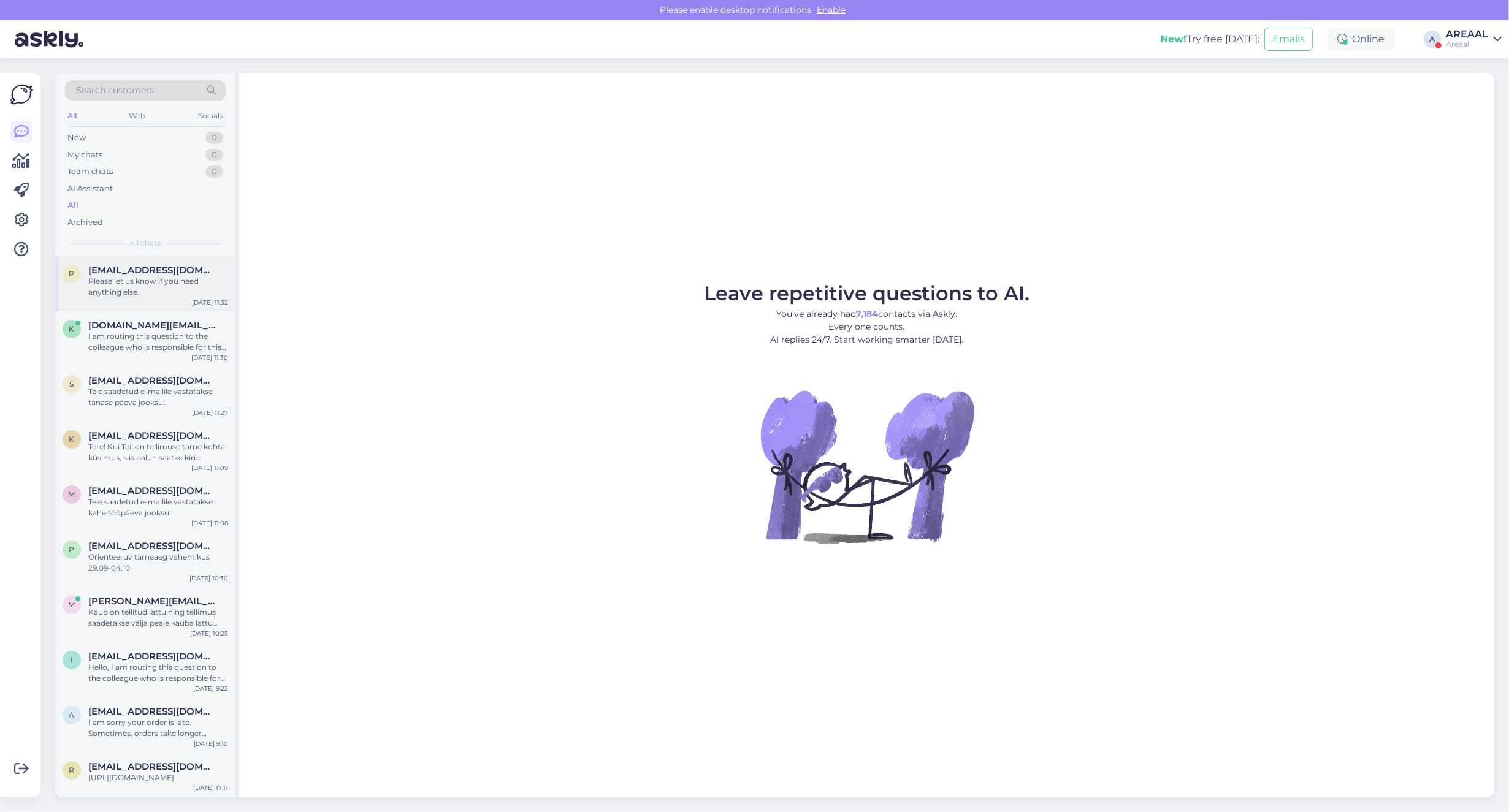
click at [151, 285] on div "Please let us know if you need anything else." at bounding box center [158, 287] width 140 height 22
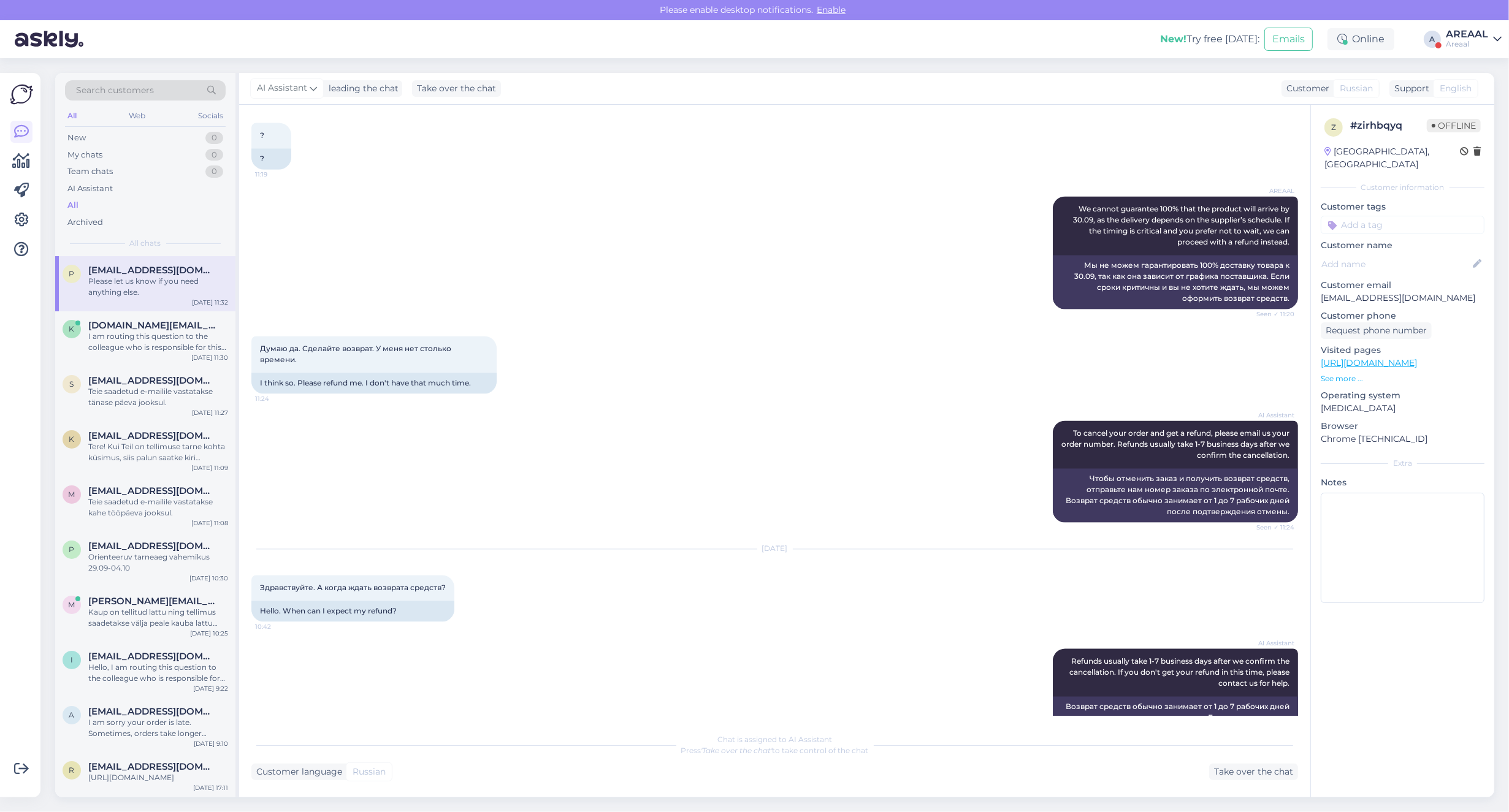
scroll to position [3871, 0]
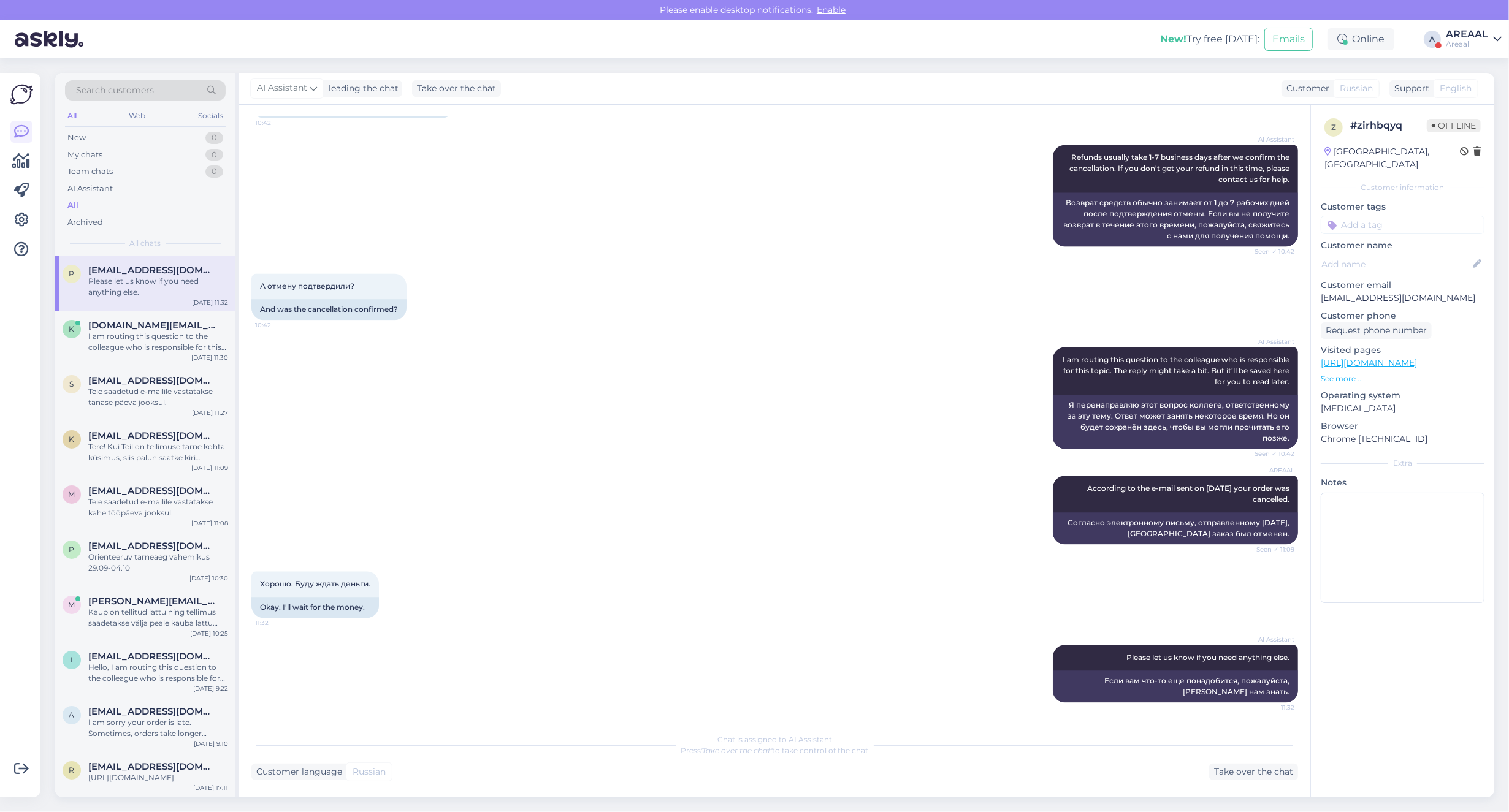
click at [1444, 35] on div "New! Try free today: Emails Online A AREAAL Areaal" at bounding box center [754, 39] width 1509 height 38
click at [1461, 43] on div "Areaal" at bounding box center [1467, 43] width 42 height 10
click at [1469, 81] on div "Nish Open" at bounding box center [1427, 94] width 151 height 26
click at [1482, 93] on button "Open" at bounding box center [1474, 94] width 35 height 19
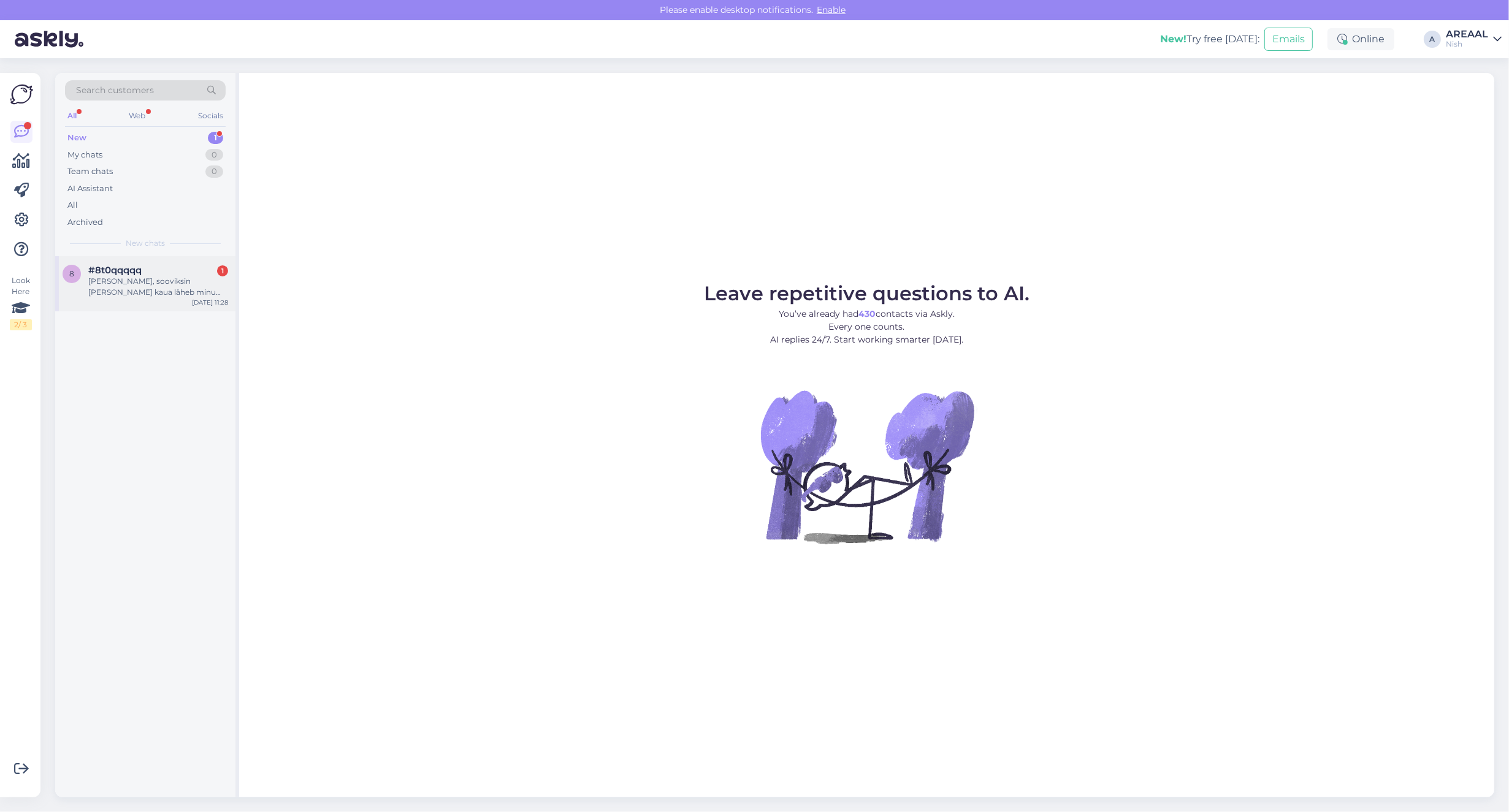
click at [157, 278] on div "[PERSON_NAME], sooviksin [PERSON_NAME] kaua läheb minu tellitud pakiga aega" at bounding box center [158, 287] width 140 height 22
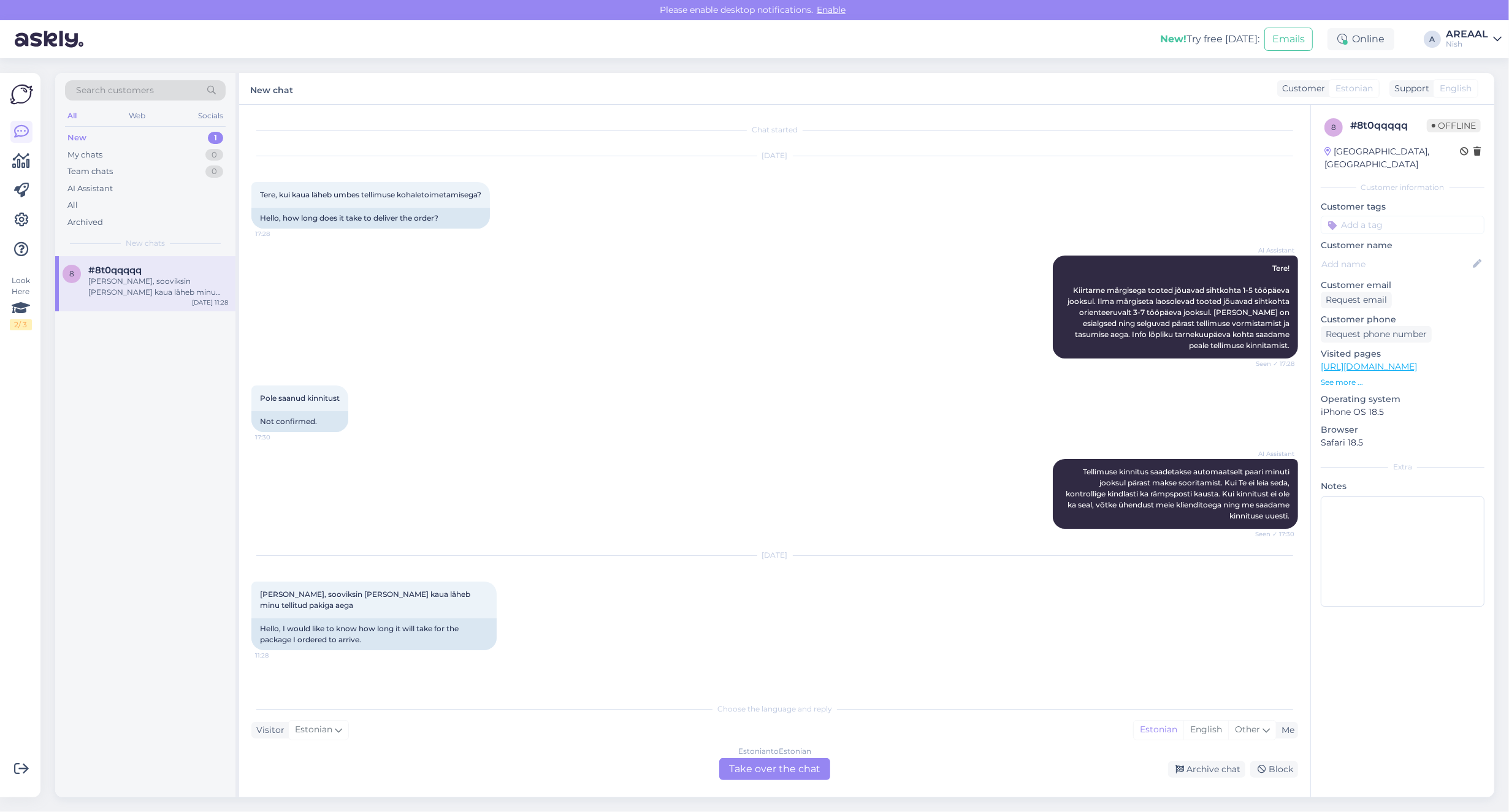
click at [740, 770] on div "Estonian to Estonian Take over the chat" at bounding box center [774, 770] width 111 height 22
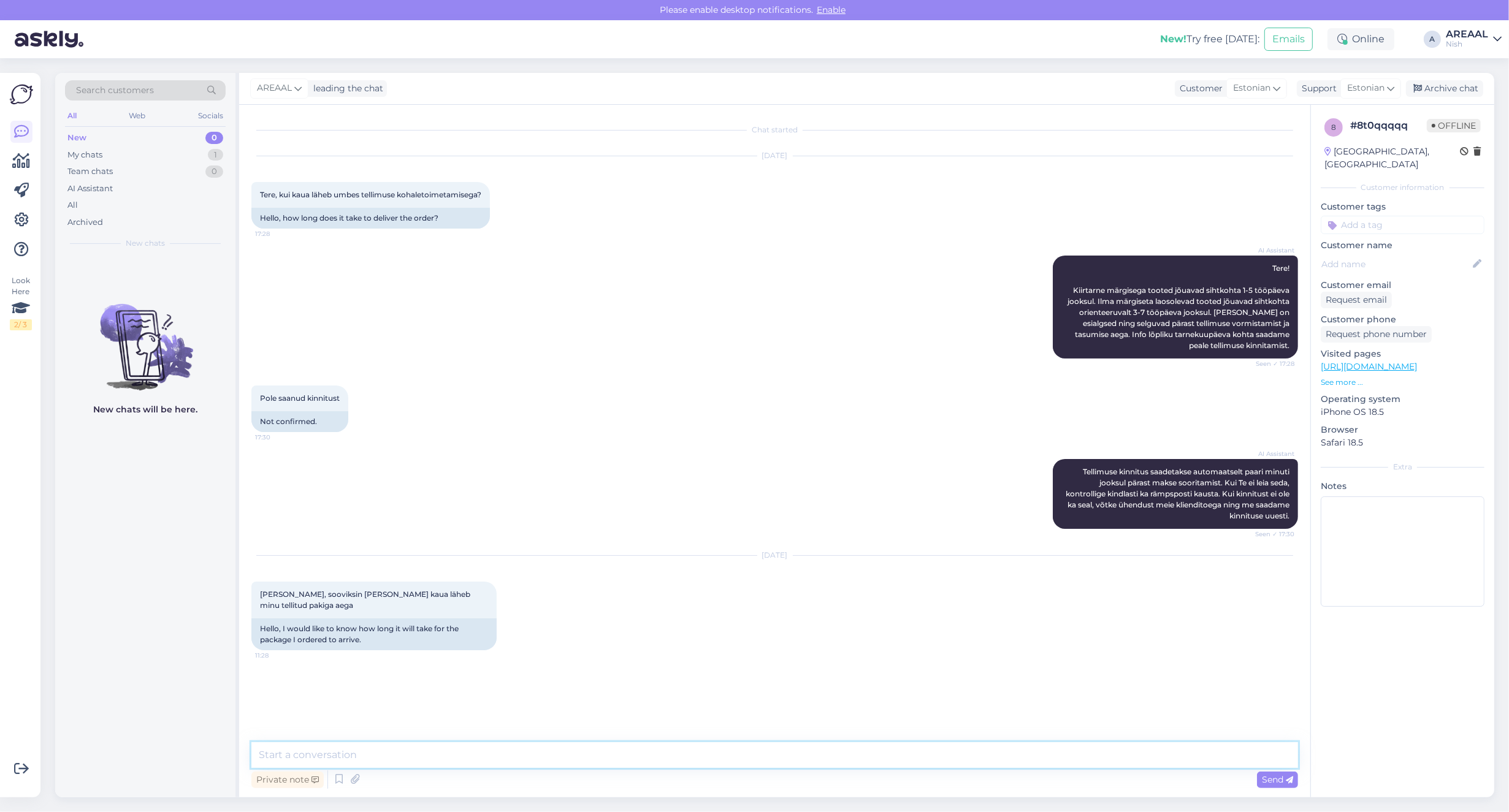
click at [729, 754] on textarea at bounding box center [775, 755] width 1047 height 26
type textarea "Mis on tellimuse number?"
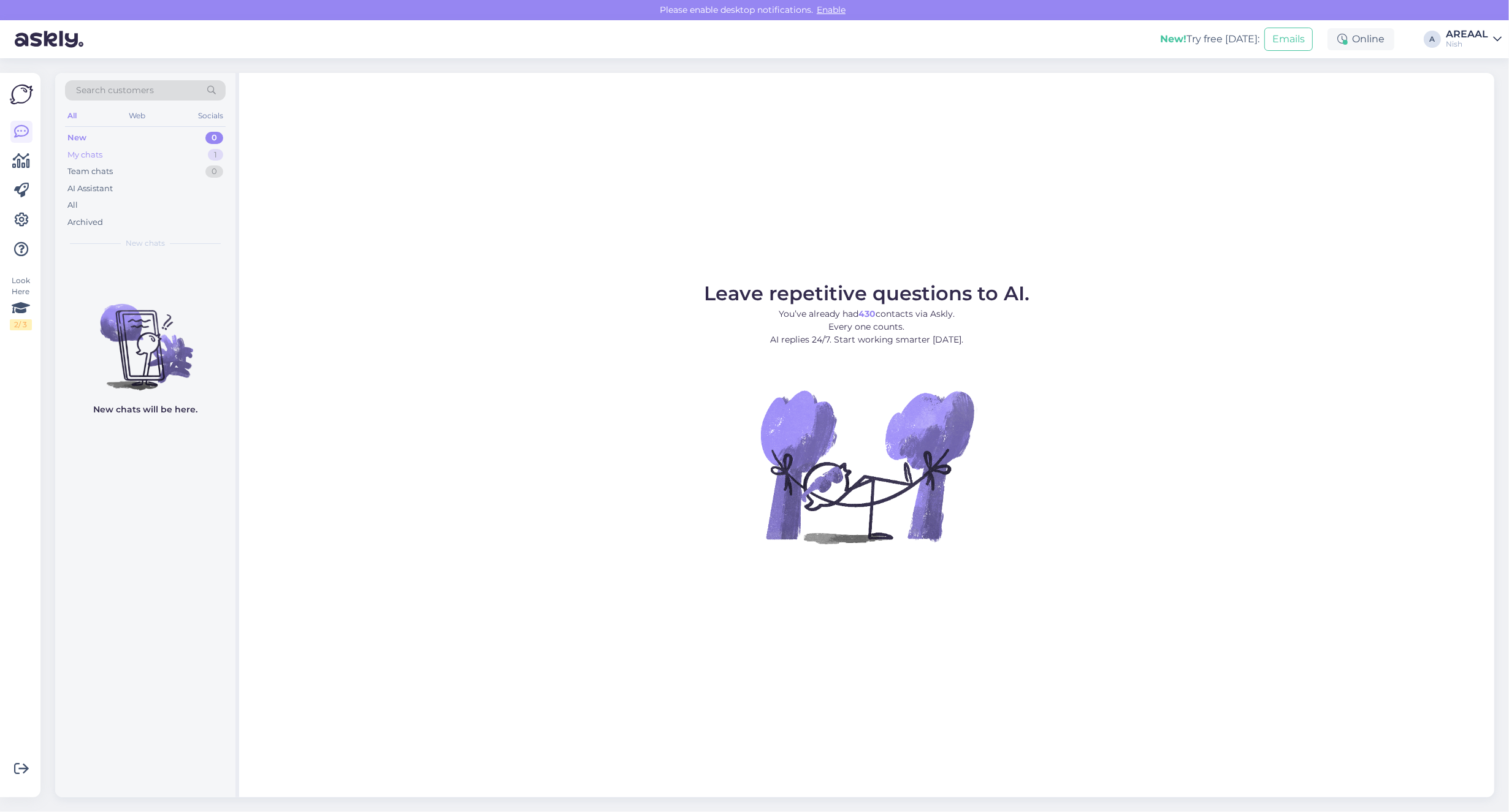
click at [167, 150] on div "My chats 1" at bounding box center [145, 155] width 161 height 17
click at [198, 266] on div "#8t0qqqqq" at bounding box center [158, 270] width 140 height 11
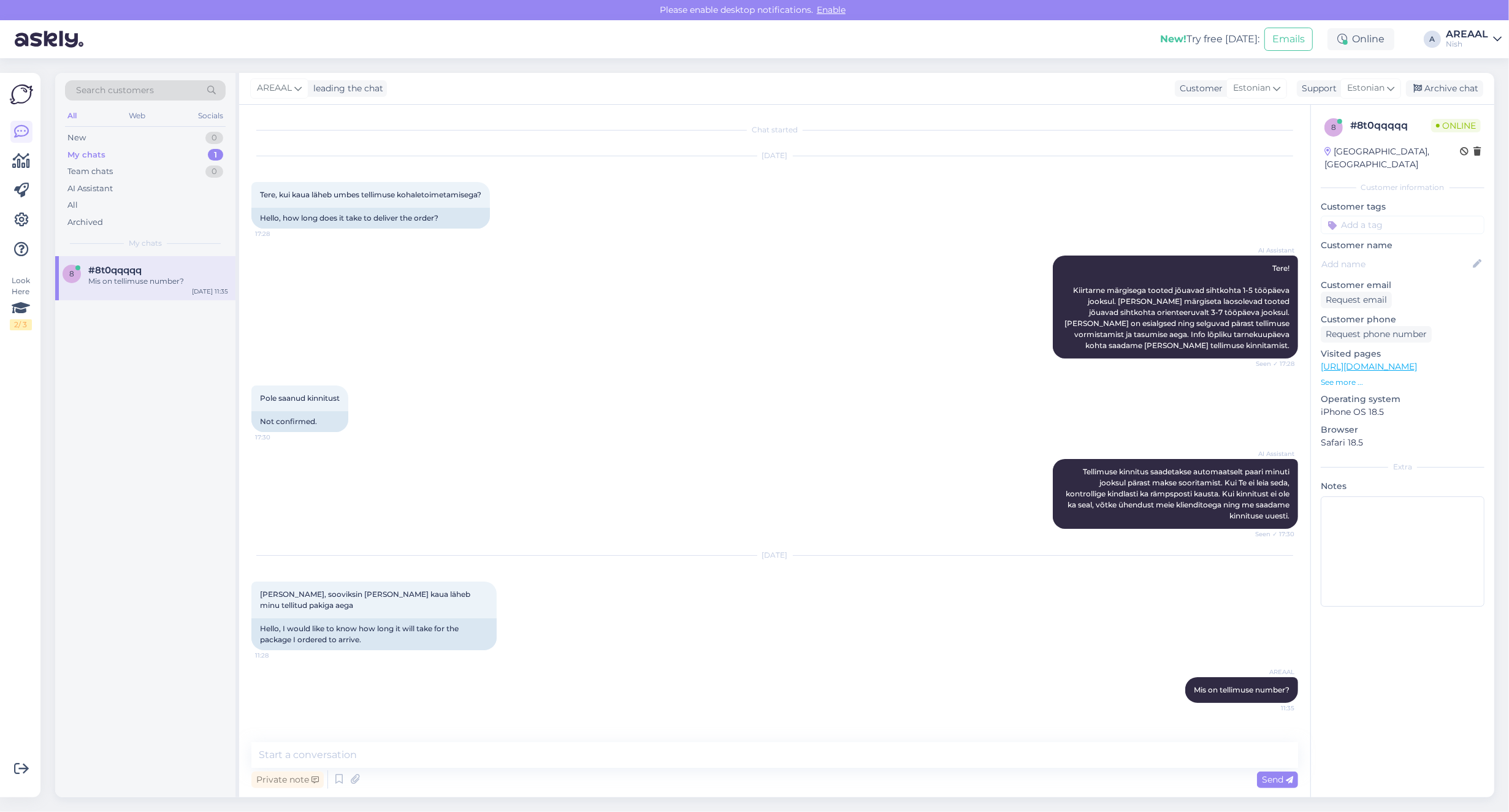
click at [1484, 49] on div "New! Try free [DATE]: Emails Online A AREAAL Nish" at bounding box center [754, 39] width 1509 height 38
click at [1482, 43] on div "Nish" at bounding box center [1467, 43] width 42 height 10
click at [1480, 62] on button "Open" at bounding box center [1474, 68] width 35 height 19
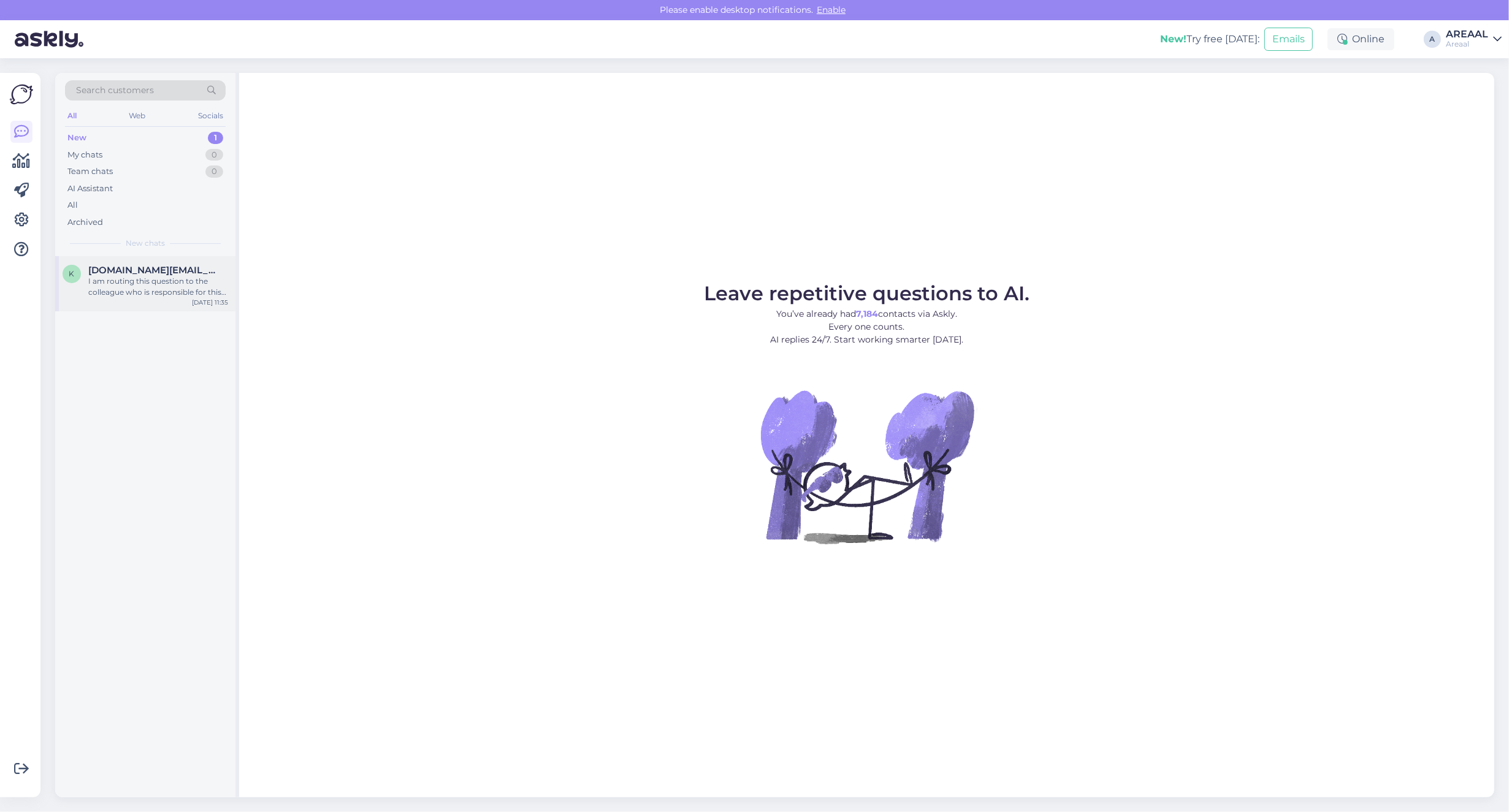
click at [159, 285] on div "I am routing this question to the colleague who is responsible for this topic. …" at bounding box center [158, 287] width 140 height 22
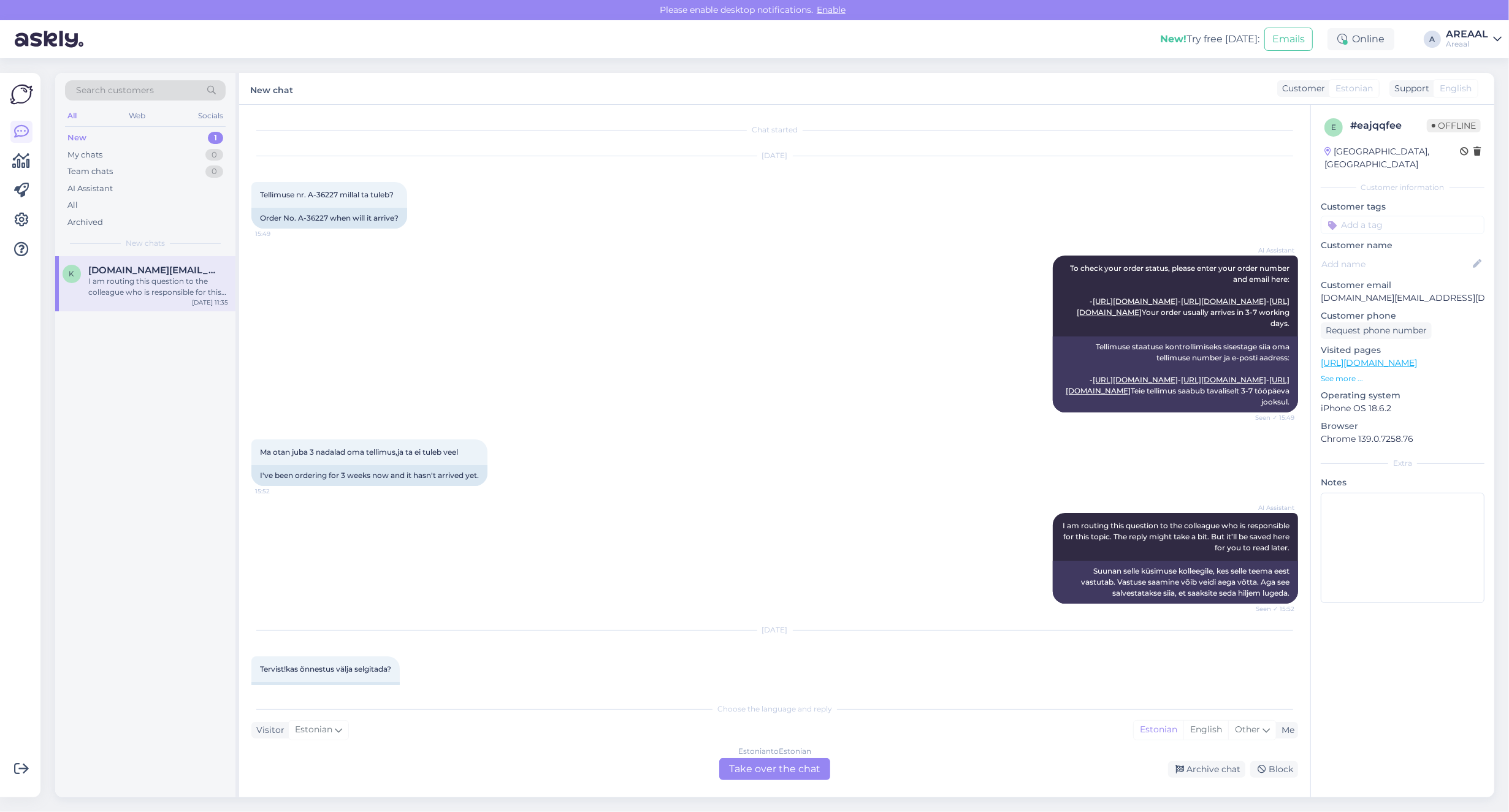
scroll to position [3758, 0]
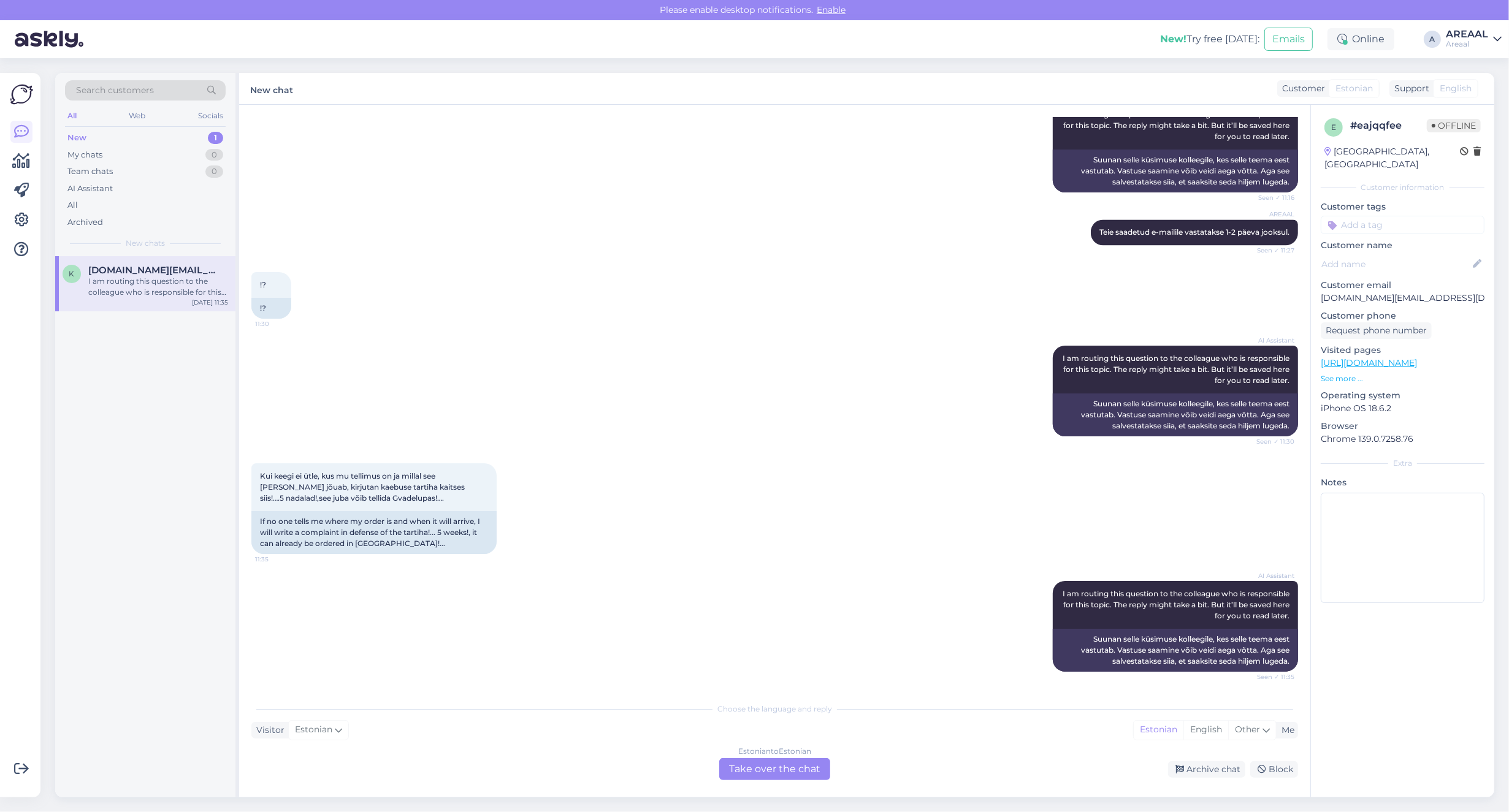
click at [800, 762] on div "Estonian to Estonian Take over the chat" at bounding box center [774, 770] width 111 height 22
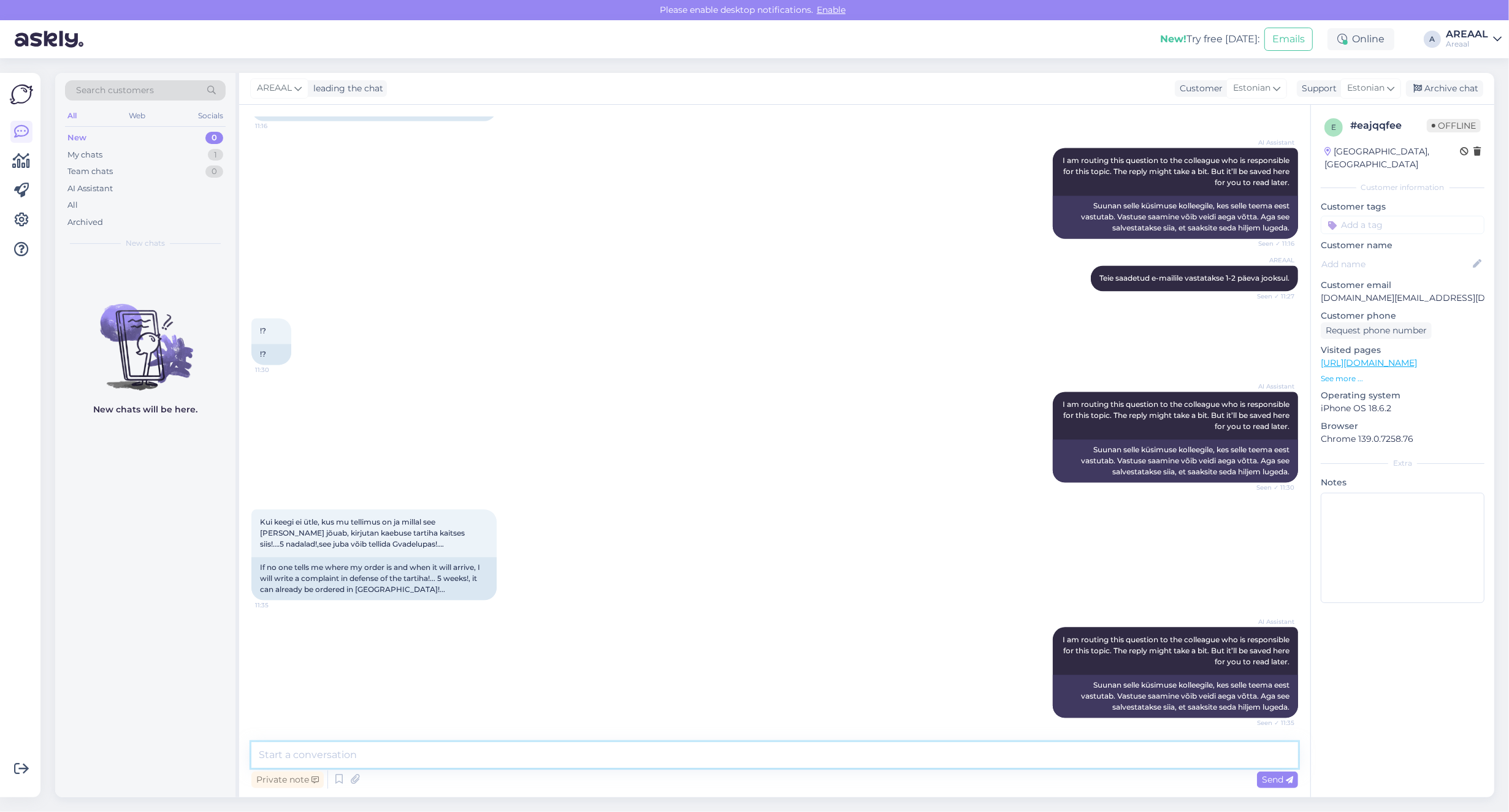
click at [800, 762] on textarea at bounding box center [775, 755] width 1047 height 26
type textarea "Teie saadetud e-maili vast"
drag, startPoint x: 1424, startPoint y: 678, endPoint x: 1422, endPoint y: 666, distance: 12.2
click at [1424, 678] on div "e # eajqqfee Offline Estonia, Tartu Customer information Customer tags Customer…" at bounding box center [1402, 451] width 184 height 693
click at [1442, 86] on div "Archive chat" at bounding box center [1444, 88] width 77 height 16
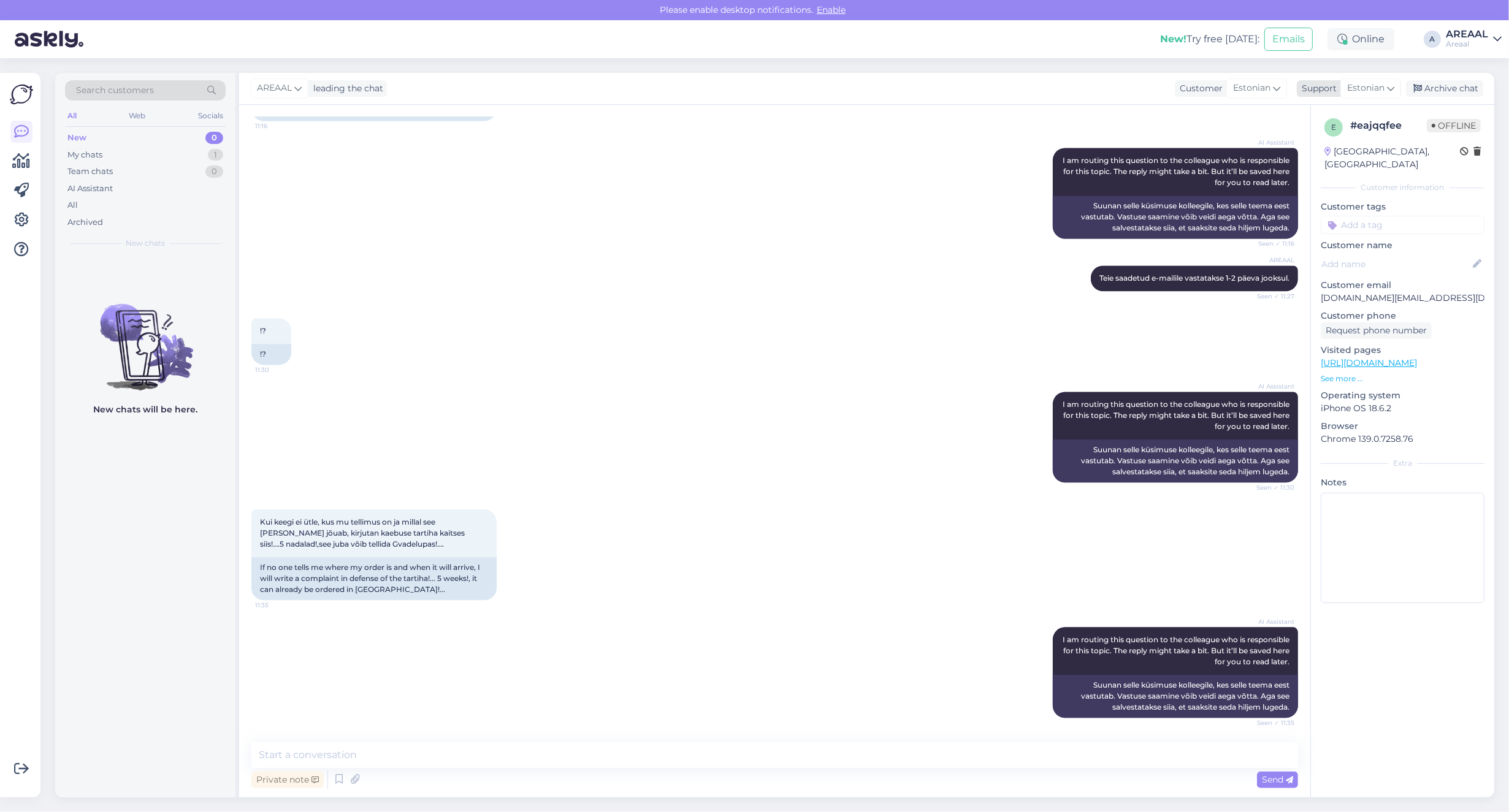
scroll to position [3717, 0]
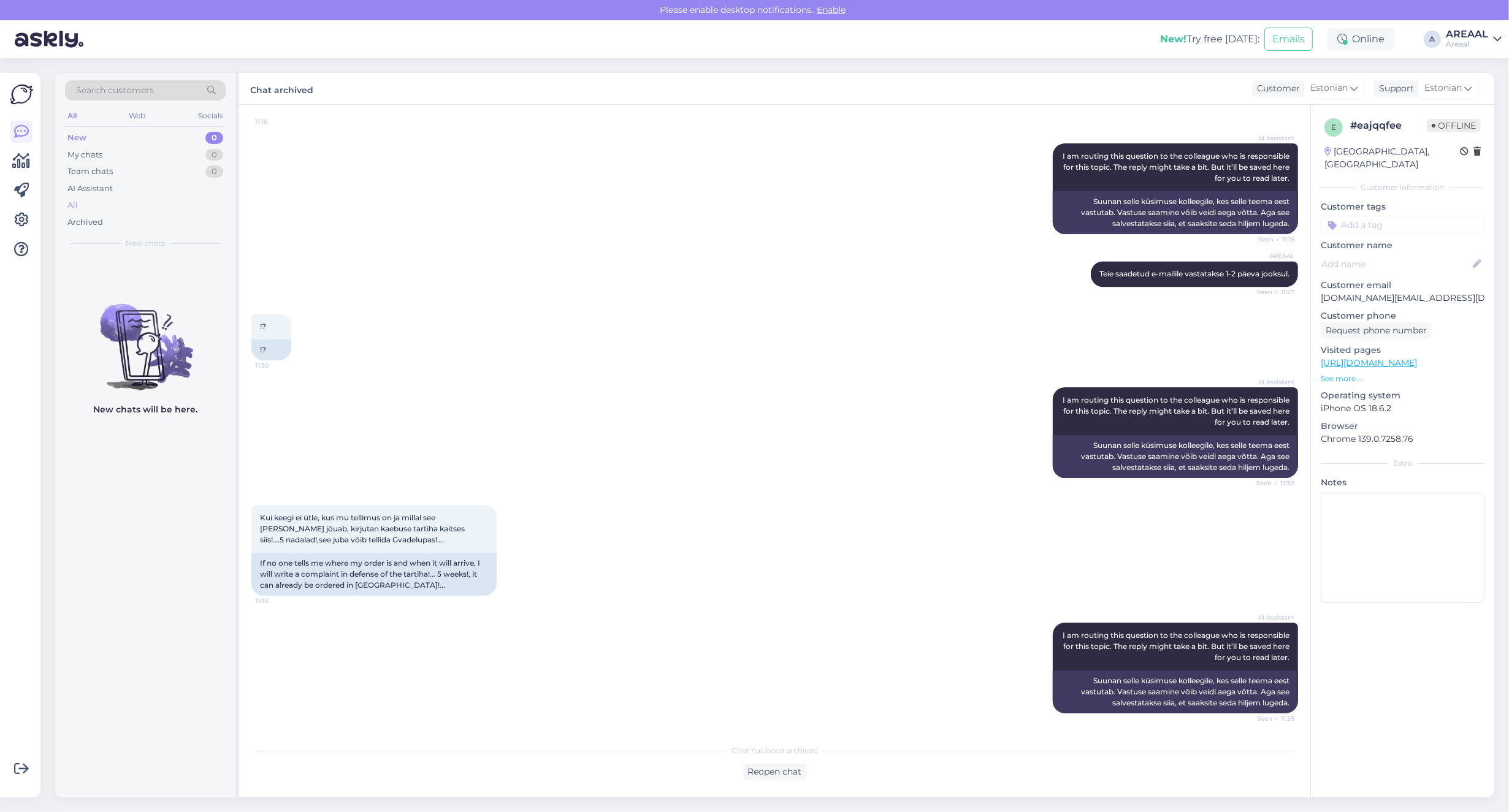
click at [176, 202] on div "All" at bounding box center [145, 205] width 161 height 17
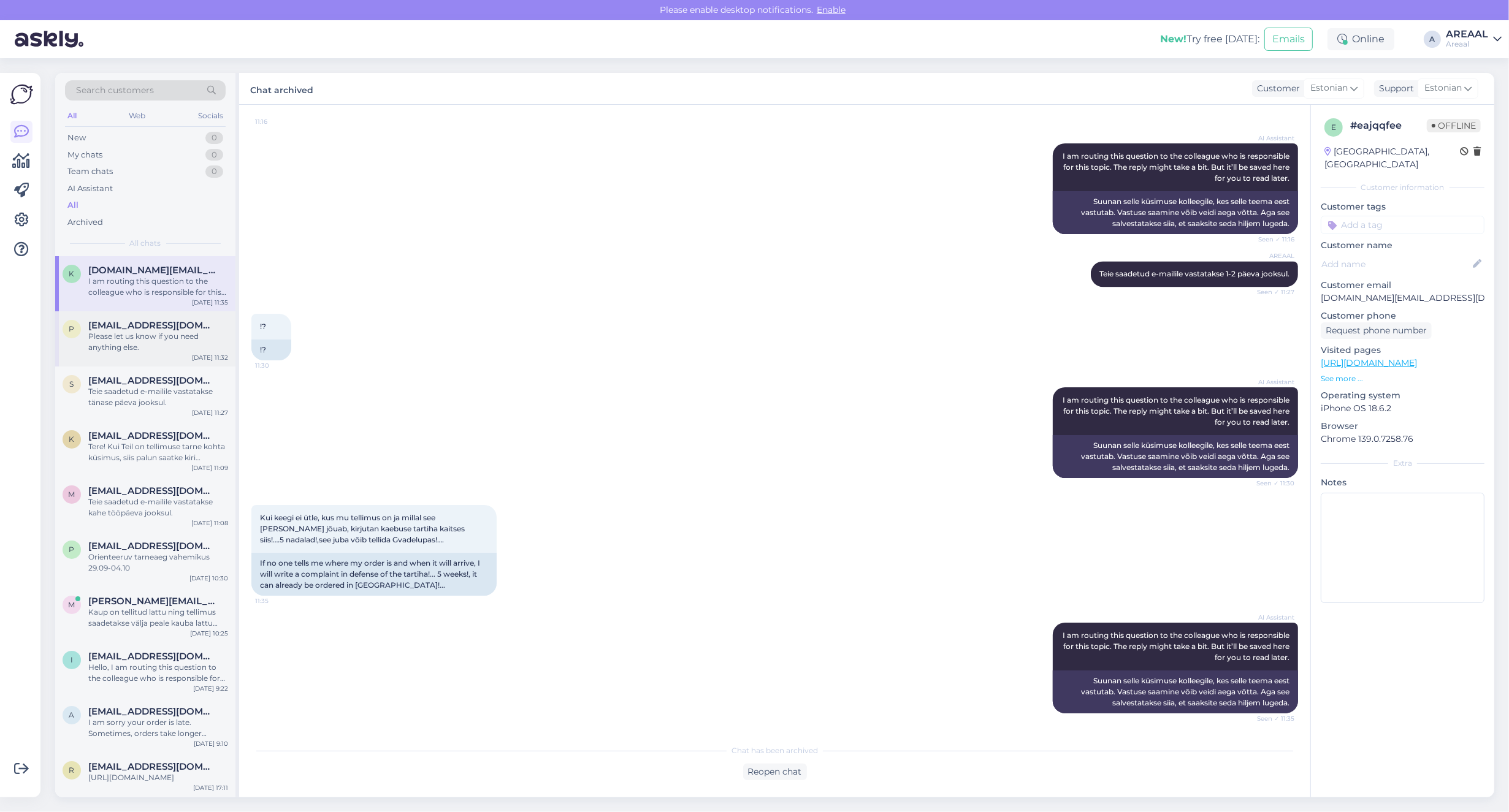
click at [160, 321] on span "[EMAIL_ADDRESS][DOMAIN_NAME]" at bounding box center [151, 325] width 127 height 11
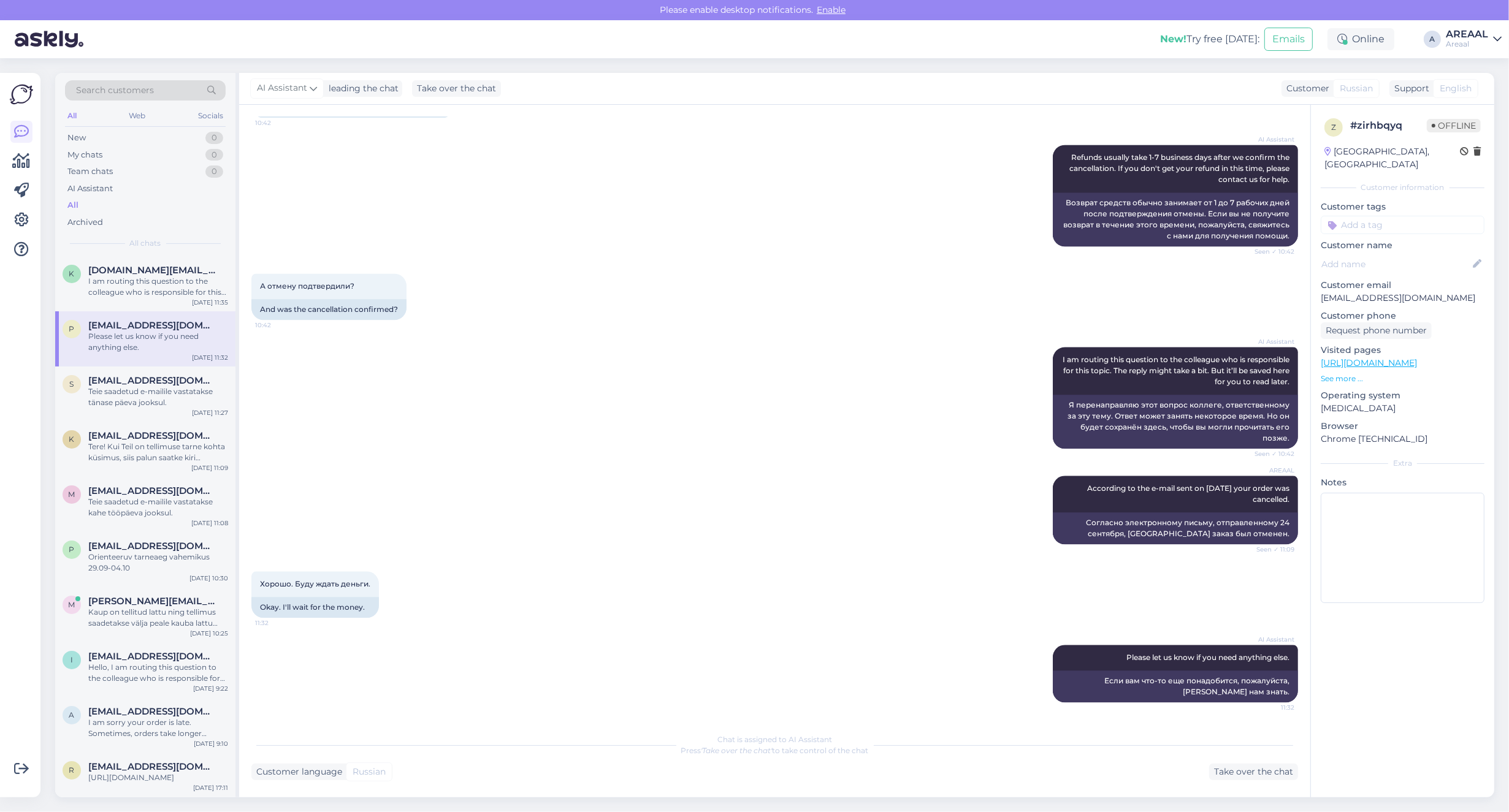
scroll to position [3871, 0]
click at [178, 246] on div "All chats" at bounding box center [145, 243] width 161 height 11
click at [173, 270] on span "[DOMAIN_NAME][EMAIL_ADDRESS][DOMAIN_NAME]" at bounding box center [151, 270] width 127 height 11
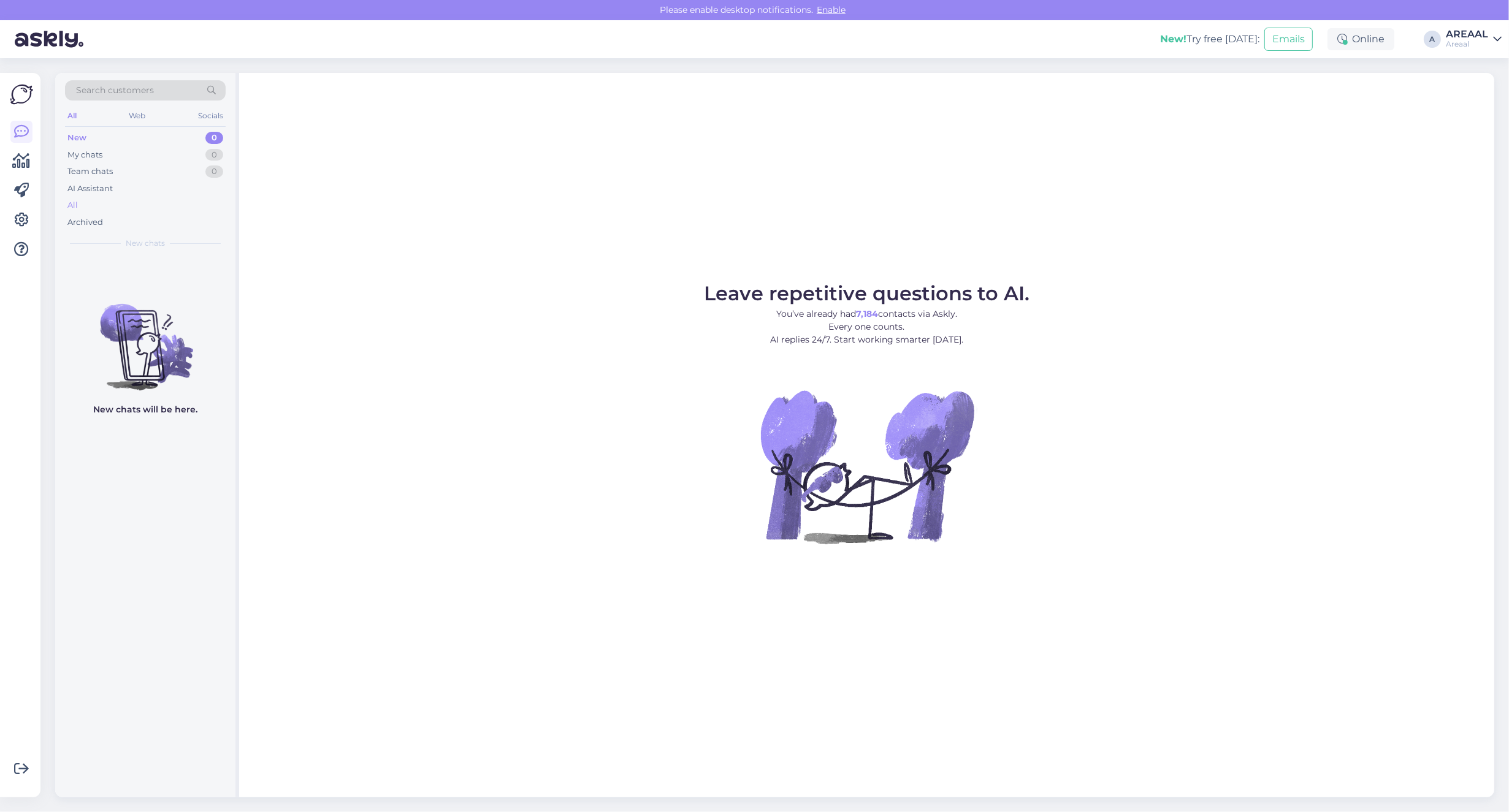
click at [195, 201] on div "All" at bounding box center [145, 205] width 161 height 17
click at [143, 209] on div "All" at bounding box center [145, 205] width 161 height 17
click at [175, 200] on div "All" at bounding box center [145, 205] width 161 height 17
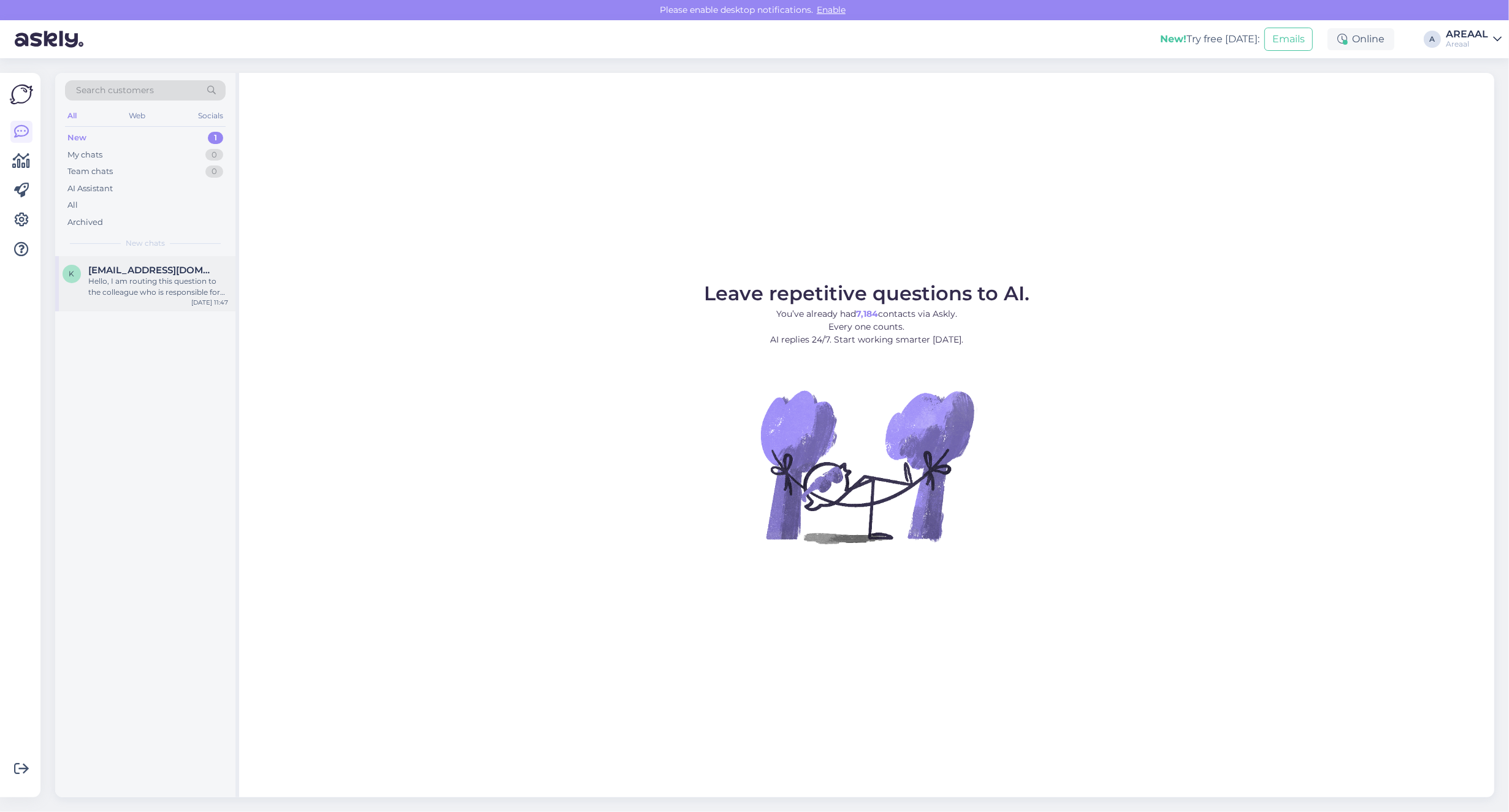
click at [166, 272] on span "[EMAIL_ADDRESS][DOMAIN_NAME]" at bounding box center [151, 270] width 127 height 11
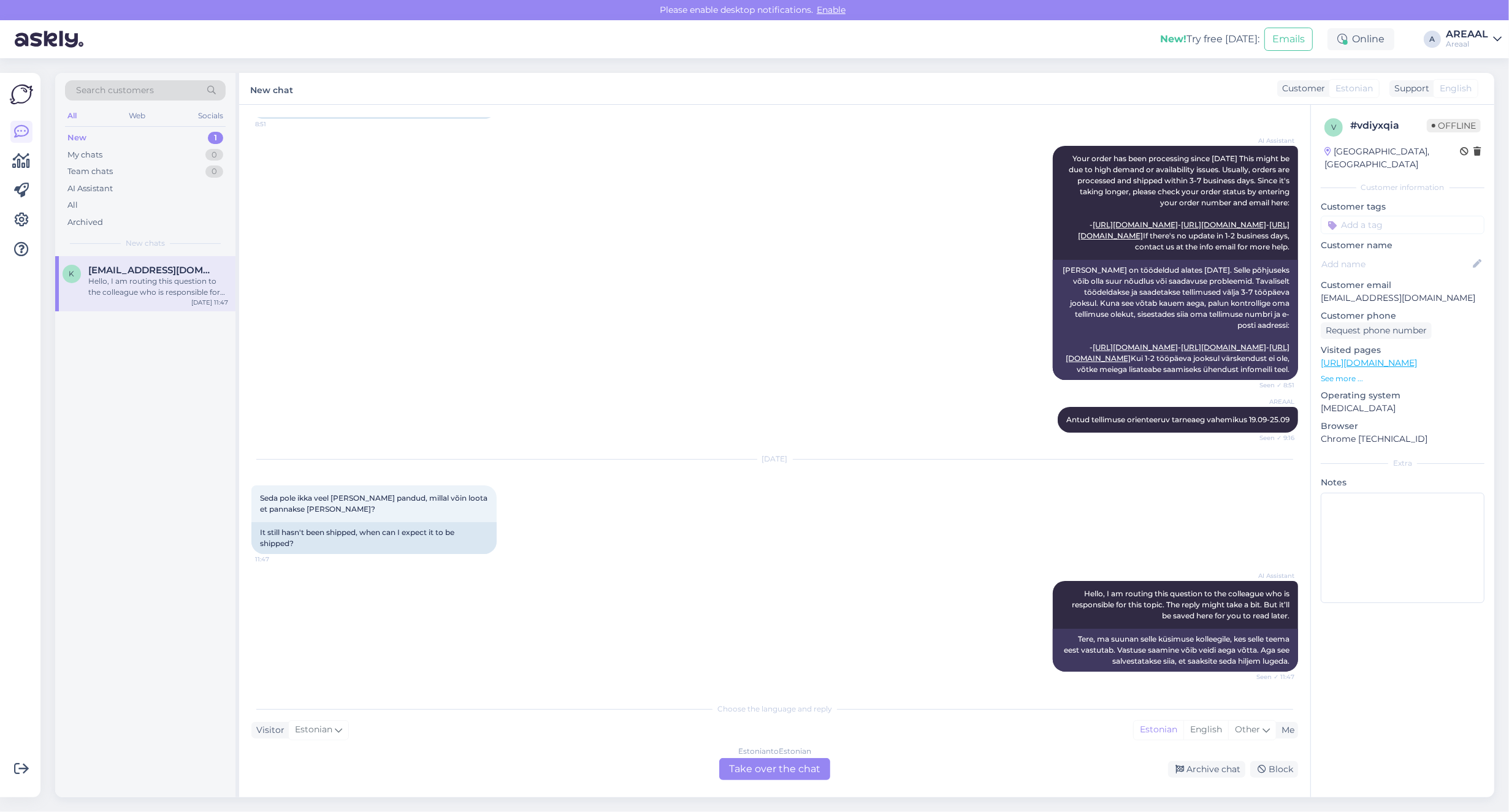
scroll to position [196, 0]
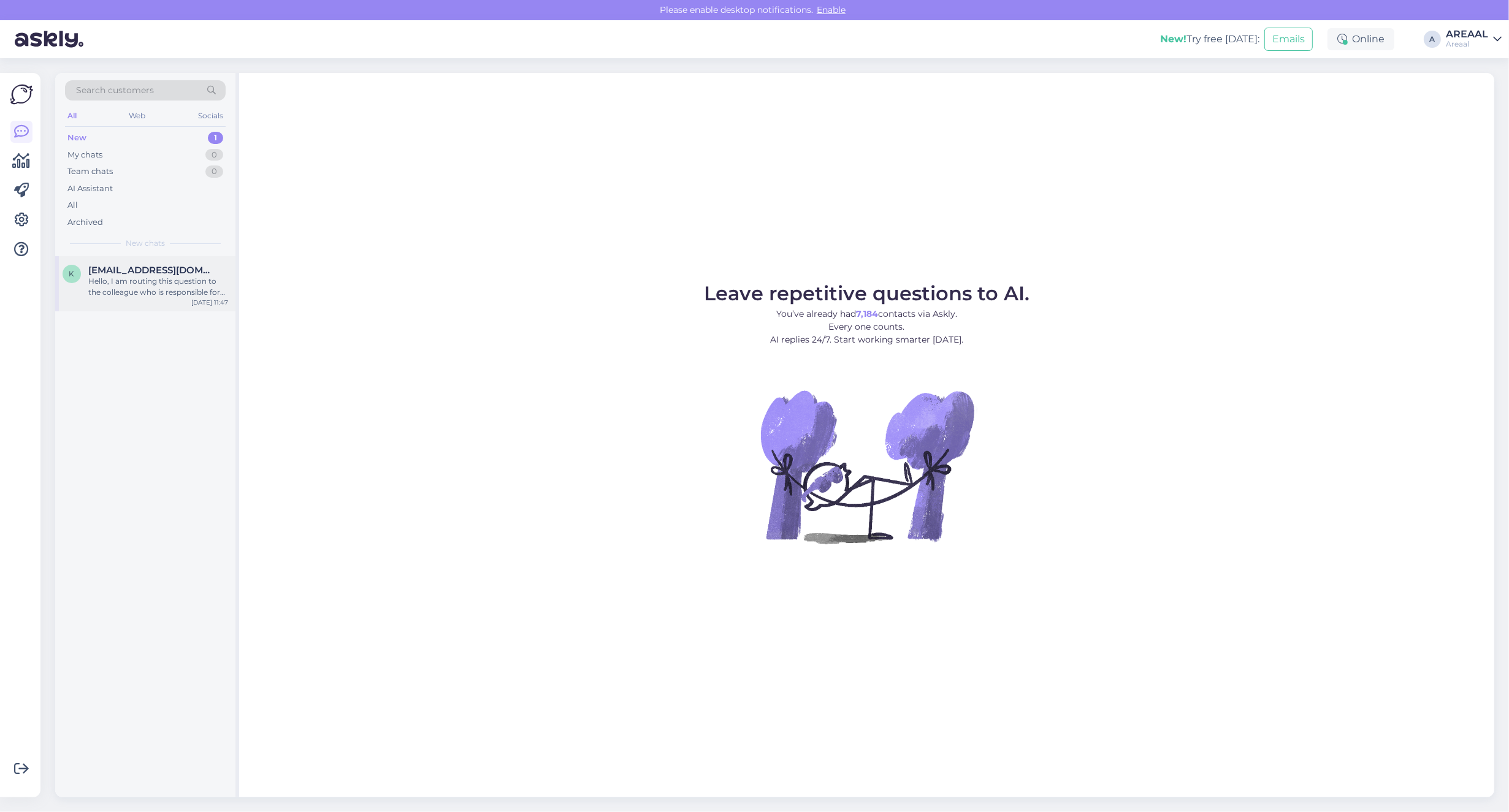
click at [187, 305] on div "[PERSON_NAME] [PERSON_NAME][EMAIL_ADDRESS][DOMAIN_NAME] Hello, I am routing thi…" at bounding box center [145, 284] width 180 height 55
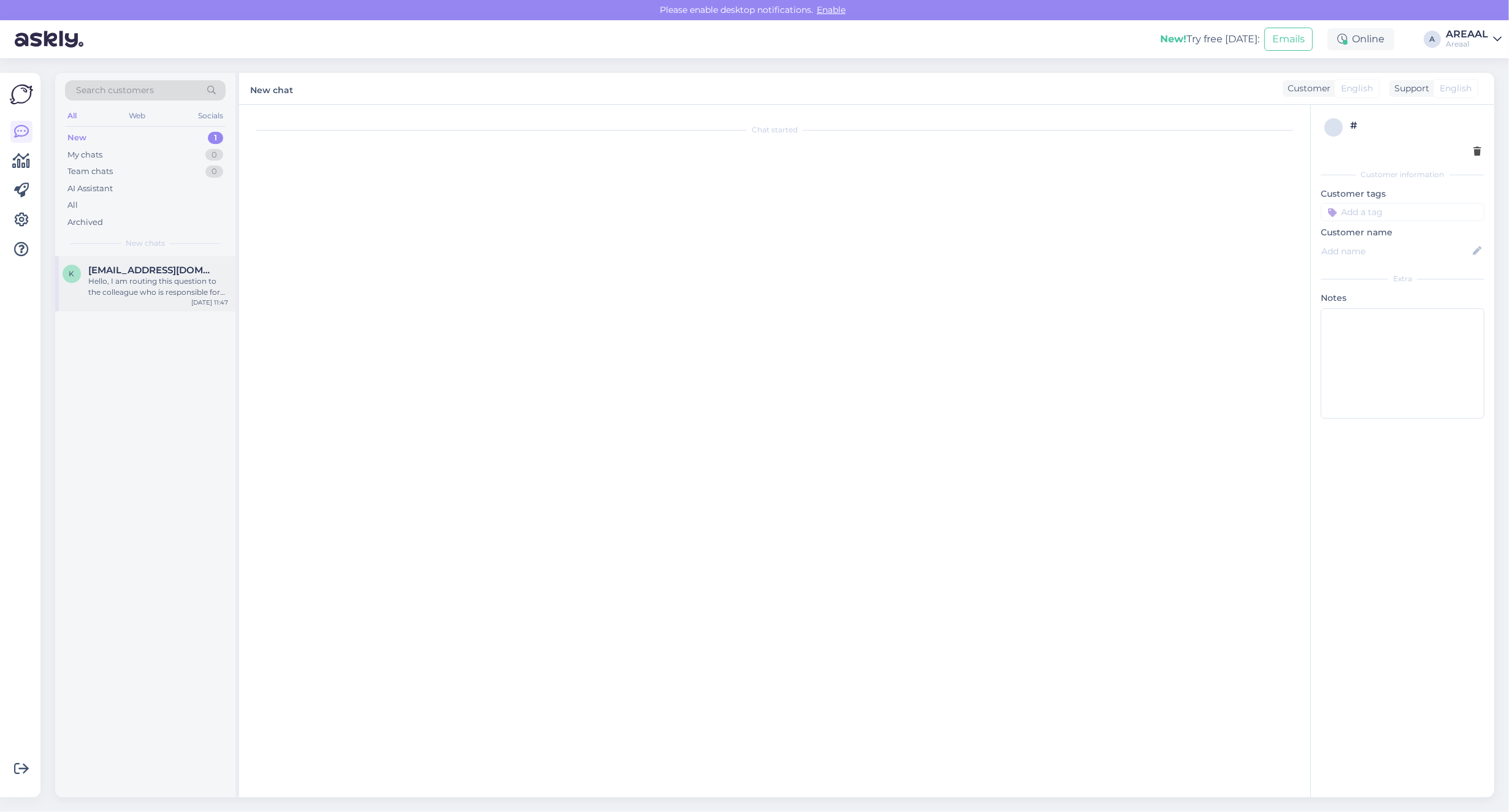
scroll to position [196, 0]
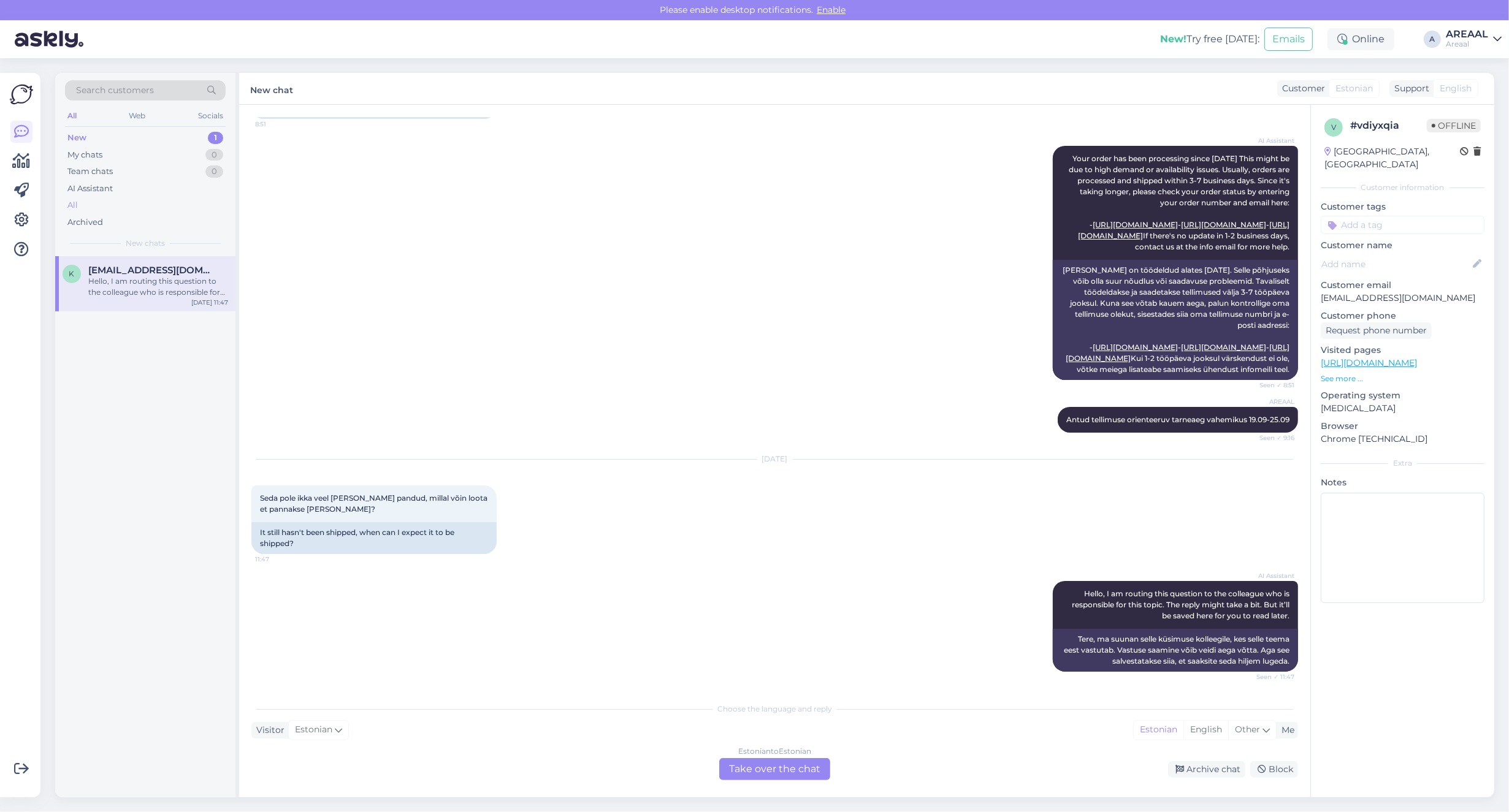
click at [133, 202] on div "All" at bounding box center [145, 205] width 161 height 17
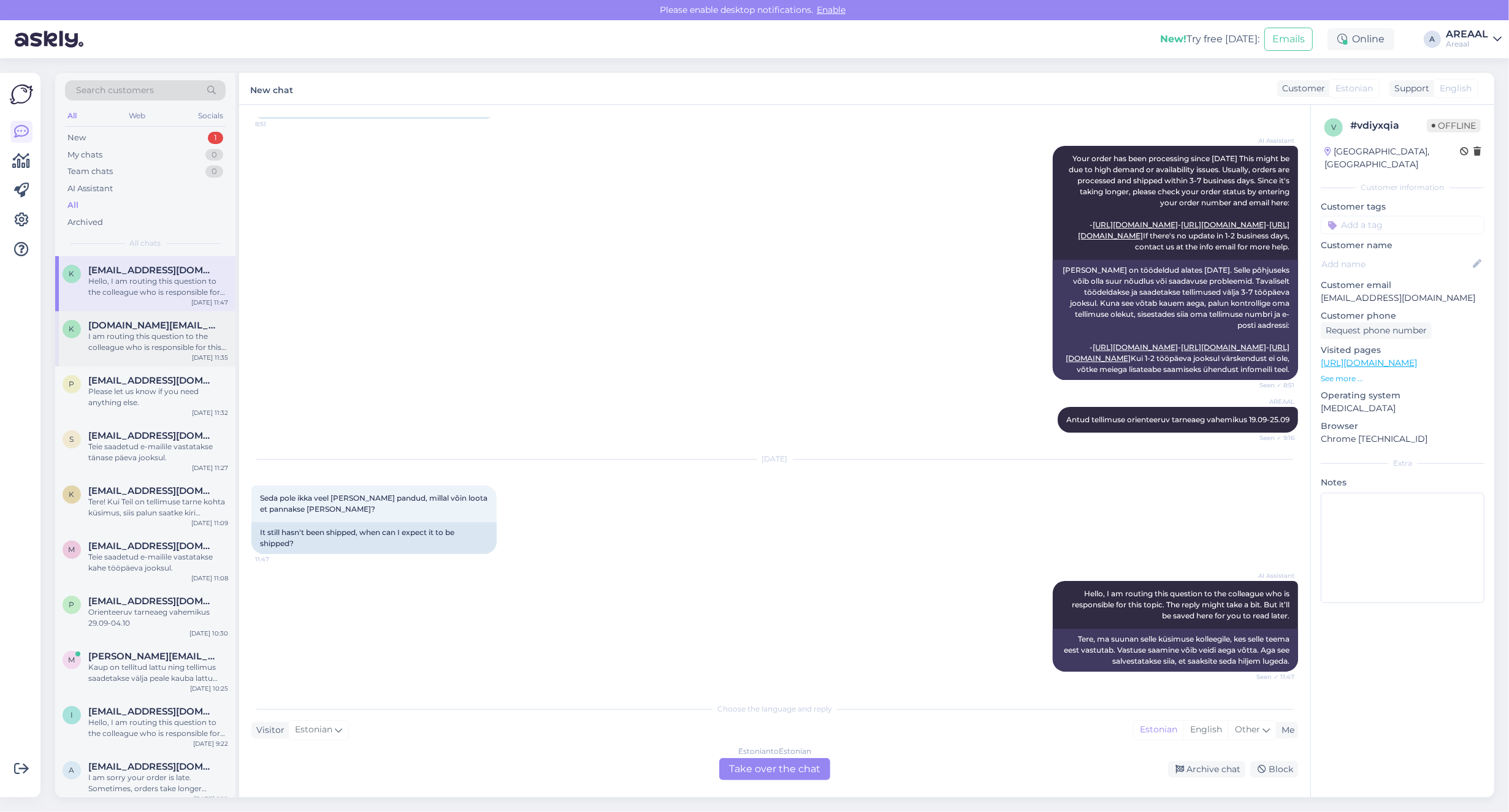
click at [127, 320] on span "[DOMAIN_NAME][EMAIL_ADDRESS][DOMAIN_NAME]" at bounding box center [151, 325] width 127 height 11
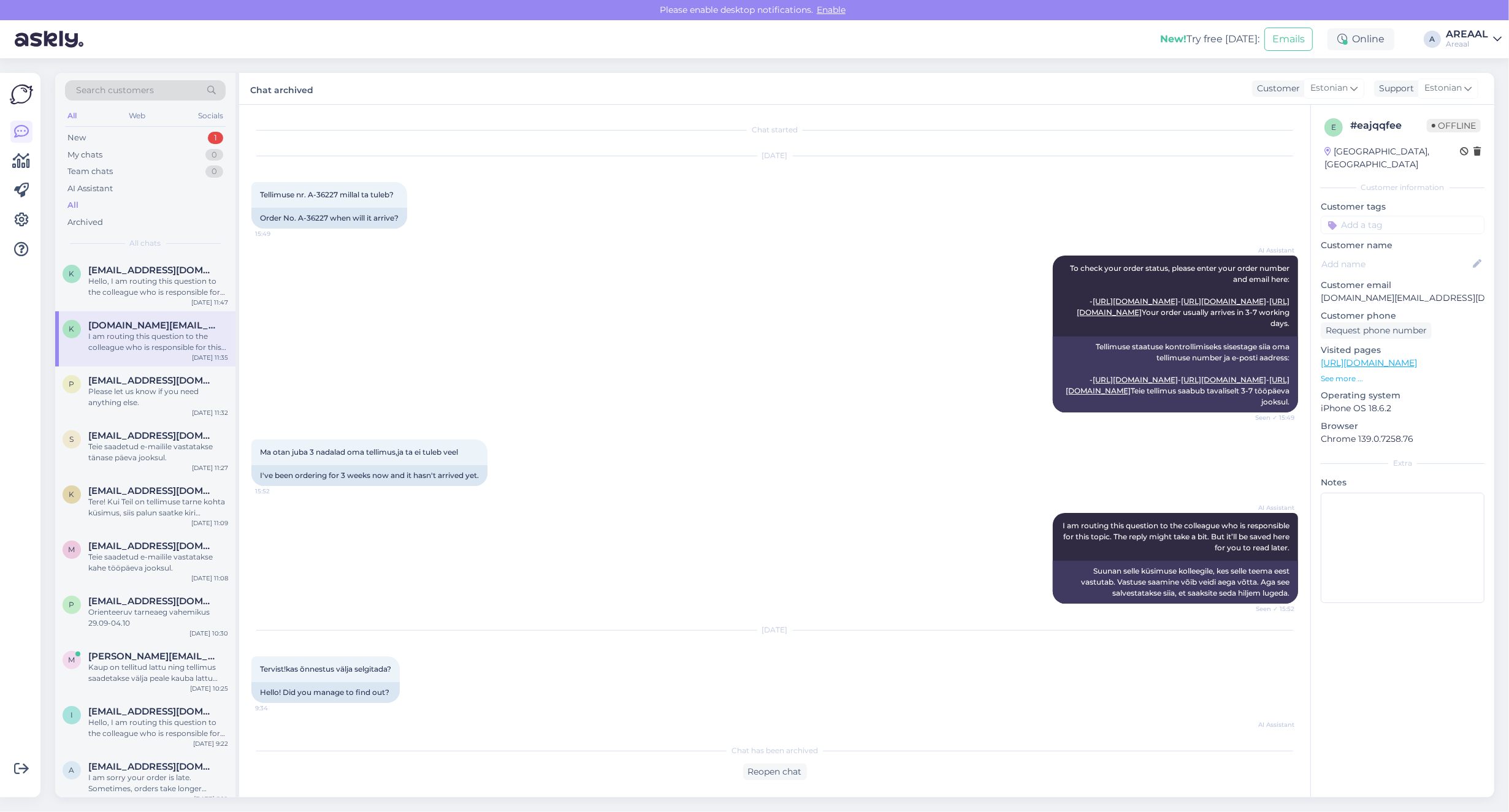
scroll to position [3717, 0]
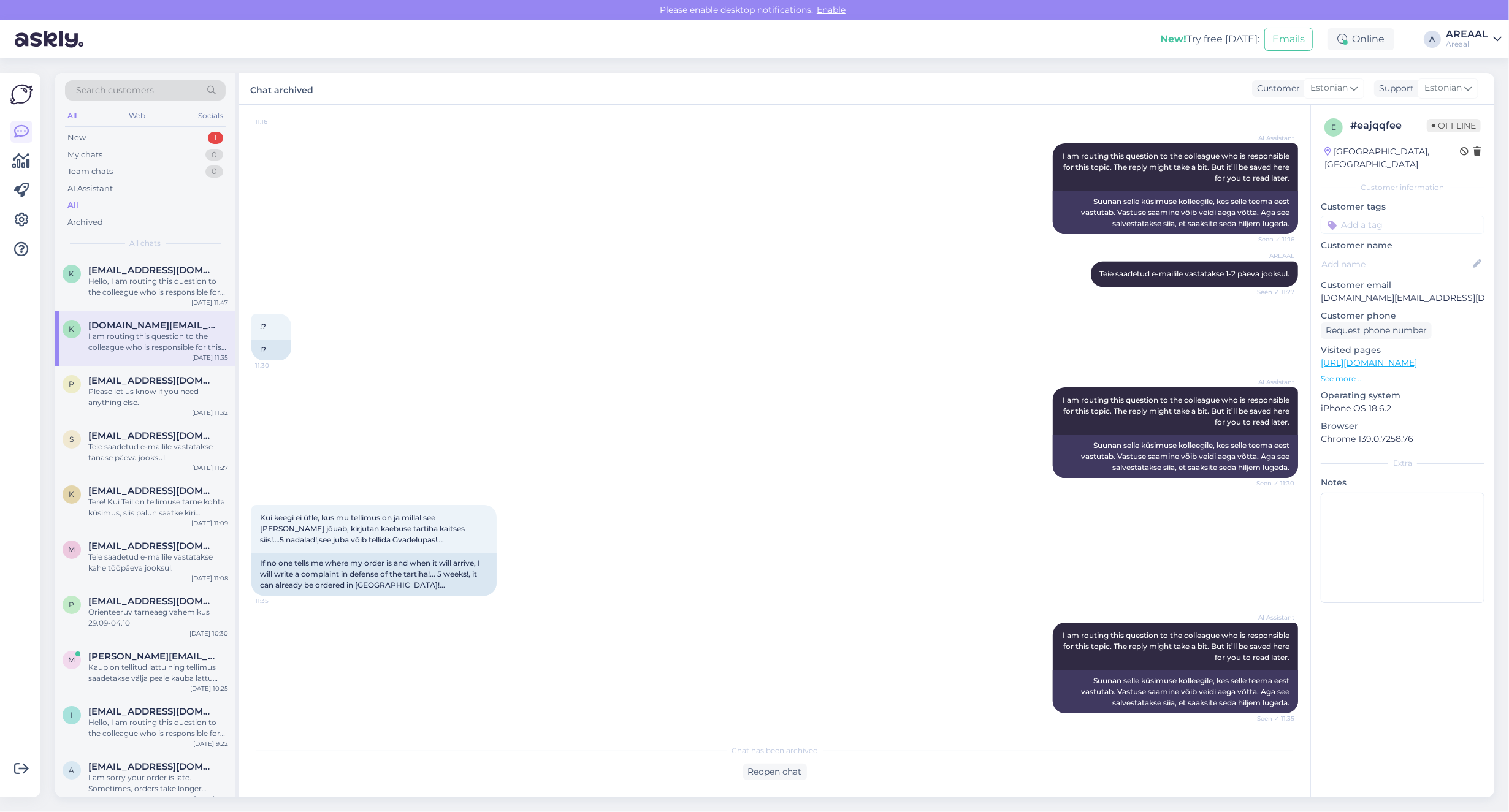
click at [142, 361] on div "k kangoll.online@gmail.com I am routing this question to the colleague who is r…" at bounding box center [145, 339] width 180 height 55
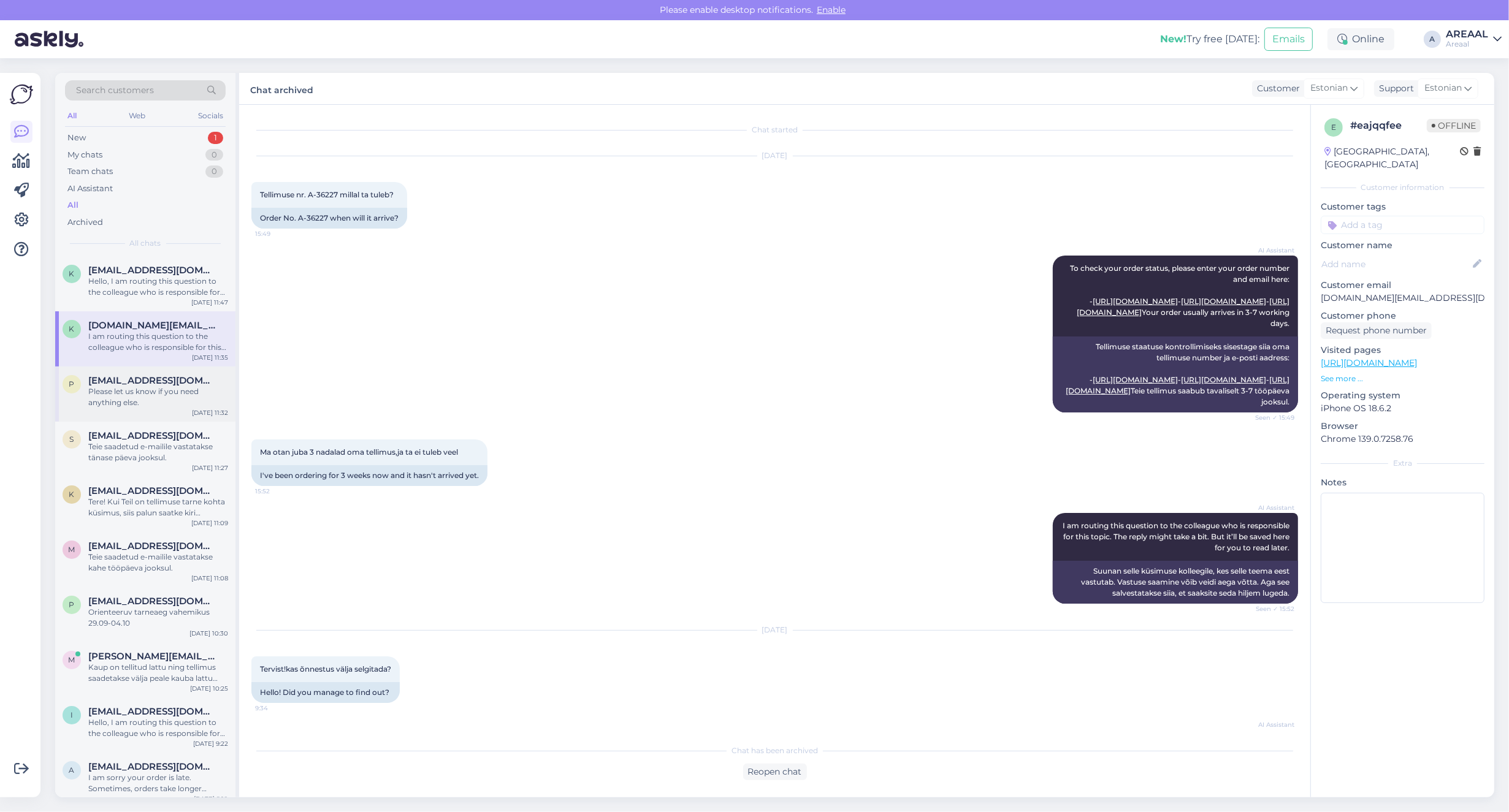
click at [143, 401] on div "Please let us know if you need anything else." at bounding box center [158, 397] width 140 height 22
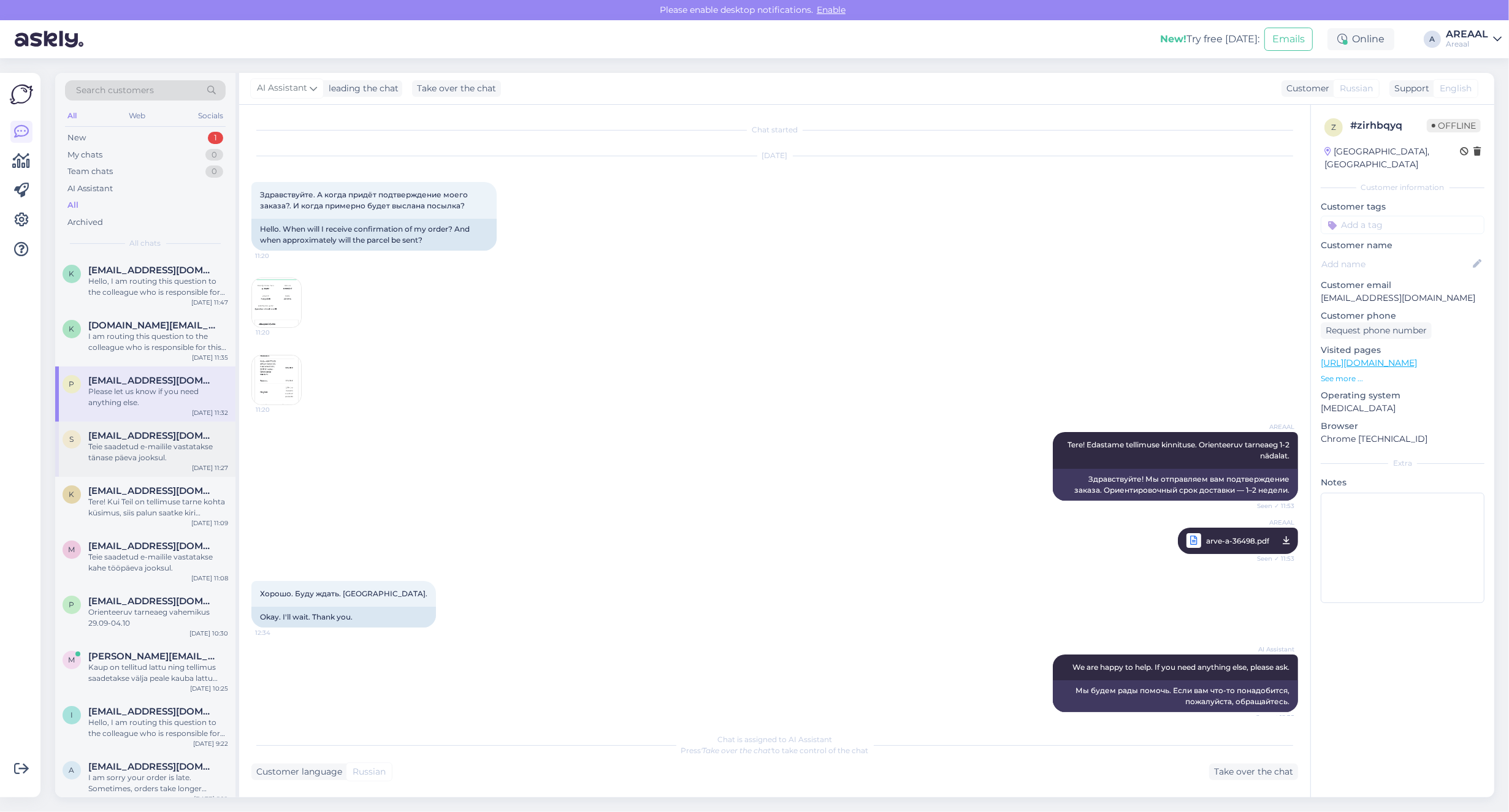
scroll to position [3871, 0]
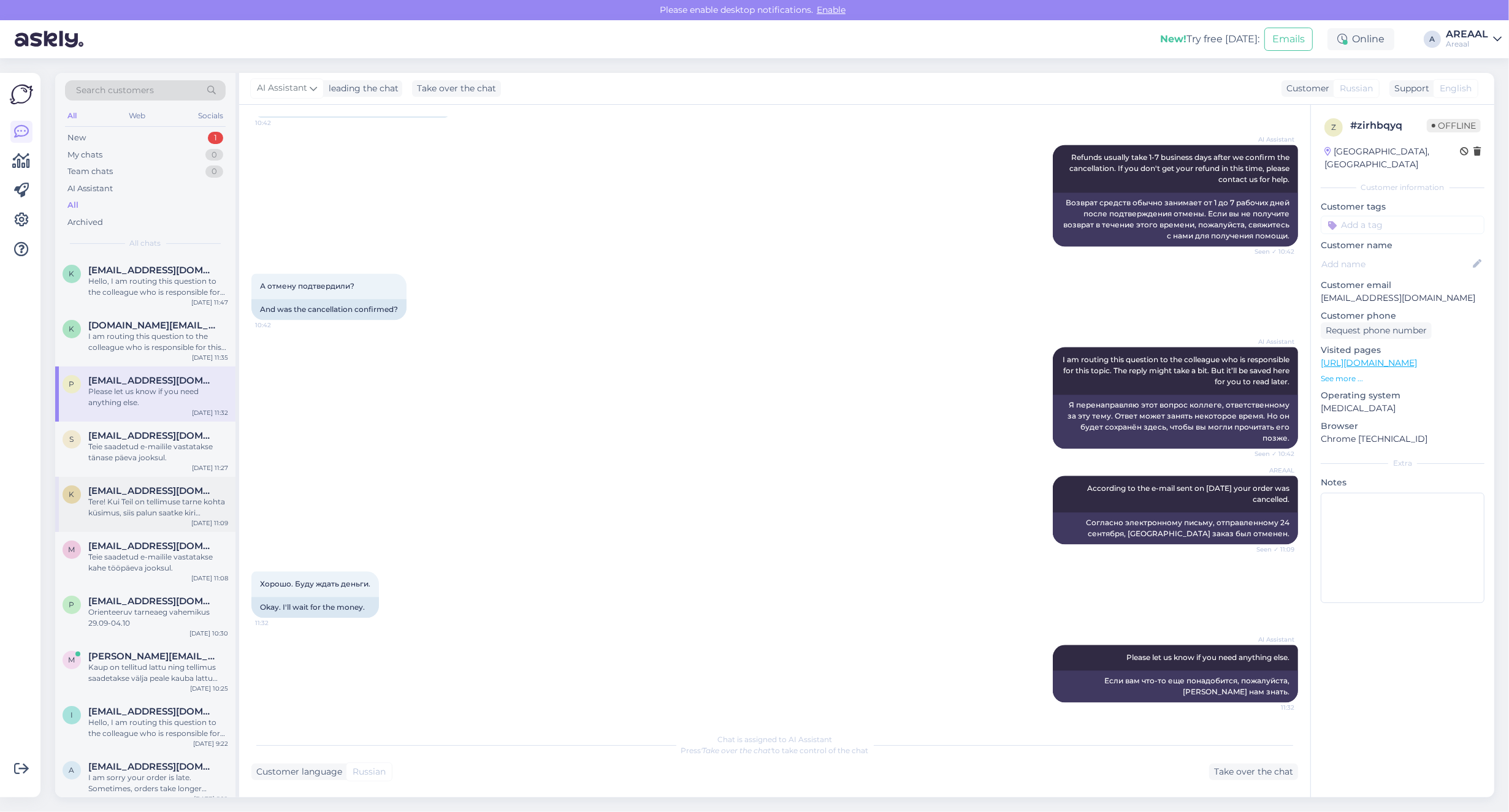
click at [161, 493] on span "[EMAIL_ADDRESS][DOMAIN_NAME]" at bounding box center [151, 490] width 127 height 11
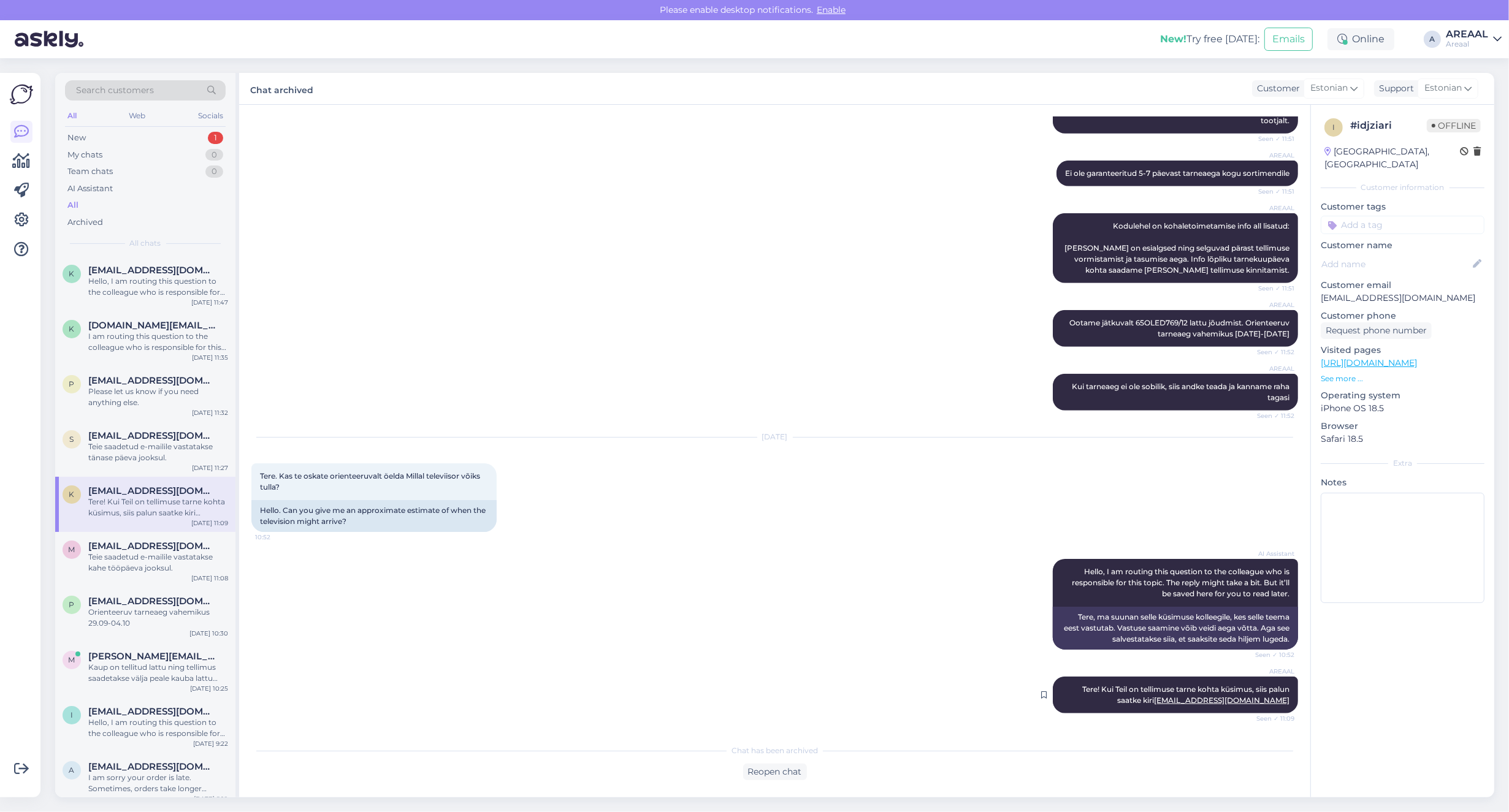
click at [1142, 690] on span "Tere! Kui Teil on tellimuse tarne kohta küsimus, siis palun saatke kiri info@ar…" at bounding box center [1187, 694] width 209 height 20
copy div "Tere! Kui Teil on tellimuse tarne kohta küsimus, siis palun saatke kiri info@ar…"
click at [105, 260] on div "K Kelvinsirel@gmail.com Hello, I am routing this question to the colleague who …" at bounding box center [145, 284] width 180 height 55
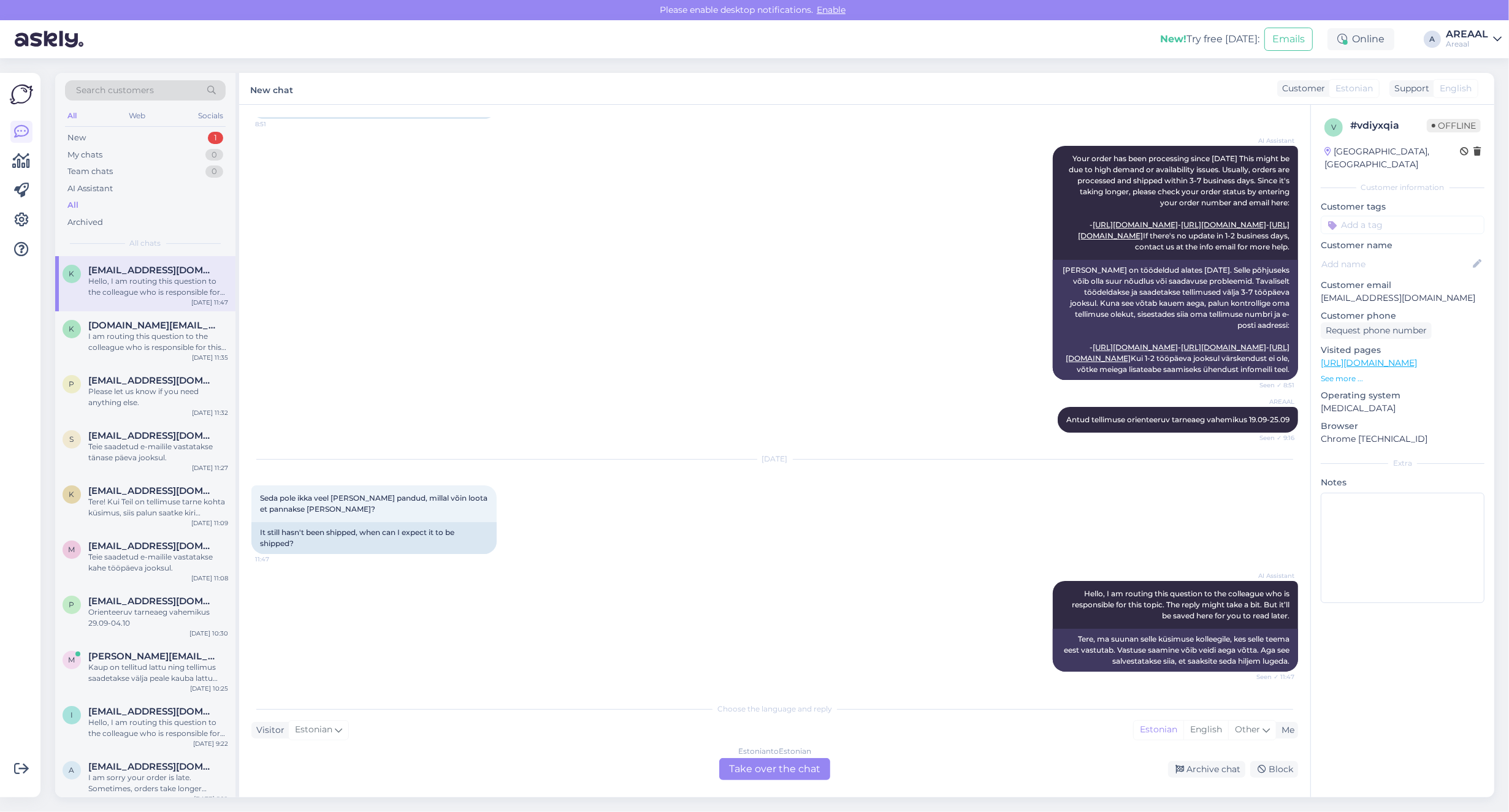
click at [792, 763] on div "Estonian to Estonian Take over the chat" at bounding box center [774, 770] width 111 height 22
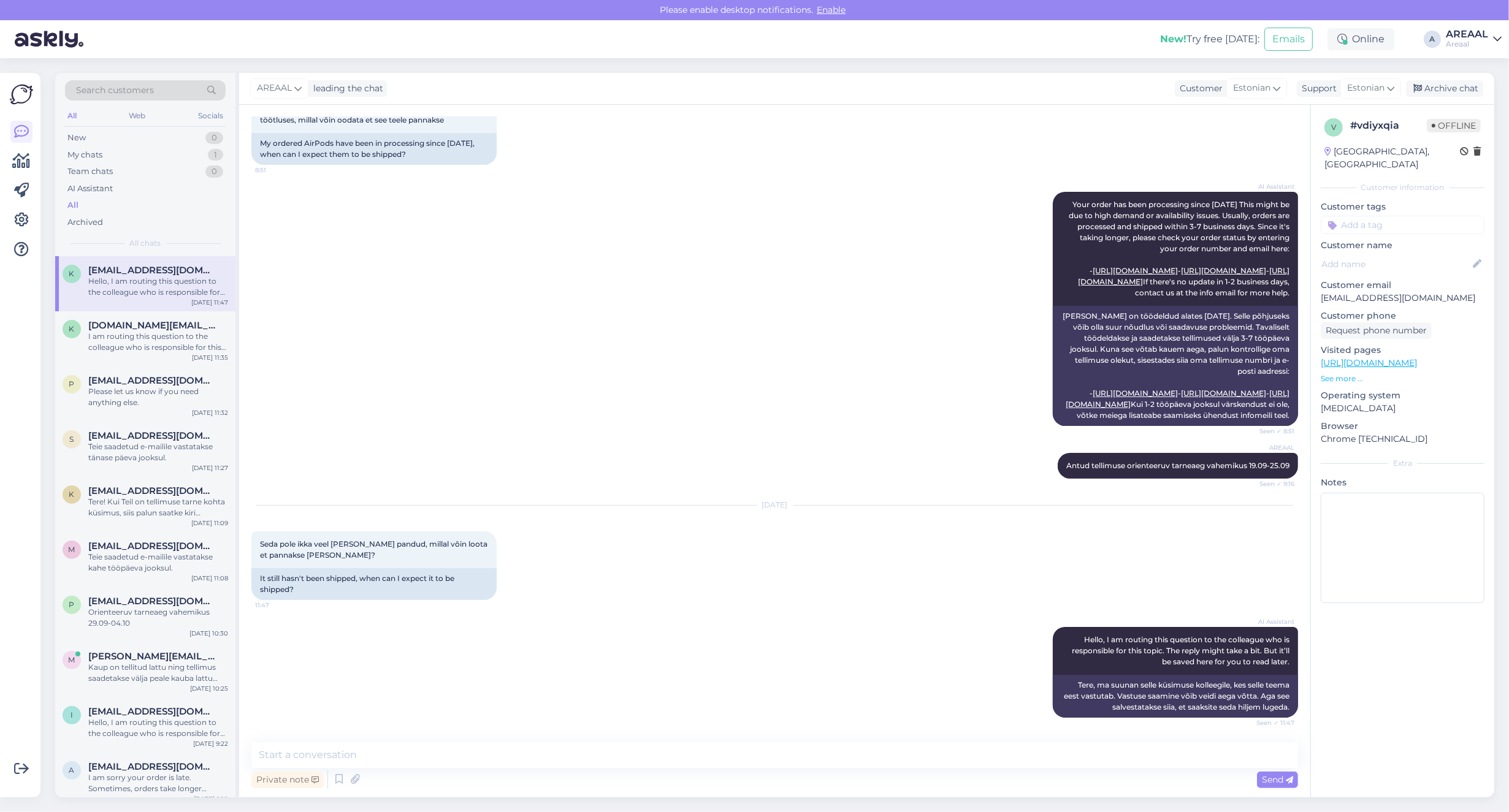
click at [788, 760] on textarea at bounding box center [775, 755] width 1047 height 26
type textarea "Tere! Kui Teil on tellimuse tarne kohta küsimus, siis palun saatke kiri [EMAIL_…"
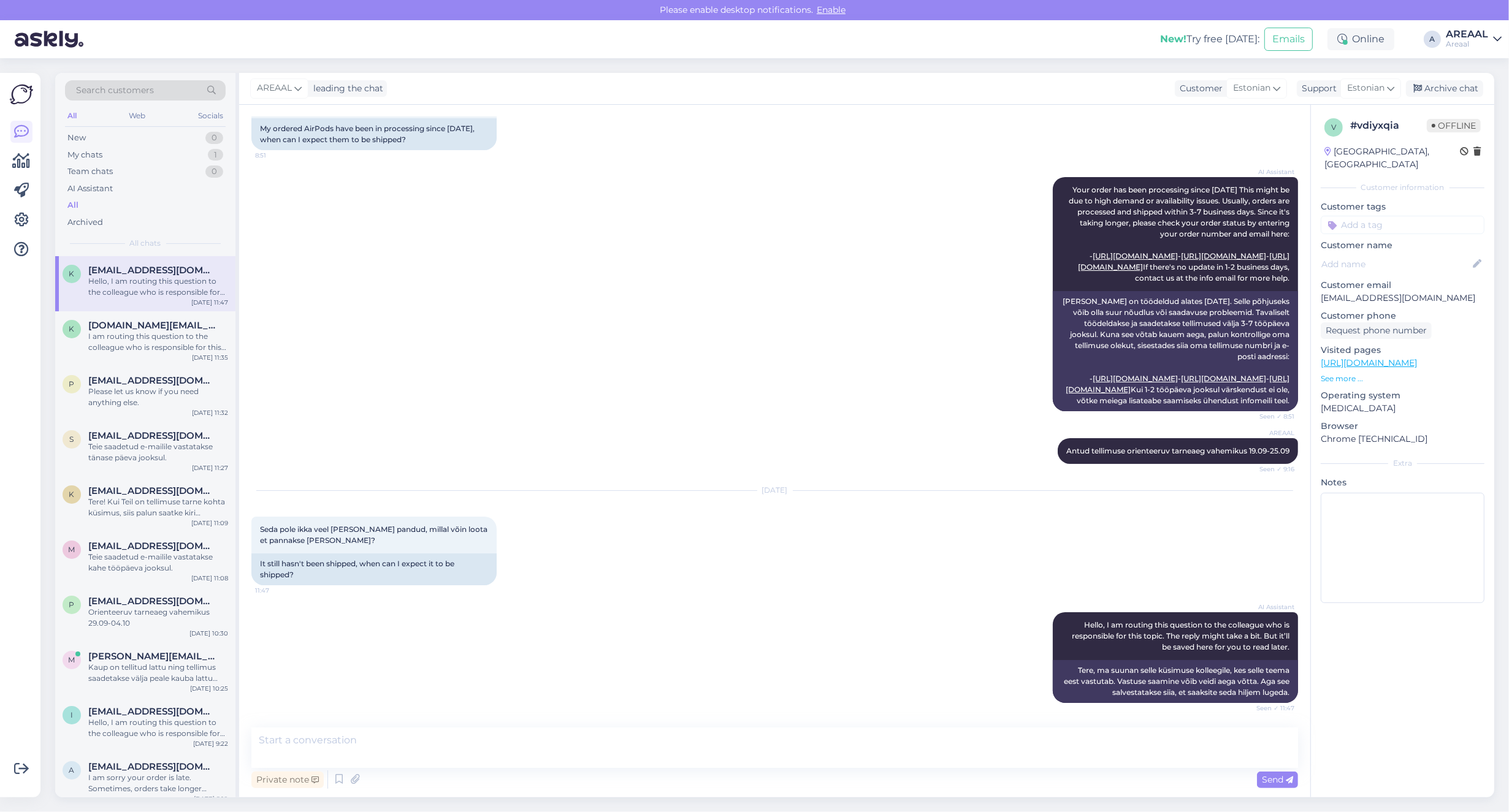
scroll to position [215, 0]
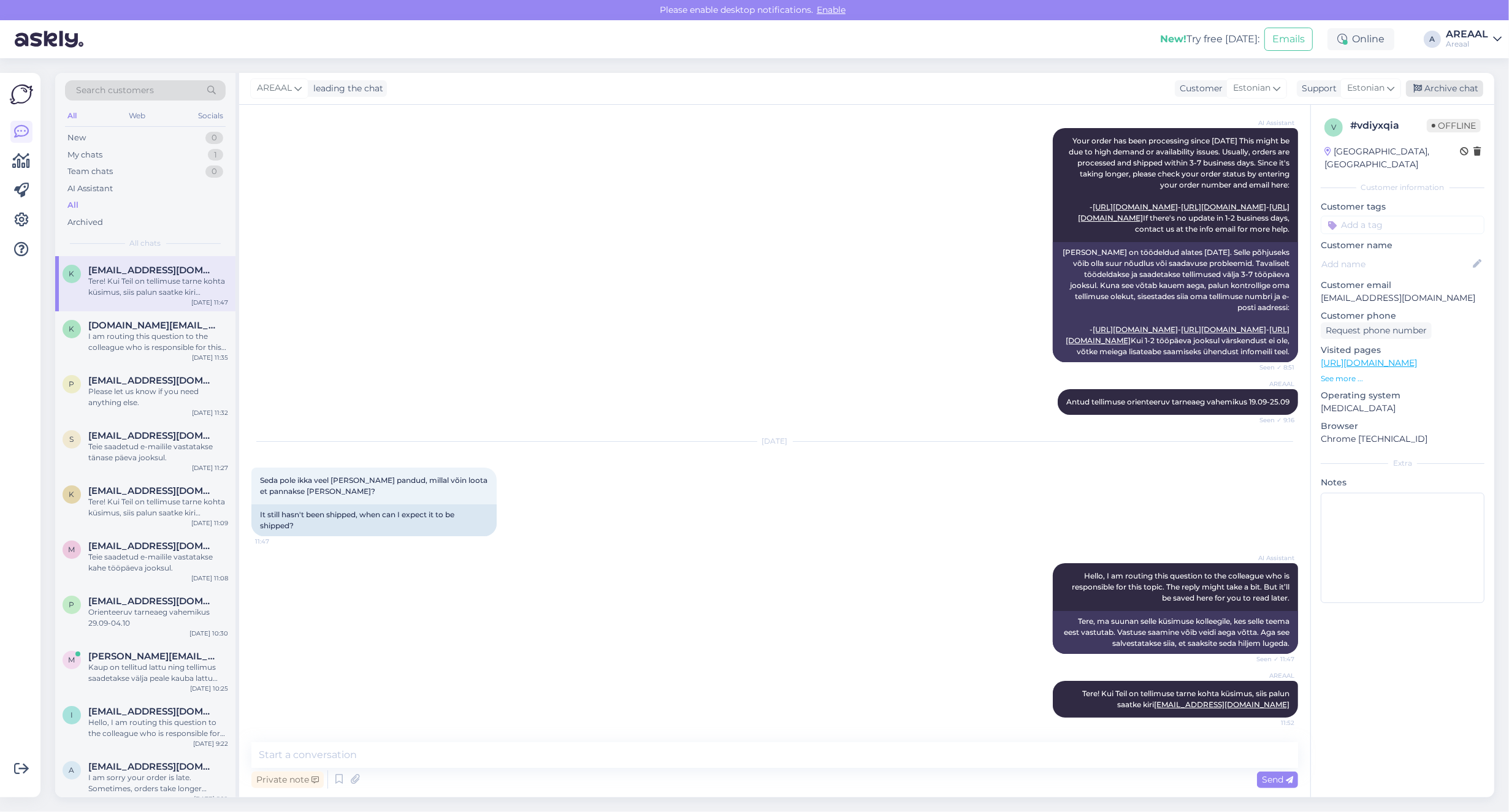
click at [1448, 89] on div "Archive chat" at bounding box center [1444, 88] width 77 height 16
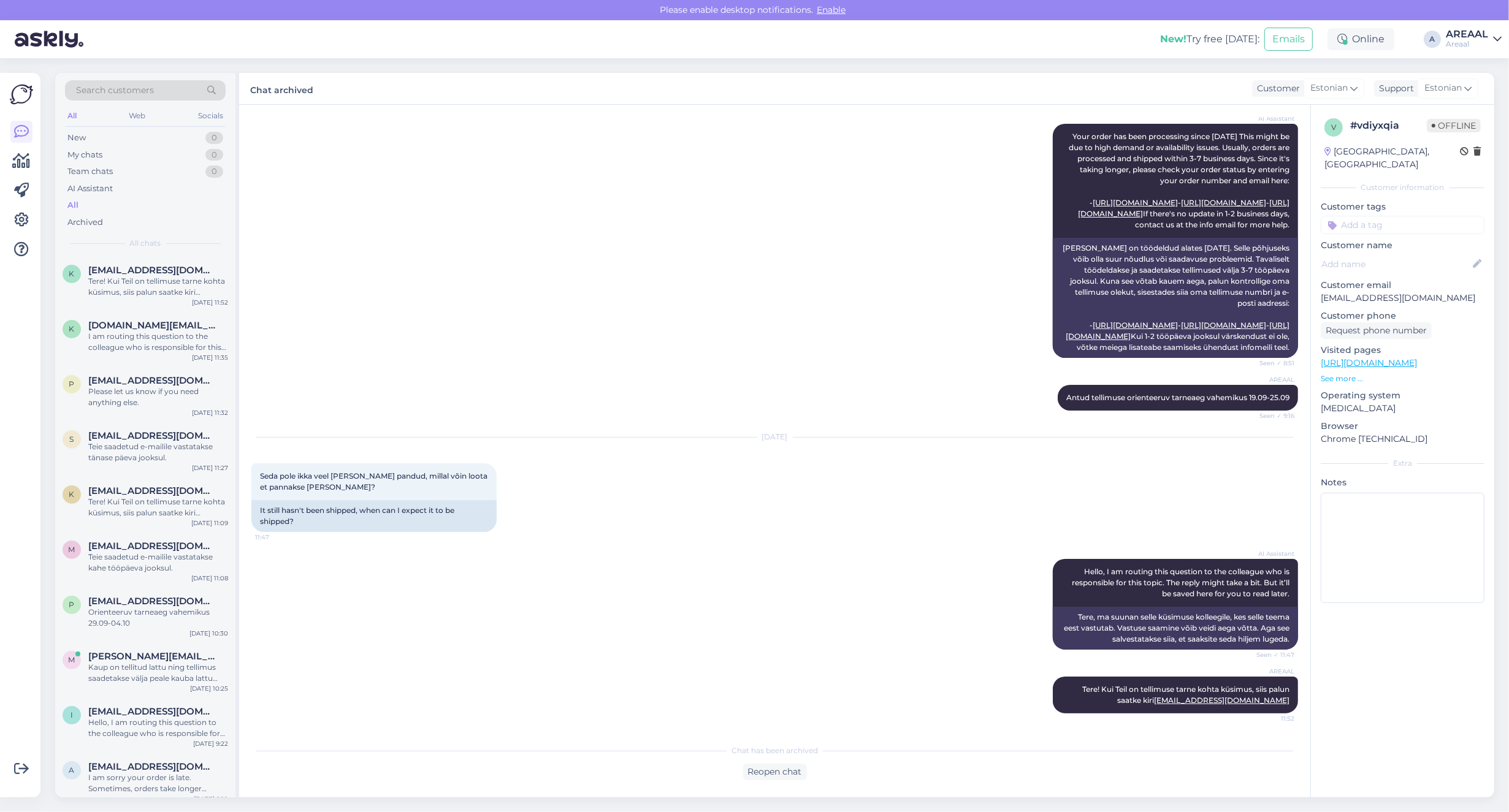
click at [972, 192] on div "AI Assistant Your order has been processing since September 4th. This might be …" at bounding box center [775, 241] width 1047 height 261
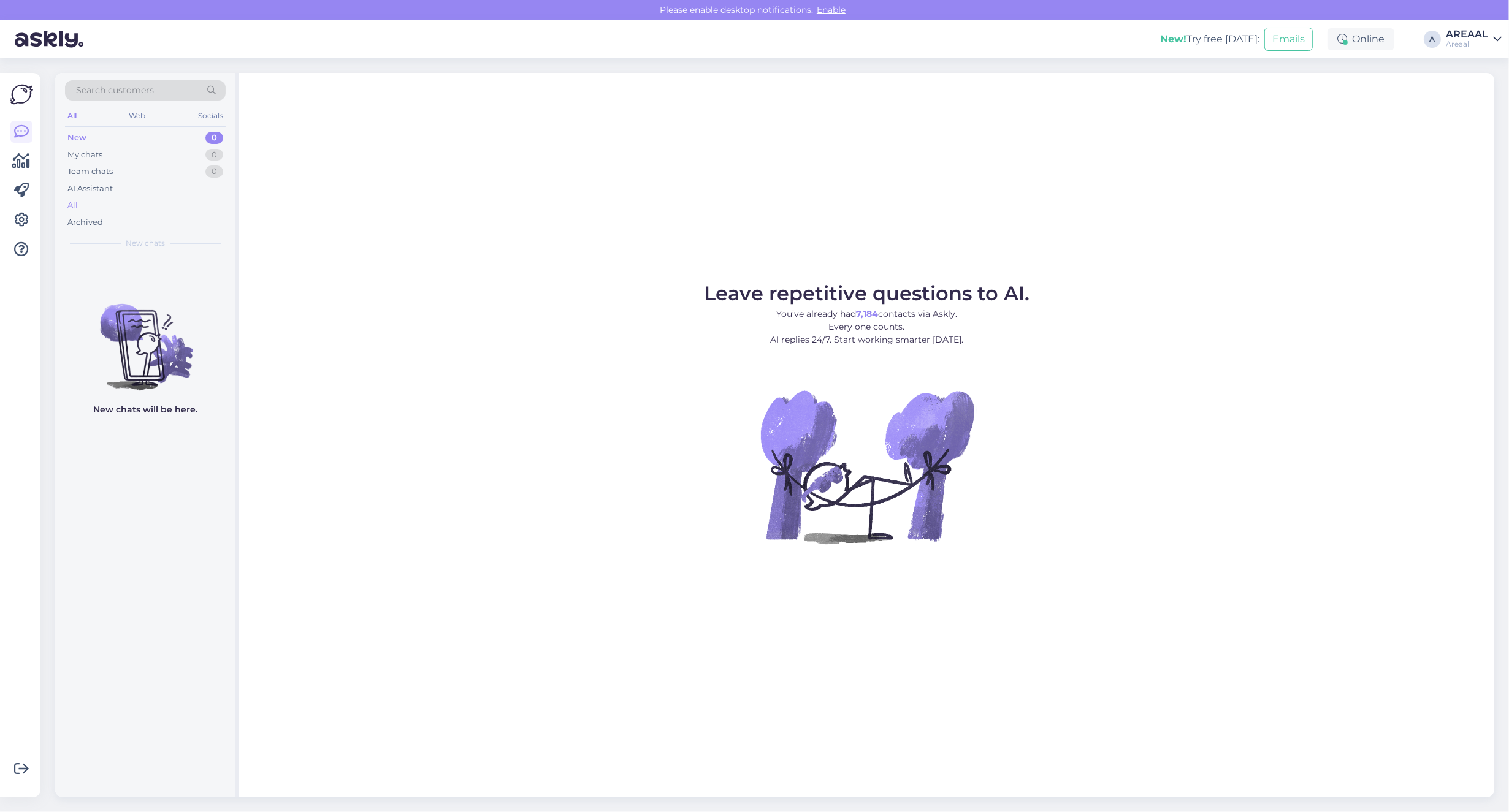
click at [93, 209] on div "All" at bounding box center [145, 205] width 161 height 17
drag, startPoint x: 0, startPoint y: 0, endPoint x: 136, endPoint y: 195, distance: 237.7
click at [135, 221] on div "Search customers All Web Socials New 0 My chats 0 Team chats 0 AI Assistant All…" at bounding box center [145, 164] width 180 height 183
click at [136, 195] on div "AI Assistant" at bounding box center [145, 189] width 161 height 17
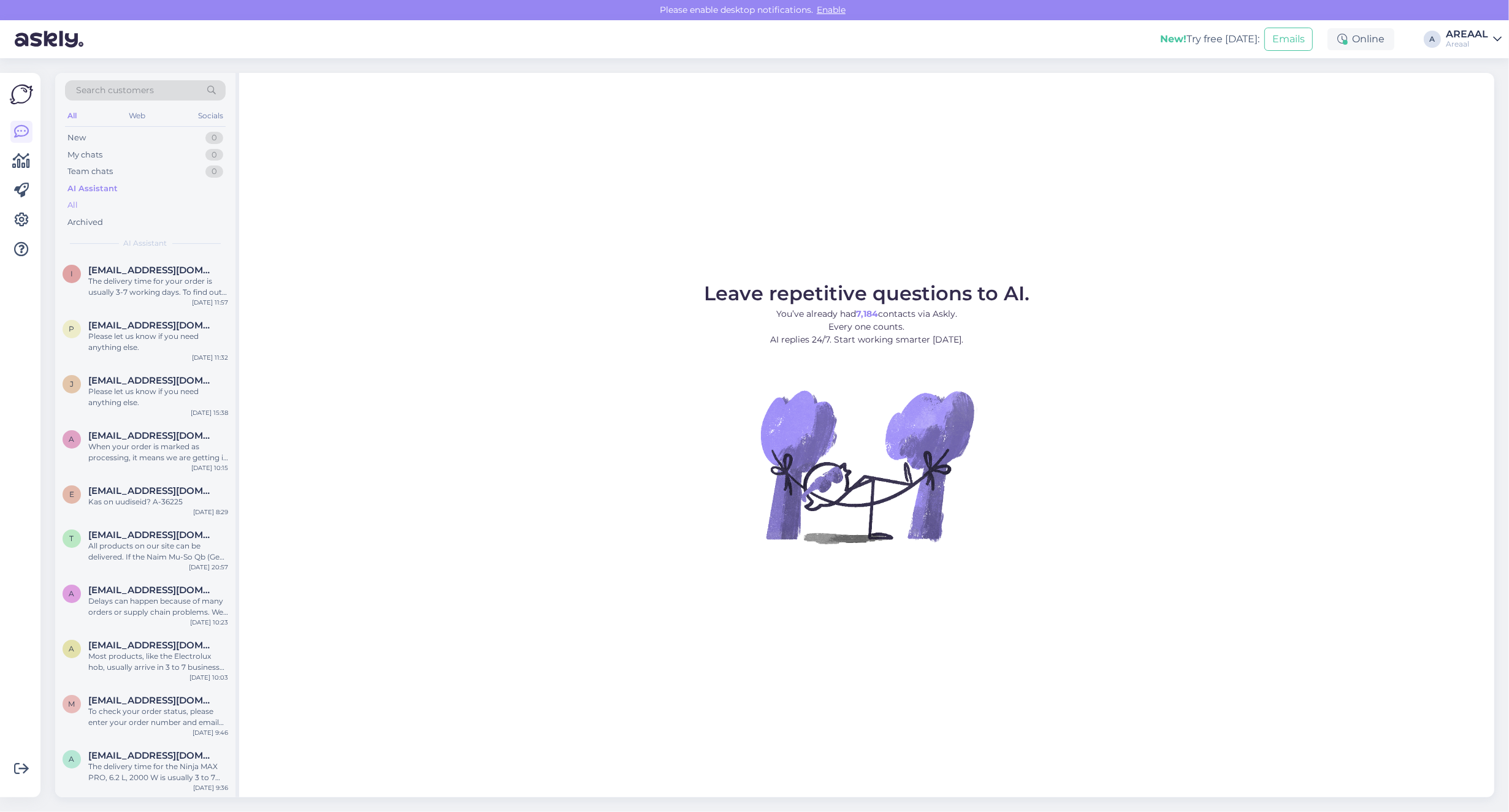
click at [136, 206] on div "All" at bounding box center [145, 205] width 161 height 17
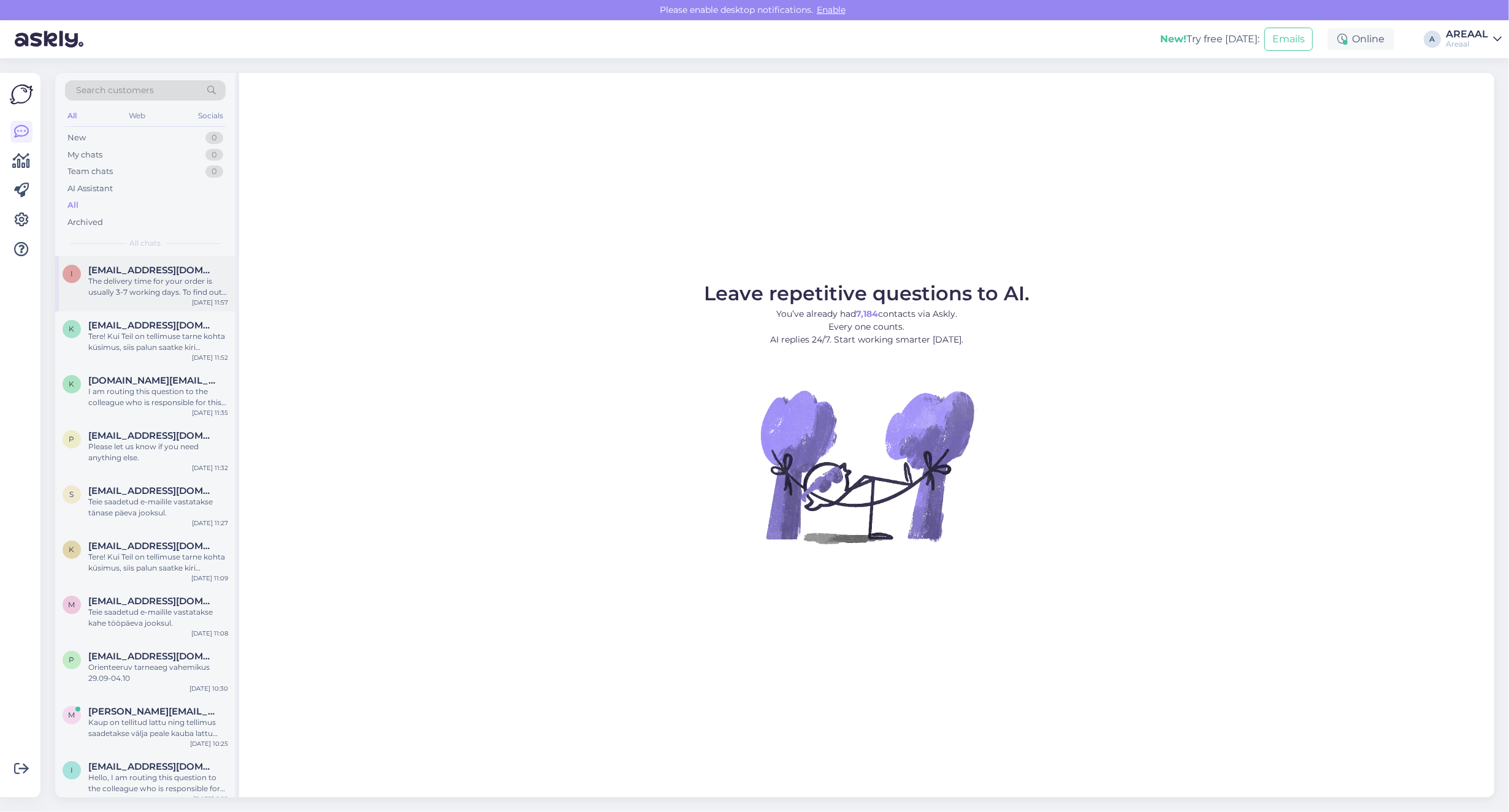
click at [145, 288] on div "The delivery time for your order is usually 3-7 working days. To find out when …" at bounding box center [158, 287] width 140 height 22
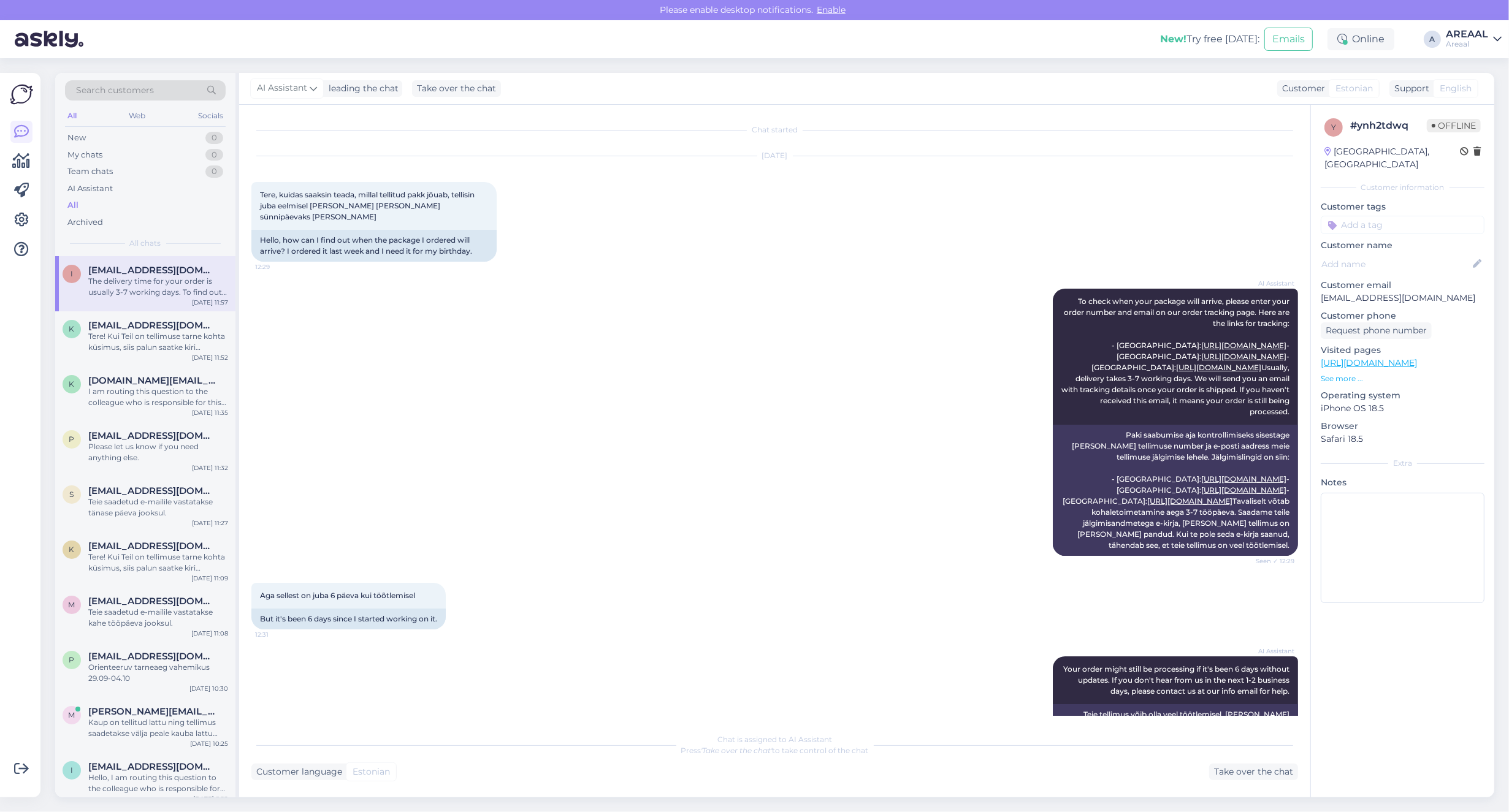
scroll to position [1420, 0]
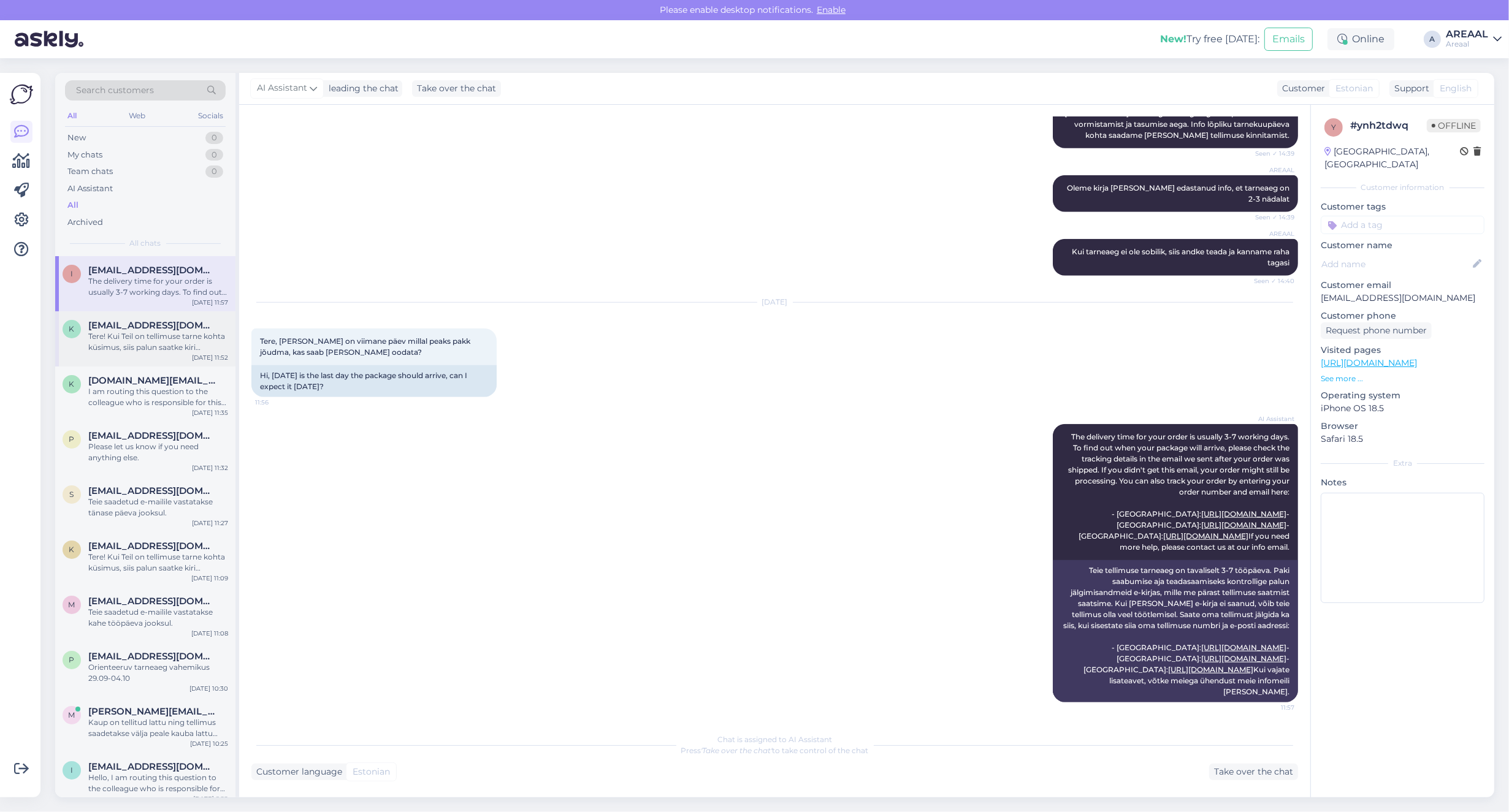
click at [195, 336] on div "Tere! Kui Teil on tellimuse tarne kohta küsimus, siis palun saatke kiri [EMAIL_…" at bounding box center [158, 342] width 140 height 22
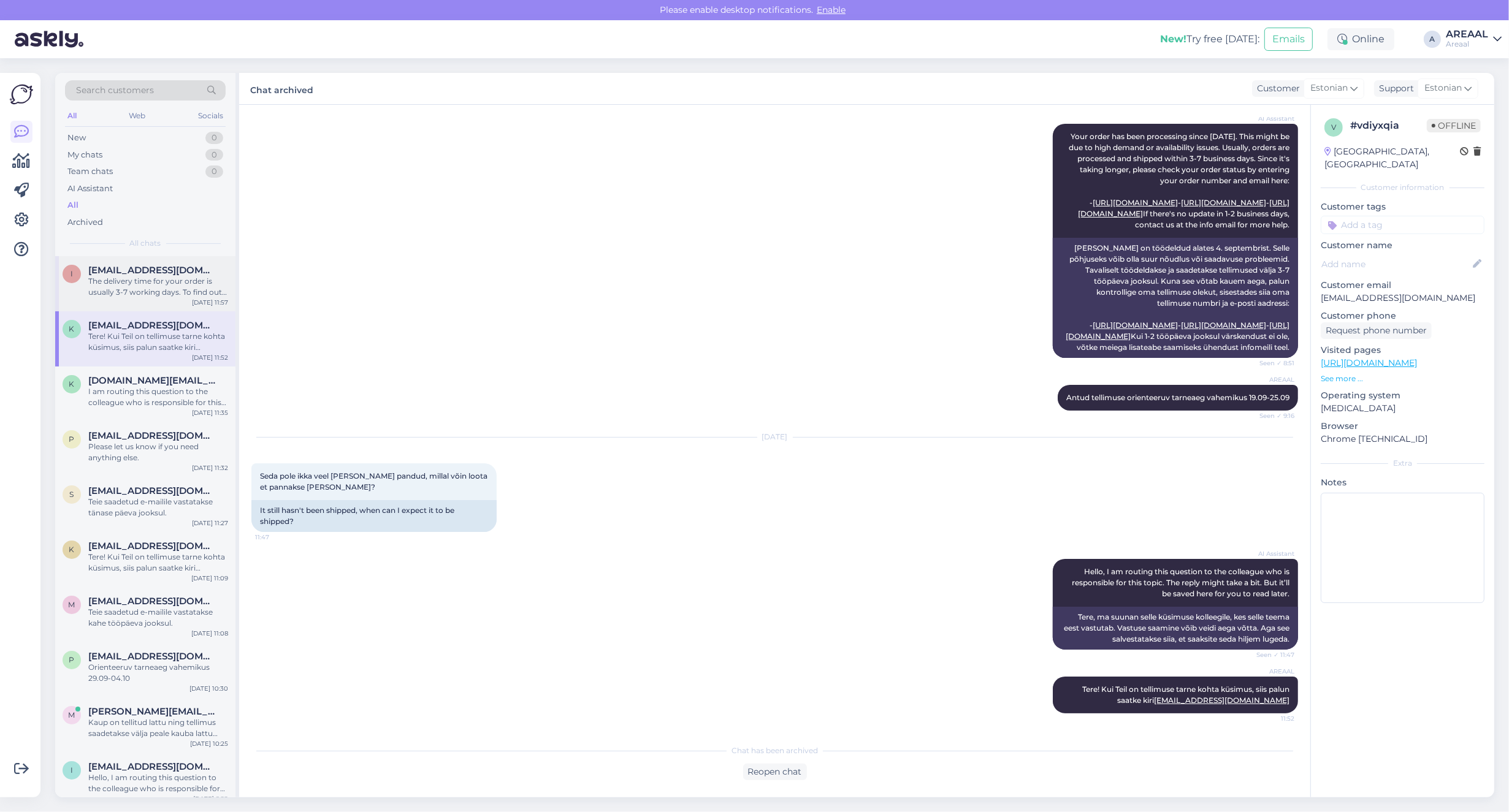
click at [167, 260] on div "I [PERSON_NAME][EMAIL_ADDRESS][DOMAIN_NAME] The delivery time for your order is…" at bounding box center [145, 284] width 180 height 55
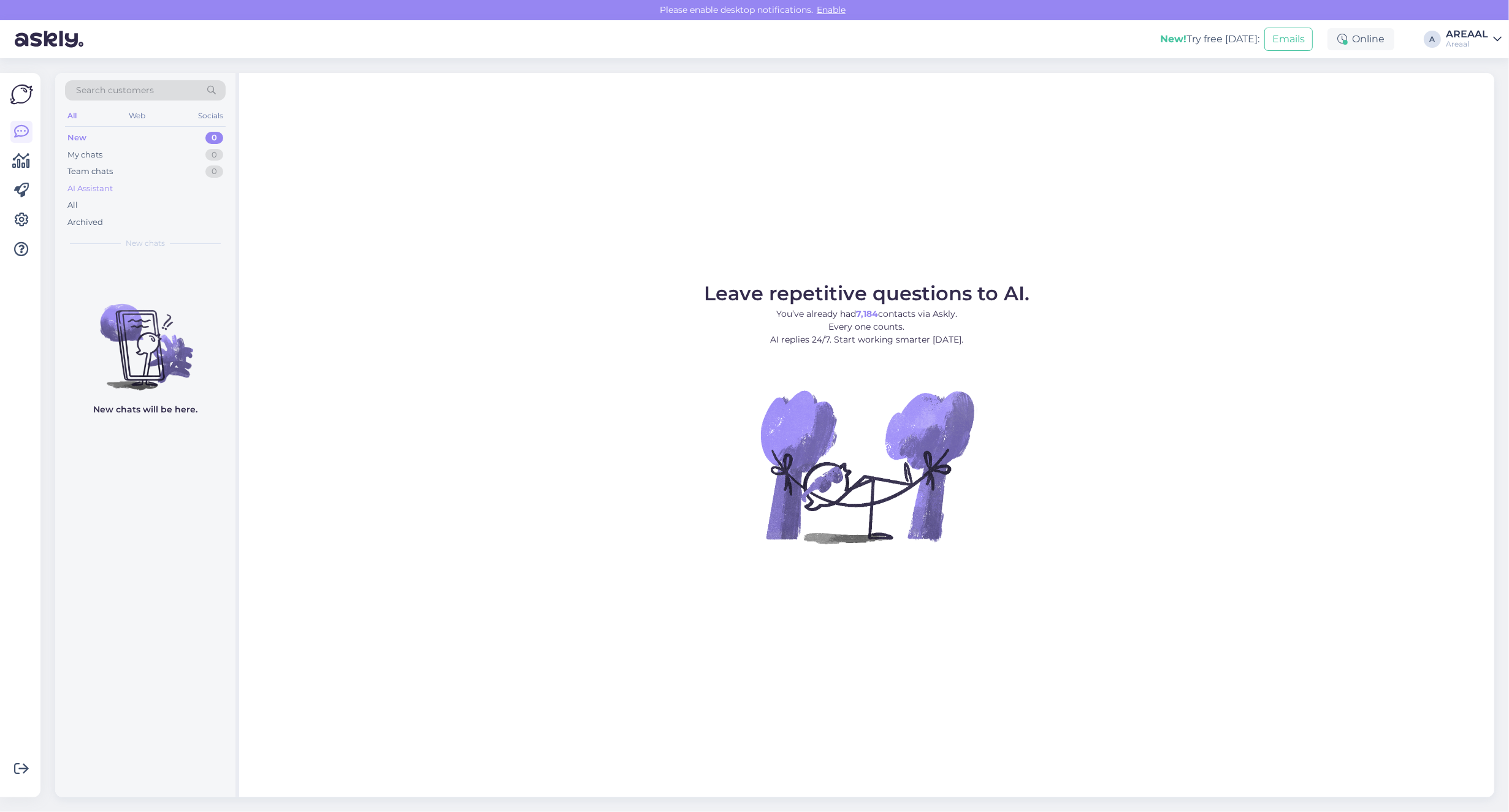
click at [147, 191] on div "AI Assistant" at bounding box center [145, 189] width 161 height 17
click at [127, 208] on div "All" at bounding box center [145, 205] width 161 height 17
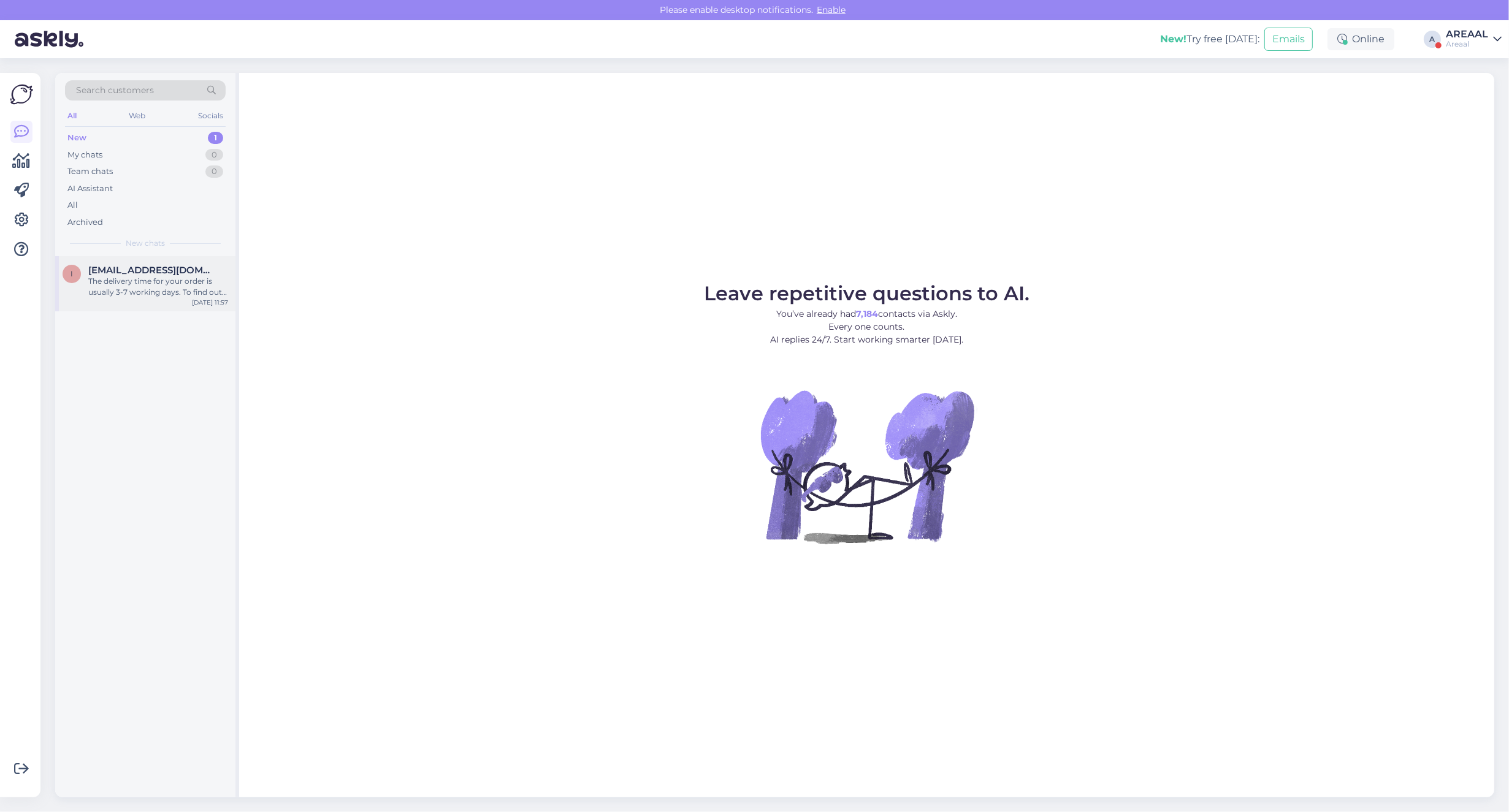
click at [126, 285] on div "The delivery time for your order is usually 3-7 working days. To find out when …" at bounding box center [158, 287] width 140 height 22
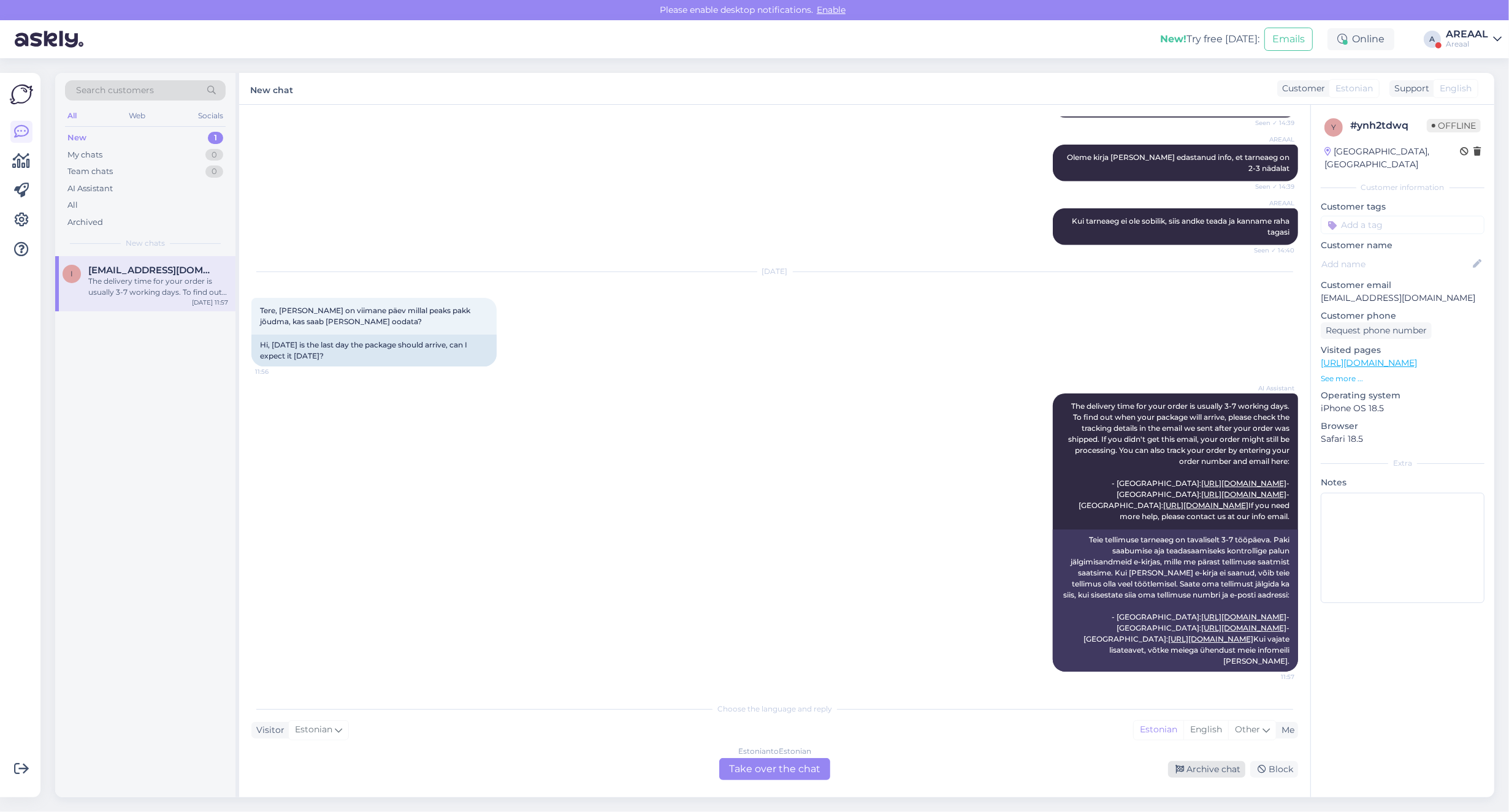
click at [1203, 773] on div "Archive chat" at bounding box center [1206, 769] width 77 height 16
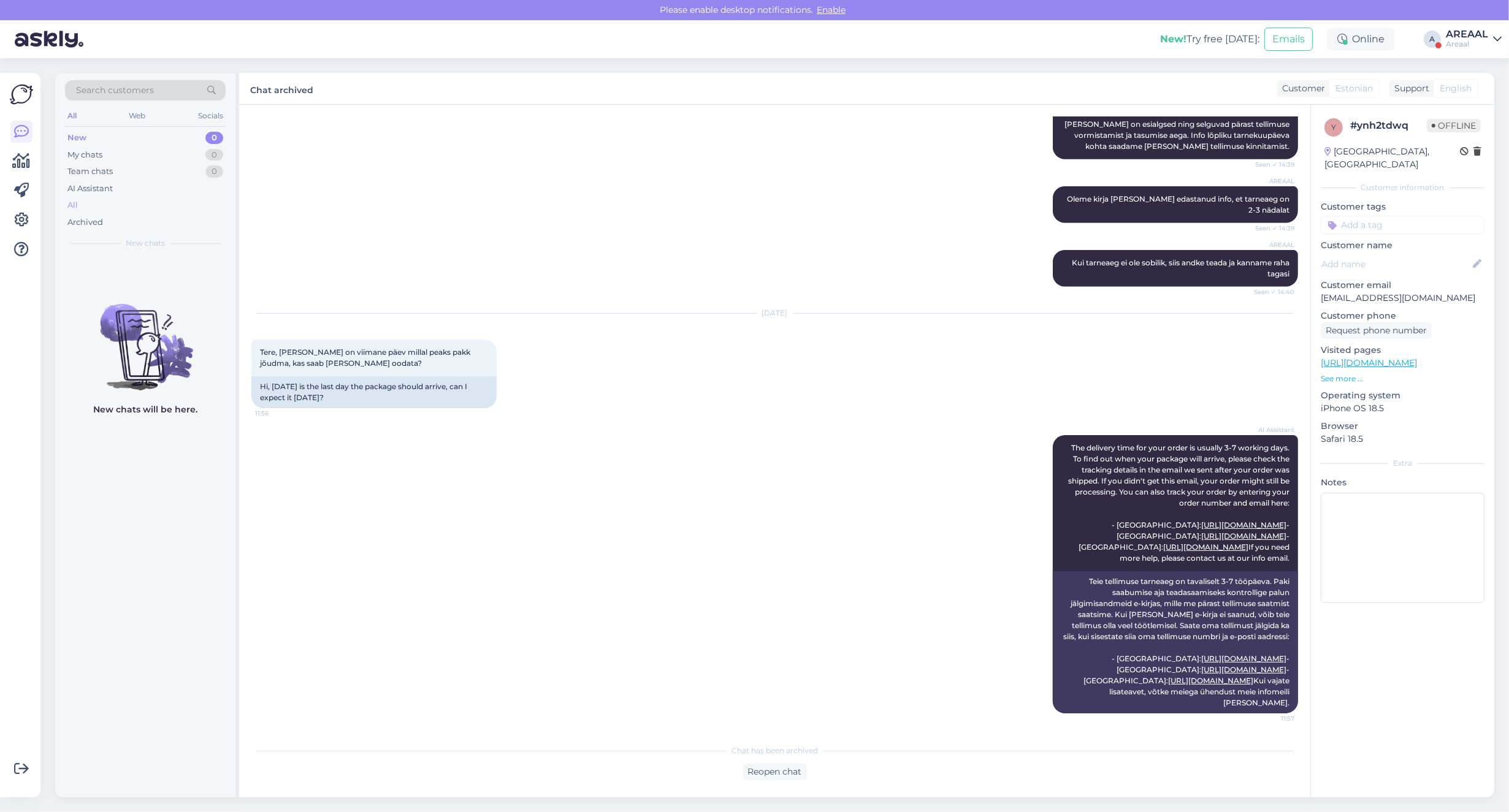
click at [136, 209] on div "All" at bounding box center [145, 205] width 161 height 17
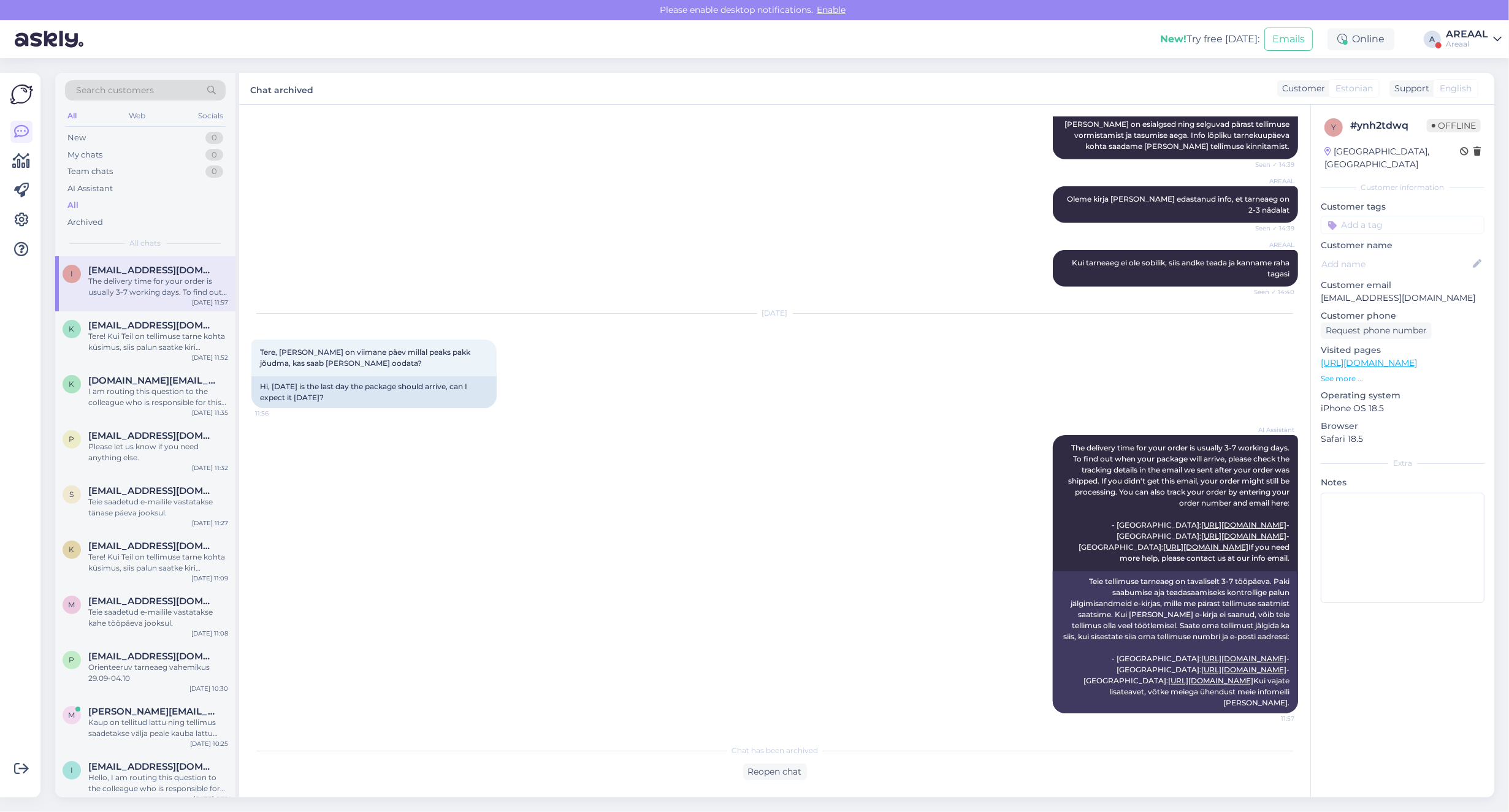
click at [623, 247] on div "AREAAL Kui tarneaeg ei ole sobilik, siis andke teada ja kanname raha tagasi See…" at bounding box center [775, 269] width 1047 height 64
click at [941, 393] on div "Sep 26 2025 Tere, täna on viimane päev millal peaks pakk jõudma, kas saab seda …" at bounding box center [775, 361] width 1047 height 121
click at [1474, 49] on div "New! Try free today: Emails Online A AREAAL Areaal" at bounding box center [754, 39] width 1509 height 38
drag, startPoint x: 1469, startPoint y: 37, endPoint x: 1467, endPoint y: 44, distance: 7.3
click at [1469, 37] on div "AREAAL" at bounding box center [1467, 34] width 42 height 10
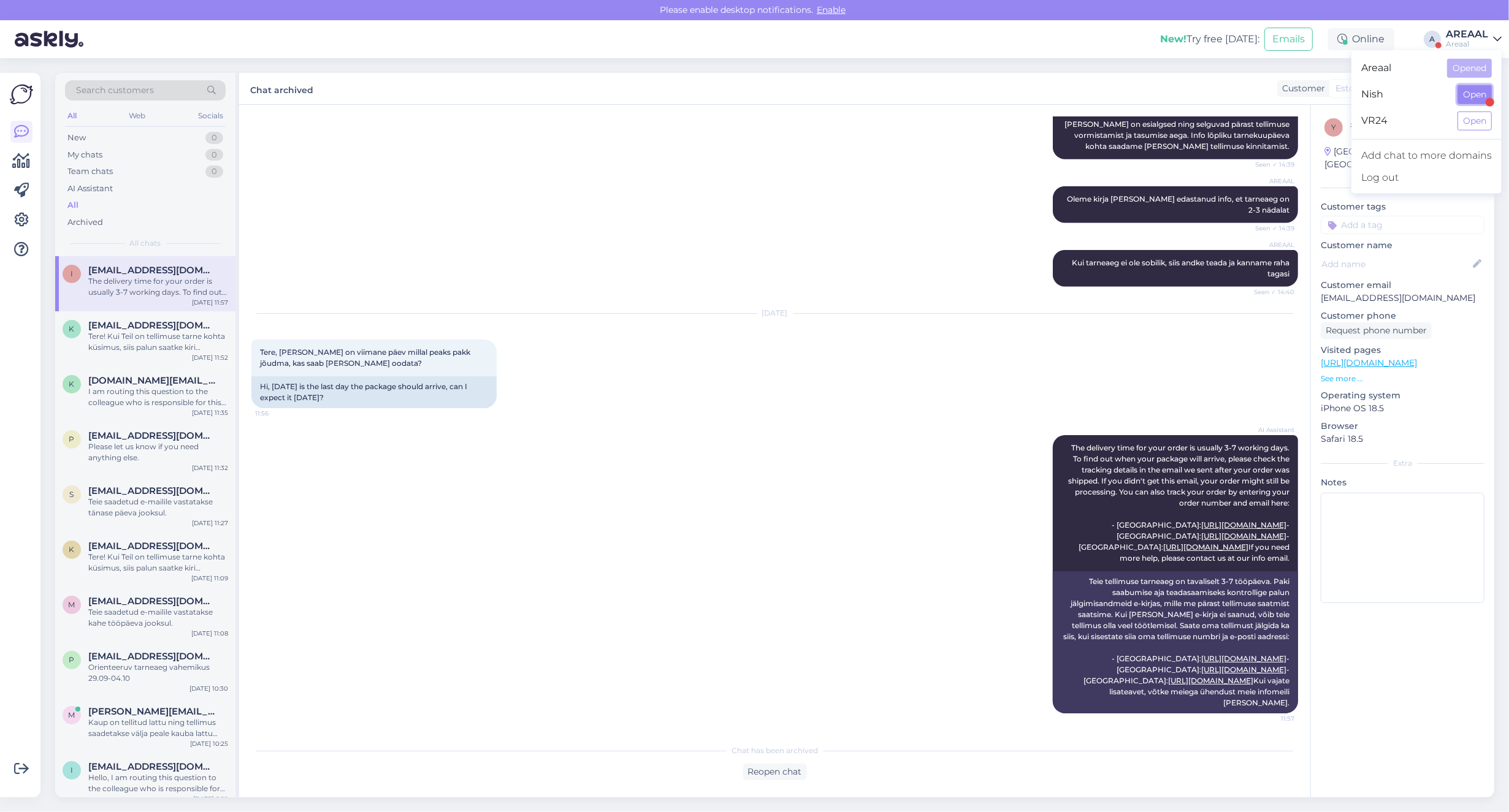
click at [1467, 99] on button "Open" at bounding box center [1474, 94] width 35 height 19
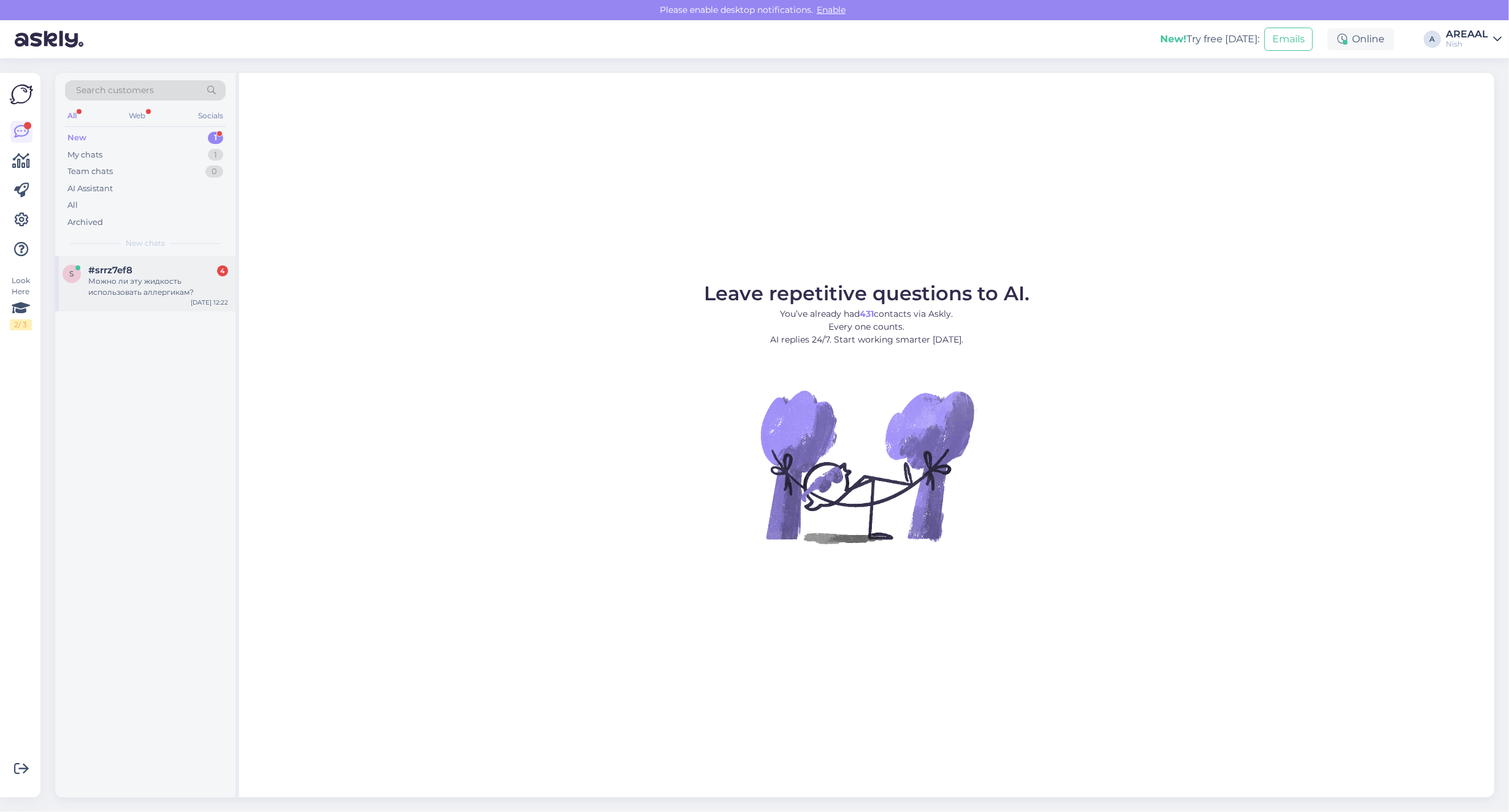
click at [161, 268] on div "#srrz7ef8 4" at bounding box center [158, 270] width 140 height 11
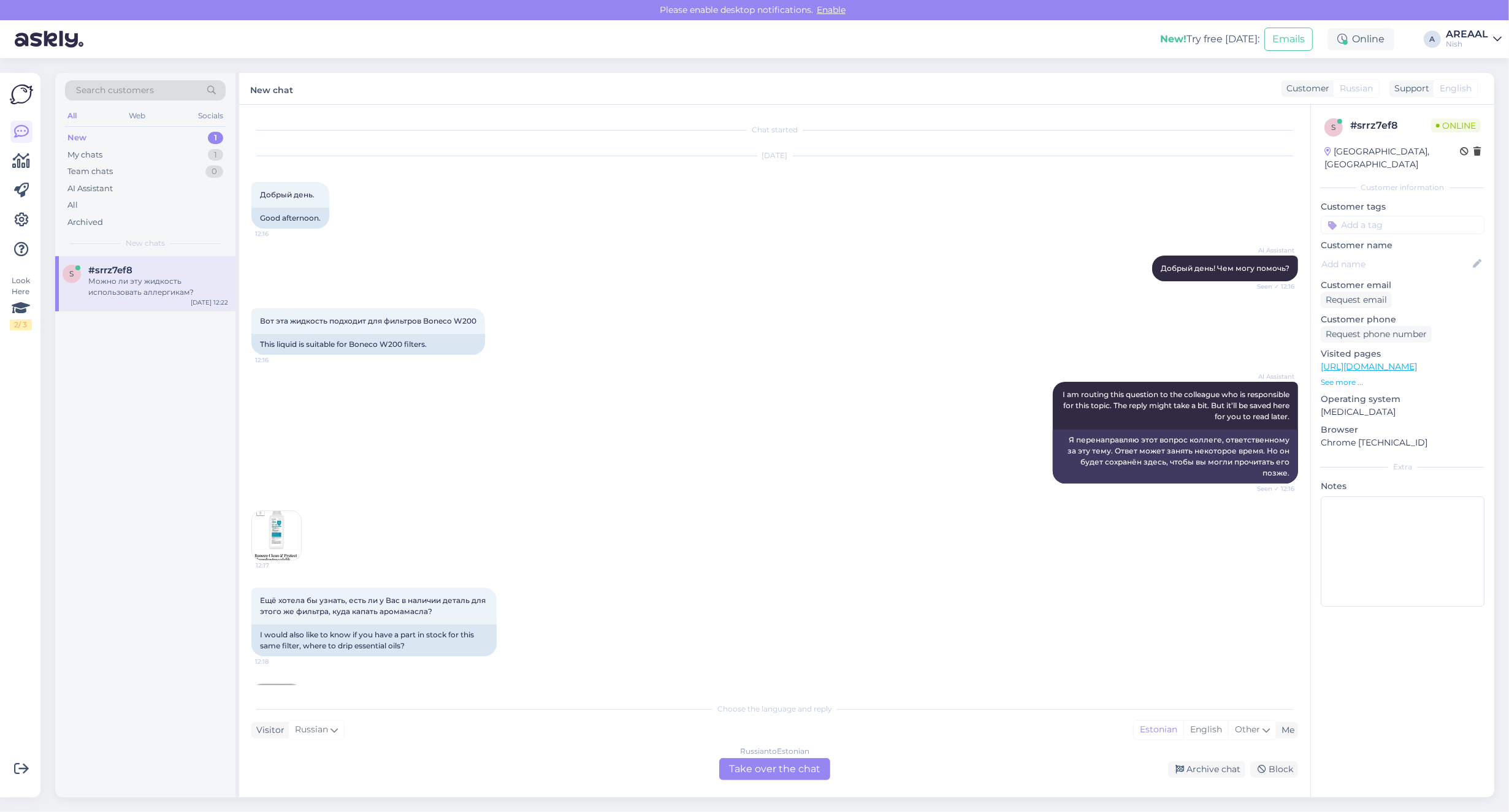
scroll to position [136, 0]
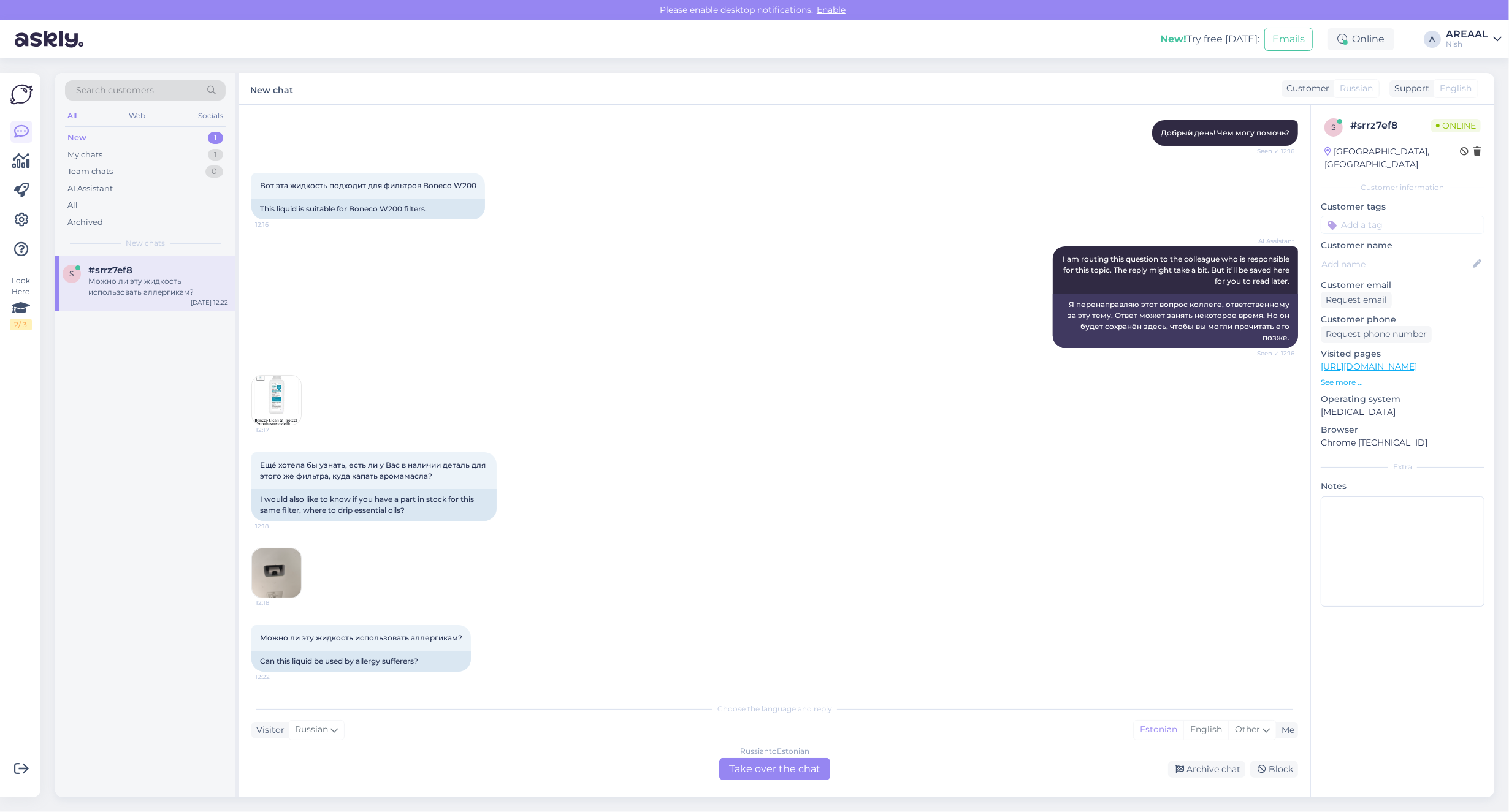
click at [284, 570] on img at bounding box center [276, 572] width 49 height 49
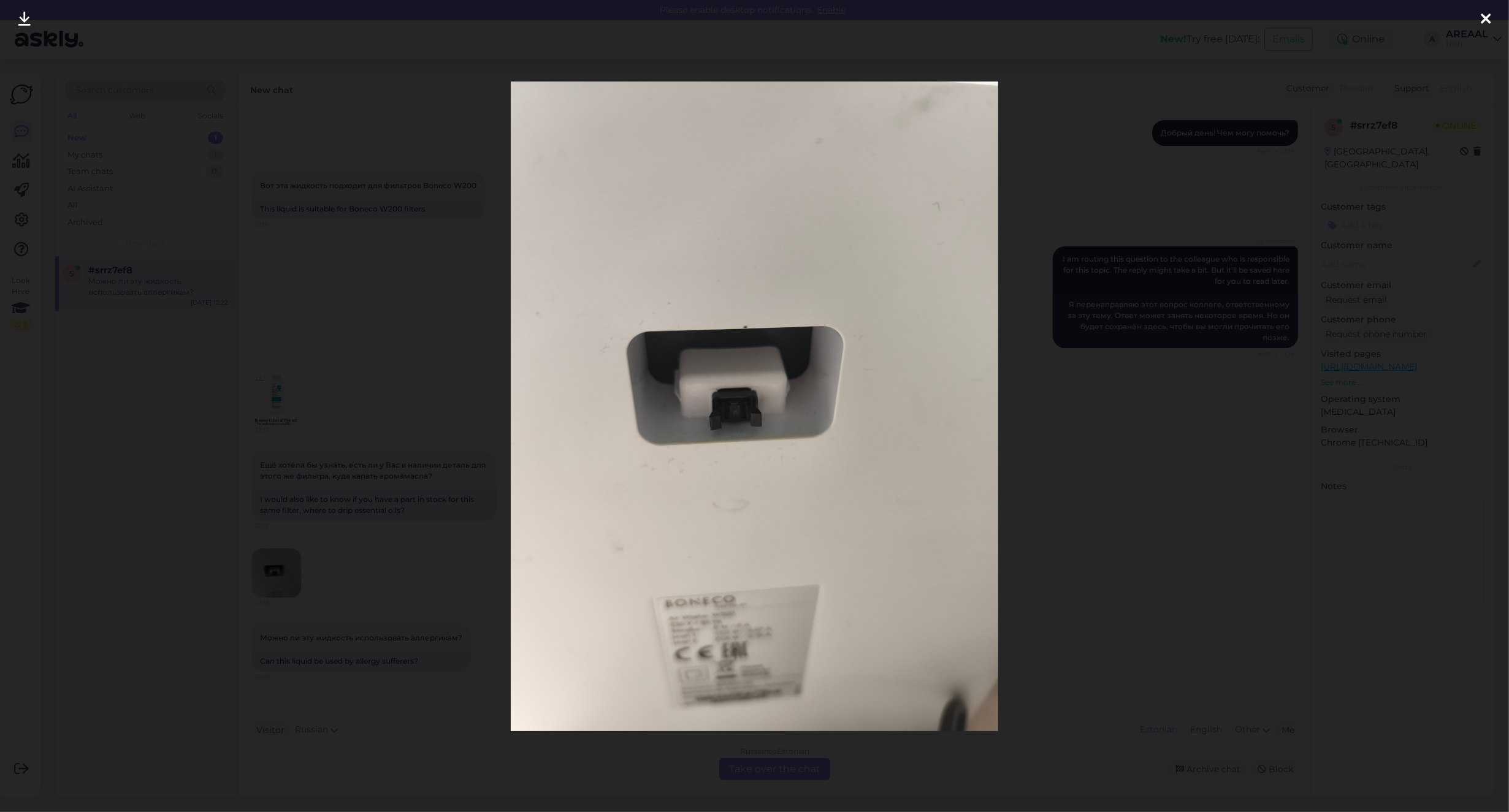
click at [324, 478] on div at bounding box center [754, 406] width 1509 height 812
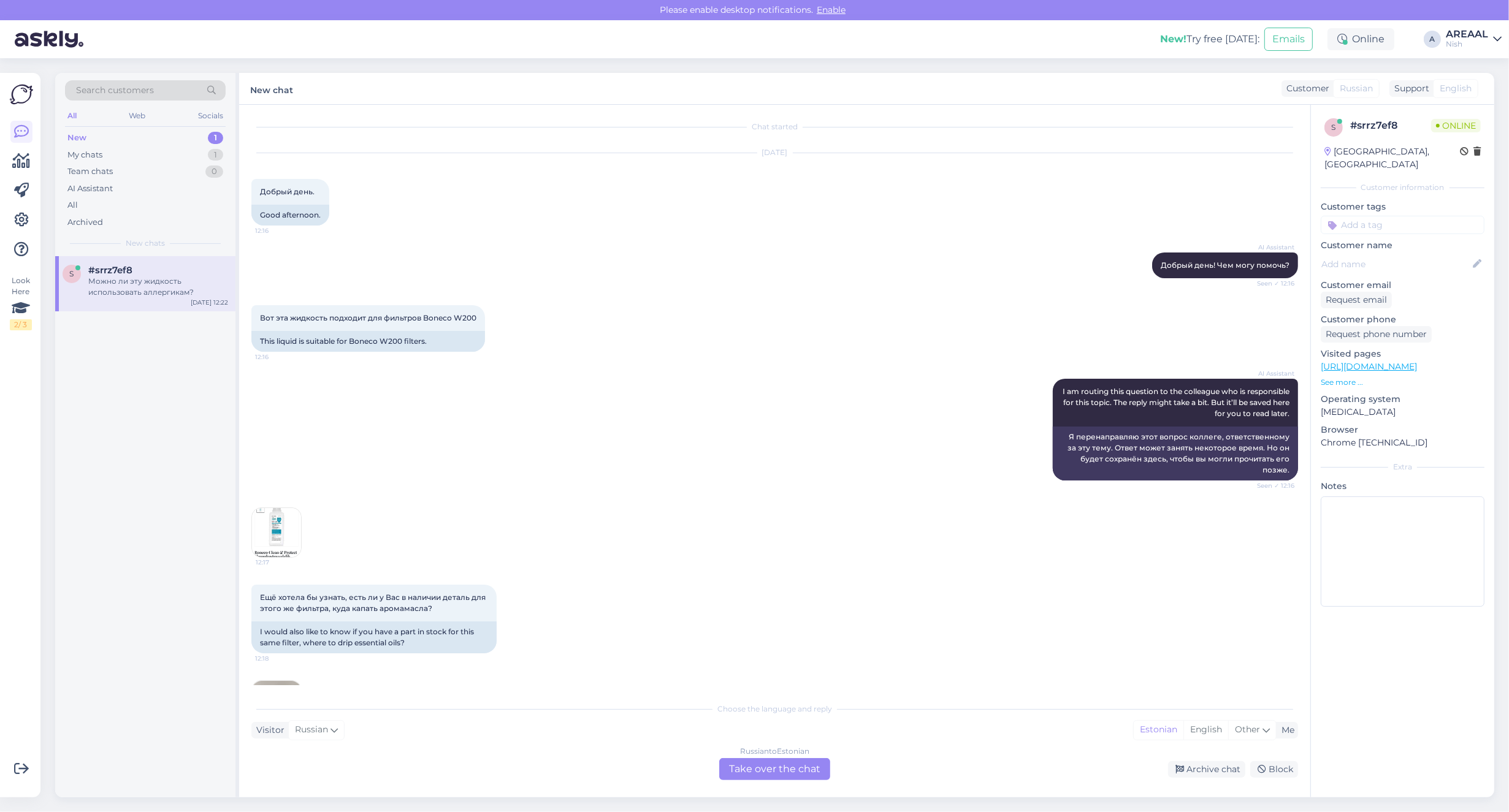
scroll to position [0, 0]
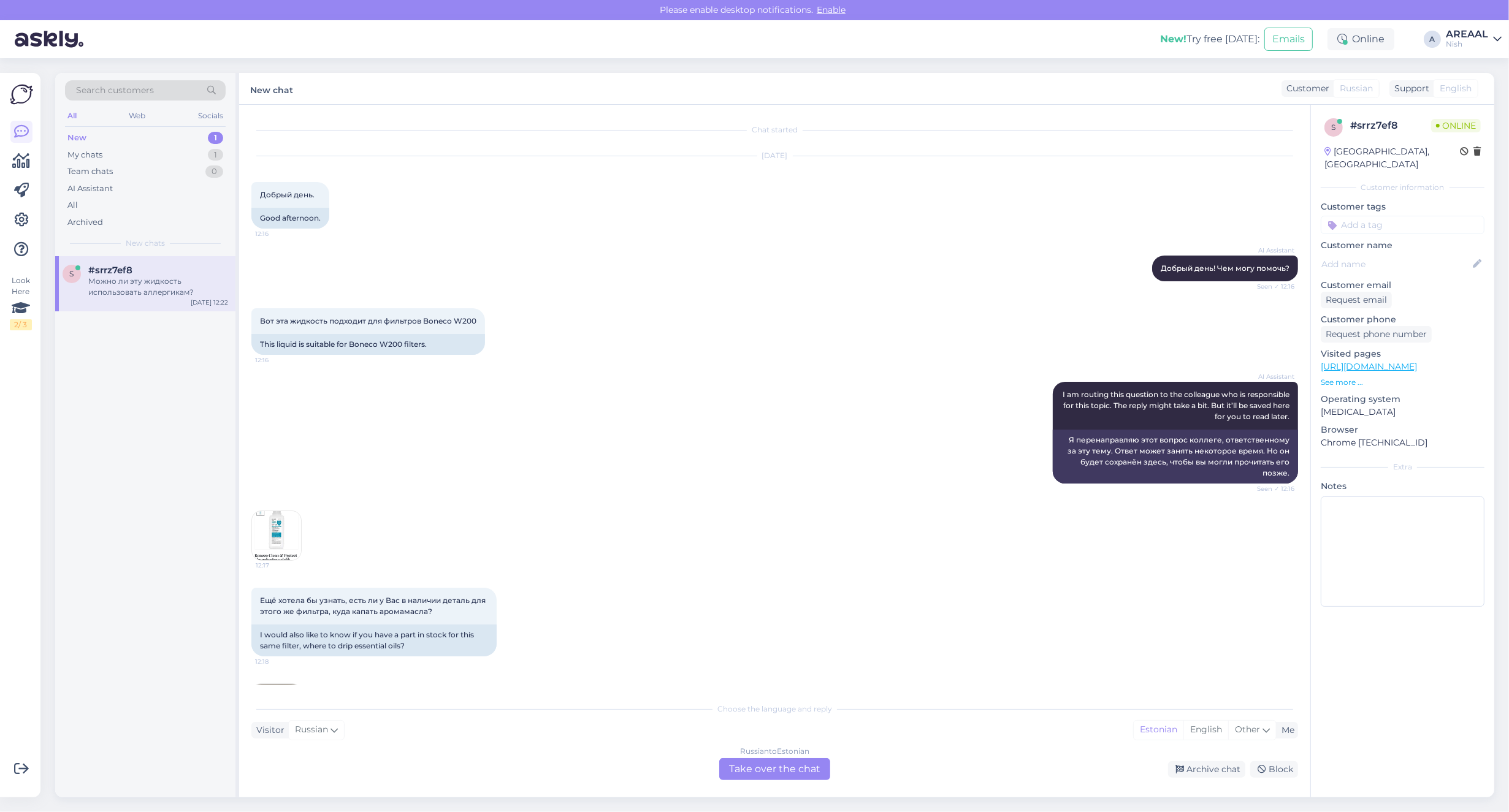
click at [266, 531] on img at bounding box center [276, 535] width 49 height 49
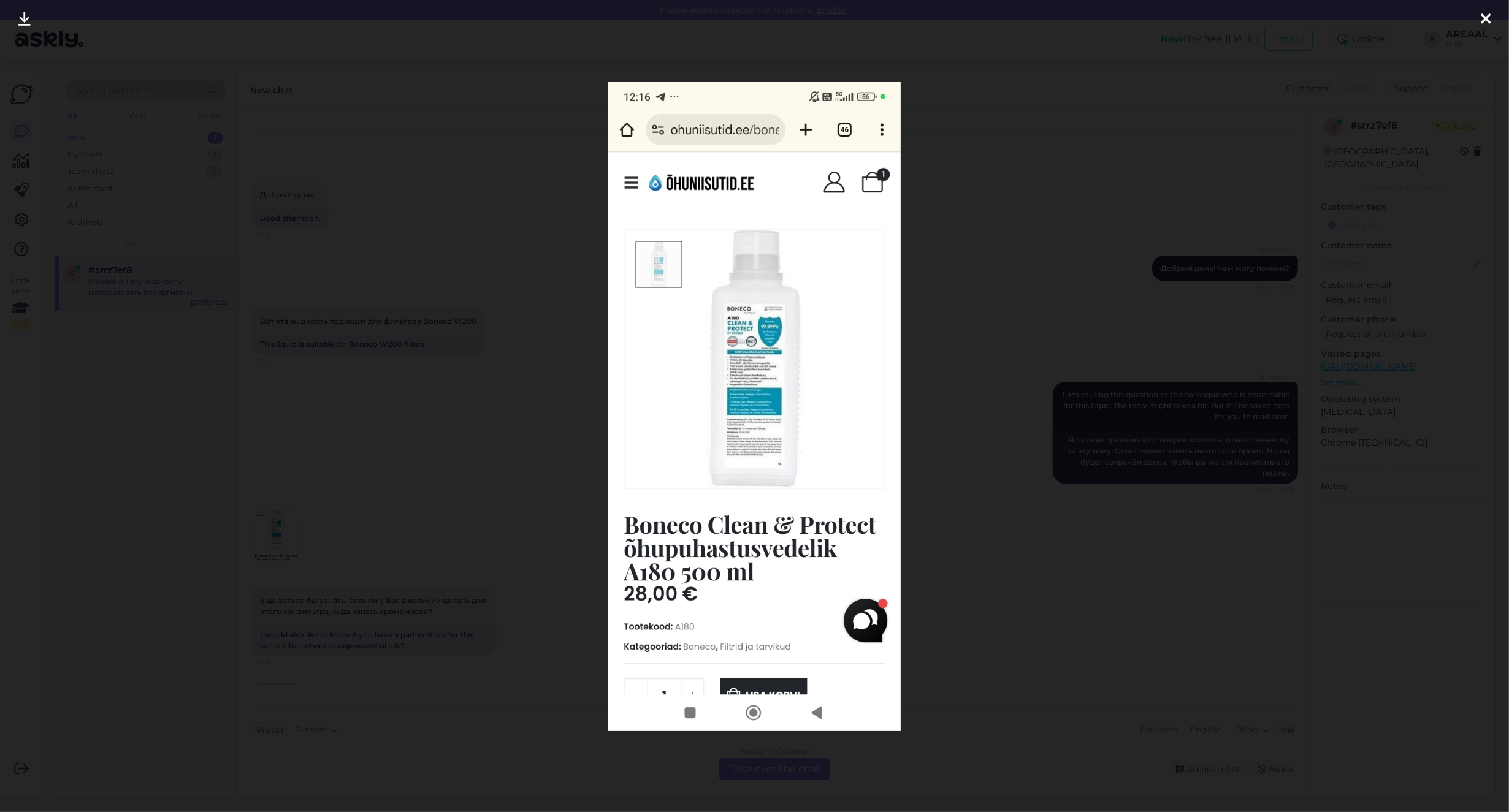
click at [412, 470] on div at bounding box center [754, 406] width 1509 height 812
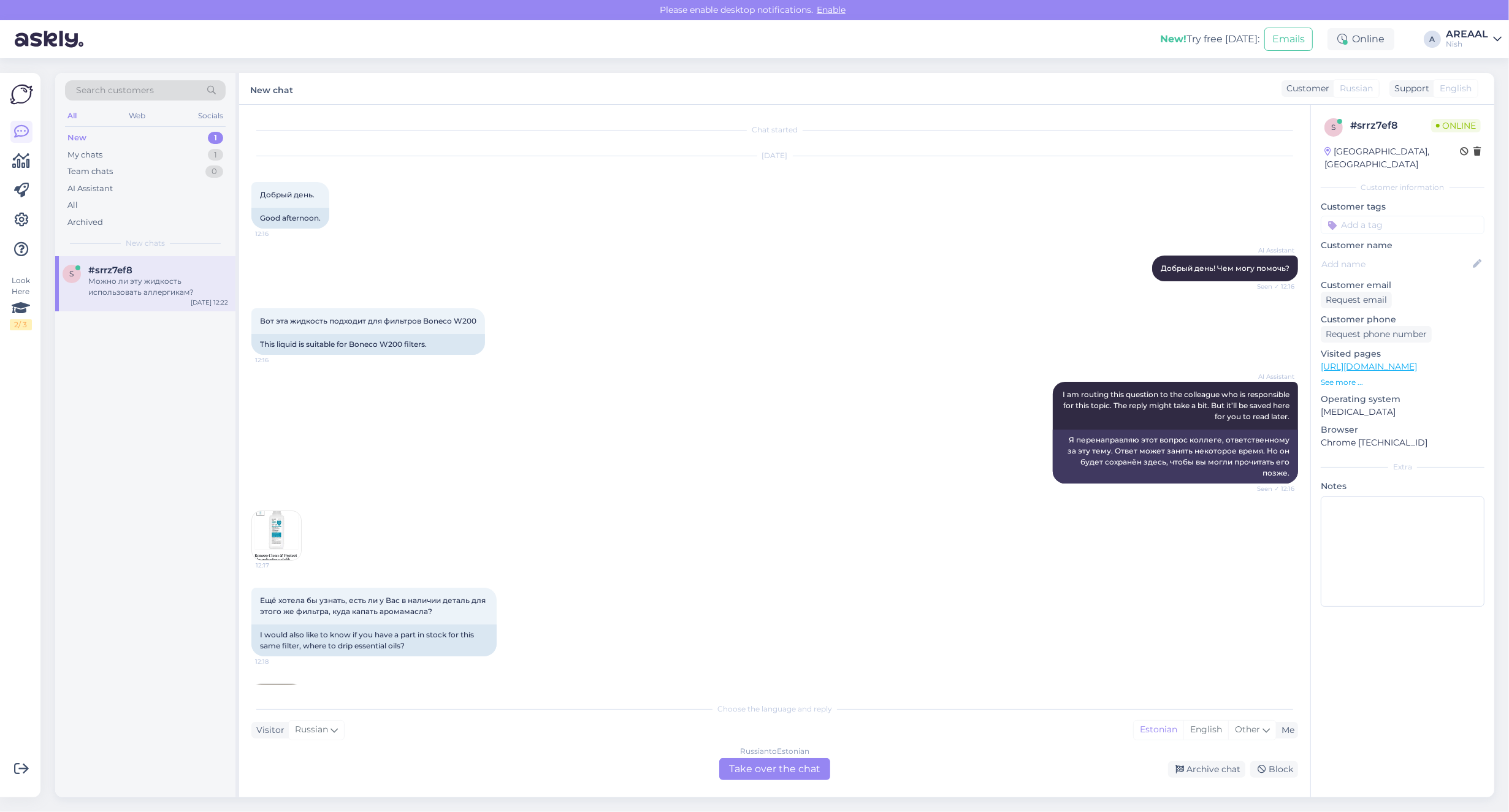
click at [1469, 44] on div "Nish" at bounding box center [1467, 43] width 42 height 10
click at [1474, 72] on button "Open" at bounding box center [1474, 68] width 35 height 19
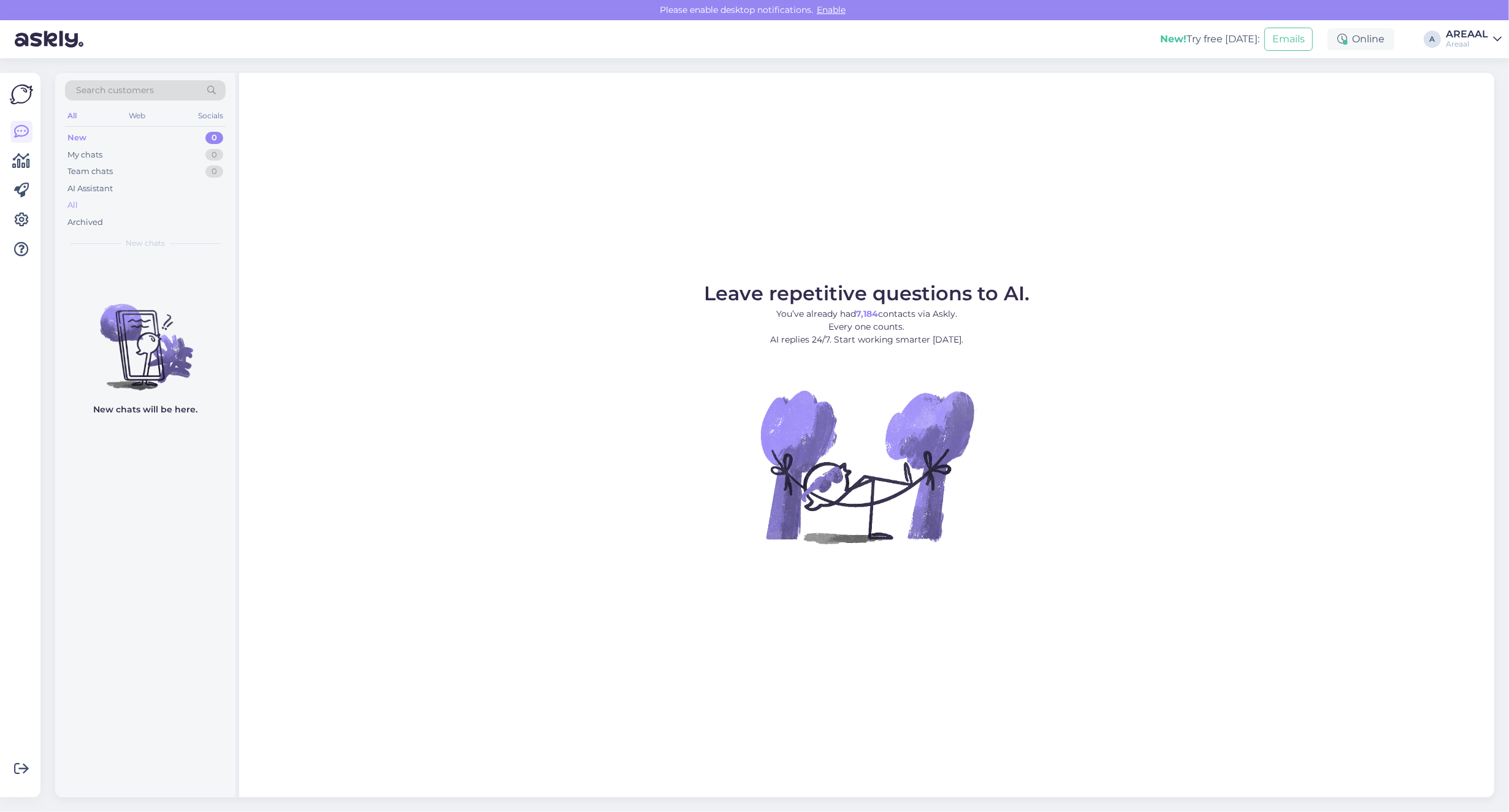
click at [125, 209] on div "All" at bounding box center [145, 205] width 161 height 17
click at [108, 201] on div "All" at bounding box center [145, 205] width 161 height 17
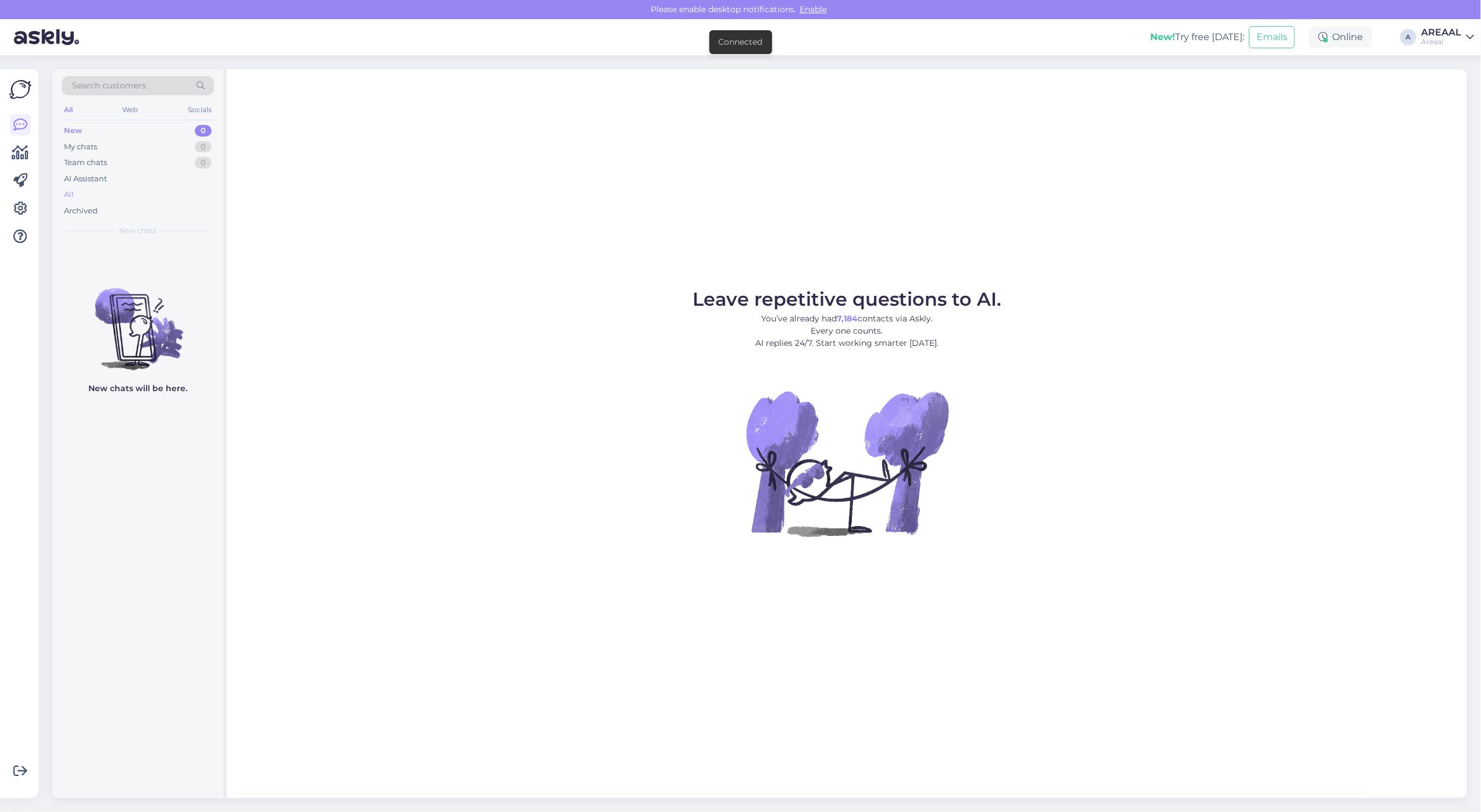
click at [158, 195] on div "All" at bounding box center [138, 194] width 153 height 16
click at [1447, 34] on div "AREAAL" at bounding box center [1441, 32] width 40 height 9
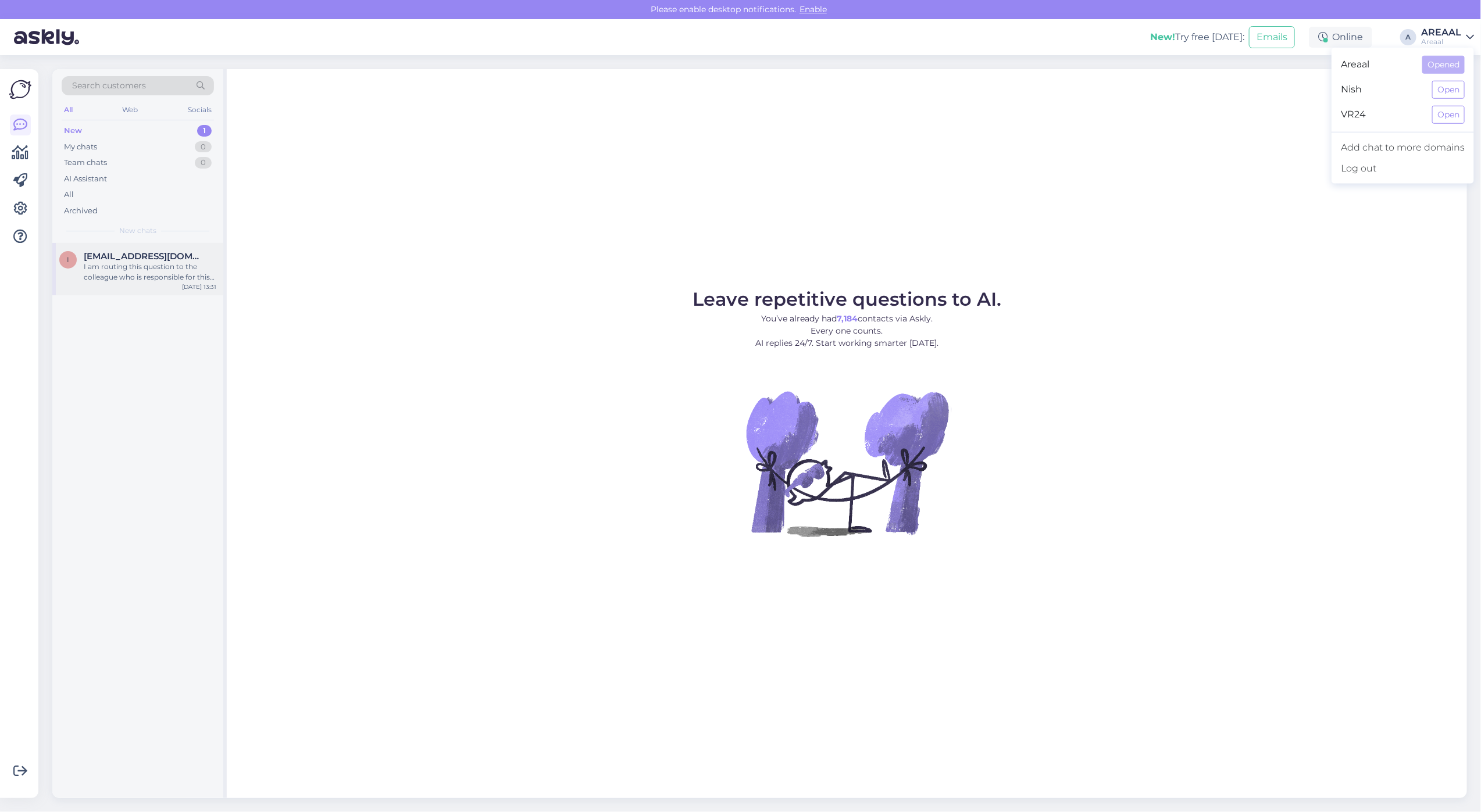
click at [181, 260] on span "[EMAIL_ADDRESS][DOMAIN_NAME]" at bounding box center [144, 256] width 121 height 11
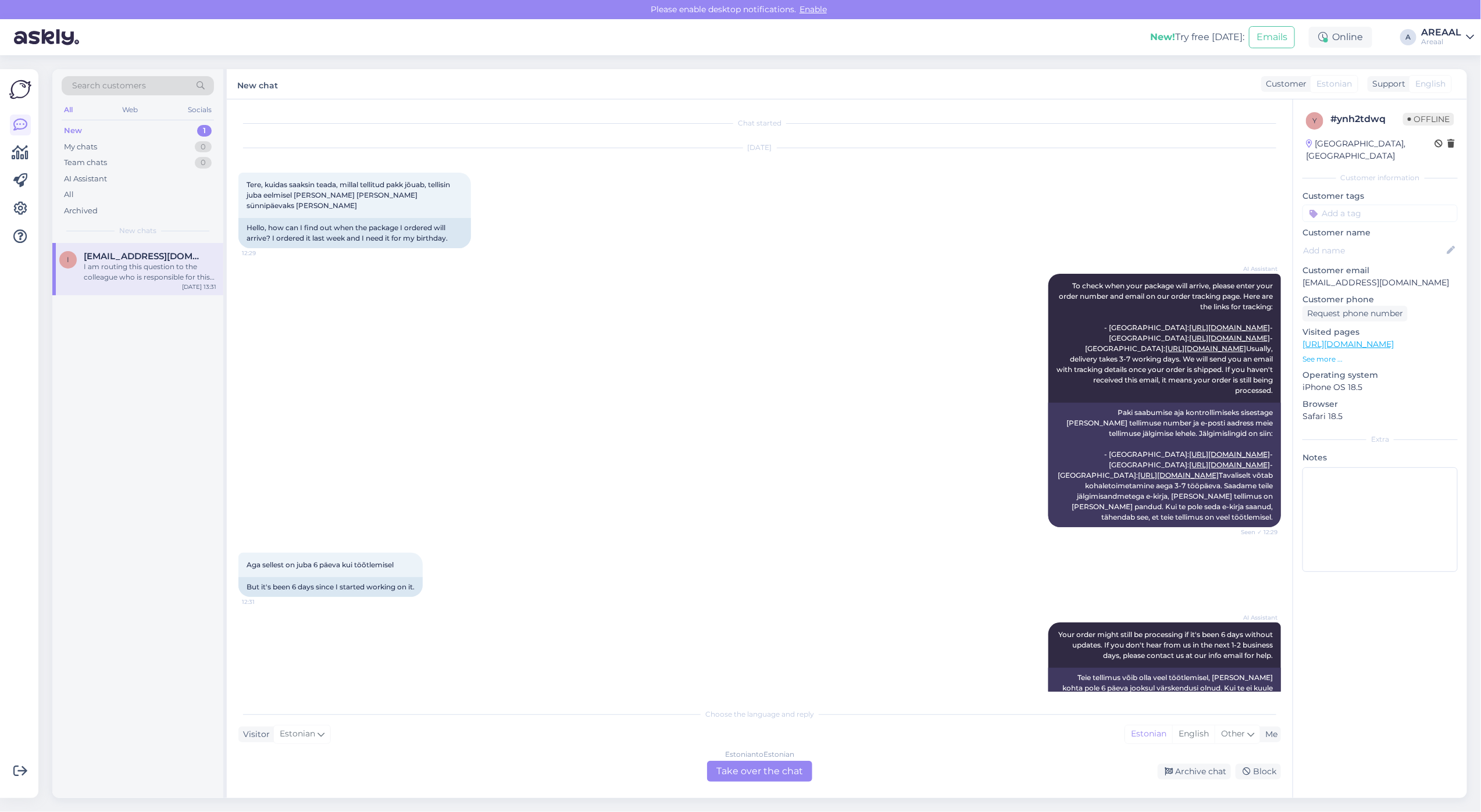
scroll to position [1535, 0]
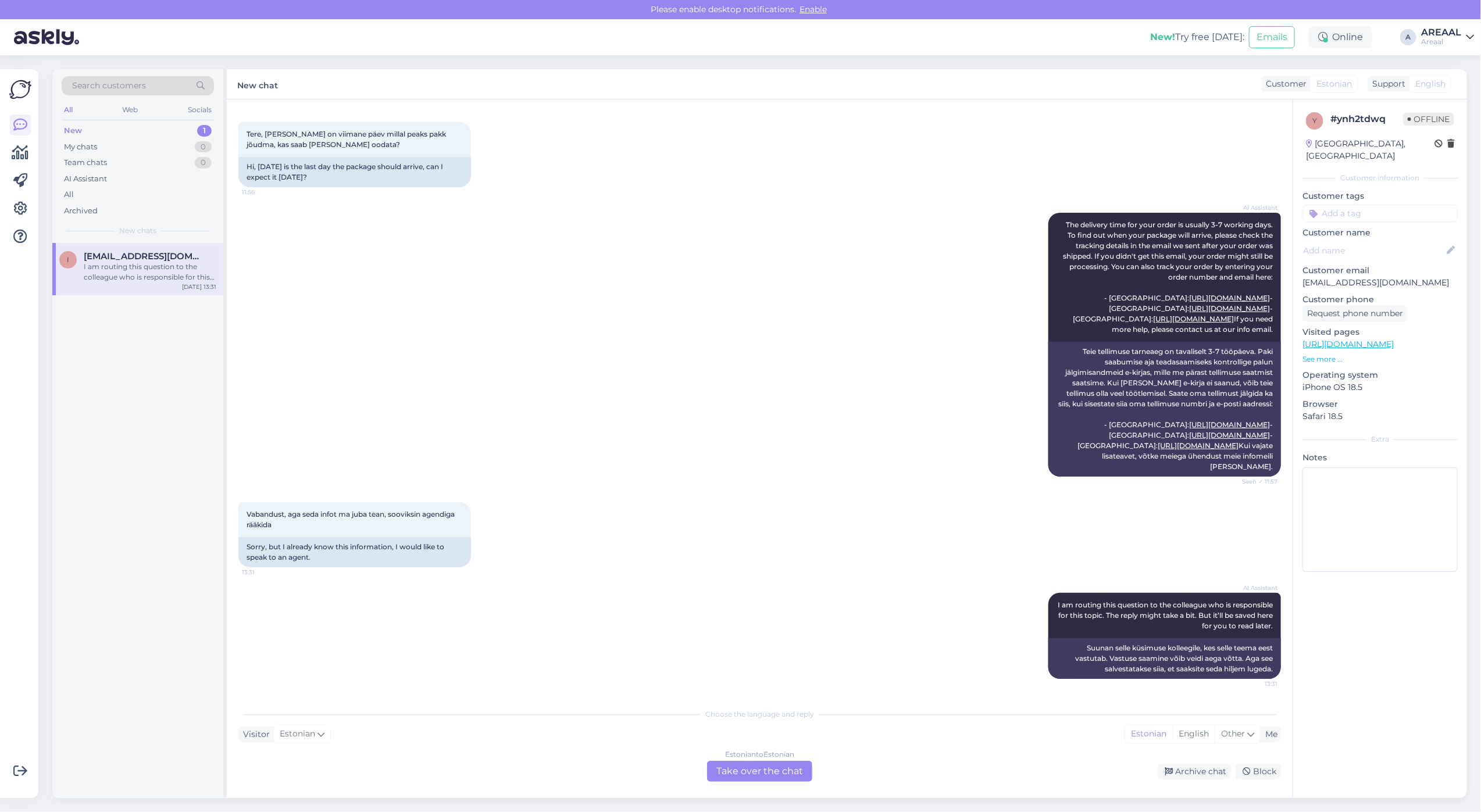
click at [1453, 36] on div "AREAAL" at bounding box center [1441, 32] width 40 height 9
click at [1447, 92] on button "Open" at bounding box center [1448, 89] width 33 height 18
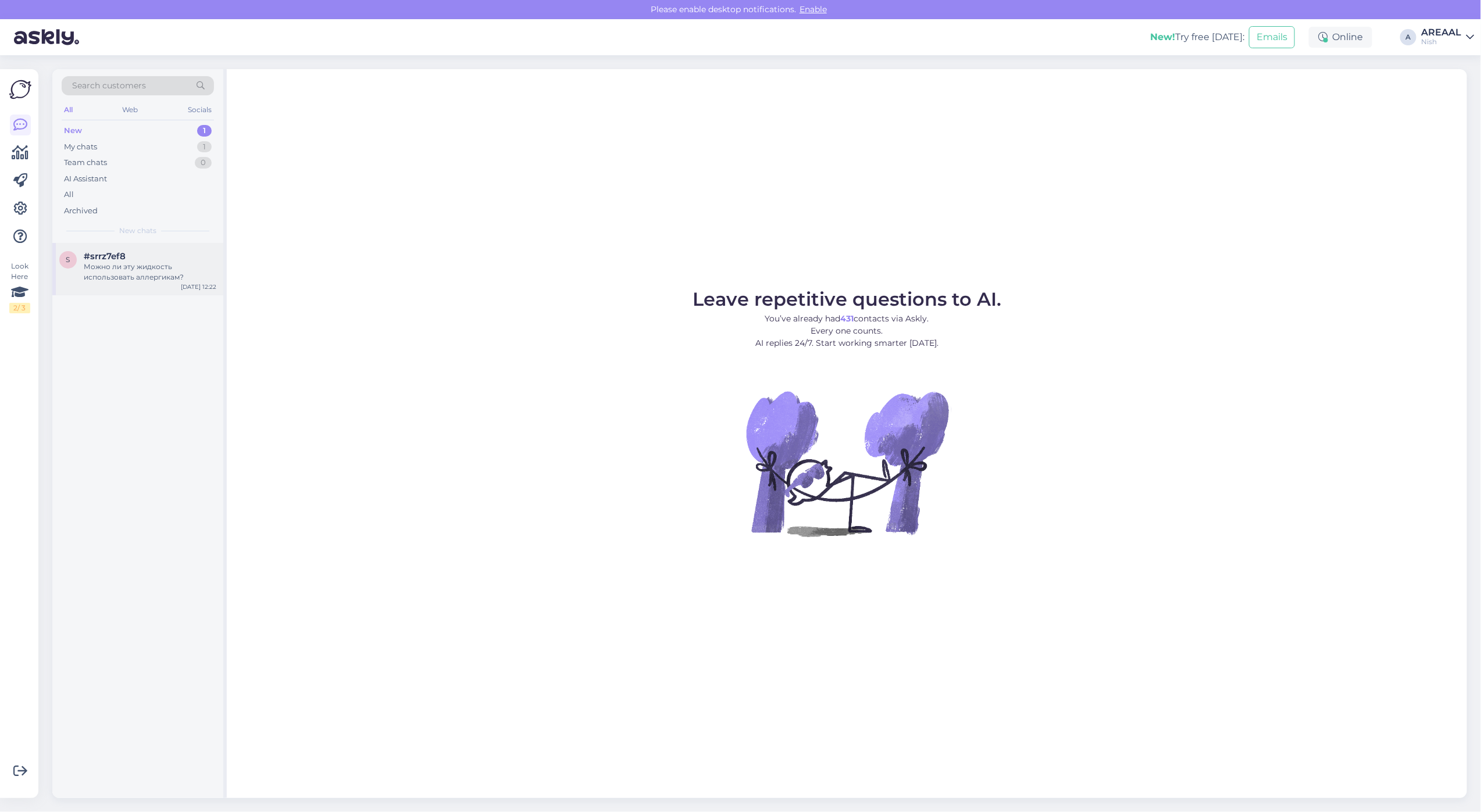
click at [126, 273] on div "Можно ли эту жидкость использовать аллергикам?" at bounding box center [150, 272] width 133 height 21
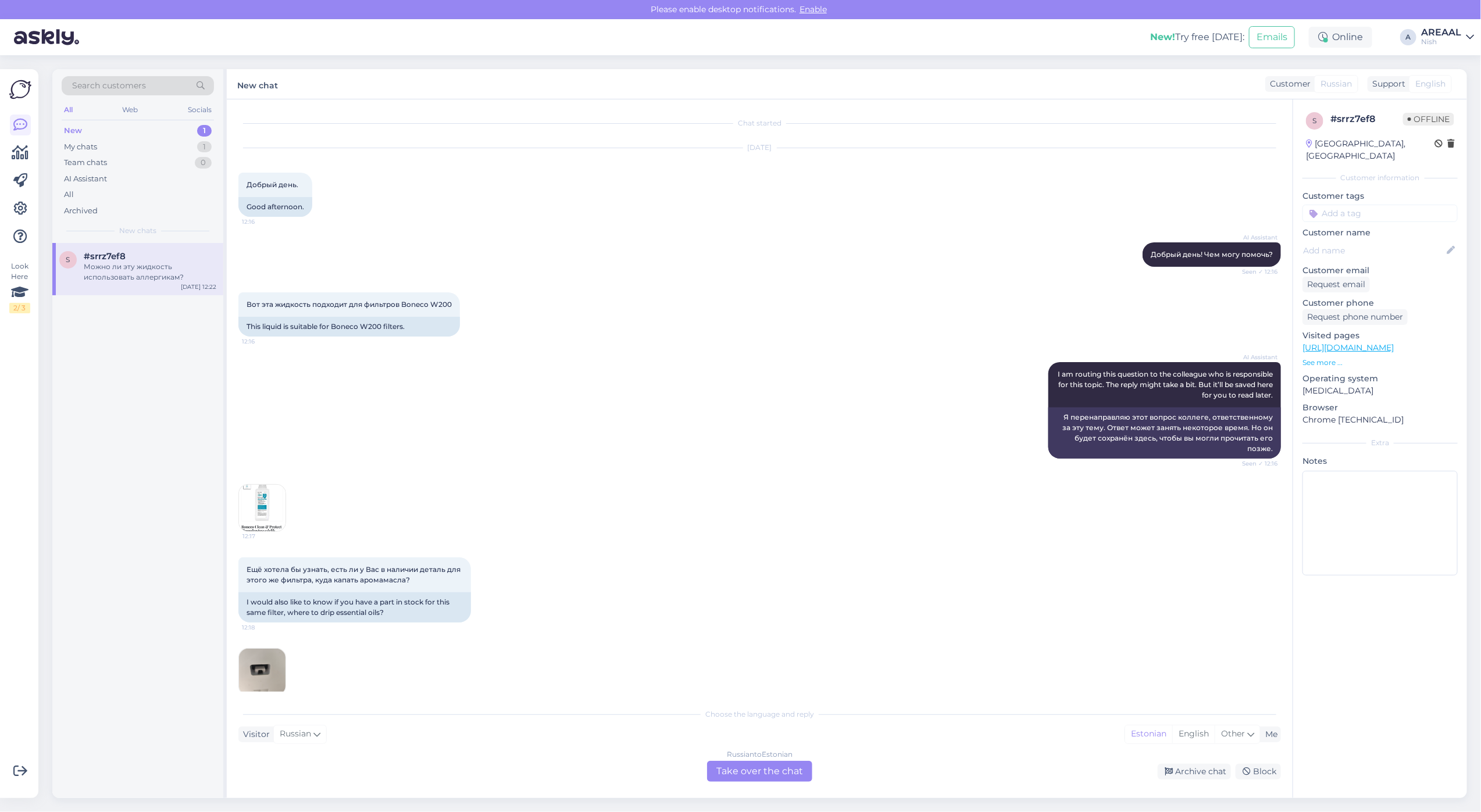
scroll to position [86, 0]
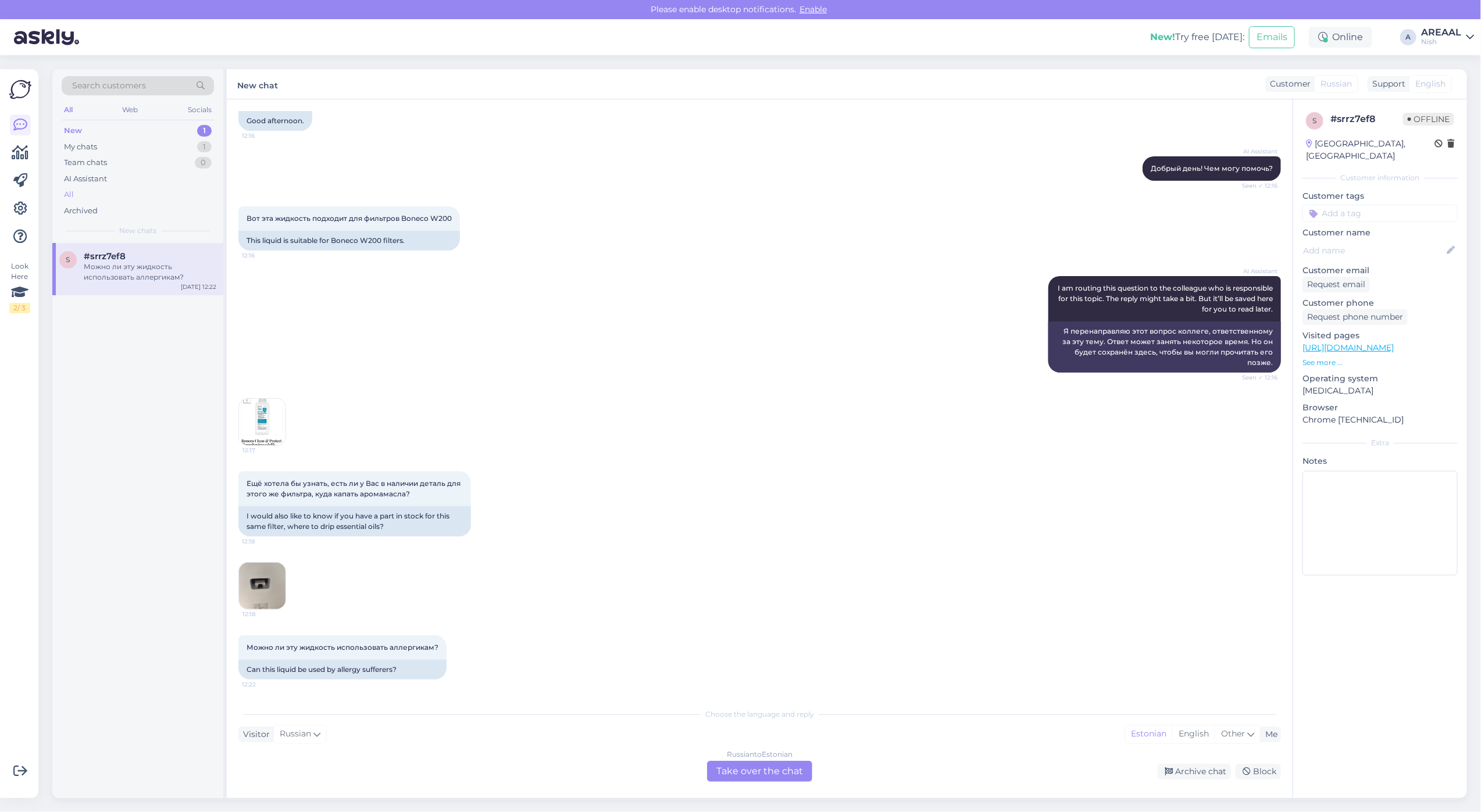
click at [124, 193] on div "All" at bounding box center [138, 194] width 153 height 16
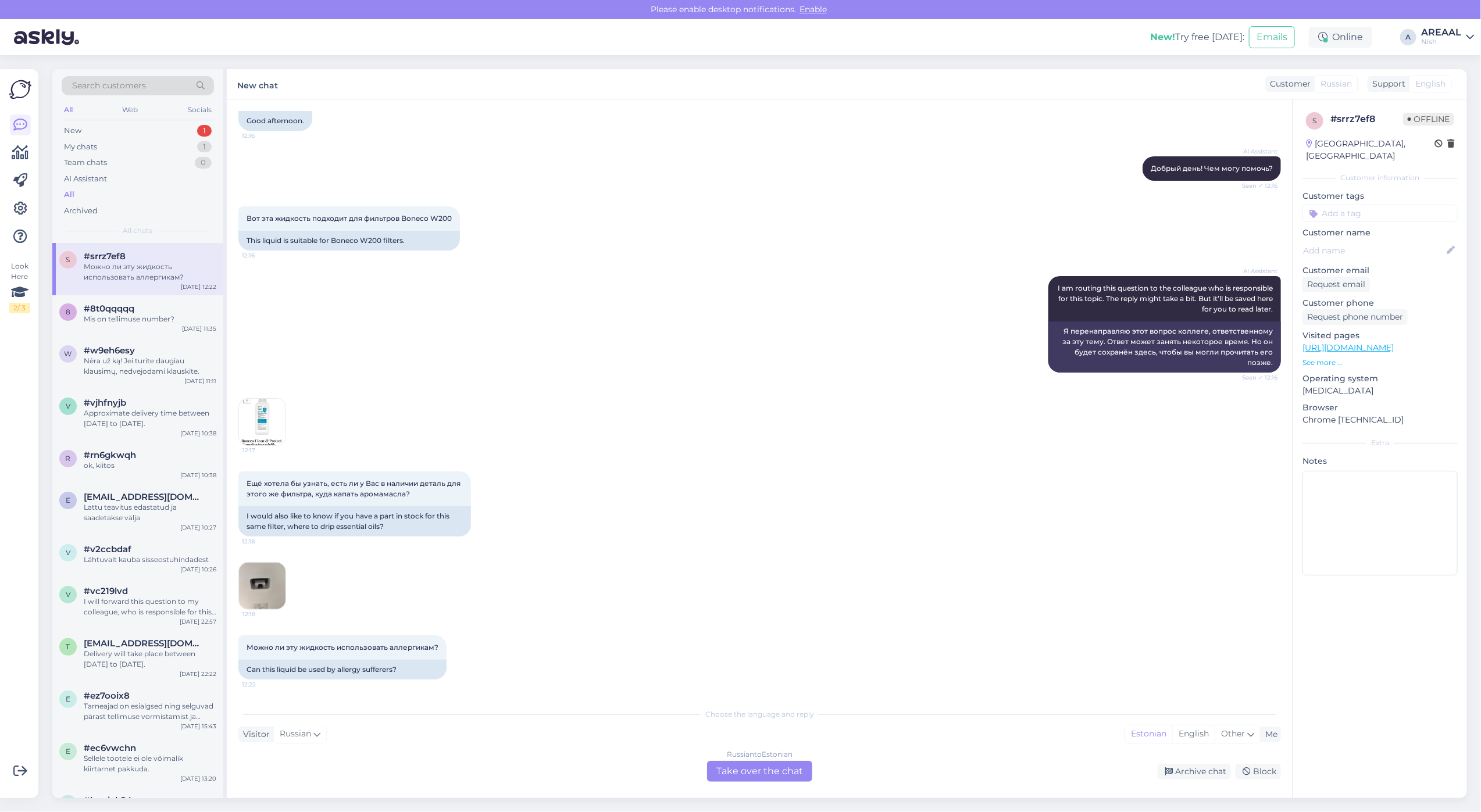
click at [117, 306] on span "#8t0qqqqq" at bounding box center [109, 308] width 51 height 11
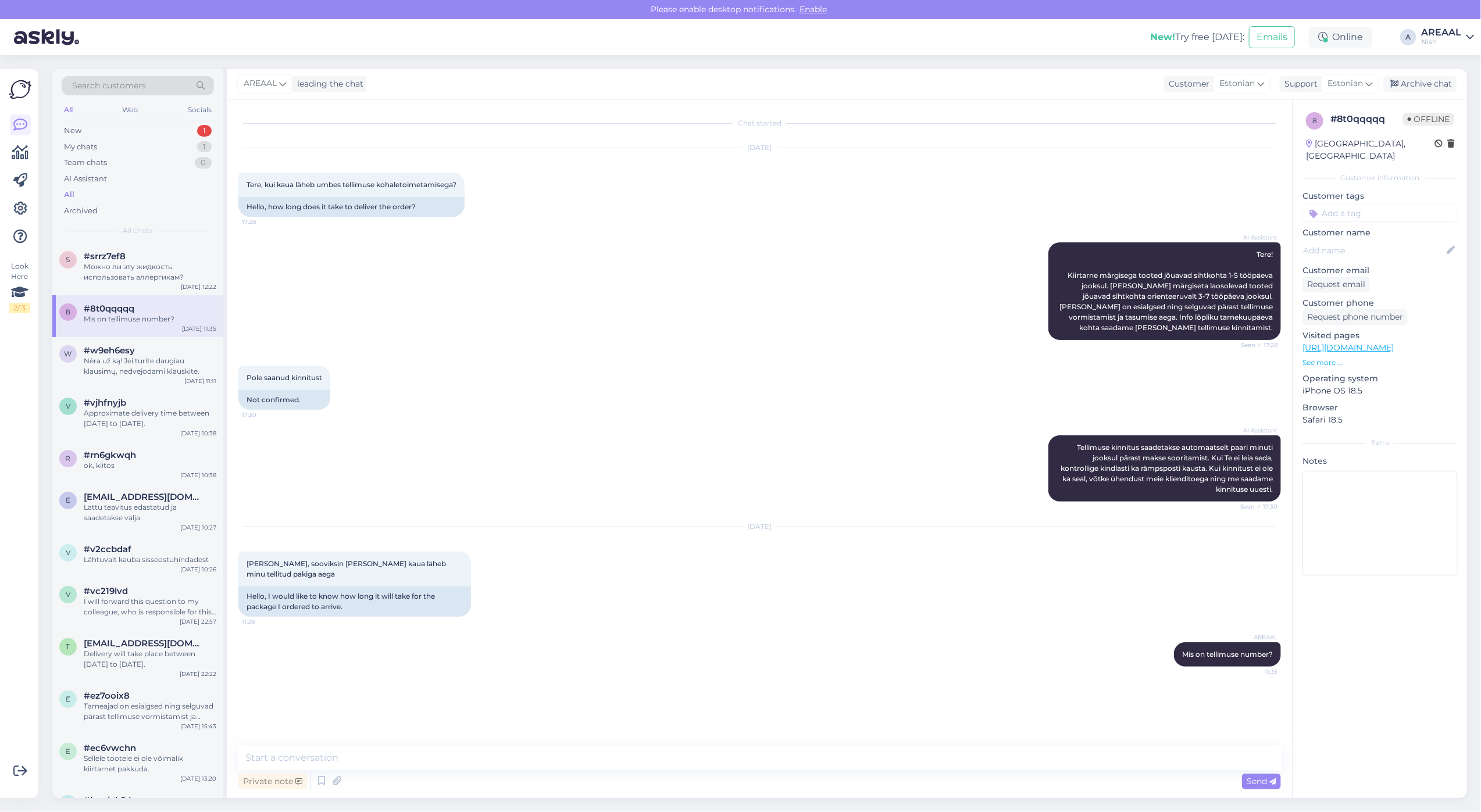
click at [135, 333] on div "8 #8t0qqqqq Mis on tellimuse number? Sep 26 11:35" at bounding box center [138, 316] width 171 height 42
click at [135, 352] on div "#w9eh6esy" at bounding box center [150, 350] width 133 height 11
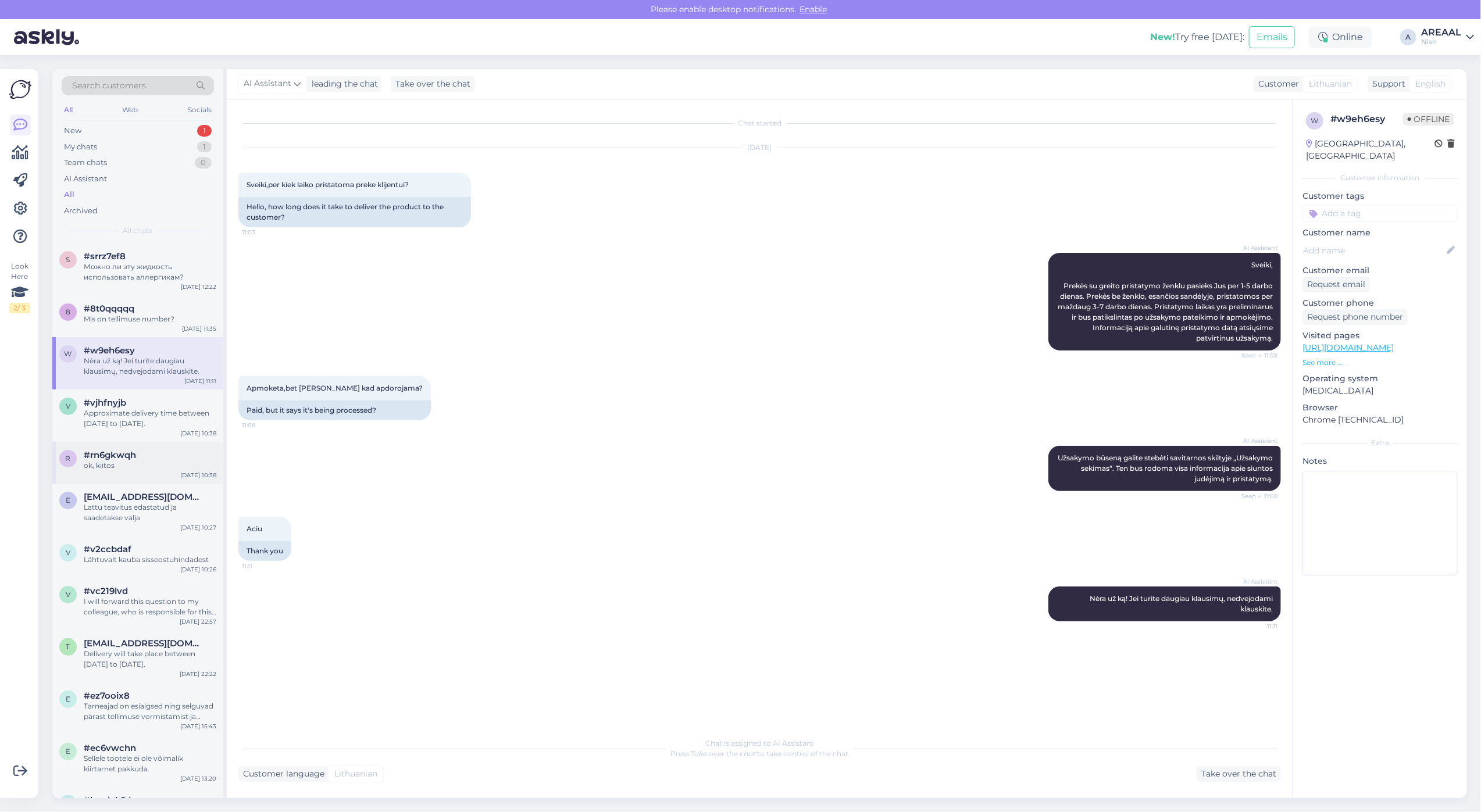
click at [135, 460] on div "ok, kiitos" at bounding box center [150, 465] width 133 height 11
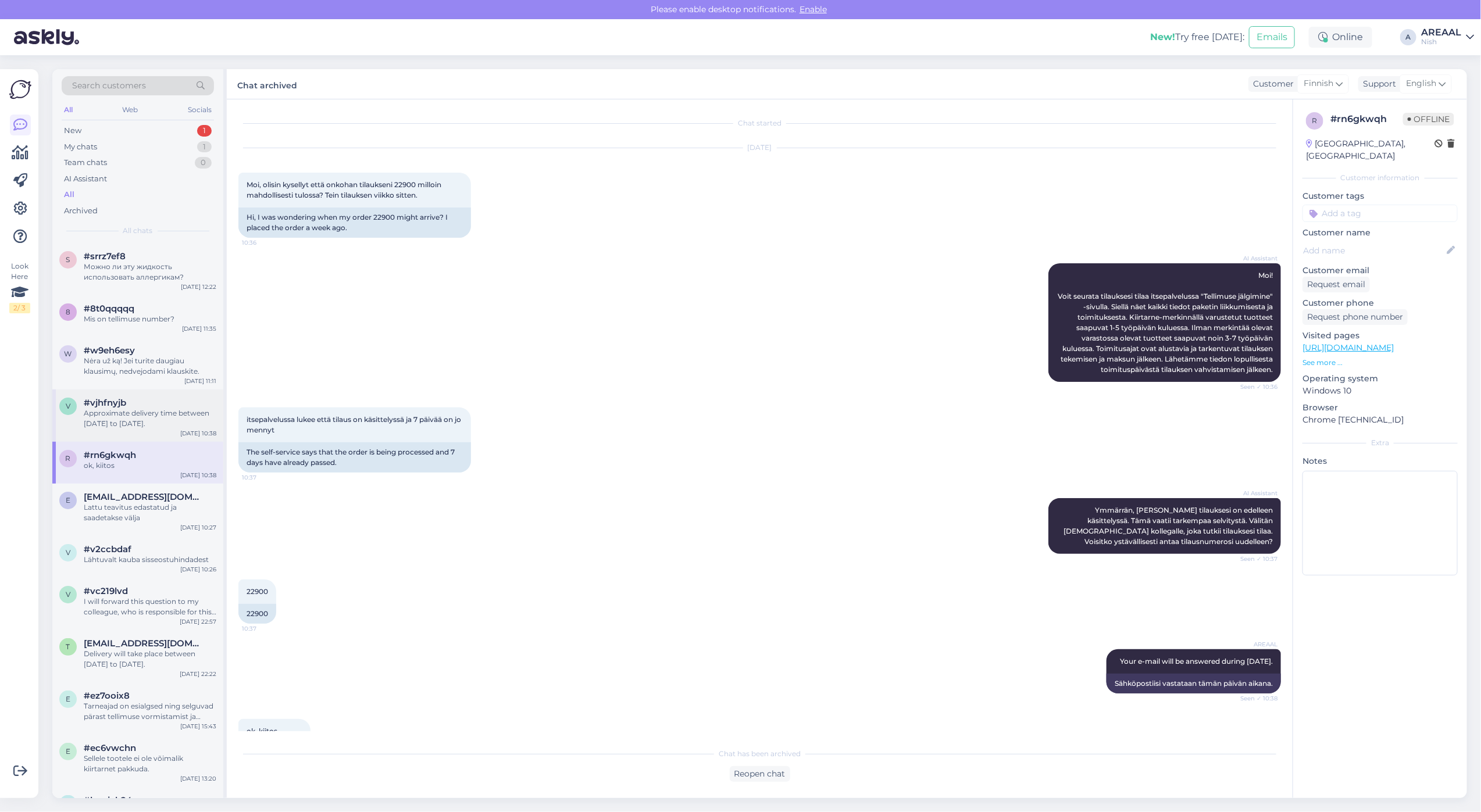
scroll to position [54, 0]
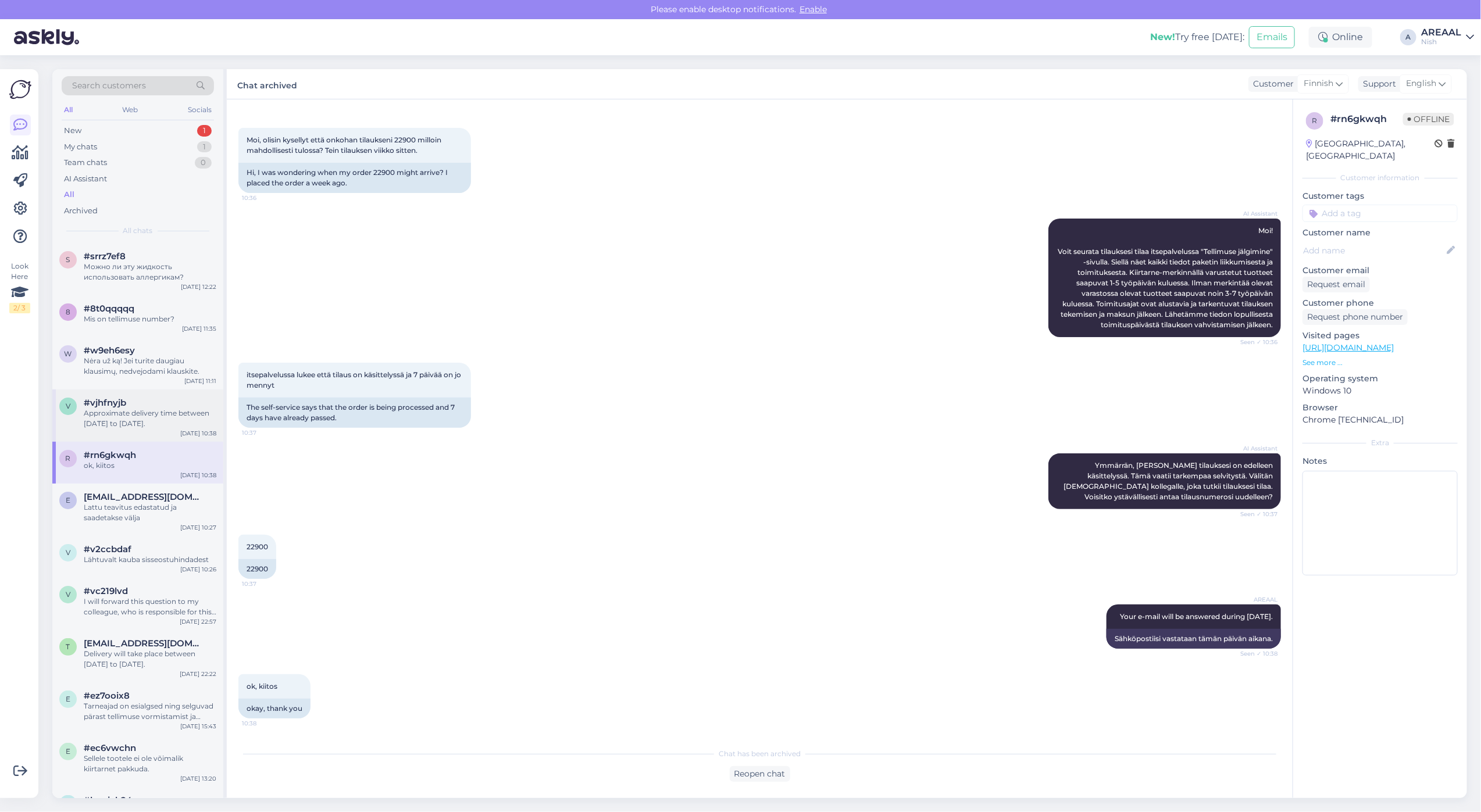
click at [129, 413] on div "Approximate delivery time between 27 september to 03 october." at bounding box center [150, 418] width 133 height 21
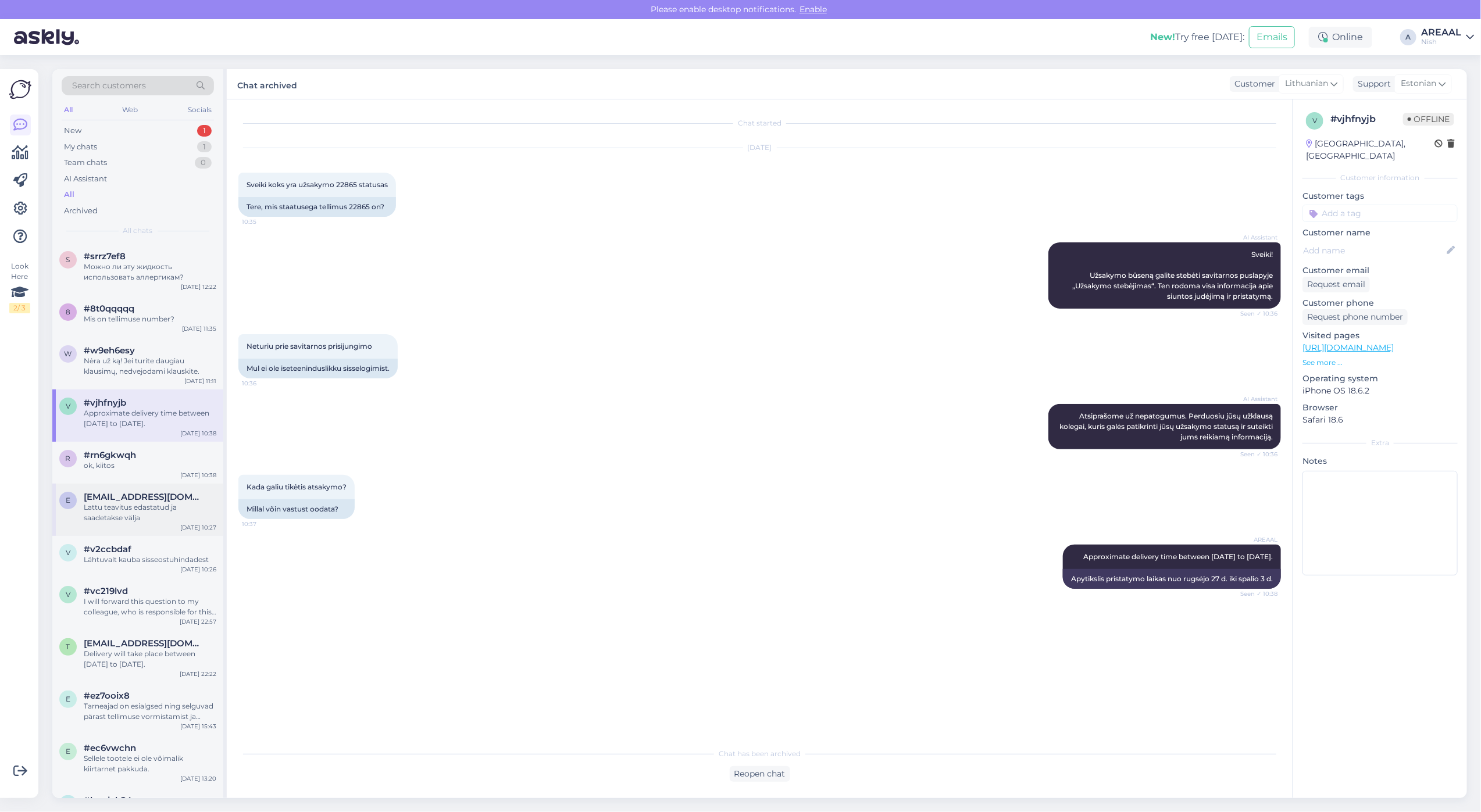
click at [109, 495] on span "erics0n988@gmail.com" at bounding box center [144, 496] width 121 height 11
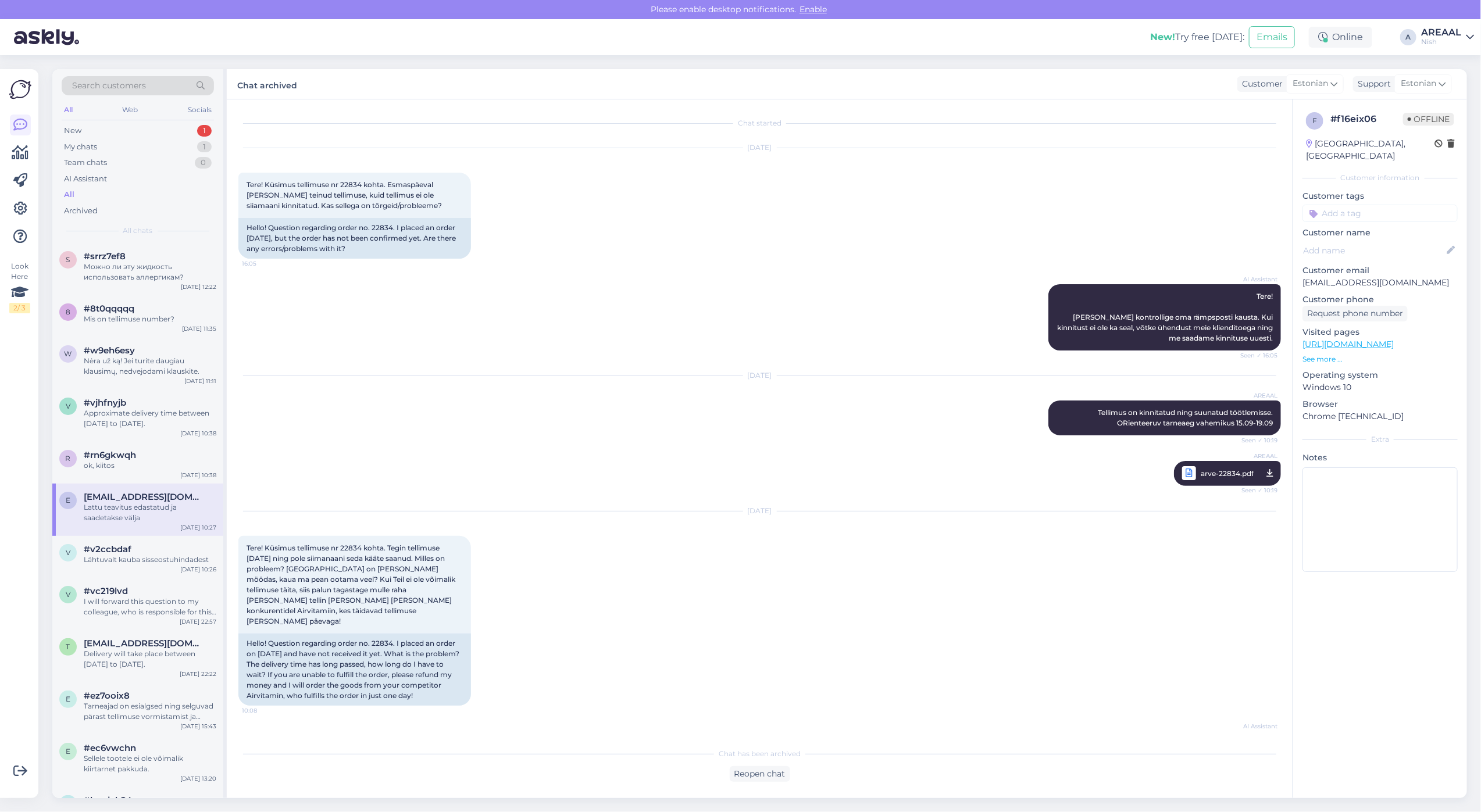
scroll to position [248, 0]
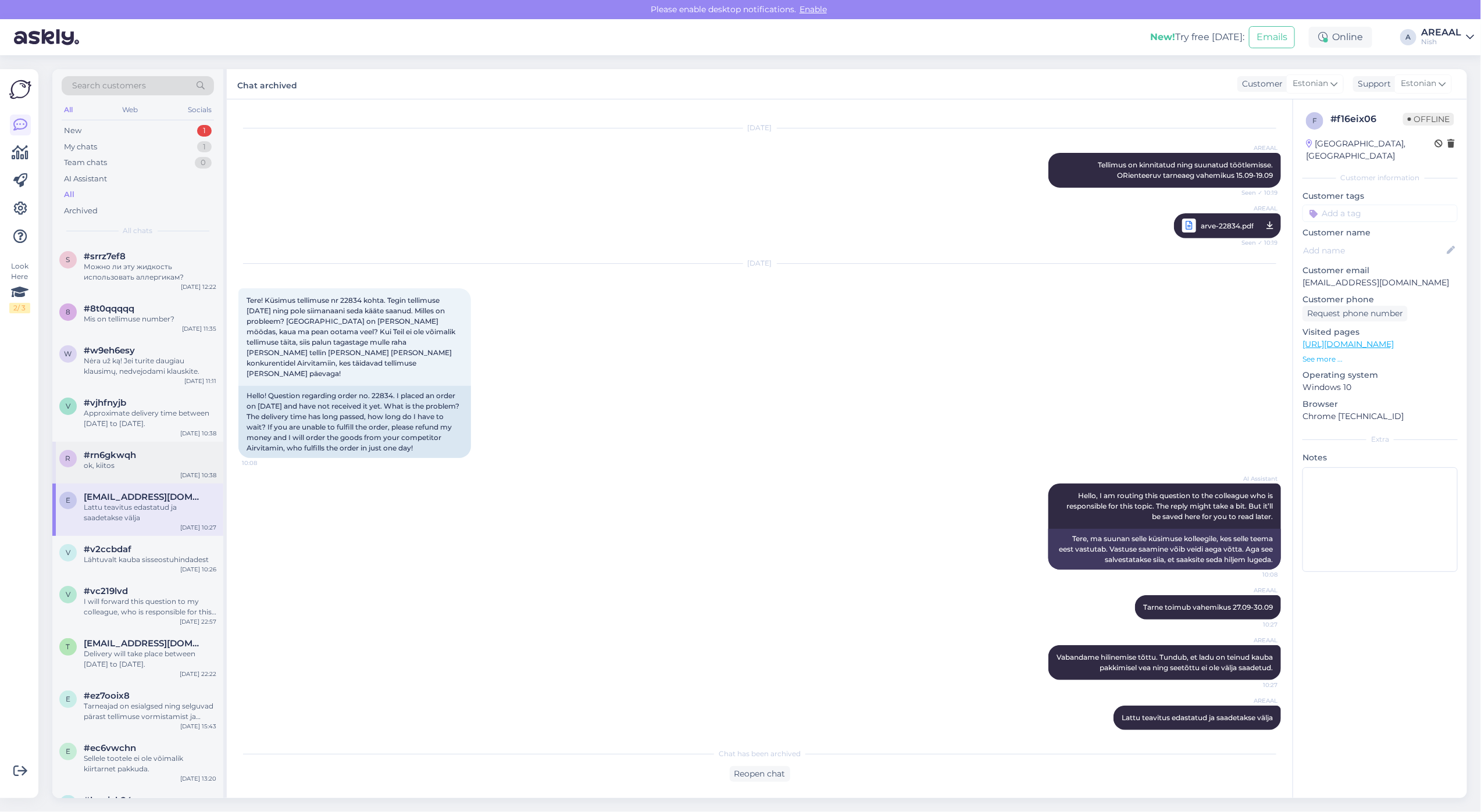
click at [115, 454] on span "#rn6gkwqh" at bounding box center [110, 454] width 53 height 11
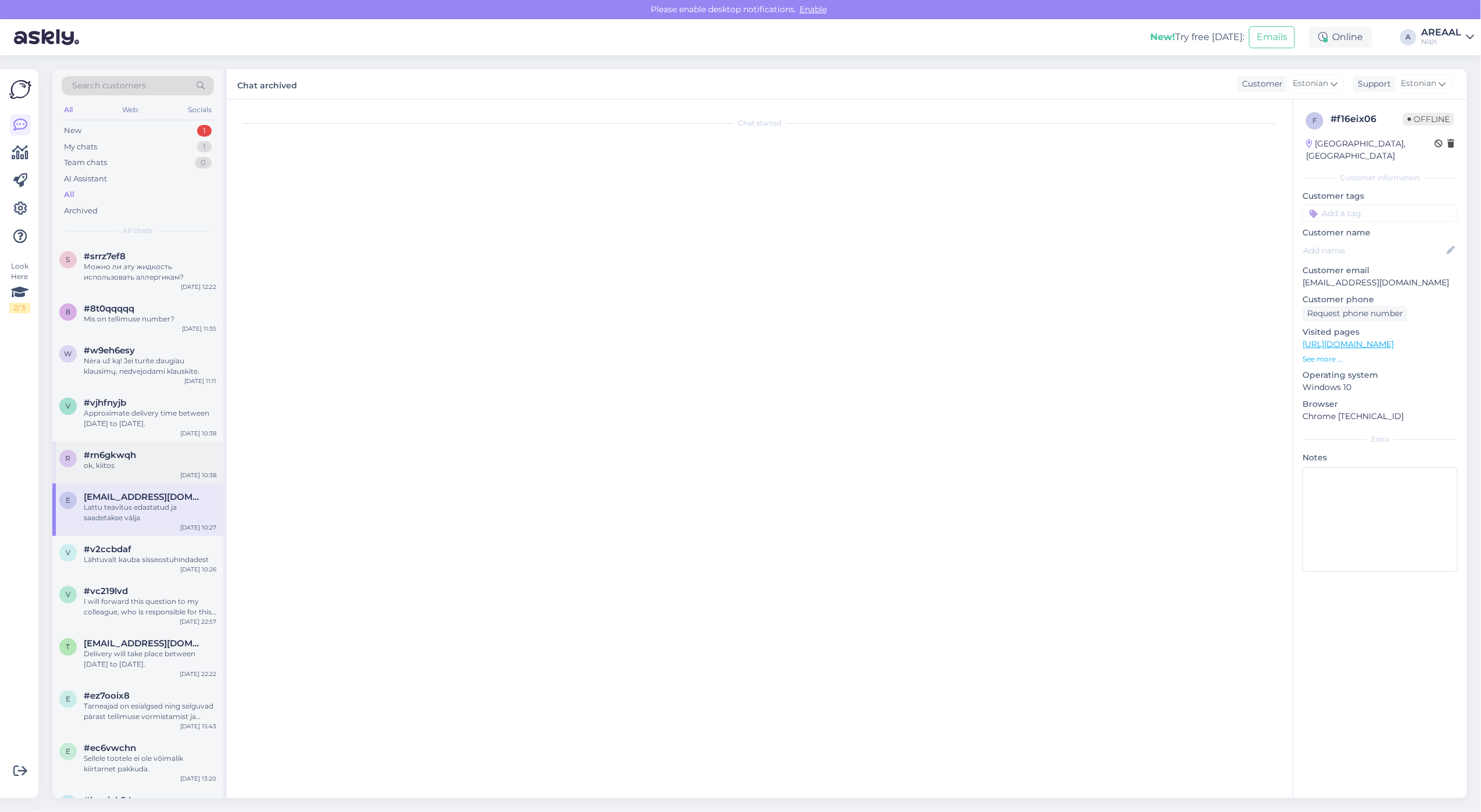
scroll to position [54, 0]
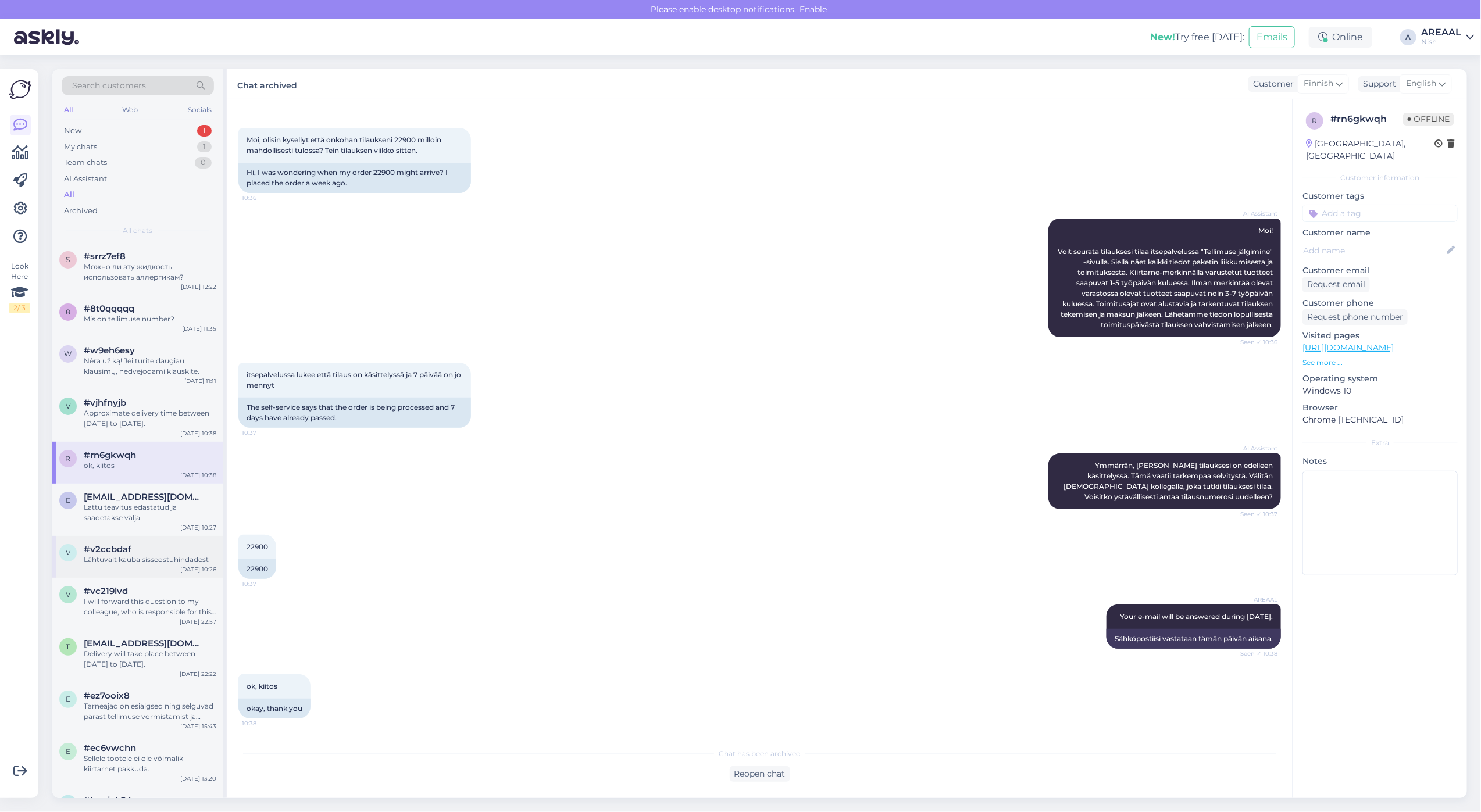
click at [143, 563] on div "Lähtuvalt kauba sisseostuhindadest" at bounding box center [150, 559] width 133 height 11
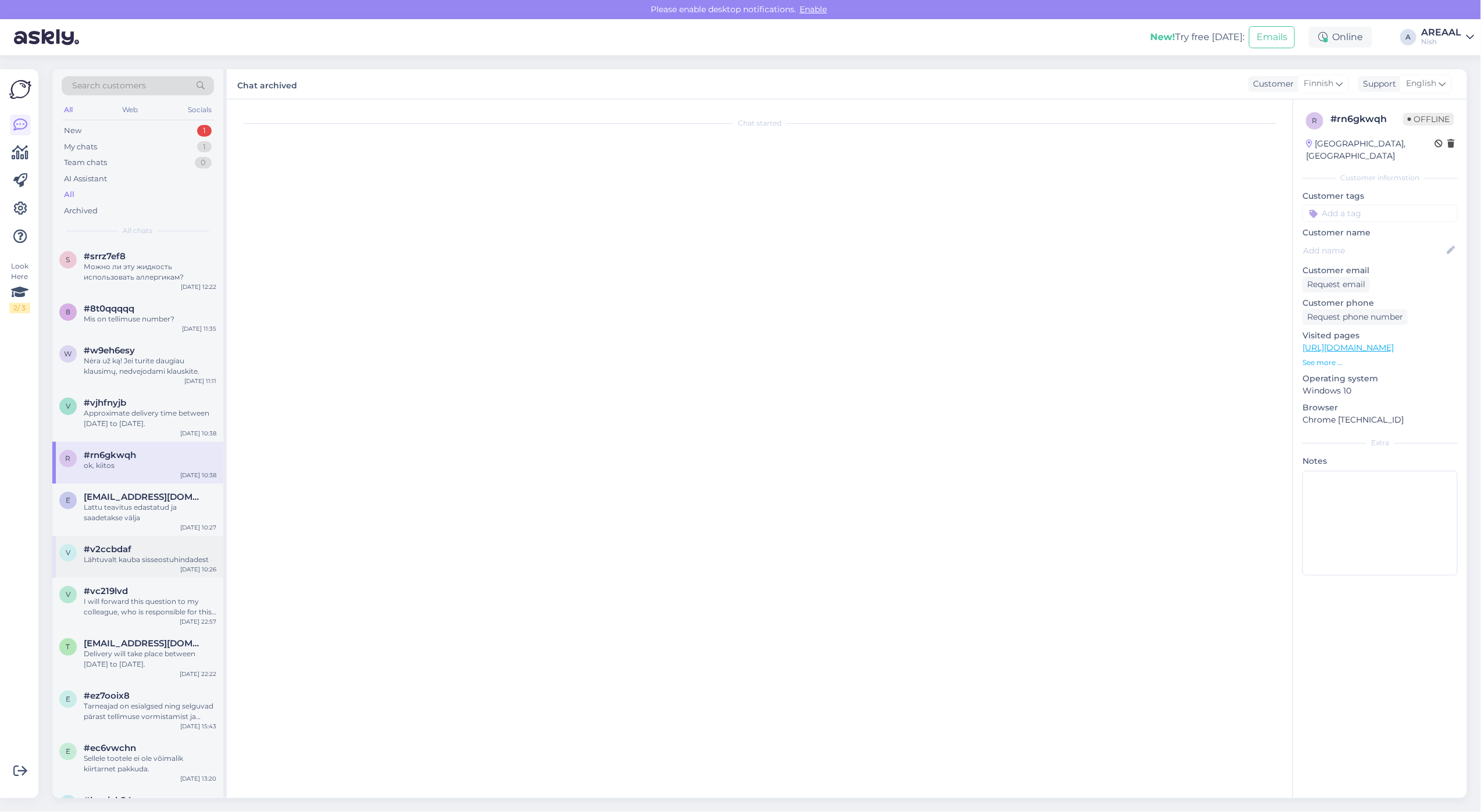
scroll to position [0, 0]
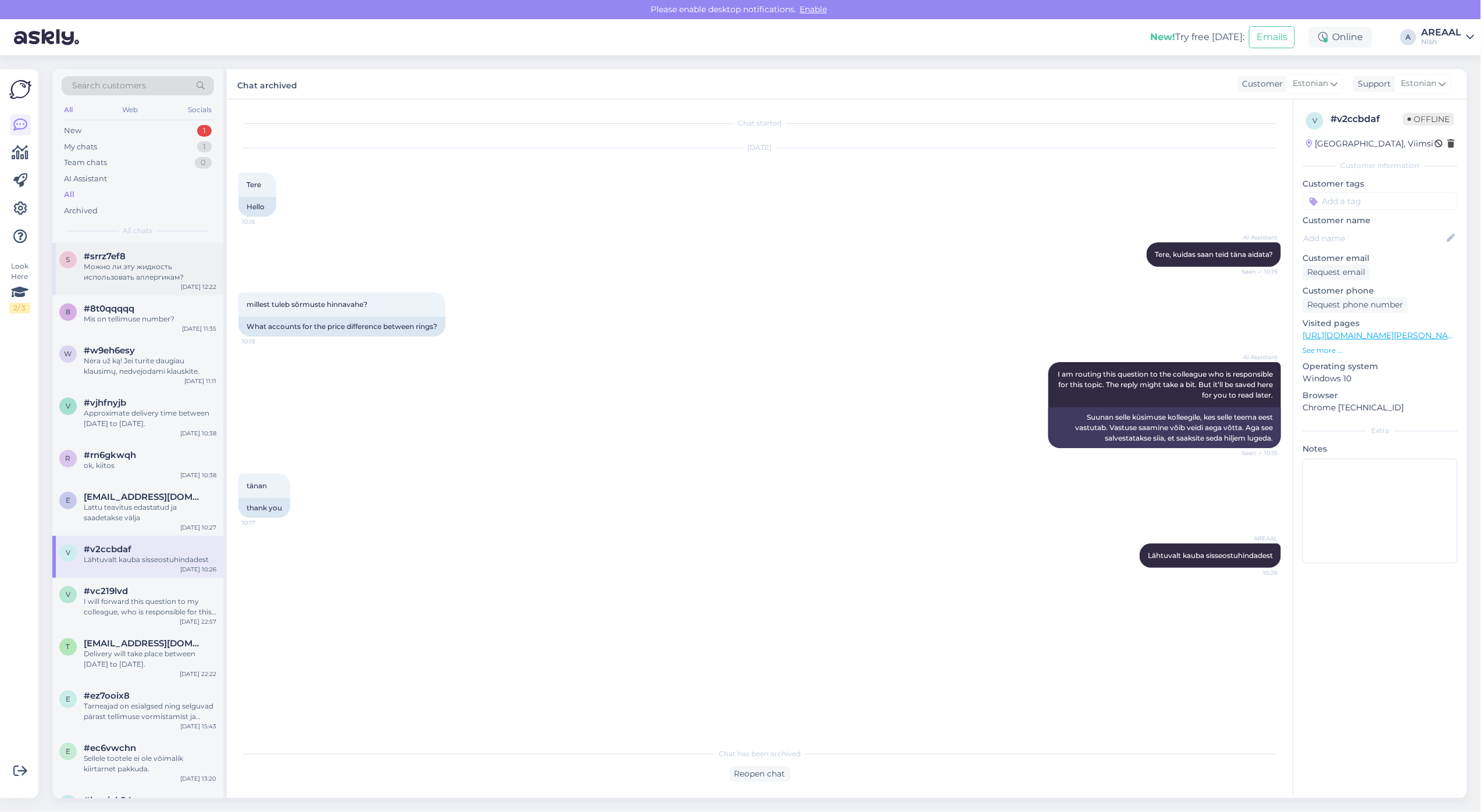
click at [132, 291] on div "s #srrz7ef8 Можно ли эту жидкость использовать аллергикам? Sep 26 12:22" at bounding box center [138, 269] width 171 height 52
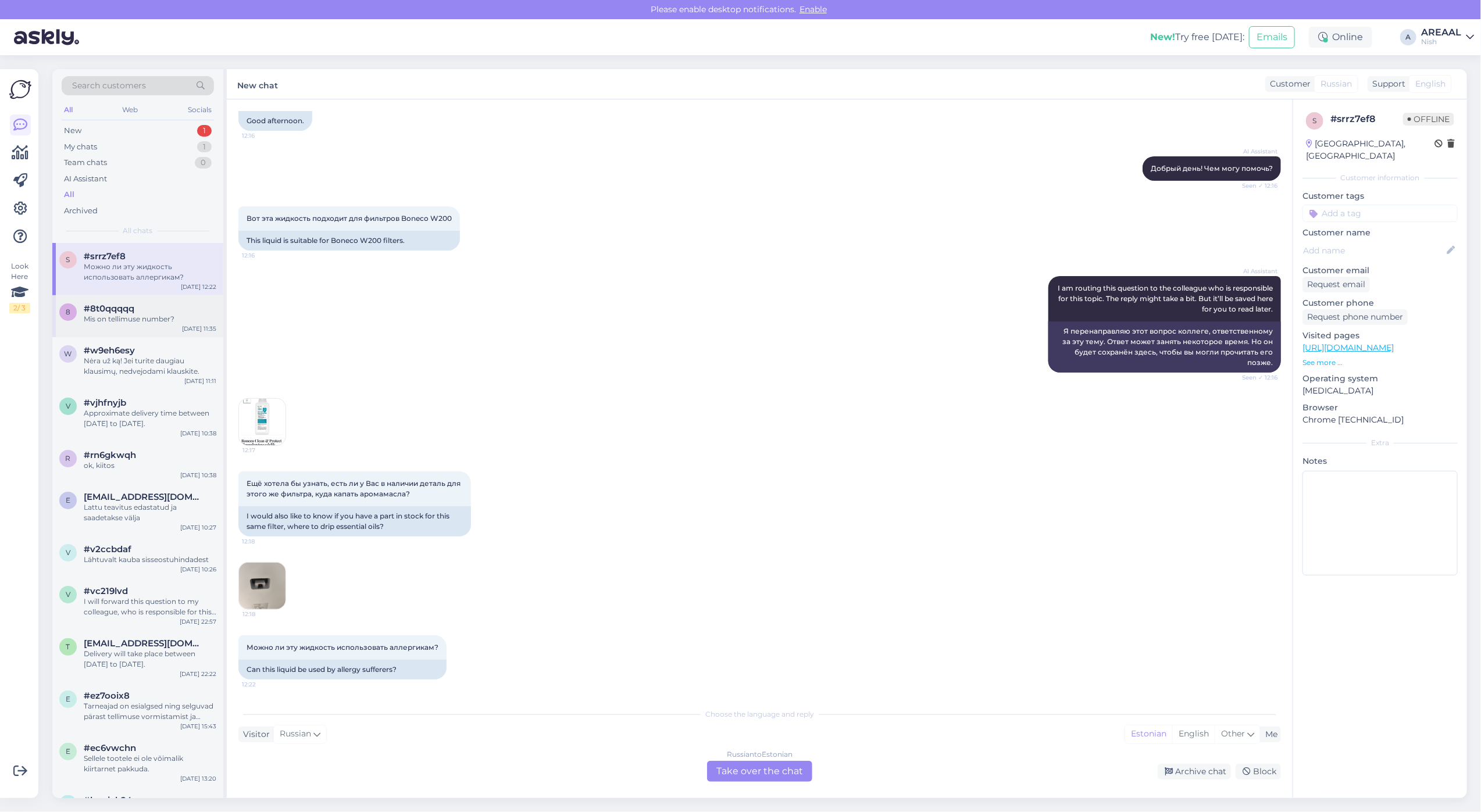
click at [135, 326] on div "8 #8t0qqqqq Mis on tellimuse number? Sep 26 11:35" at bounding box center [138, 316] width 171 height 42
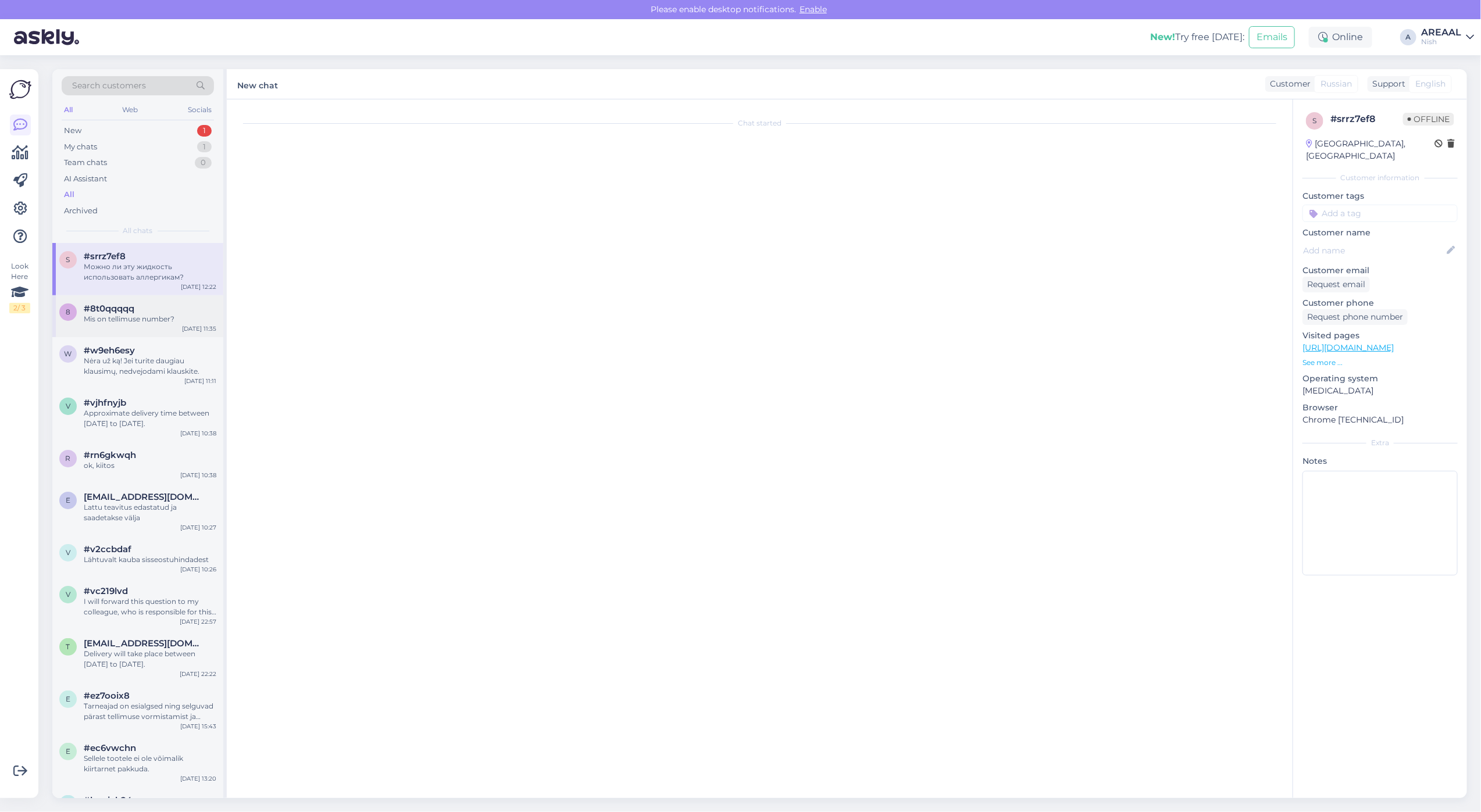
scroll to position [0, 0]
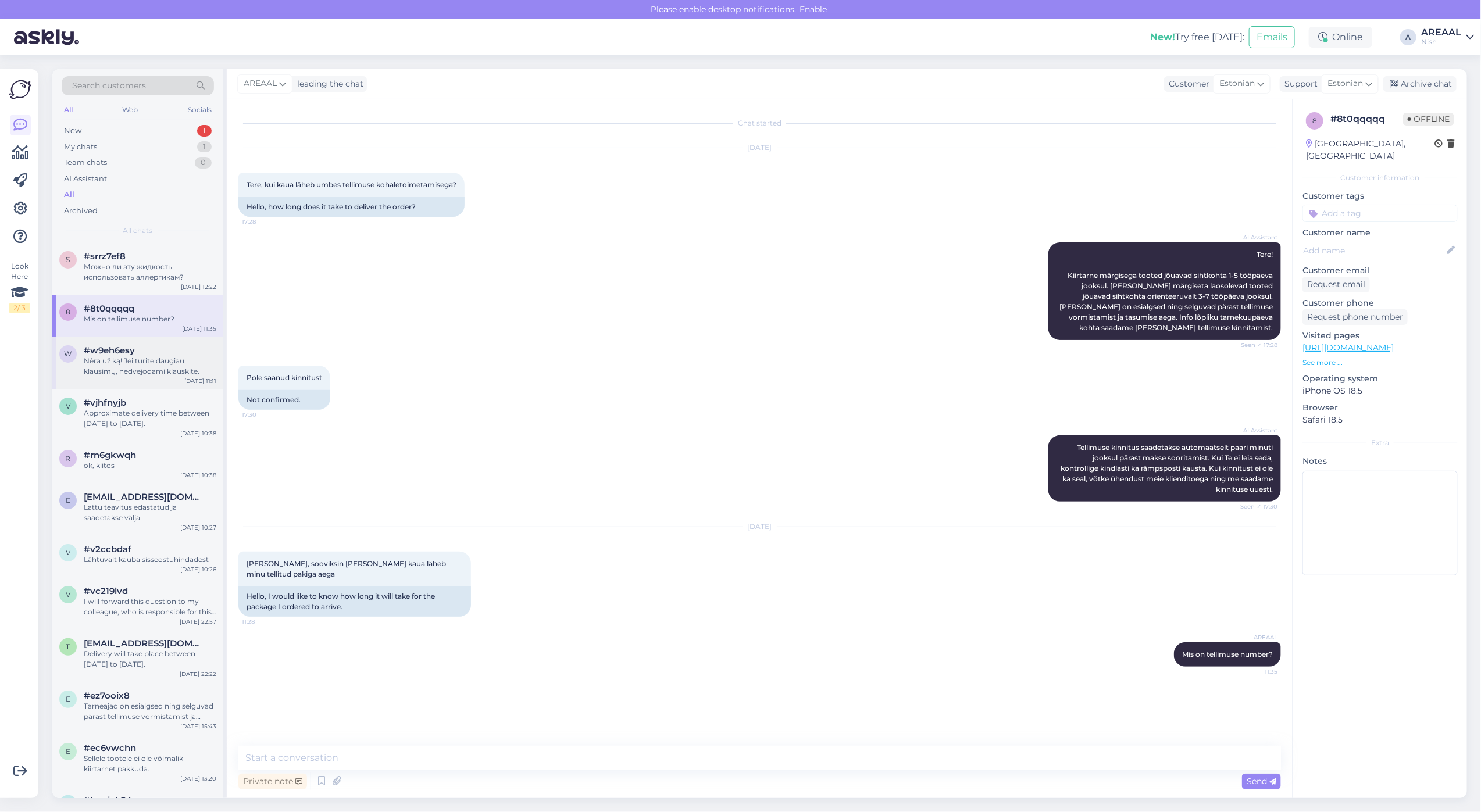
click at [154, 376] on div "w #w9eh6esy Nėra už ką! Jei turite daugiau klausimų, nedvejodami klauskite. Sep…" at bounding box center [138, 363] width 171 height 52
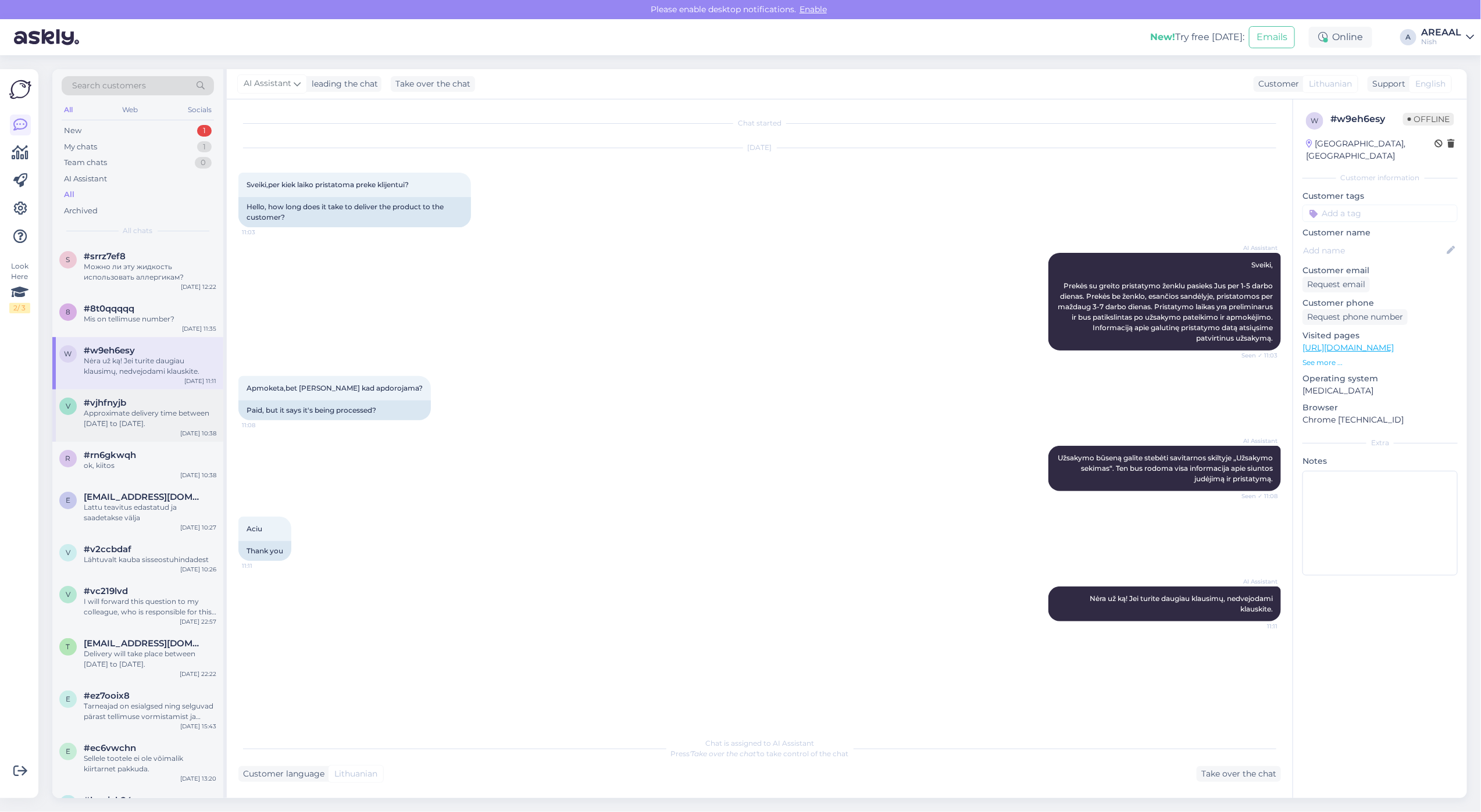
click at [150, 416] on div "Approximate delivery time between 27 september to 03 october." at bounding box center [150, 418] width 133 height 21
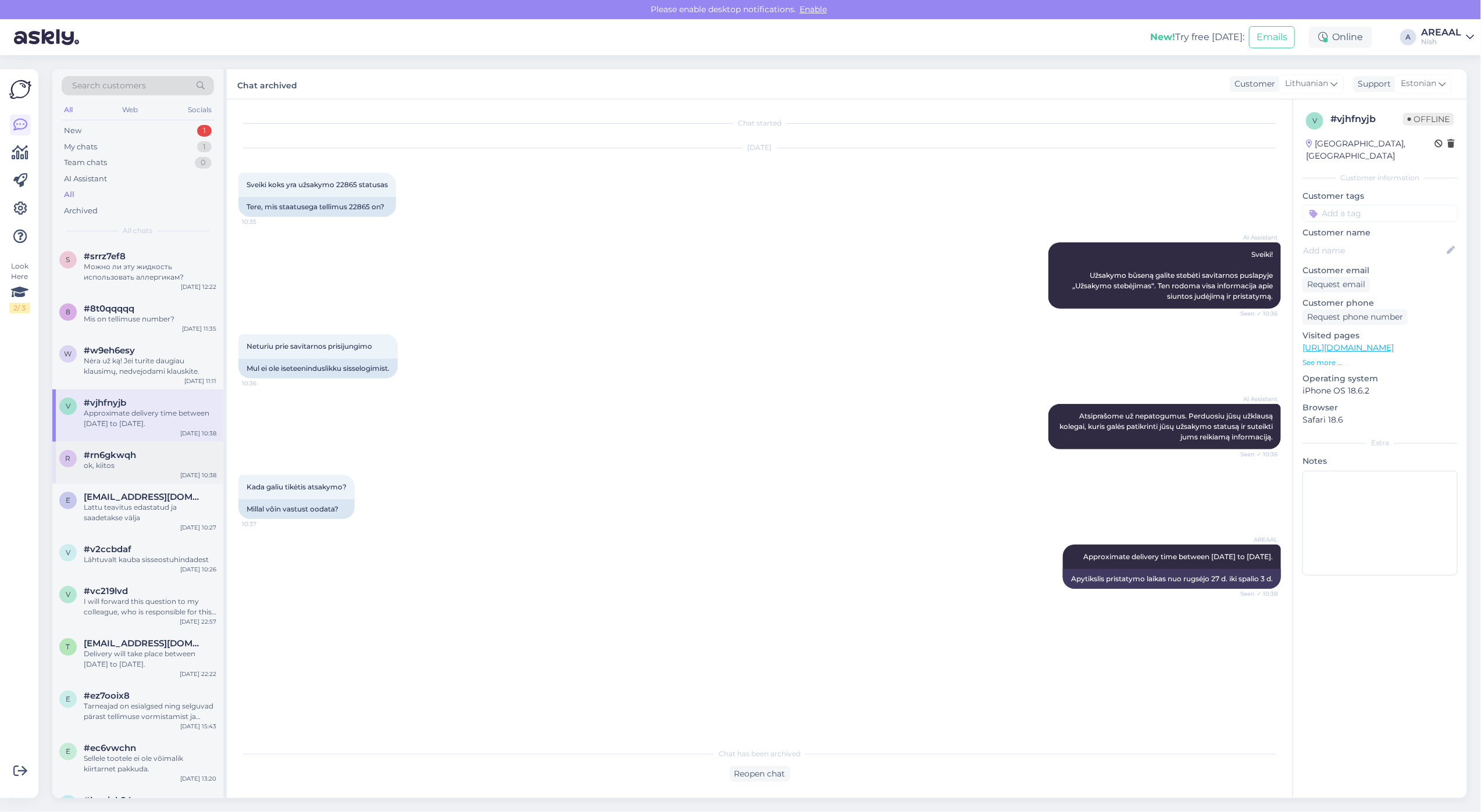
click at [149, 451] on div "#rn6gkwqh" at bounding box center [150, 454] width 133 height 11
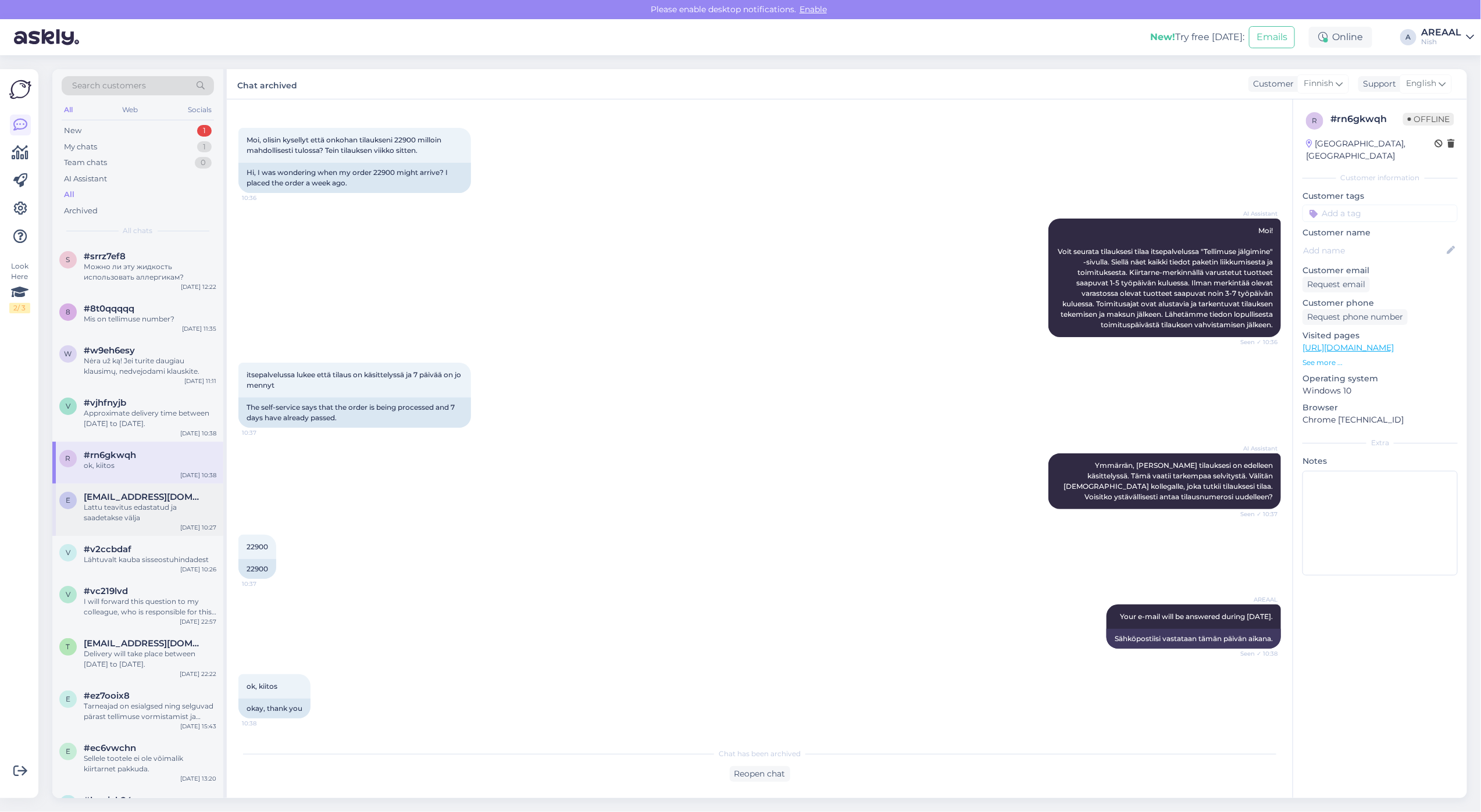
click at [154, 504] on div "Lattu teavitus edastatud ja saadetakse välja" at bounding box center [150, 513] width 133 height 21
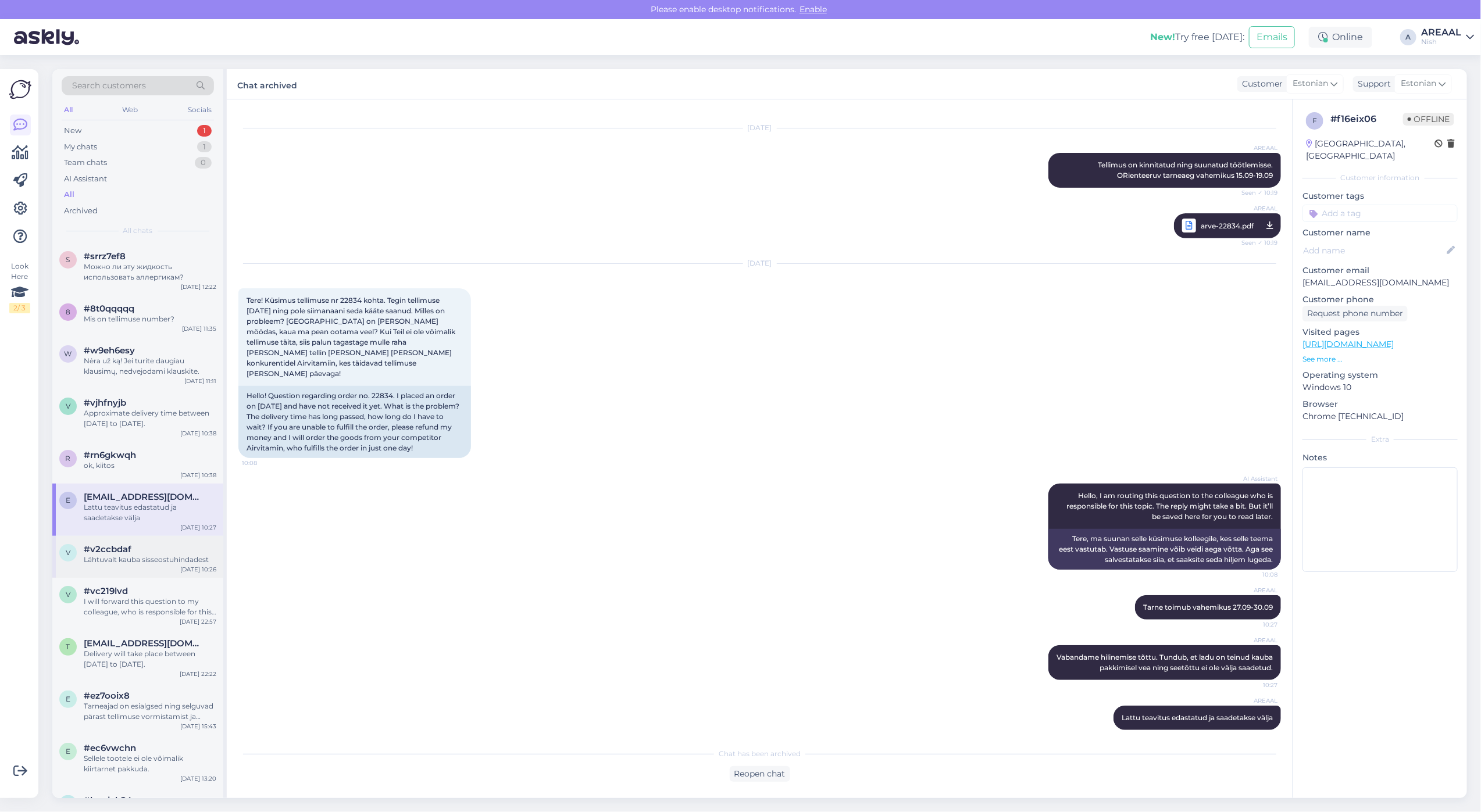
click at [155, 557] on div "Lähtuvalt kauba sisseostuhindadest" at bounding box center [150, 559] width 133 height 11
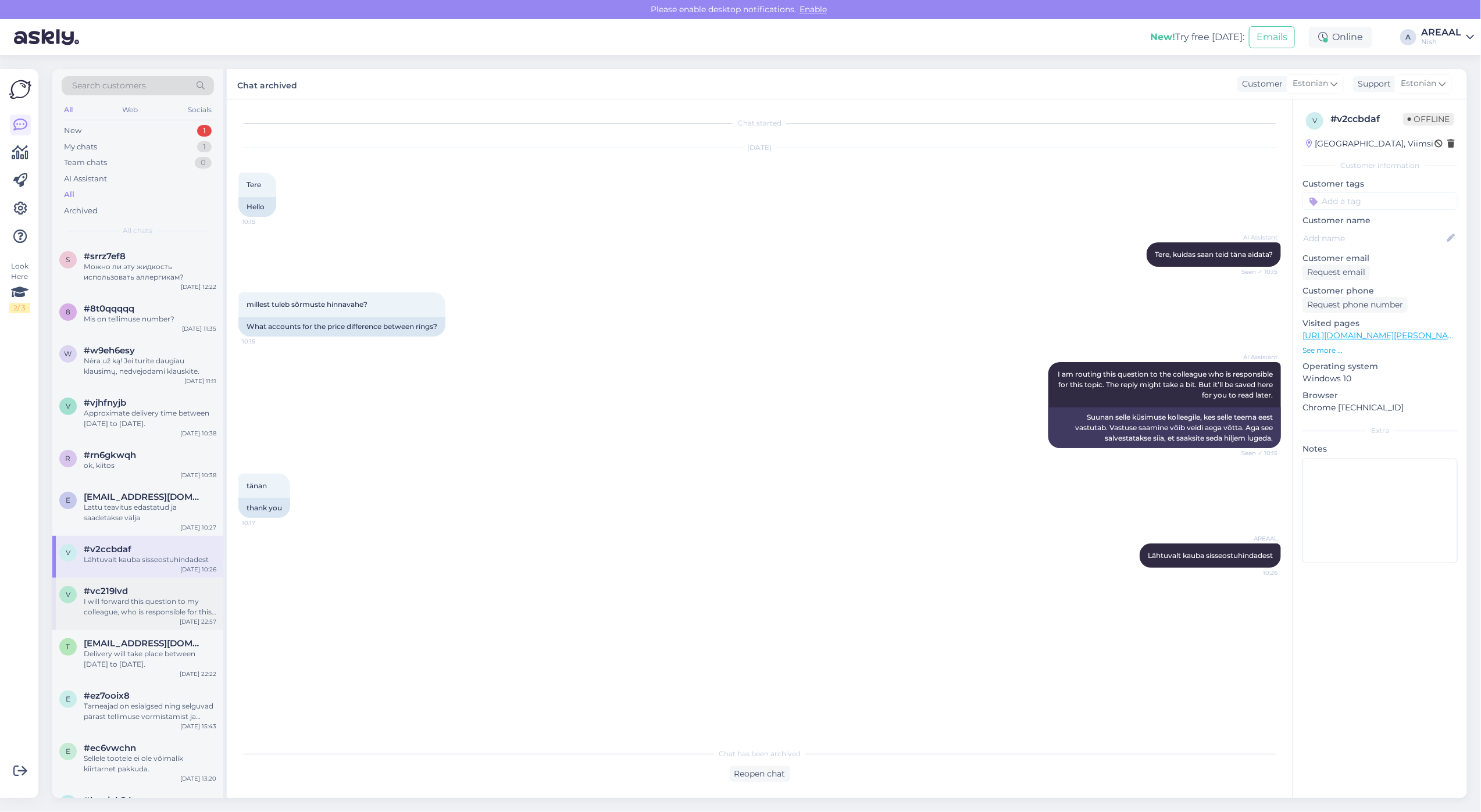
click at [161, 604] on div "I will forward this question to my colleague, who is responsible for this. The …" at bounding box center [150, 607] width 133 height 21
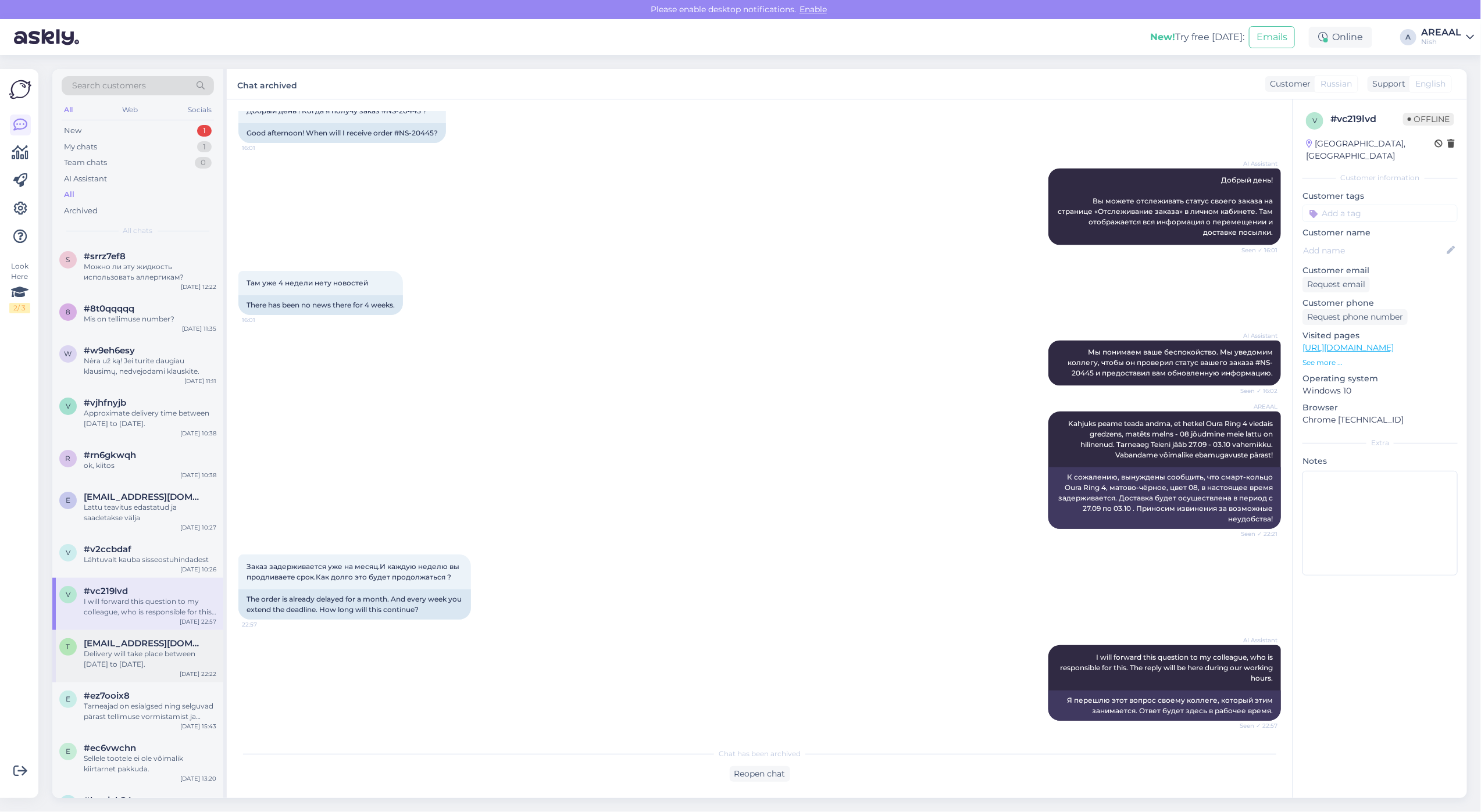
click at [164, 676] on div "t tmscesiulis@gmail.com Delivery will take place between 27 september to 02 oct…" at bounding box center [138, 656] width 171 height 52
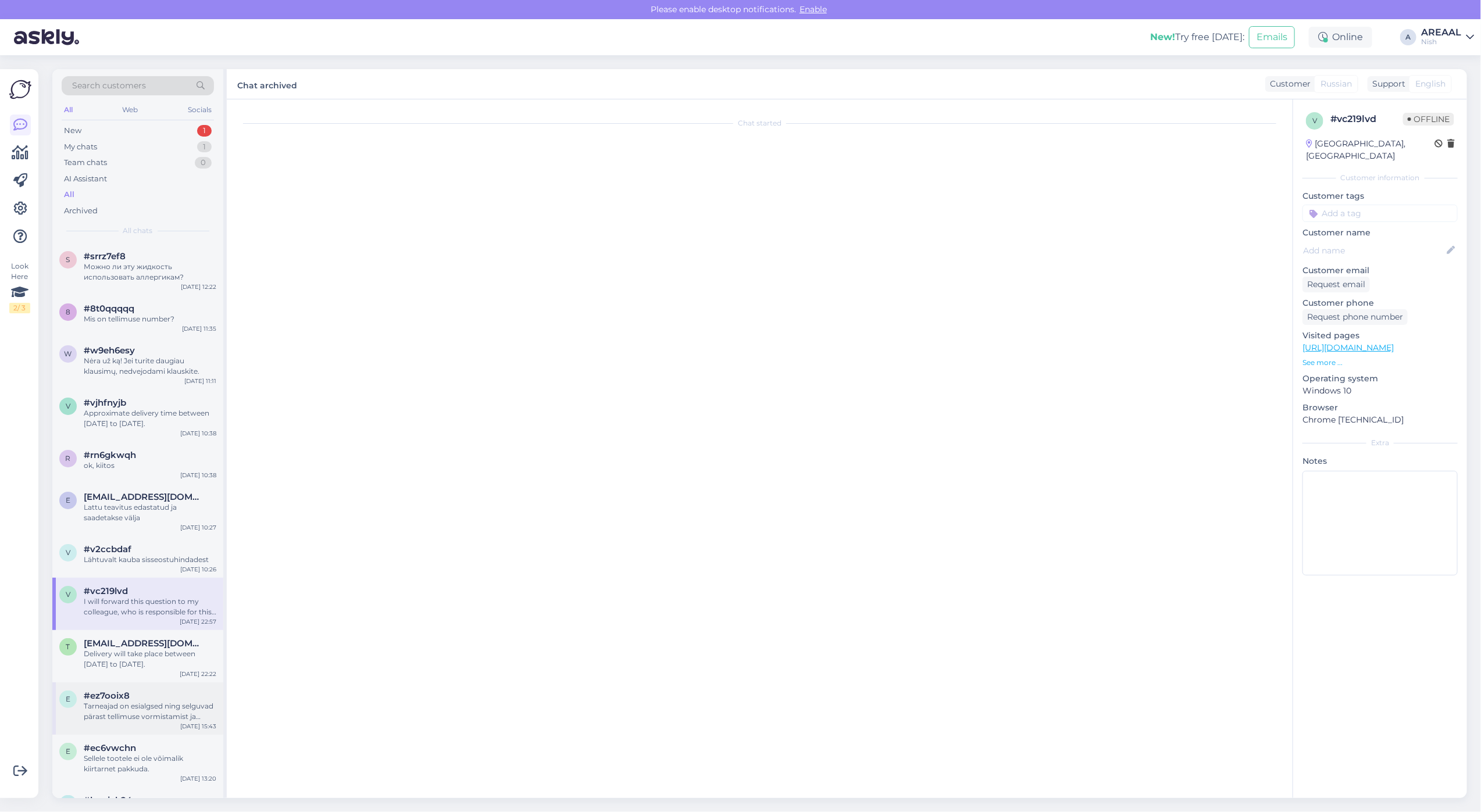
scroll to position [7, 0]
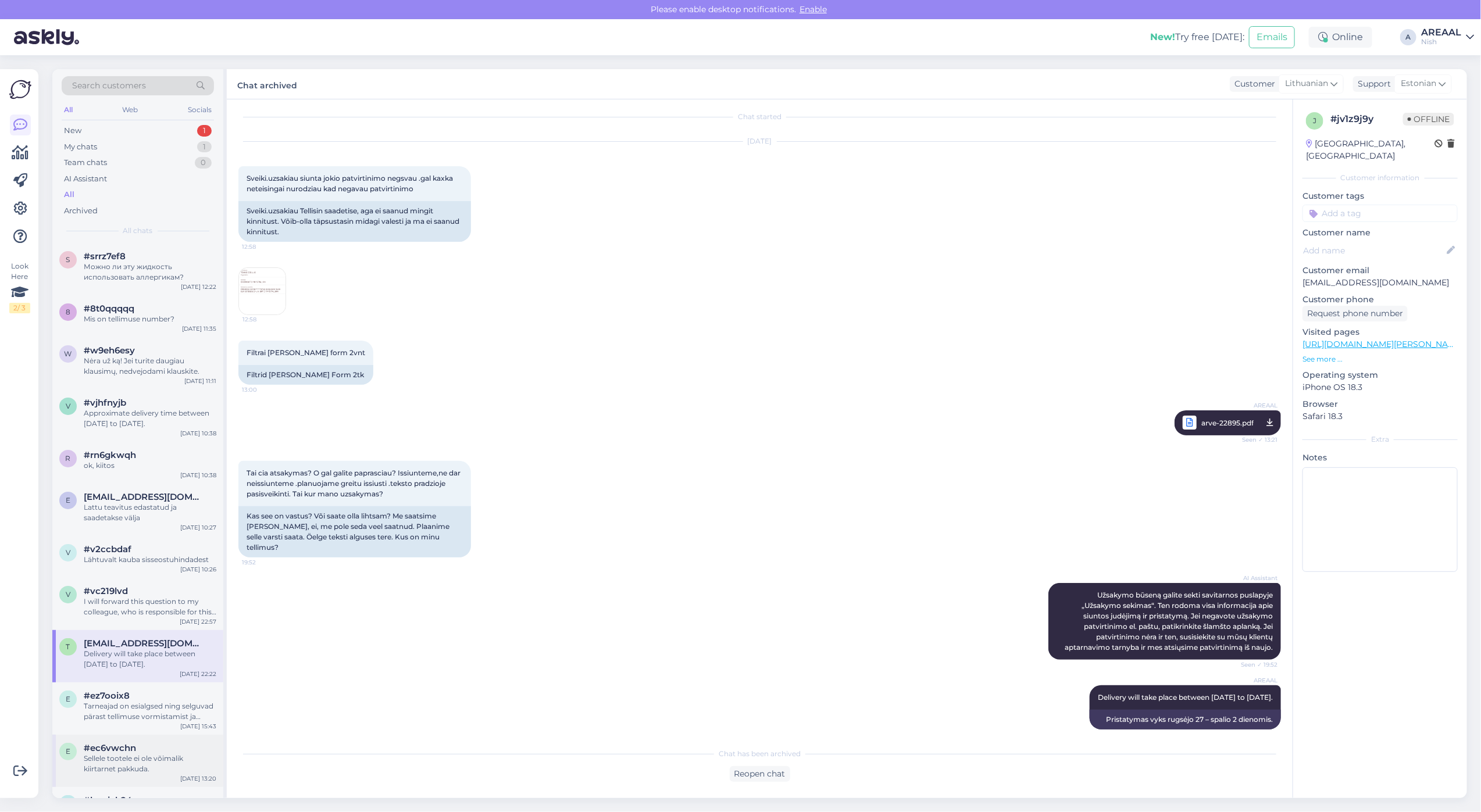
click at [167, 735] on div "e #ec6vwchn Sellele tootele ei ole võimalik kiirtarnet pakkuda. Sep 25 13:20" at bounding box center [138, 761] width 171 height 52
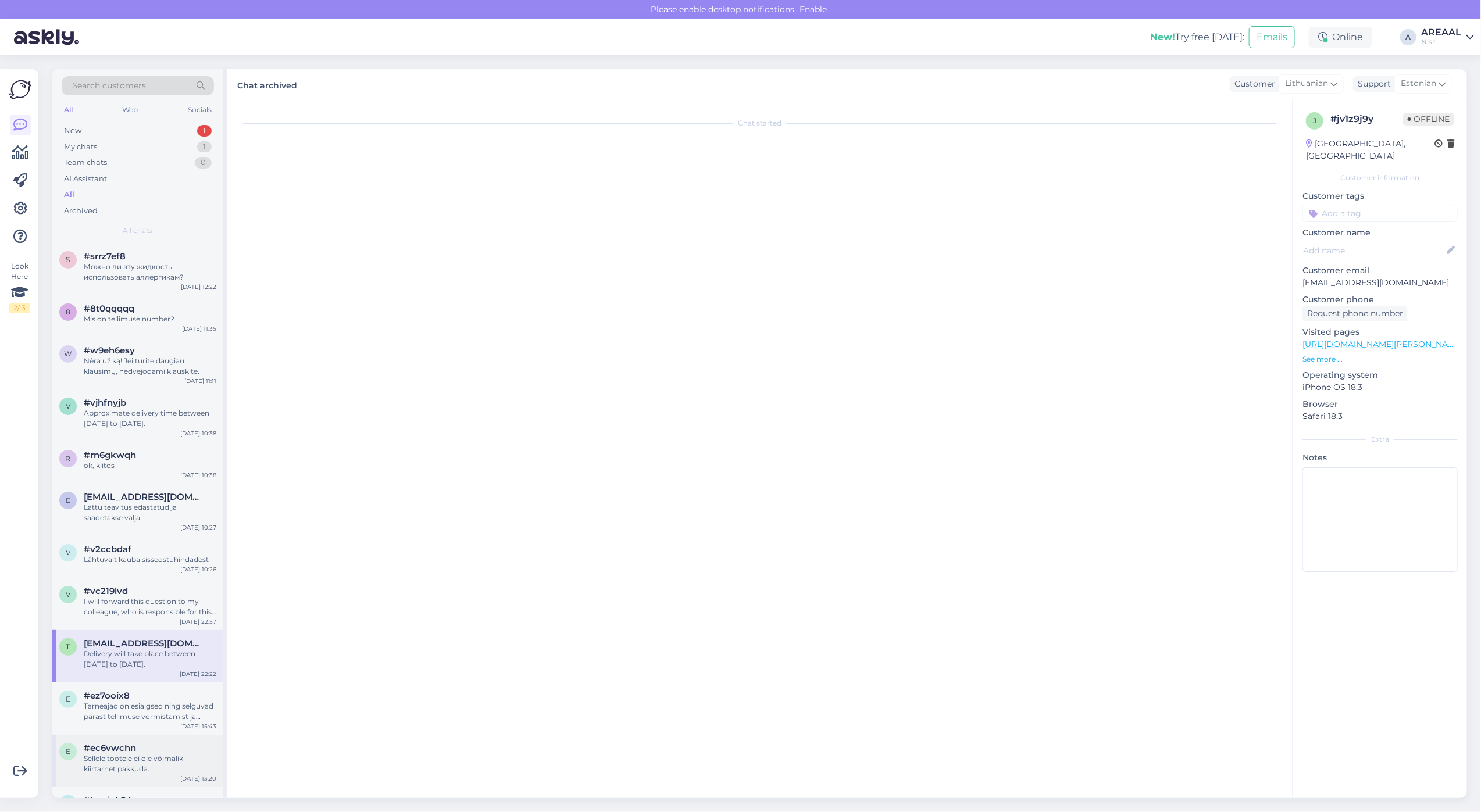
scroll to position [0, 0]
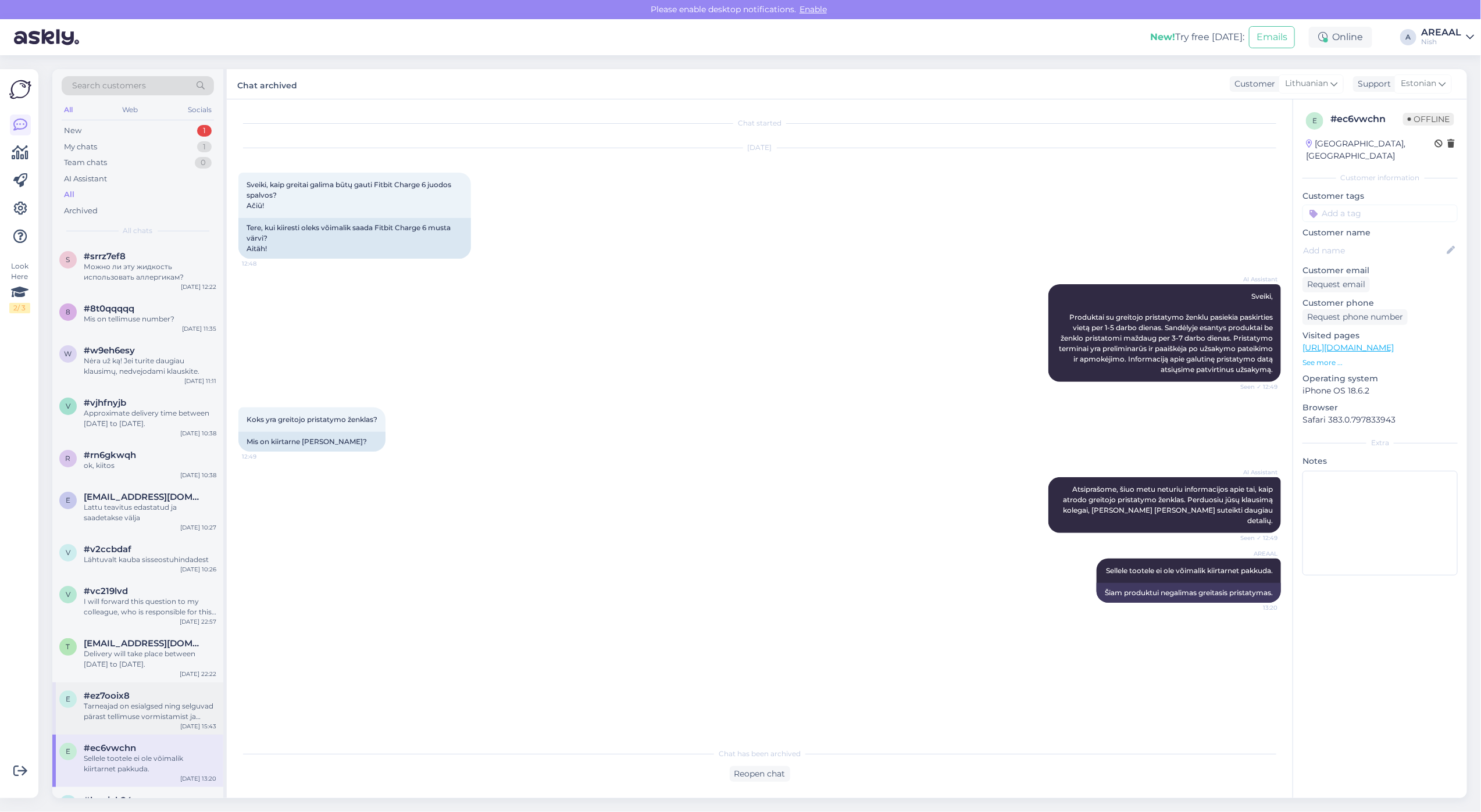
click at [165, 709] on div "Tarneajad on esialgsed ning selguvad pärast tellimuse vormistamist ja tasumise …" at bounding box center [150, 712] width 133 height 21
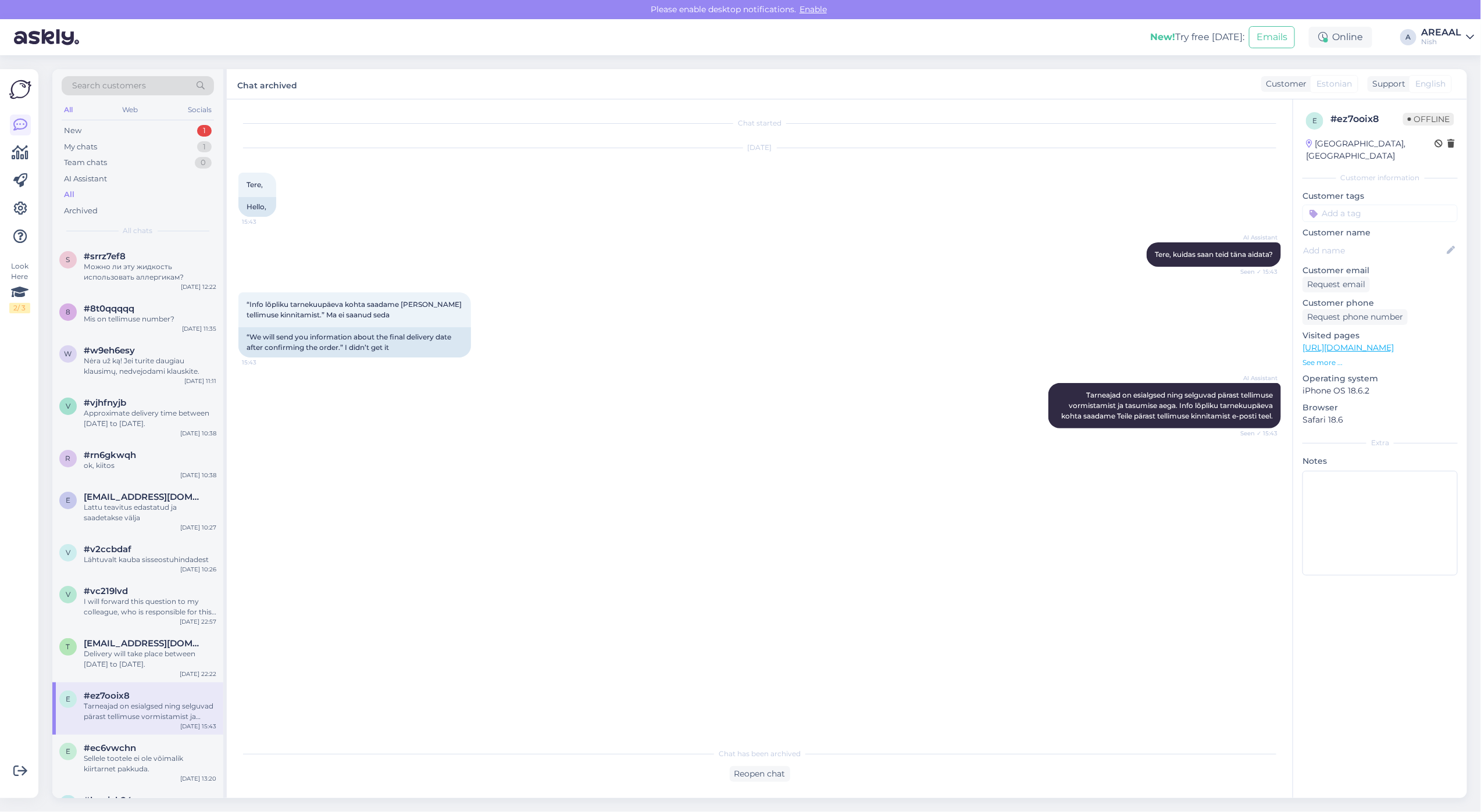
click at [151, 83] on div "Search customers" at bounding box center [138, 85] width 153 height 19
click at [250, 129] on input at bounding box center [286, 125] width 150 height 12
type input "NS-20445"
click button "Search" at bounding box center [354, 258] width 42 height 15
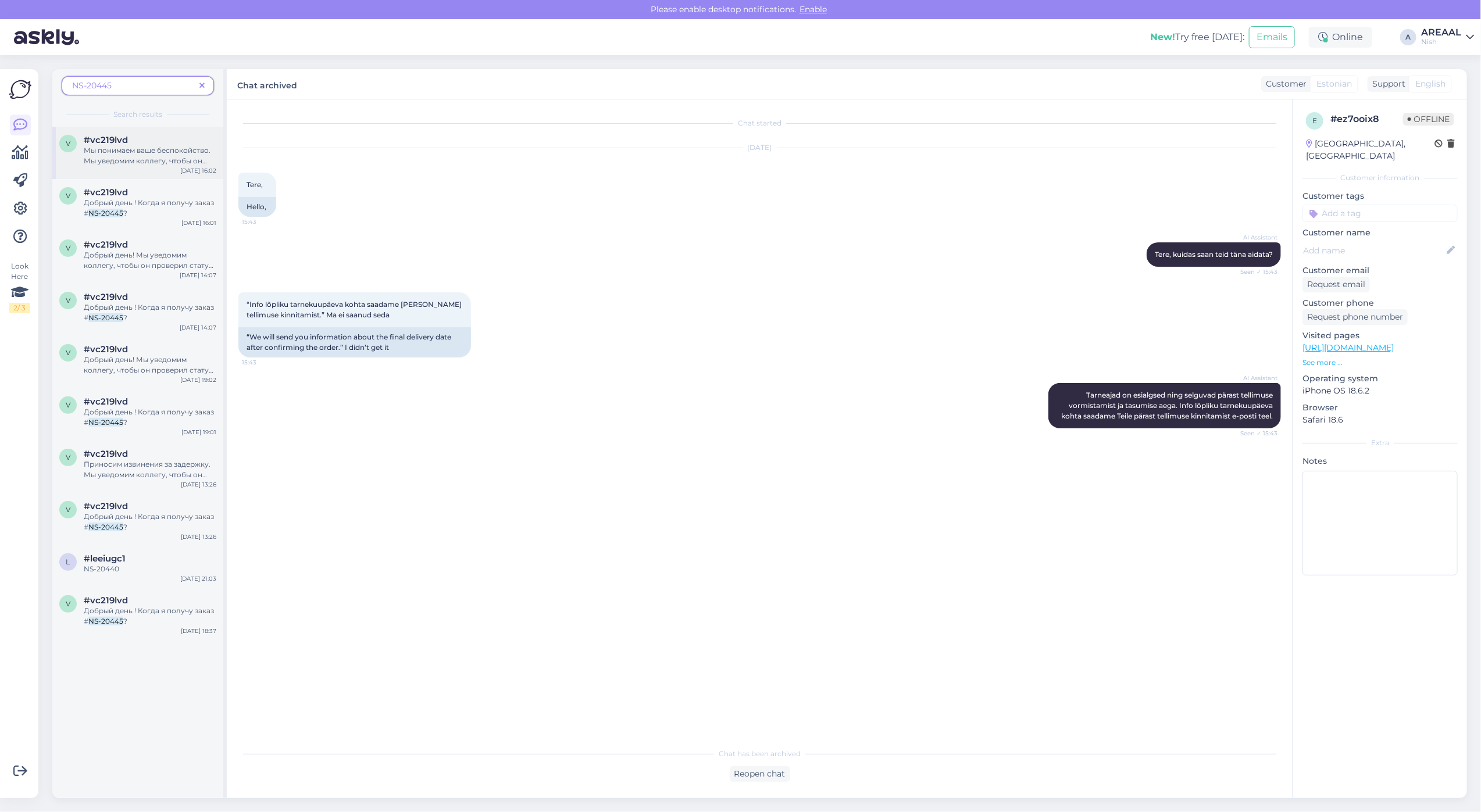
click at [162, 147] on span "Мы понимаем ваше беспокойство. Мы уведомим коллегу, чтобы он проверил статус ва…" at bounding box center [147, 166] width 126 height 40
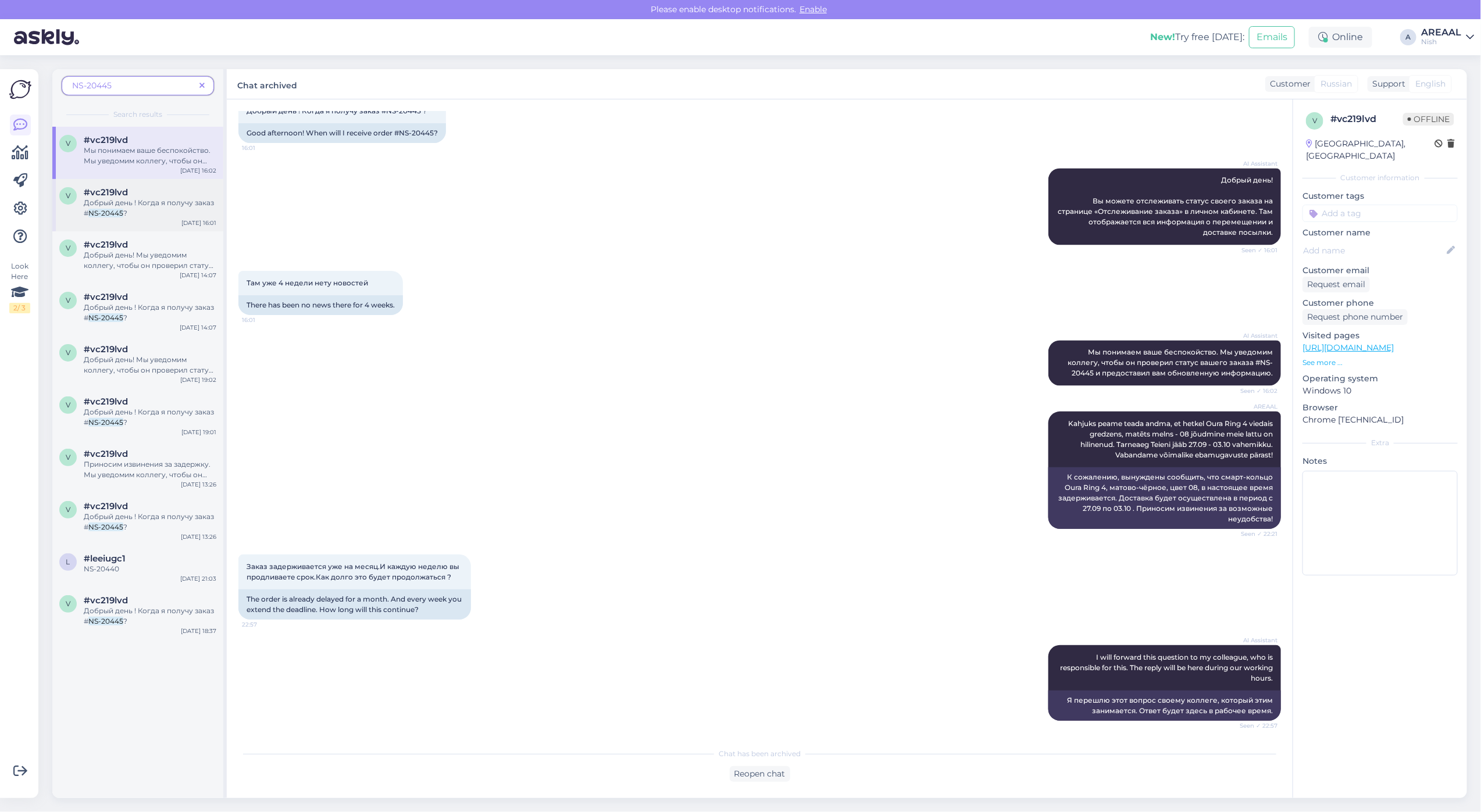
click at [149, 201] on span "Добрый день ! Когда я получу заказ #" at bounding box center [149, 208] width 130 height 19
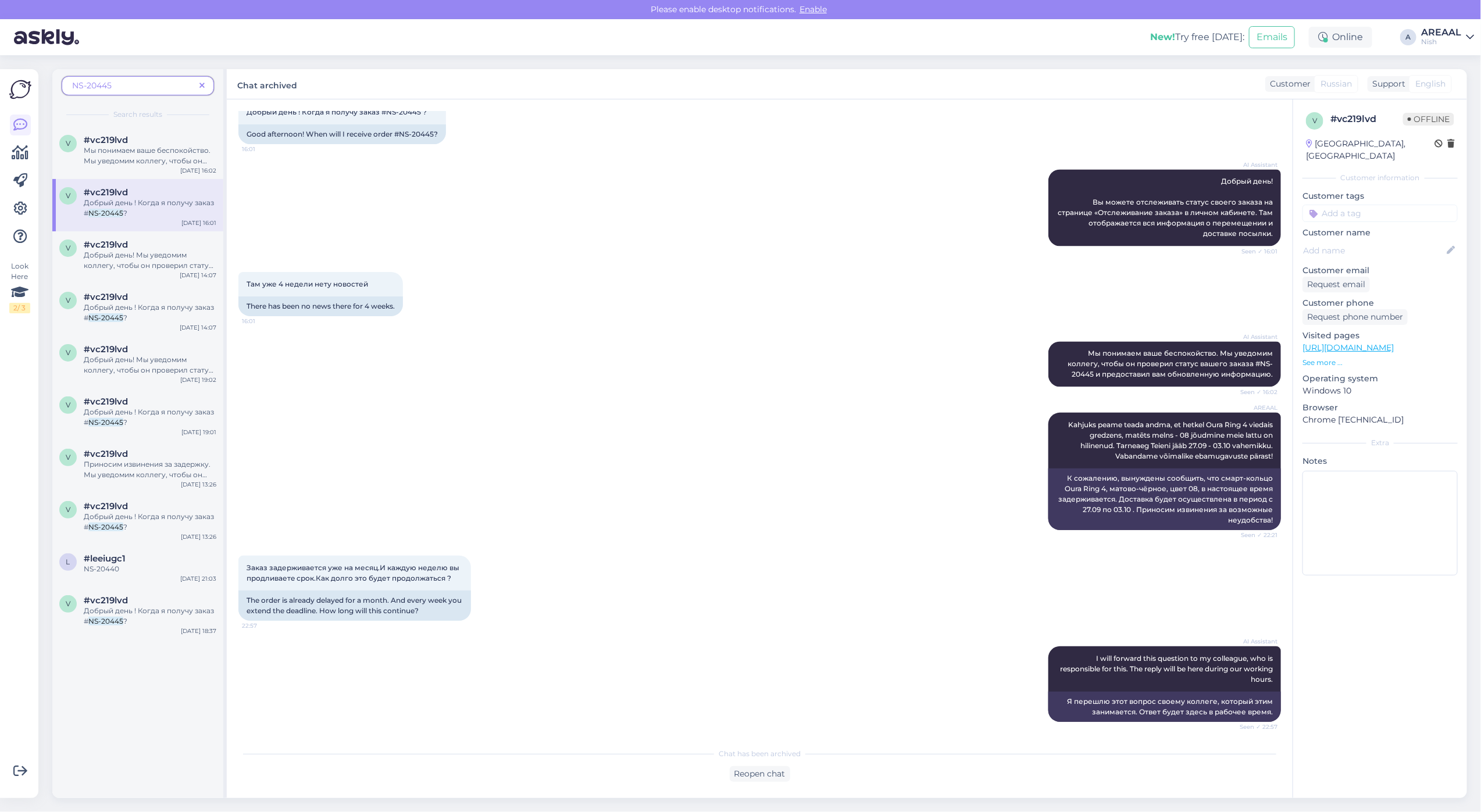
scroll to position [1507, 0]
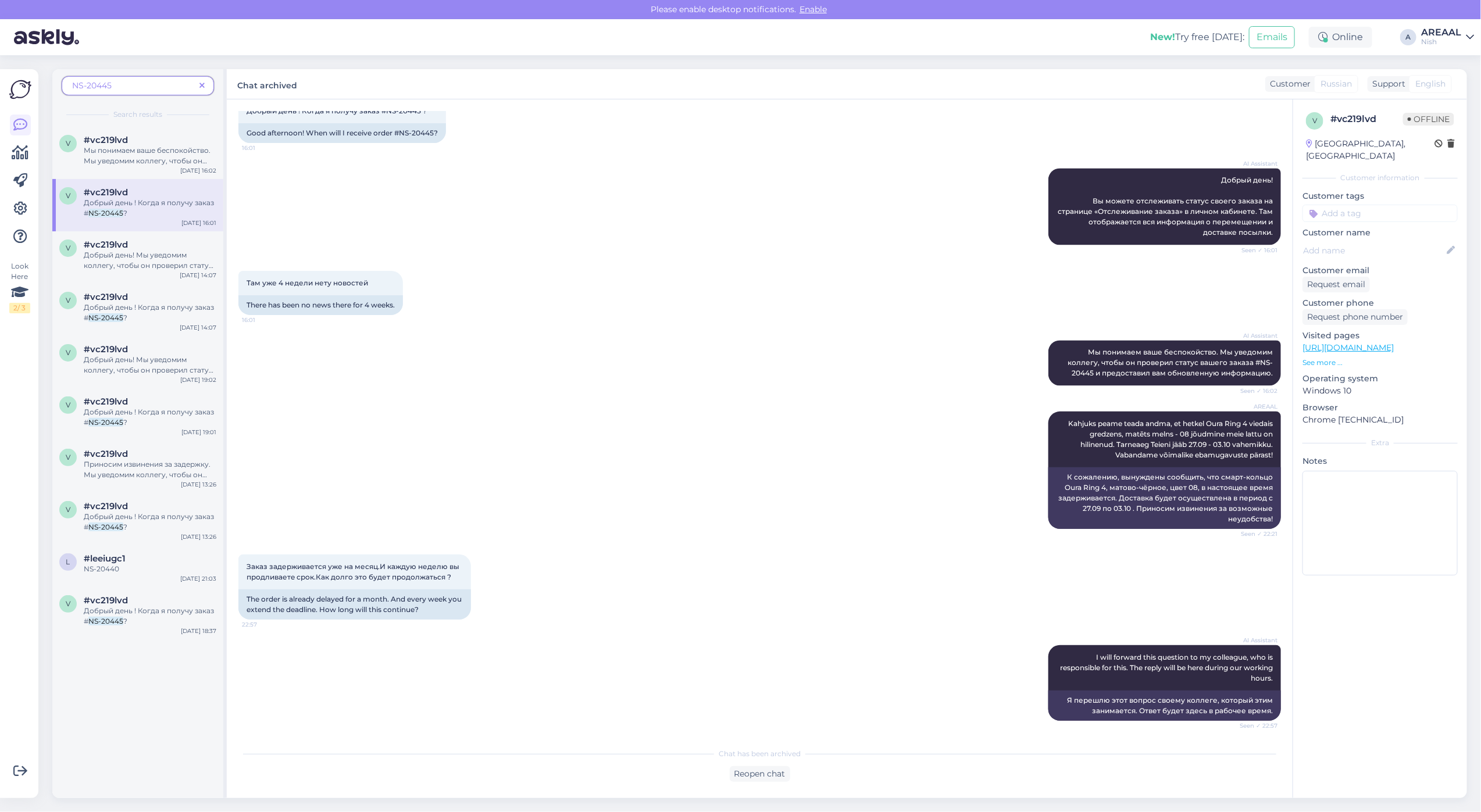
click at [789, 486] on div "AREAAL Kahjuks peame teada andma, et hetkel Oura Ring 4 viedais gredzens, matēt…" at bounding box center [760, 470] width 1042 height 143
drag, startPoint x: 1044, startPoint y: 423, endPoint x: 1480, endPoint y: 440, distance: 436.3
click at [1289, 463] on div "Chat started Sep 2 2025 Добрый день ! Когда я получу заказ #NS-20445 ? 18:37 Go…" at bounding box center [765, 421] width 1053 height 620
copy span "Kahjuks peame teada andma, et hetkel Oura Ring 4 viedais gredzens, matēts melns…"
click at [208, 85] on span at bounding box center [202, 85] width 15 height 12
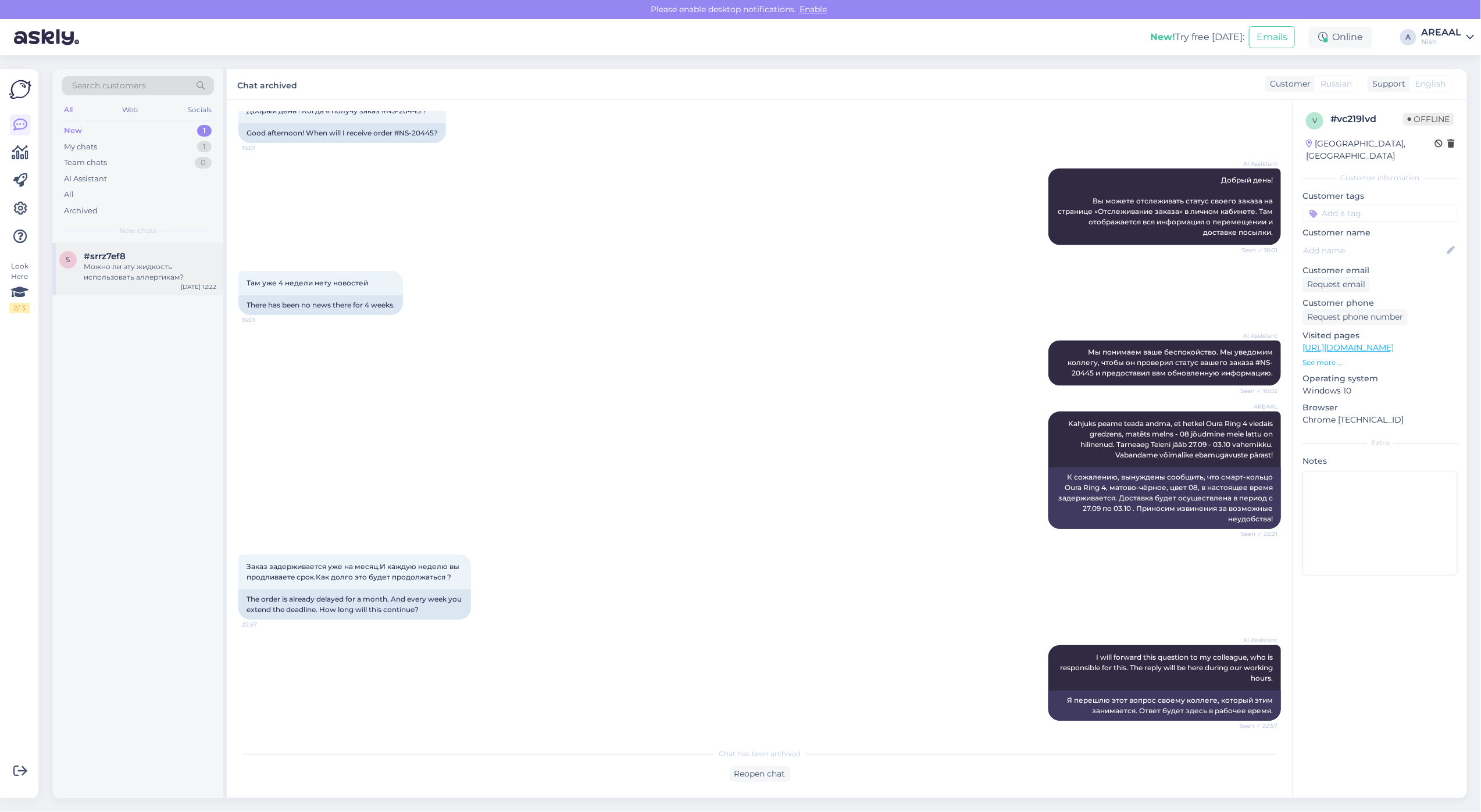
click at [106, 274] on div "Можно ли эту жидкость использовать аллергикам?" at bounding box center [150, 272] width 133 height 21
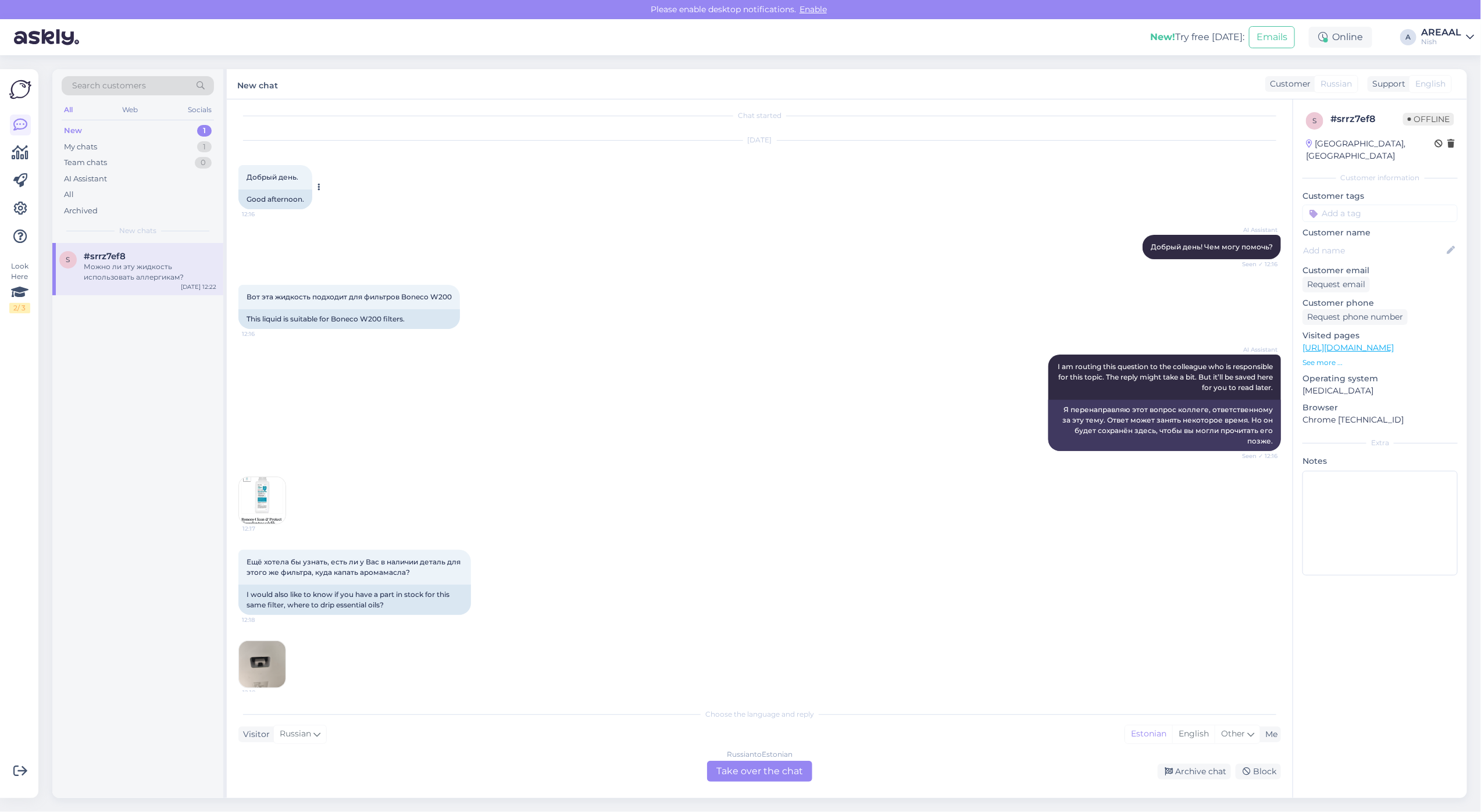
scroll to position [0, 0]
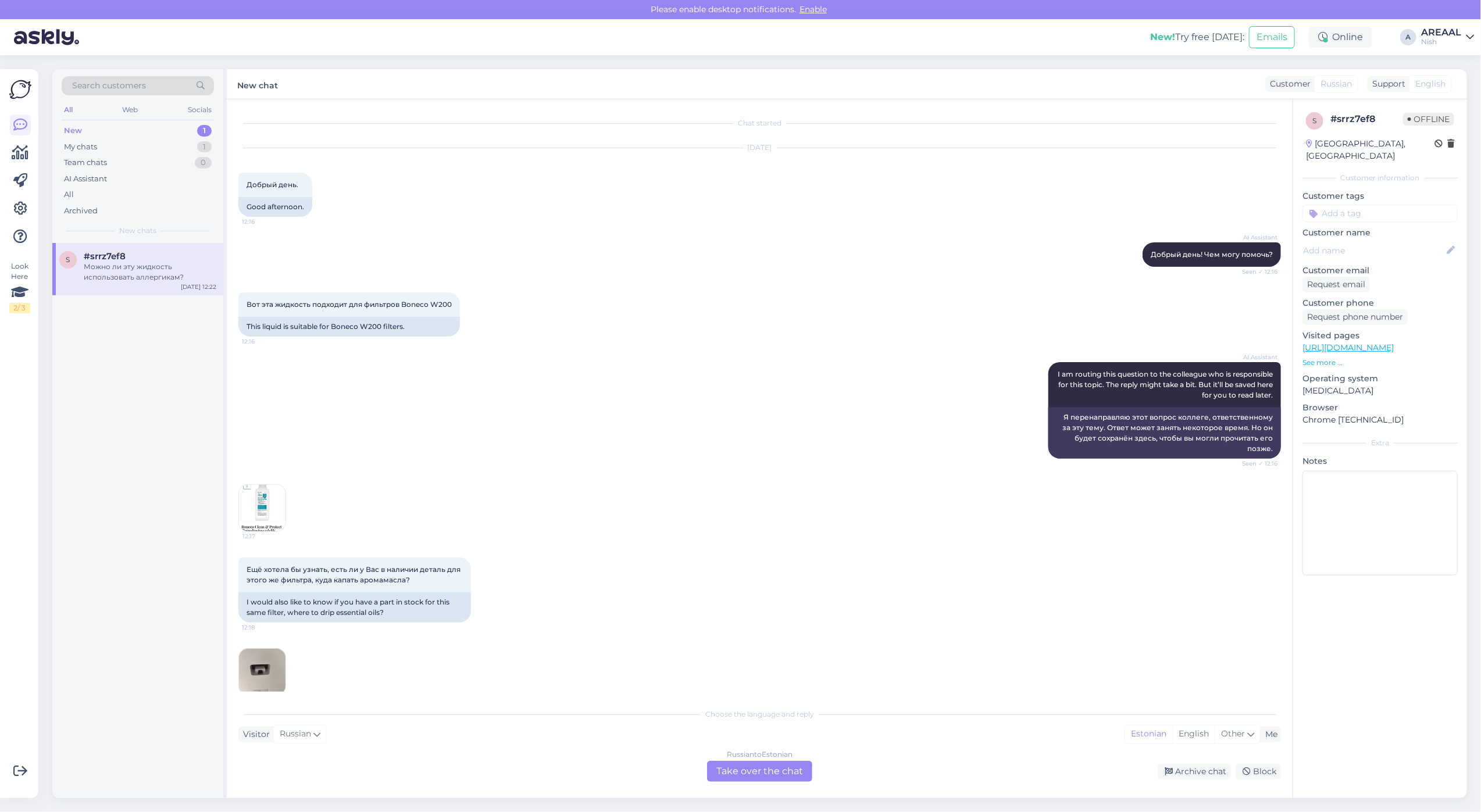
drag, startPoint x: 638, startPoint y: 544, endPoint x: 965, endPoint y: 501, distance: 329.8
click at [638, 545] on div "Ещё хотела бы узнать, есть ли у Вас в наличии деталь для этого же фильтра, куда…" at bounding box center [760, 590] width 1042 height 91
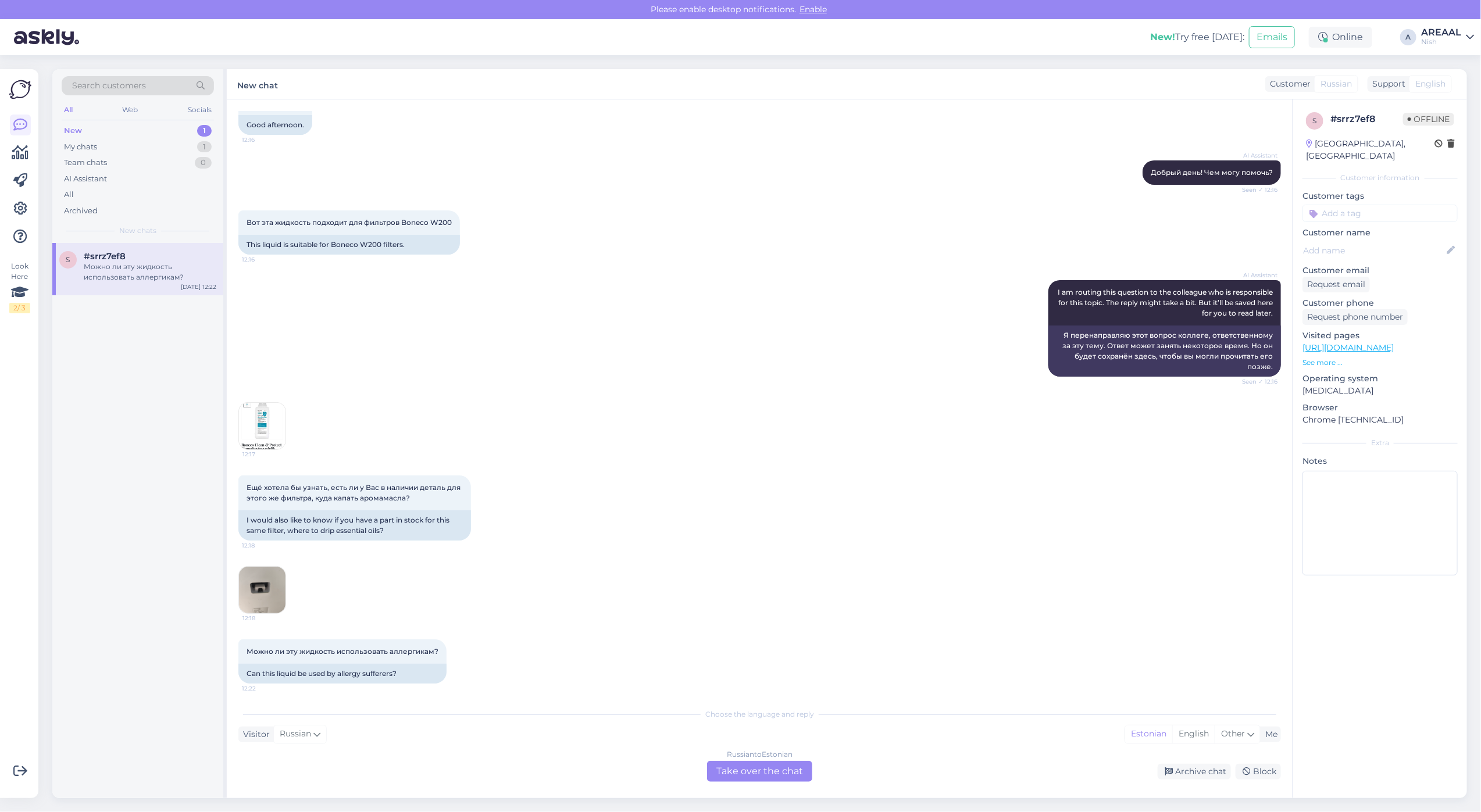
scroll to position [86, 0]
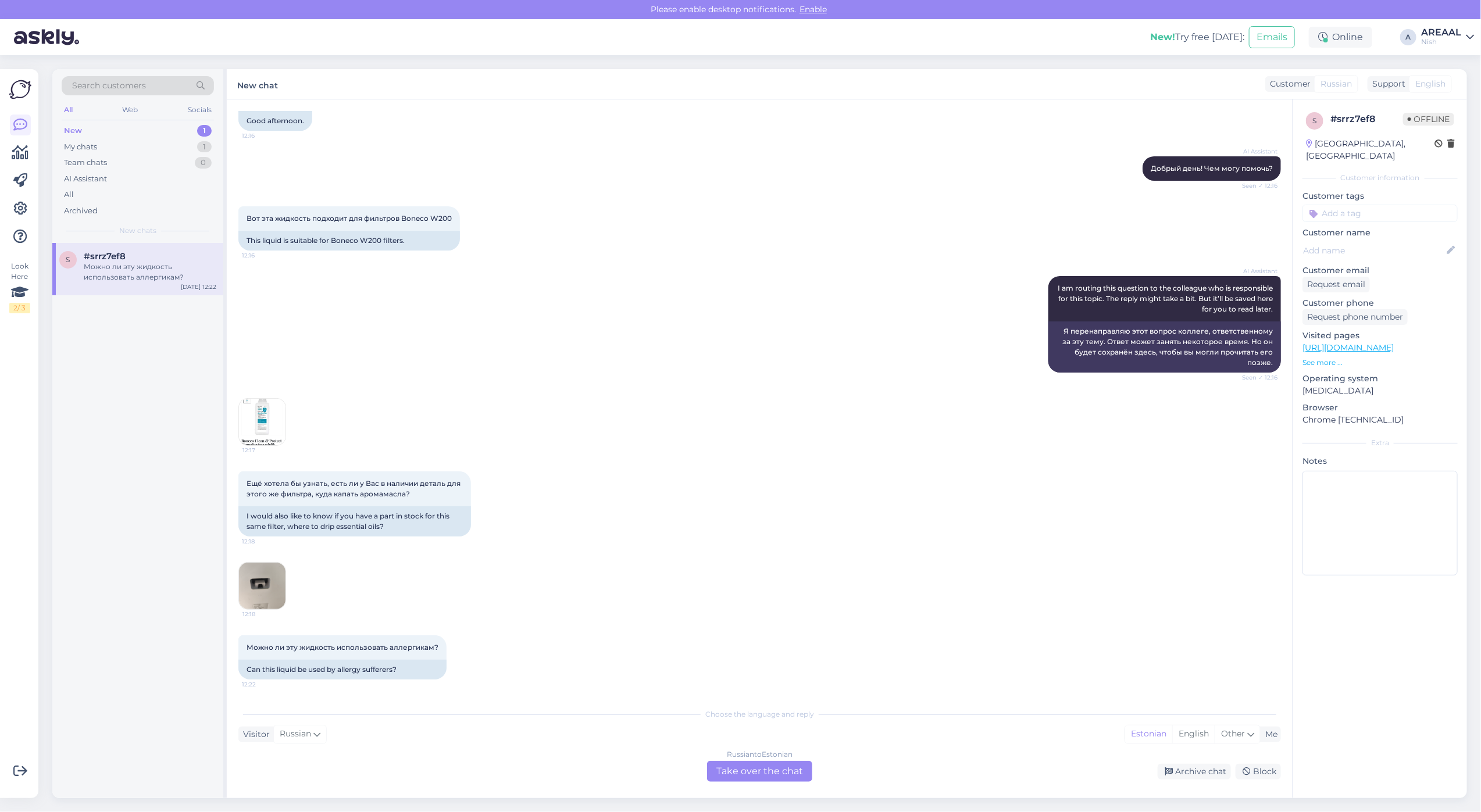
drag, startPoint x: 557, startPoint y: 422, endPoint x: 327, endPoint y: 422, distance: 230.0
click at [546, 417] on div "12:17" at bounding box center [760, 422] width 1042 height 73
click at [272, 418] on img at bounding box center [262, 422] width 47 height 47
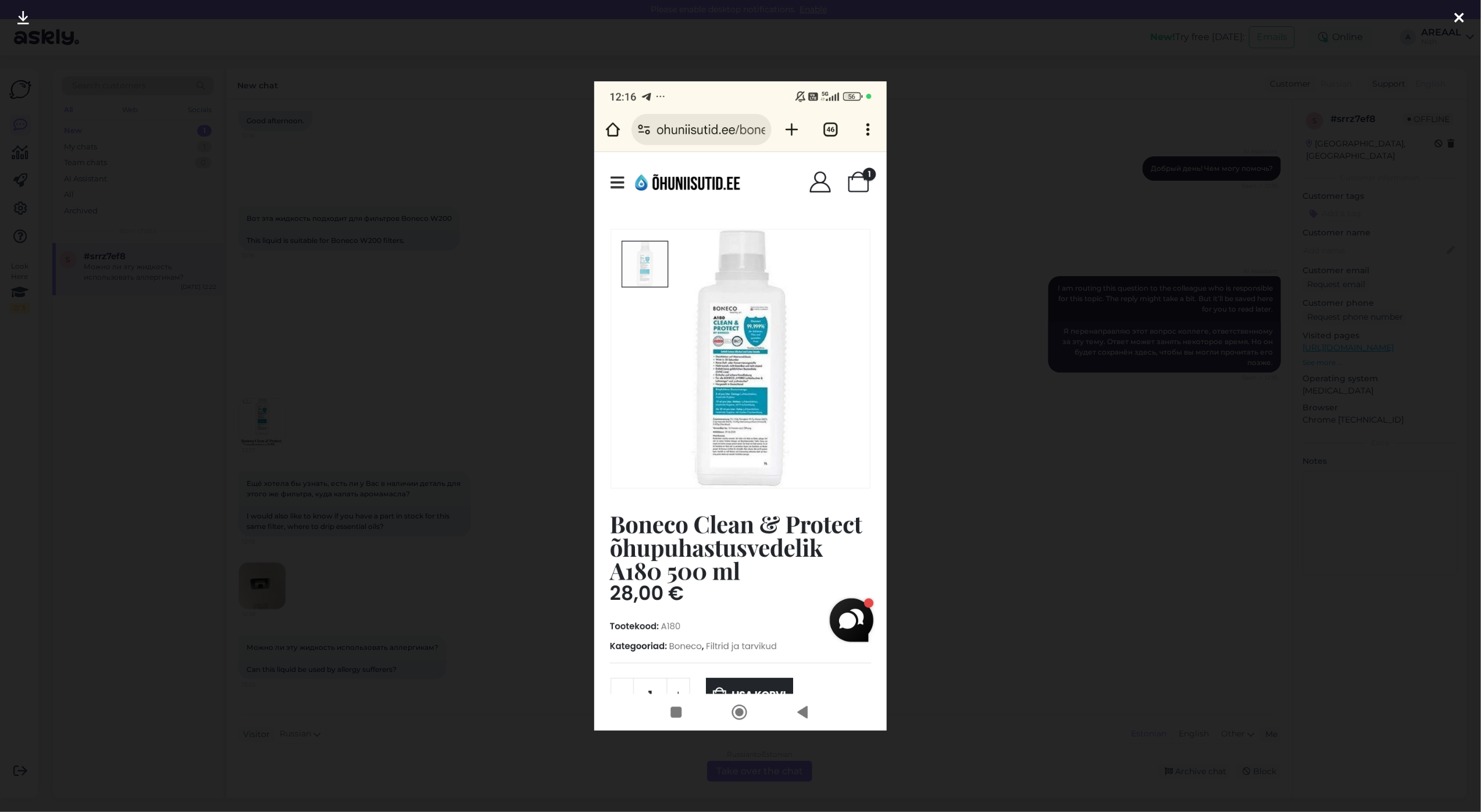
click at [541, 358] on div at bounding box center [740, 406] width 1481 height 812
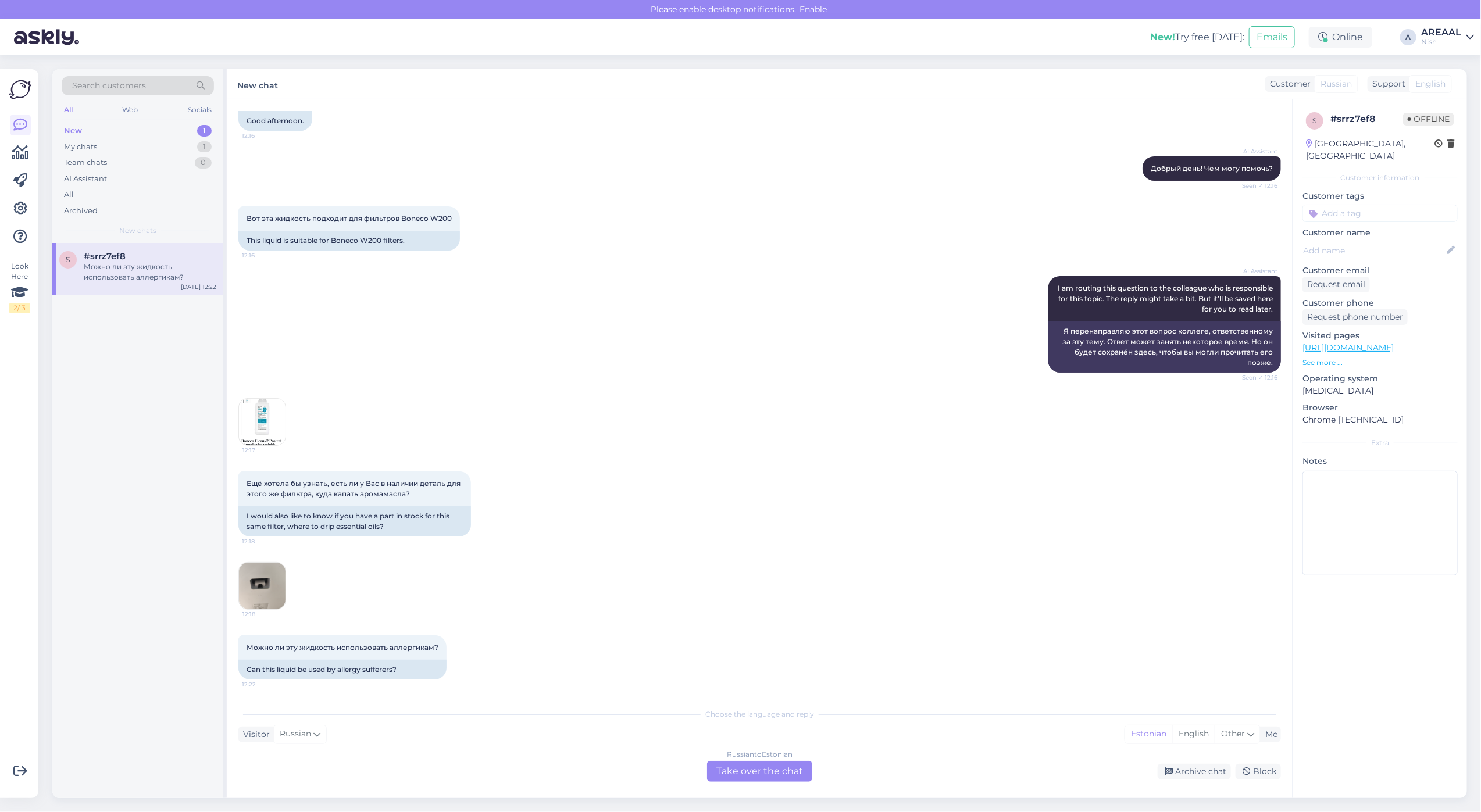
click at [248, 579] on img at bounding box center [262, 586] width 47 height 47
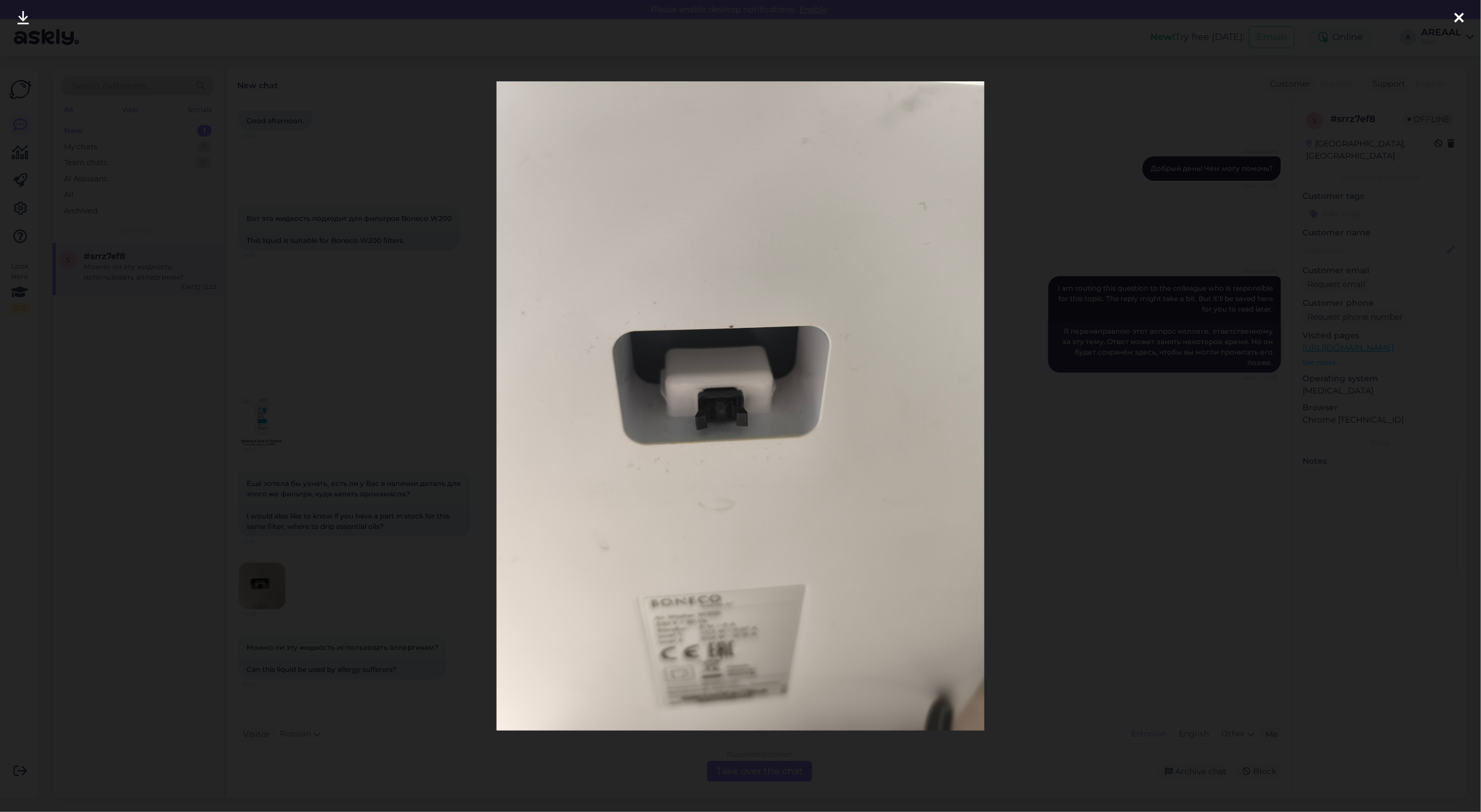
click at [249, 580] on div at bounding box center [740, 406] width 1481 height 812
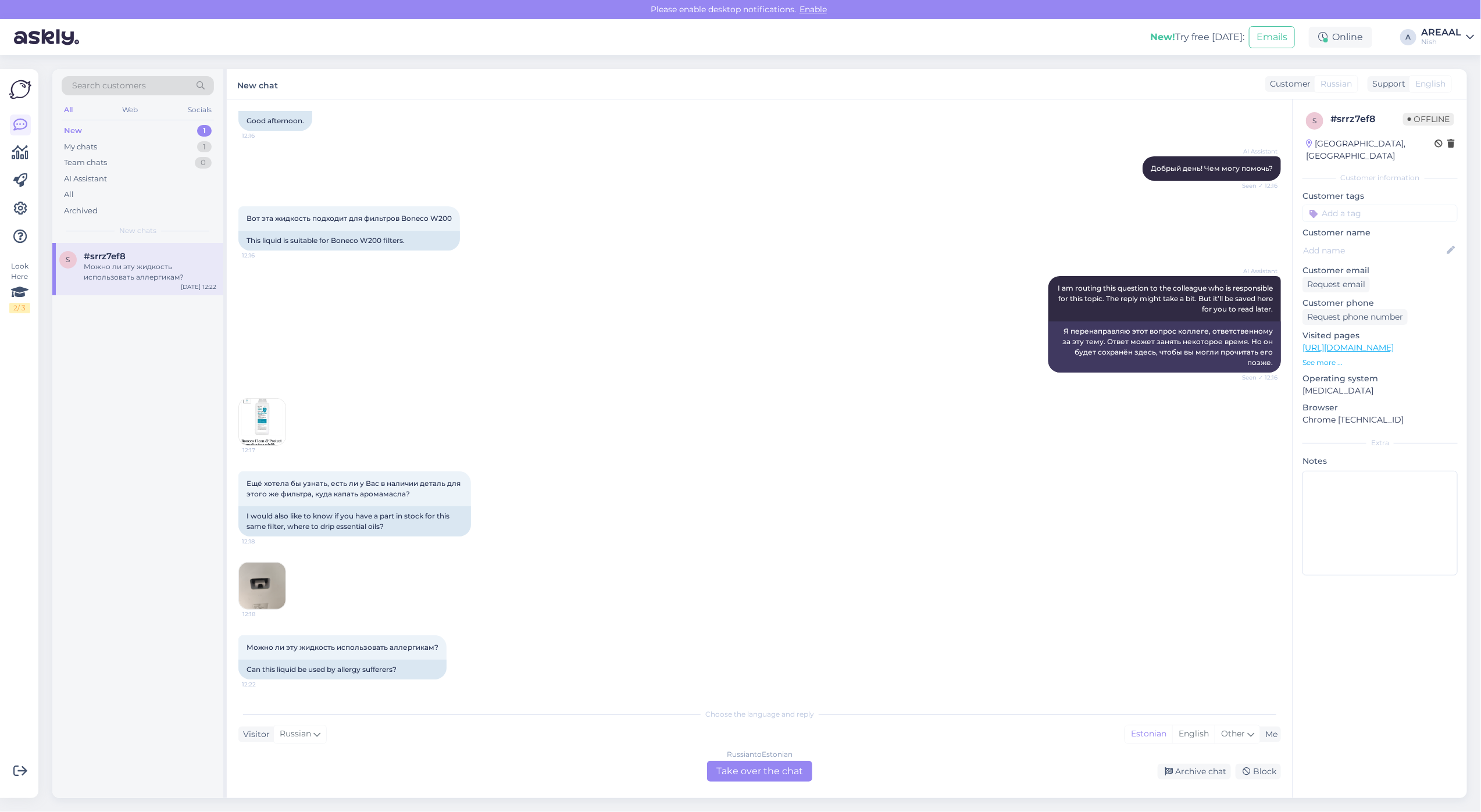
click at [763, 773] on div "Russian to Estonian Take over the chat" at bounding box center [760, 772] width 105 height 21
click at [737, 764] on div "Russian to Estonian Take over the chat" at bounding box center [760, 772] width 105 height 21
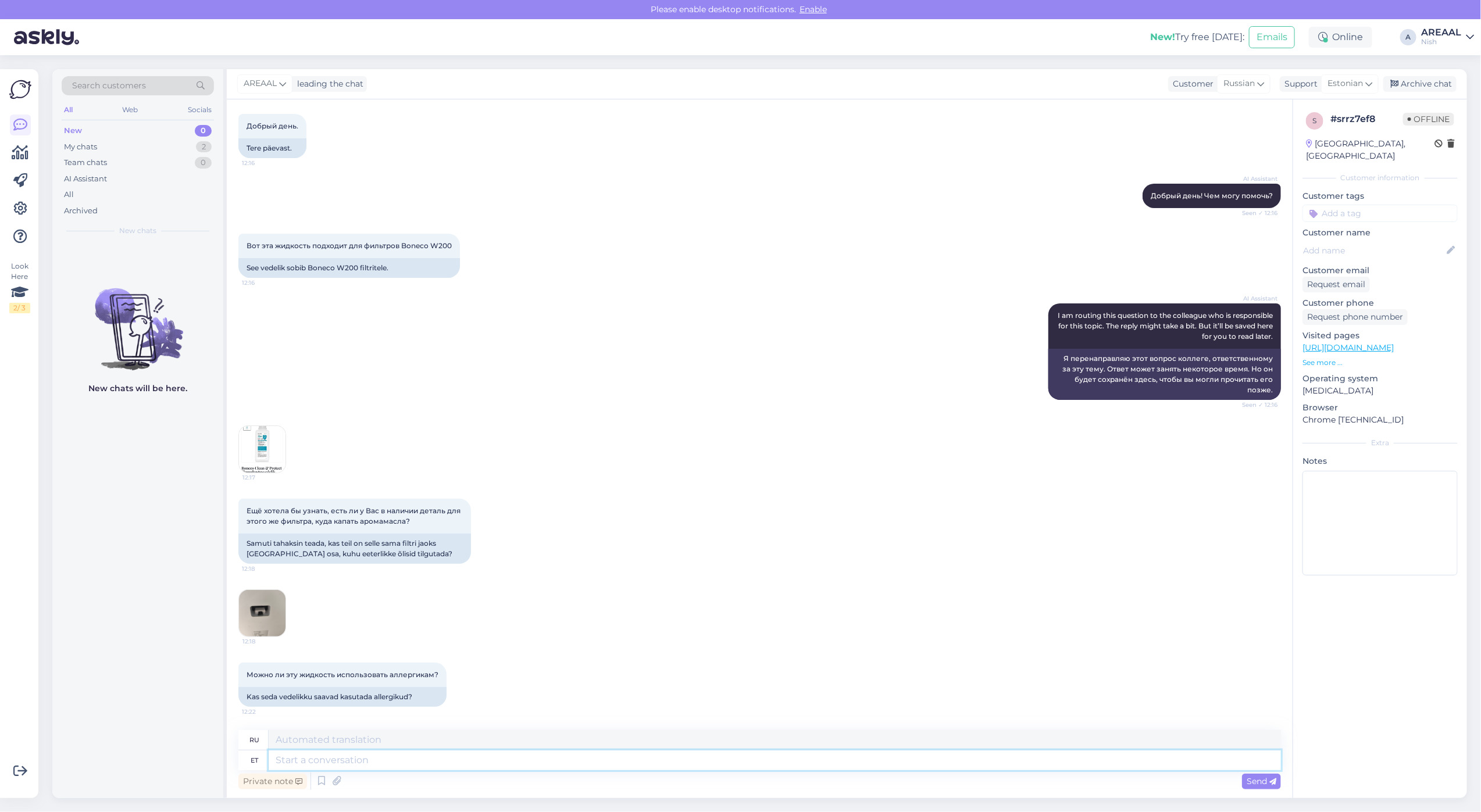
click at [736, 763] on textarea at bounding box center [775, 760] width 1012 height 20
click at [1335, 79] on span "Estonian" at bounding box center [1345, 84] width 35 height 13
type input "rus"
click at [1310, 139] on link "Belarusian" at bounding box center [1329, 135] width 128 height 19
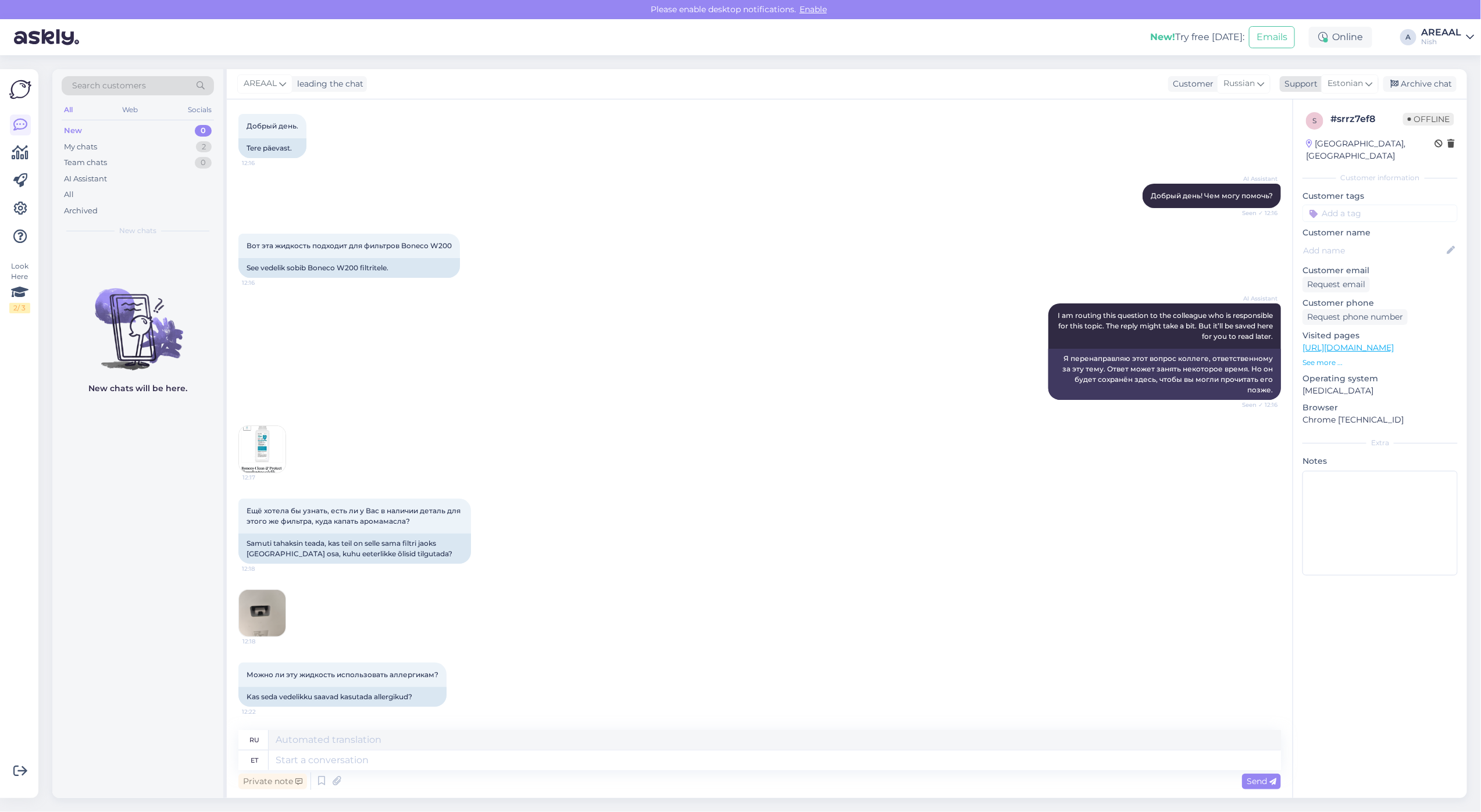
click at [1322, 81] on div "Estonian" at bounding box center [1350, 84] width 57 height 19
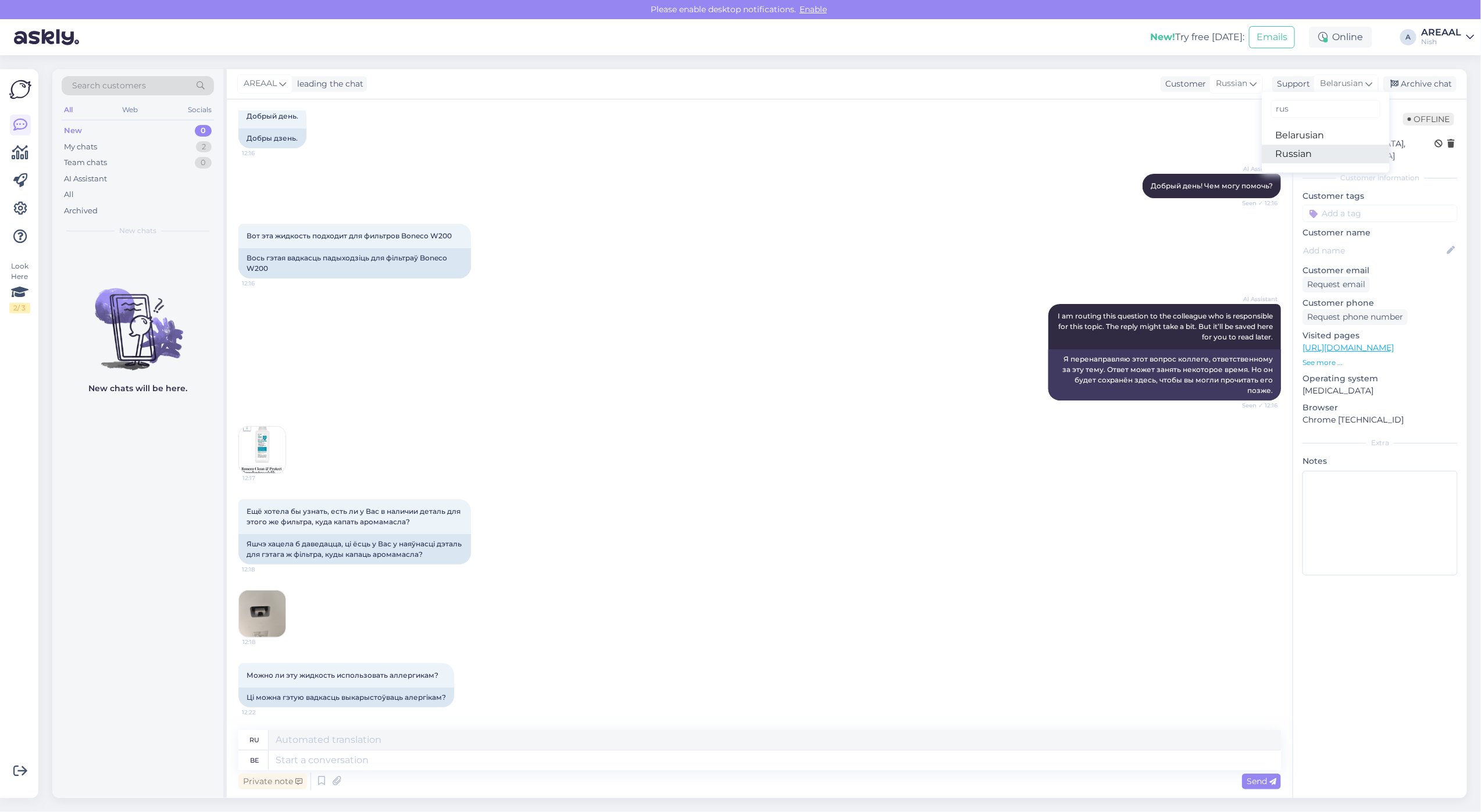
click at [1300, 157] on link "Russian" at bounding box center [1326, 153] width 128 height 19
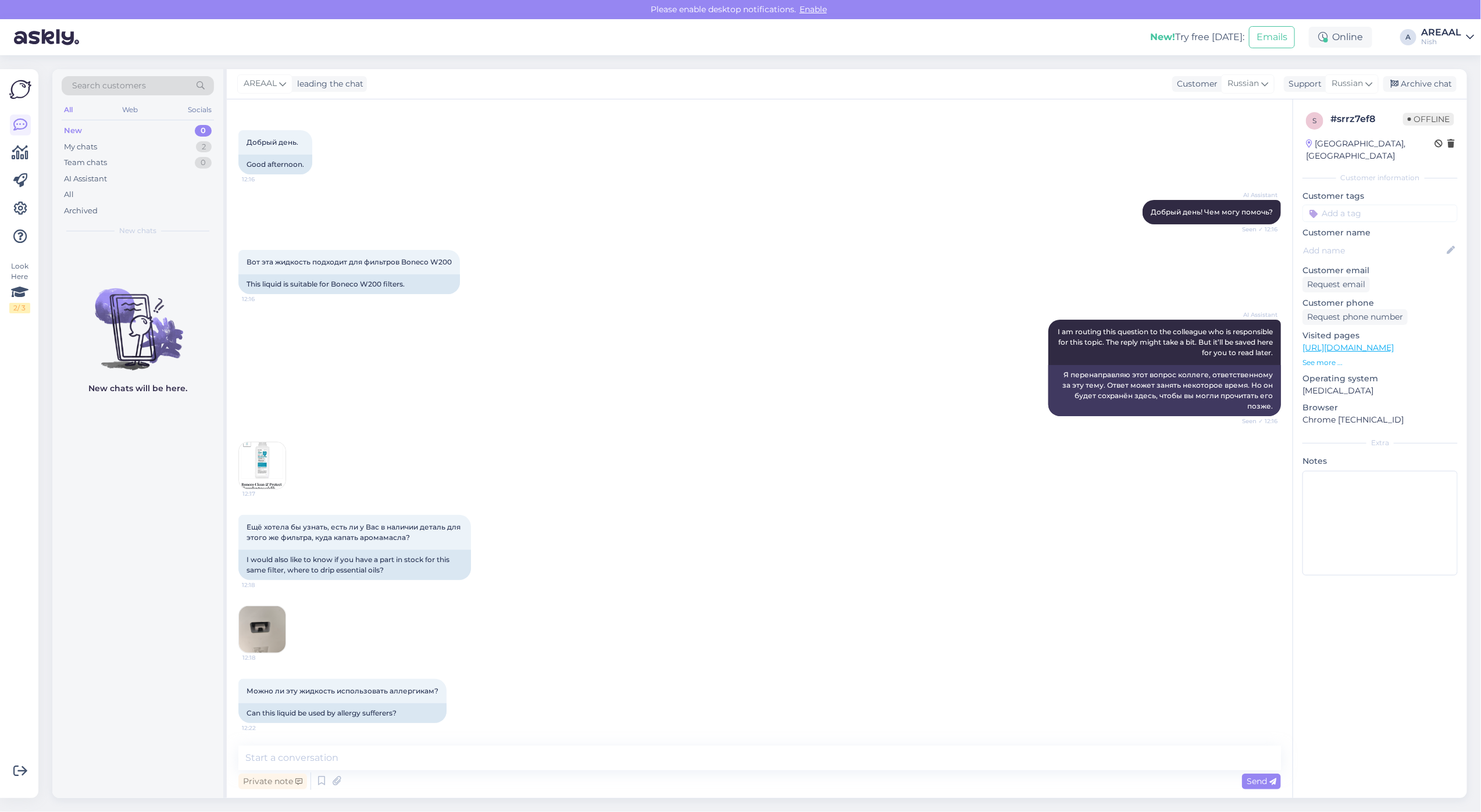
click at [850, 774] on div "Private note Send" at bounding box center [760, 781] width 1042 height 22
click at [835, 765] on textarea at bounding box center [760, 758] width 1042 height 25
paste textarea "Да, данная жидкость Boneco Clean & Protect A180 подходит для фильтров Boneco W2…"
type textarea "Да, данная жидкость Boneco Clean & Protect A180 подходит для фильтров Boneco W2…"
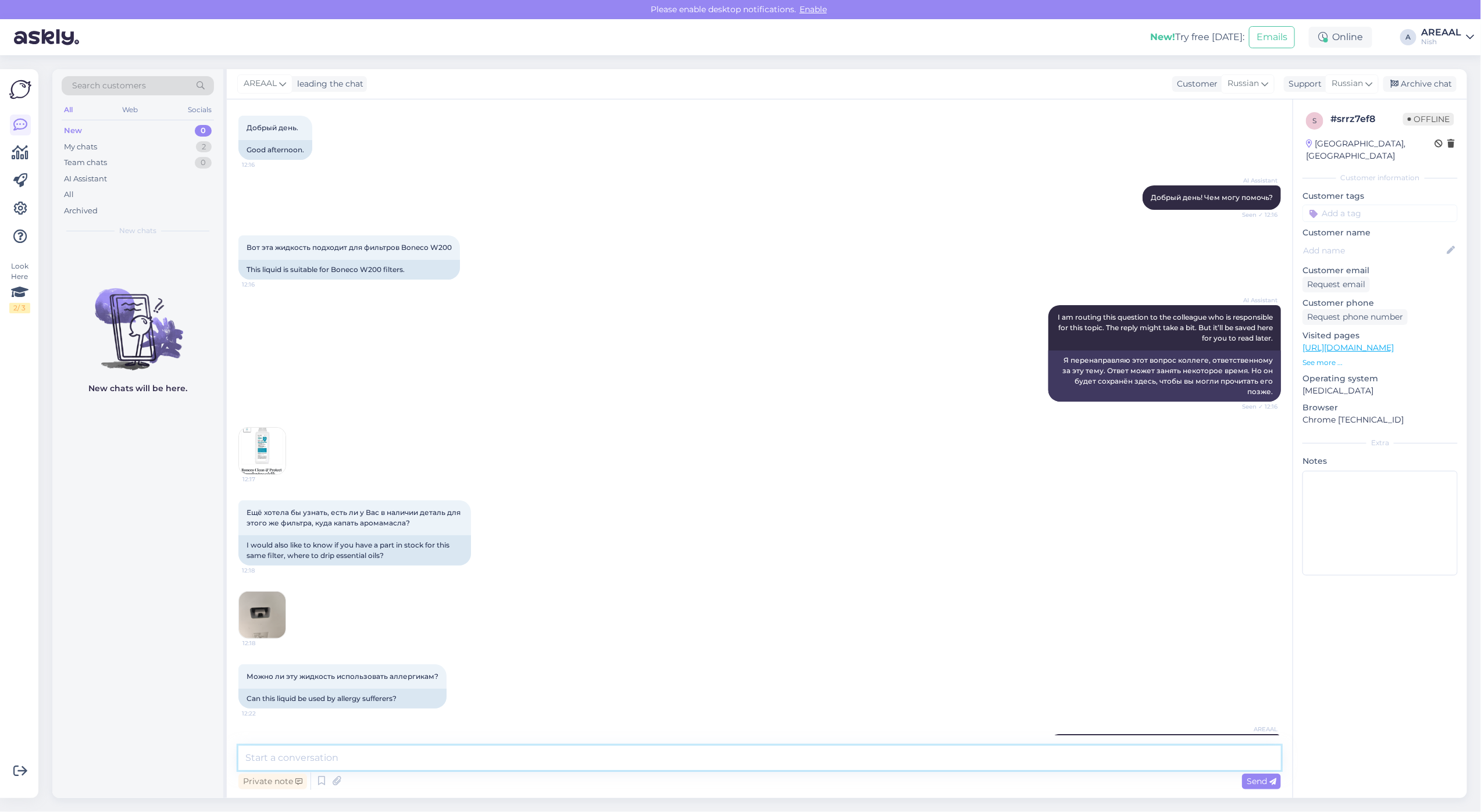
scroll to position [103, 0]
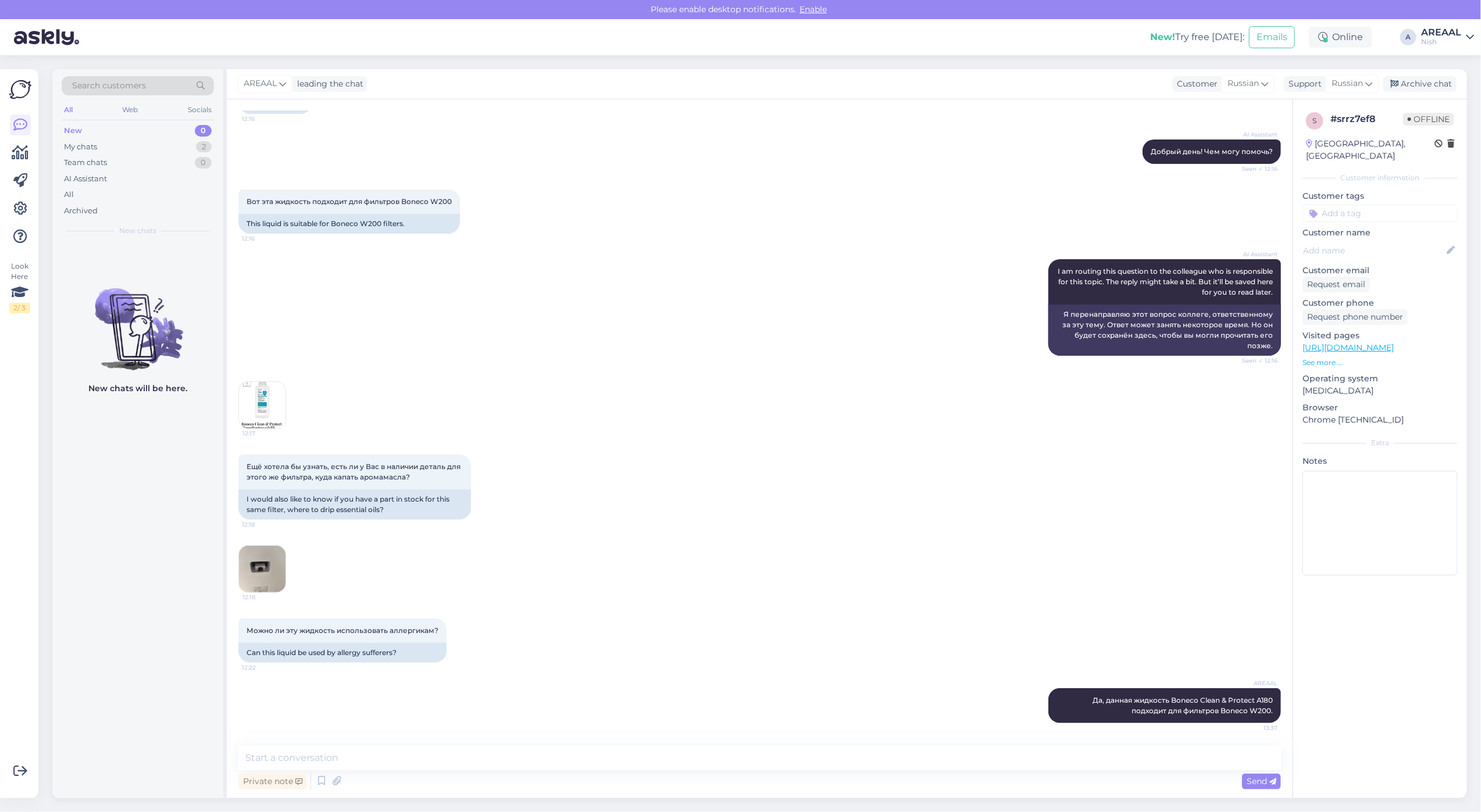
click at [1060, 772] on div "Private note Send" at bounding box center [760, 781] width 1042 height 22
click at [1060, 762] on textarea at bounding box center [760, 758] width 1042 height 25
paste textarea "Арома-капельницы для эфирных масел к этому фильтру у нас, к сожалению, нет."
type textarea "Арома-капельницы для эфирных масел к этому фильтру у нас, к сожалению, нет."
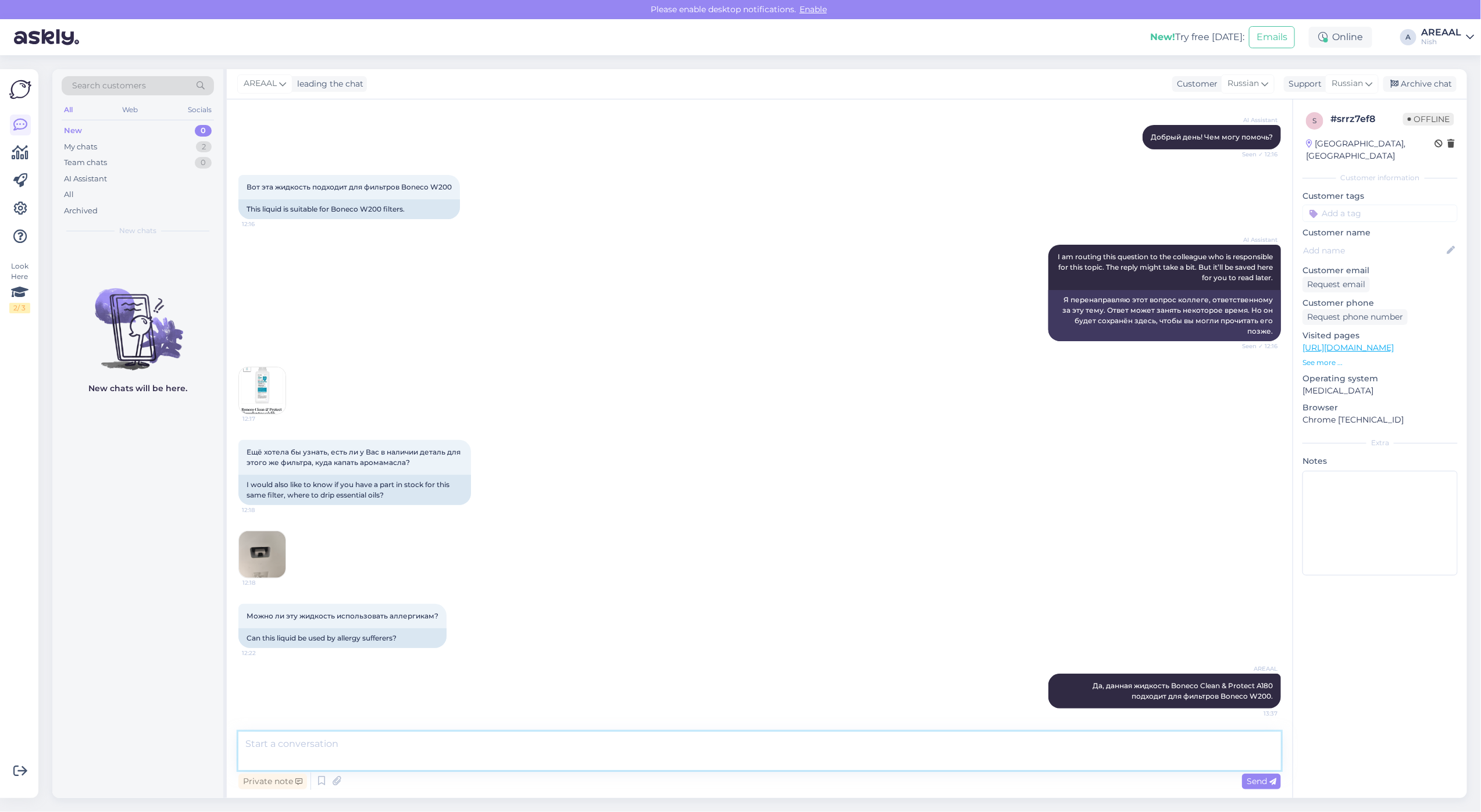
scroll to position [163, 0]
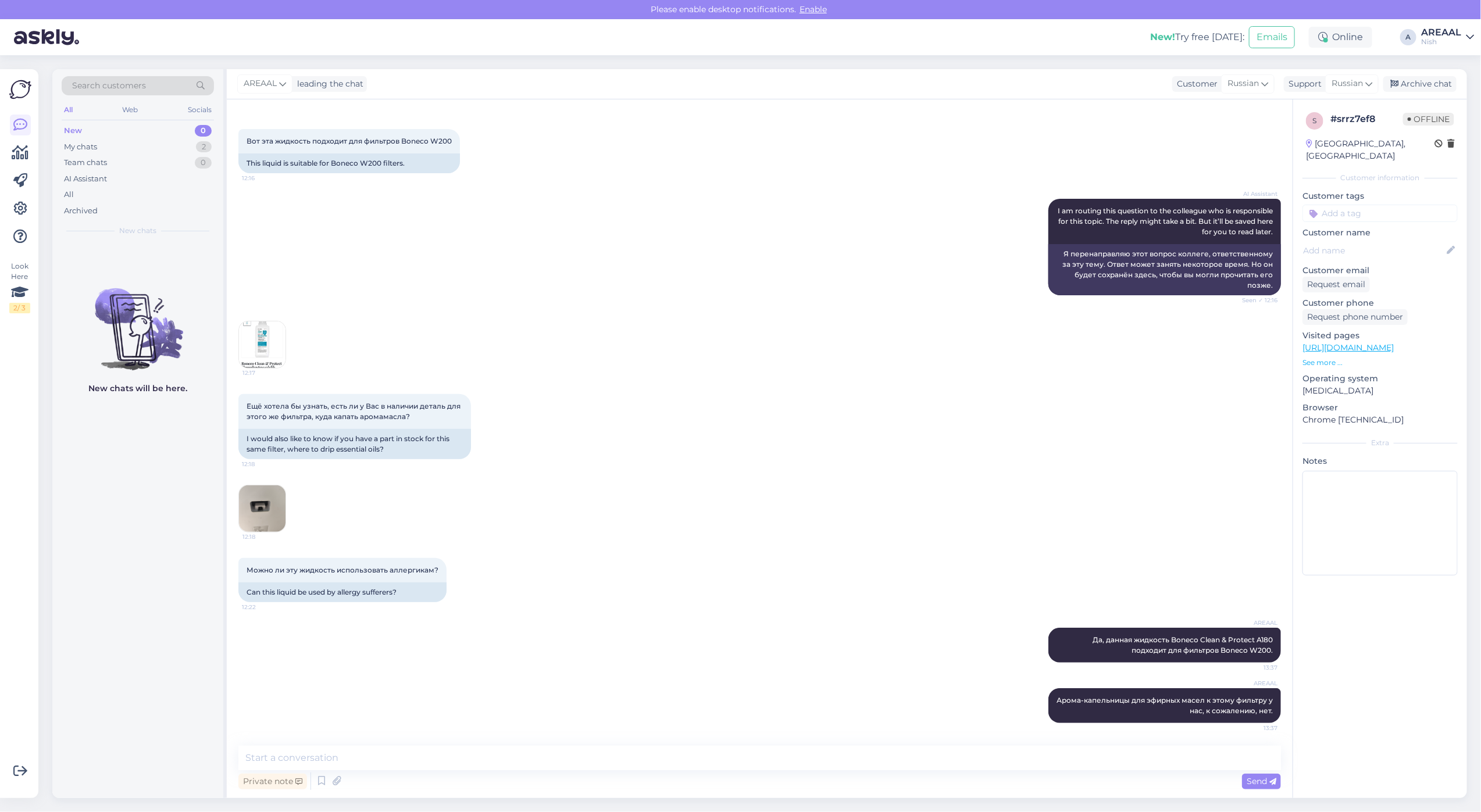
click at [990, 733] on div "AREAAL Арома-капельницы для эфирных масел к этому фильтру у нас, к сожалению, н…" at bounding box center [760, 705] width 1042 height 61
click at [992, 756] on textarea at bounding box center [760, 758] width 1042 height 25
paste textarea "Что касается аллергиков — жидкость безопасна в использовании и не содержит отду…"
type textarea "Что касается аллергиков — жидкость безопасна в использовании и не содержит отду…"
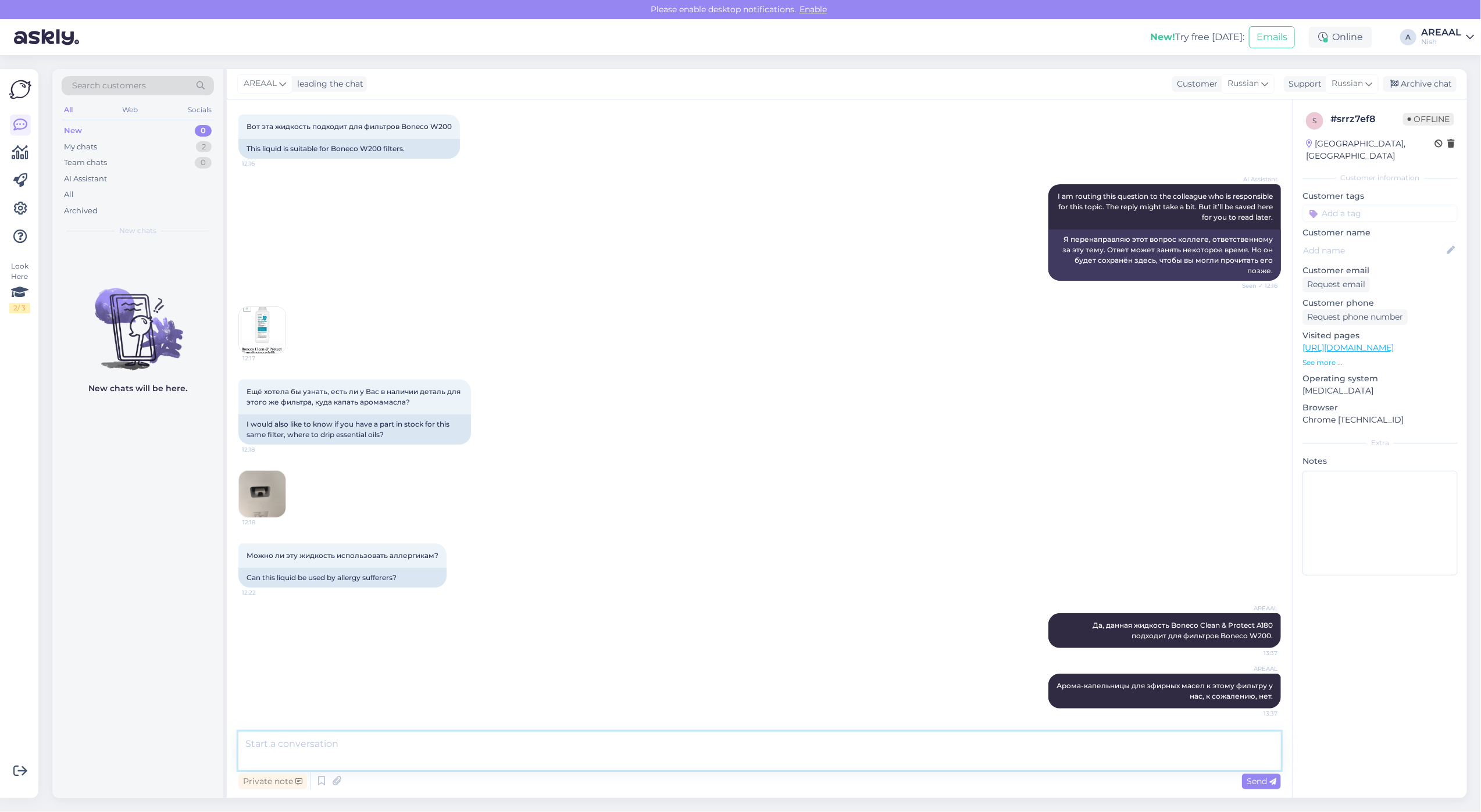
scroll to position [244, 0]
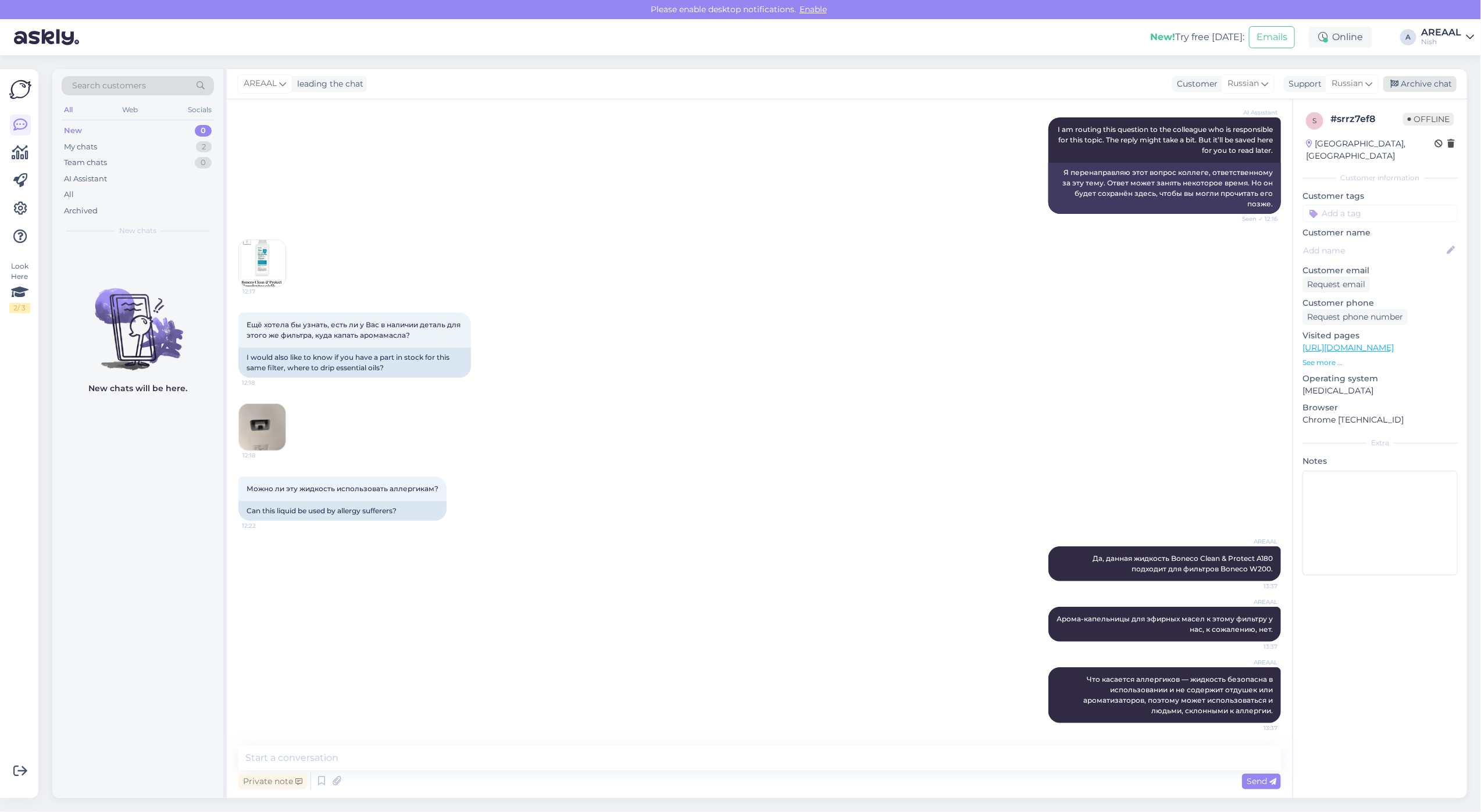
click at [1413, 84] on div "Archive chat" at bounding box center [1419, 84] width 73 height 16
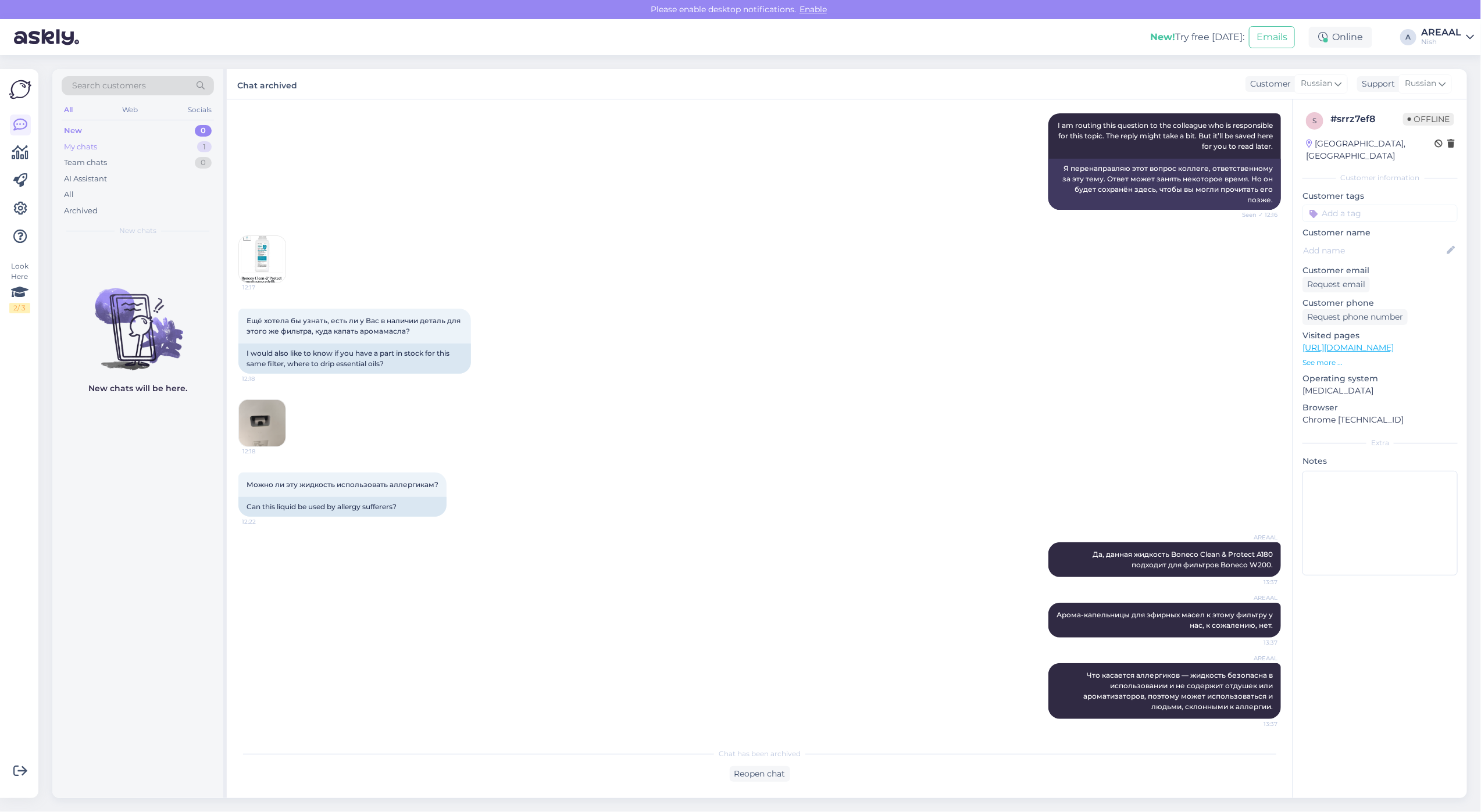
click at [186, 145] on div "My chats 1" at bounding box center [138, 147] width 153 height 16
click at [161, 265] on div "Mis on tellimuse number?" at bounding box center [150, 267] width 133 height 11
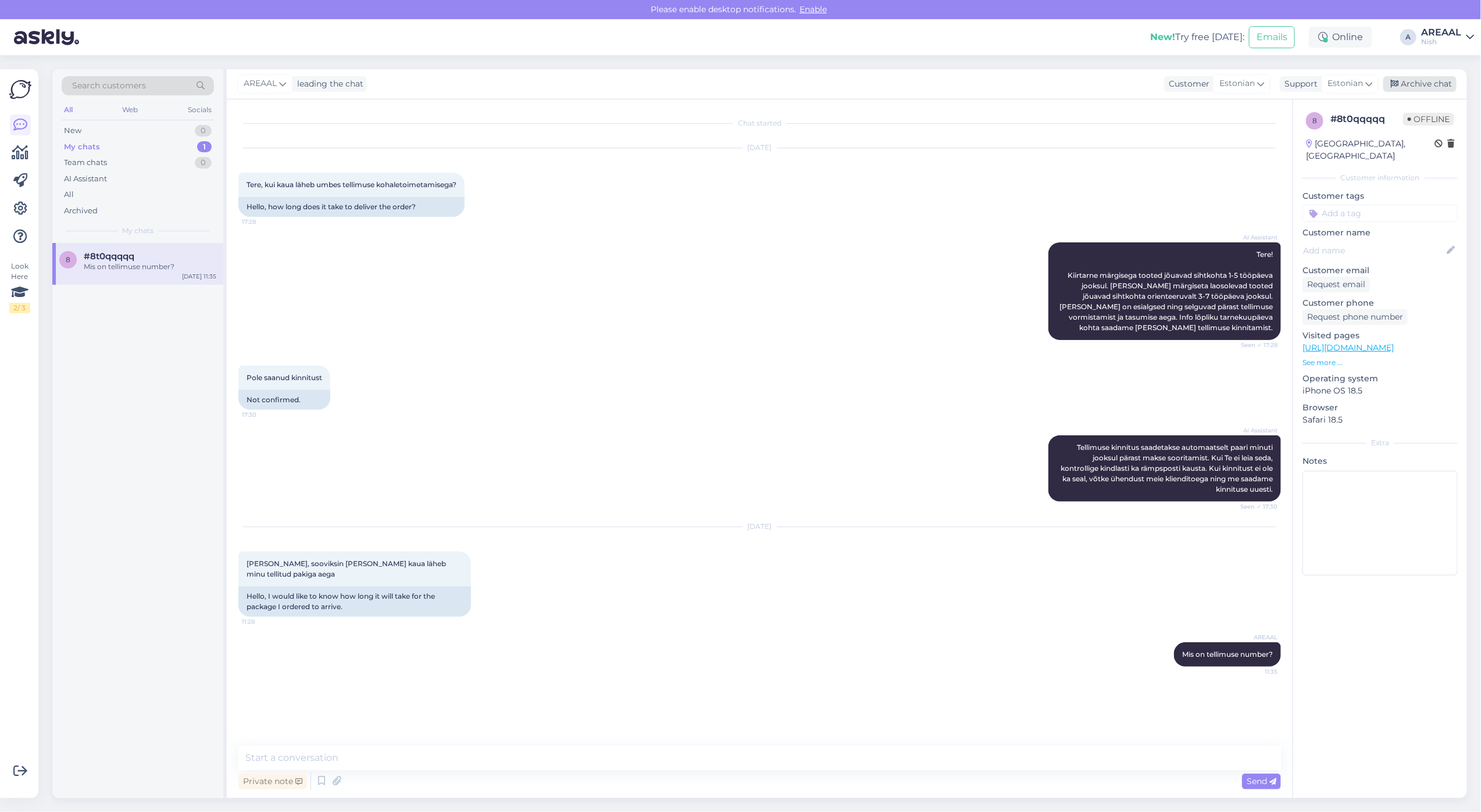
click at [1426, 83] on div "Archive chat" at bounding box center [1419, 84] width 73 height 16
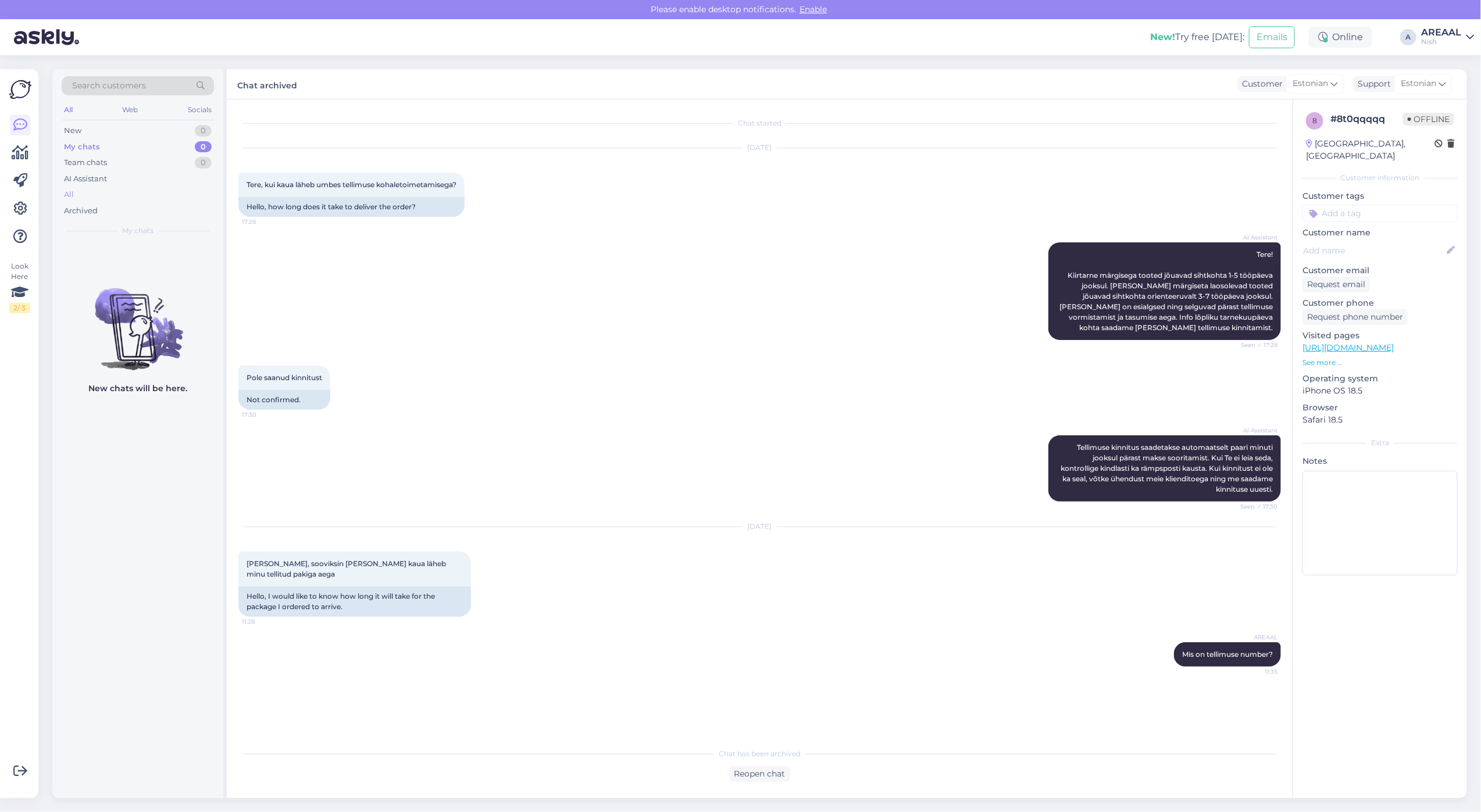
click at [149, 189] on div "All" at bounding box center [138, 194] width 153 height 16
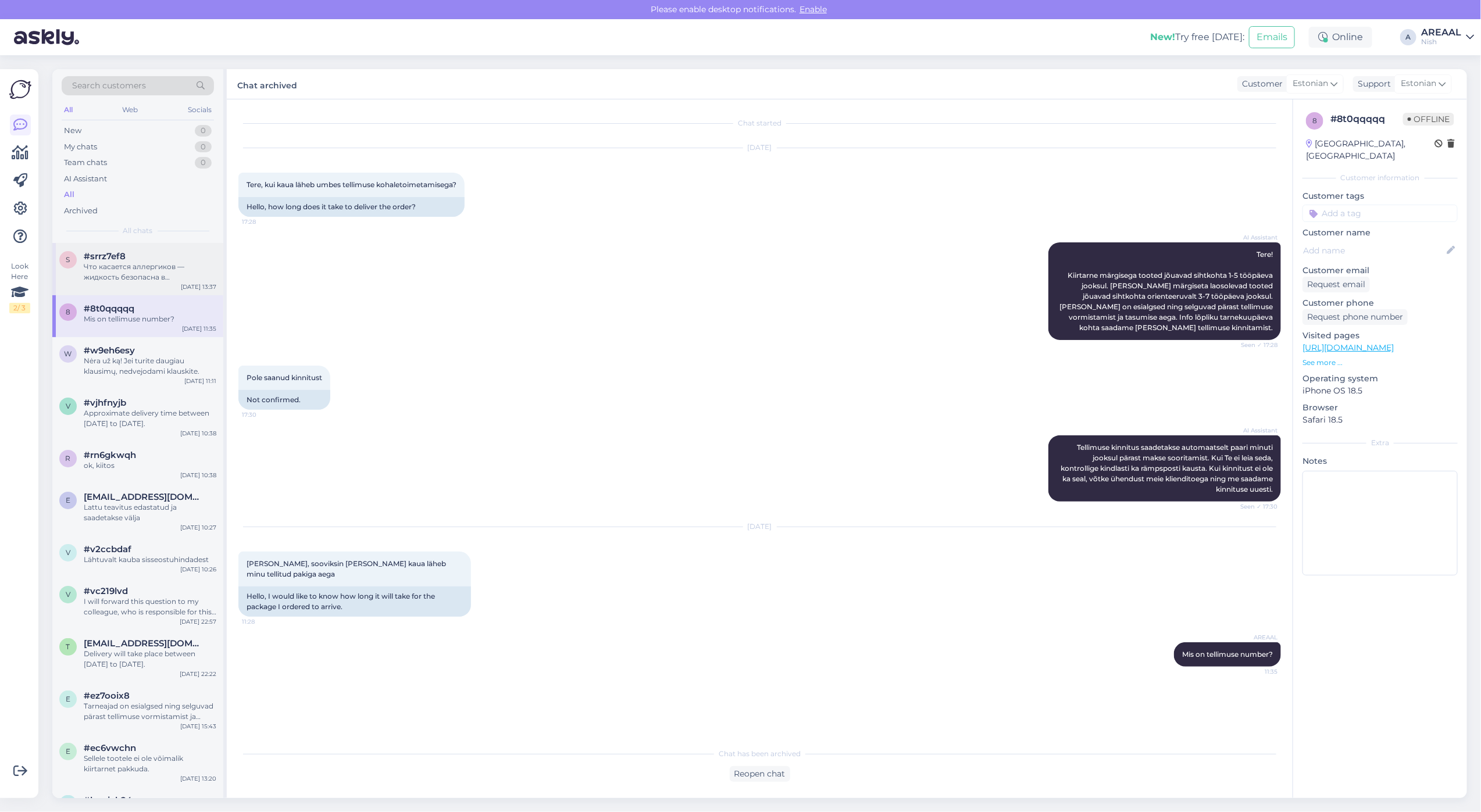
click at [158, 279] on div "Что касается аллергиков — жидкость безопасна в использовании и не содержит отду…" at bounding box center [150, 272] width 133 height 21
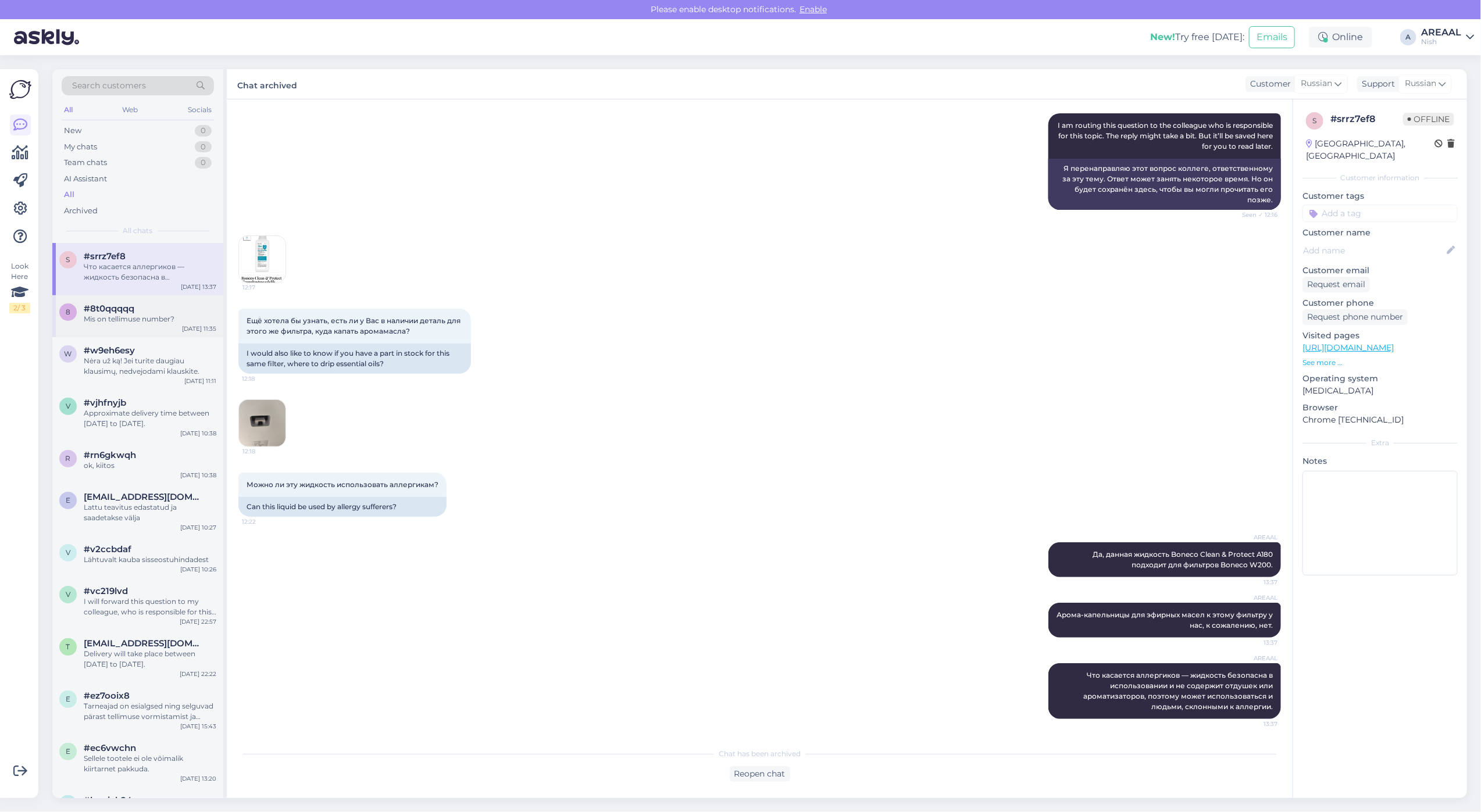
click at [153, 326] on div "8 #8t0qqqqq Mis on tellimuse number? Sep 26 11:35" at bounding box center [138, 316] width 171 height 42
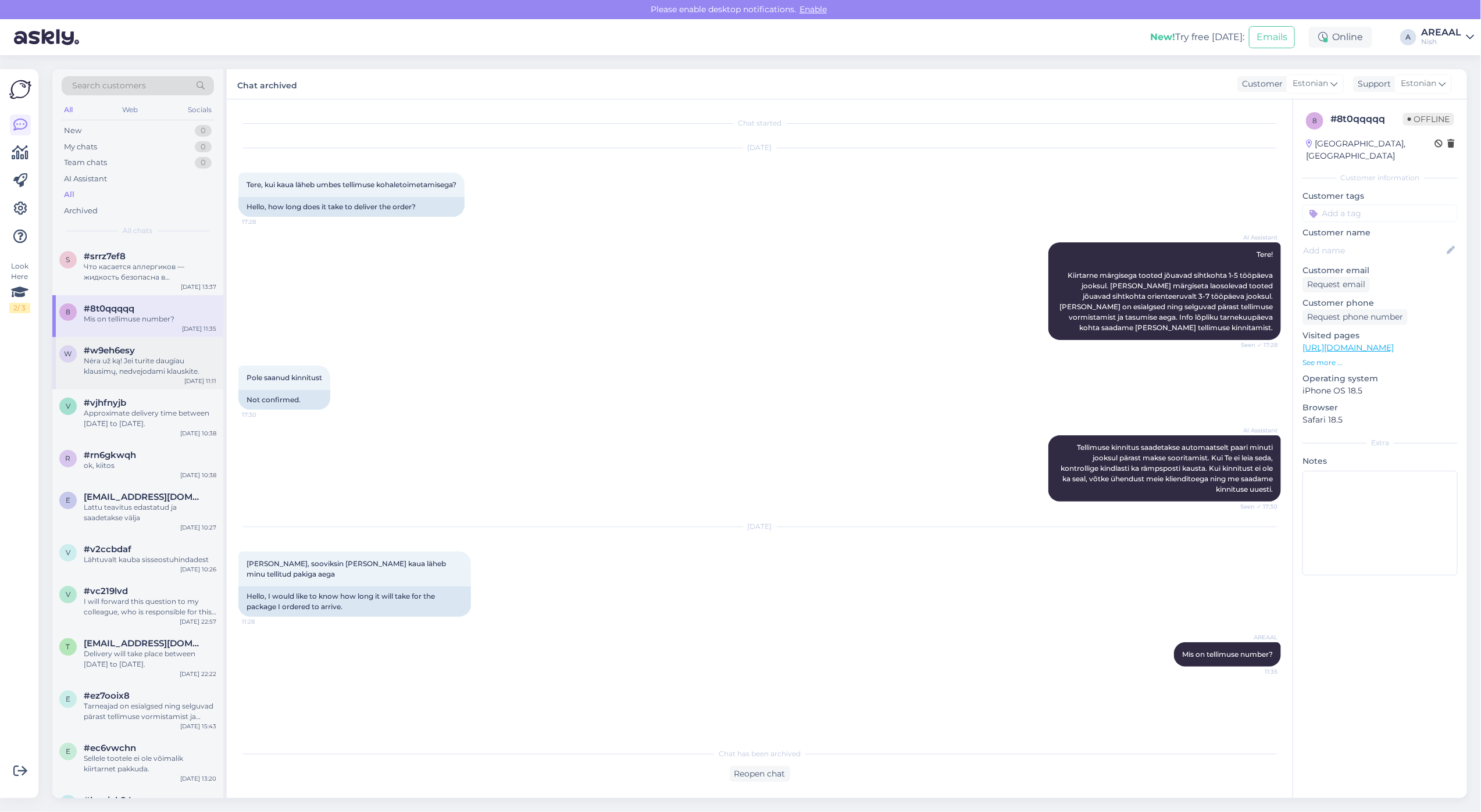
click at [150, 373] on div "Nėra už ką! Jei turite daugiau klausimų, nedvejodami klauskite." at bounding box center [150, 367] width 133 height 21
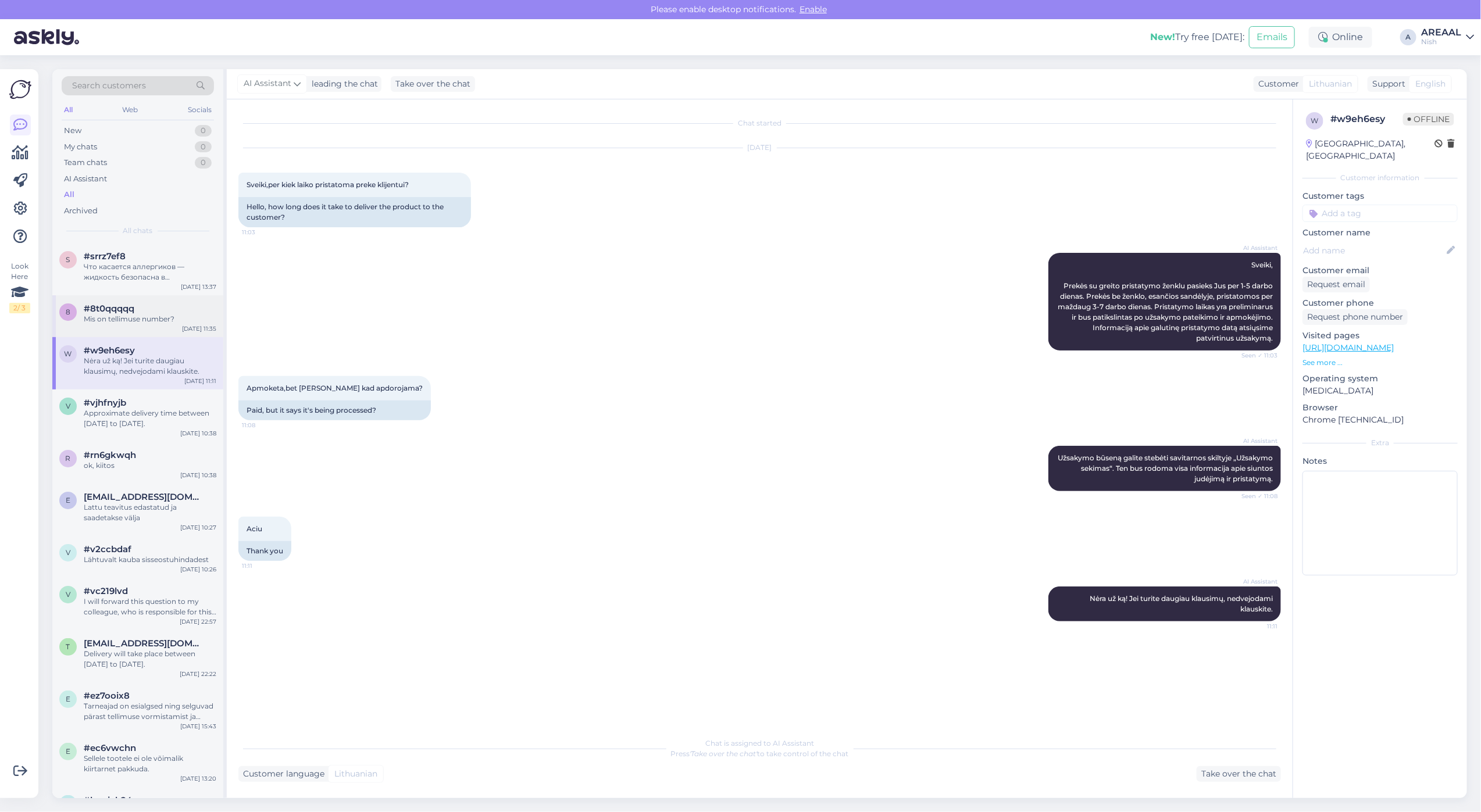
click at [145, 309] on div "#8t0qqqqq" at bounding box center [150, 308] width 133 height 11
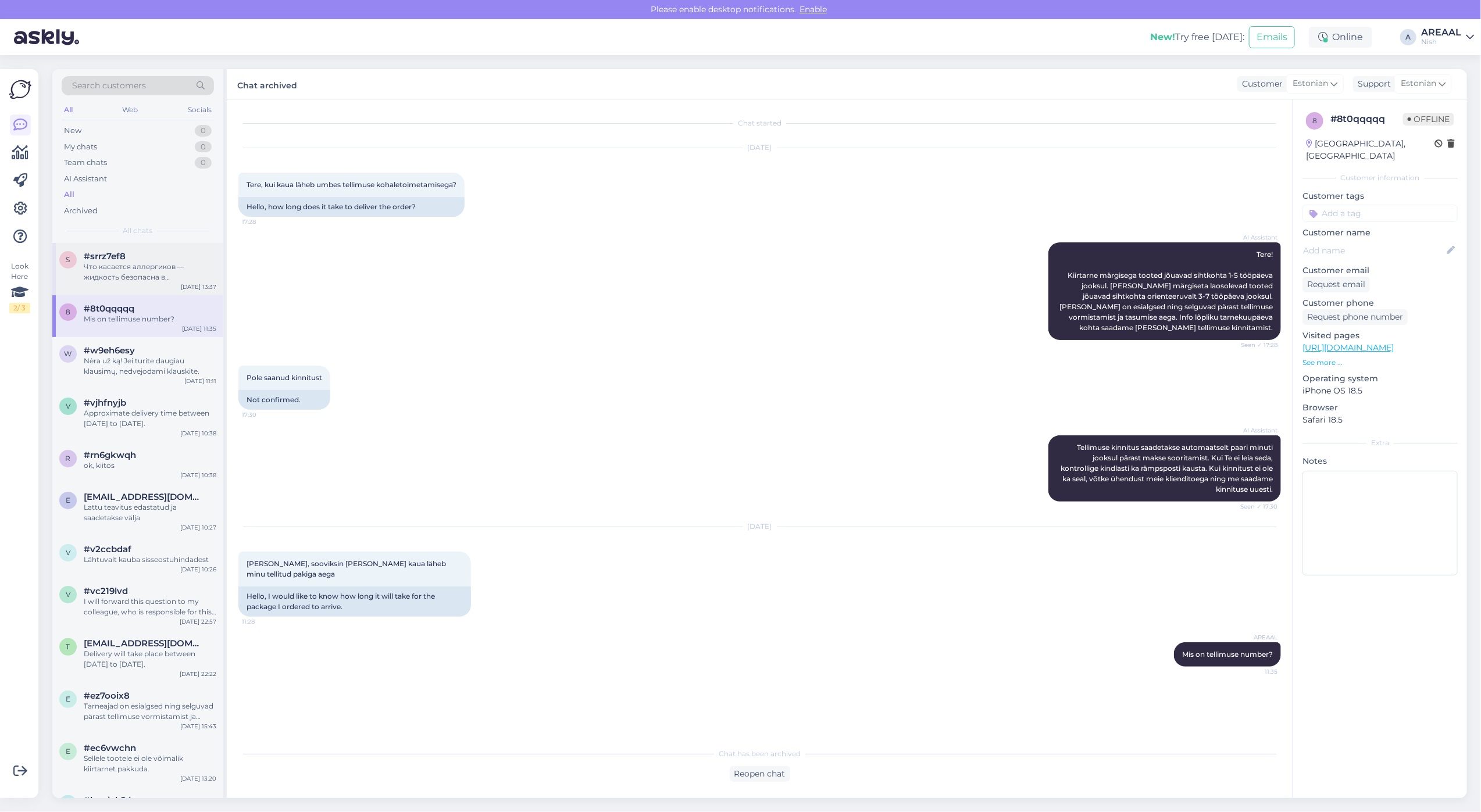
click at [157, 284] on div "s #srrz7ef8 Что касается аллергиков — жидкость безопасна в использовании и не с…" at bounding box center [138, 269] width 171 height 52
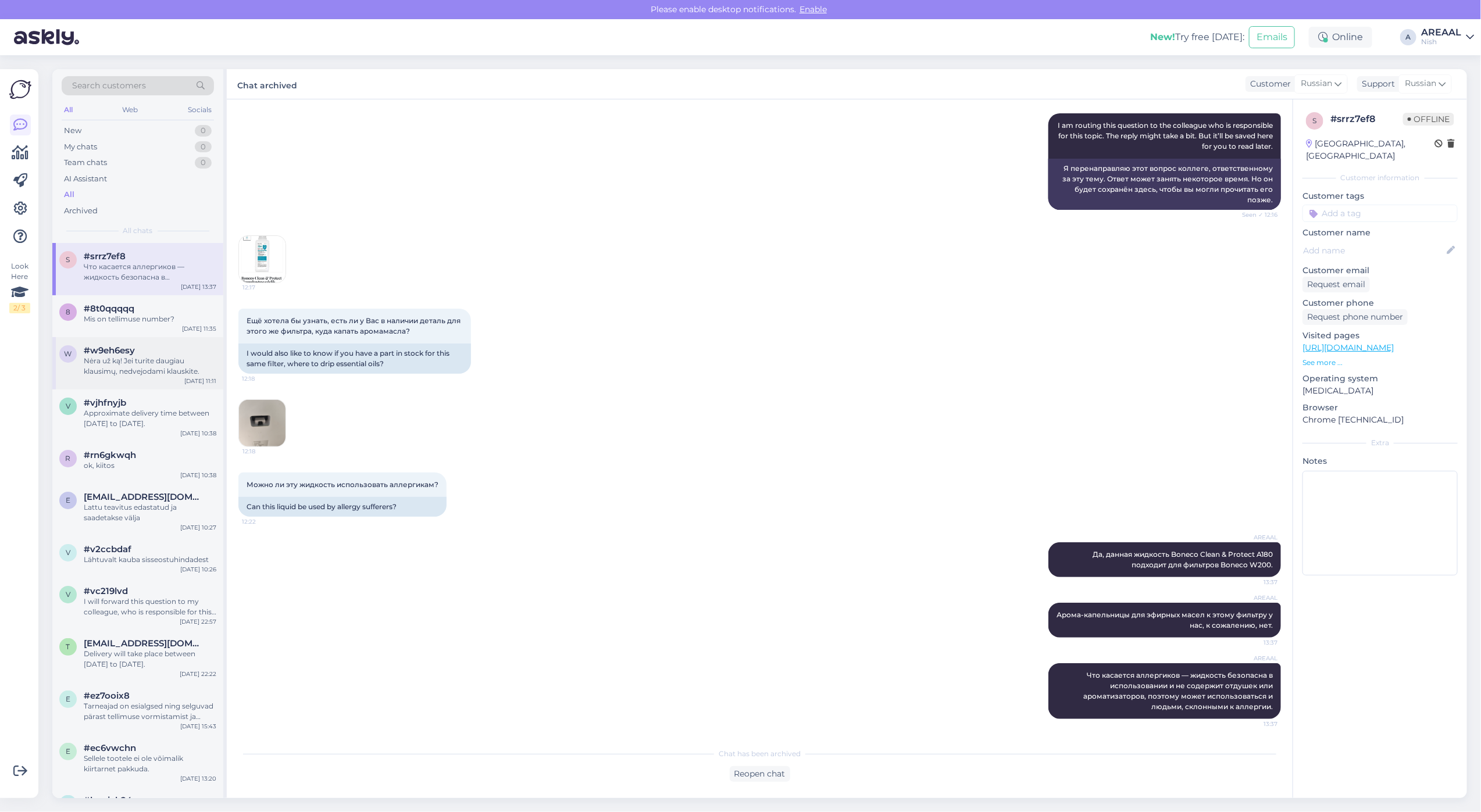
click at [158, 361] on div "Nėra už ką! Jei turite daugiau klausimų, nedvejodami klauskite." at bounding box center [150, 367] width 133 height 21
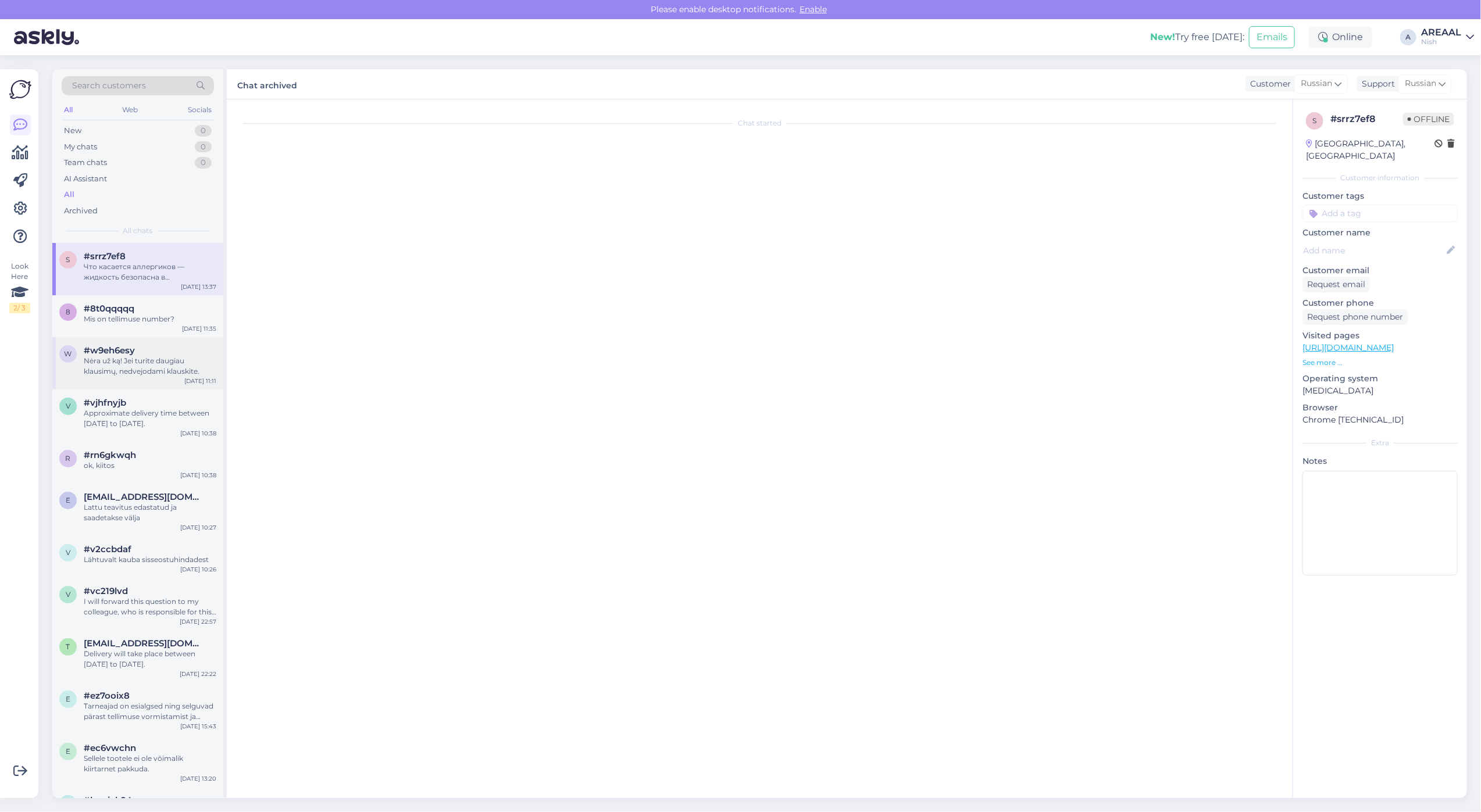
scroll to position [0, 0]
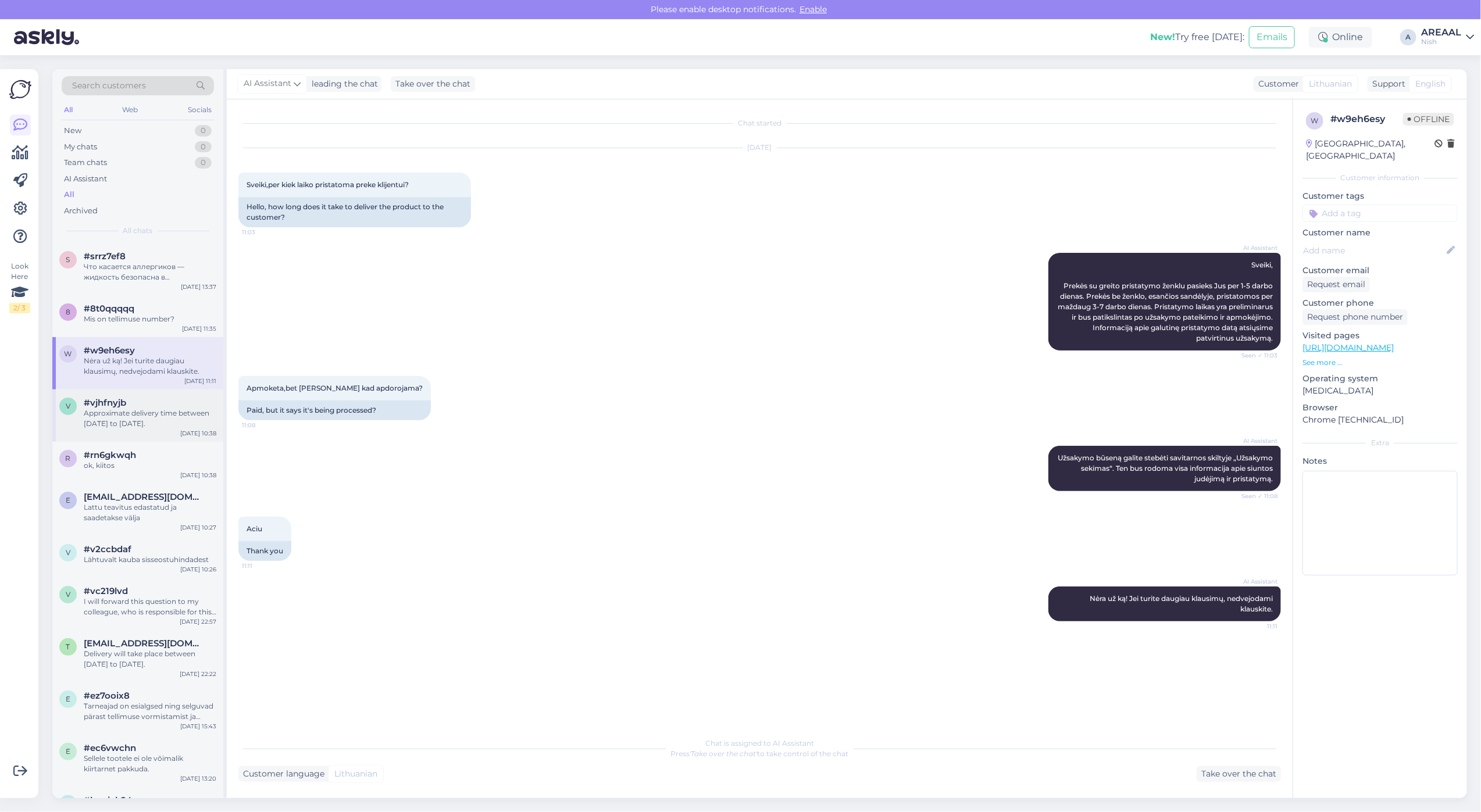
click at [143, 407] on div "#vjhfnyjb" at bounding box center [150, 403] width 133 height 11
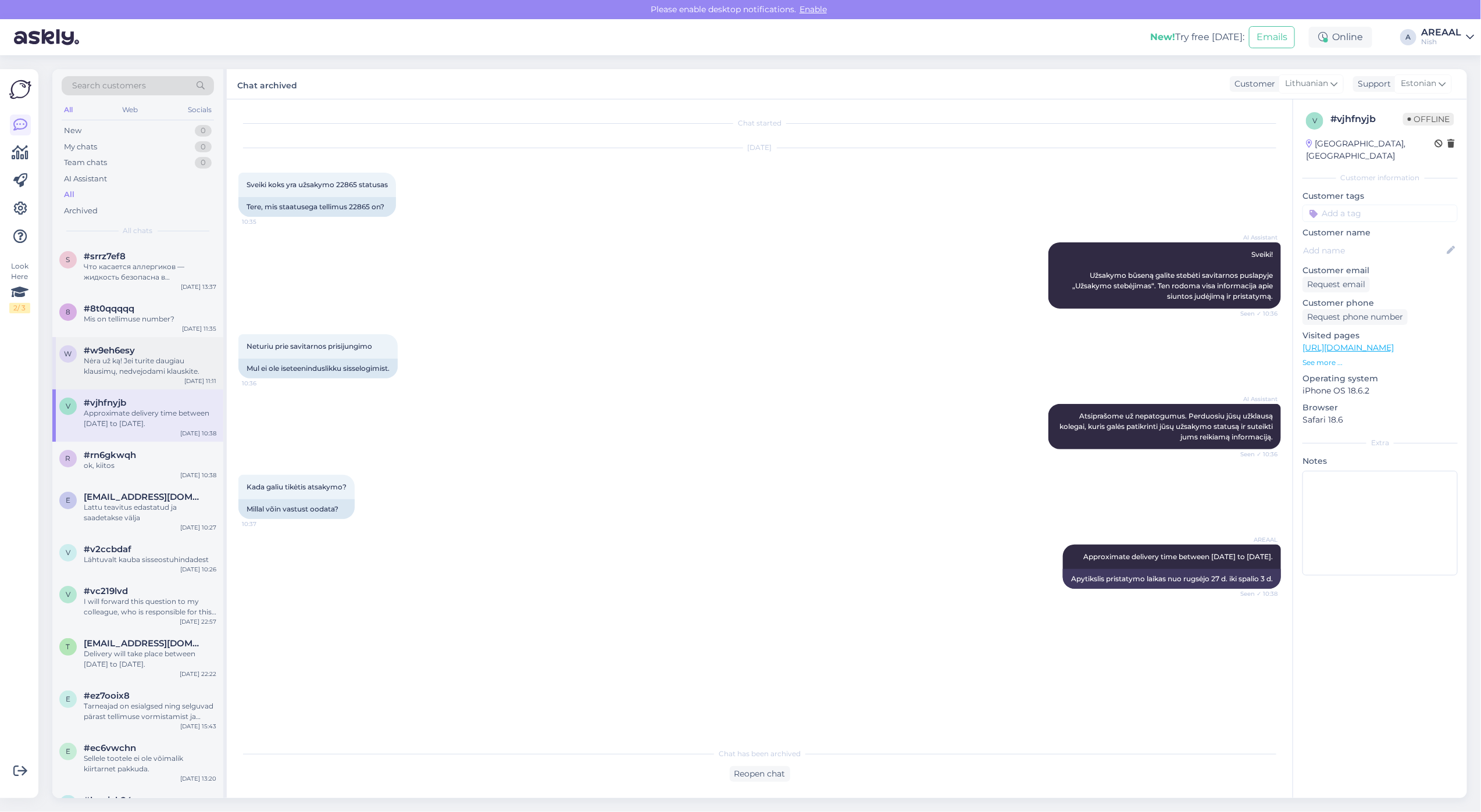
click at [154, 370] on div "Nėra už ką! Jei turite daugiau klausimų, nedvejodami klauskite." at bounding box center [150, 367] width 133 height 21
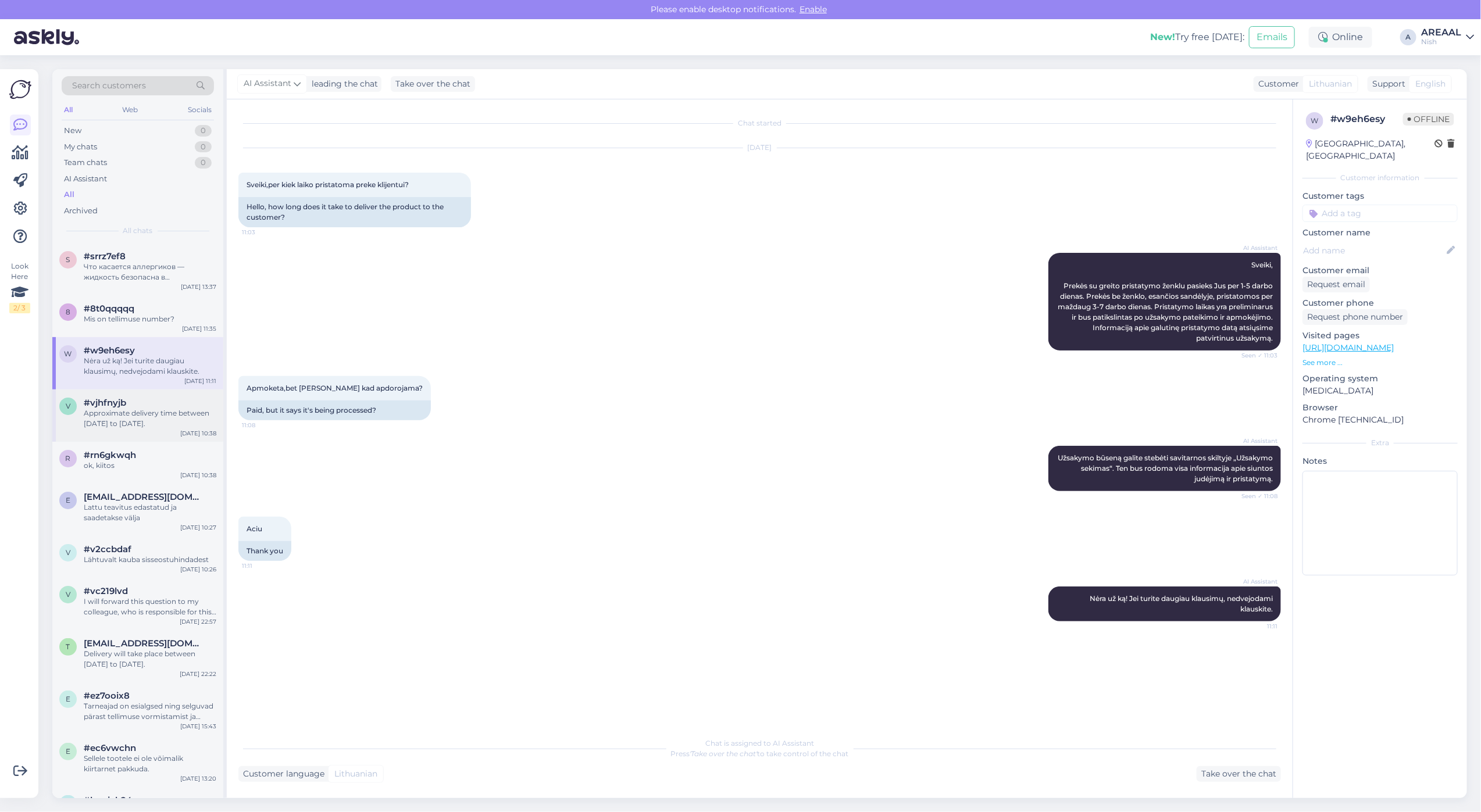
click at [154, 404] on div "#vjhfnyjb" at bounding box center [150, 403] width 133 height 11
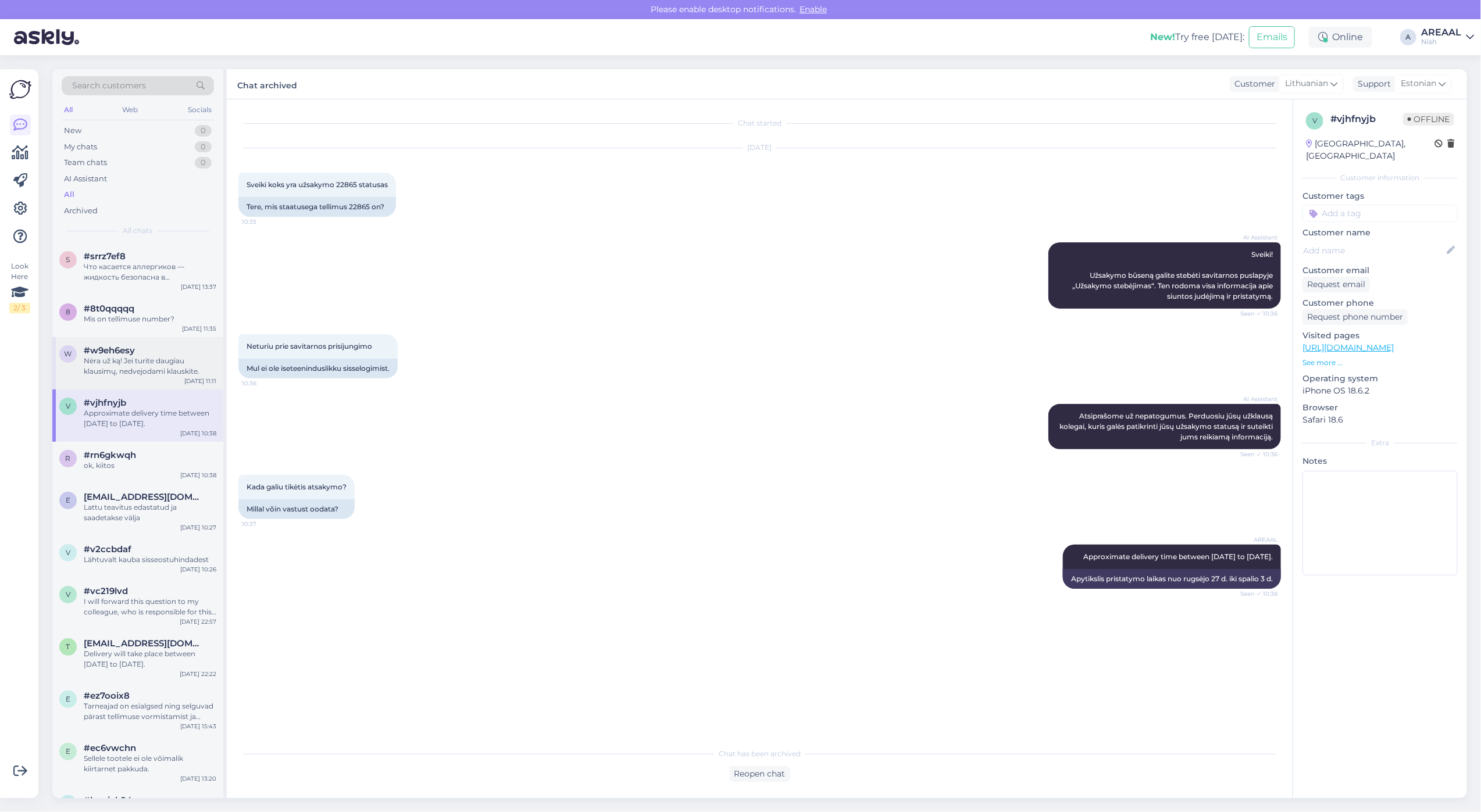
click at [154, 362] on div "Nėra už ką! Jei turite daugiau klausimų, nedvejodami klauskite." at bounding box center [150, 367] width 133 height 21
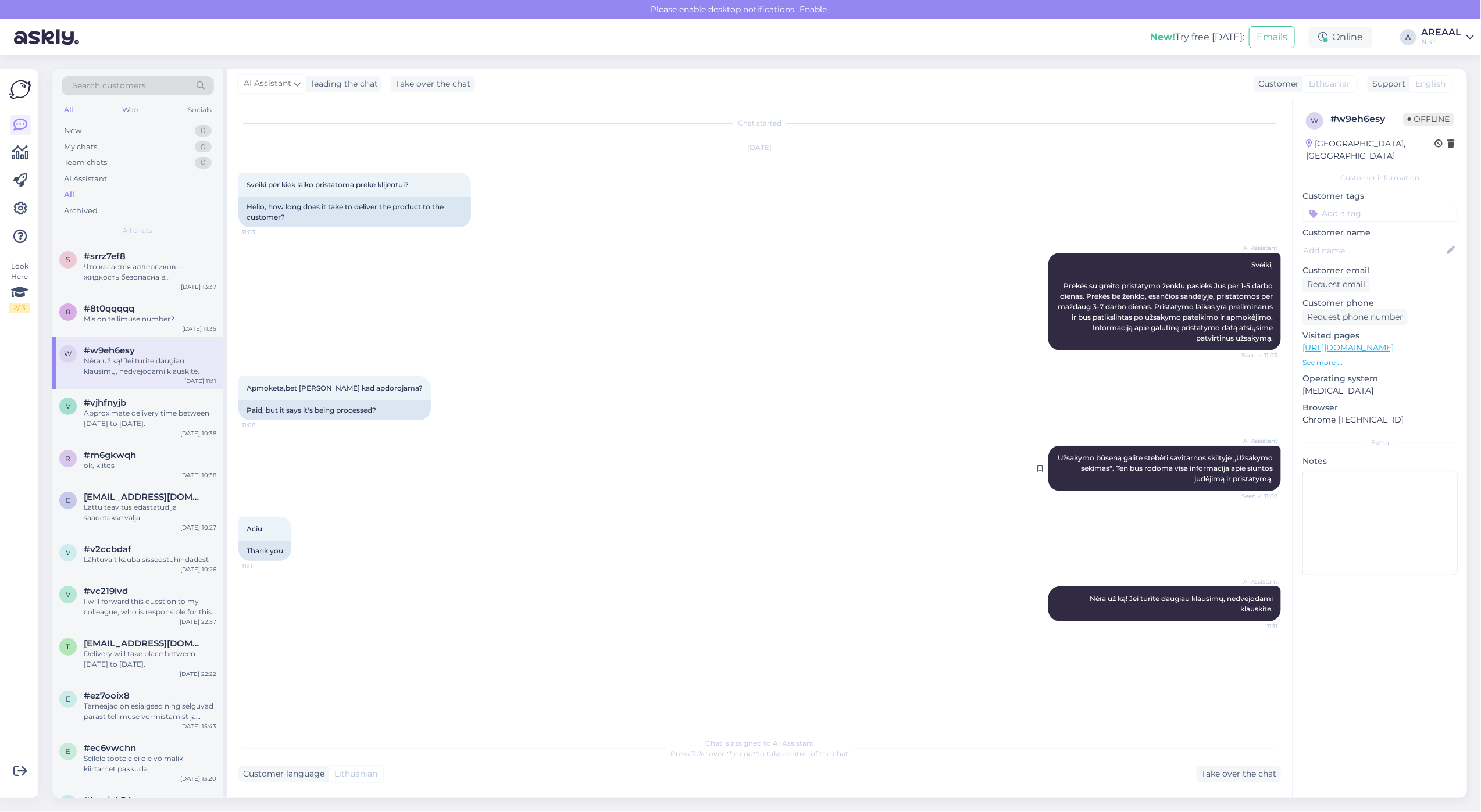
click at [1201, 477] on span "Užsakymo būseną galite stebėti savitarnos skiltyje „Užsakymo sekimas“. Ten bus …" at bounding box center [1166, 468] width 217 height 30
copy div "Užsakymo būseną galite stebėti savitarnos skiltyje „Užsakymo sekimas“. Ten bus …"
click at [181, 426] on div "Approximate delivery time between 27 september to 03 october." at bounding box center [150, 418] width 133 height 21
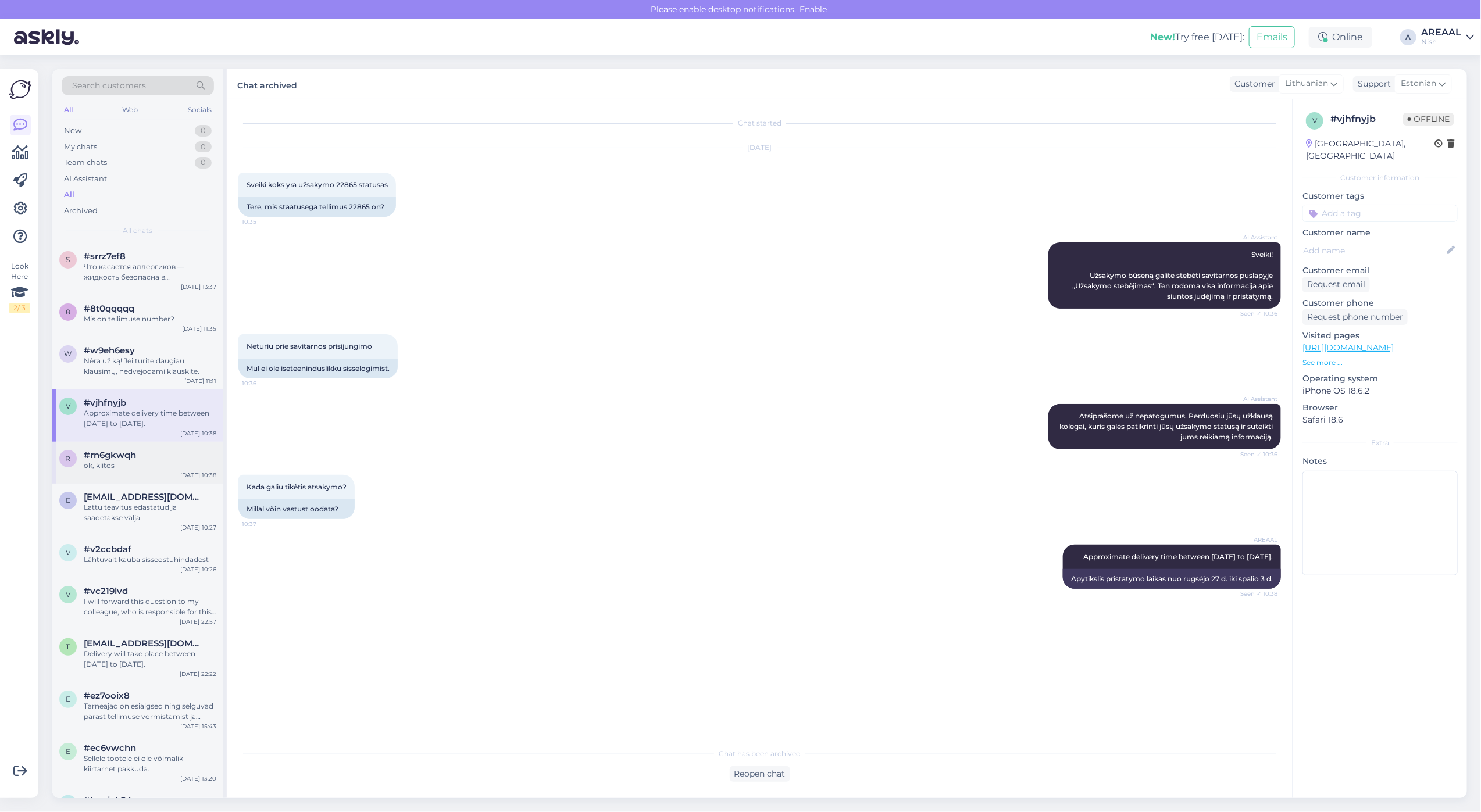
click at [164, 458] on div "#rn6gkwqh" at bounding box center [150, 454] width 133 height 11
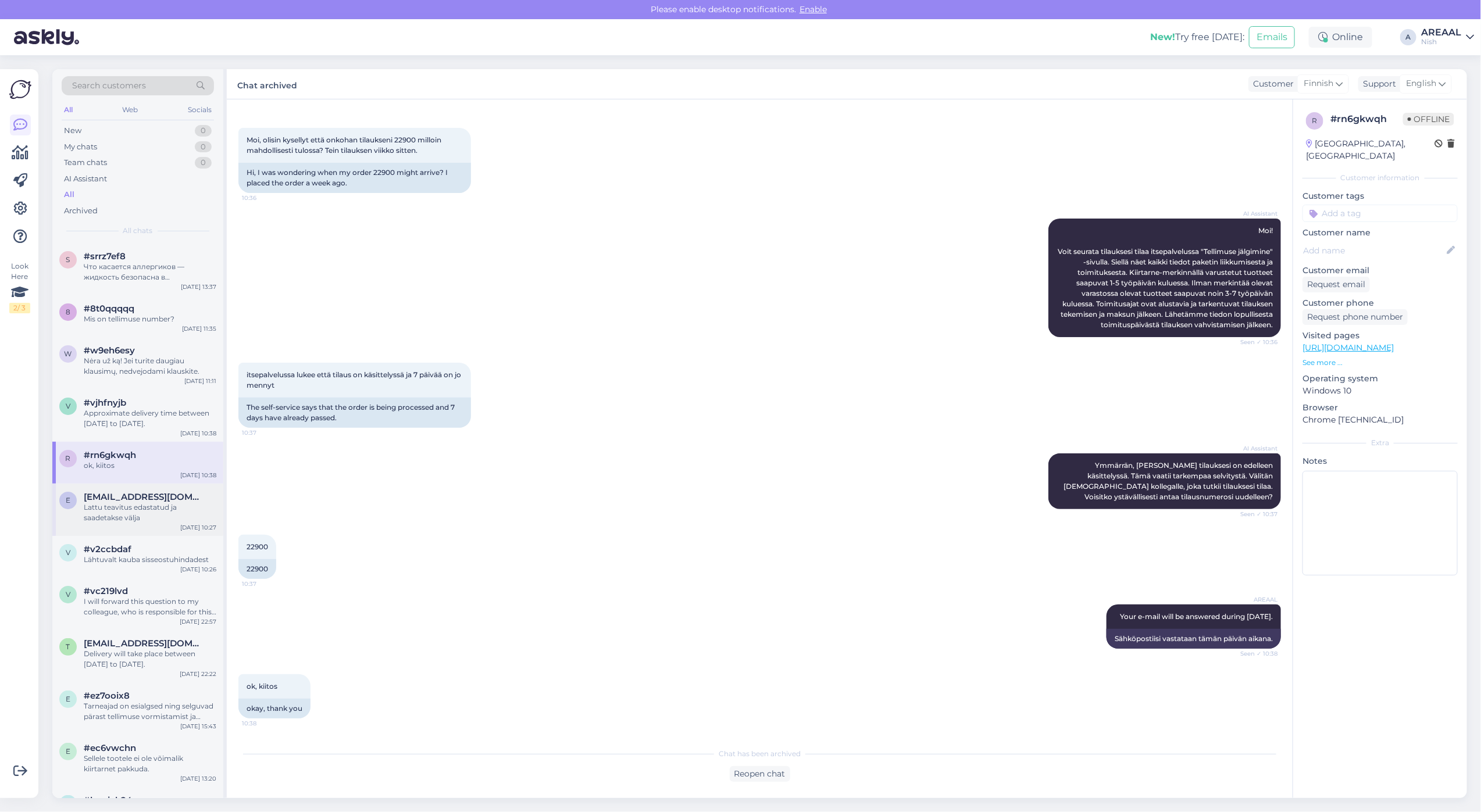
click at [164, 515] on div "Lattu teavitus edastatud ja saadetakse välja" at bounding box center [150, 513] width 133 height 21
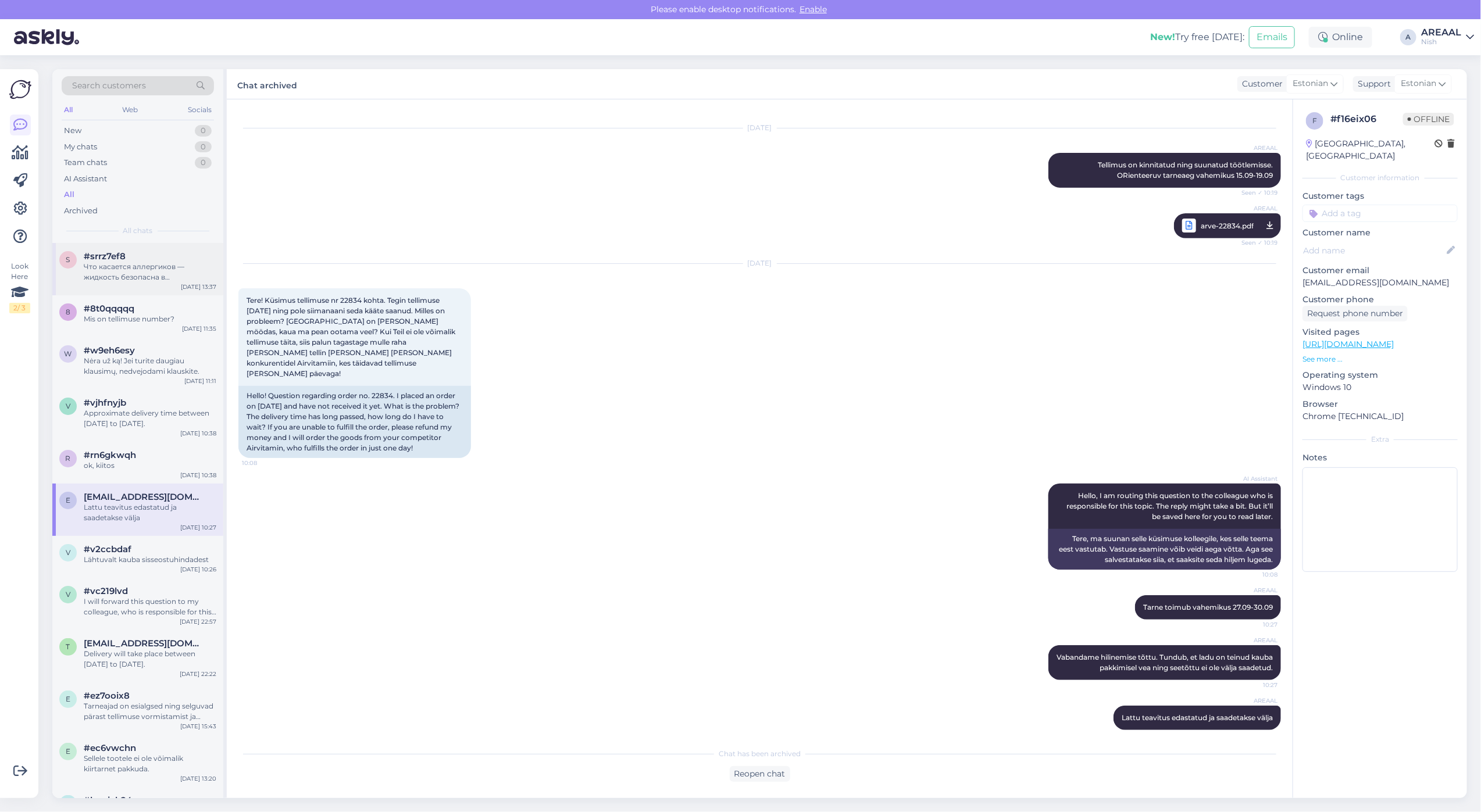
click at [153, 262] on div "Что касается аллергиков — жидкость безопасна в использовании и не содержит отду…" at bounding box center [150, 272] width 133 height 21
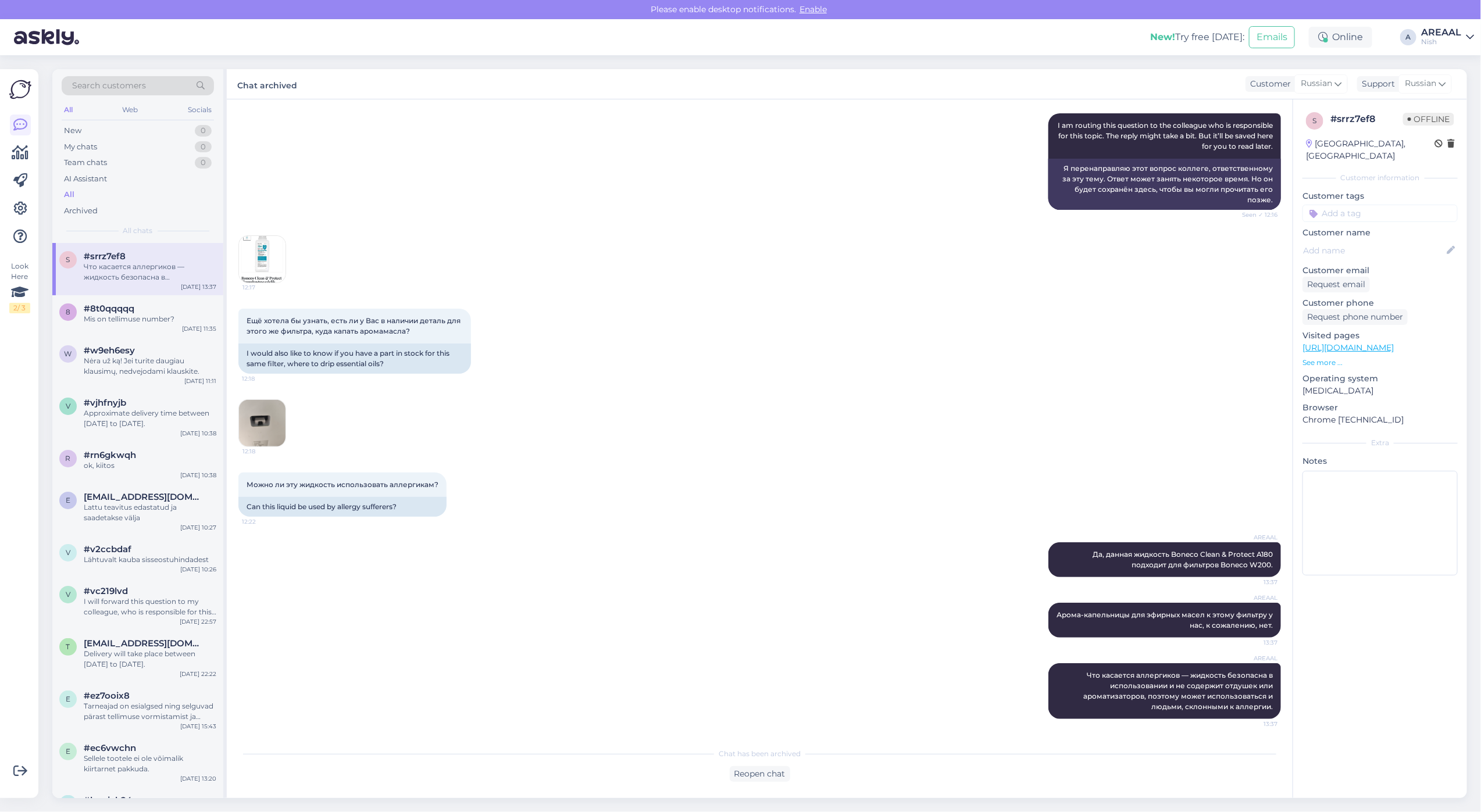
click at [1449, 39] on div "Nish" at bounding box center [1441, 41] width 40 height 9
click at [1448, 53] on div "Areaal Open" at bounding box center [1403, 65] width 143 height 25
click at [1451, 59] on button "Open" at bounding box center [1448, 65] width 33 height 18
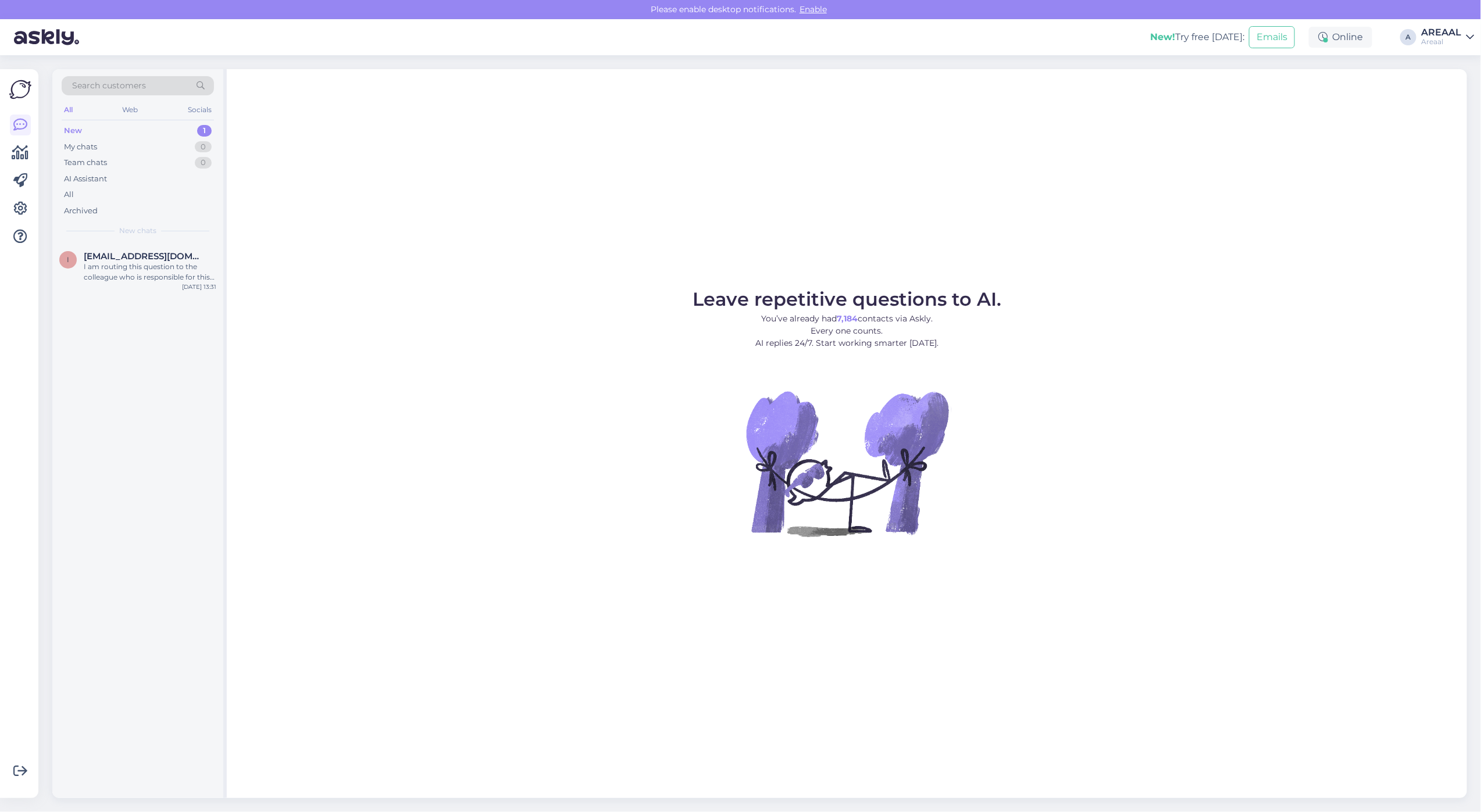
click at [1049, 198] on div "Leave repetitive questions to AI. You’ve already had 7,184 contacts via Askly. …" at bounding box center [846, 433] width 1240 height 729
click at [101, 275] on div "I am routing this question to the colleague who is responsible for this topic. …" at bounding box center [150, 272] width 133 height 21
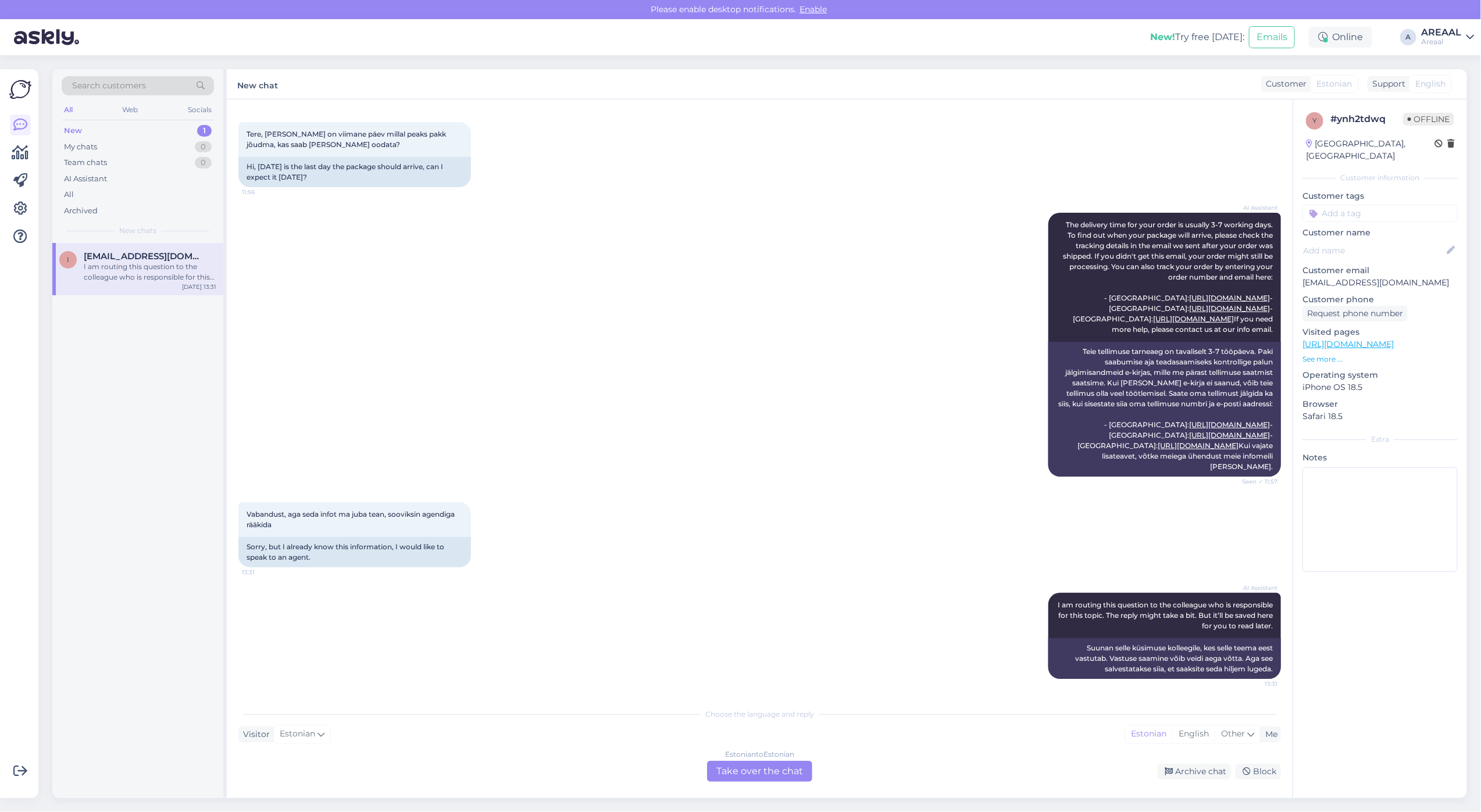
click at [747, 763] on div "Estonian to Estonian Take over the chat" at bounding box center [760, 772] width 105 height 21
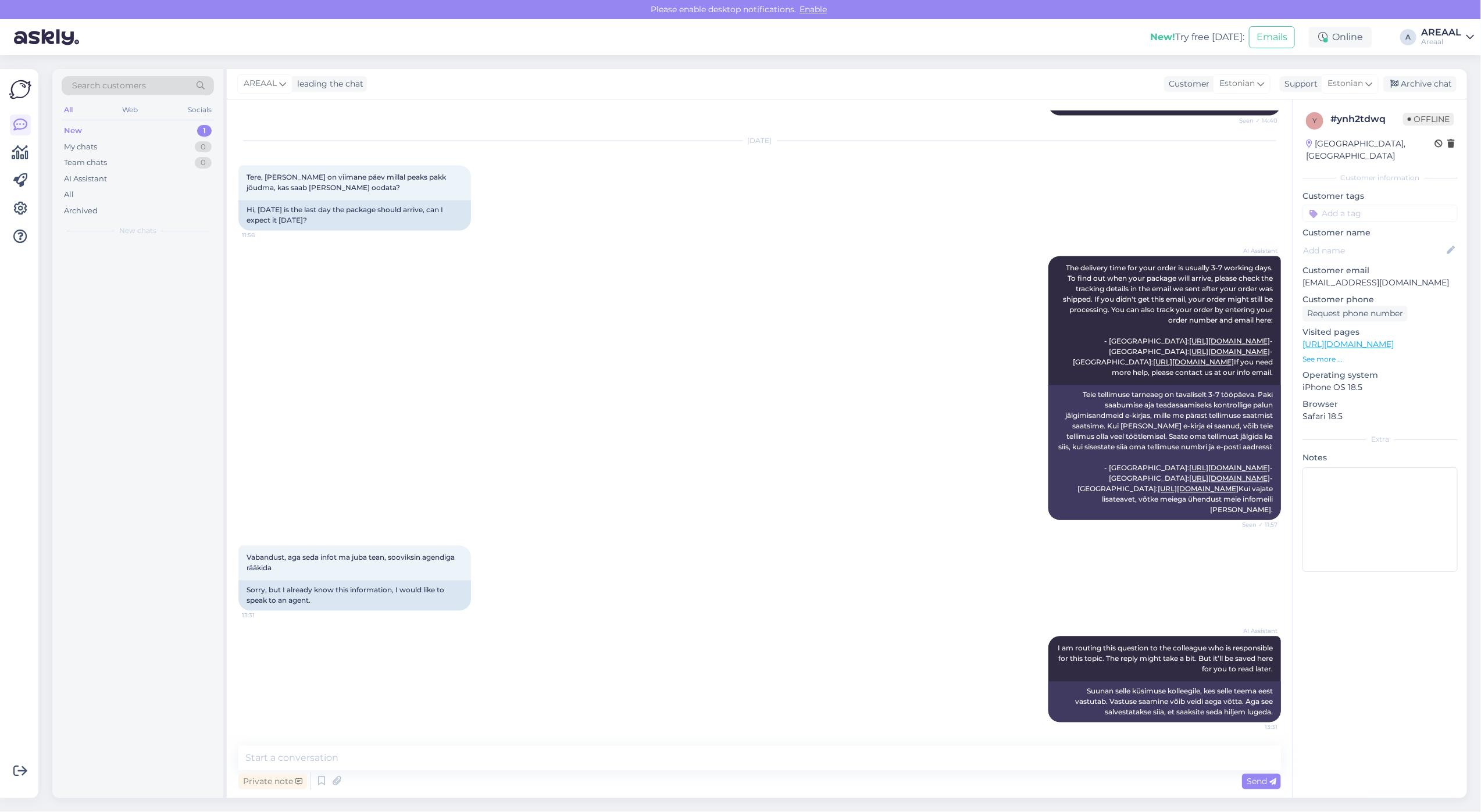
scroll to position [1492, 0]
click at [746, 770] on div "Private note Send" at bounding box center [760, 781] width 1042 height 22
click at [749, 755] on textarea at bounding box center [760, 758] width 1042 height 25
type textarea "Tere! Kui soovite tarneaja või tellimuse kohta infot küsida, siis palun saatke …"
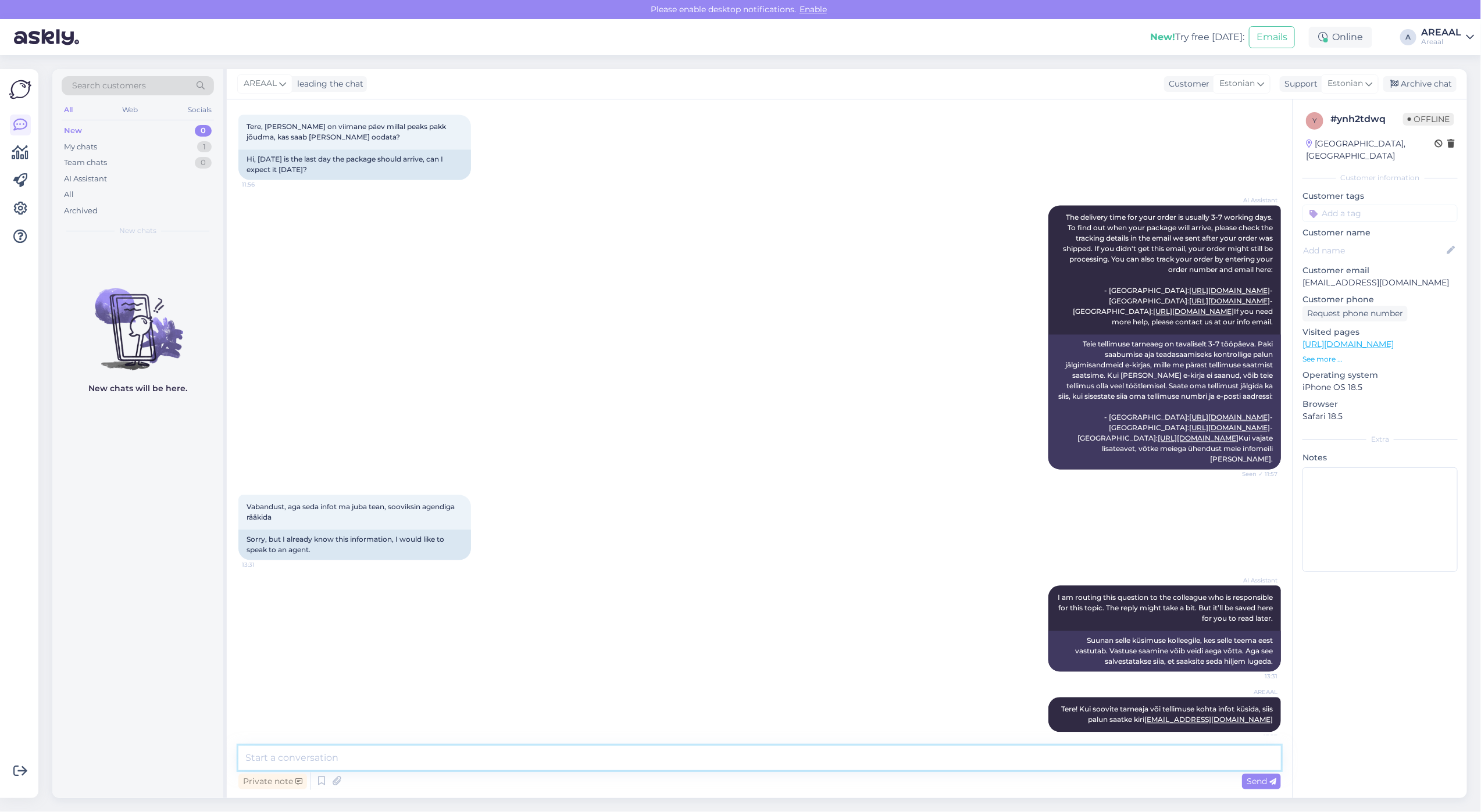
scroll to position [1553, 0]
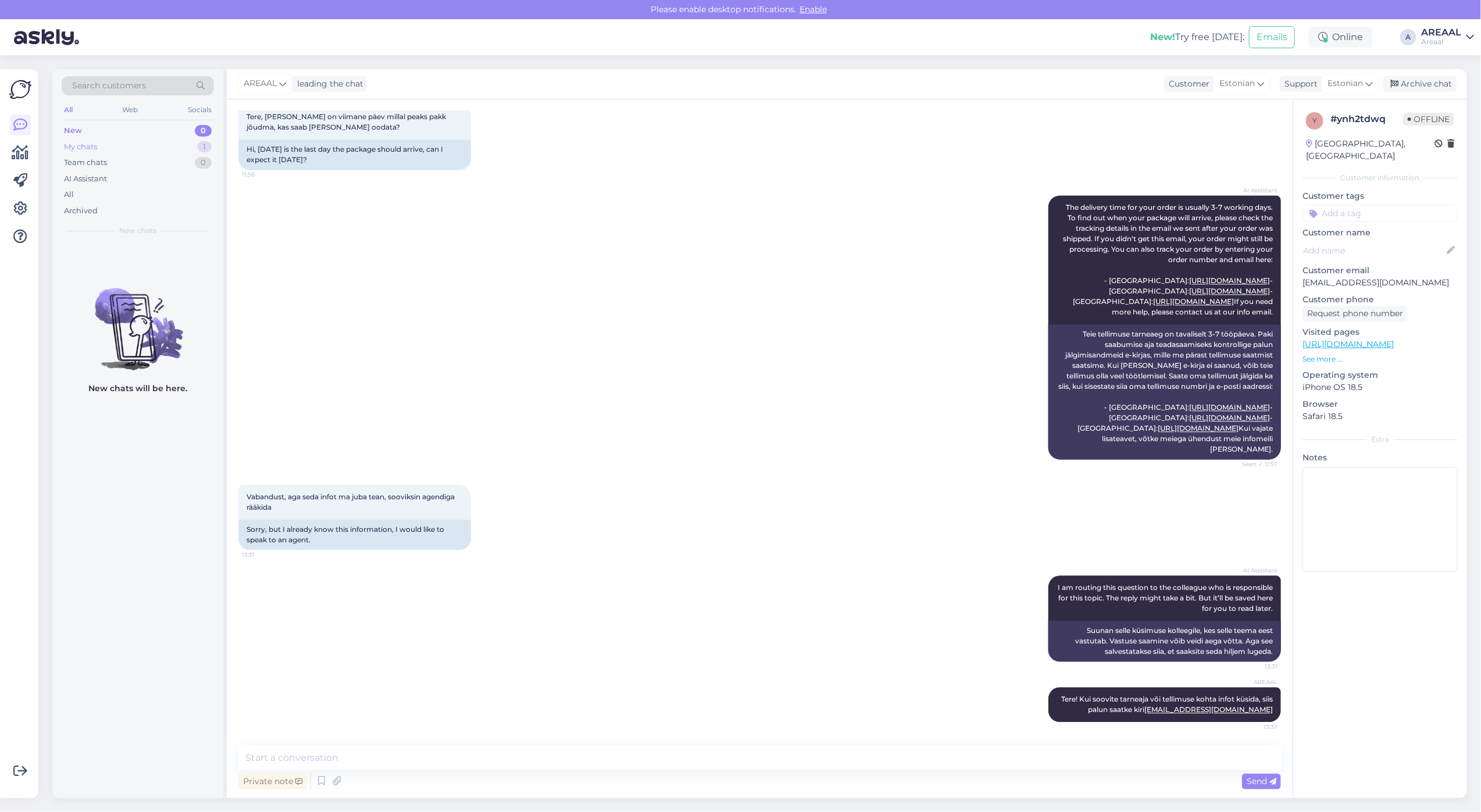
click at [190, 147] on div "My chats 1" at bounding box center [138, 147] width 153 height 16
click at [176, 247] on div "I Iris.juhani@gmail.com Tere! Kui soovite tarneaja või tellimuse kohta infot kü…" at bounding box center [138, 269] width 171 height 52
click at [1434, 89] on div "Archive chat" at bounding box center [1419, 84] width 73 height 16
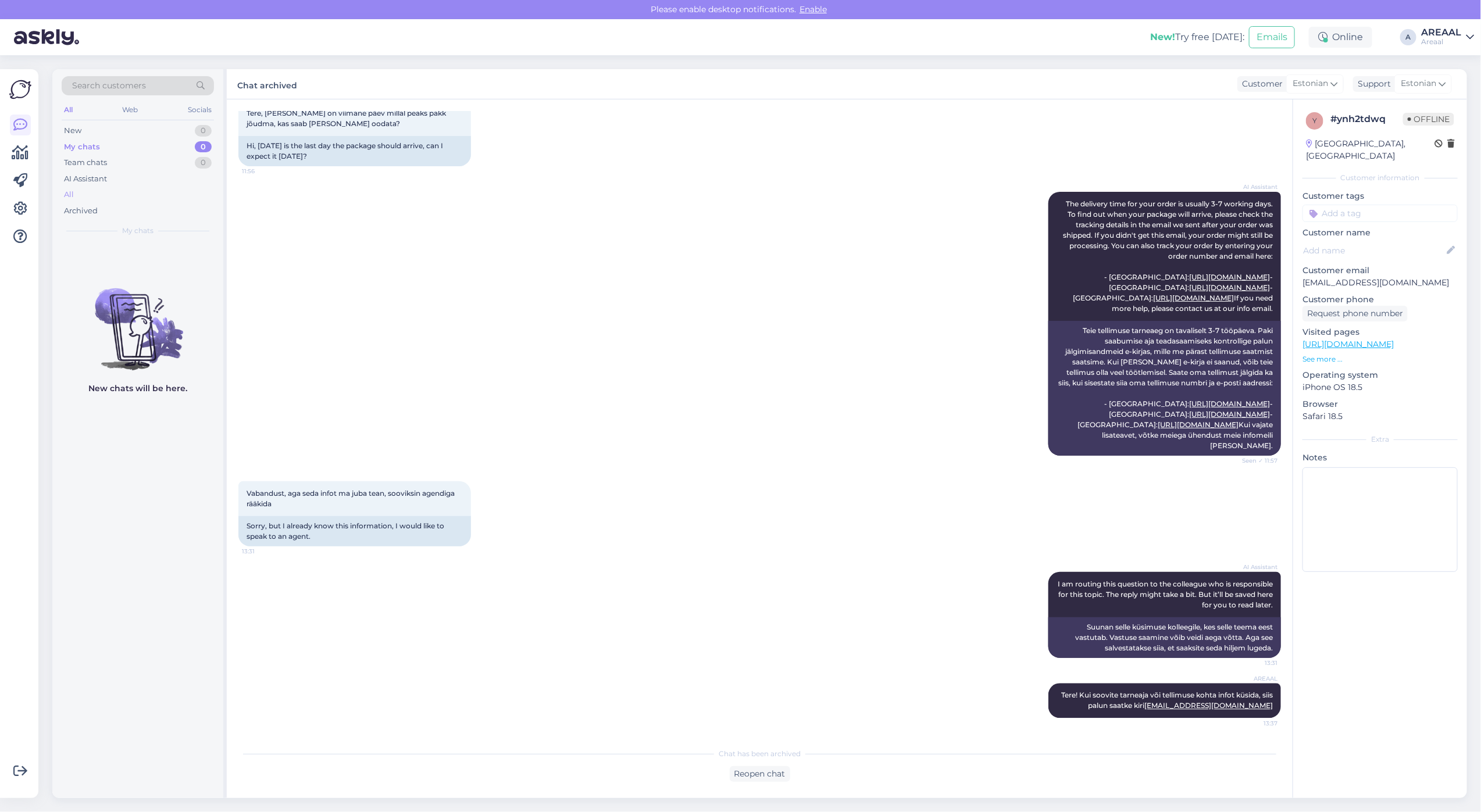
click at [126, 189] on div "All" at bounding box center [138, 194] width 153 height 16
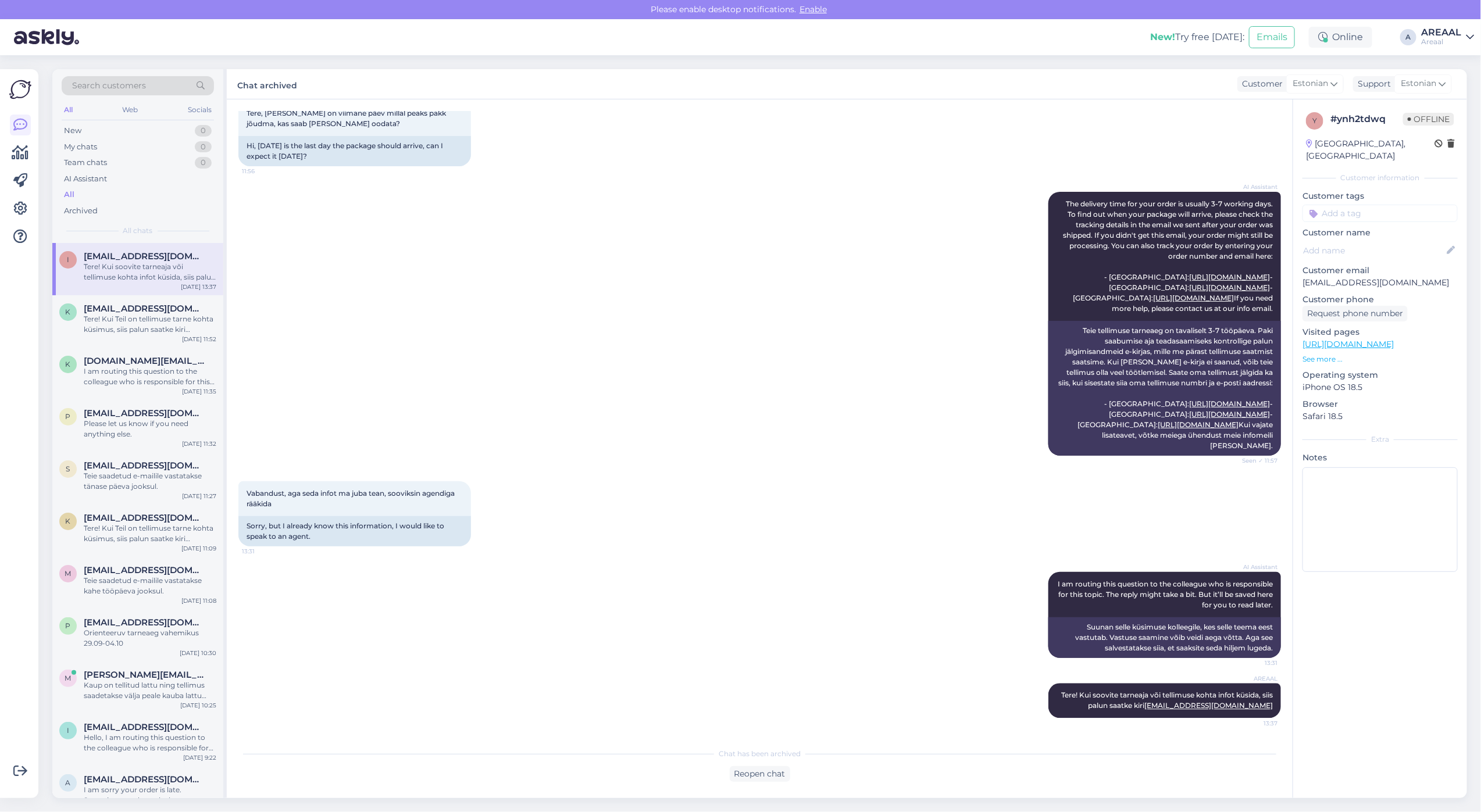
click at [129, 262] on div "Tere! Kui soovite tarneaja või tellimuse kohta infot küsida, siis palun saatke …" at bounding box center [150, 272] width 133 height 21
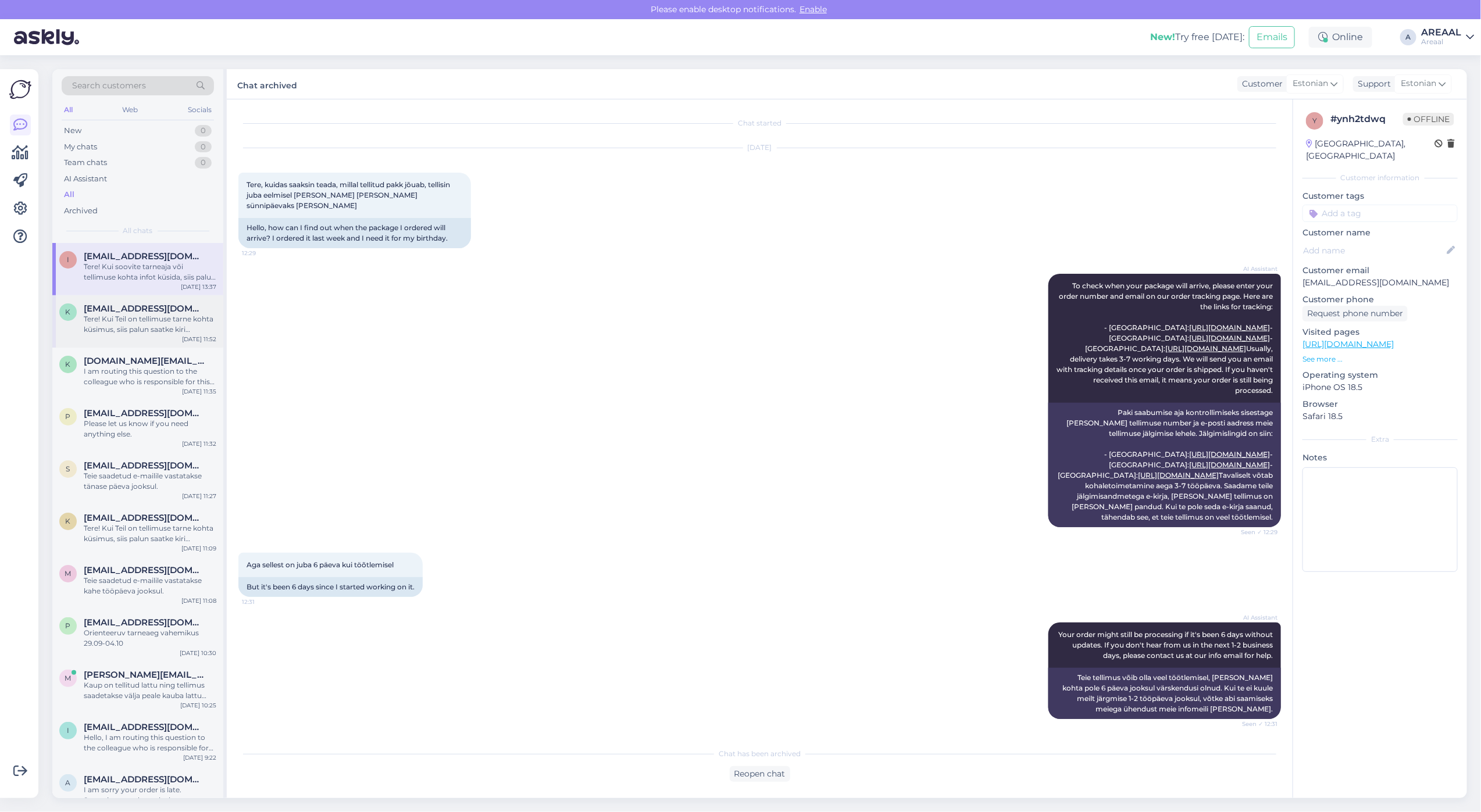
click at [137, 322] on div "Tere! Kui Teil on tellimuse tarne kohta küsimus, siis palun saatke kiri info@ar…" at bounding box center [150, 325] width 133 height 21
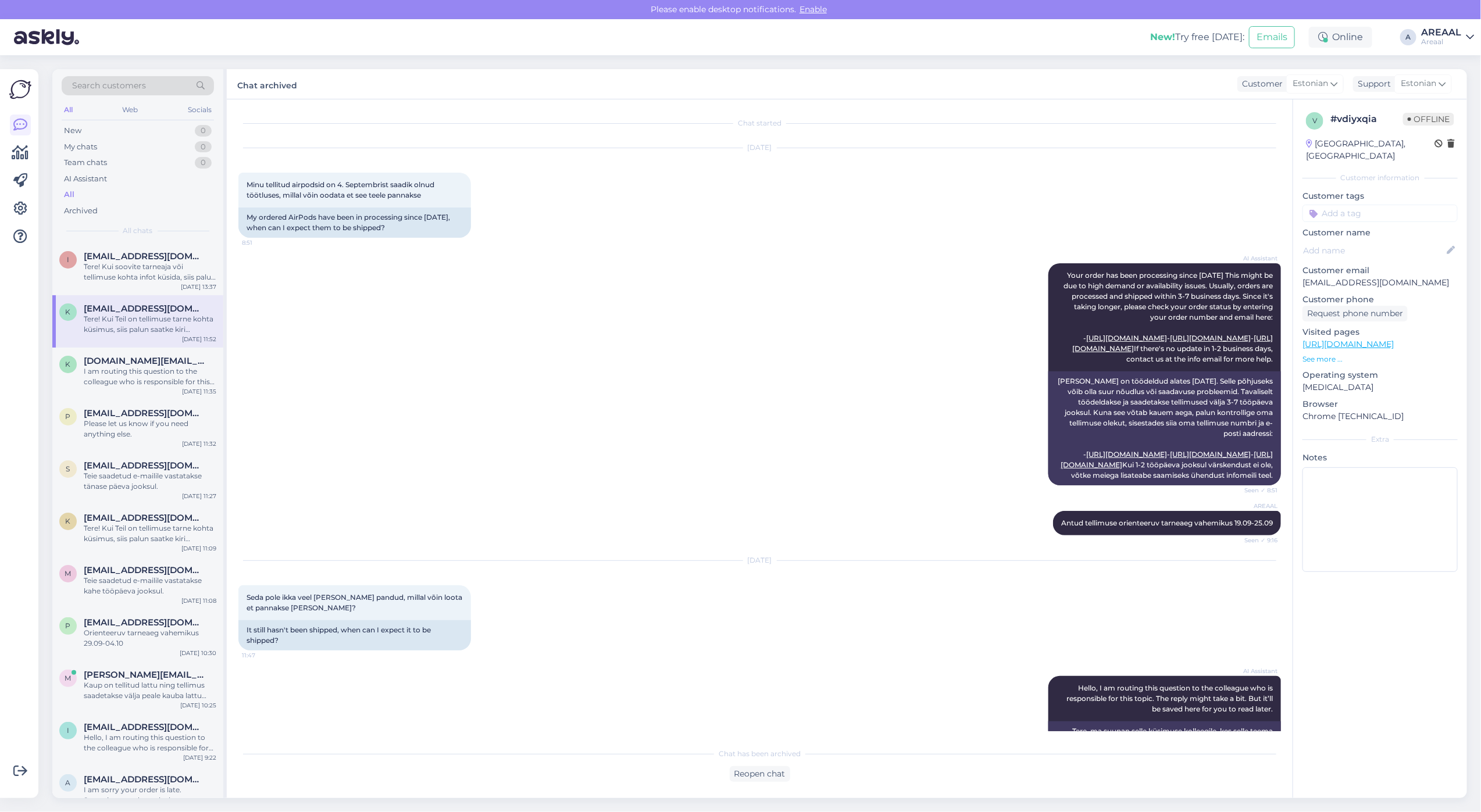
scroll to position [167, 0]
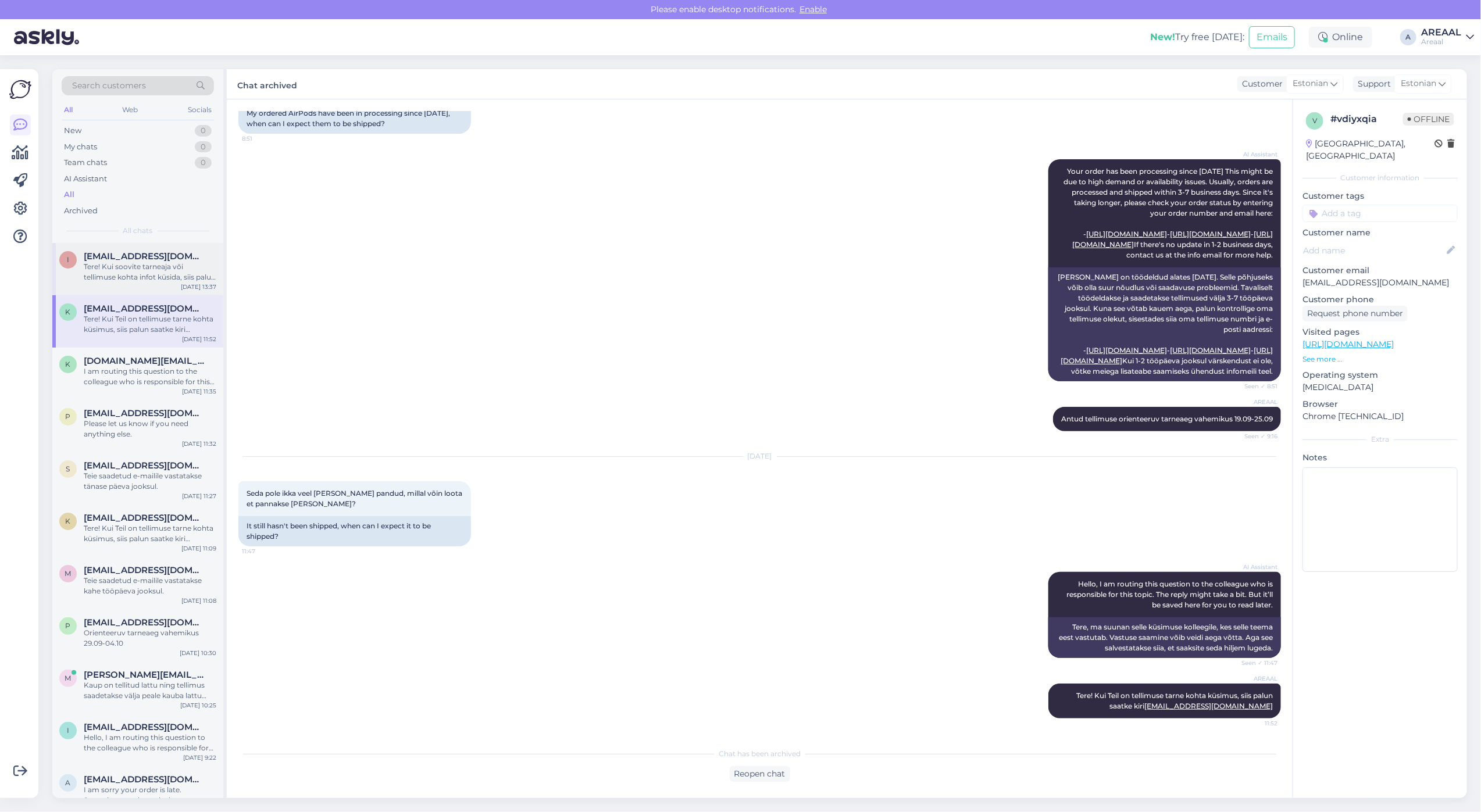
click at [132, 285] on div "I Iris.juhani@gmail.com Tere! Kui soovite tarneaja või tellimuse kohta infot kü…" at bounding box center [138, 269] width 171 height 52
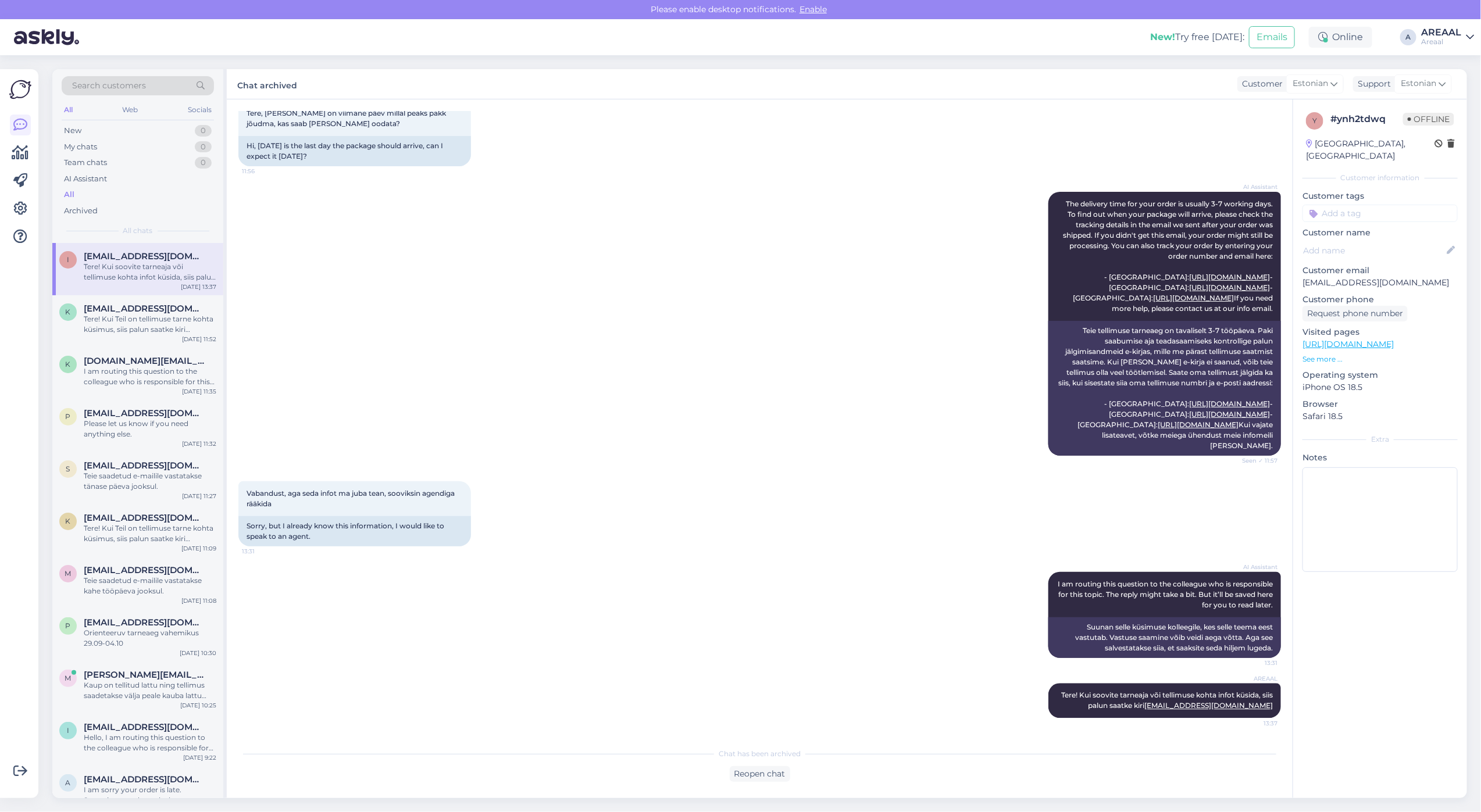
click at [1445, 39] on div "Areaal" at bounding box center [1441, 41] width 40 height 9
click at [1448, 94] on button "Open" at bounding box center [1448, 89] width 33 height 18
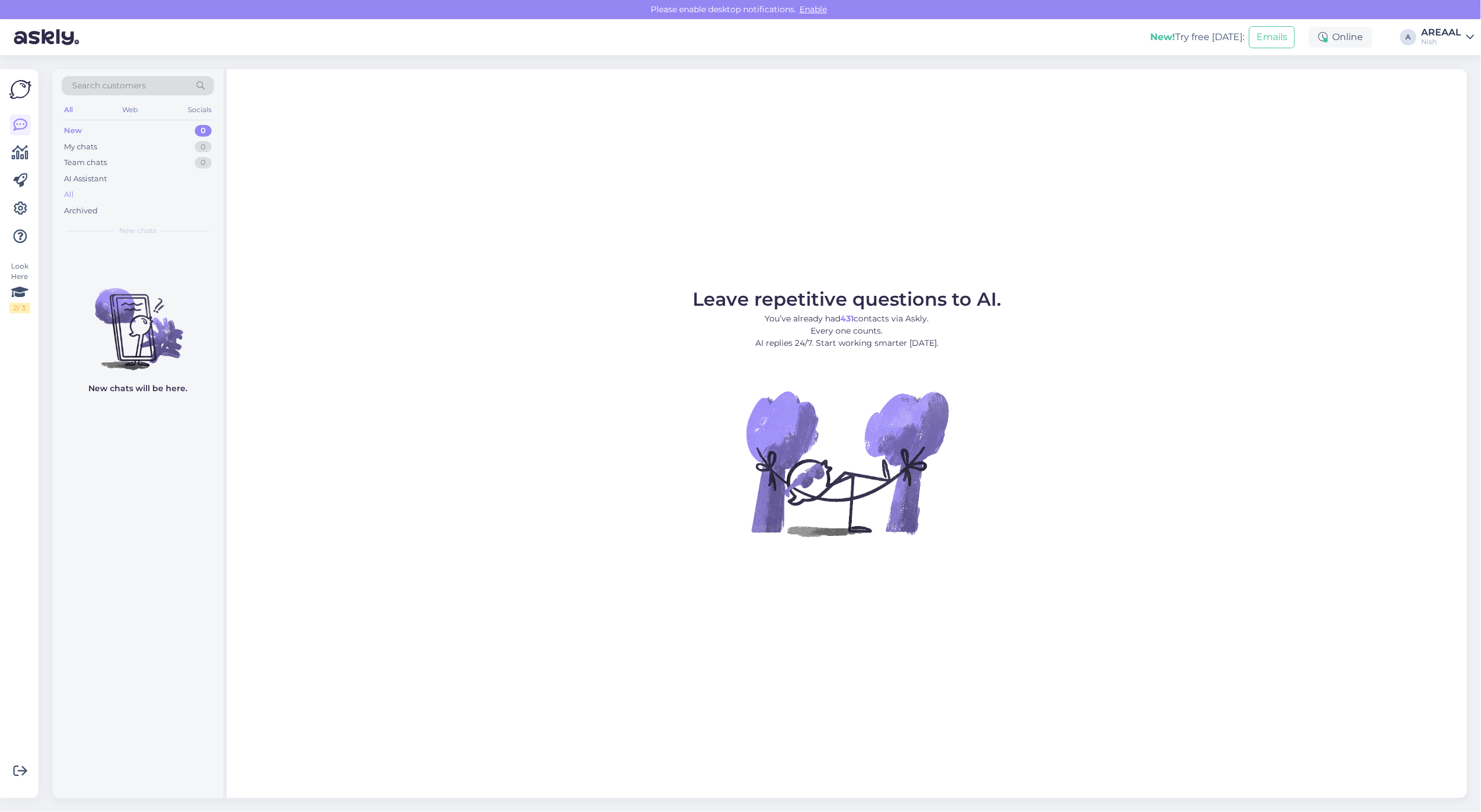
click at [153, 195] on div "All" at bounding box center [138, 194] width 153 height 16
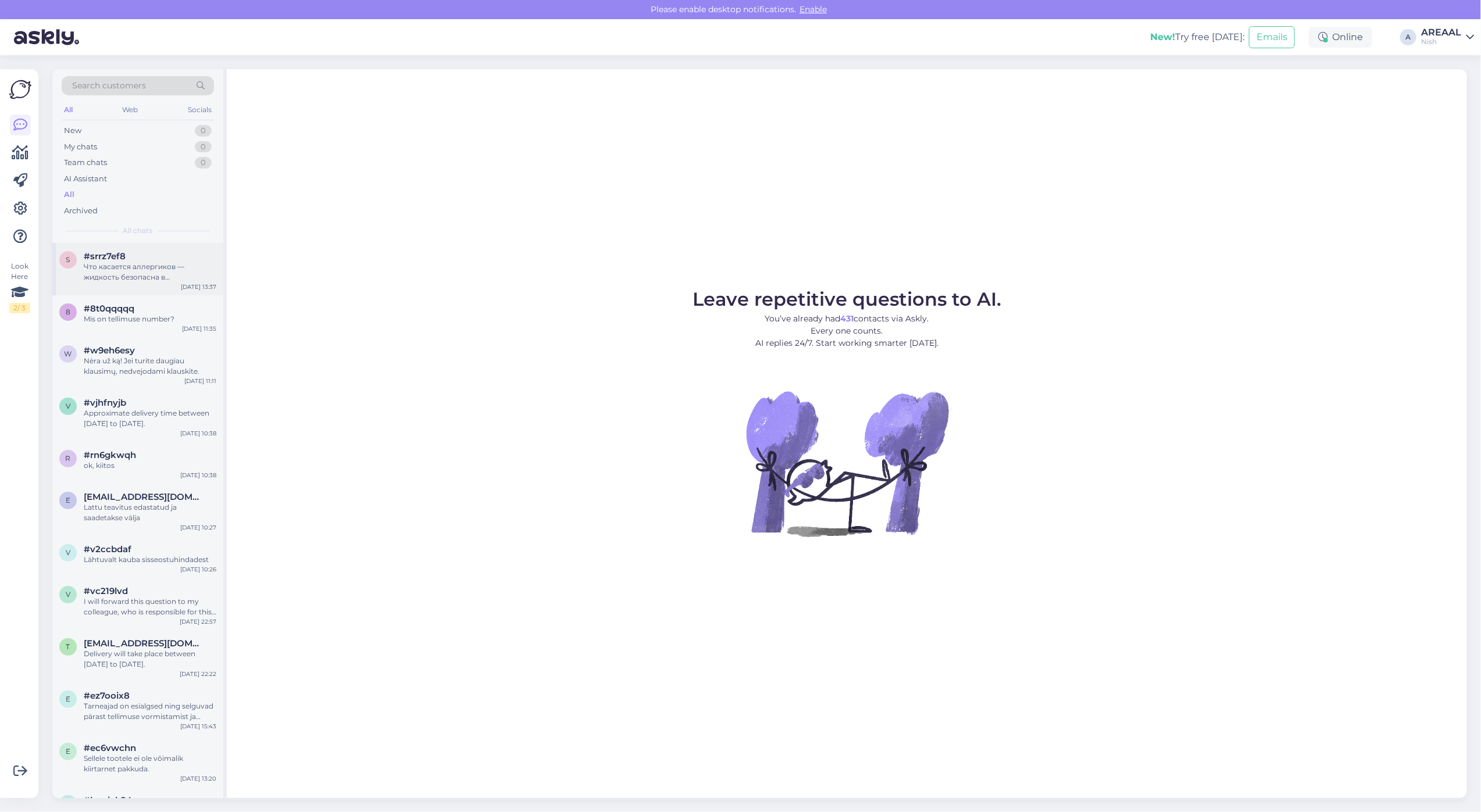
click at [137, 249] on div "s #srrz7ef8 Что касается аллергиков — жидкость безопасна в использовании и не с…" at bounding box center [138, 269] width 171 height 52
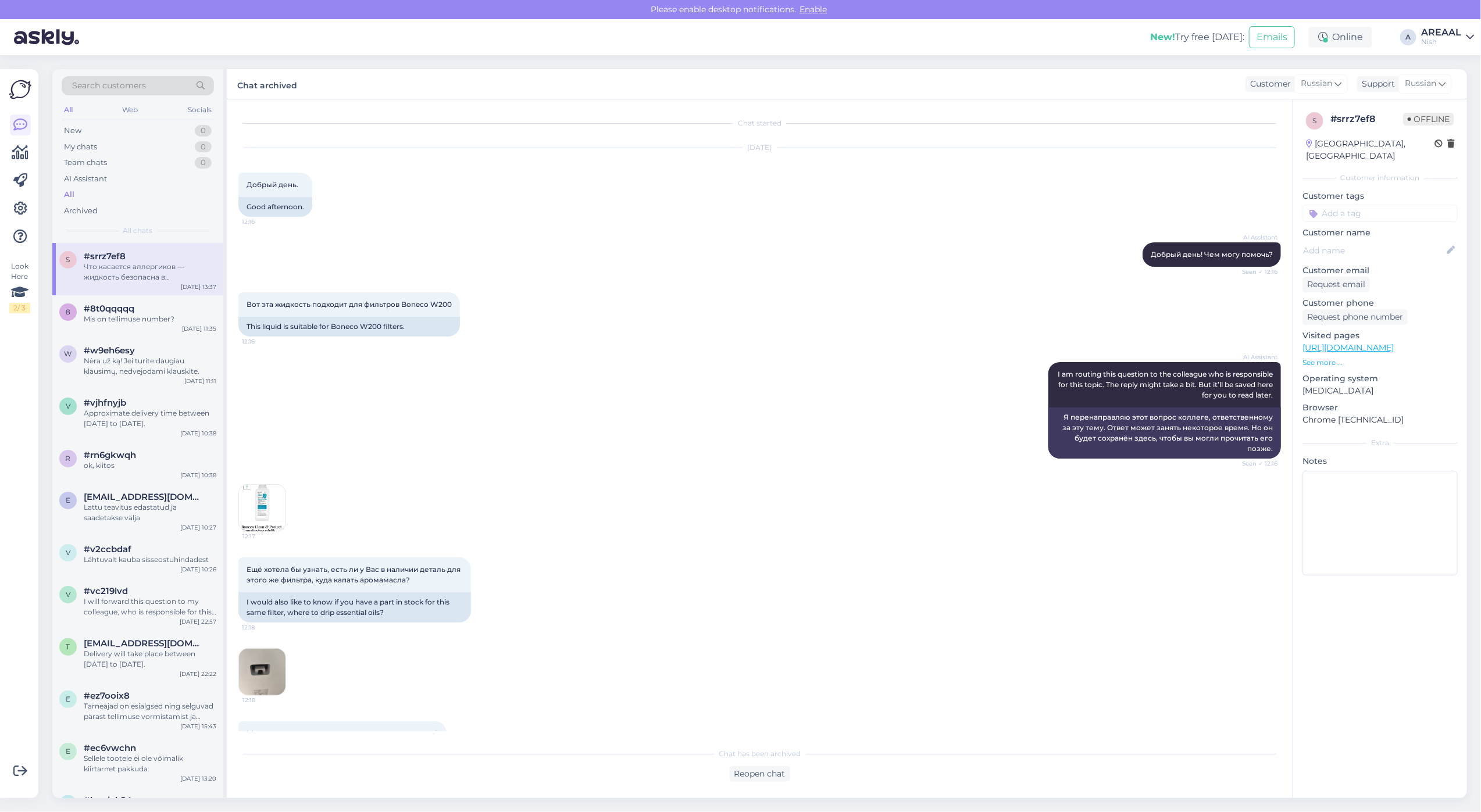
scroll to position [249, 0]
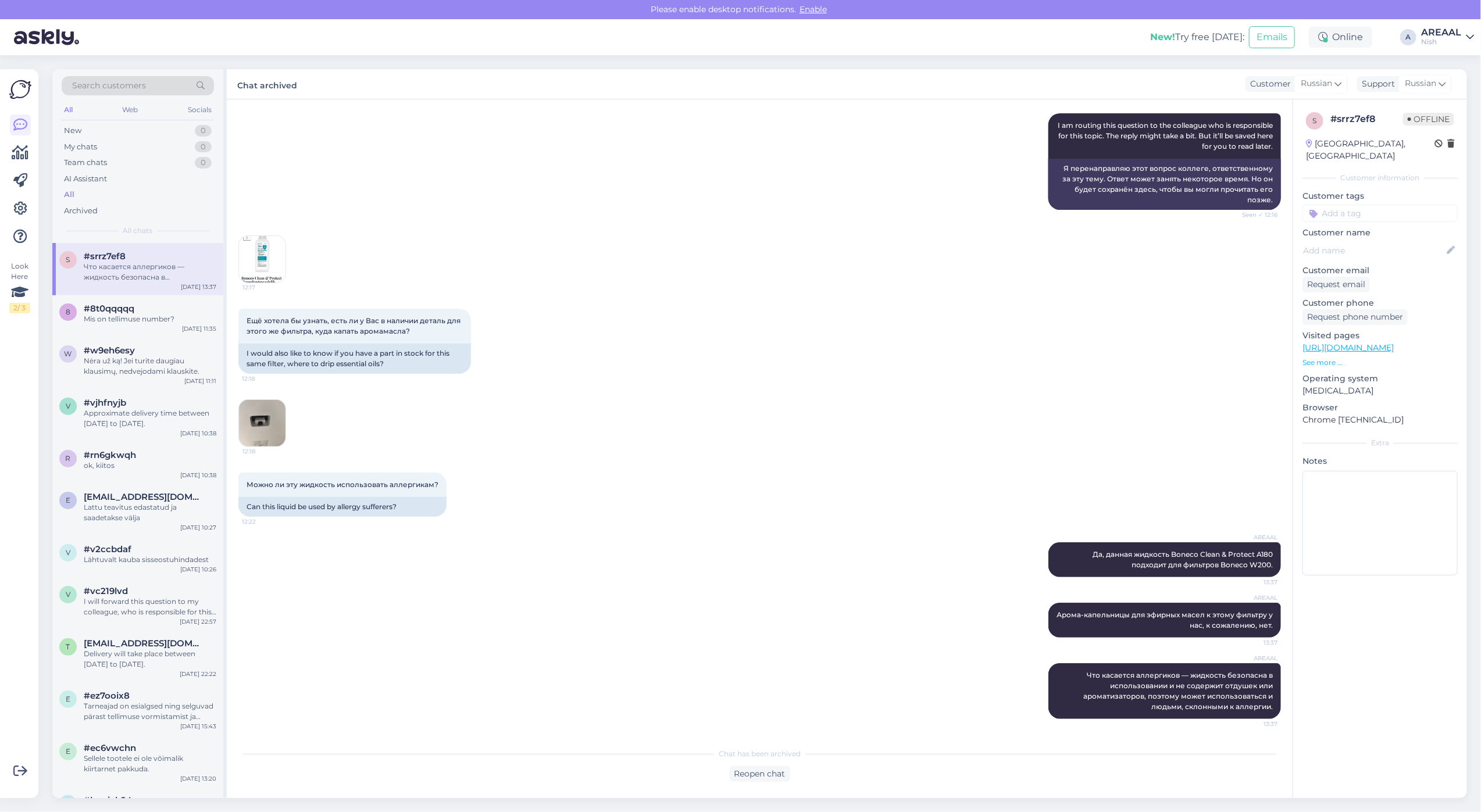
click at [1439, 37] on div "Nish" at bounding box center [1441, 41] width 40 height 9
click at [1449, 64] on button "Open" at bounding box center [1448, 65] width 33 height 18
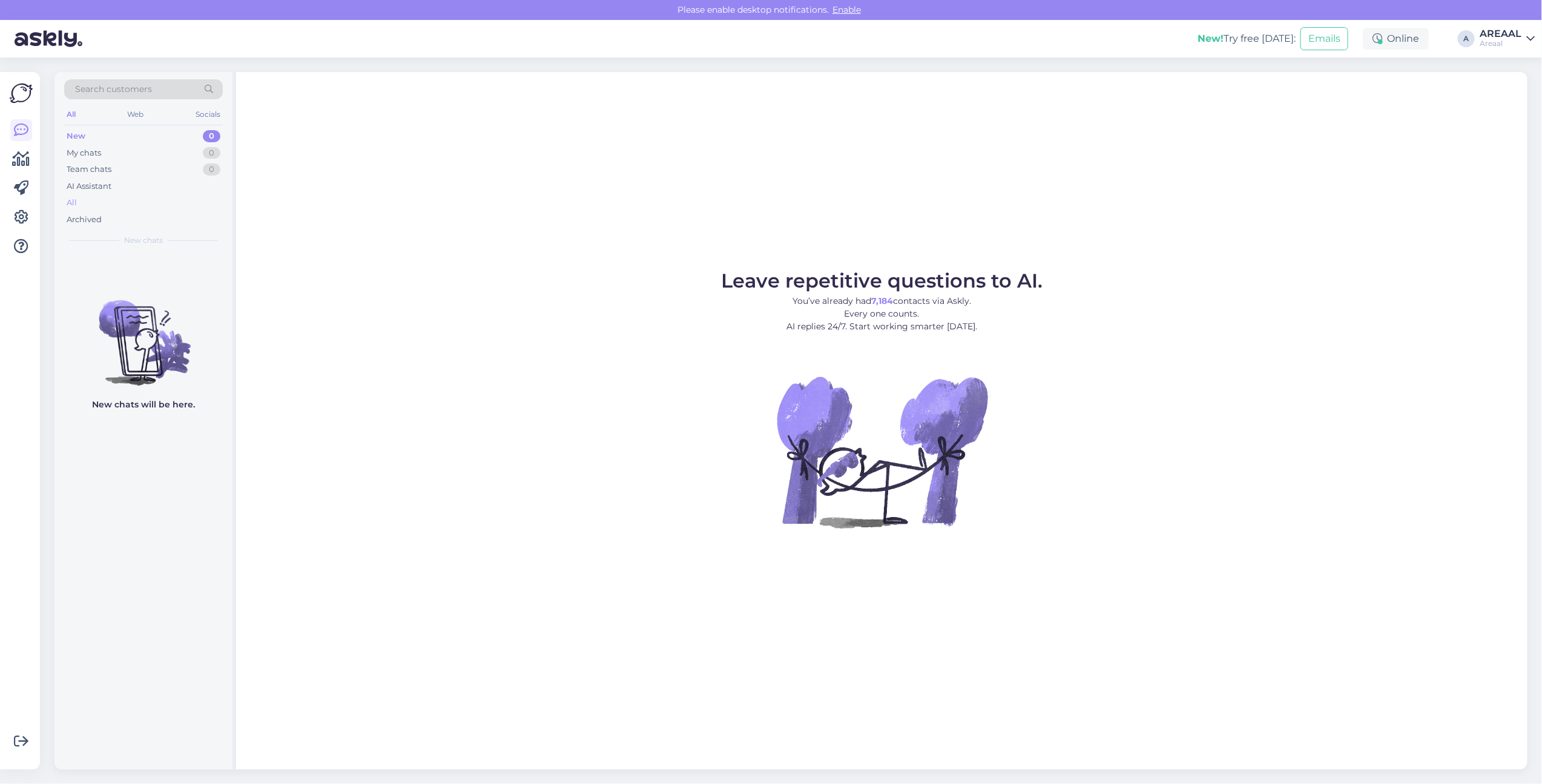
click at [102, 198] on div "All" at bounding box center [144, 202] width 159 height 17
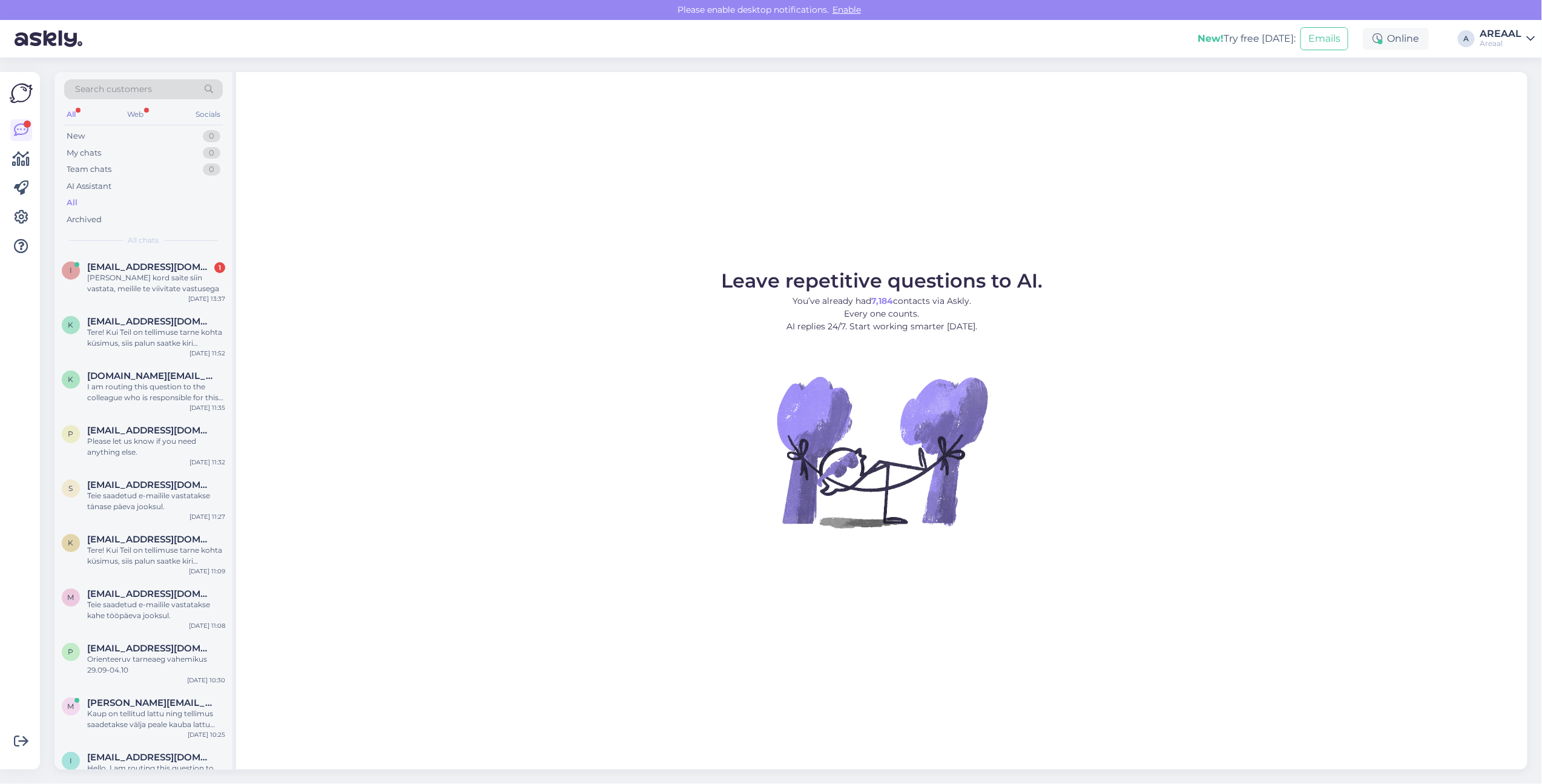
click at [413, 167] on div "Leave repetitive questions to AI. You’ve already had 7,184 contacts via Askly. …" at bounding box center [881, 420] width 1291 height 697
click at [402, 159] on div "Leave repetitive questions to AI. You’ve already had 7,184 contacts via Askly. …" at bounding box center [881, 420] width 1291 height 697
click at [402, 159] on div "Leave repetitive questions to AI. You’ve already had 7,184 contacts via Askly. …" at bounding box center [881, 420] width 1291 height 697
click at [560, 284] on figure "Leave repetitive questions to AI. You’ve already had 7,184 contacts via Askly. …" at bounding box center [882, 415] width 1269 height 290
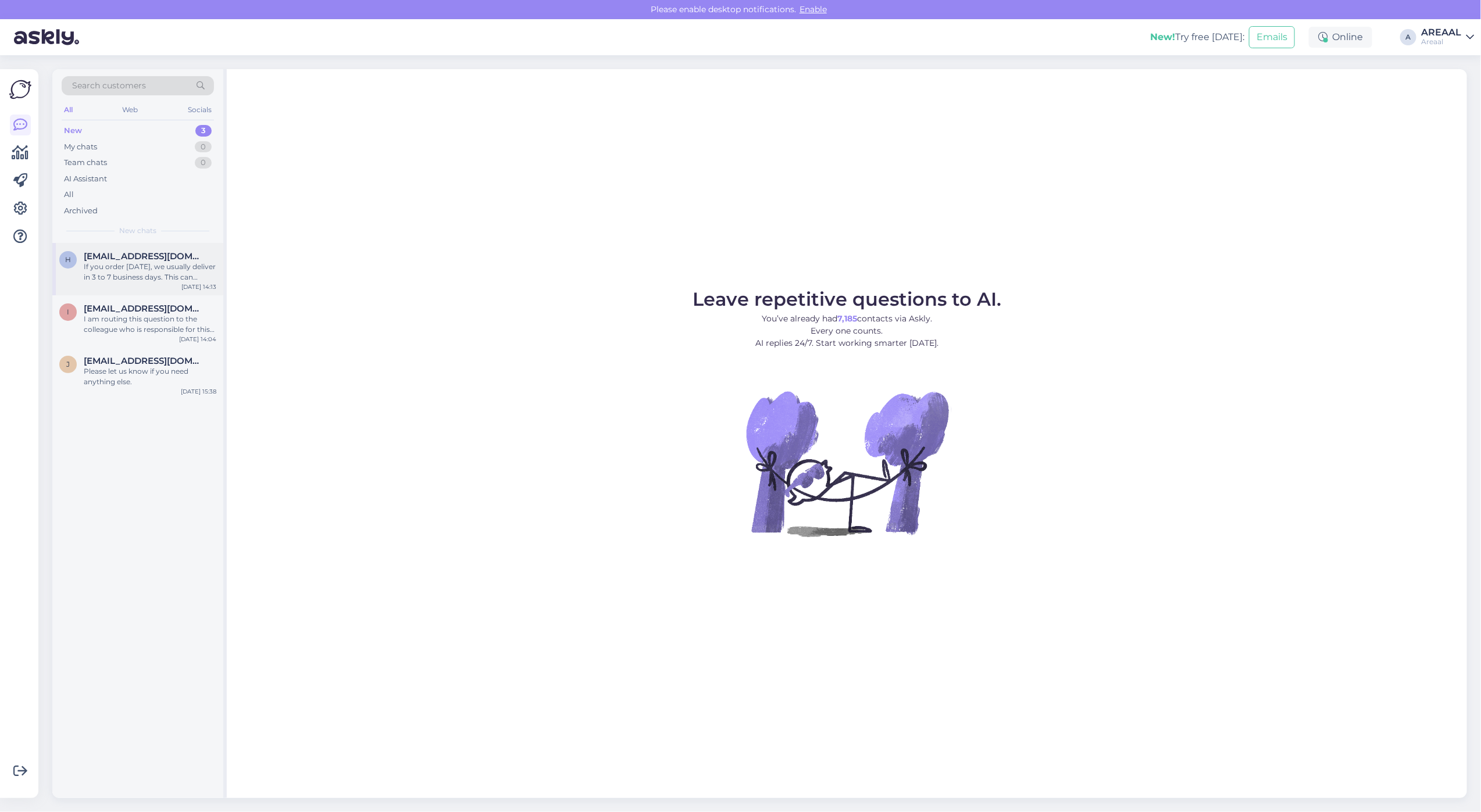
click at [202, 263] on div "If you order [DATE], we usually deliver in 3 to 7 business days. This can chang…" at bounding box center [150, 272] width 133 height 21
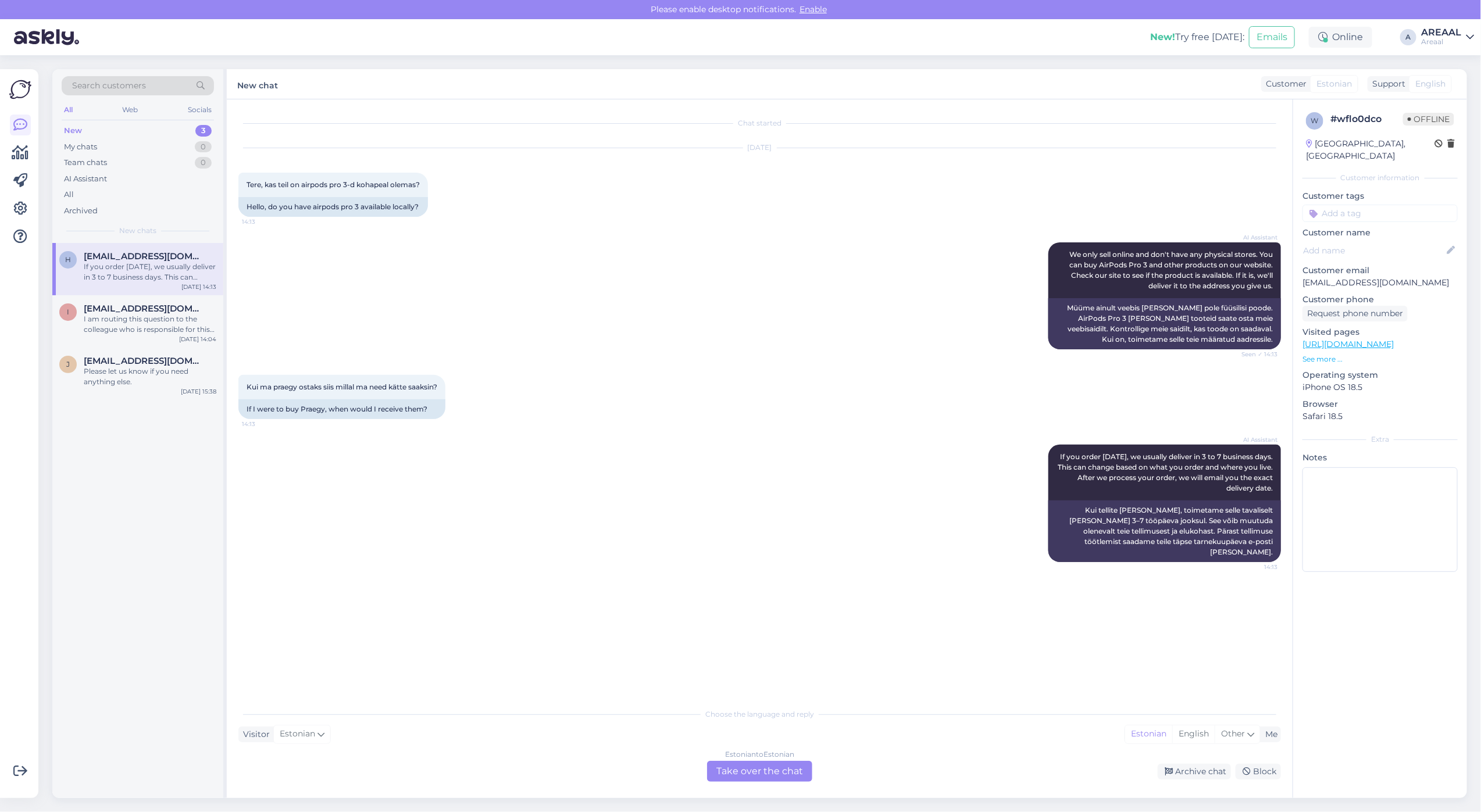
click at [439, 288] on div "AI Assistant We only sell online and don't have any physical stores. You can bu…" at bounding box center [760, 296] width 1042 height 133
click at [759, 770] on div "Estonian to Estonian Take over the chat" at bounding box center [760, 772] width 105 height 21
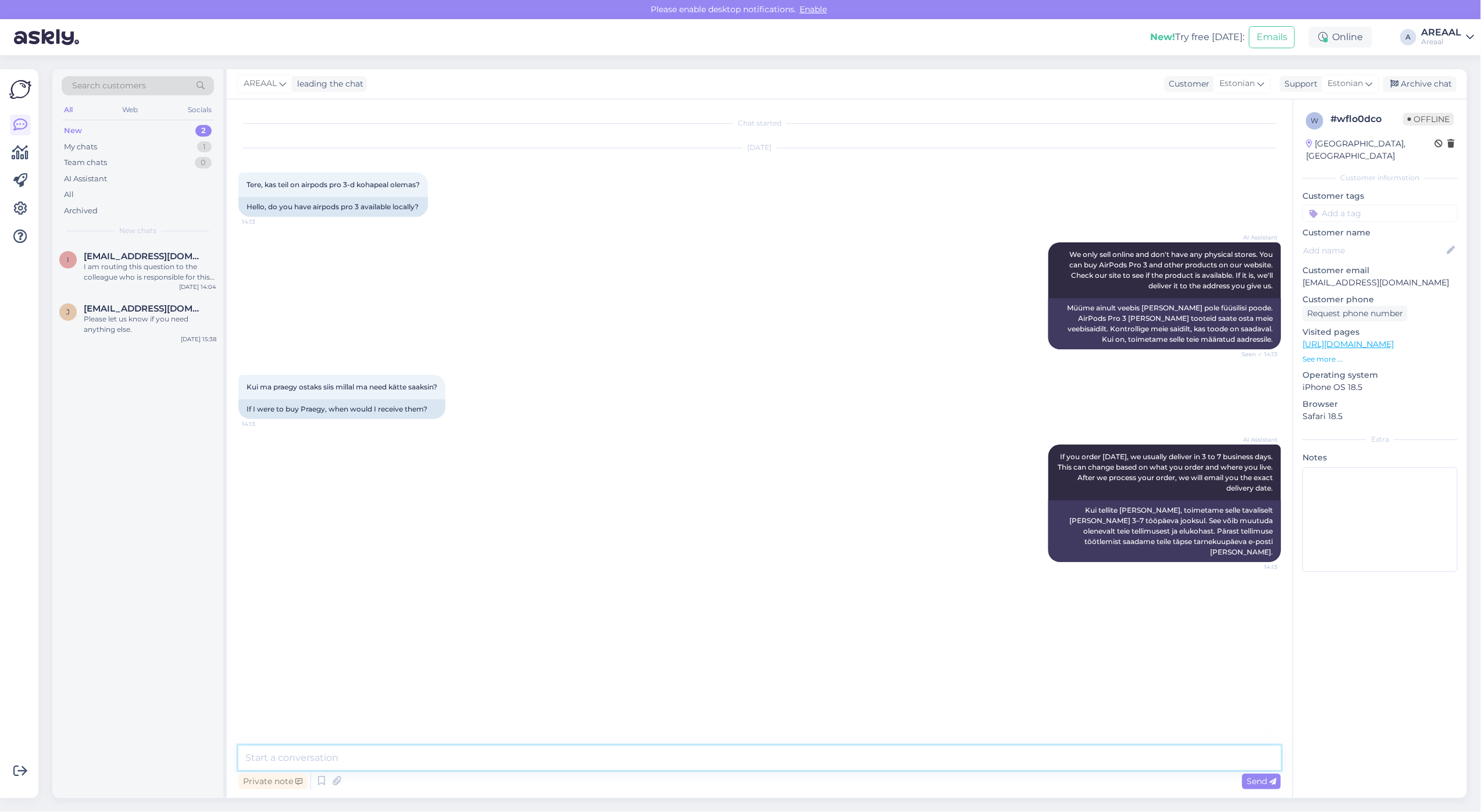
click at [756, 764] on textarea at bounding box center [760, 758] width 1042 height 25
type textarea "Orienteeruv tarneaeg 2 nädalat"
type textarea "Ei [PERSON_NAME]"
click at [1443, 83] on div "Archive chat" at bounding box center [1419, 84] width 73 height 16
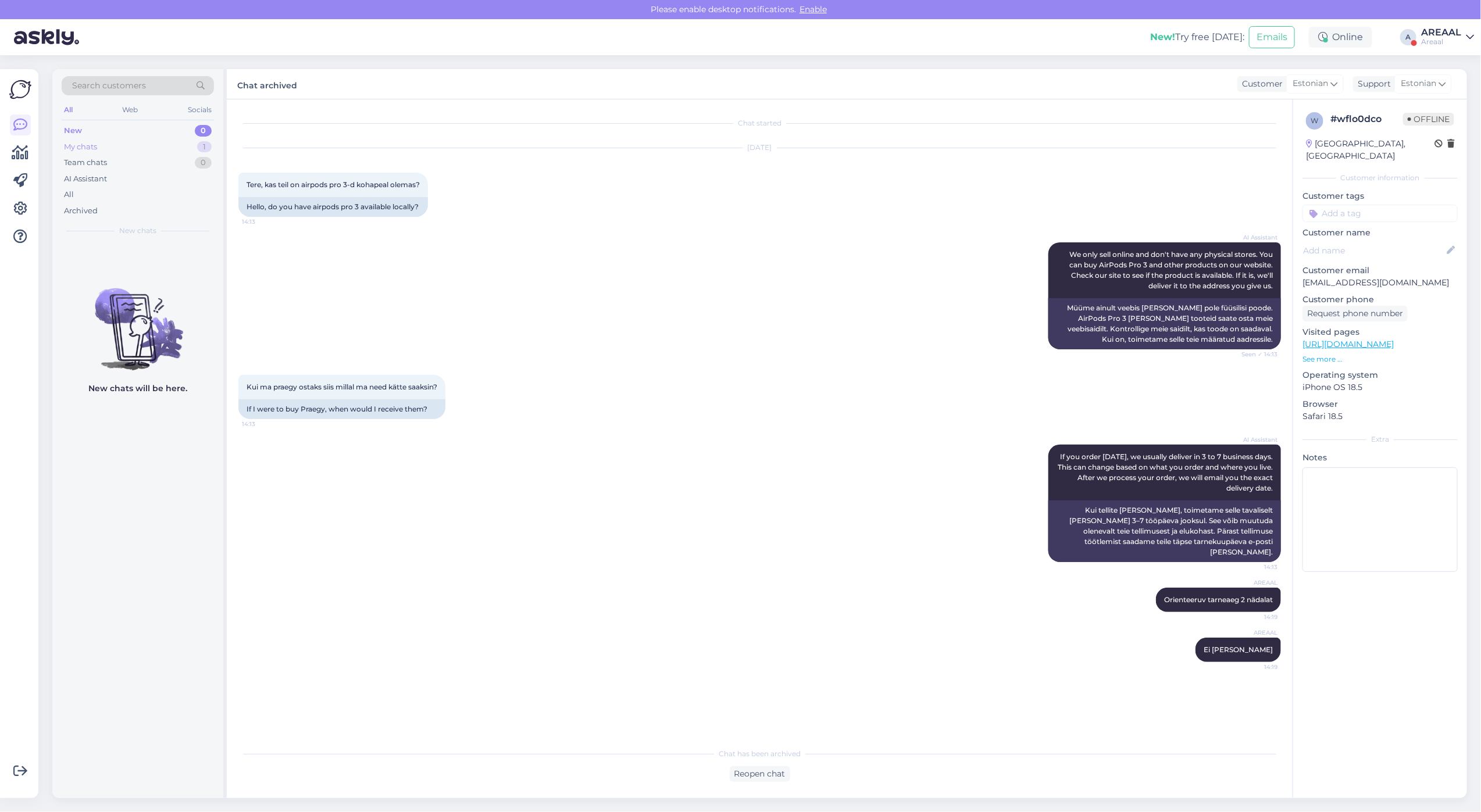
click at [194, 144] on div "My chats 1" at bounding box center [138, 147] width 153 height 16
click at [155, 258] on div "#8t0qqqqq" at bounding box center [150, 256] width 133 height 11
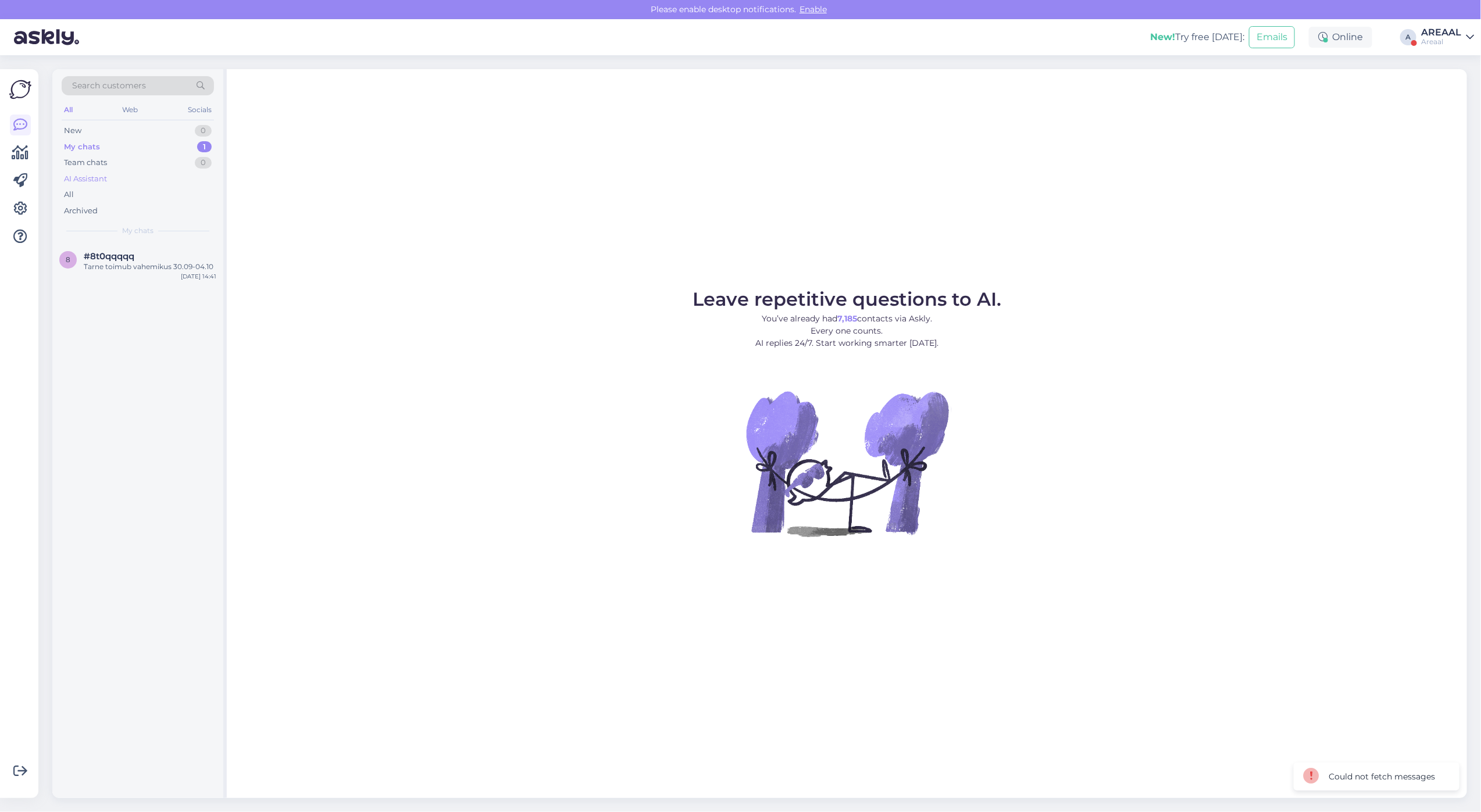
click at [135, 179] on div "AI Assistant" at bounding box center [138, 179] width 153 height 16
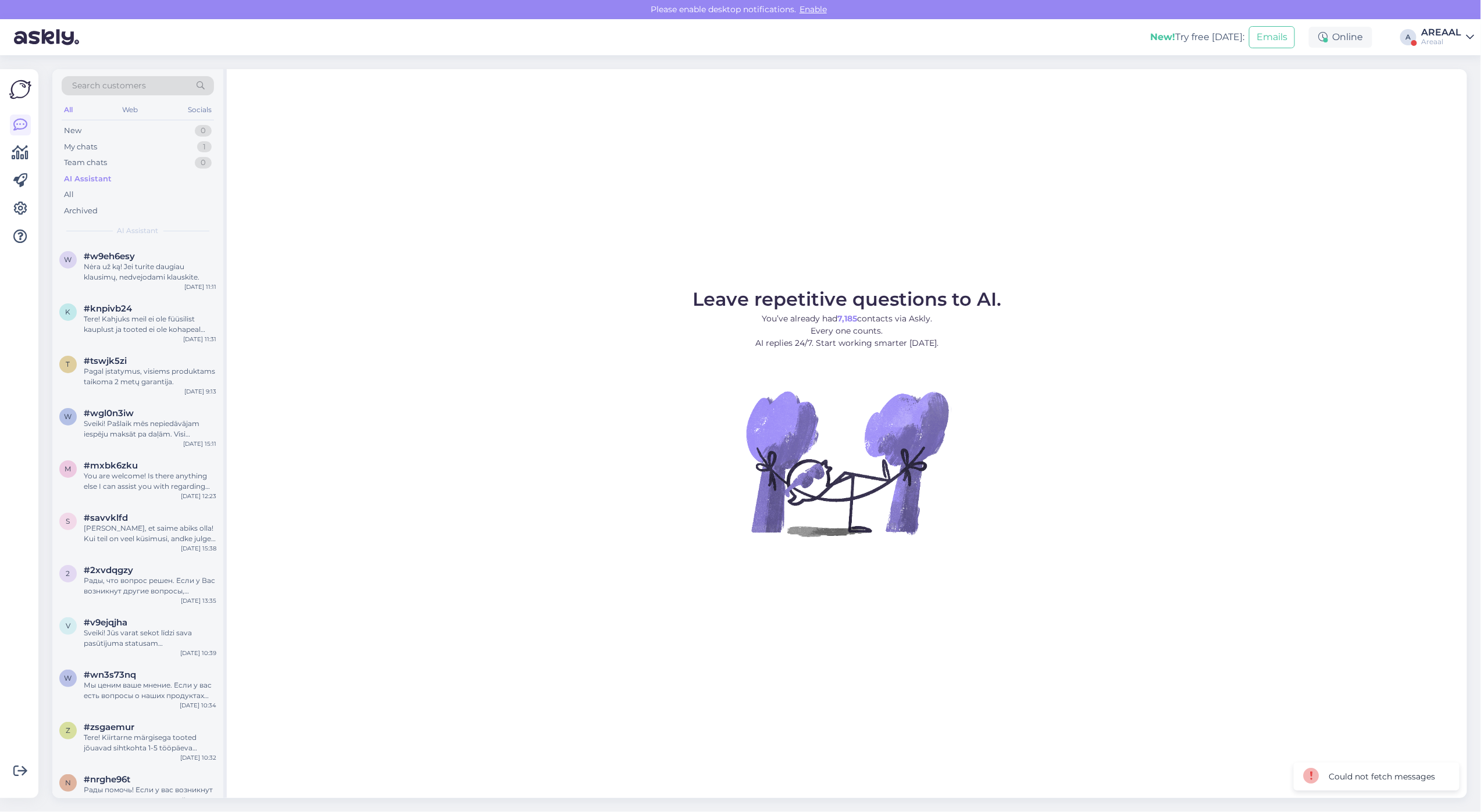
click at [137, 260] on div "#w9eh6esy" at bounding box center [150, 256] width 133 height 11
click at [149, 317] on div "Tere! Kahjuks meil ei ole füüsilist kauplust ja tooted ei ole kohapeal saadaval…" at bounding box center [150, 325] width 133 height 21
click at [176, 139] on div "My chats 1" at bounding box center [138, 147] width 153 height 16
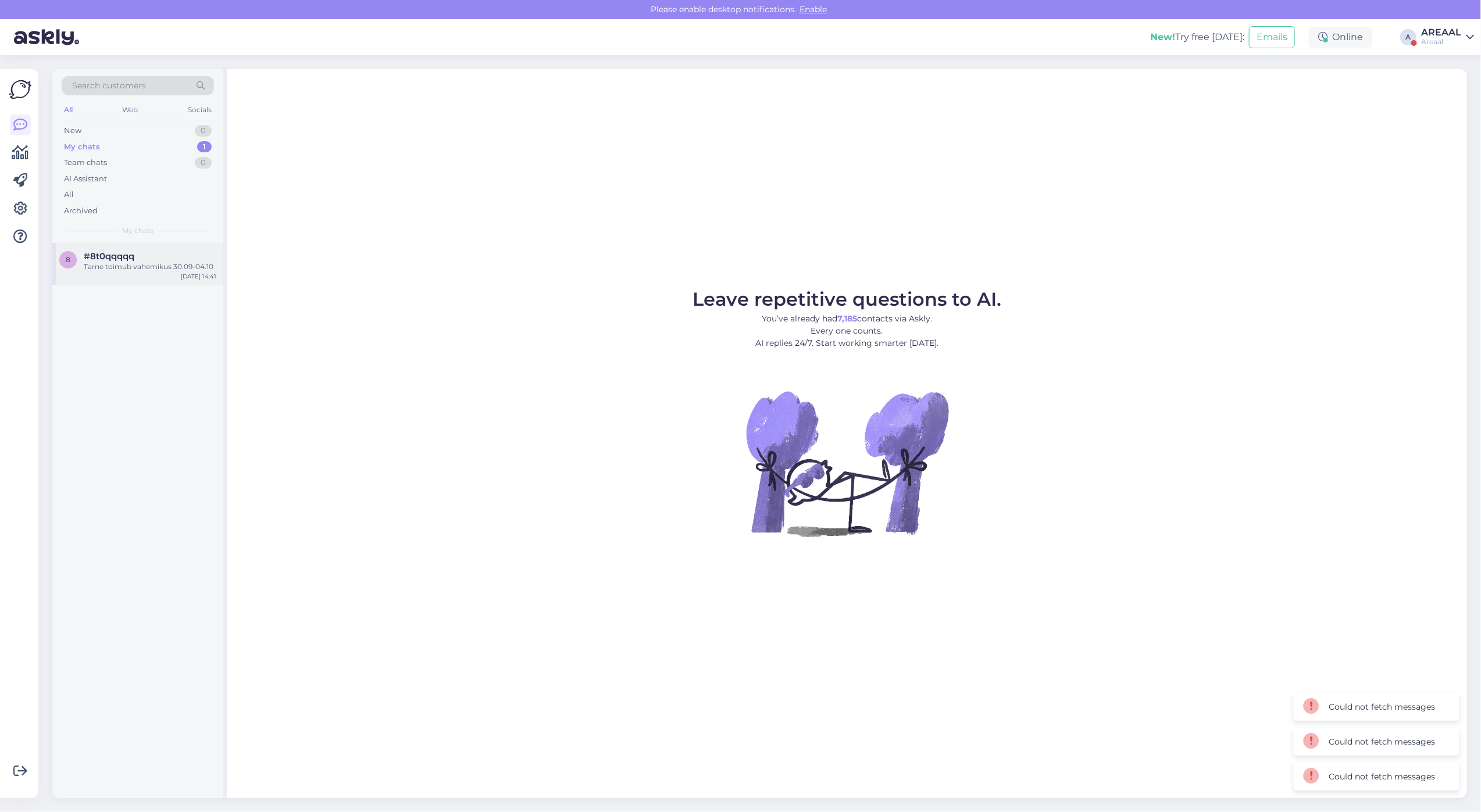
click at [183, 272] on div "Sep 26 14:41" at bounding box center [198, 276] width 35 height 9
drag, startPoint x: 294, startPoint y: 320, endPoint x: 301, endPoint y: 300, distance: 21.2
click at [294, 320] on figure "Leave repetitive questions to AI. You’ve already had 7,185 contacts via Askly. …" at bounding box center [847, 429] width 1219 height 278
click at [161, 198] on div "All" at bounding box center [138, 194] width 153 height 16
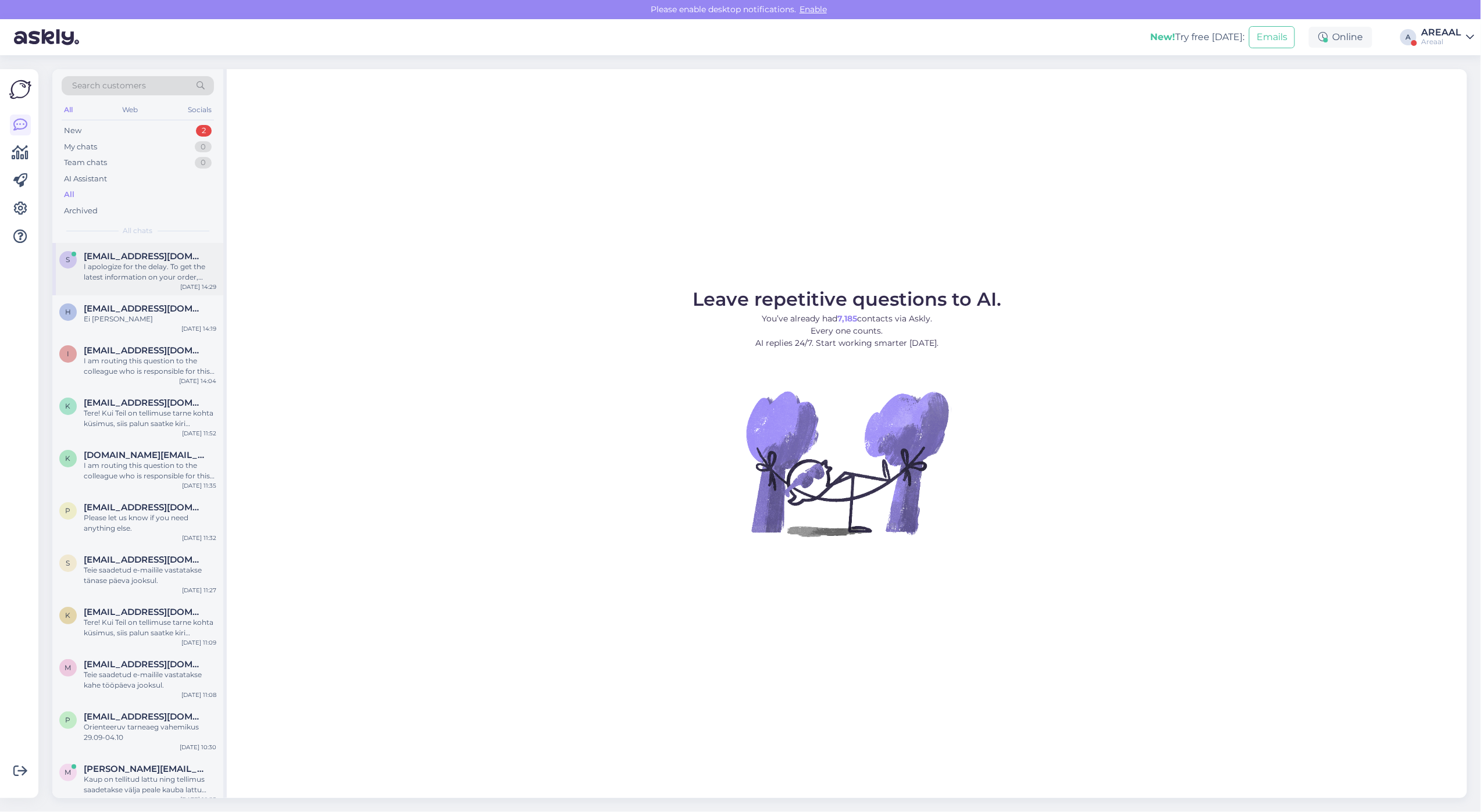
click at [162, 252] on span "[EMAIL_ADDRESS][DOMAIN_NAME]" at bounding box center [144, 256] width 121 height 11
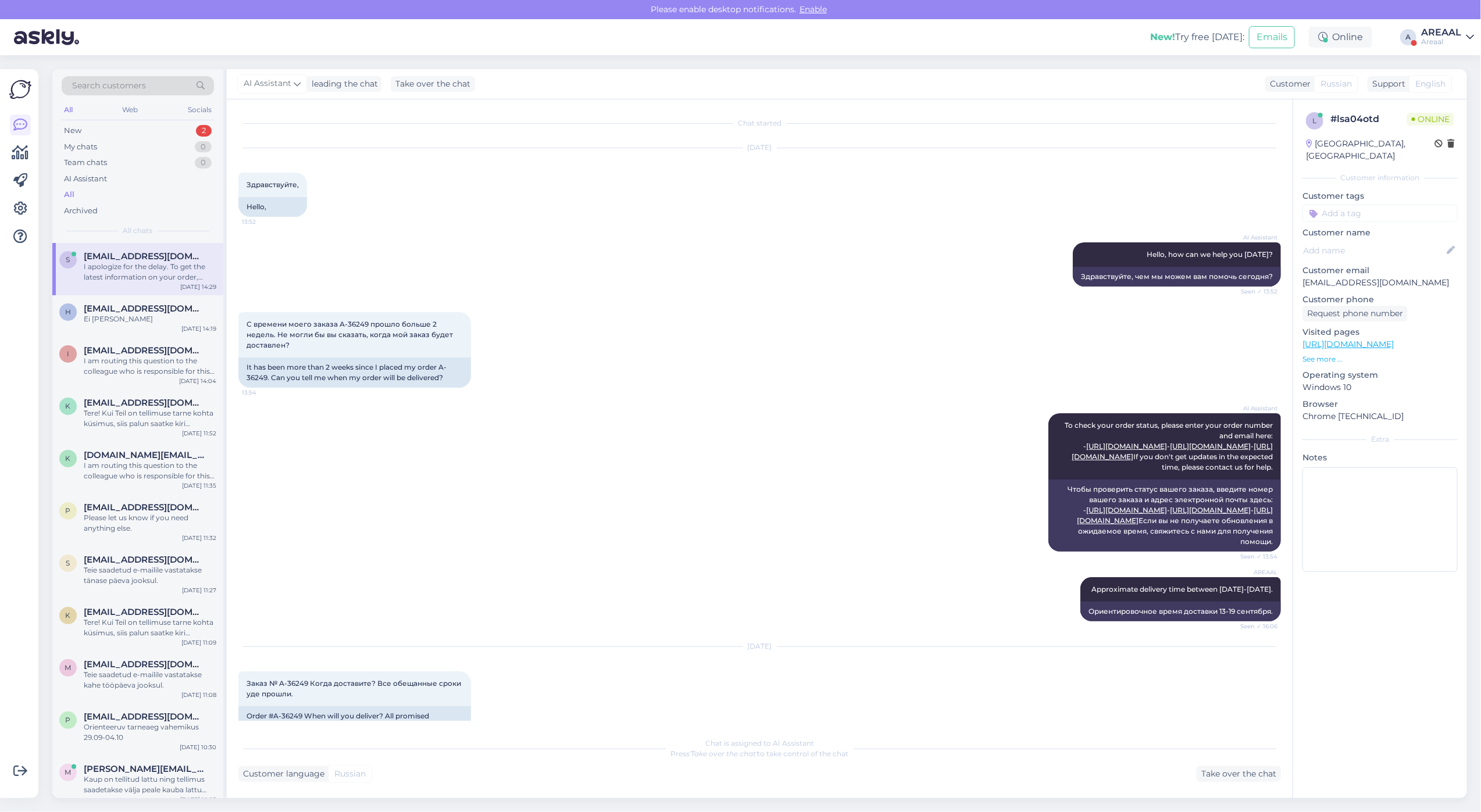
scroll to position [306, 0]
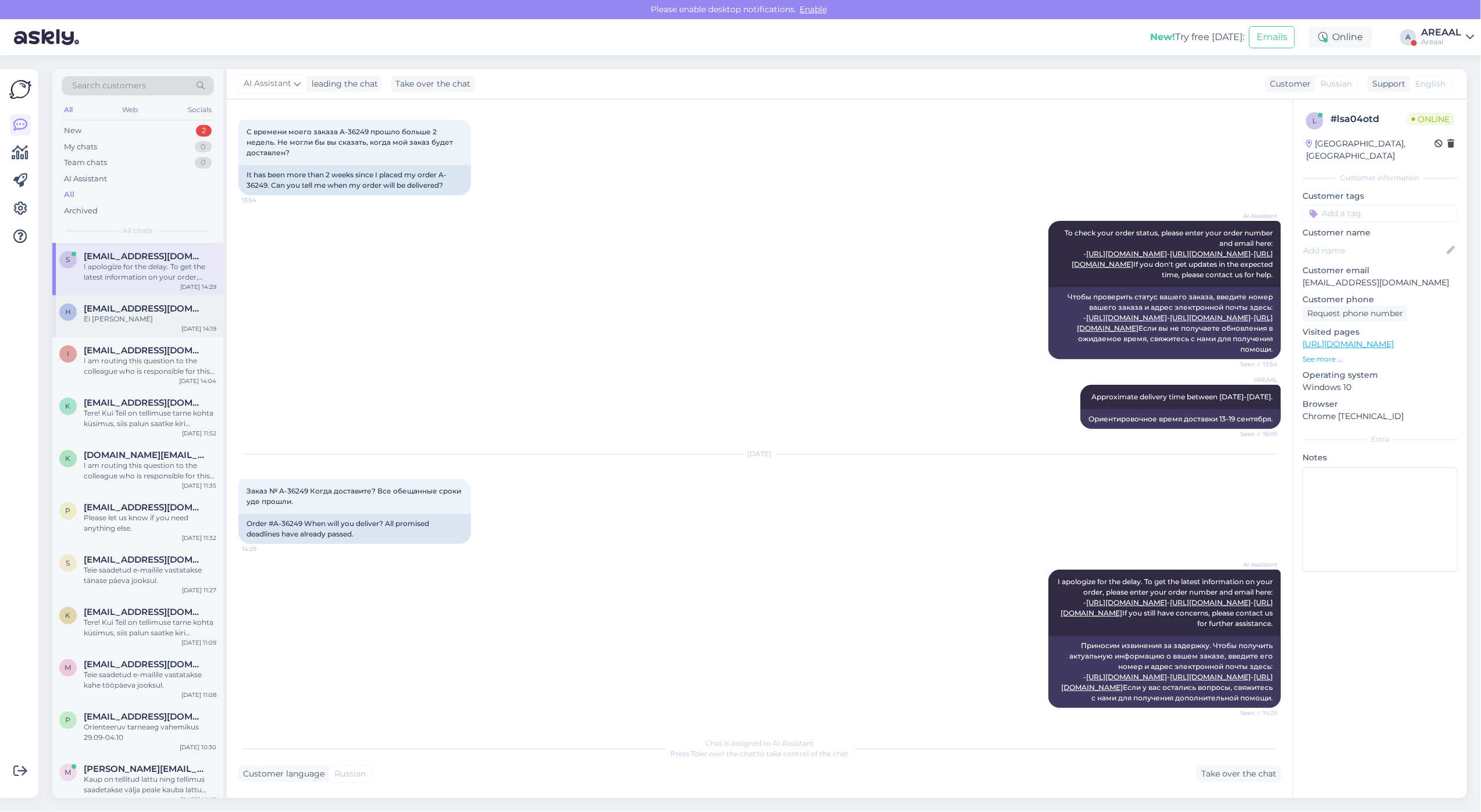
click at [181, 334] on div "H Herbertmuhu2005@gmail.com Ei ole kohapeal Sep 26 14:19" at bounding box center [138, 316] width 171 height 42
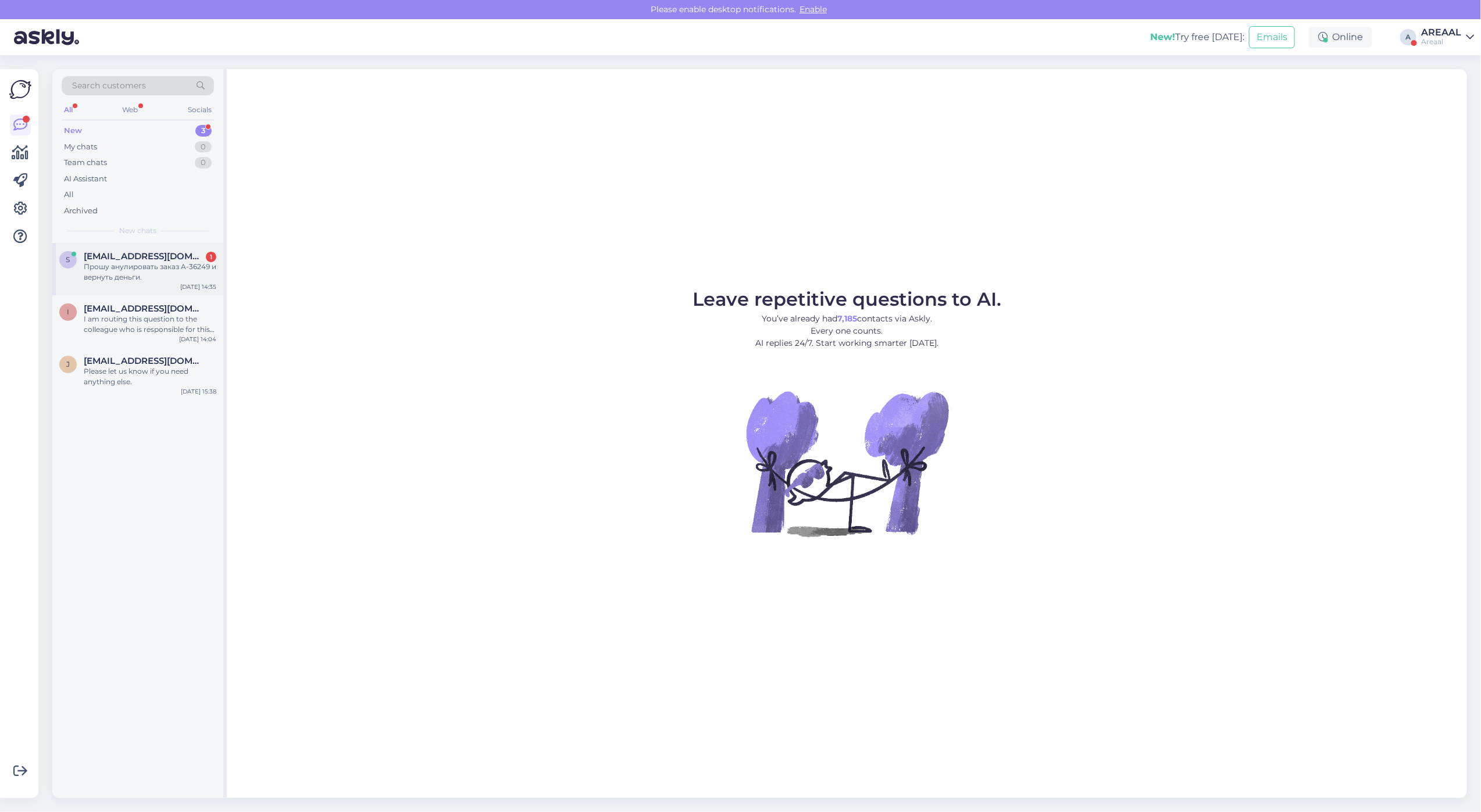
click at [158, 288] on div "s [EMAIL_ADDRESS][DOMAIN_NAME] 1 Прошу анулировать заказ A-36249 и вернуть день…" at bounding box center [138, 269] width 171 height 52
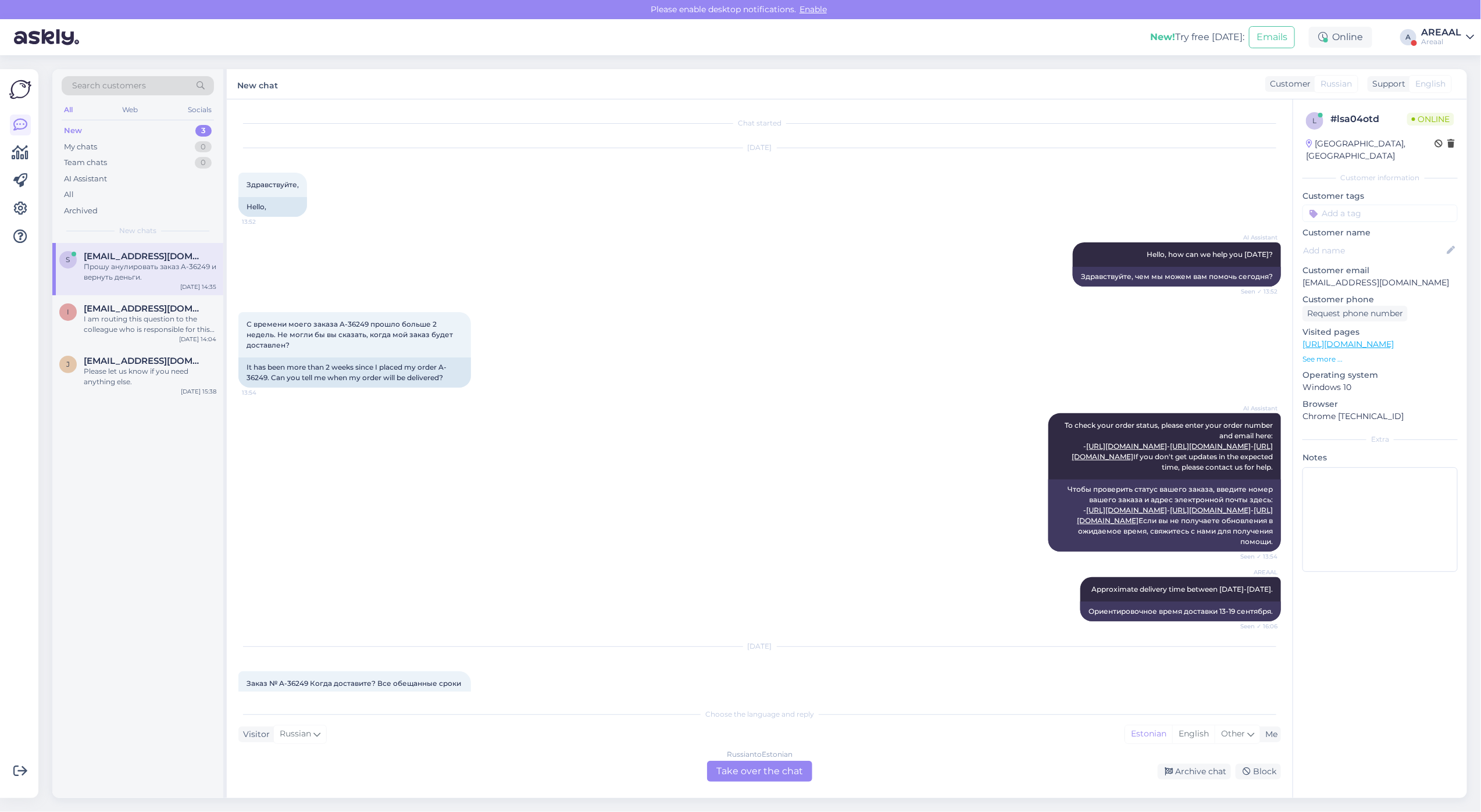
scroll to position [405, 0]
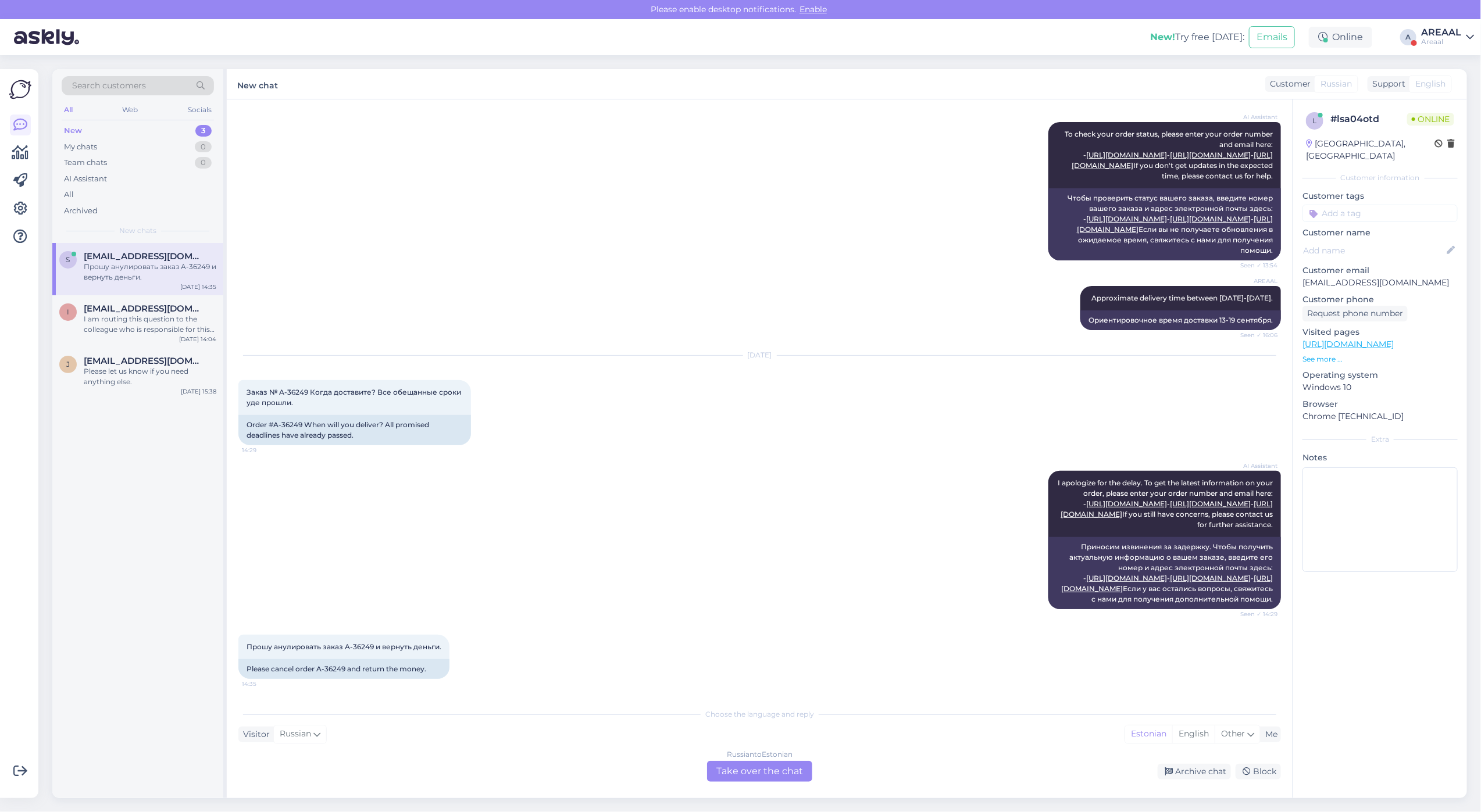
click at [761, 771] on div "Russian to Estonian Take over the chat" at bounding box center [760, 772] width 105 height 21
click at [751, 759] on div "Russian to Estonian" at bounding box center [760, 754] width 66 height 11
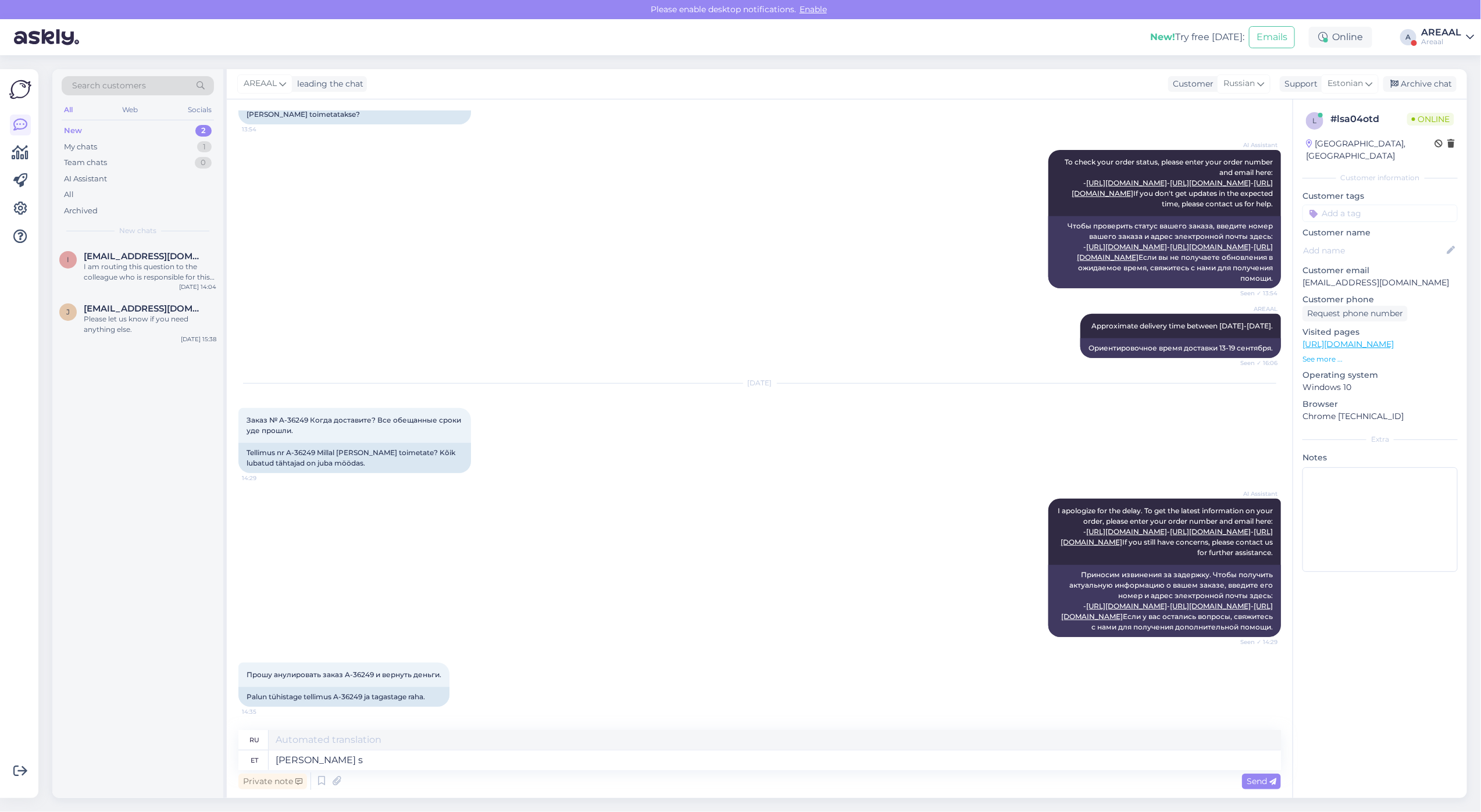
type textarea "Kui so"
type textarea "Если"
type textarea "Kui soovite telli"
type textarea "Если ты хочешь"
type textarea "Kui soovite tellimuse tühi"
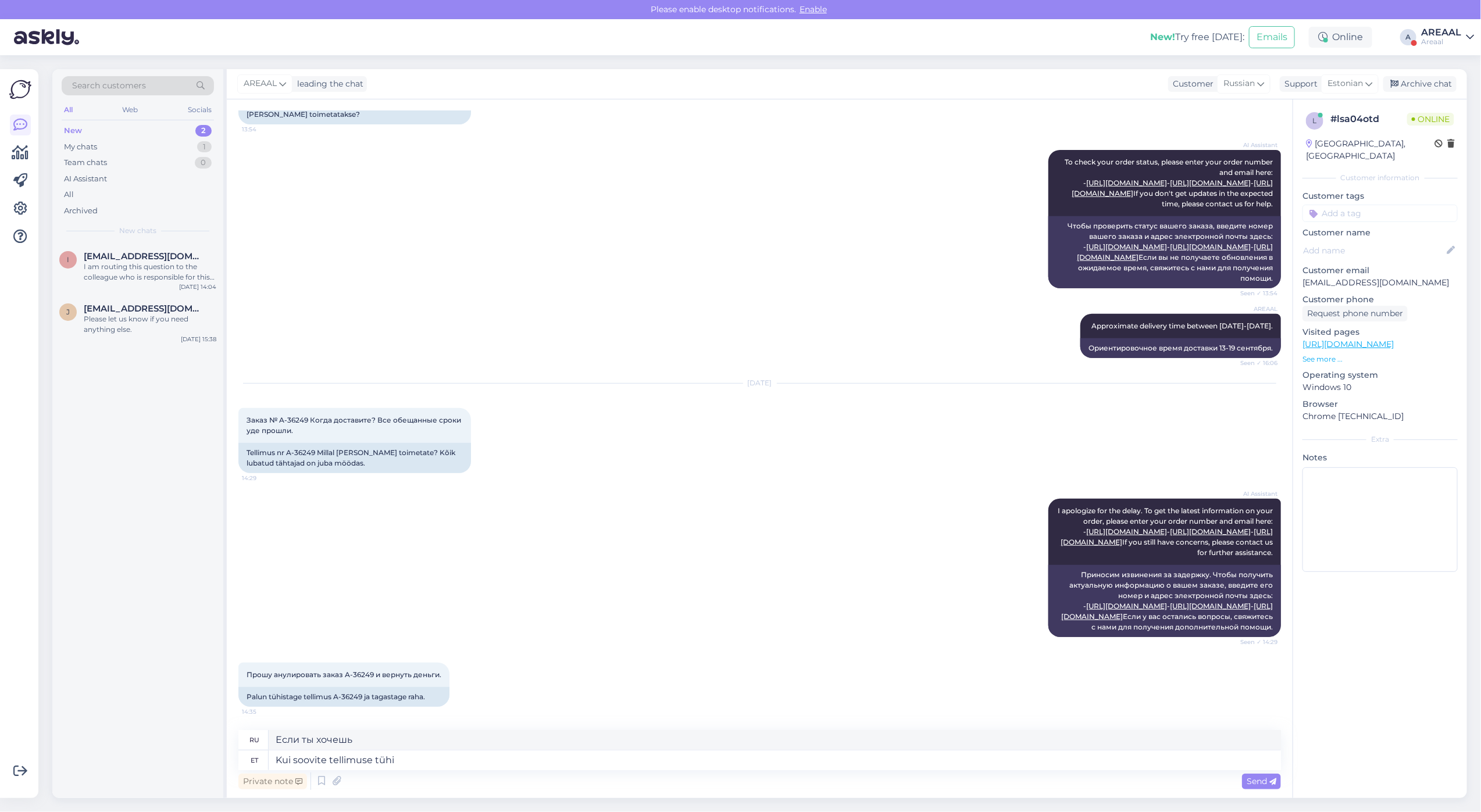
type textarea "Если вы хотите заказать"
type textarea "Kui soovite tellimuse tühistada, si"
type textarea "Если вы хотите отменить свой заказ,"
type textarea "Kui soovite tellimuse tühistada, siis palu"
type textarea "Если вы хотите отменить свой заказ, то"
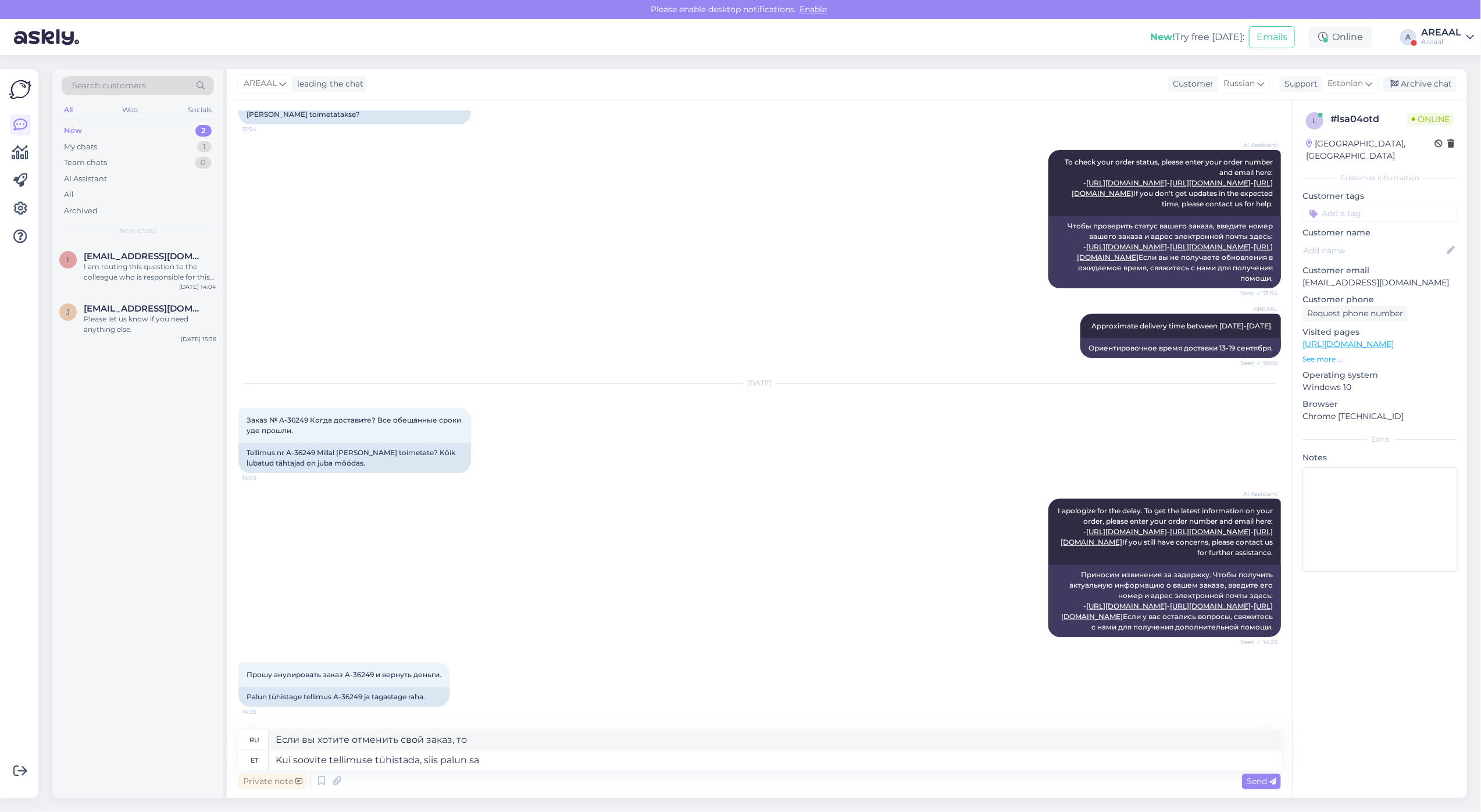
type textarea "Kui soovite tellimuse tühistada, siis palun saa"
type textarea "Если вы хотите отменить свой заказ, пожалуйста,"
type textarea "Kui soovite tellimuse tühistada, siis palun saatke ki"
type textarea "Если вы хотите отменить свой заказ, пожалуйста, отправьте"
type textarea "Kui soovite tellimuse tühistada, siis palun saatke kiri info"
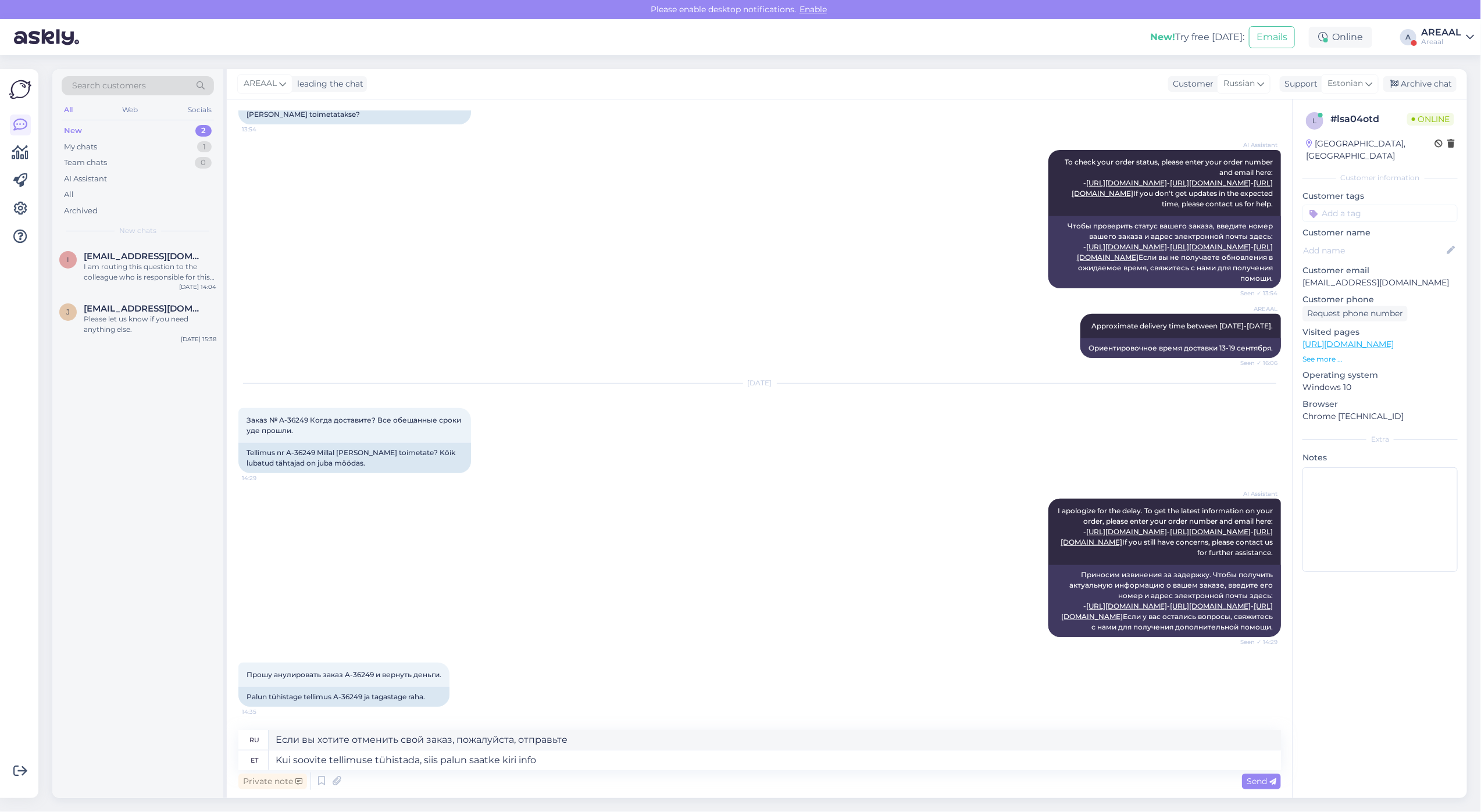
type textarea "Если вы хотите отменить свой заказ, пожалуйста, отправьте письмо"
type textarea "Kui soovite tellimuse tühistada, siis palun saatke kiri [EMAIL_ADDRESS][DOMAIN_…"
type textarea "Если вы хотите отменить свой заказ, отправьте электронное письмо [EMAIL_ADDRESS…"
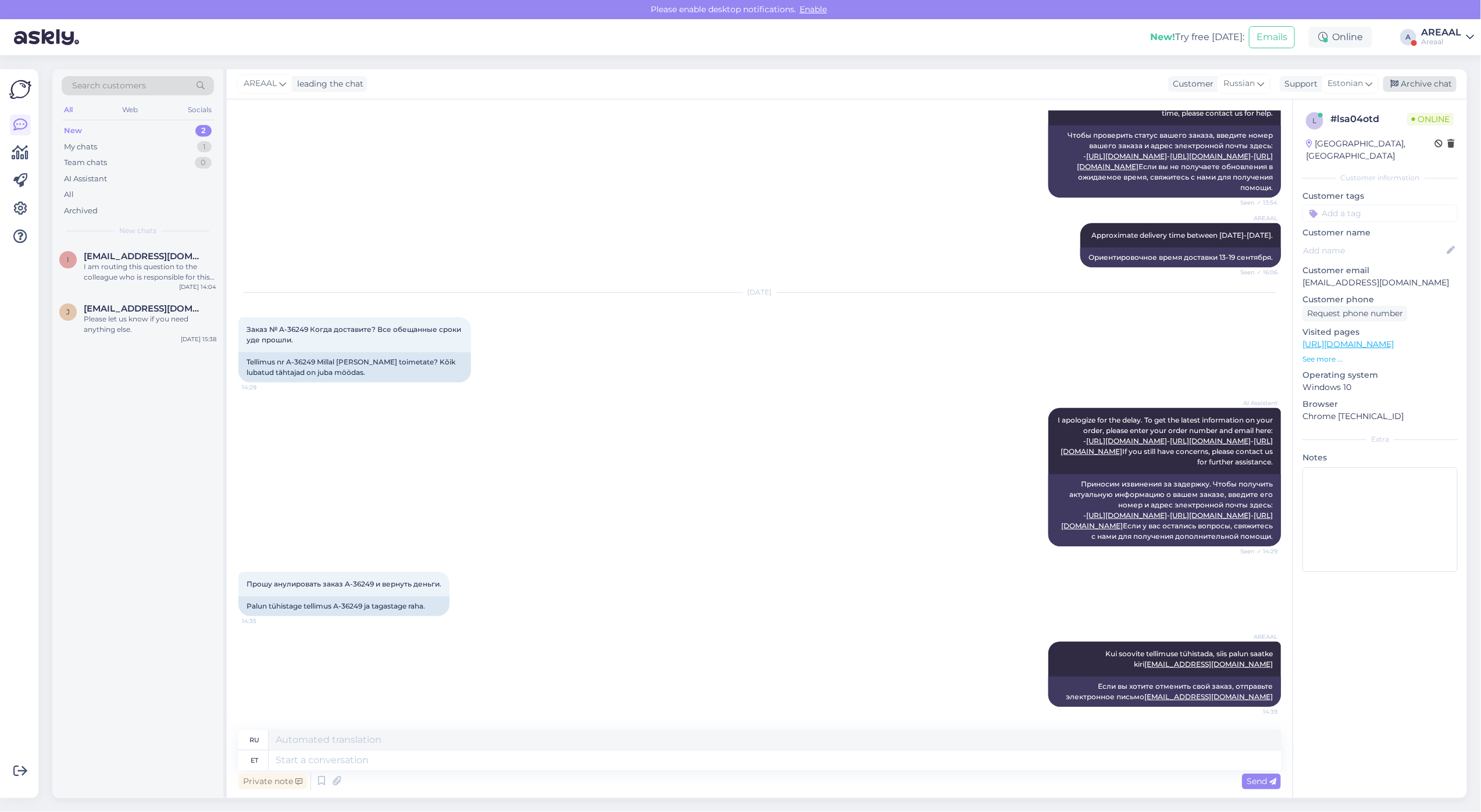
click at [1419, 75] on div "AREAAL leading the chat Customer Russian Support Estonian Archive chat" at bounding box center [846, 84] width 1240 height 30
click at [1424, 79] on div "Archive chat" at bounding box center [1419, 84] width 73 height 16
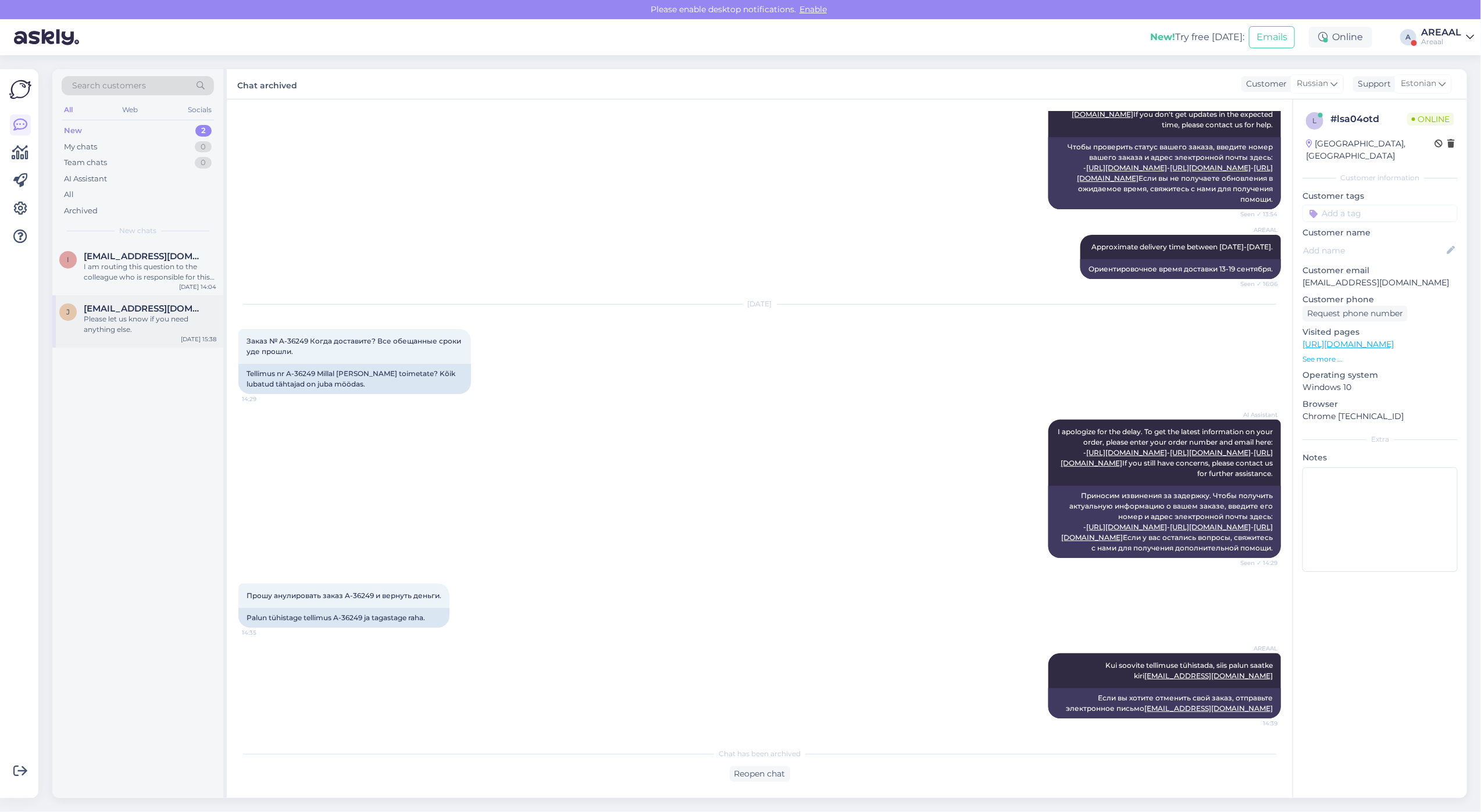
click at [171, 317] on div "Please let us know if you need anything else." at bounding box center [150, 325] width 133 height 21
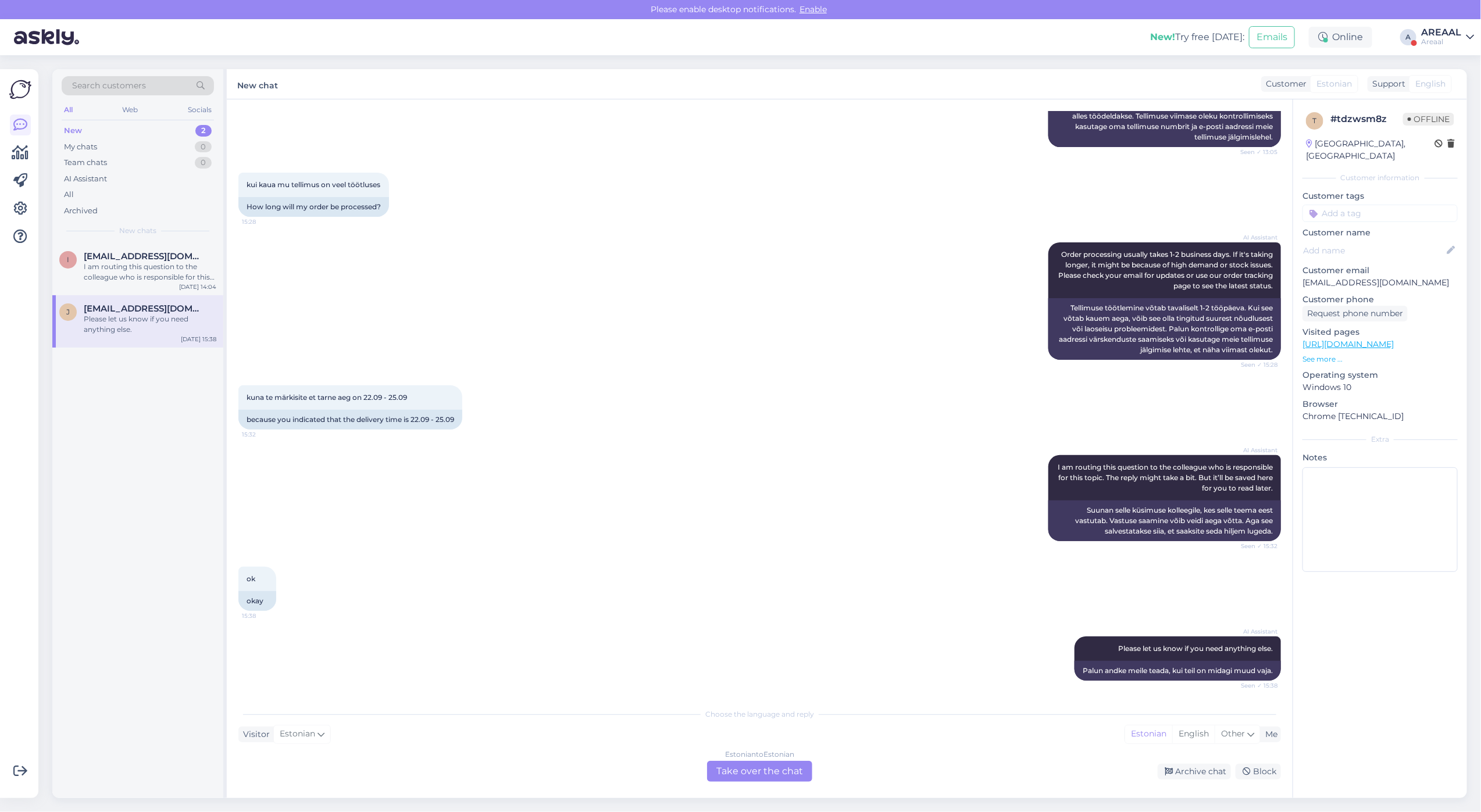
click at [1450, 36] on div "AREAAL" at bounding box center [1441, 32] width 40 height 9
click at [1442, 84] on button "Open" at bounding box center [1448, 89] width 33 height 18
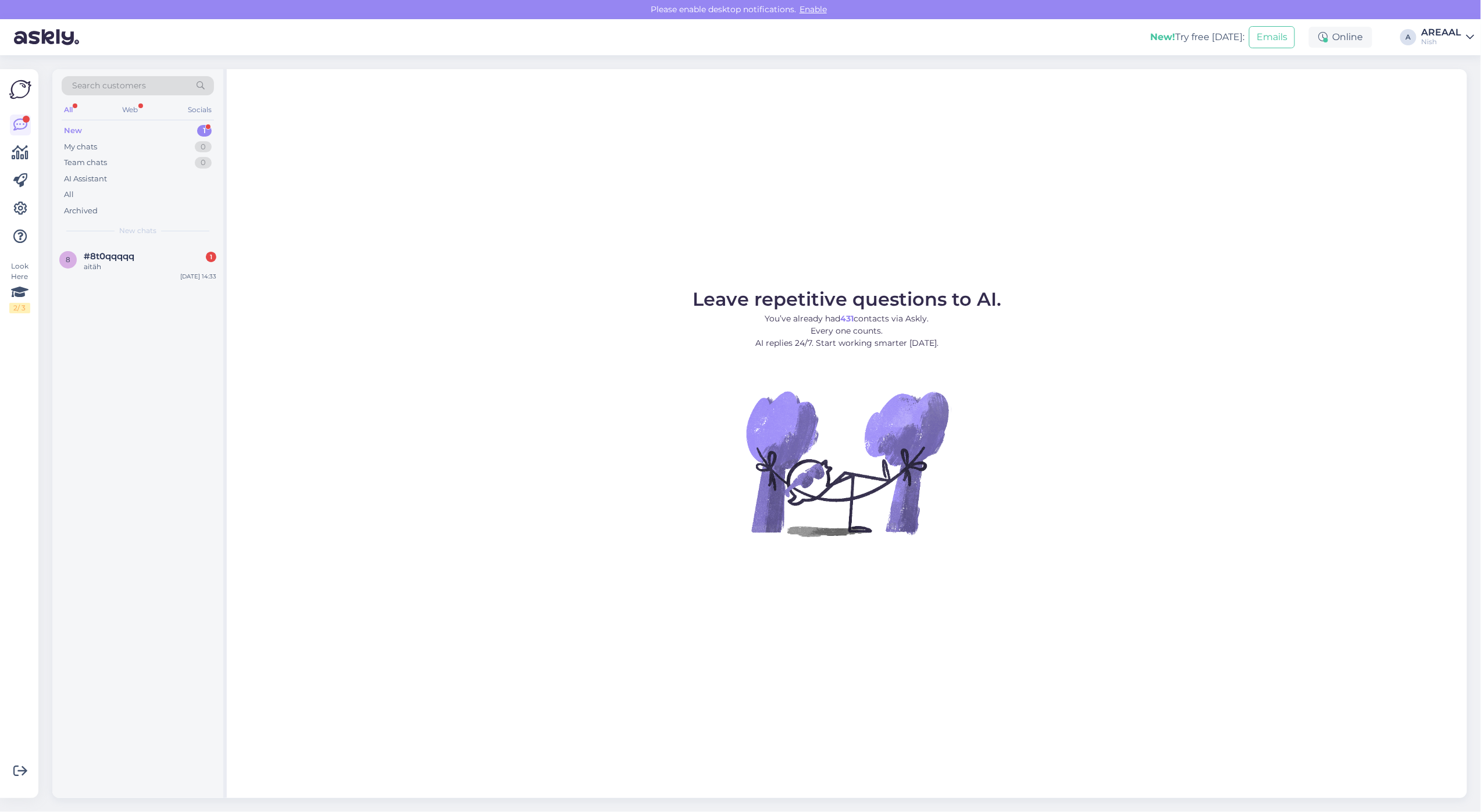
click at [147, 228] on span "New chats" at bounding box center [137, 230] width 37 height 11
click at [145, 239] on div "Search customers All Web Socials New 1 My chats 0 Team chats 0 AI Assistant All…" at bounding box center [138, 156] width 171 height 174
click at [147, 251] on div "#8t0qqqqq 1" at bounding box center [150, 256] width 133 height 11
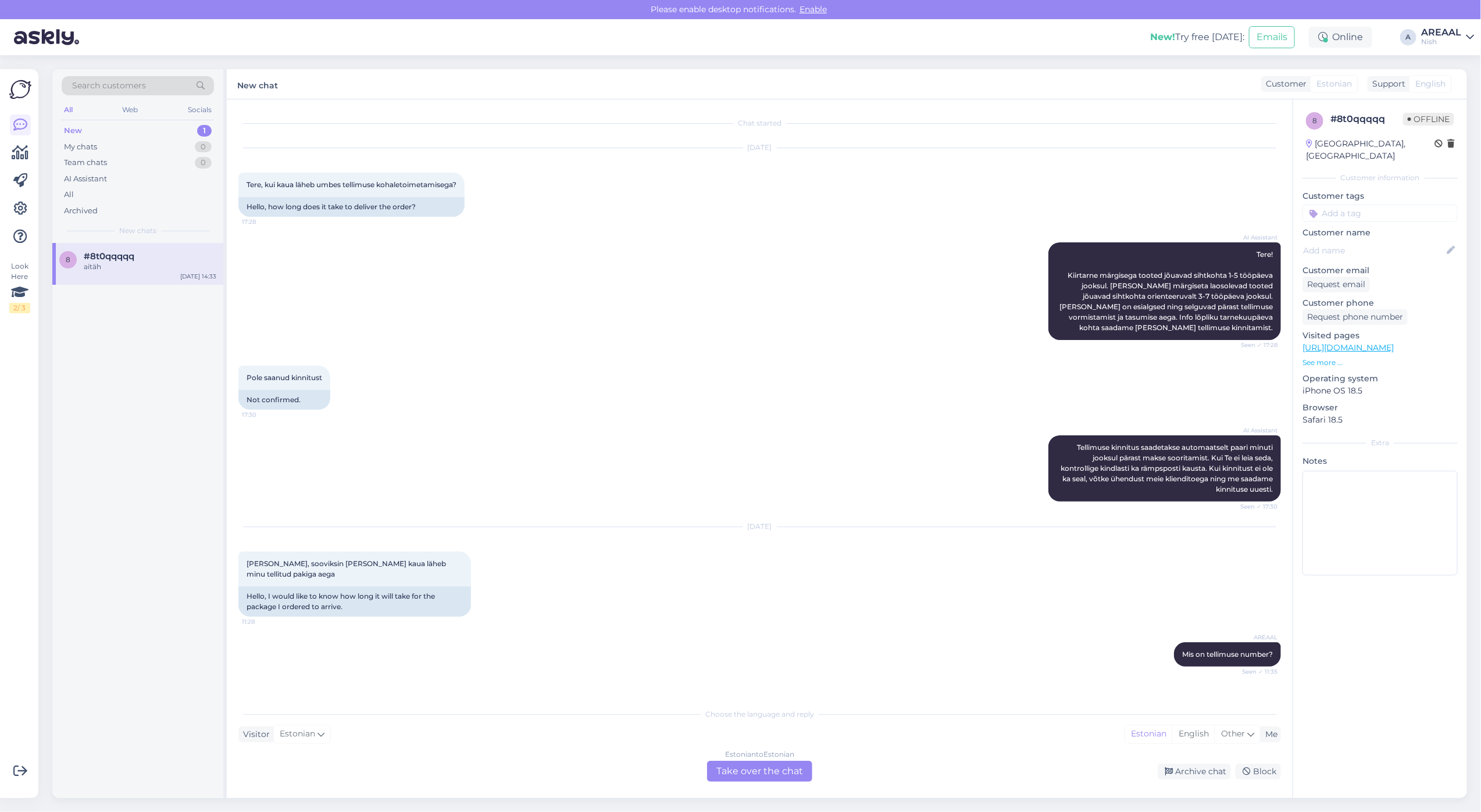
scroll to position [186, 0]
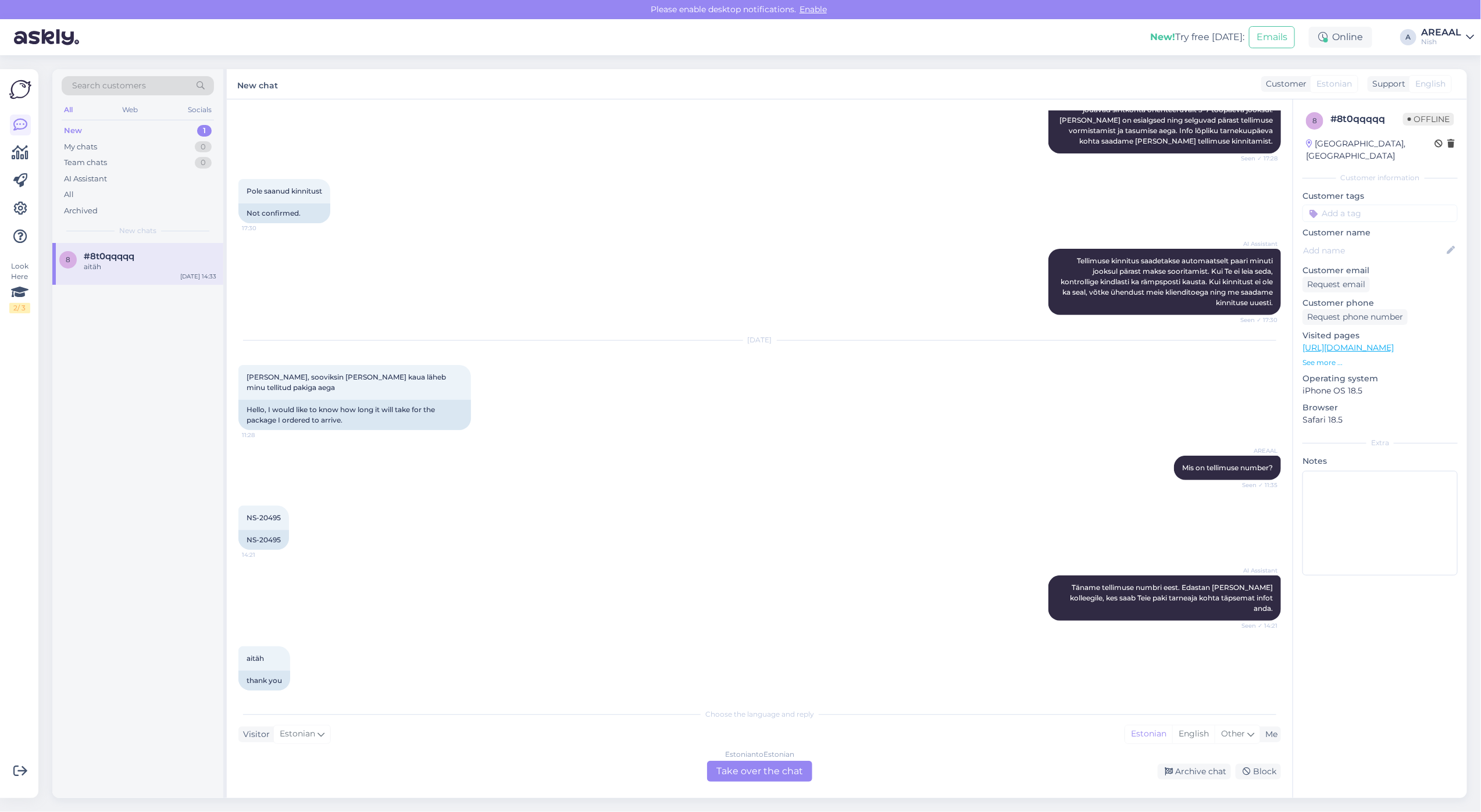
click at [752, 771] on div "Estonian to Estonian Take over the chat" at bounding box center [760, 772] width 105 height 21
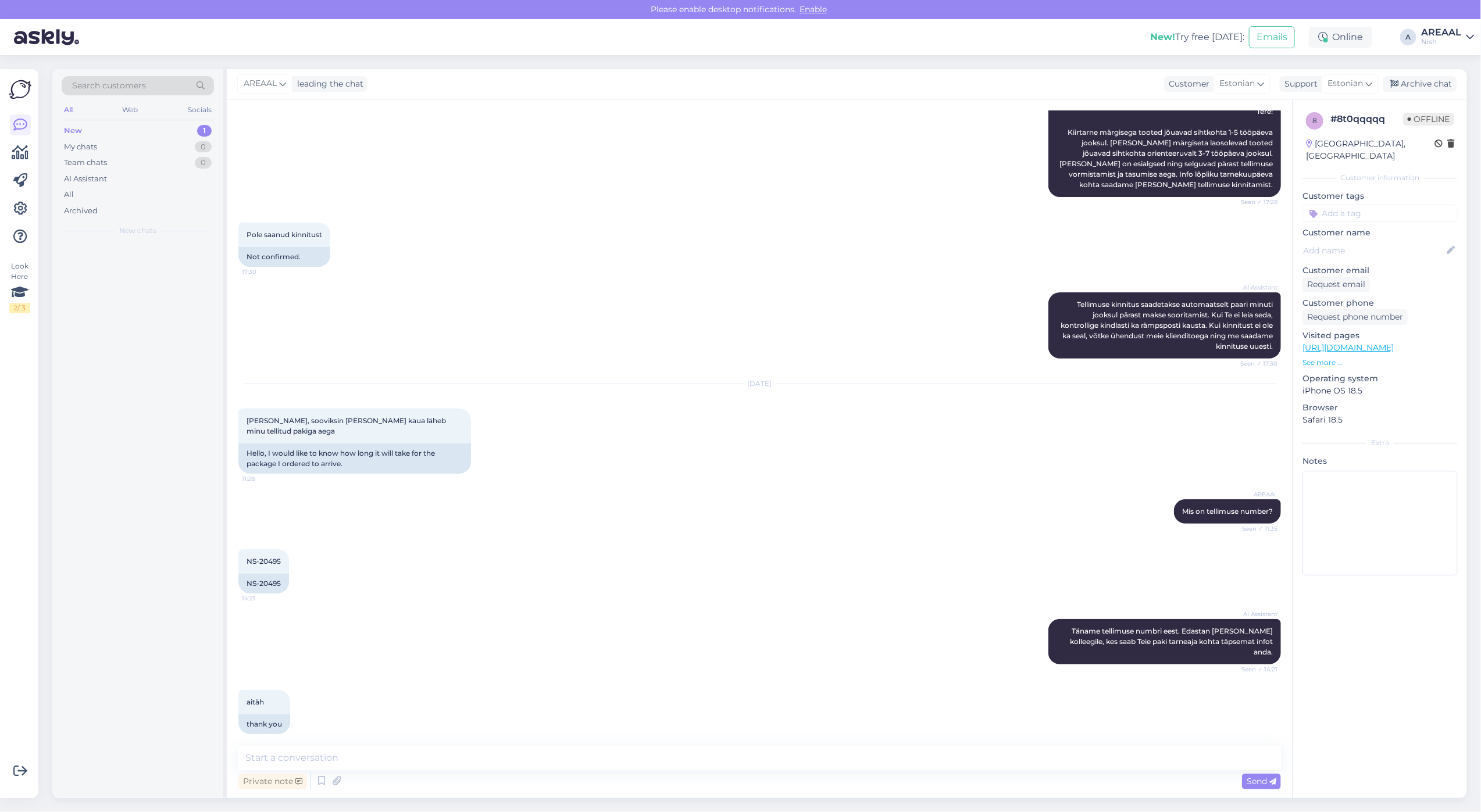
click at [752, 771] on div "Private note Send" at bounding box center [760, 781] width 1042 height 22
click at [754, 763] on textarea at bounding box center [760, 758] width 1042 height 25
type textarea "Tarne toimub vahemikus 30.09-04.10"
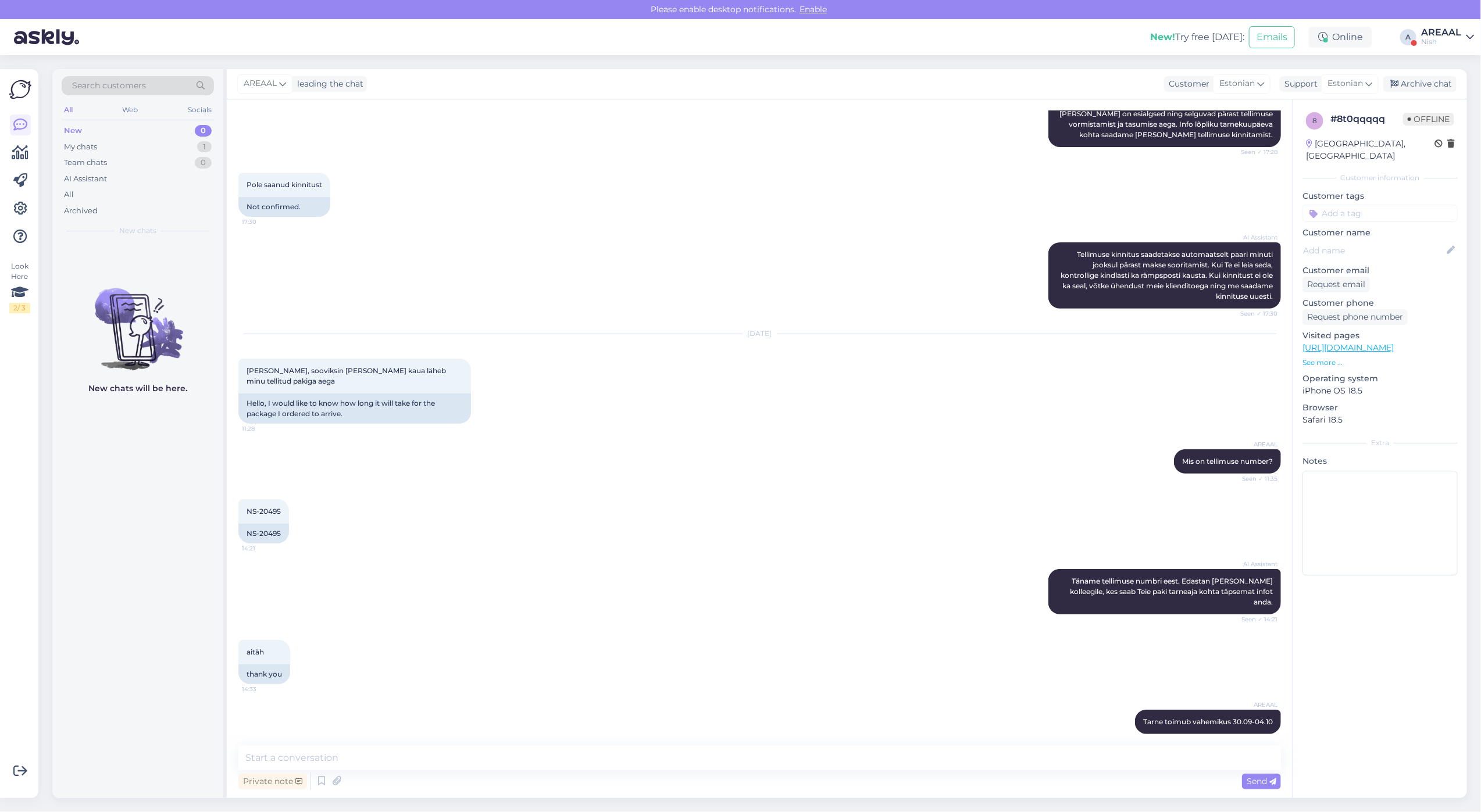
click at [1449, 342] on p "https://nutisormused.ee/" at bounding box center [1379, 348] width 155 height 12
click at [1414, 36] on div "A" at bounding box center [1408, 37] width 16 height 16
click at [1451, 38] on div "Nish" at bounding box center [1441, 41] width 40 height 9
click at [1448, 65] on button "Open" at bounding box center [1448, 65] width 33 height 18
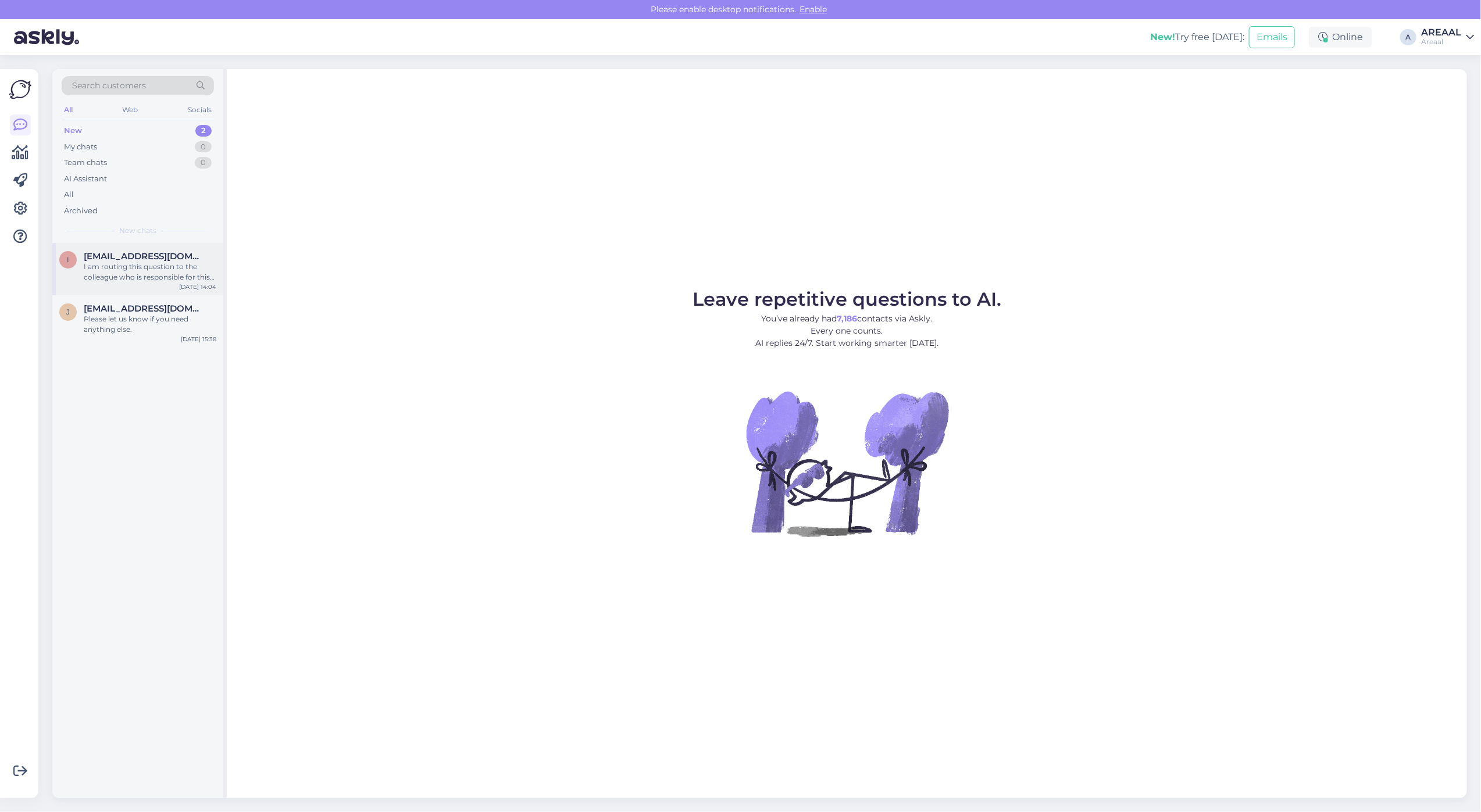
click at [118, 256] on span "Iris.juhani@gmail.com" at bounding box center [144, 256] width 121 height 11
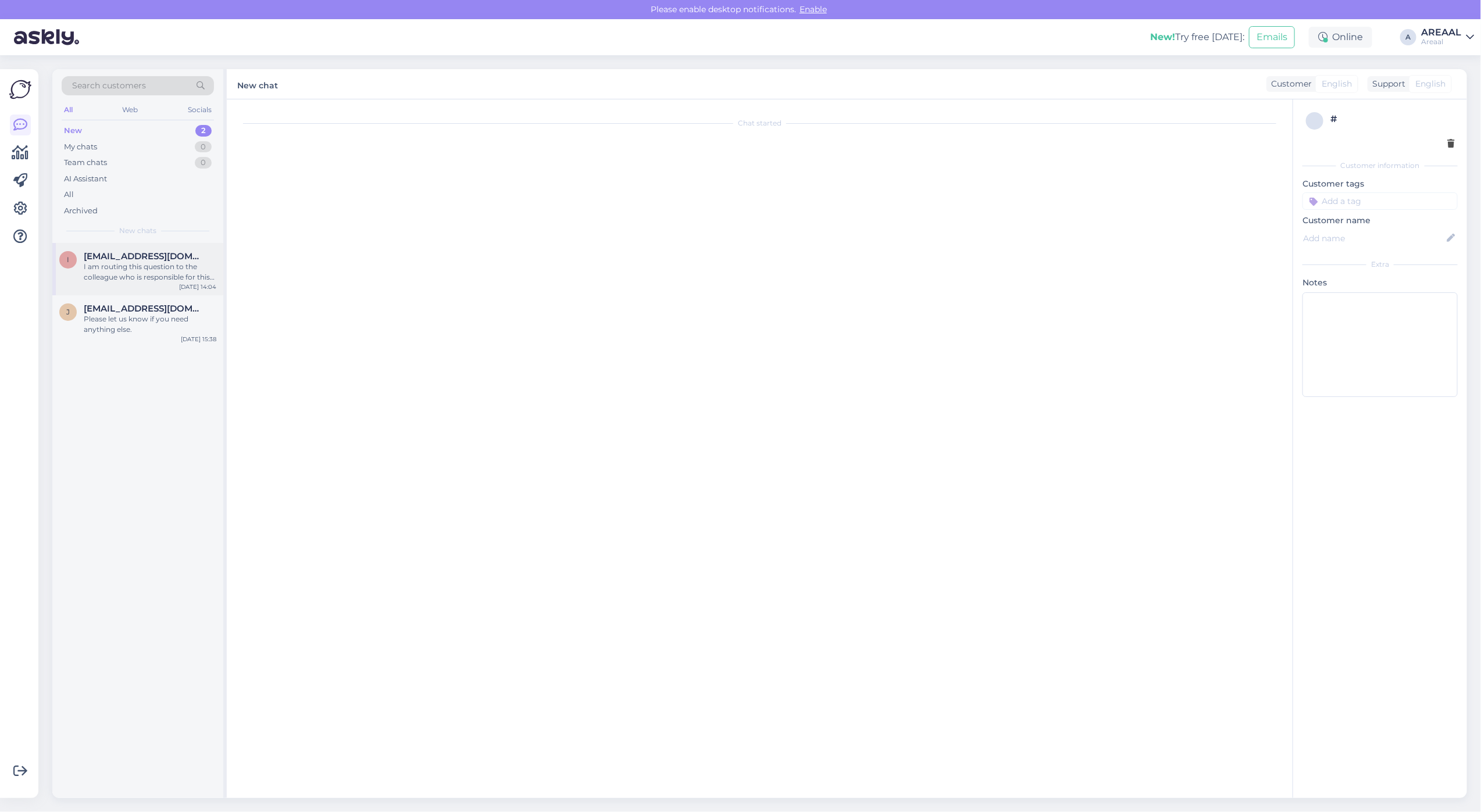
scroll to position [1788, 0]
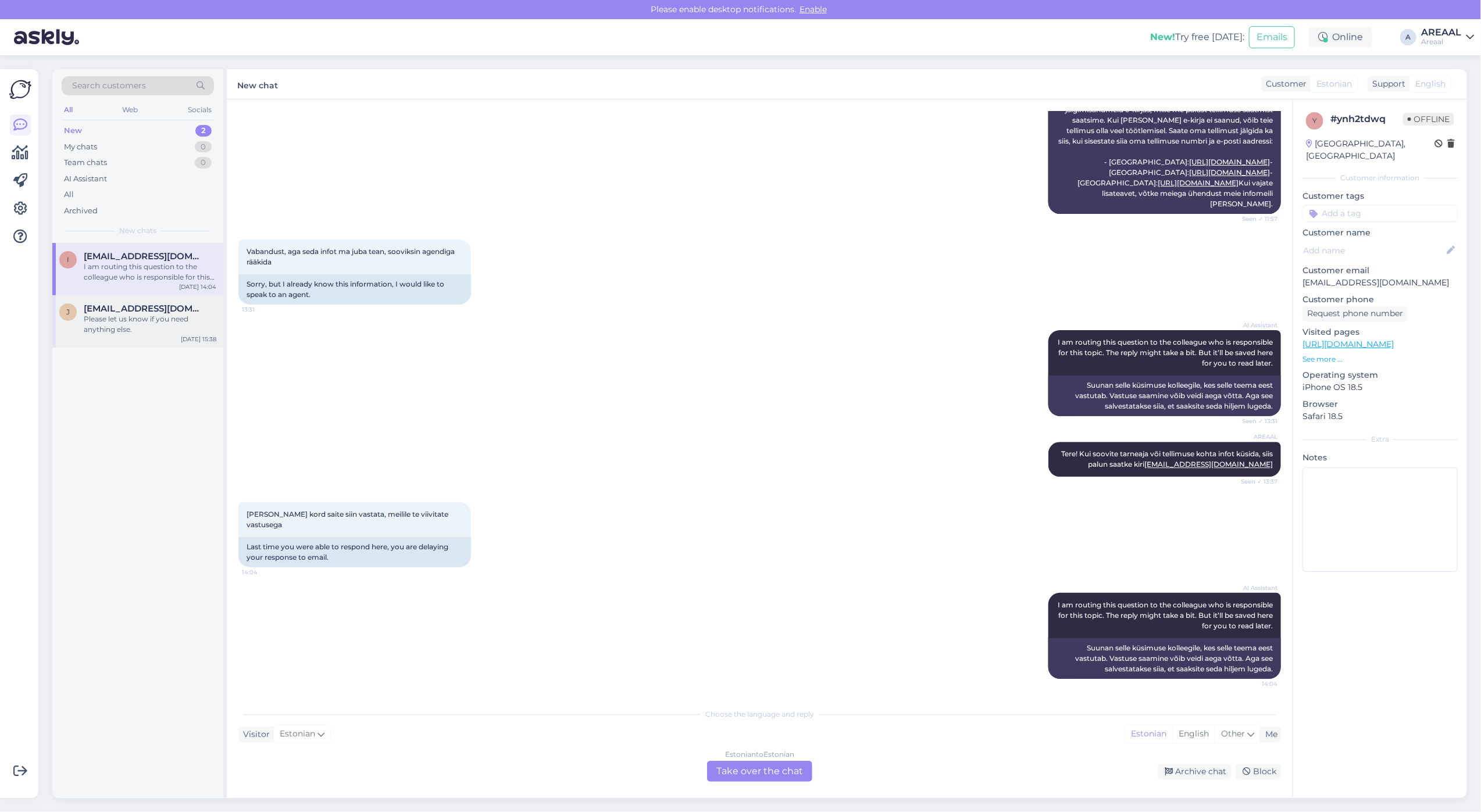
click at [126, 306] on span "[EMAIL_ADDRESS][DOMAIN_NAME]" at bounding box center [144, 308] width 121 height 11
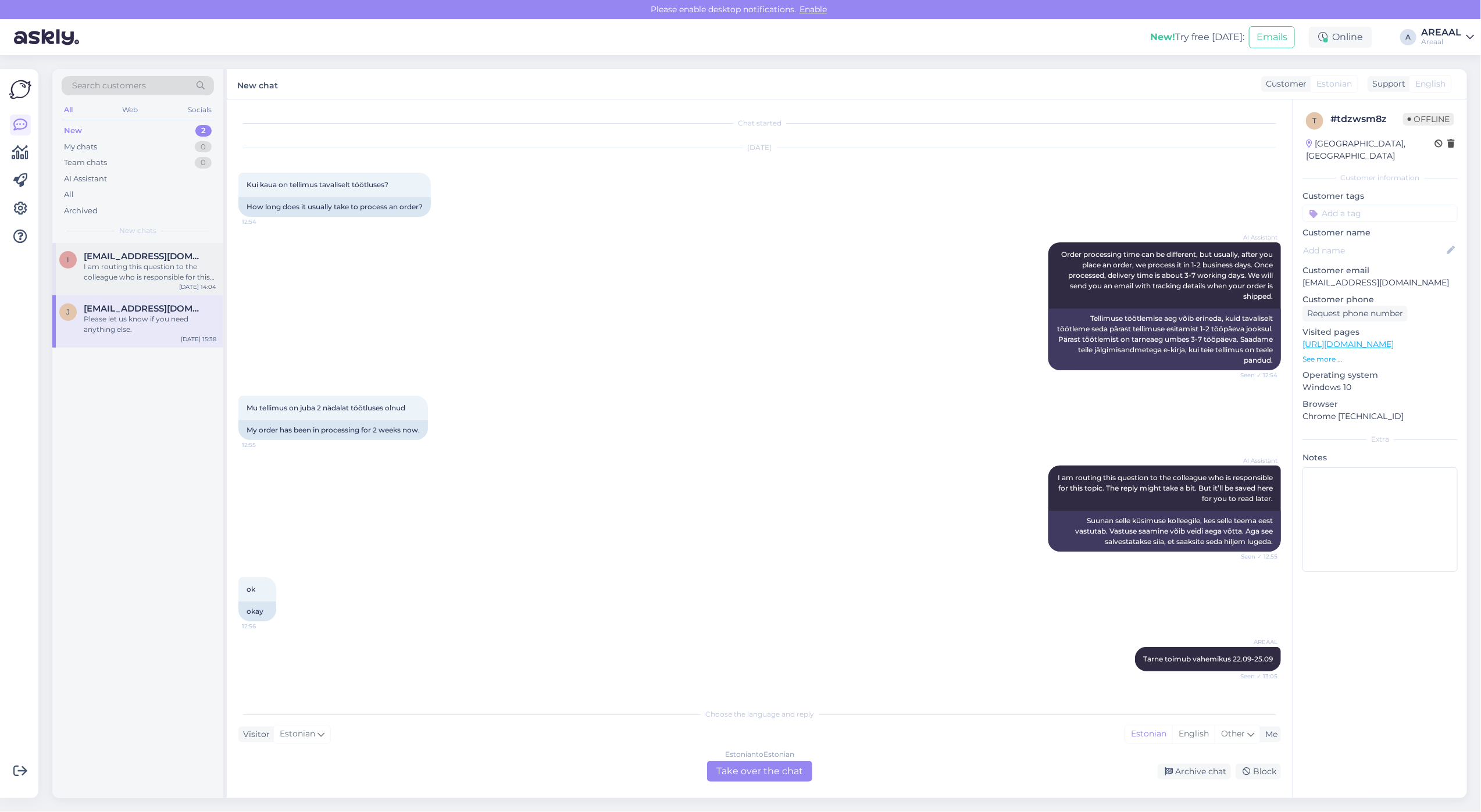
scroll to position [833, 0]
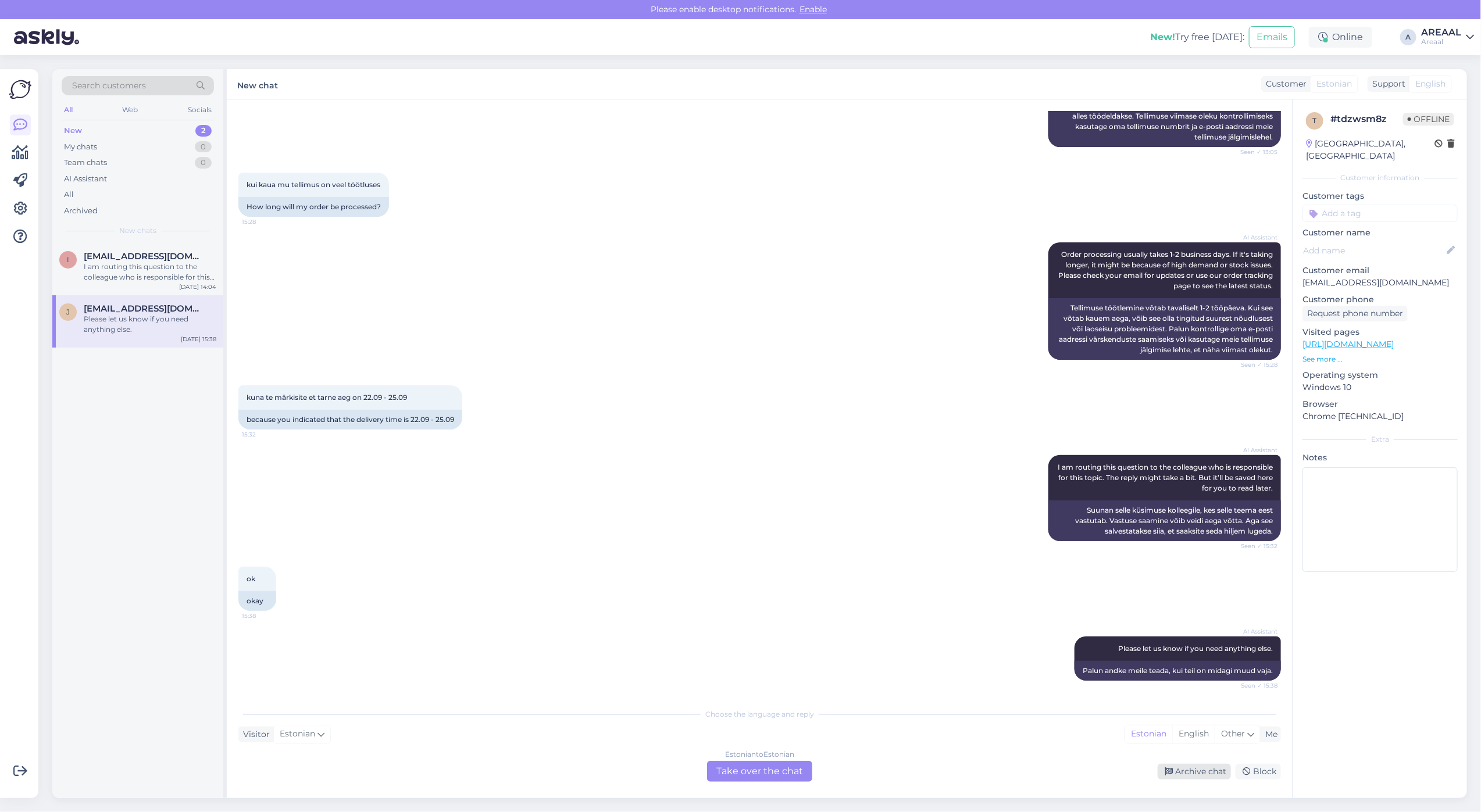
click at [1174, 764] on div "Archive chat" at bounding box center [1194, 771] width 73 height 16
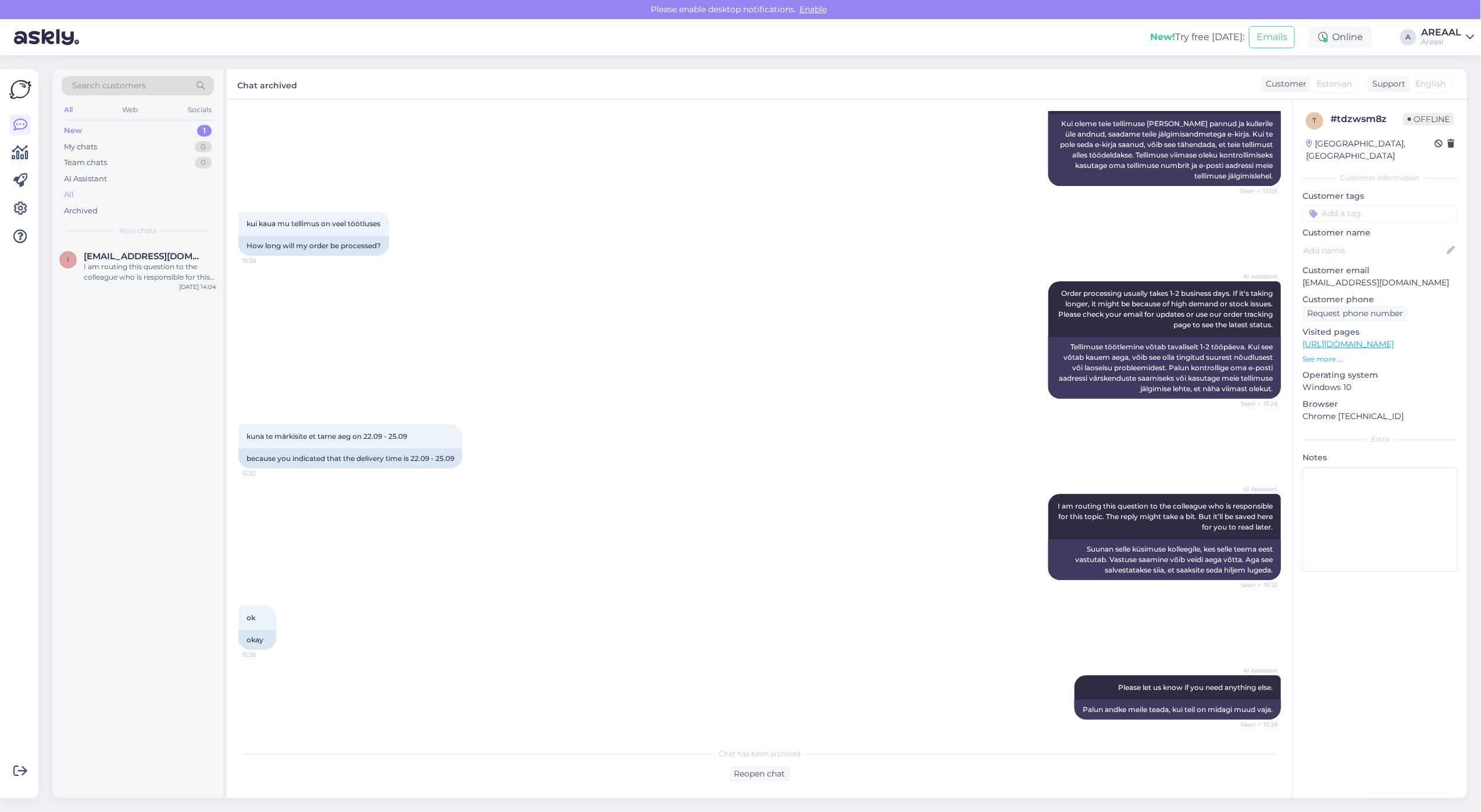
click at [130, 197] on div "All" at bounding box center [138, 194] width 153 height 16
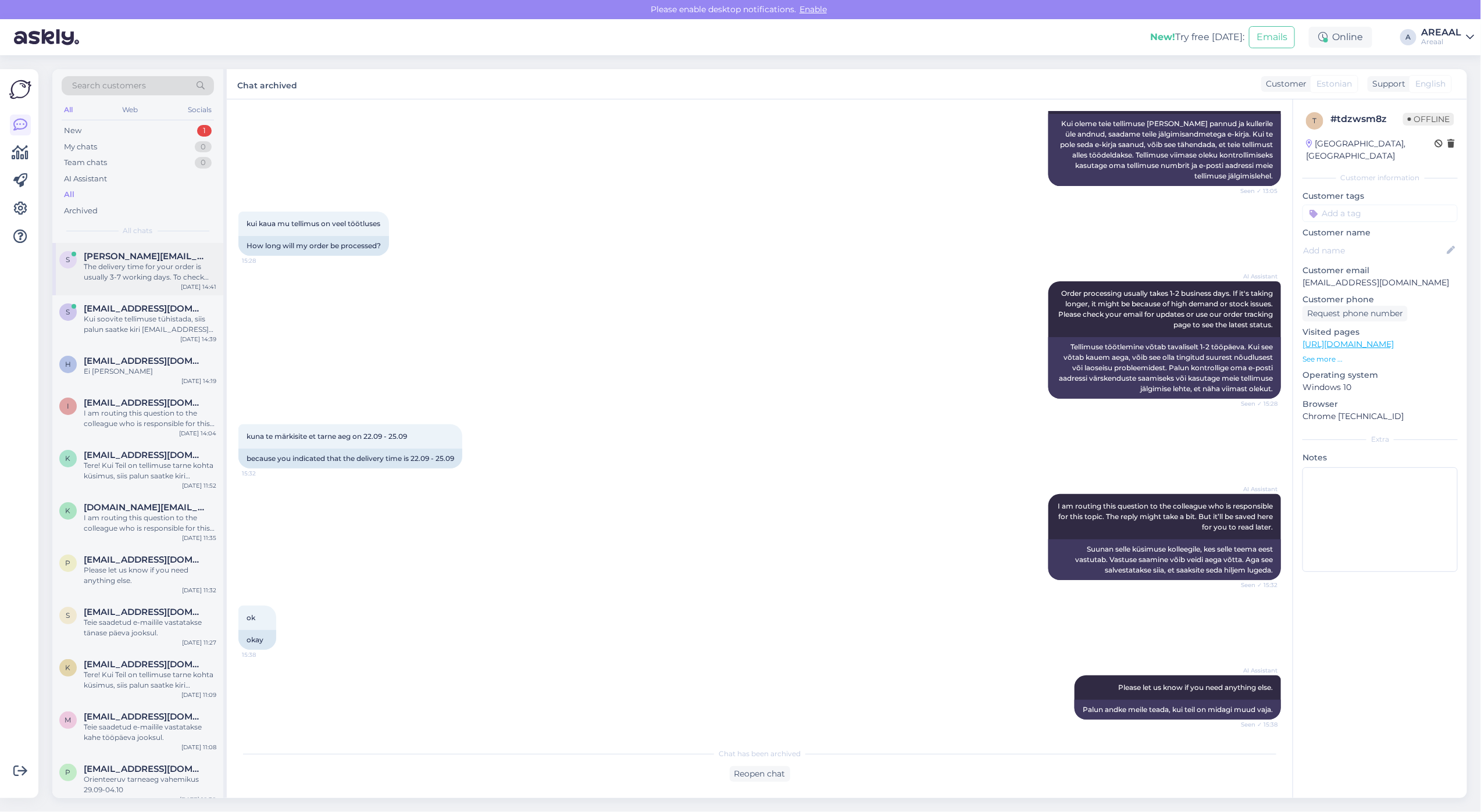
click at [144, 269] on div "The delivery time for your order is usually 3-7 working days. To check your ord…" at bounding box center [150, 272] width 133 height 21
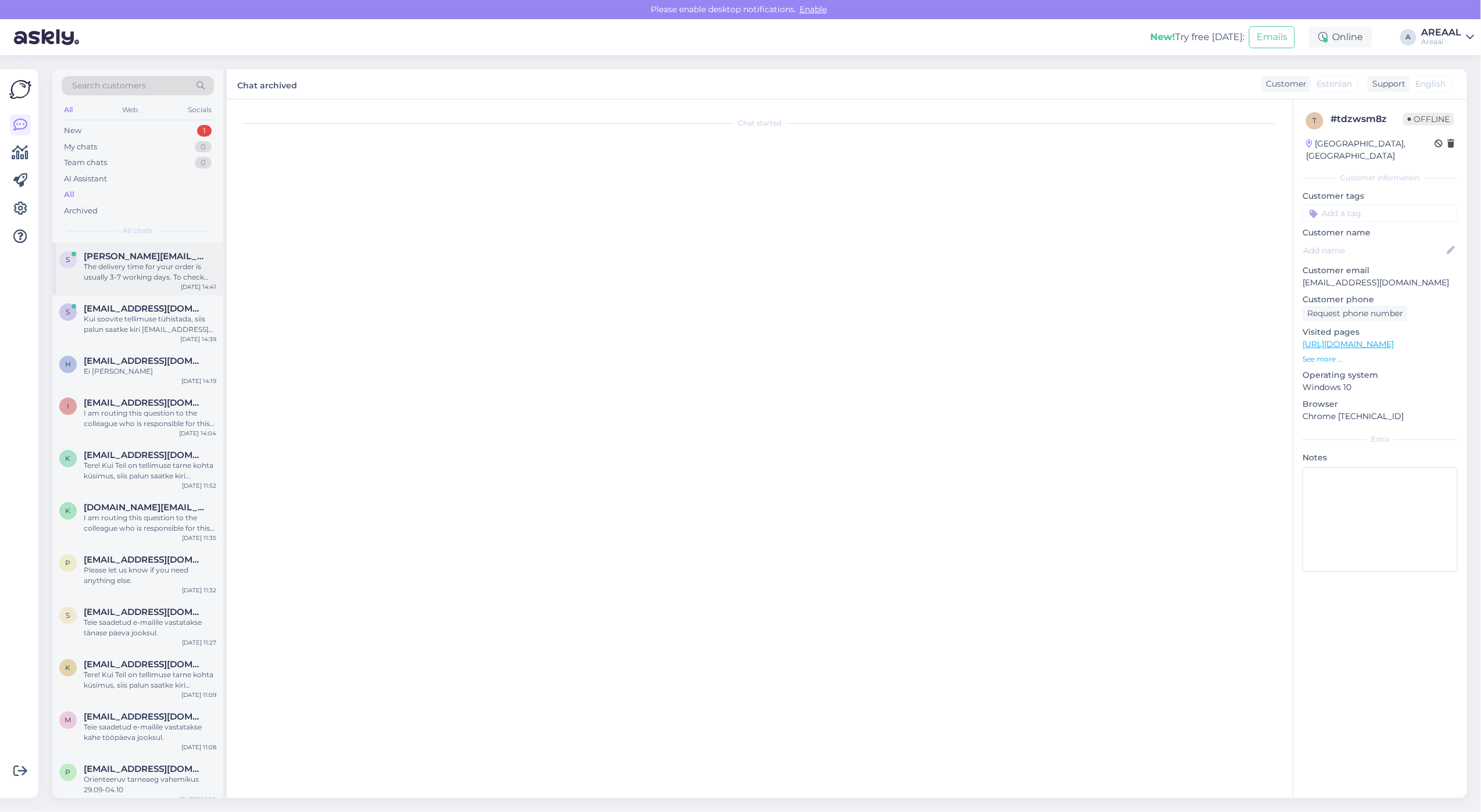
scroll to position [0, 0]
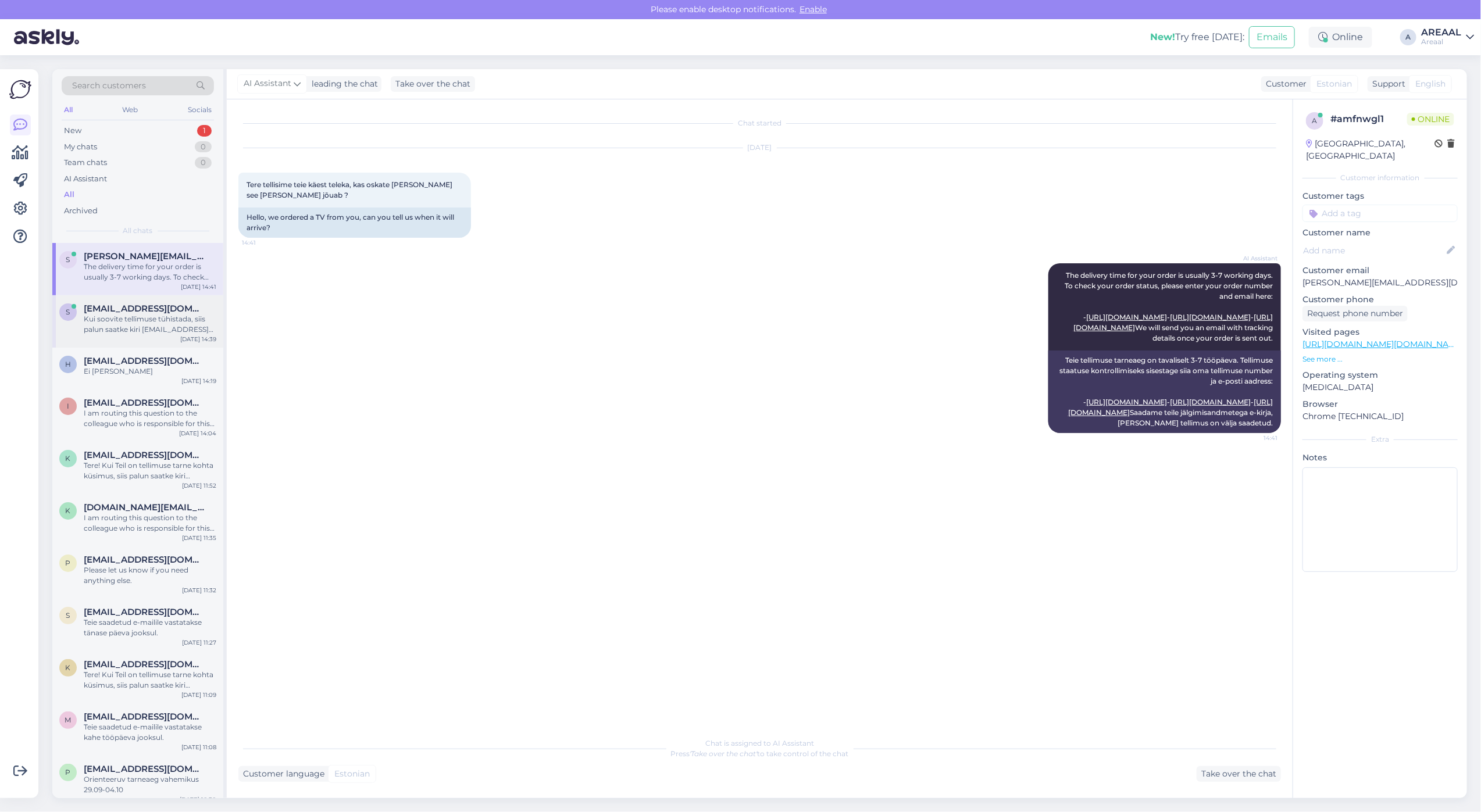
click at [181, 317] on div "Kui soovite tellimuse tühistada, siis palun saatke kiri info@areaal.ee" at bounding box center [150, 325] width 133 height 21
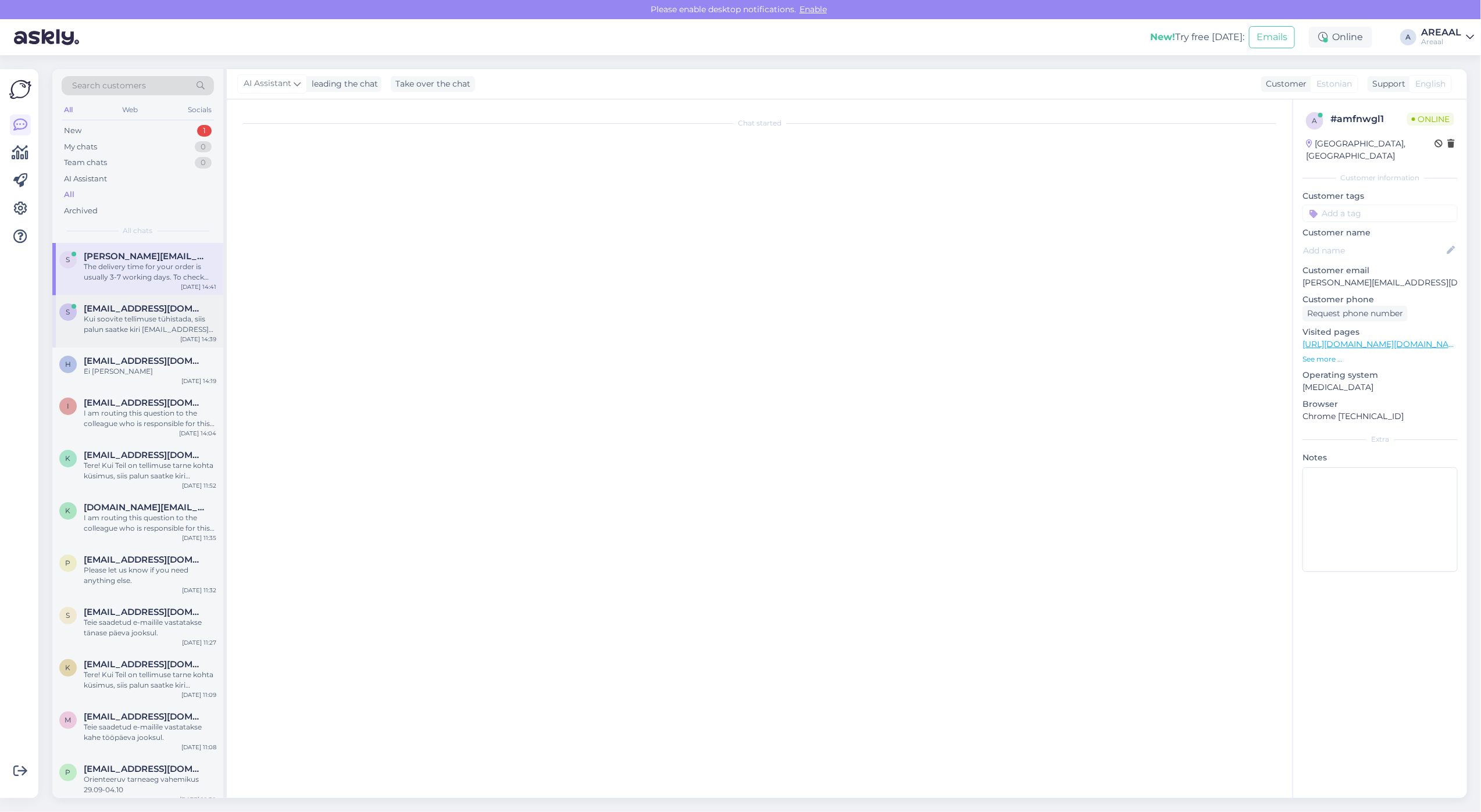
scroll to position [467, 0]
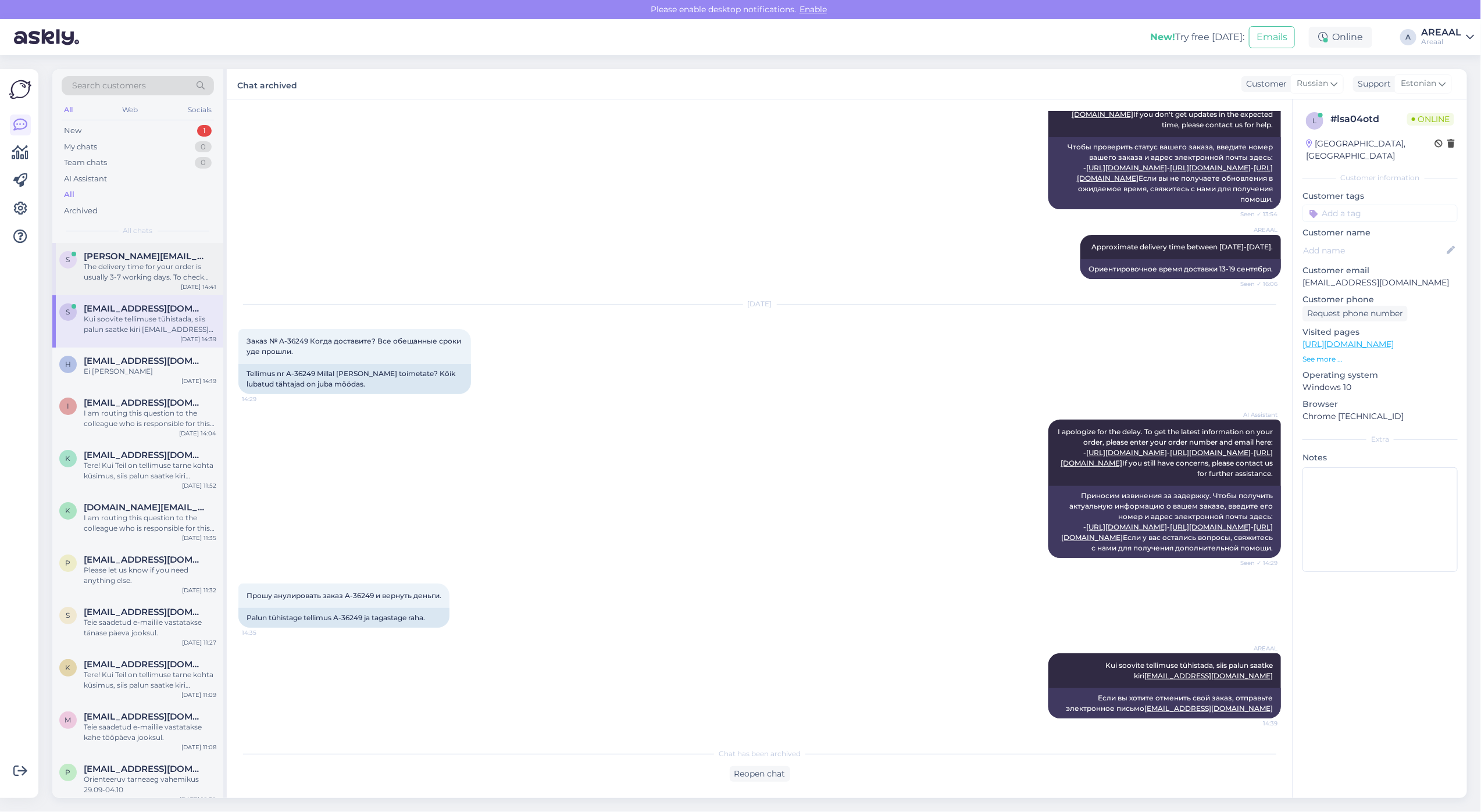
click at [154, 264] on div "The delivery time for your order is usually 3-7 working days. To check your ord…" at bounding box center [150, 272] width 133 height 21
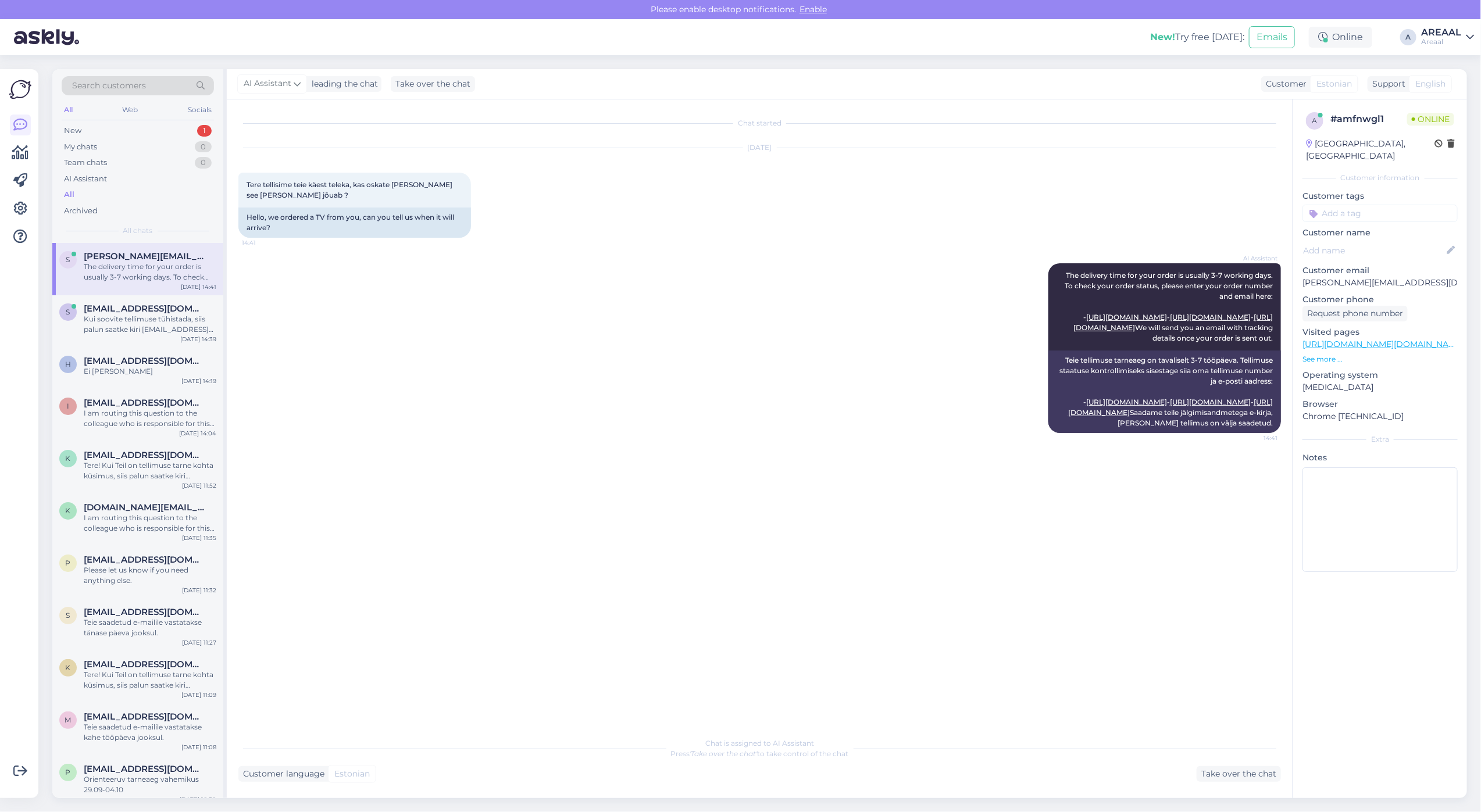
click at [494, 279] on div "AI Assistant The delivery time for your order is usually 3-7 working days. To c…" at bounding box center [760, 348] width 1042 height 195
click at [1460, 35] on div "AREAAL" at bounding box center [1441, 32] width 40 height 9
click at [1448, 90] on button "Open" at bounding box center [1448, 89] width 33 height 18
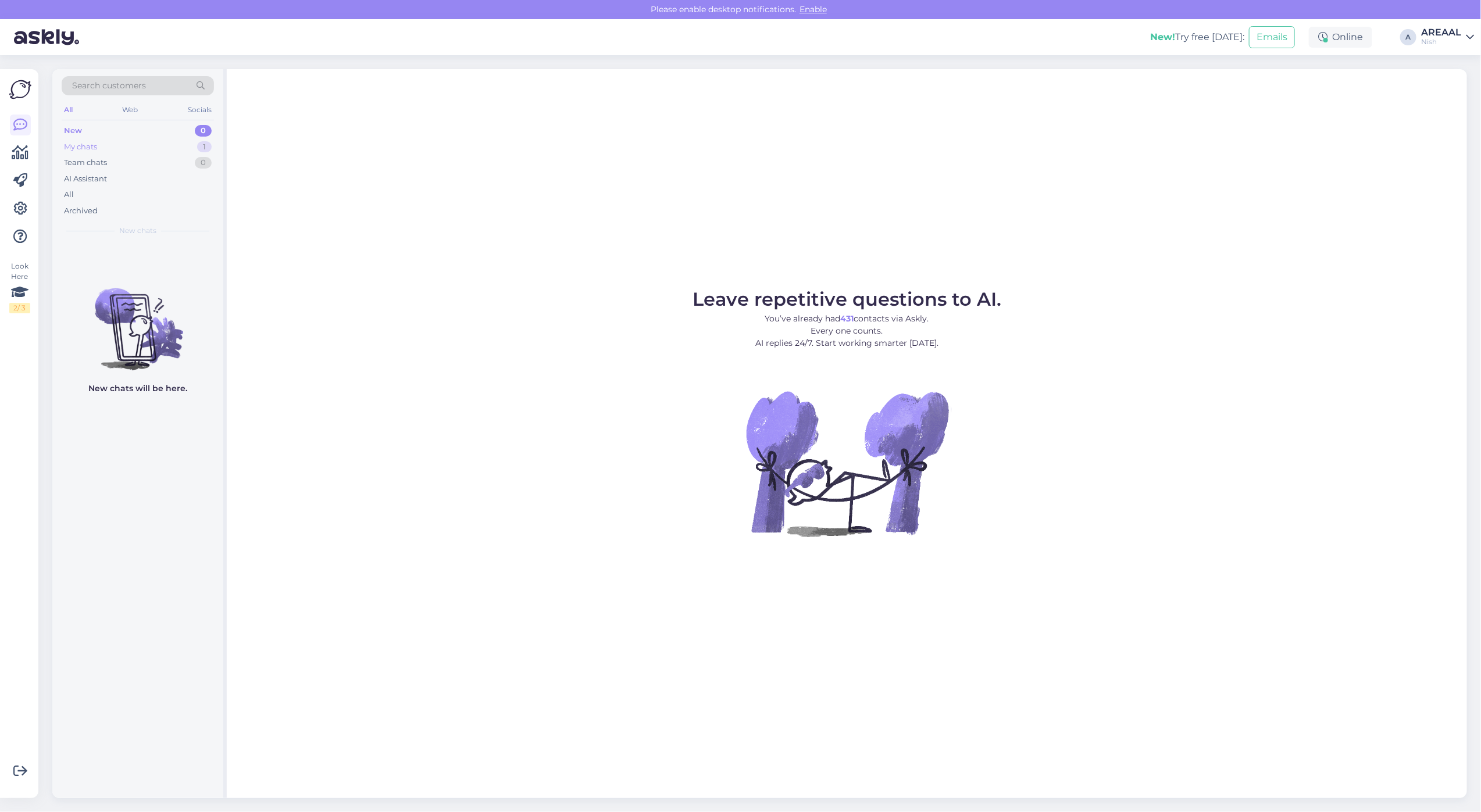
click at [156, 150] on div "My chats 1" at bounding box center [138, 147] width 153 height 16
click at [147, 245] on div "8 #8t0qqqqq Tarne toimub vahemikus 30.09-04.10 Sep 26 14:41" at bounding box center [138, 263] width 171 height 42
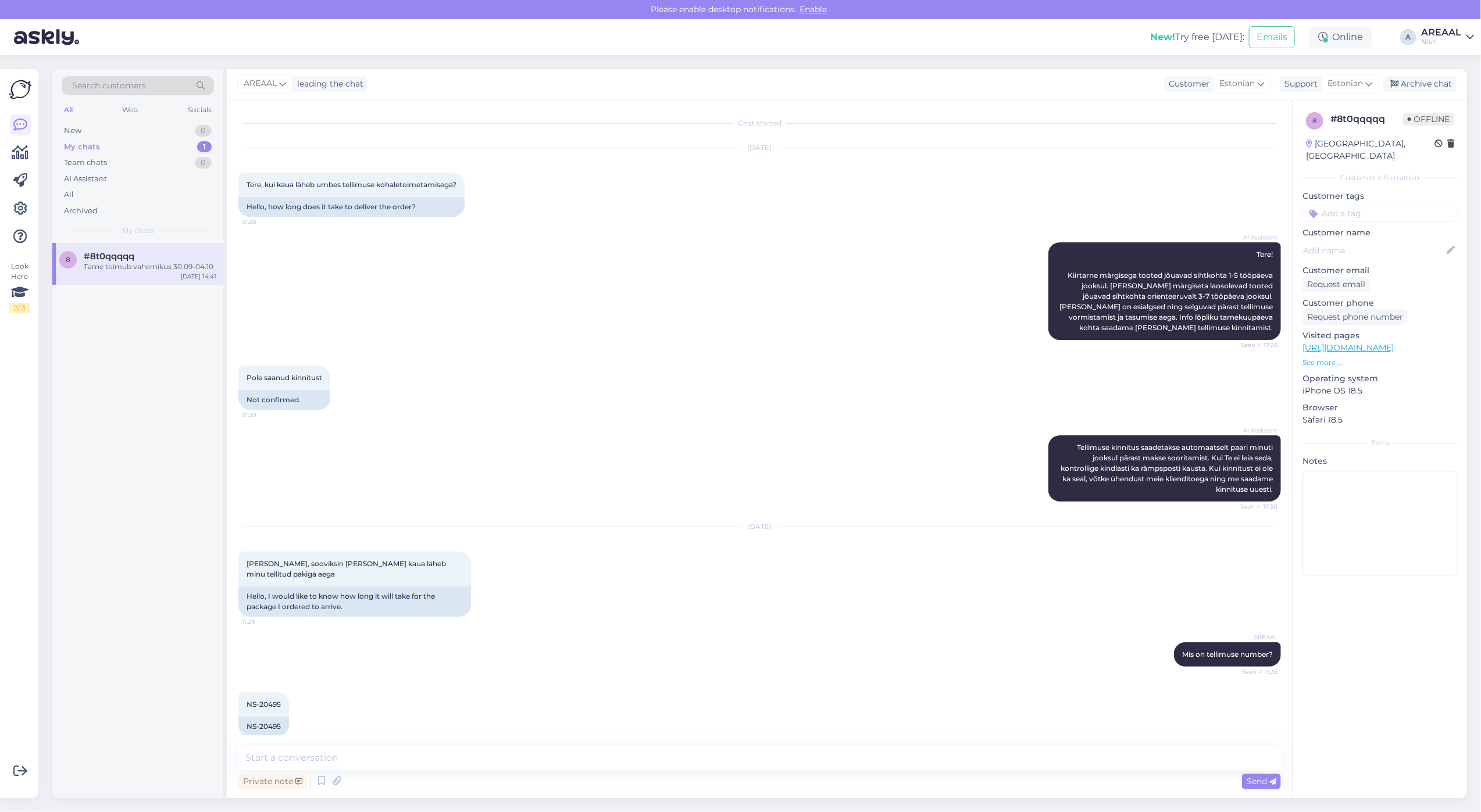
scroll to position [193, 0]
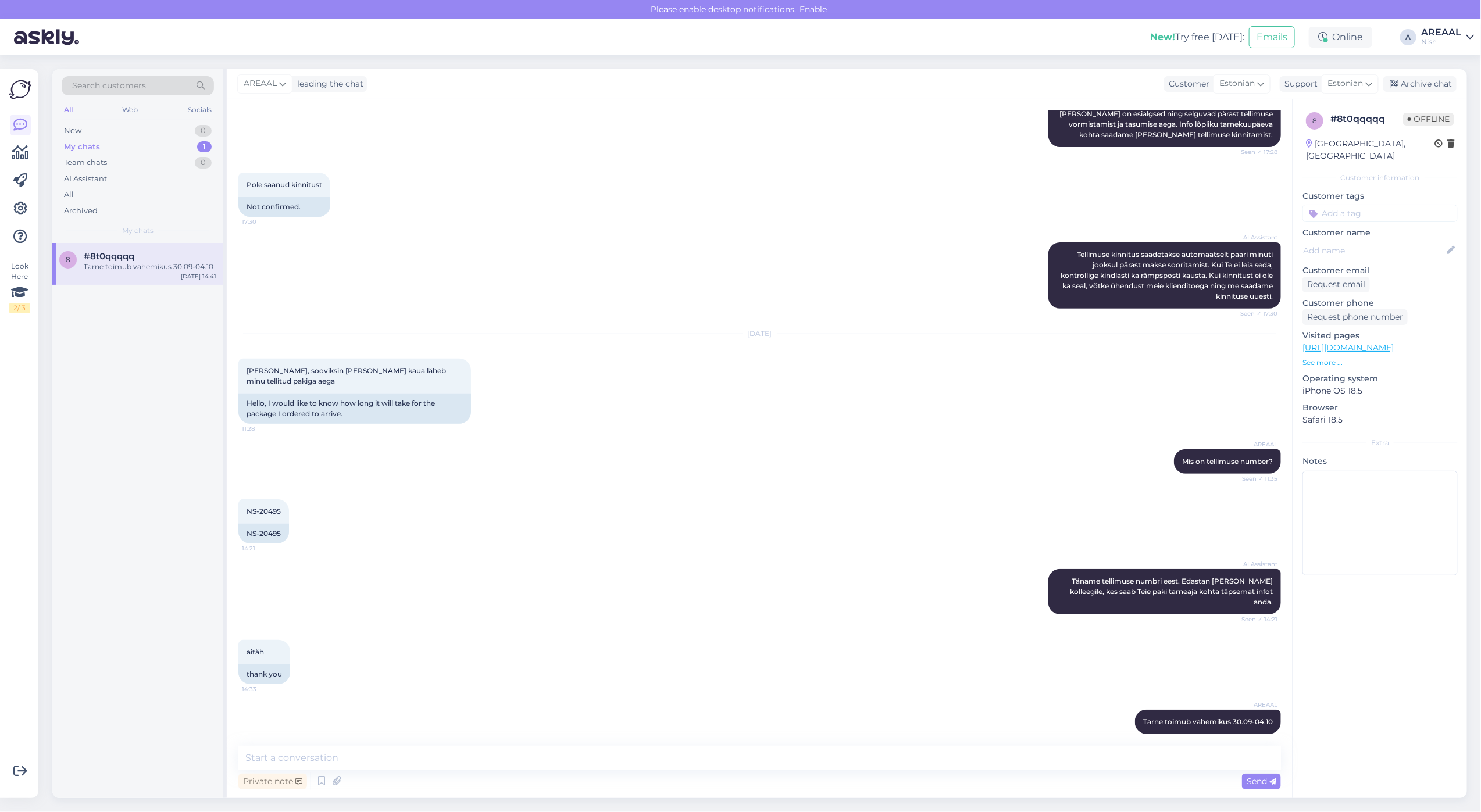
click at [1446, 97] on div "AREAAL leading the chat Customer Estonian Support Estonian Archive chat" at bounding box center [846, 84] width 1240 height 30
click at [1439, 84] on div "Archive chat" at bounding box center [1419, 84] width 73 height 16
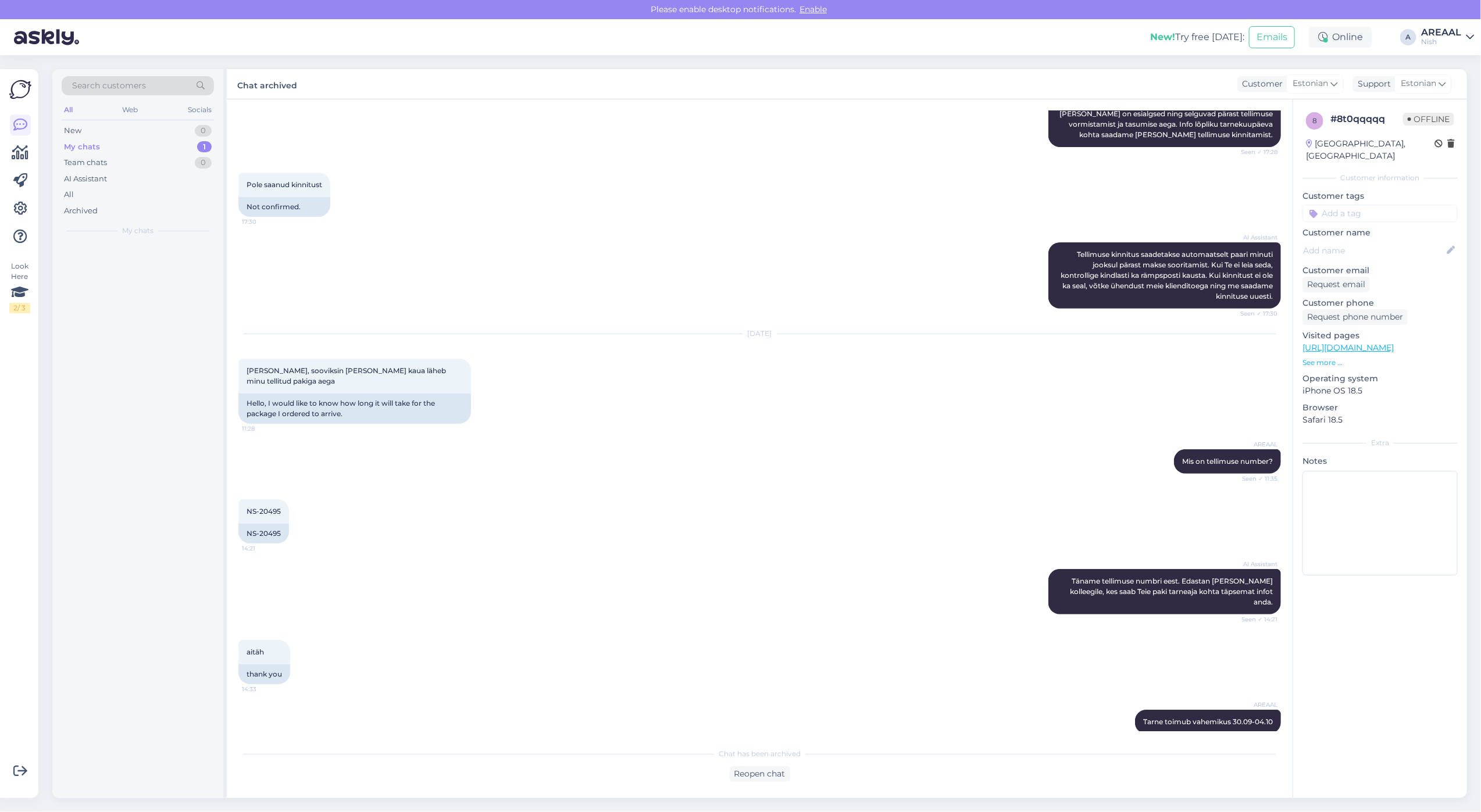
click at [1438, 42] on div "Nish" at bounding box center [1441, 41] width 40 height 9
click at [1440, 53] on div "Areaal Open" at bounding box center [1403, 65] width 143 height 25
click at [1450, 61] on button "Open" at bounding box center [1448, 65] width 33 height 18
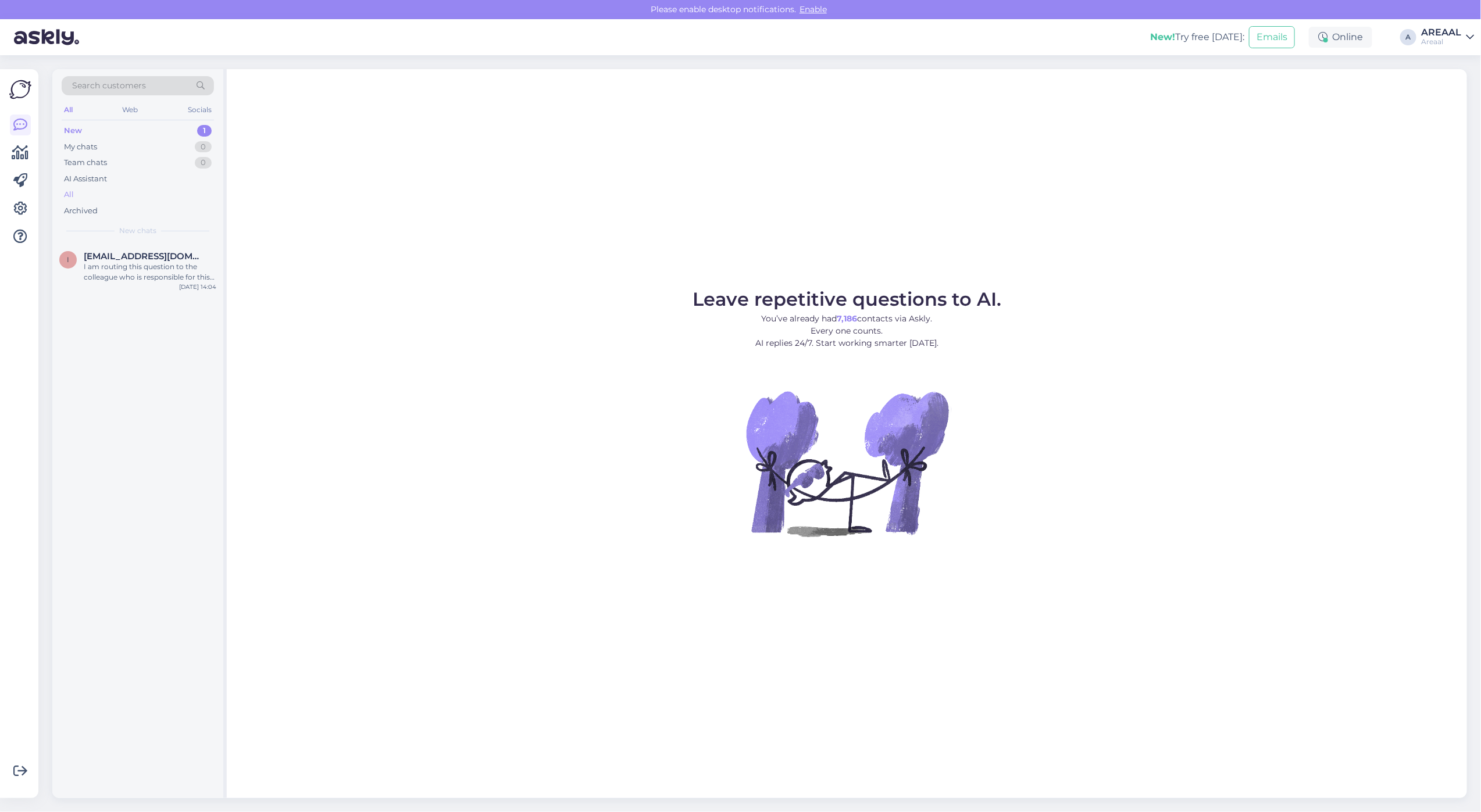
click at [118, 193] on div "All" at bounding box center [138, 194] width 153 height 16
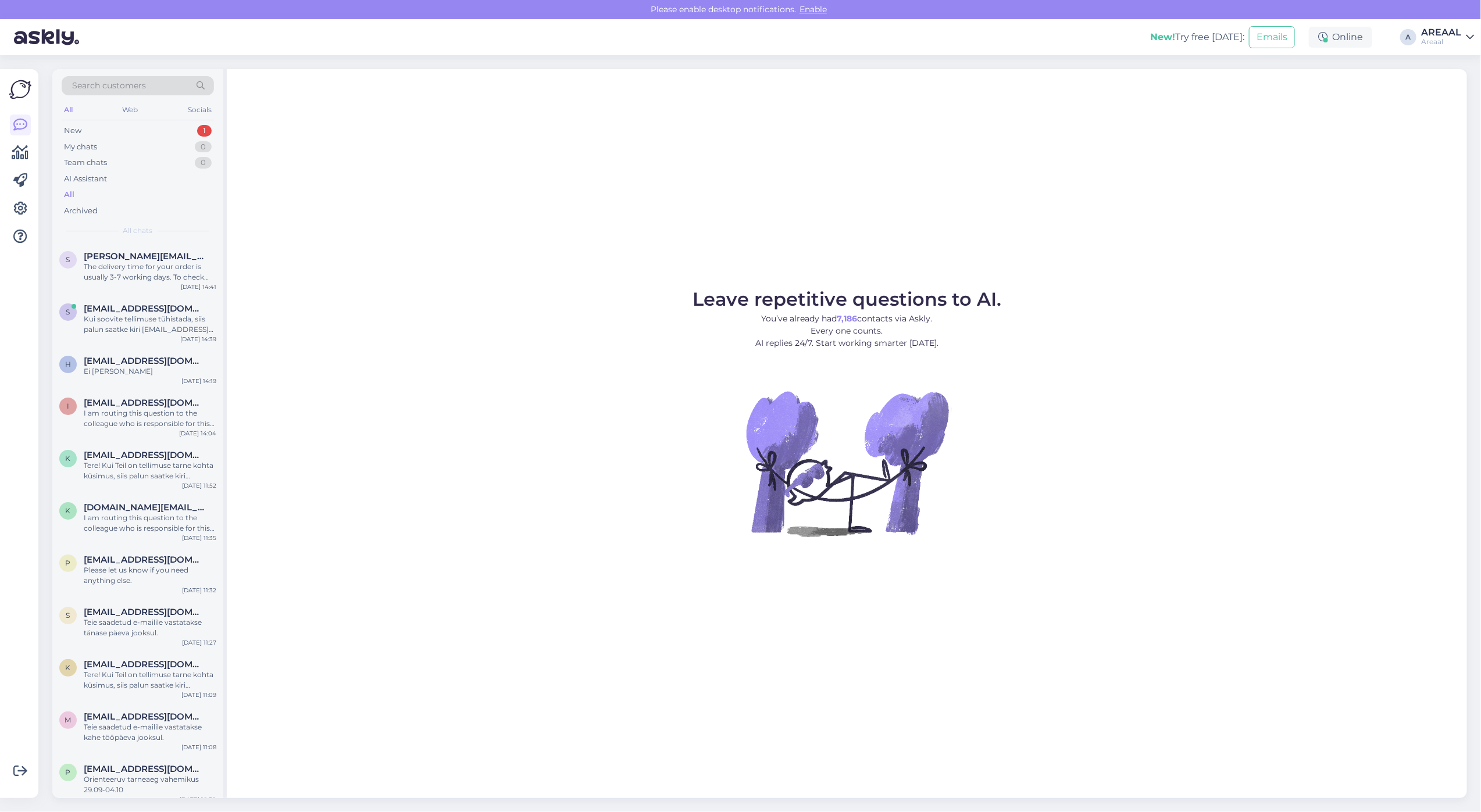
click at [131, 252] on span "Sander.kaasik@kad.sisekaitse.ee" at bounding box center [144, 256] width 121 height 11
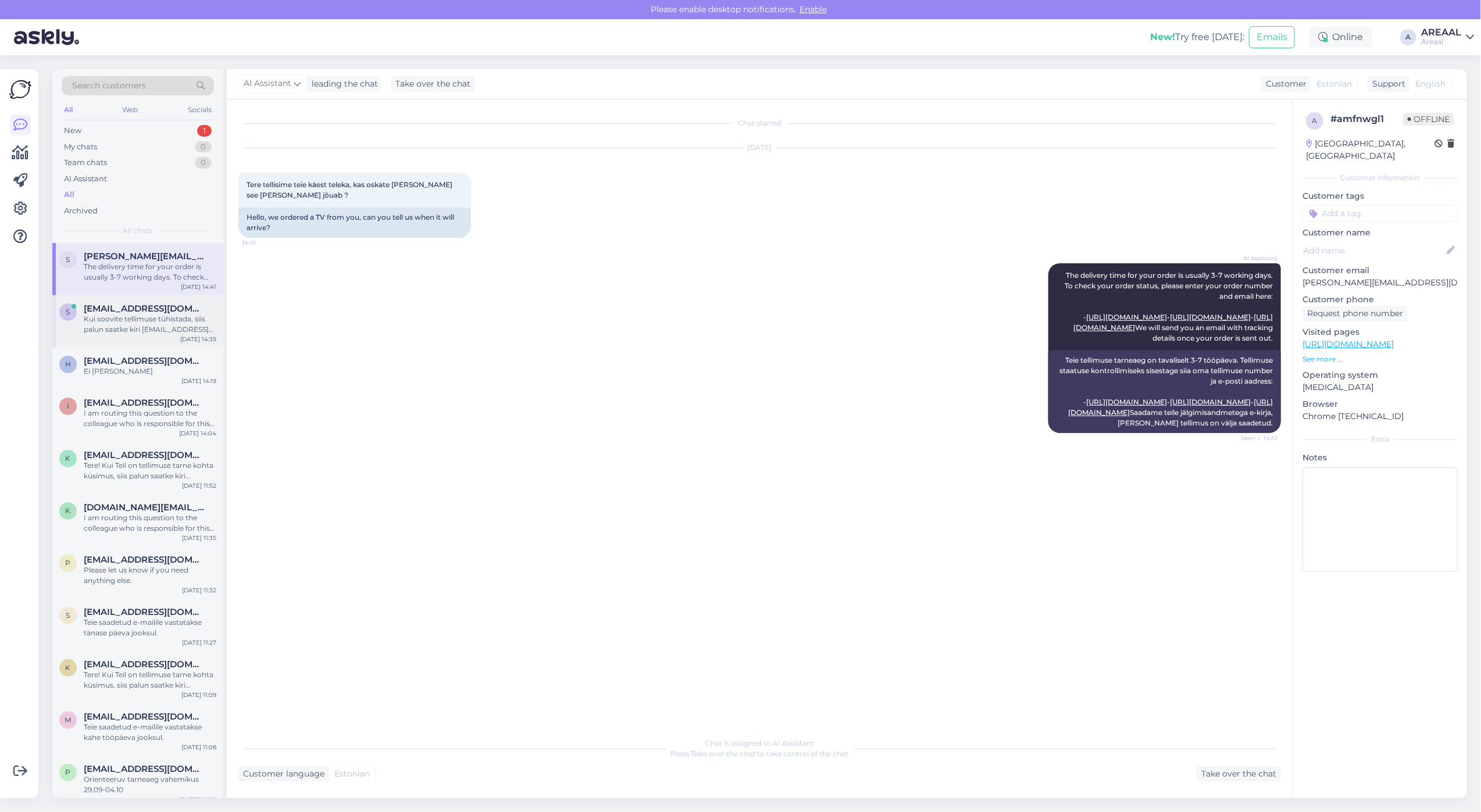
click at [140, 330] on div "Kui soovite tellimuse tühistada, siis palun saatke kiri info@areaal.ee" at bounding box center [150, 325] width 133 height 21
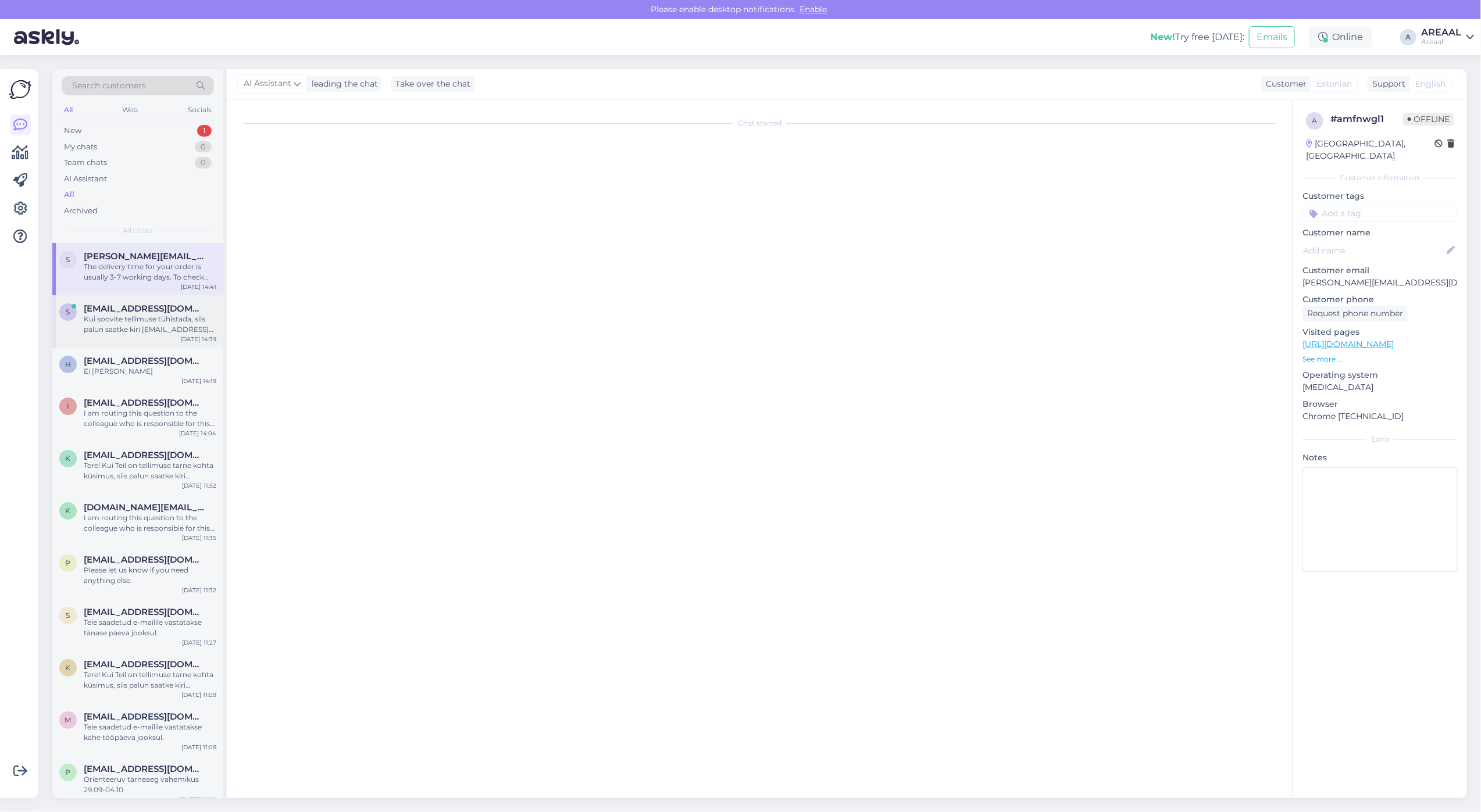
scroll to position [467, 0]
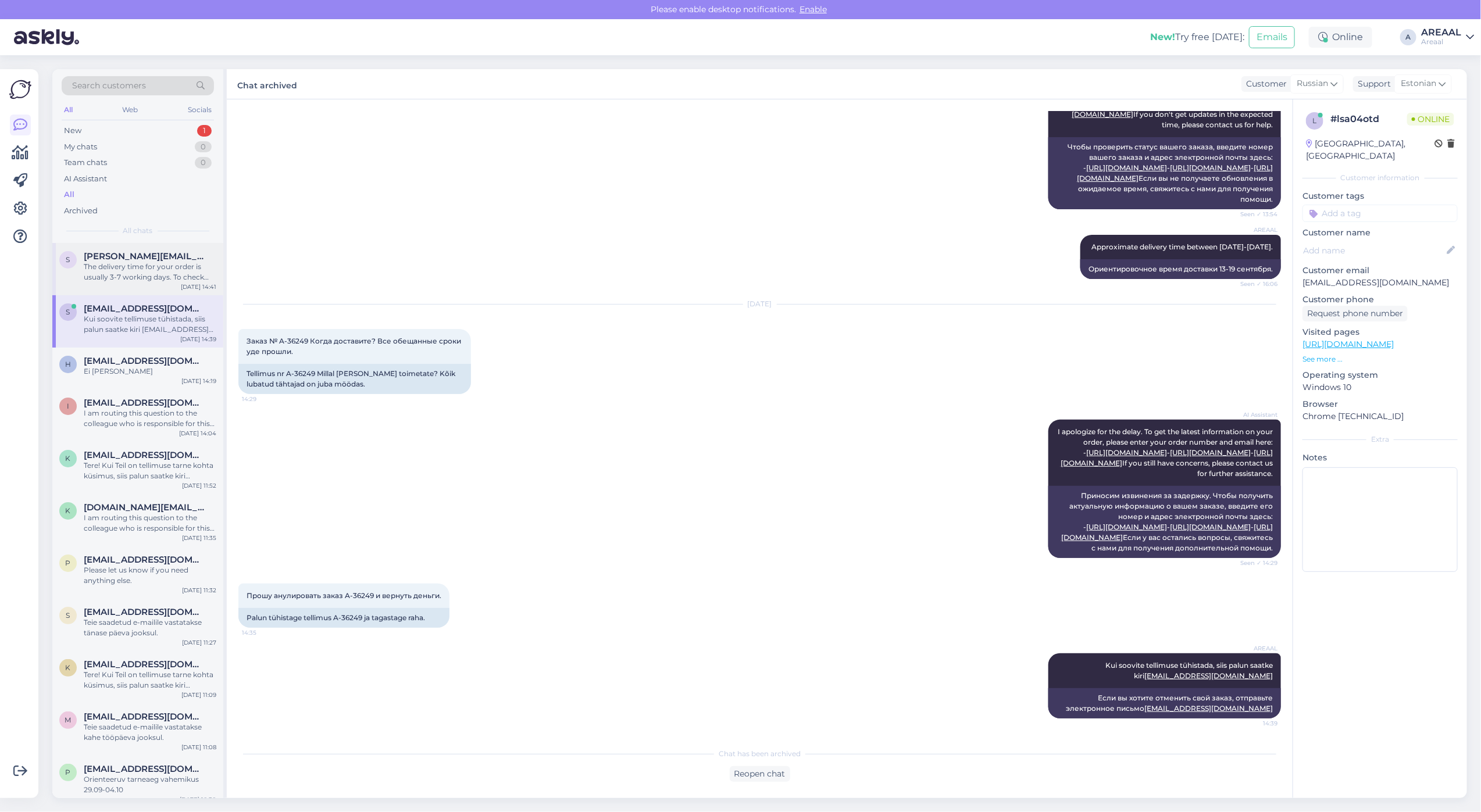
click at [150, 251] on span "Sander.kaasik@kad.sisekaitse.ee" at bounding box center [144, 256] width 121 height 11
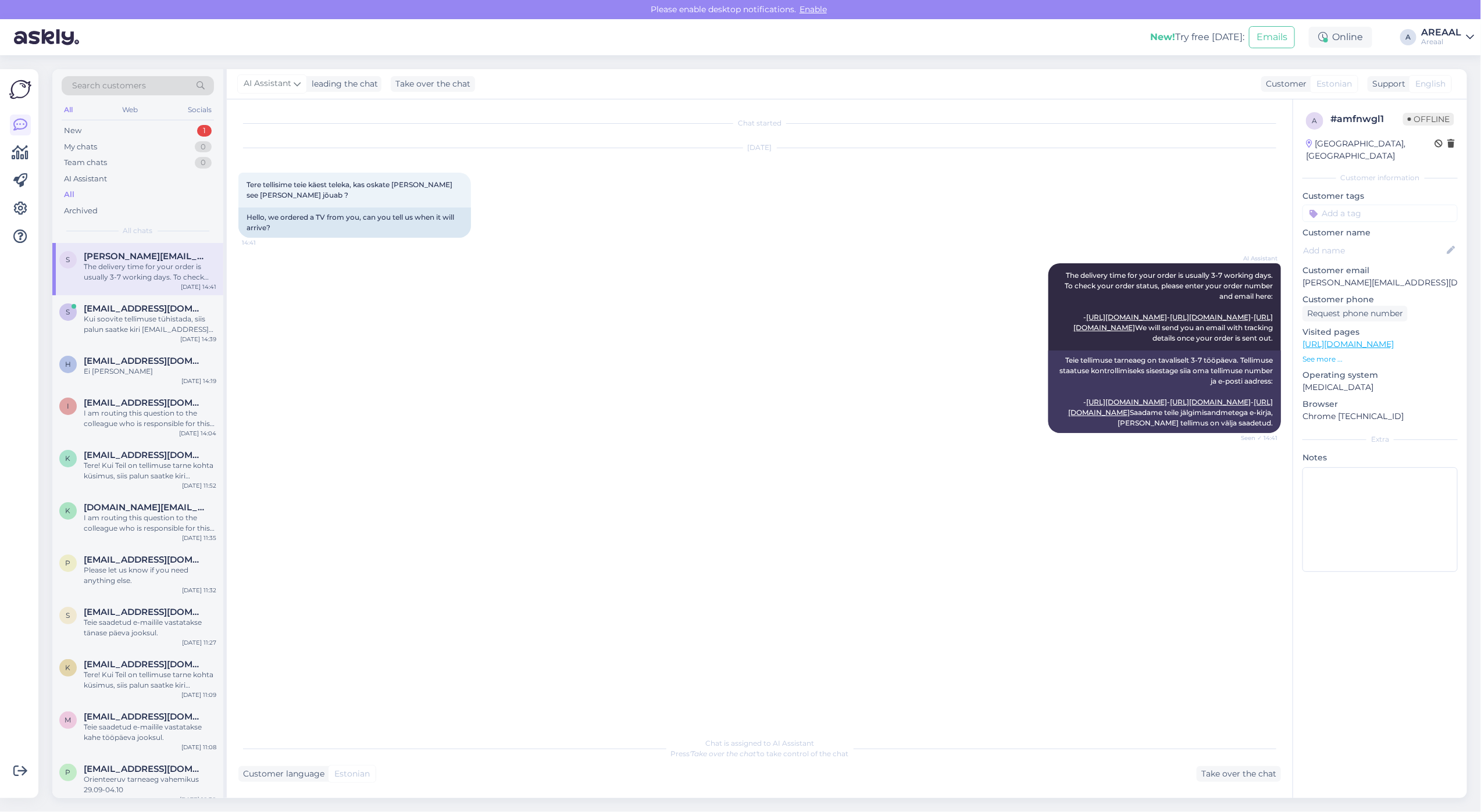
scroll to position [0, 0]
click at [178, 338] on div "s smedia.europe@gmail.com Kui soovite tellimuse tühistada, siis palun saatke ki…" at bounding box center [138, 322] width 171 height 52
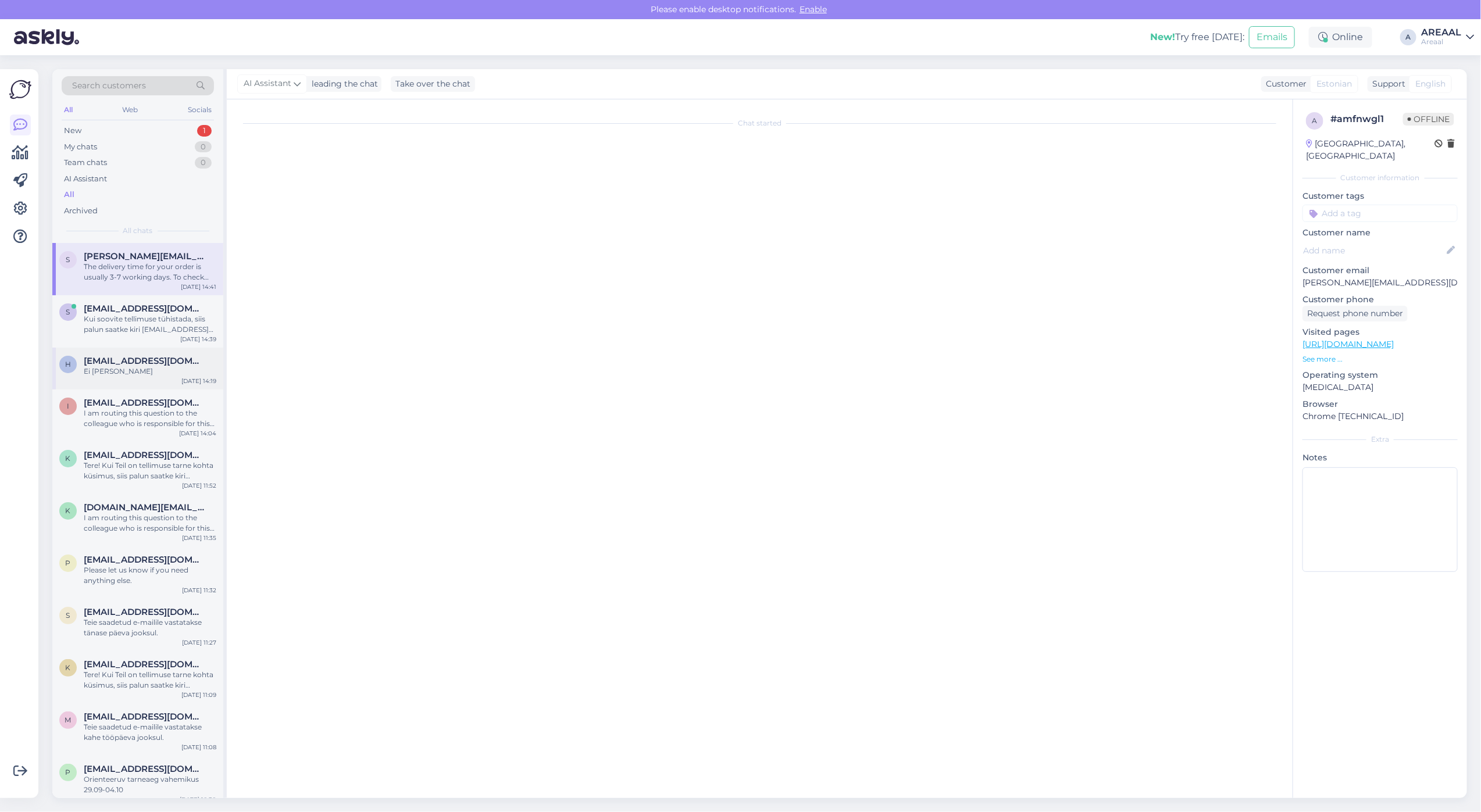
scroll to position [467, 0]
click at [167, 369] on div "Ei ole kohapeal" at bounding box center [150, 371] width 133 height 11
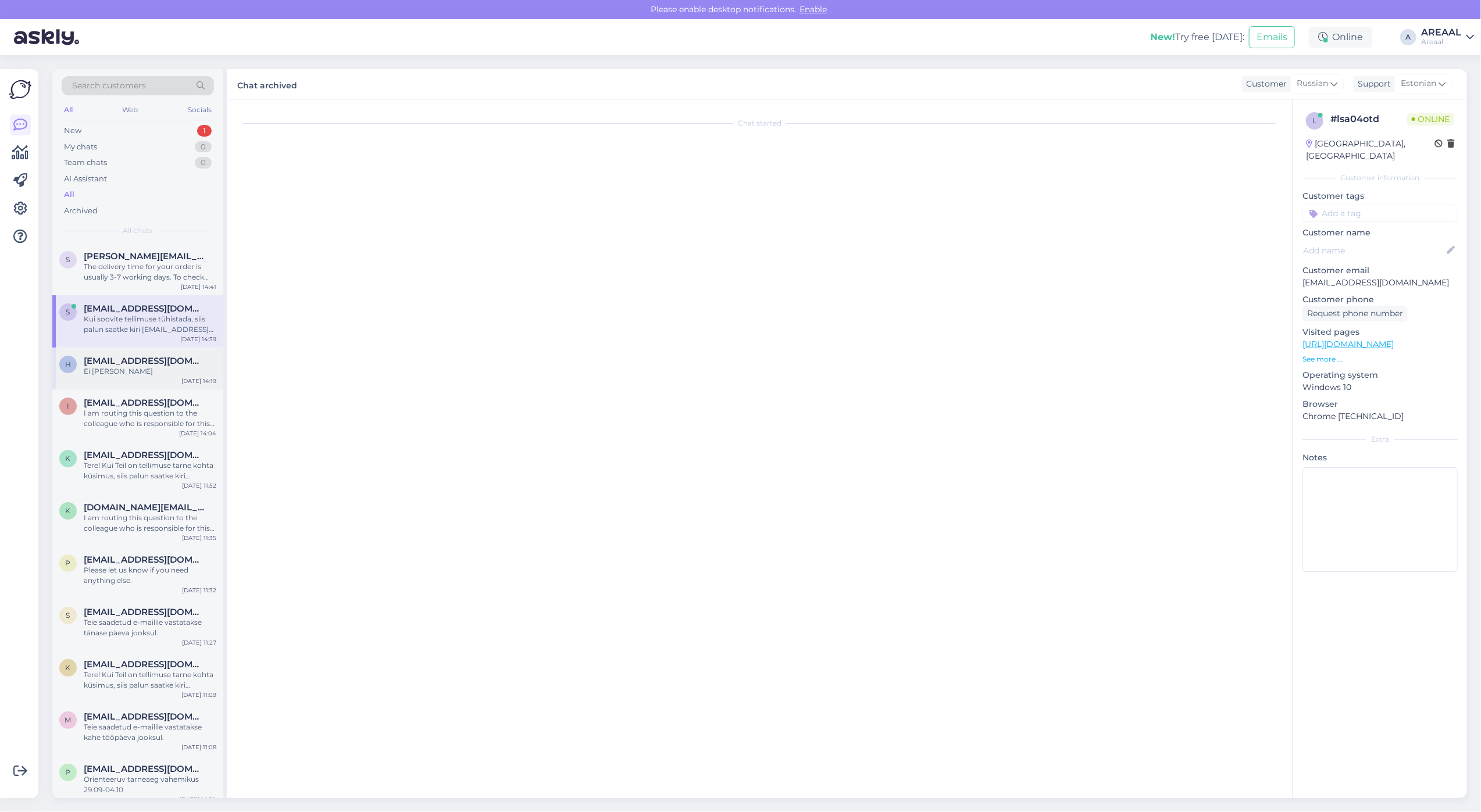
scroll to position [0, 0]
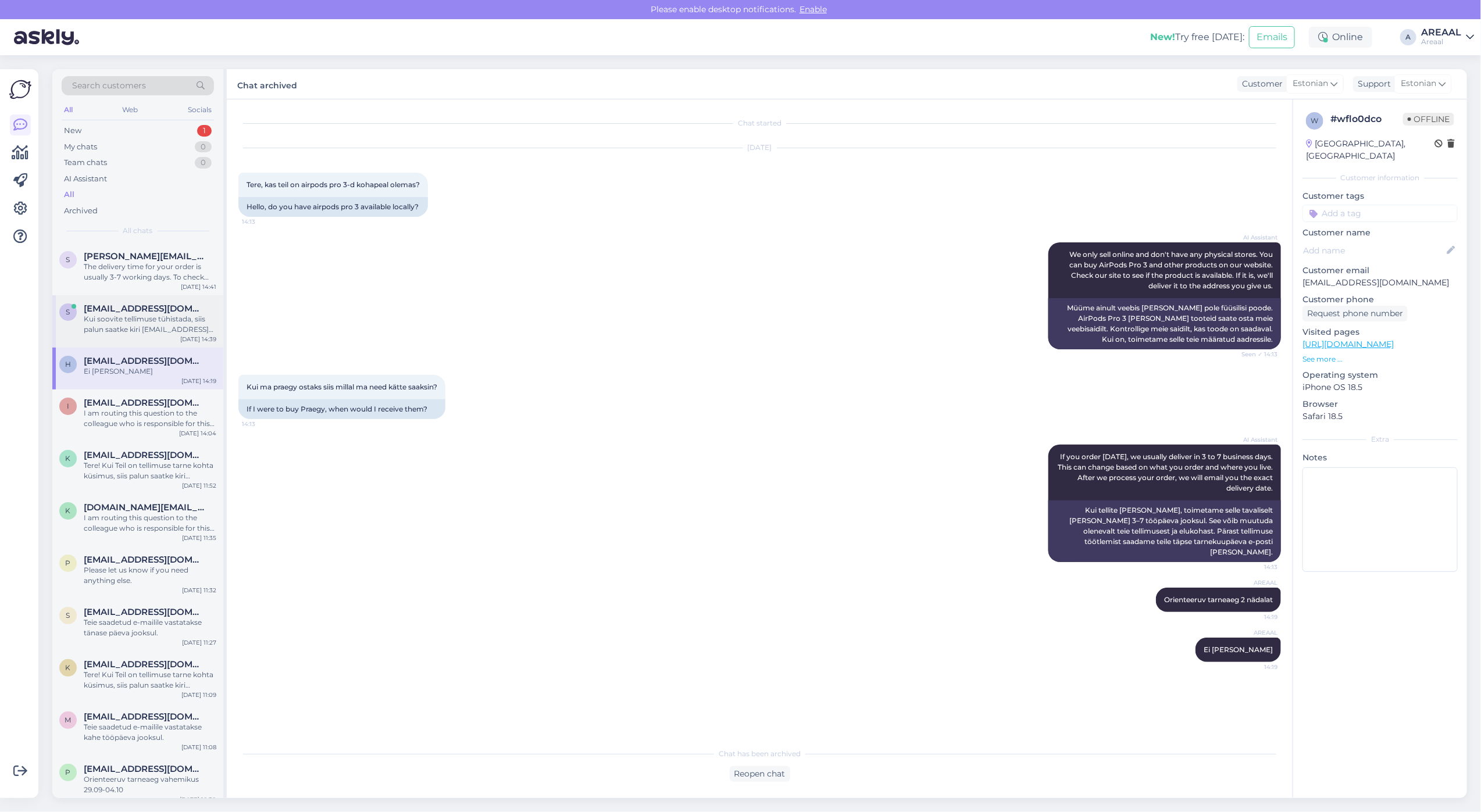
click at [167, 326] on div "Kui soovite tellimuse tühistada, siis palun saatke kiri info@areaal.ee" at bounding box center [150, 325] width 133 height 21
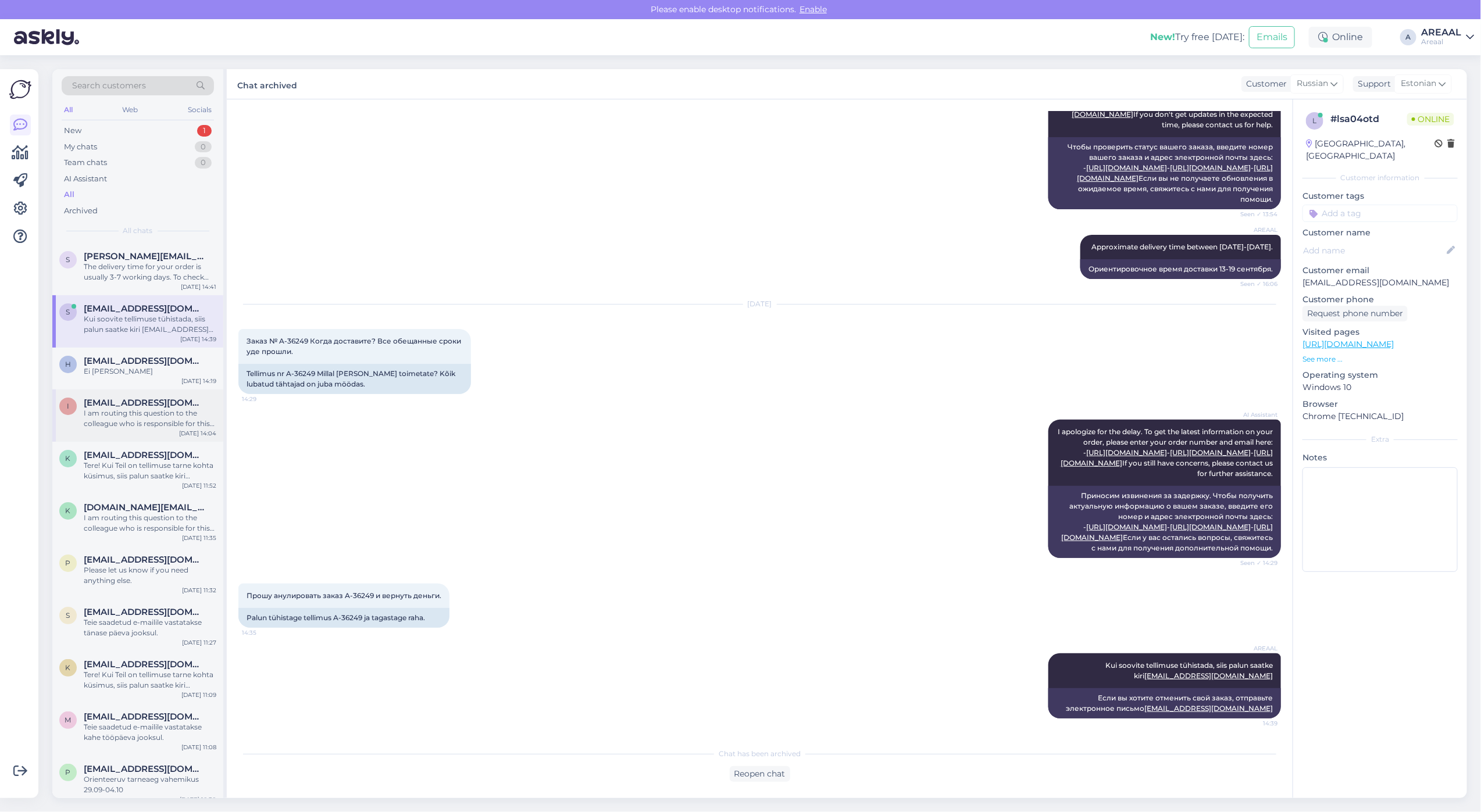
click at [161, 396] on div "I Iris.juhani@gmail.com I am routing this question to the colleague who is resp…" at bounding box center [138, 416] width 171 height 52
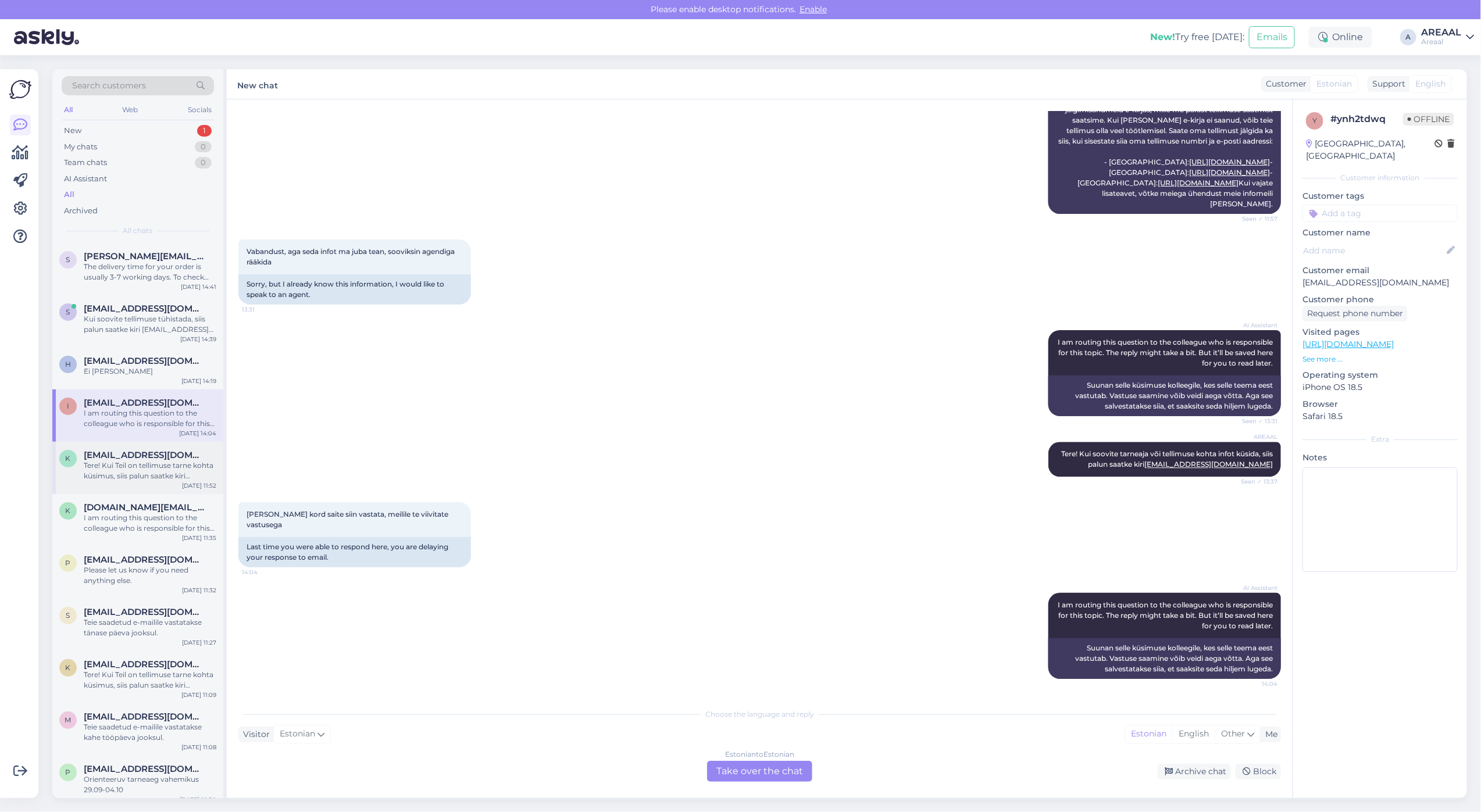
click at [158, 458] on span "Kelvinsirel@gmail.com" at bounding box center [144, 454] width 121 height 11
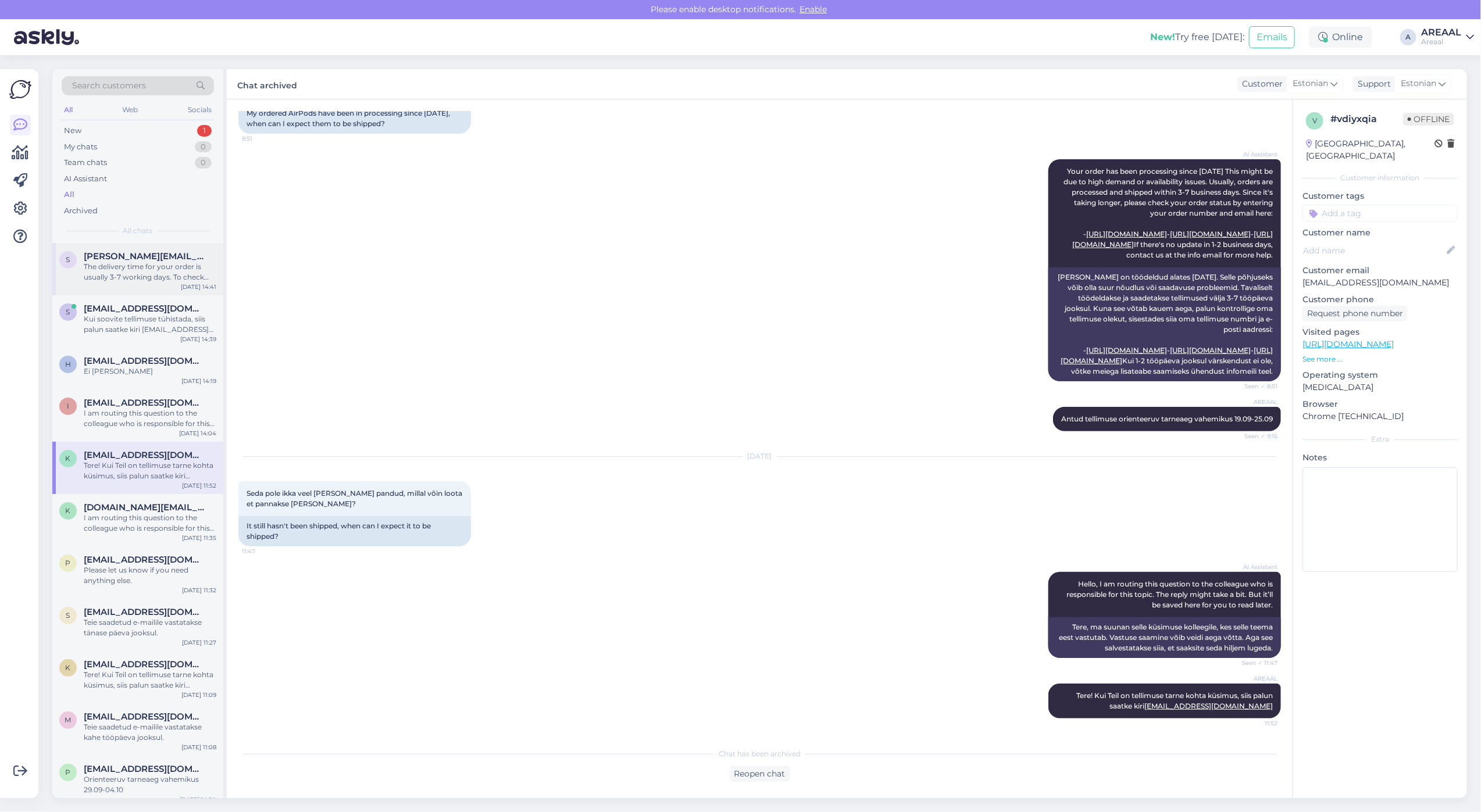
click at [137, 249] on div "S Sander.kaasik@kad.sisekaitse.ee The delivery time for your order is usually 3…" at bounding box center [138, 269] width 171 height 52
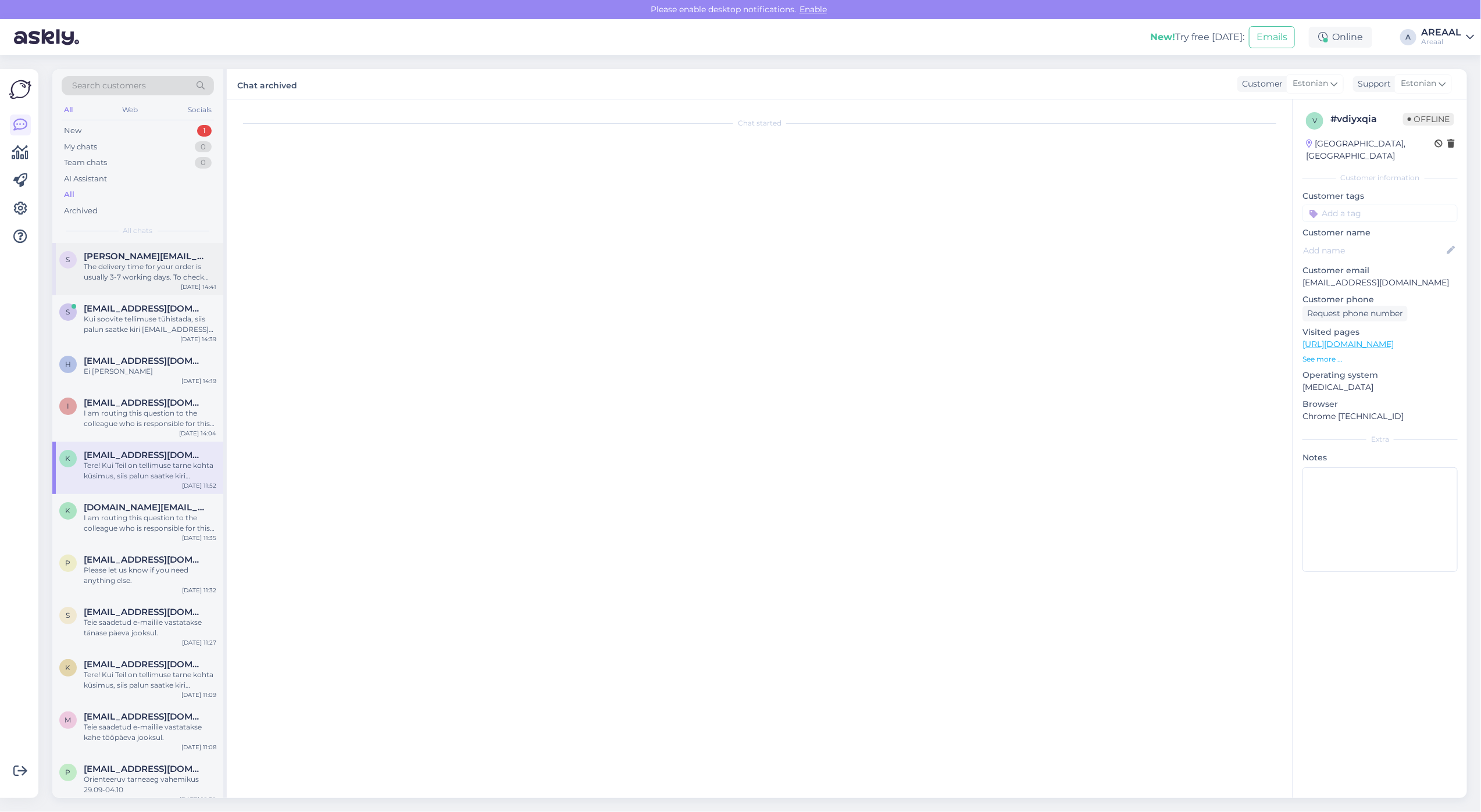
scroll to position [0, 0]
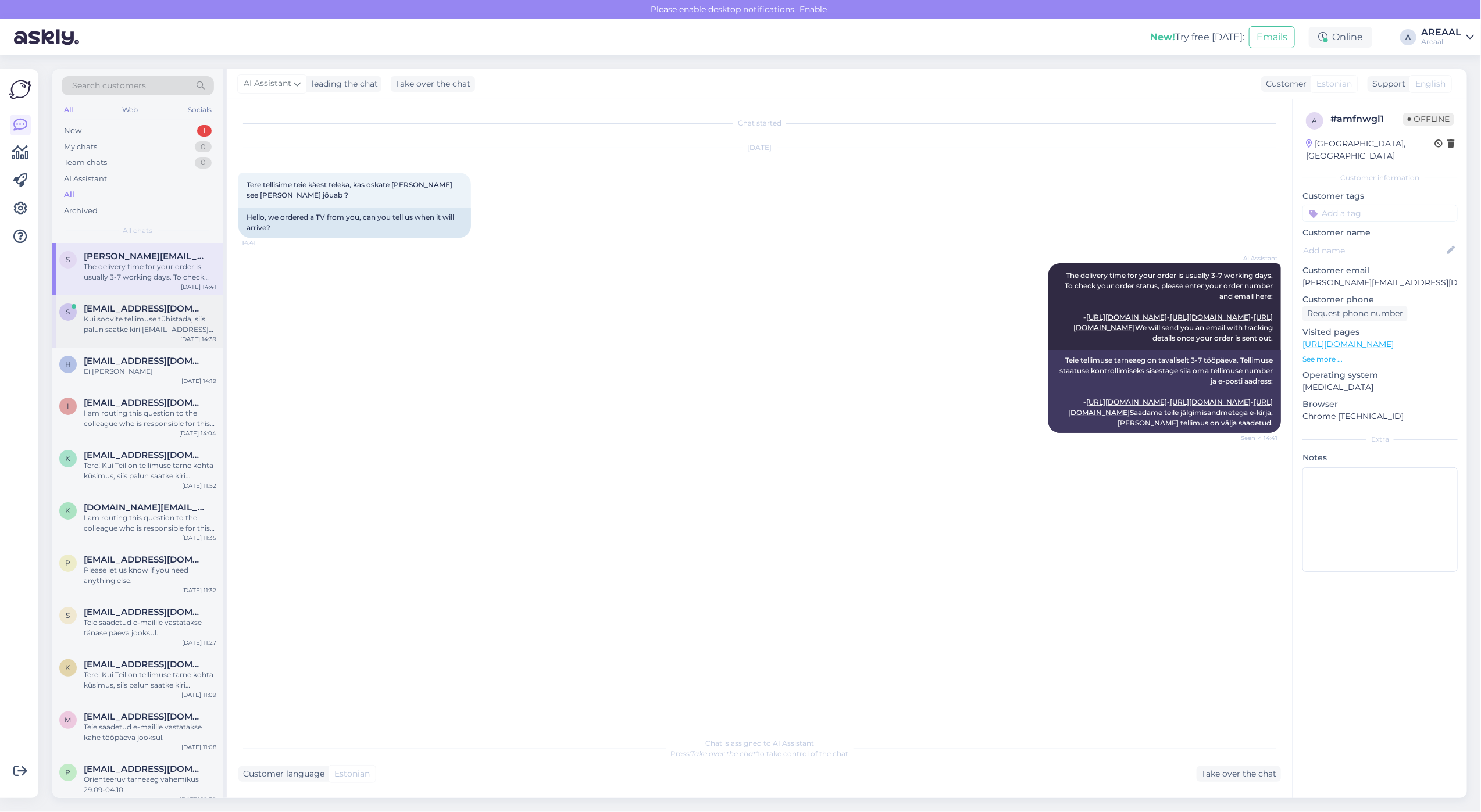
click at [143, 304] on span "smedia.europe@gmail.com" at bounding box center [144, 308] width 121 height 11
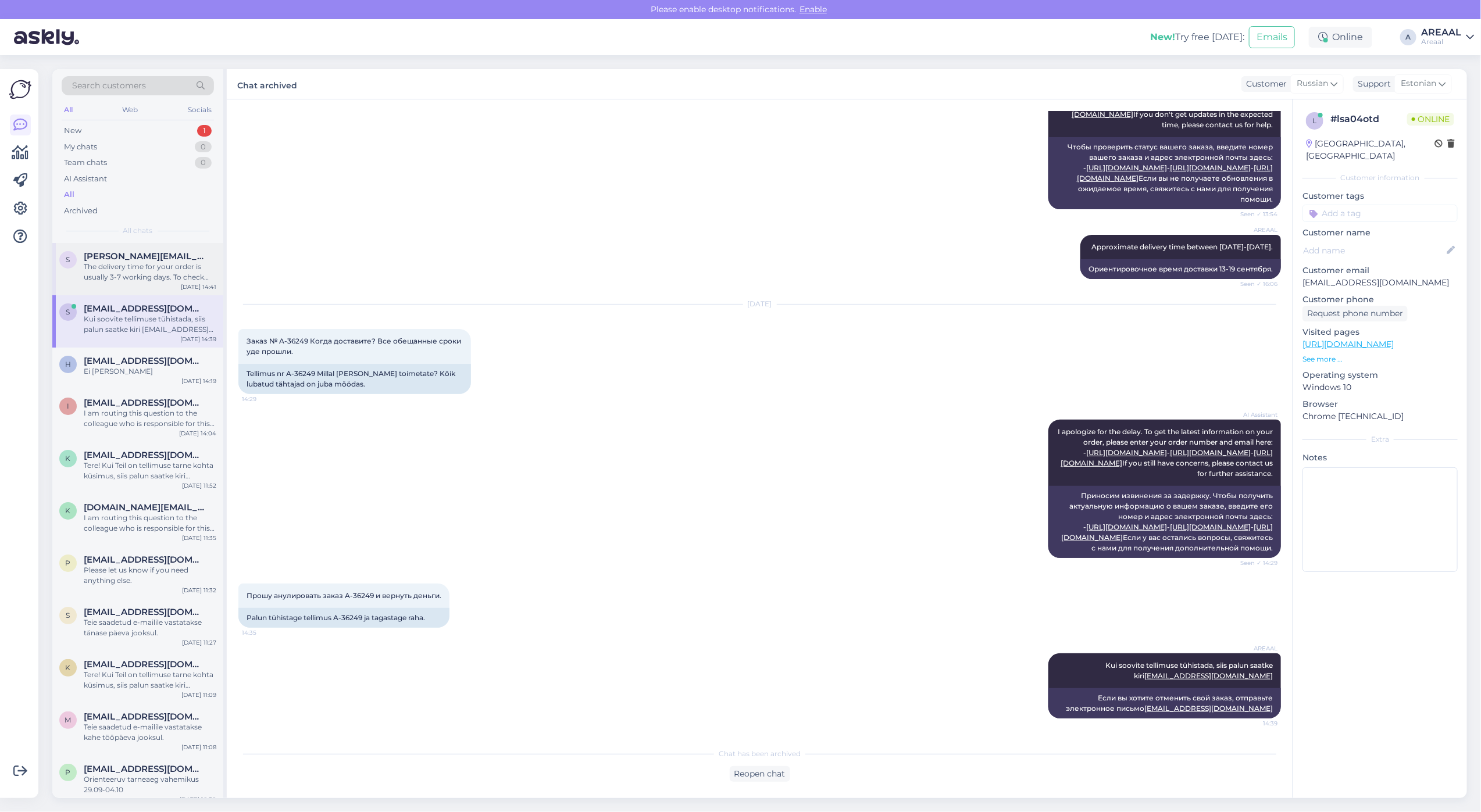
click at [141, 245] on div "S Sander.kaasik@kad.sisekaitse.ee The delivery time for your order is usually 3…" at bounding box center [138, 269] width 171 height 52
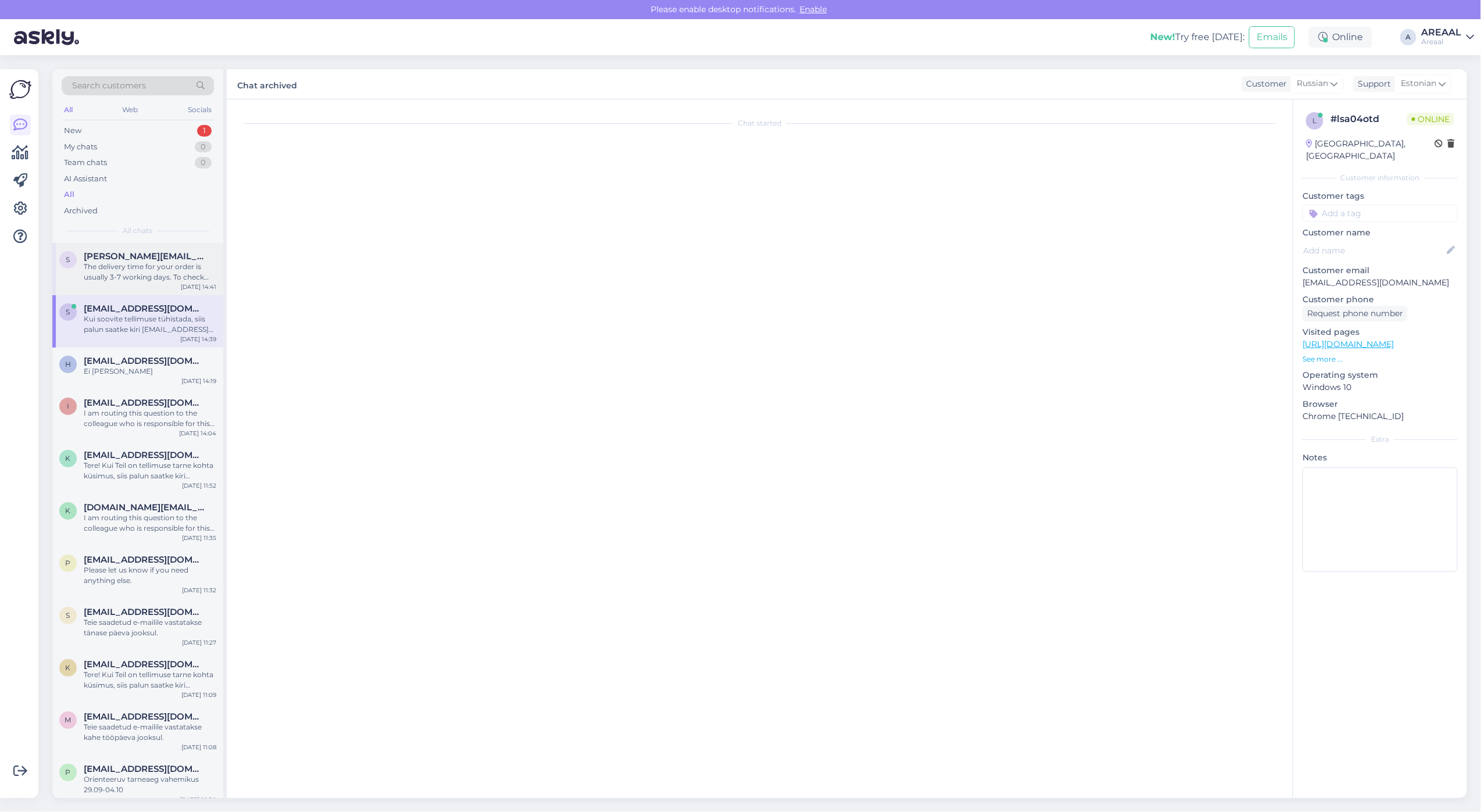
scroll to position [0, 0]
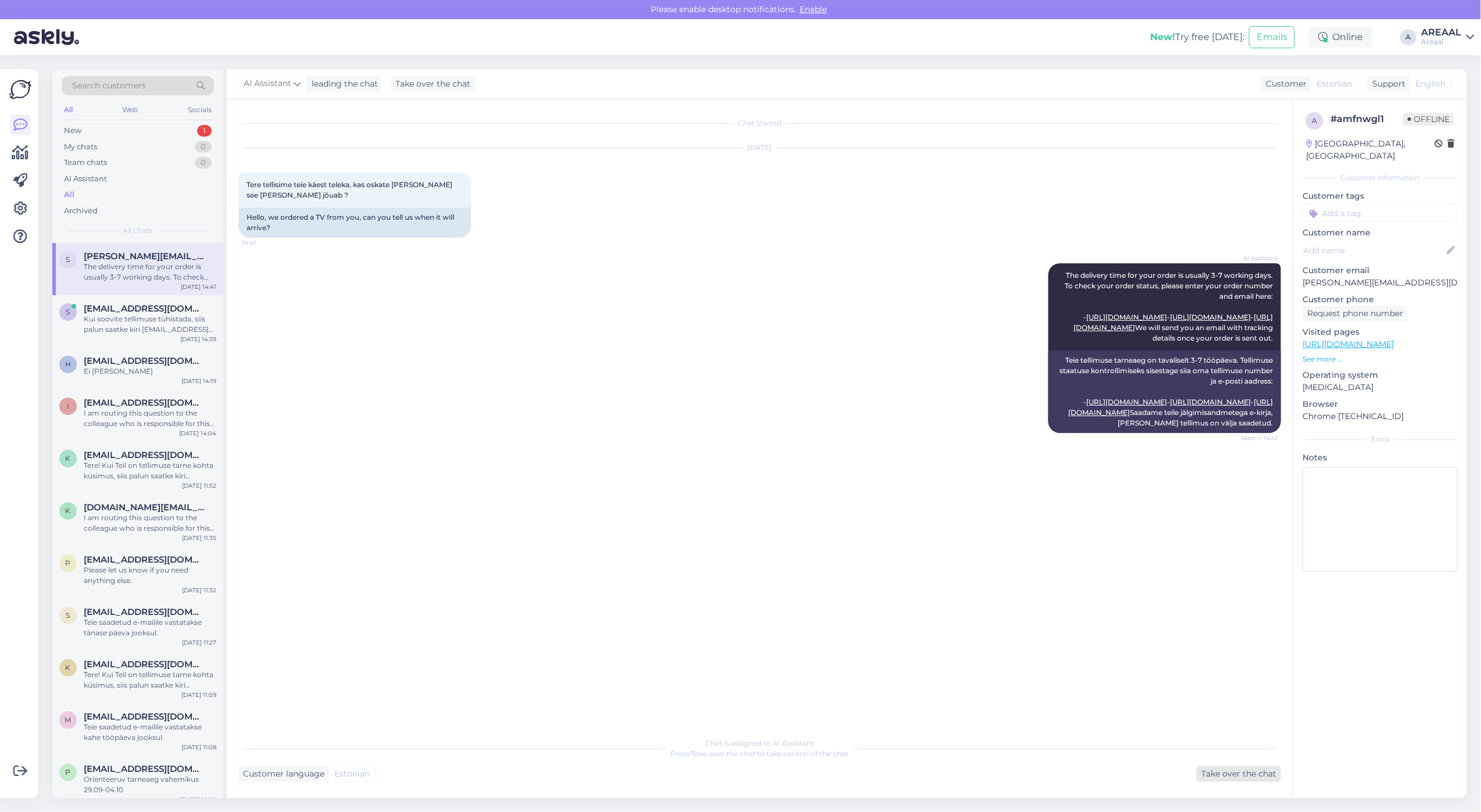
click at [1244, 776] on div "Take over the chat" at bounding box center [1238, 773] width 85 height 16
drag, startPoint x: 1085, startPoint y: 771, endPoint x: 1073, endPoint y: 759, distance: 17.0
click at [1083, 769] on div "et en Private note Send" at bounding box center [760, 761] width 1042 height 62
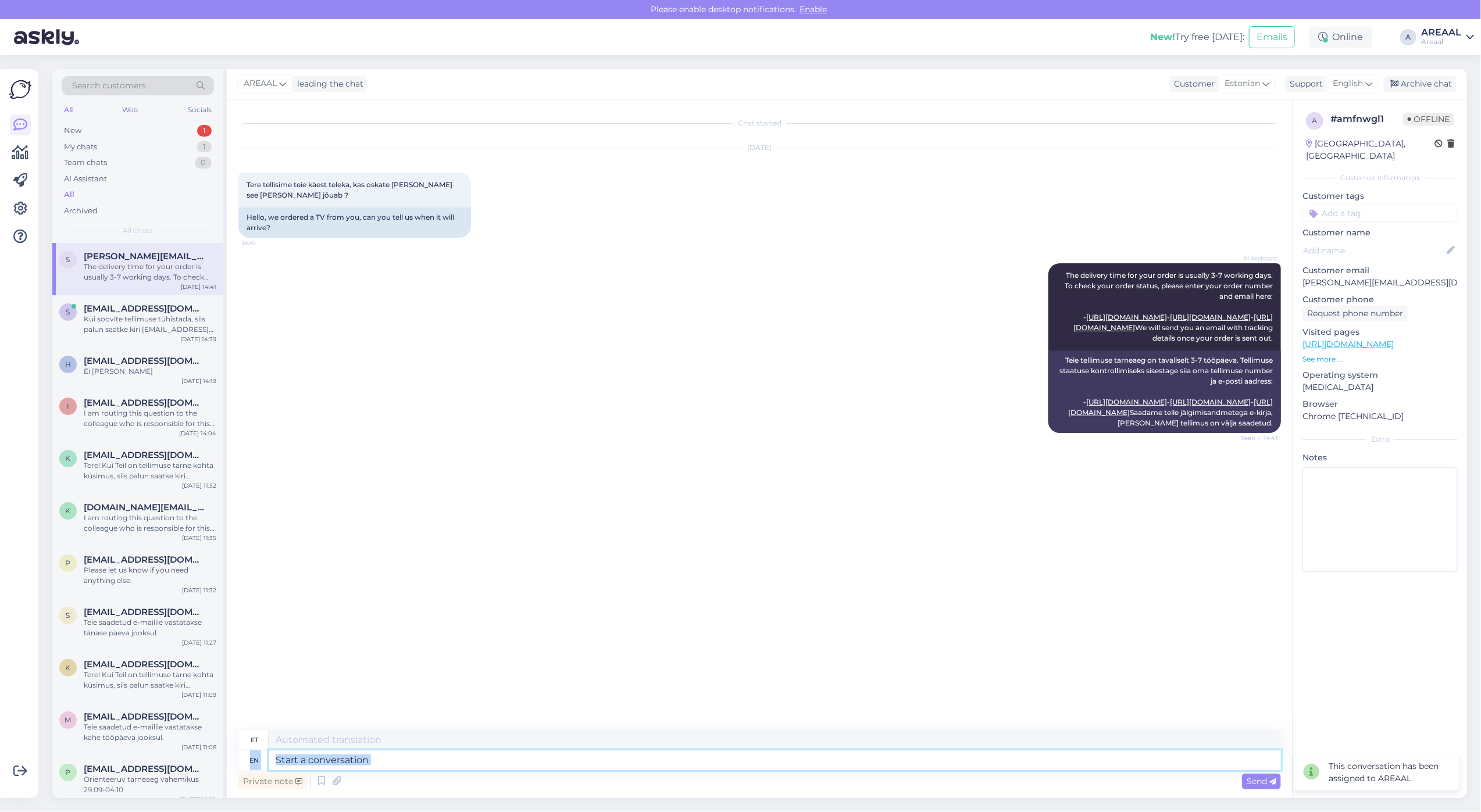
click at [1073, 759] on textarea at bounding box center [775, 760] width 1012 height 20
click at [1324, 82] on div "Support English" at bounding box center [1332, 84] width 94 height 16
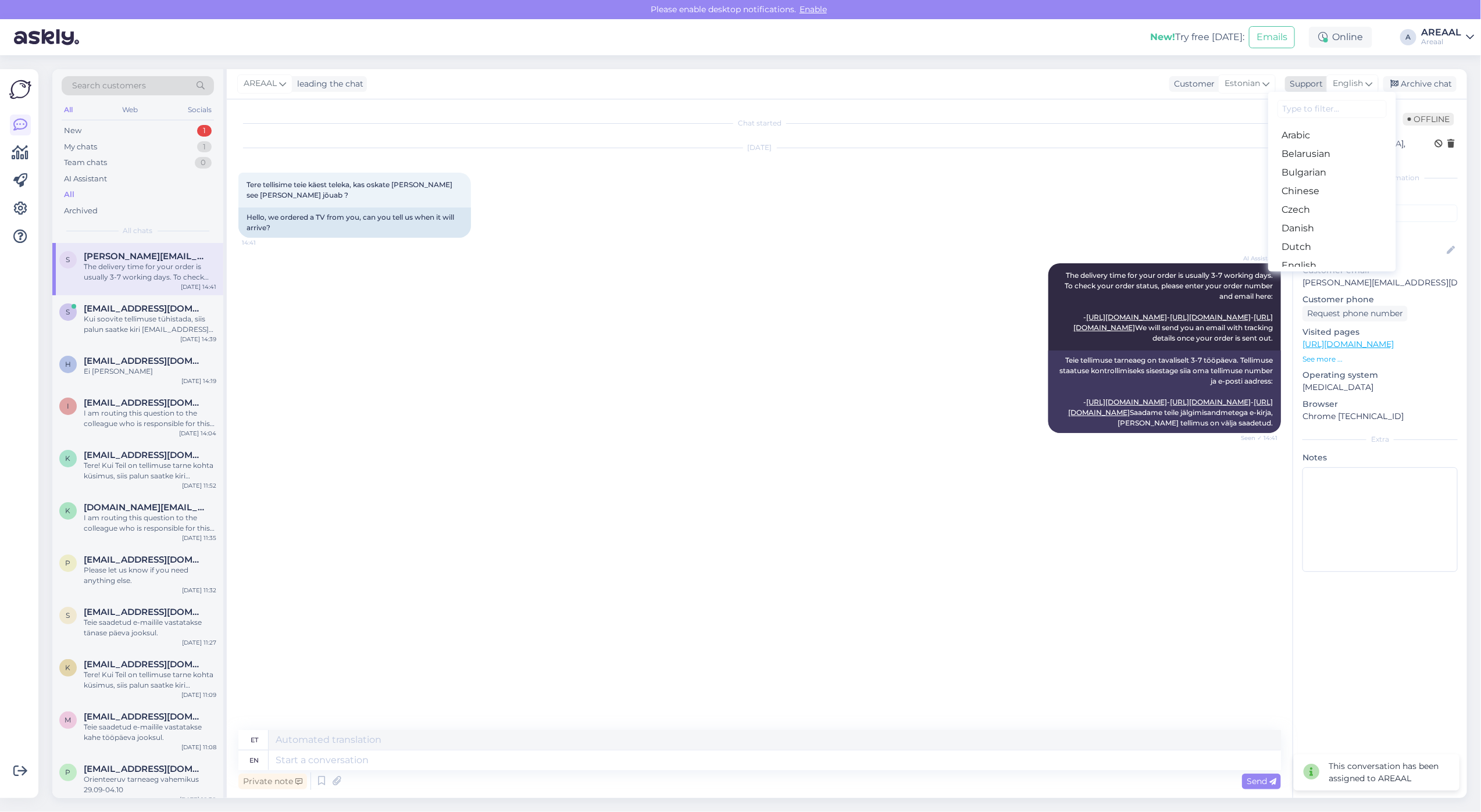
click at [1362, 86] on span "English" at bounding box center [1347, 84] width 30 height 13
click at [1360, 83] on span "English" at bounding box center [1347, 84] width 30 height 13
click at [1308, 100] on input at bounding box center [1332, 109] width 109 height 18
type input "est"
click at [1315, 135] on link "Estonian" at bounding box center [1332, 135] width 128 height 19
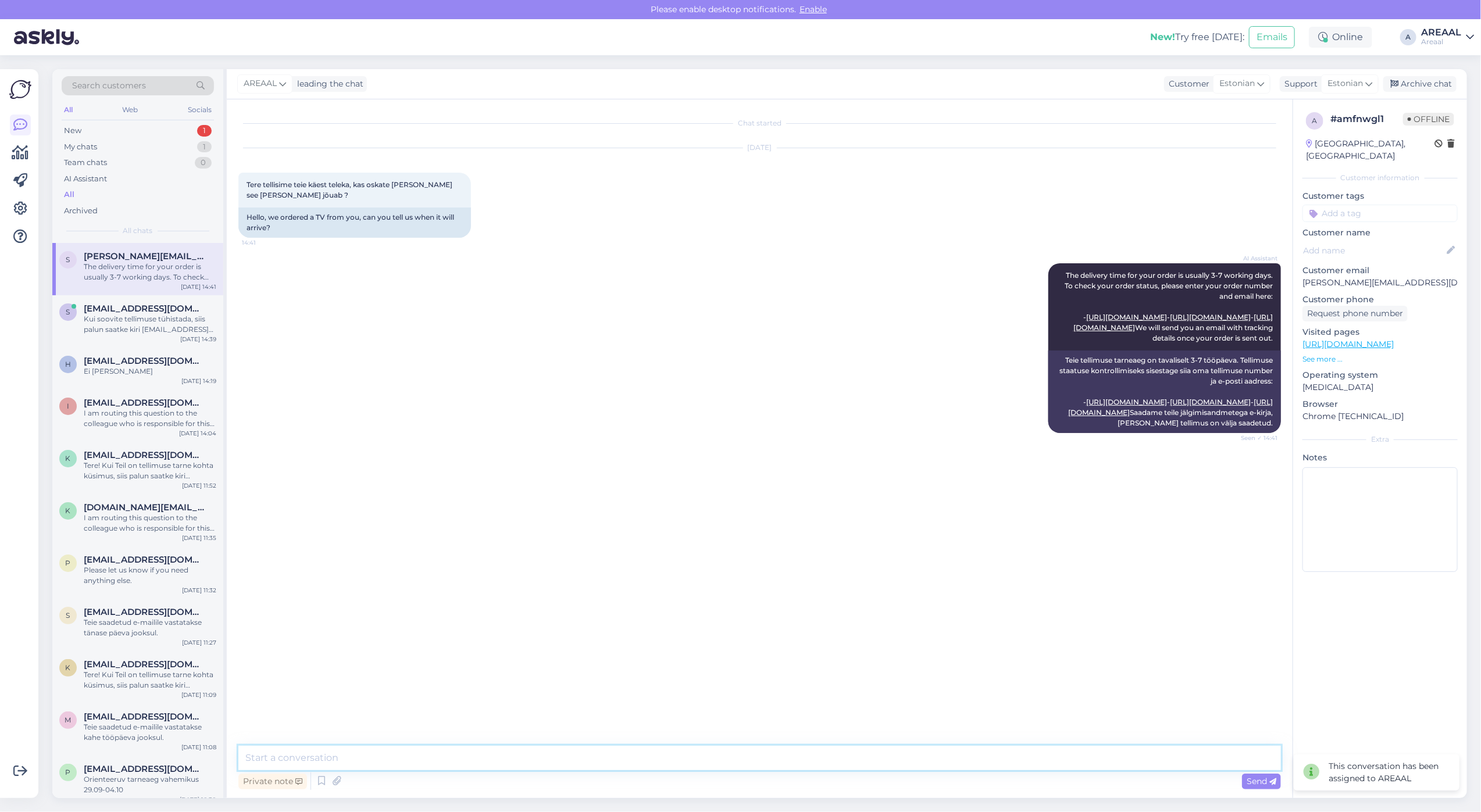
click at [710, 753] on textarea at bounding box center [760, 758] width 1042 height 25
type textarea "Antud mudel on kõikidest kohalikest ladudest otsa lõppenud ning tuleb eraldi te…"
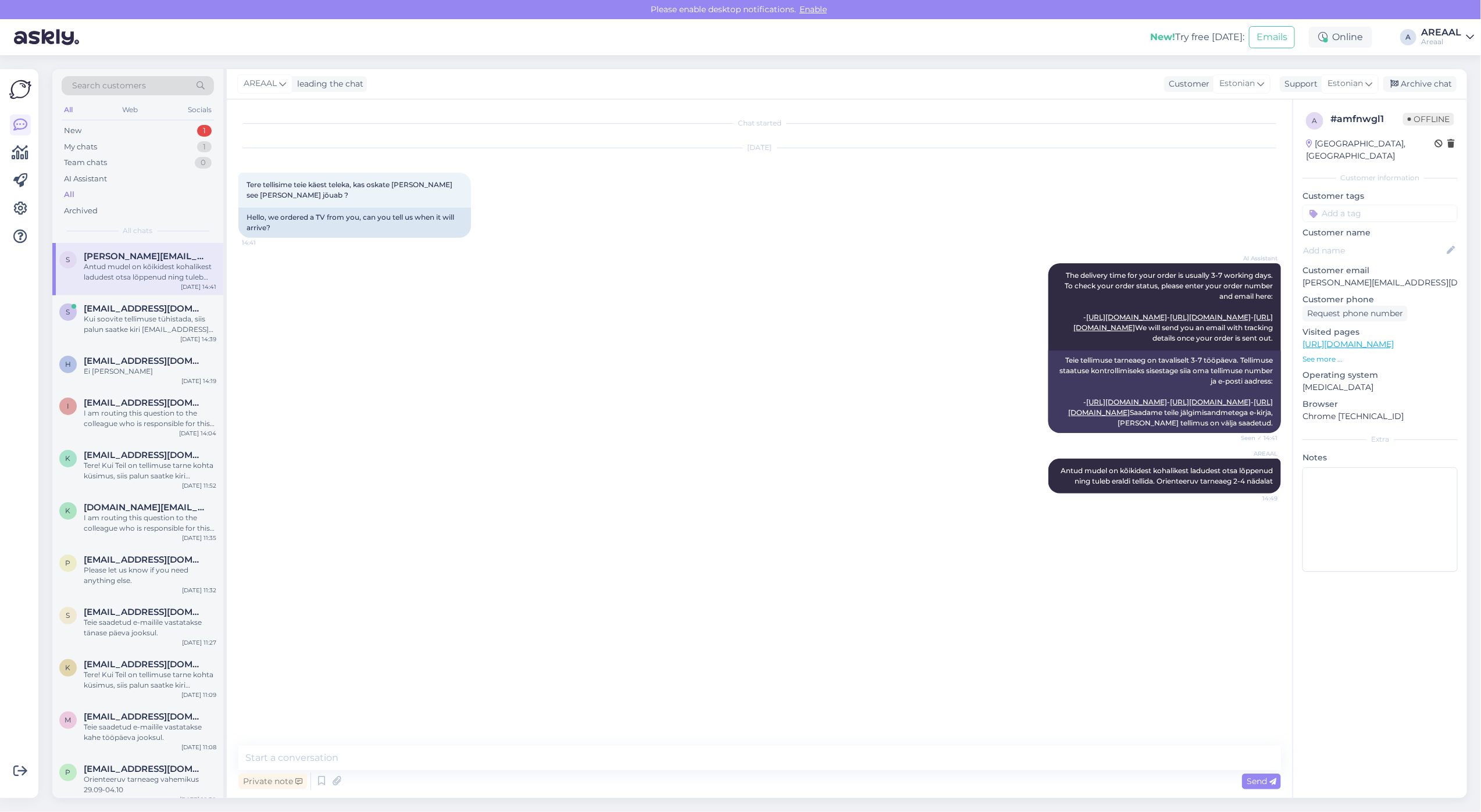
click at [803, 268] on div "AI Assistant The delivery time for your order is usually 3-7 working days. To c…" at bounding box center [760, 348] width 1042 height 195
click at [144, 332] on div "Kui soovite tellimuse tühistada, siis palun saatke kiri info@areaal.ee" at bounding box center [150, 325] width 133 height 21
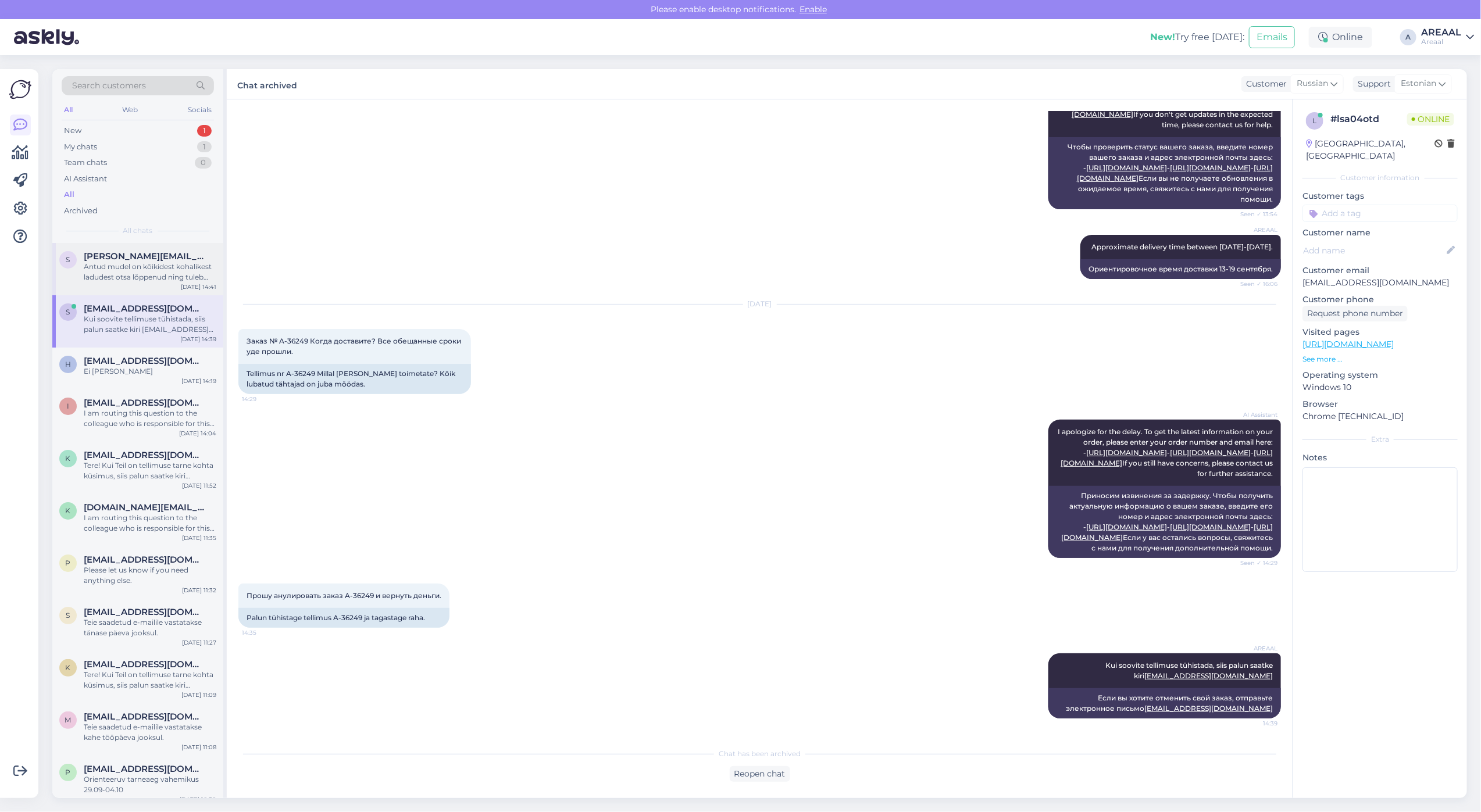
click at [171, 281] on div "Antud mudel on kõikidest kohalikest ladudest otsa lõppenud ning tuleb eraldi te…" at bounding box center [150, 272] width 133 height 21
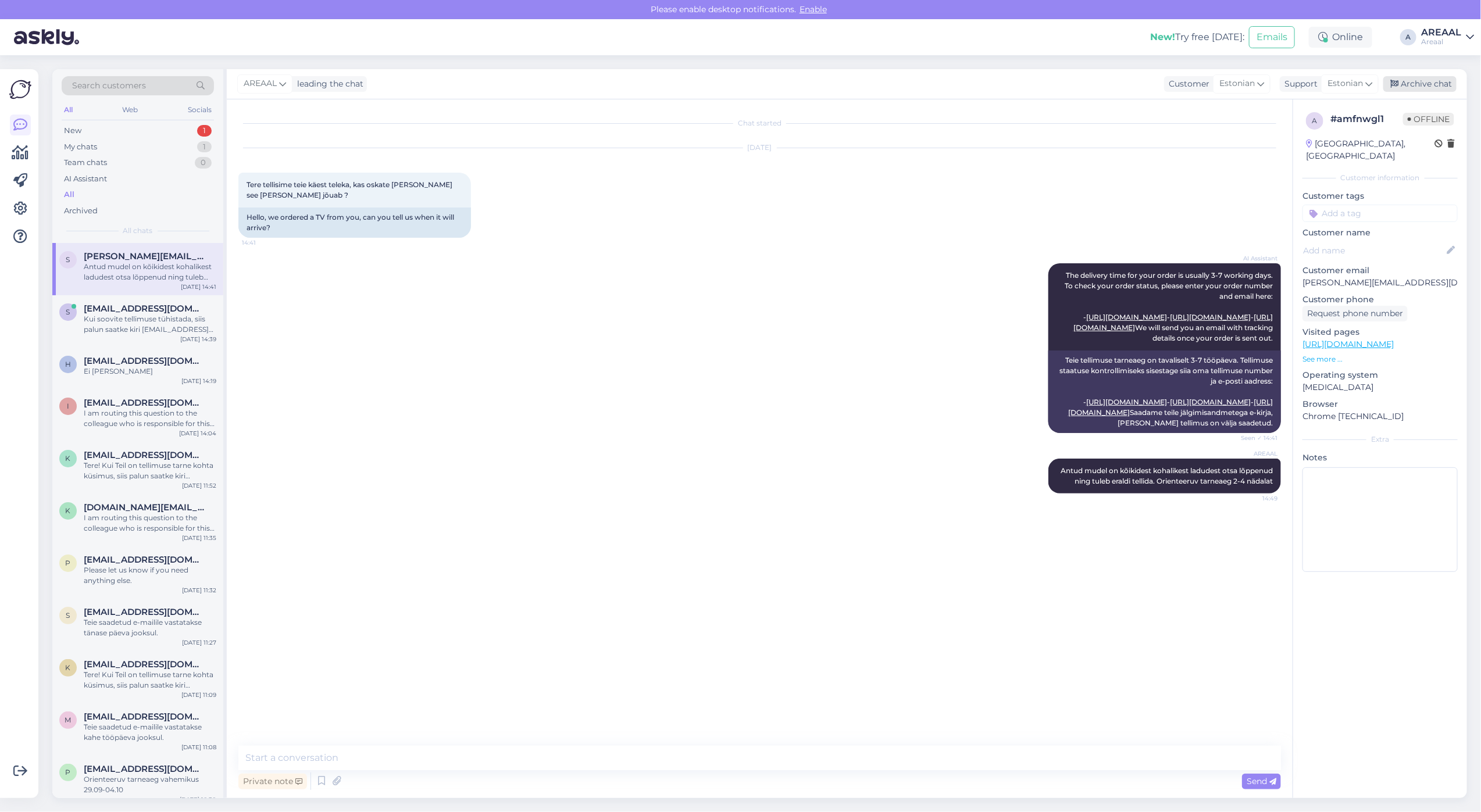
click at [1428, 83] on div "Archive chat" at bounding box center [1419, 84] width 73 height 16
click at [579, 341] on div "AI Assistant The delivery time for your order is usually 3-7 working days. To c…" at bounding box center [760, 348] width 1042 height 195
click at [137, 308] on span "smedia.europe@gmail.com" at bounding box center [144, 308] width 121 height 11
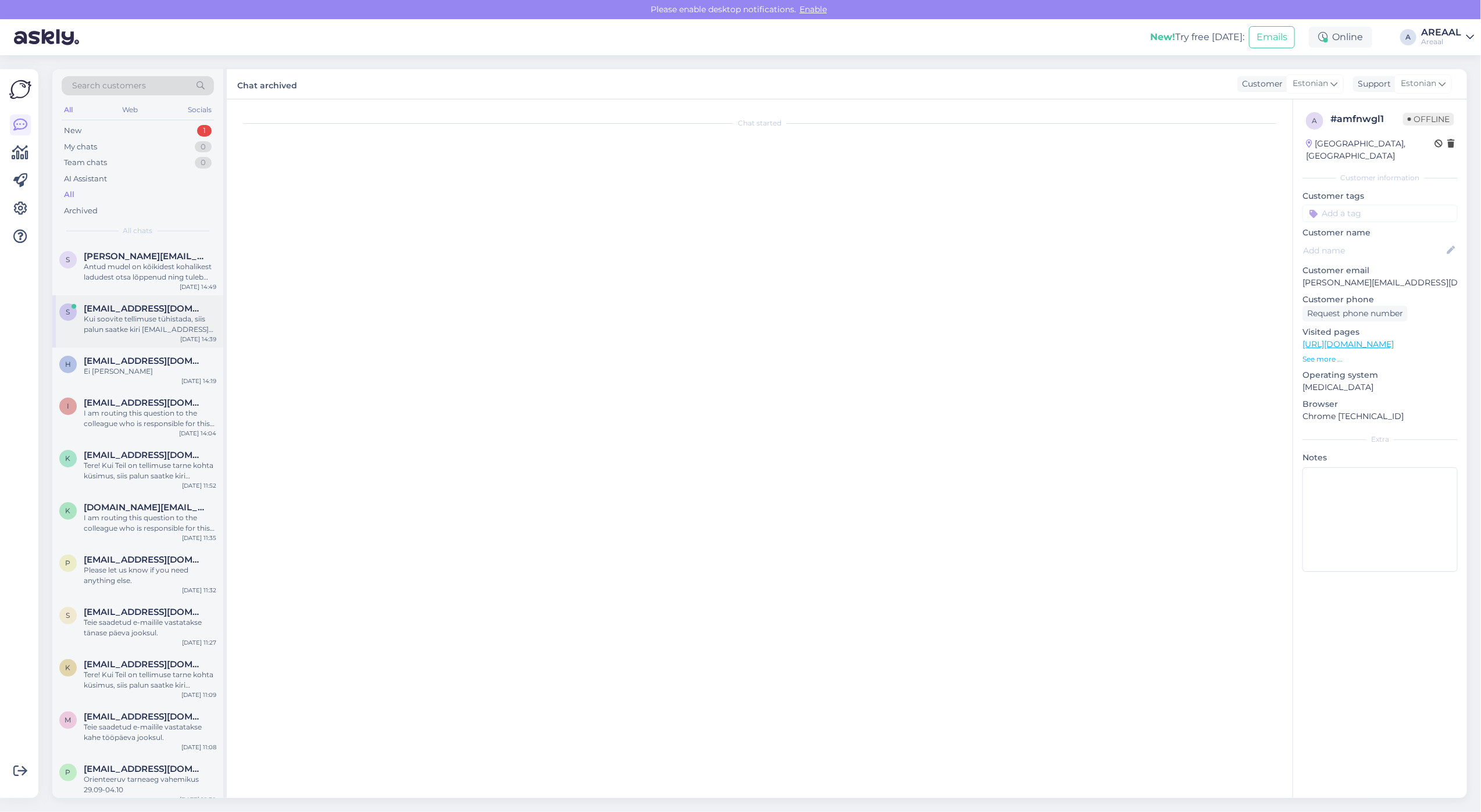
scroll to position [467, 0]
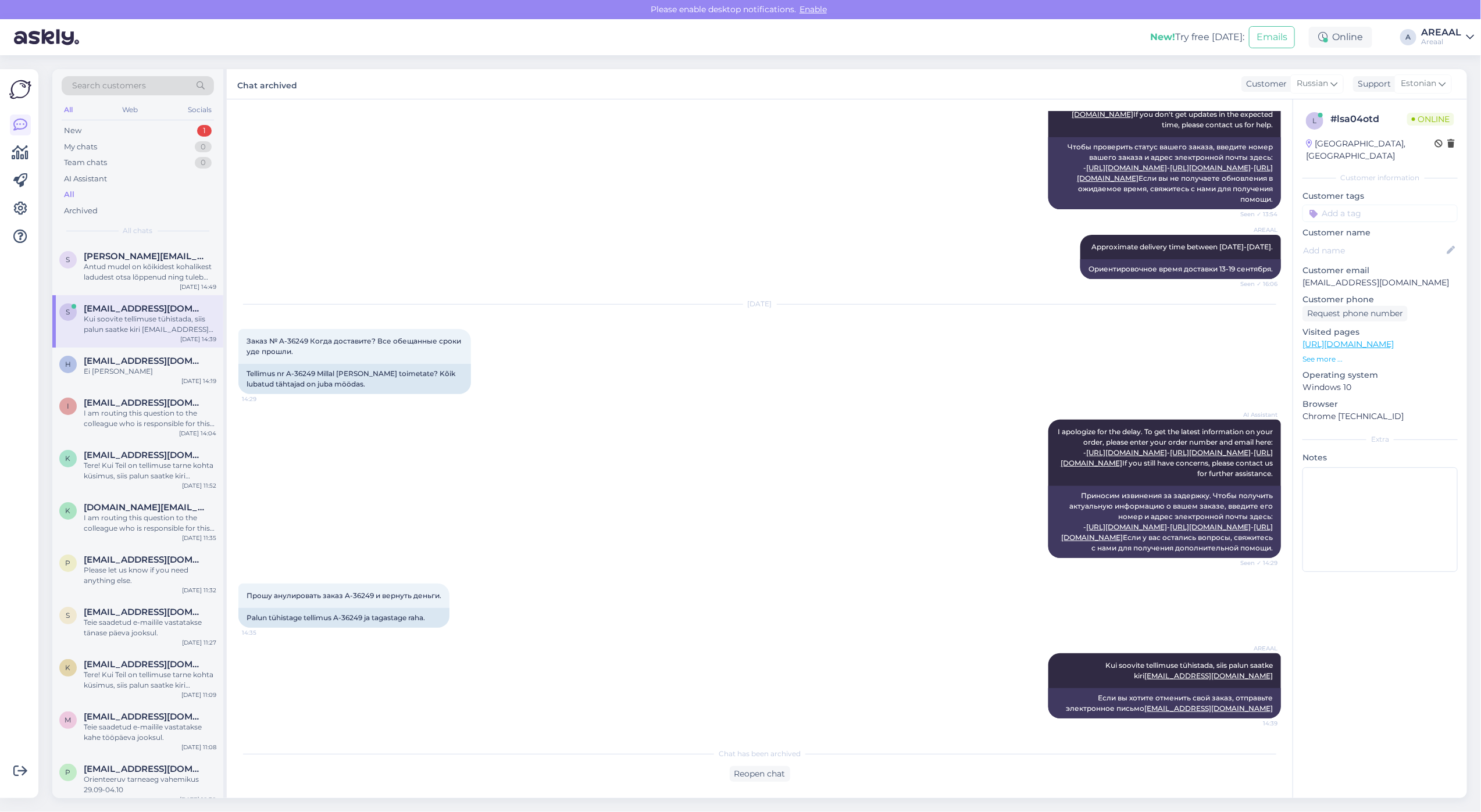
click at [414, 135] on div "AI Assistant To check your order status, please enter your order number and ema…" at bounding box center [760, 140] width 1042 height 164
click at [208, 341] on div "Sep 26 14:39" at bounding box center [199, 339] width 36 height 9
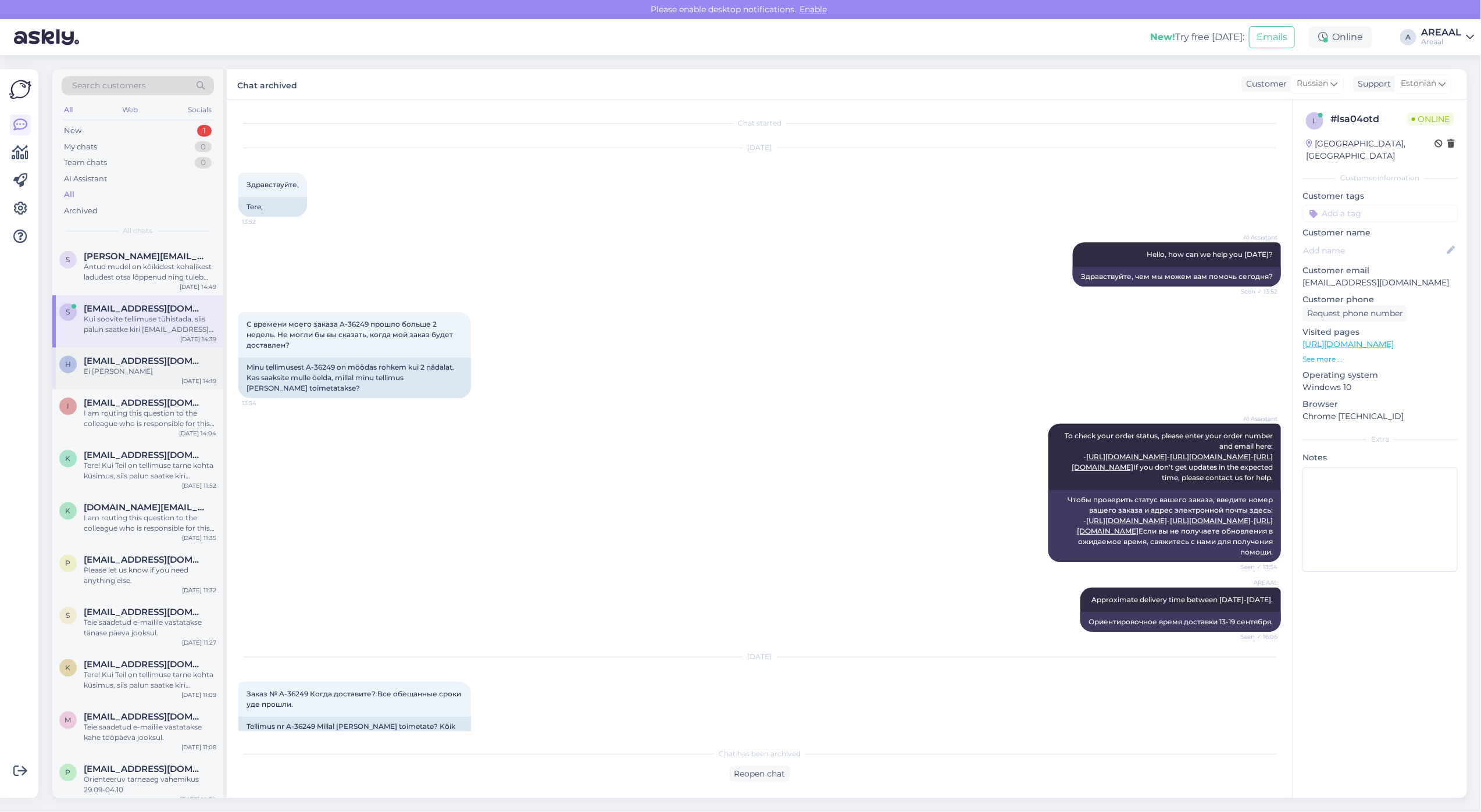
click at [181, 364] on span "Herbertmuhu2005@gmail.com" at bounding box center [144, 361] width 121 height 11
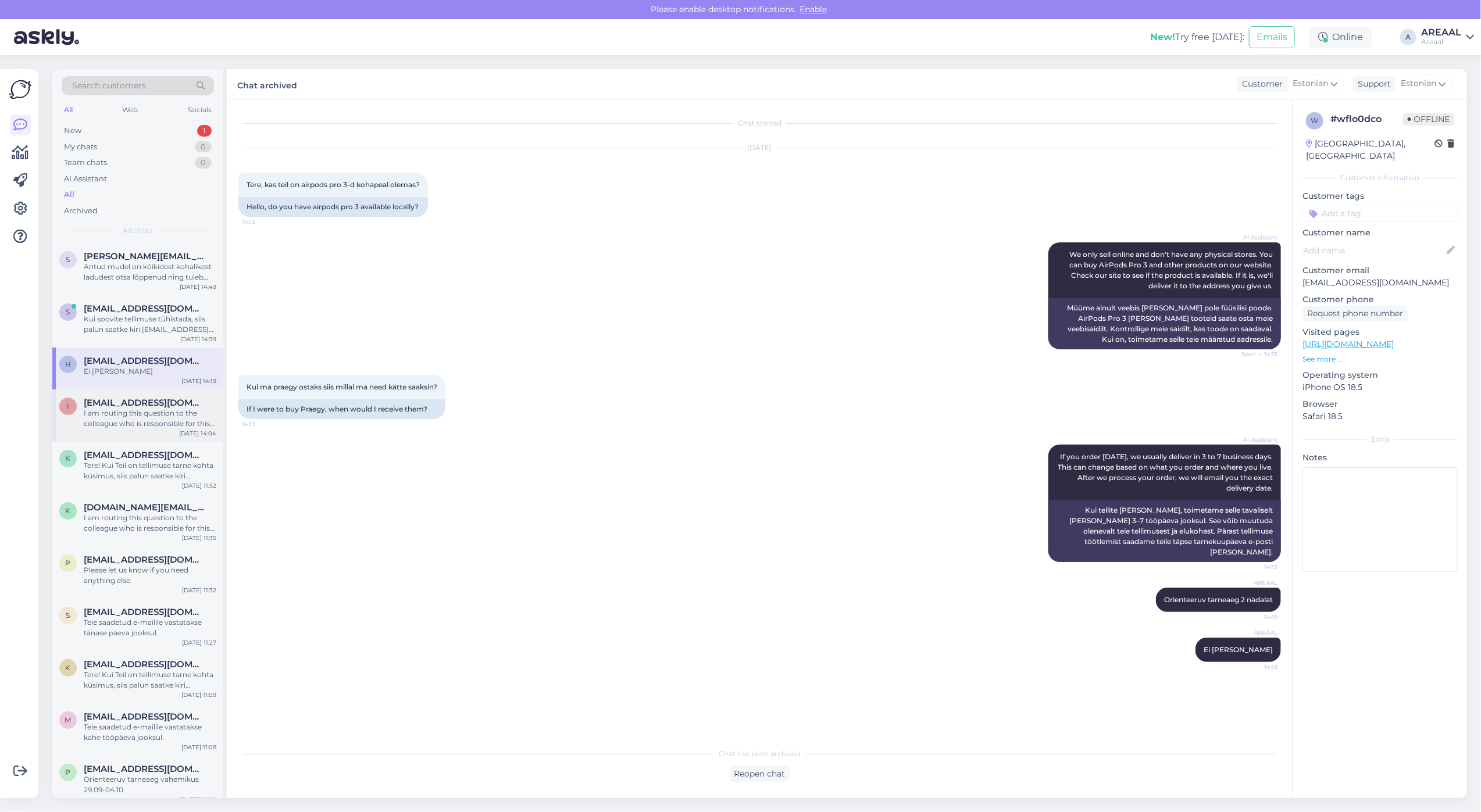
click at [176, 406] on span "Iris.juhani@gmail.com" at bounding box center [144, 403] width 121 height 11
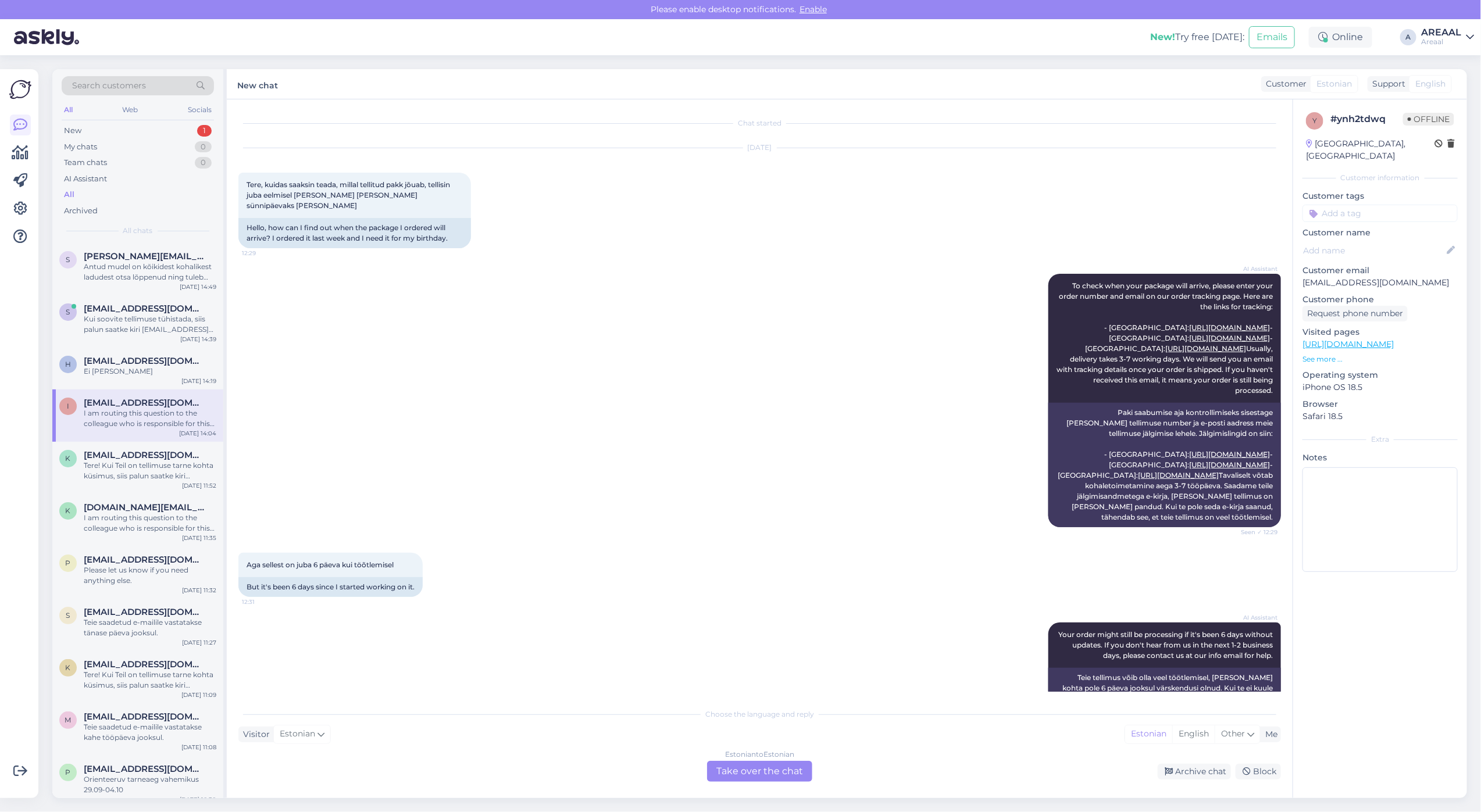
scroll to position [1788, 0]
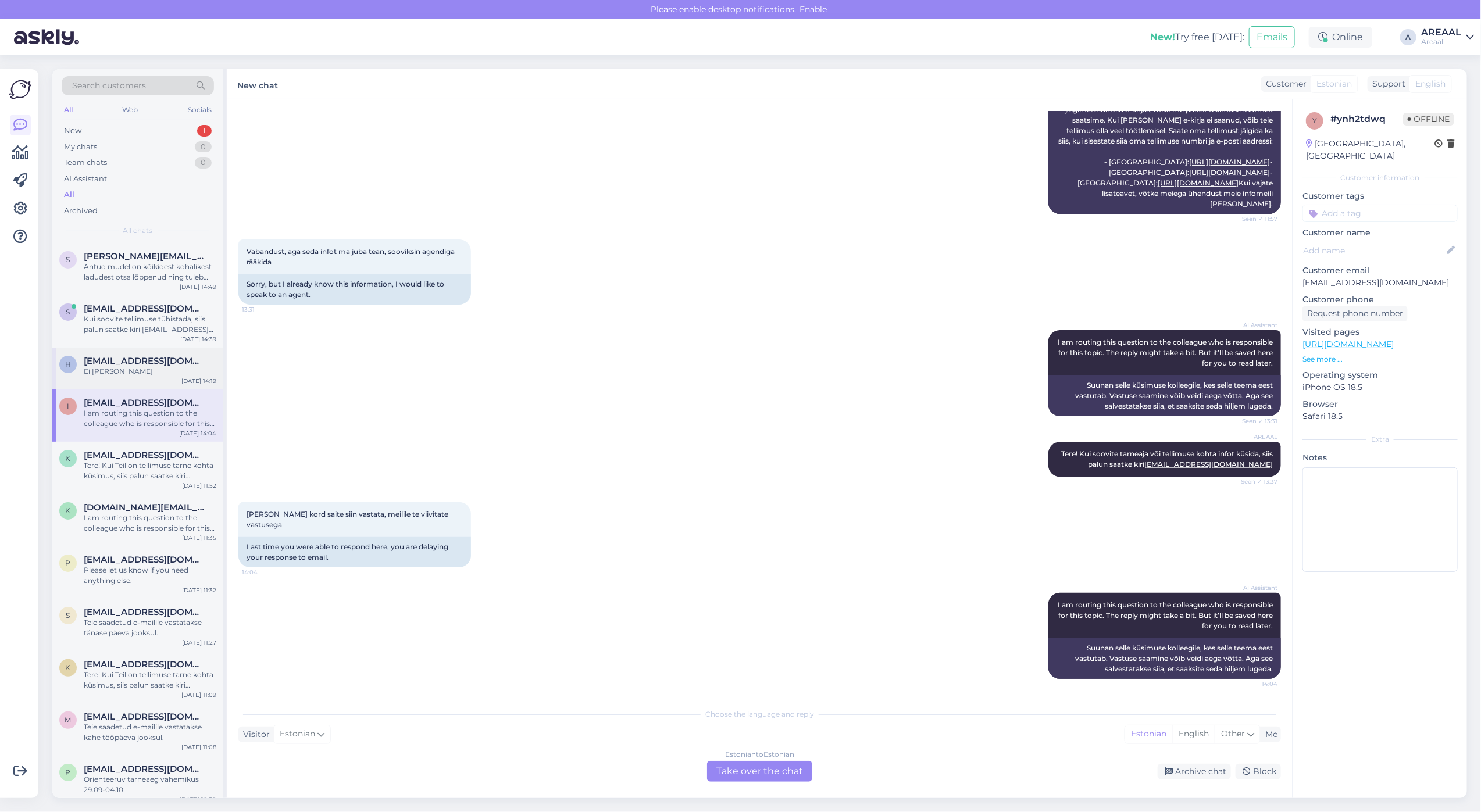
click at [144, 354] on div "H Herbertmuhu2005@gmail.com Ei ole kohapeal Sep 26 14:19" at bounding box center [138, 368] width 171 height 42
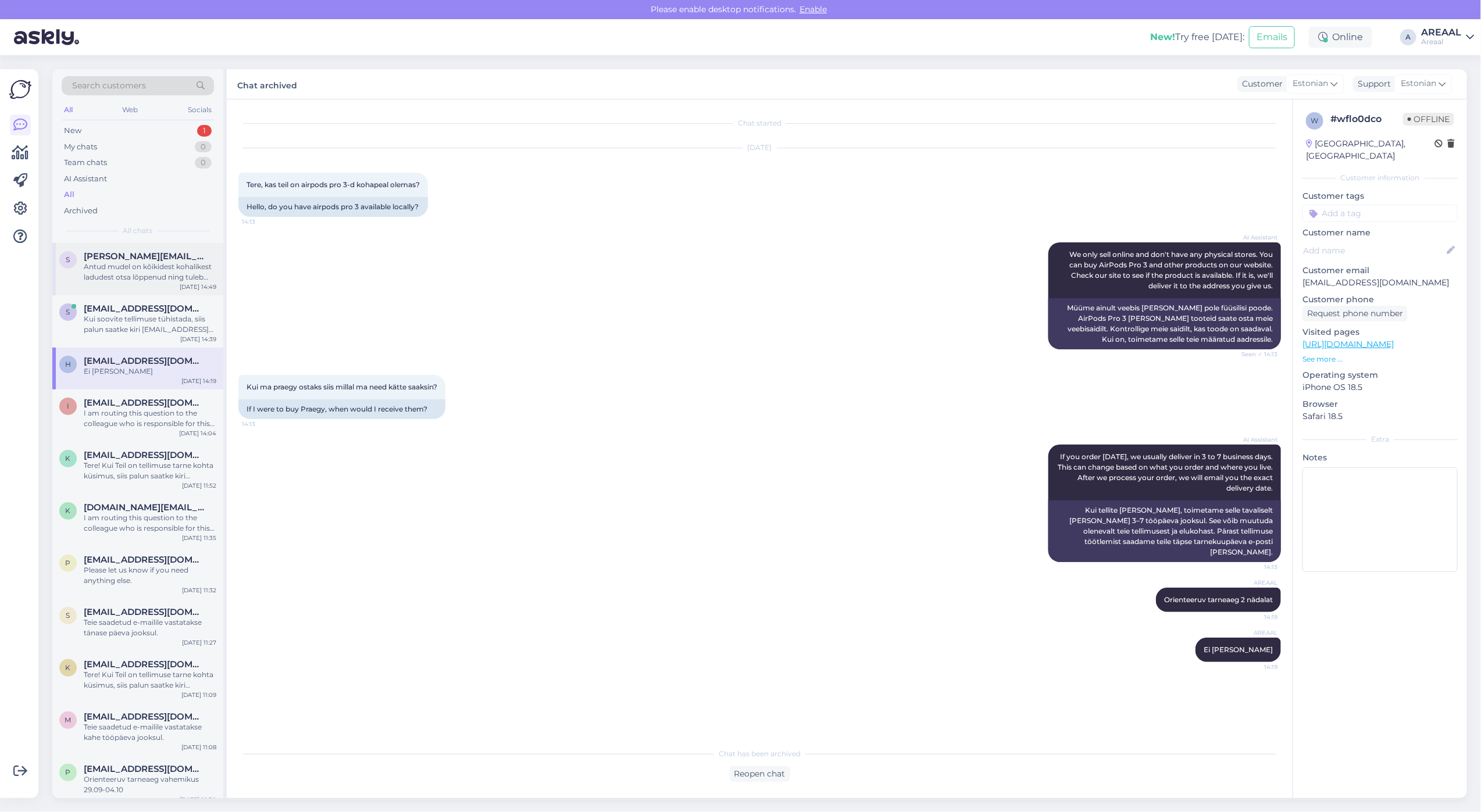
click at [143, 283] on div "S Sander.kaasik@kad.sisekaitse.ee Antud mudel on kõikidest kohalikest ladudest …" at bounding box center [138, 269] width 171 height 52
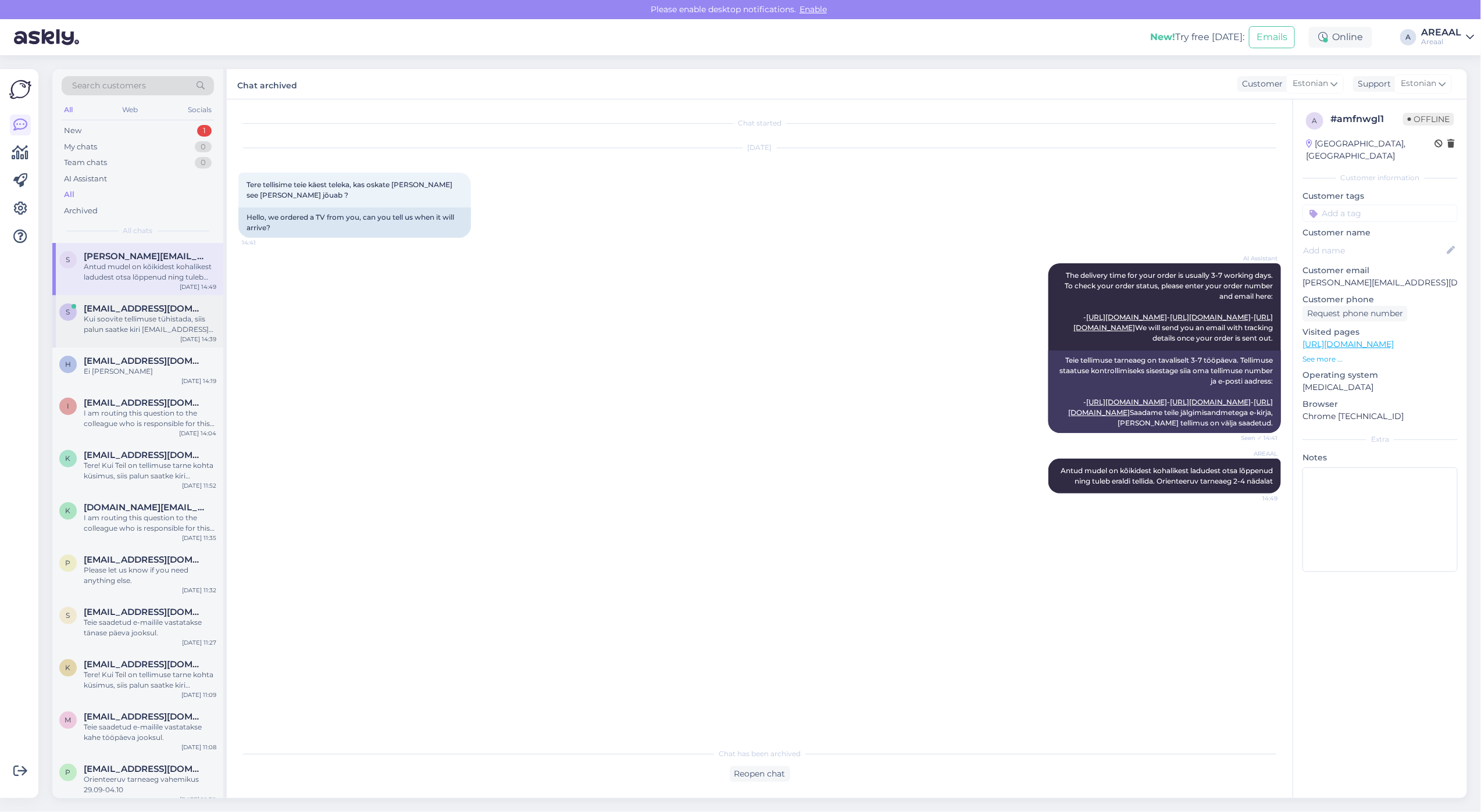
click at [154, 320] on div "Kui soovite tellimuse tühistada, siis palun saatke kiri info@areaal.ee" at bounding box center [150, 325] width 133 height 21
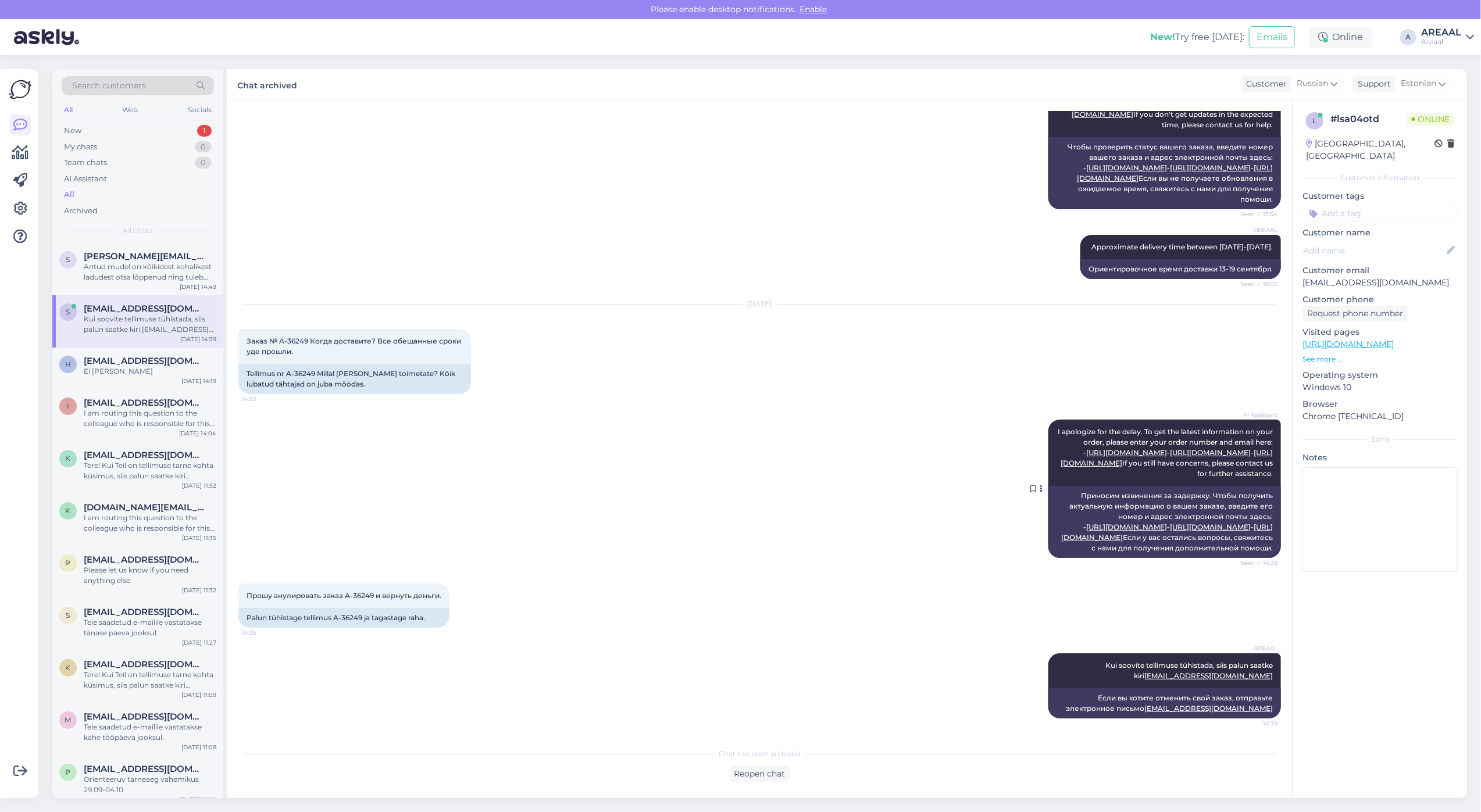
scroll to position [466, 0]
click at [152, 372] on div "Ei ole kohapeal" at bounding box center [150, 371] width 133 height 11
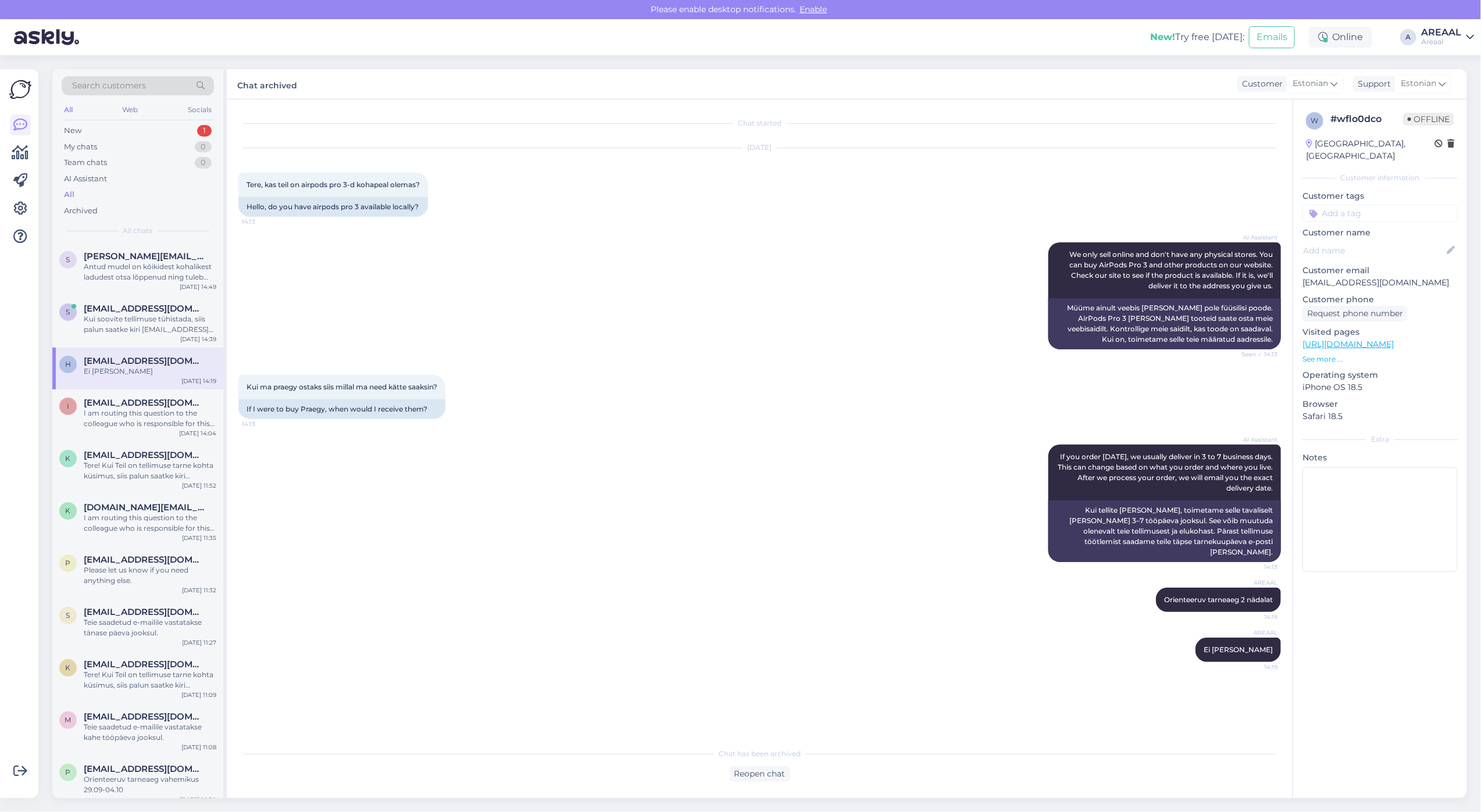
scroll to position [0, 0]
click at [171, 254] on span "Sander.kaasik@kad.sisekaitse.ee" at bounding box center [144, 256] width 121 height 11
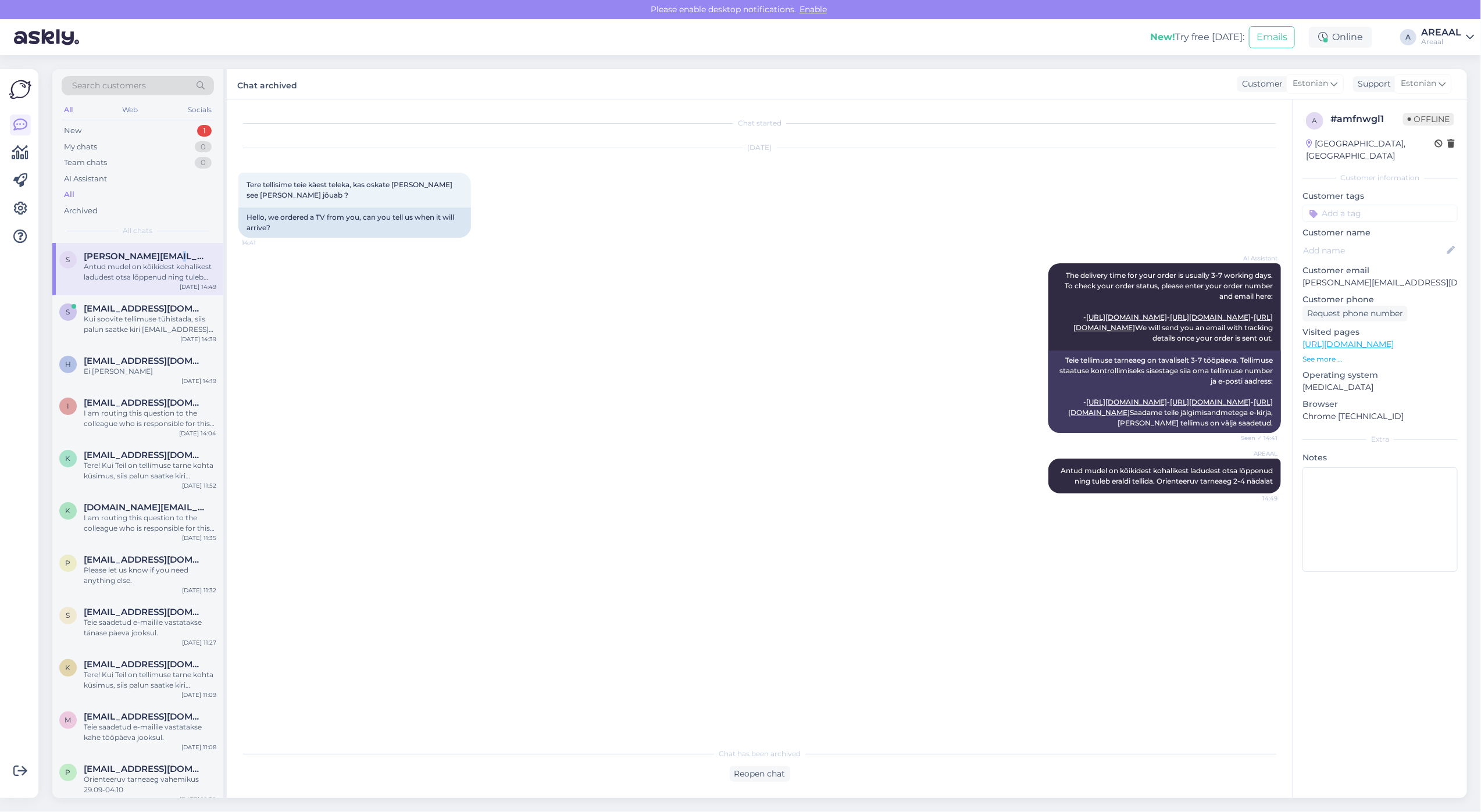
click at [172, 258] on span "Sander.kaasik@kad.sisekaitse.ee" at bounding box center [144, 256] width 121 height 11
click at [161, 316] on div "Kui soovite tellimuse tühistada, siis palun saatke kiri info@areaal.ee" at bounding box center [150, 325] width 133 height 21
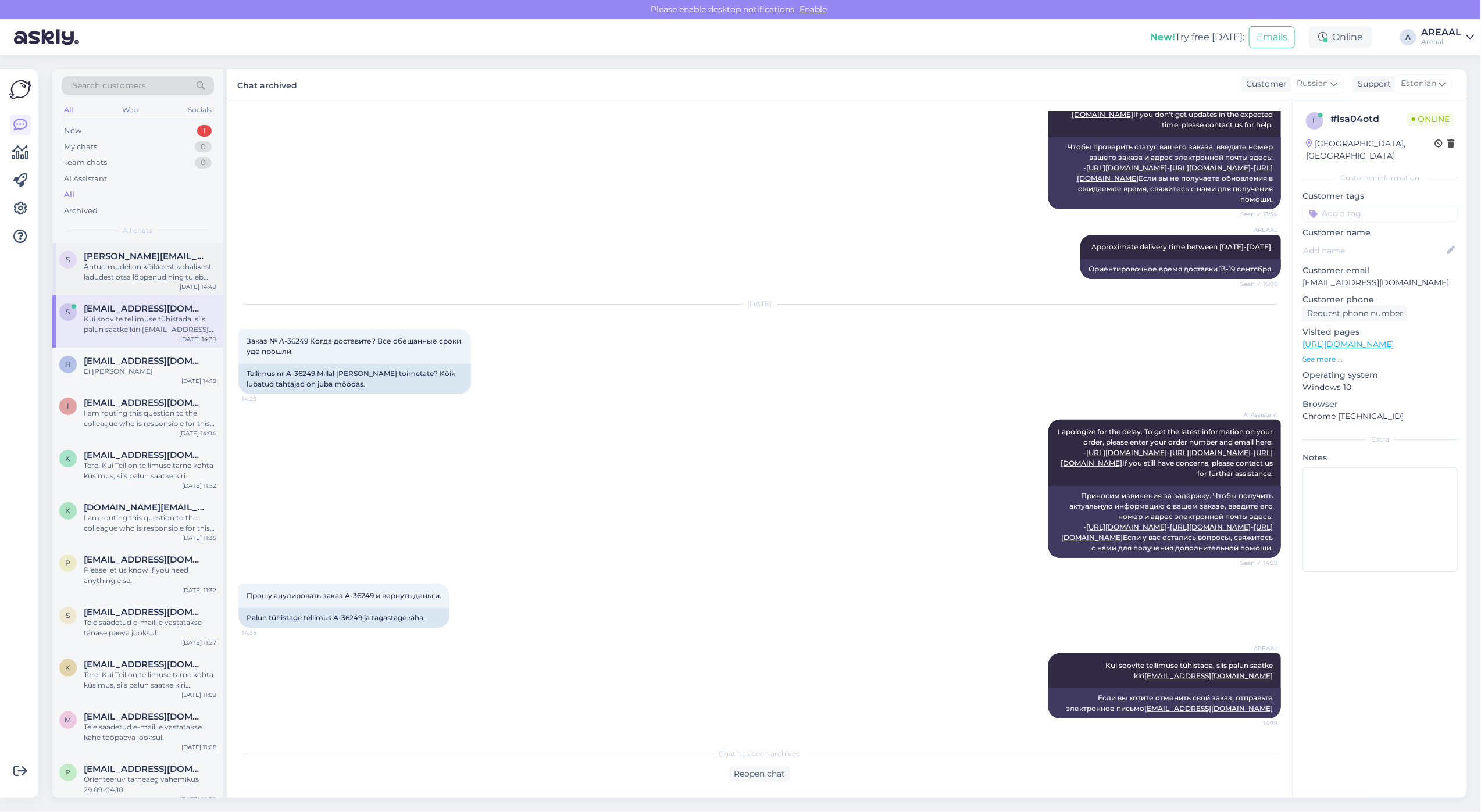
click at [151, 282] on div "Antud mudel on kõikidest kohalikest ladudest otsa lõppenud ning tuleb eraldi te…" at bounding box center [150, 272] width 133 height 21
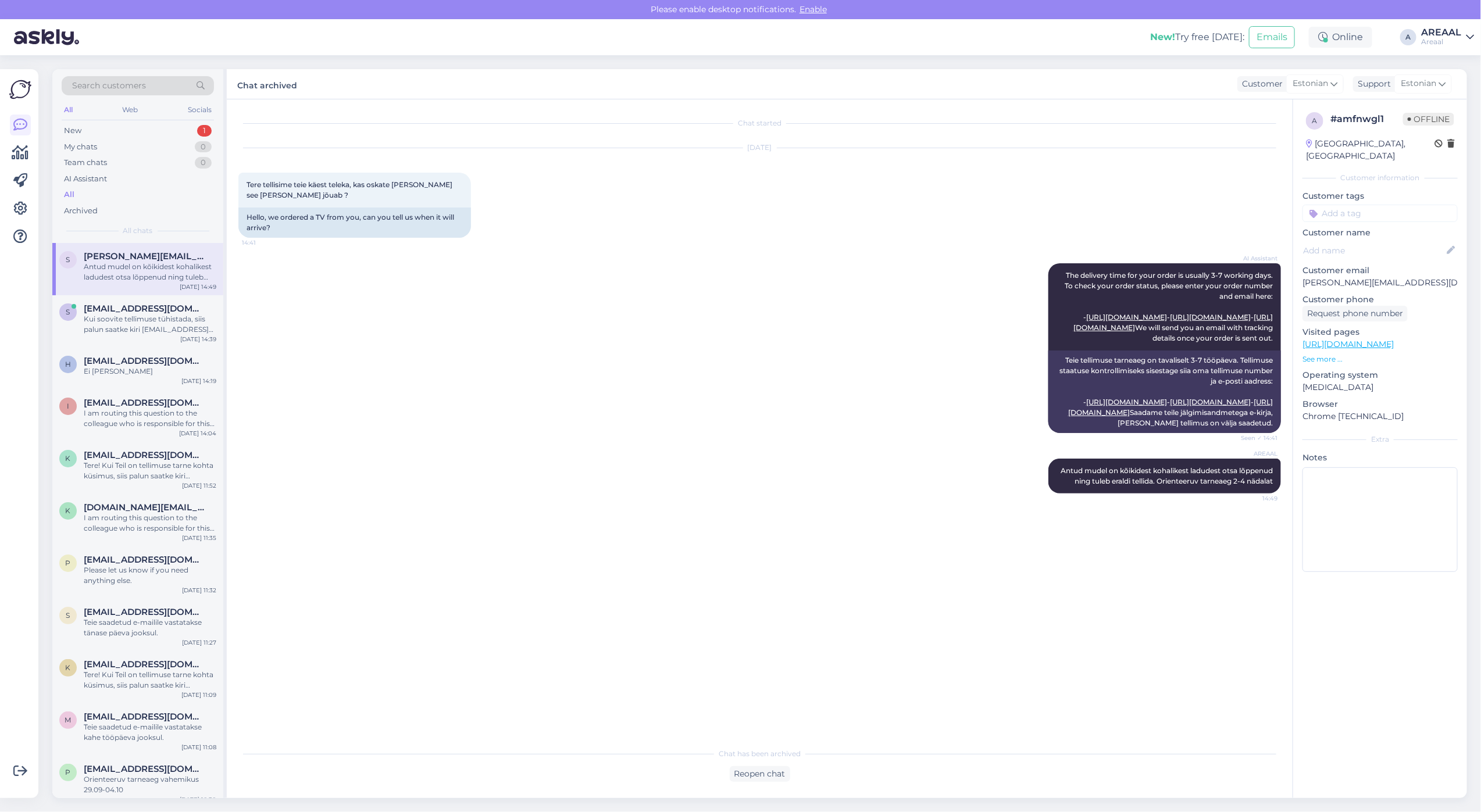
drag, startPoint x: 923, startPoint y: 384, endPoint x: 909, endPoint y: 212, distance: 172.6
click at [923, 382] on div "AI Assistant The delivery time for your order is usually 3-7 working days. To c…" at bounding box center [760, 348] width 1042 height 195
click at [181, 166] on div "Team chats 0" at bounding box center [138, 162] width 153 height 16
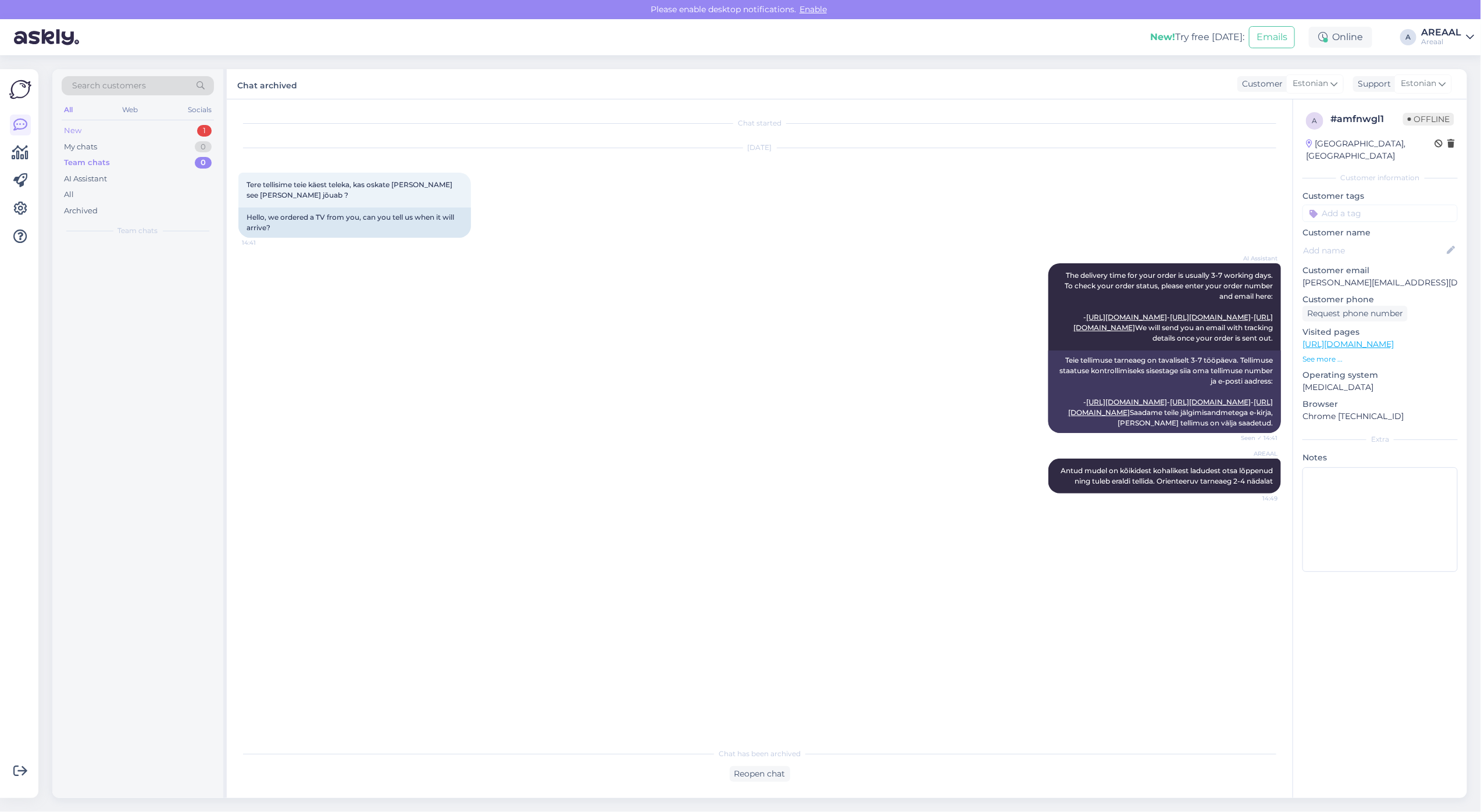
click at [190, 126] on div "New 1" at bounding box center [138, 131] width 153 height 16
click at [173, 288] on div "I Iris.juhani@gmail.com I am routing this question to the colleague who is resp…" at bounding box center [138, 269] width 171 height 52
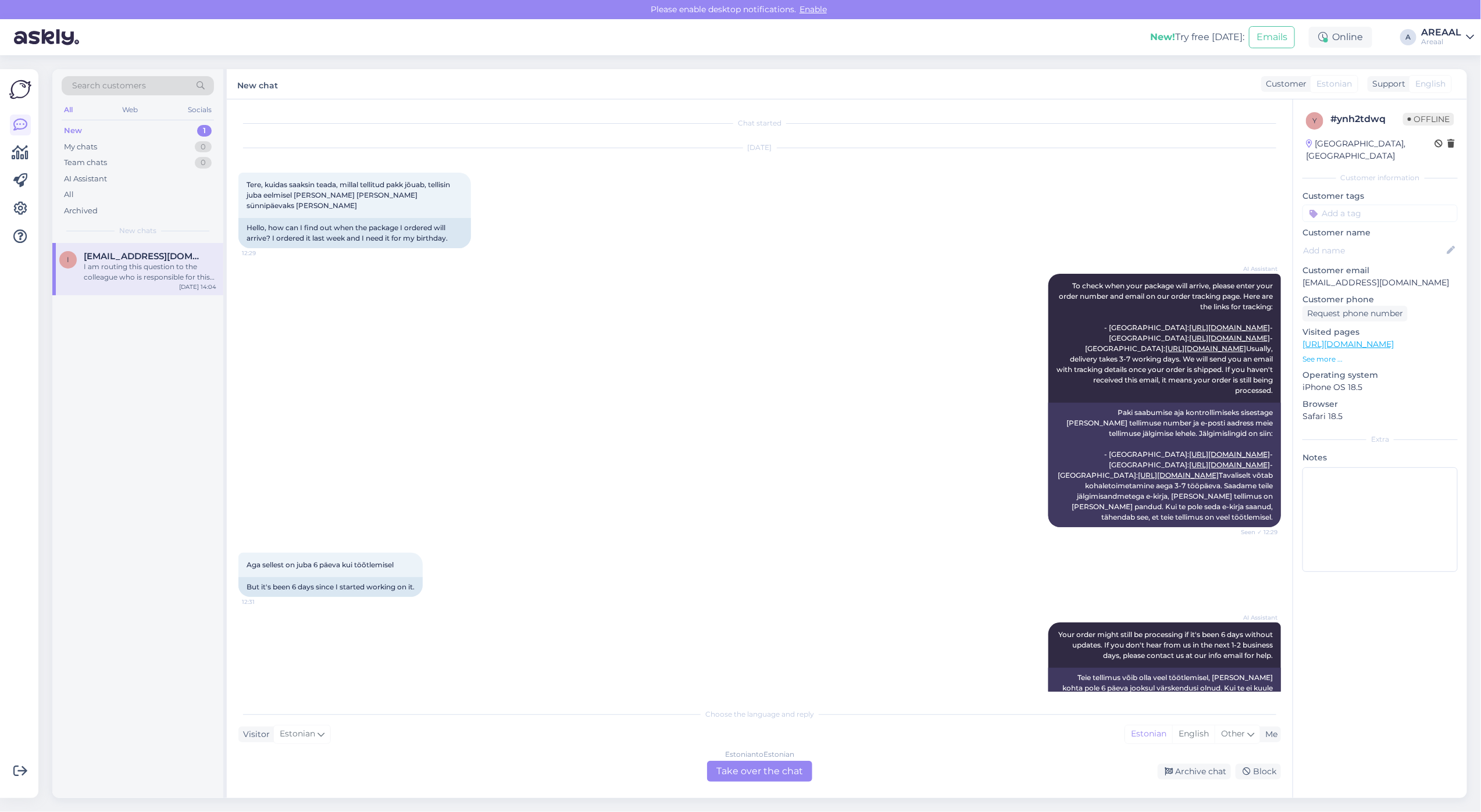
scroll to position [1788, 0]
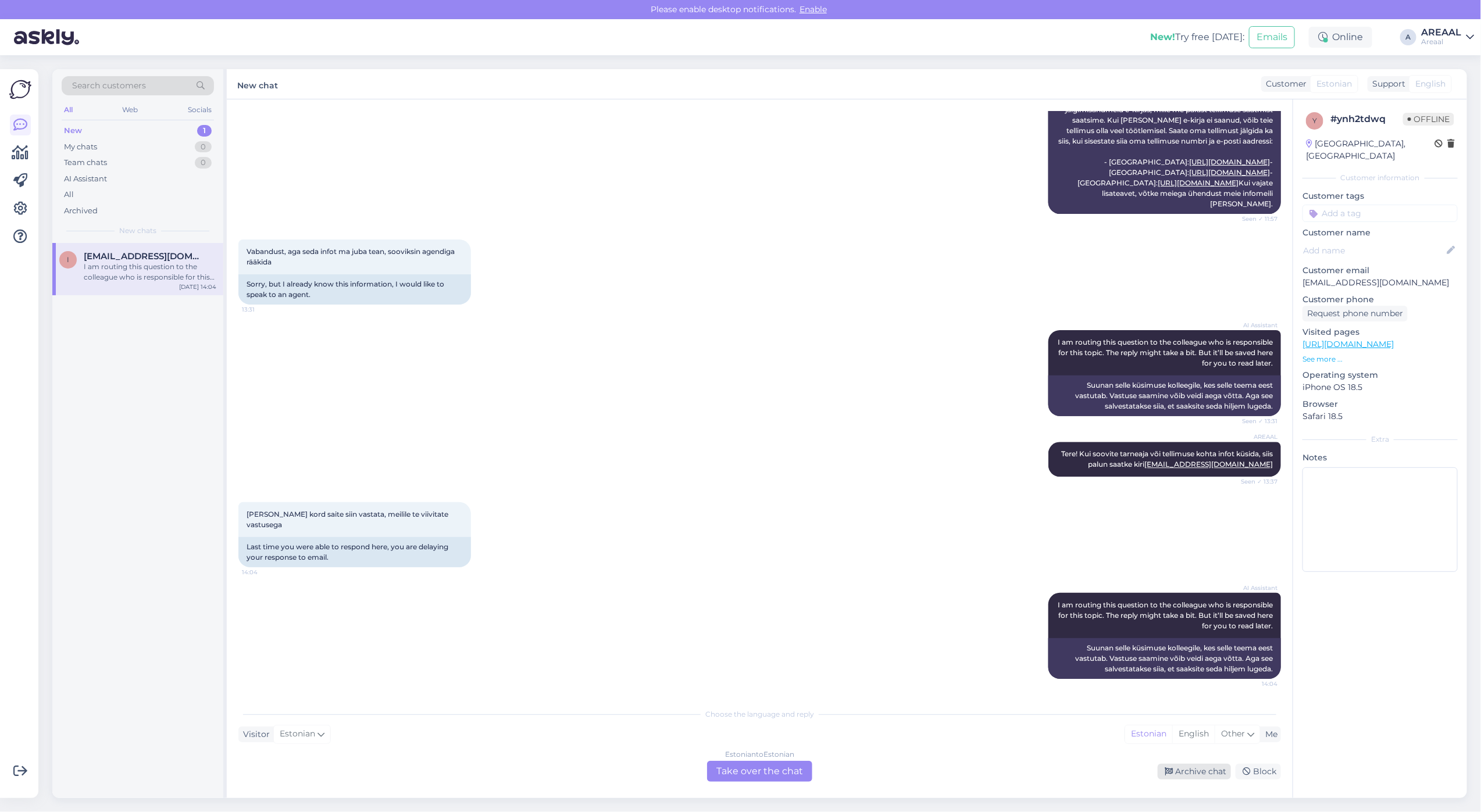
click at [1192, 769] on div "Archive chat" at bounding box center [1194, 771] width 73 height 16
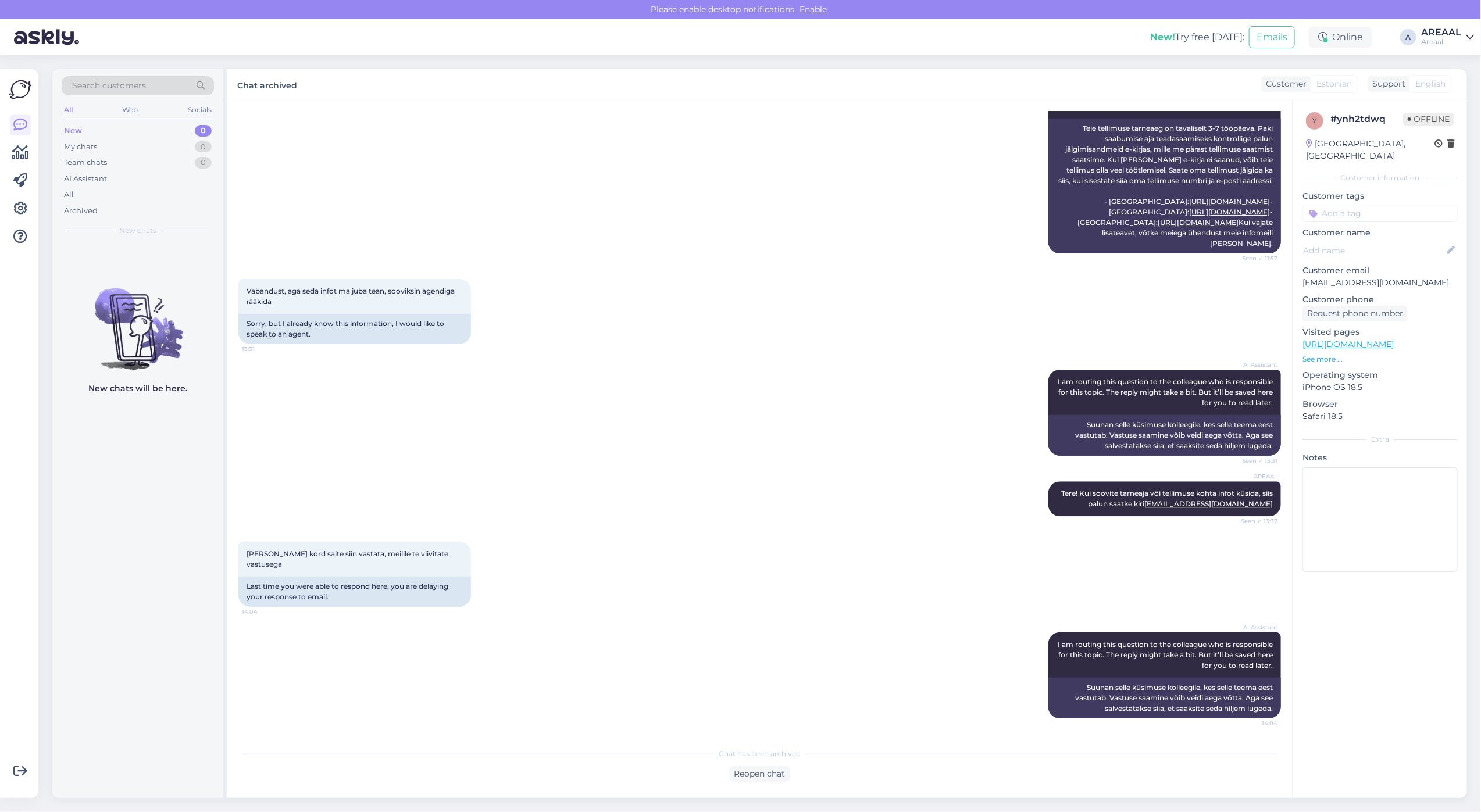
click at [663, 332] on div "Vabandust, aga seda infot ma juba tean, sooviksin agendiga rääkida 13:31 Sorry,…" at bounding box center [760, 312] width 1042 height 91
click at [140, 193] on div "All" at bounding box center [138, 194] width 153 height 16
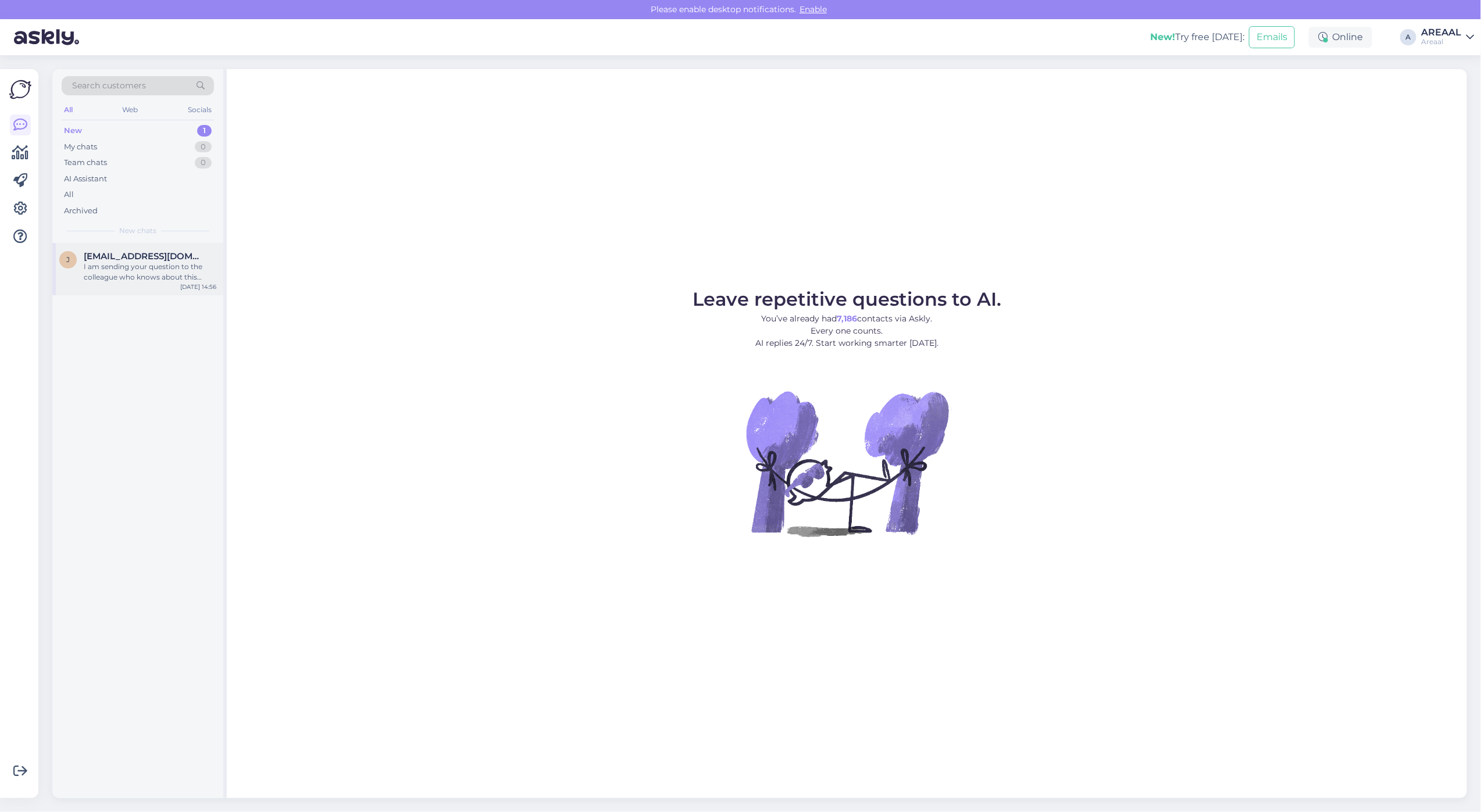
click at [167, 272] on div "I am sending your question to the colleague who knows about this topic. It migh…" at bounding box center [150, 272] width 133 height 21
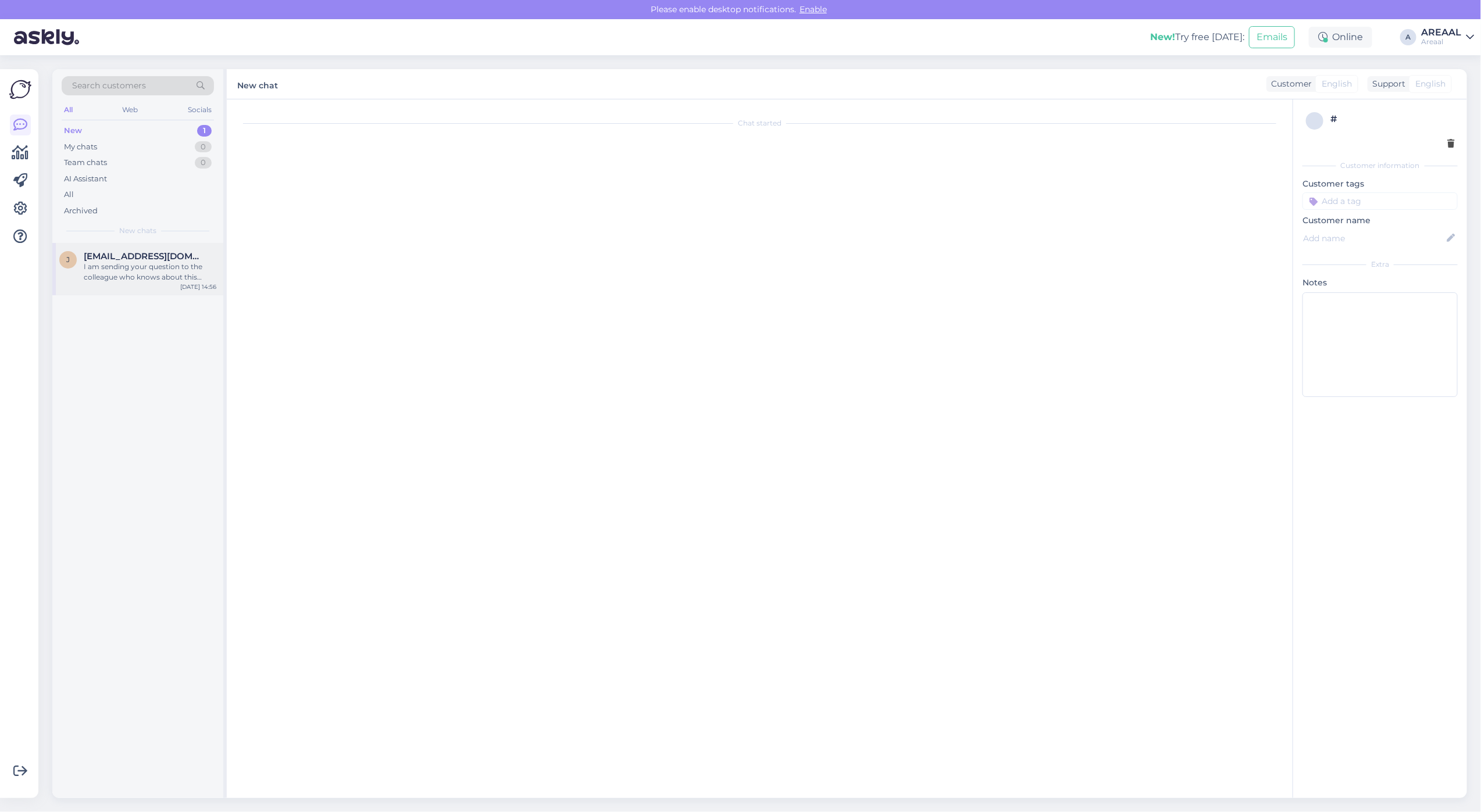
scroll to position [1282, 0]
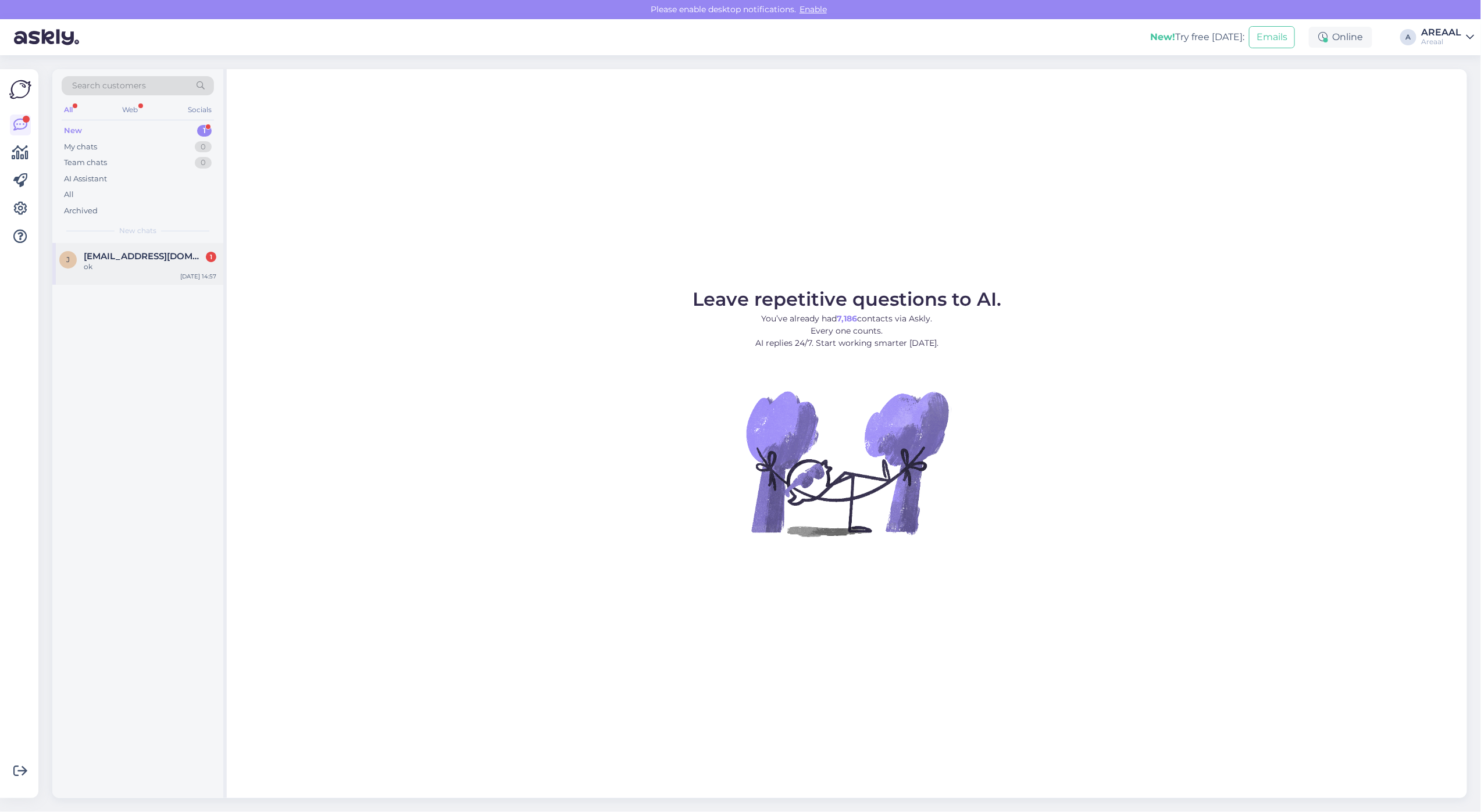
click at [147, 267] on div "ok" at bounding box center [150, 267] width 133 height 11
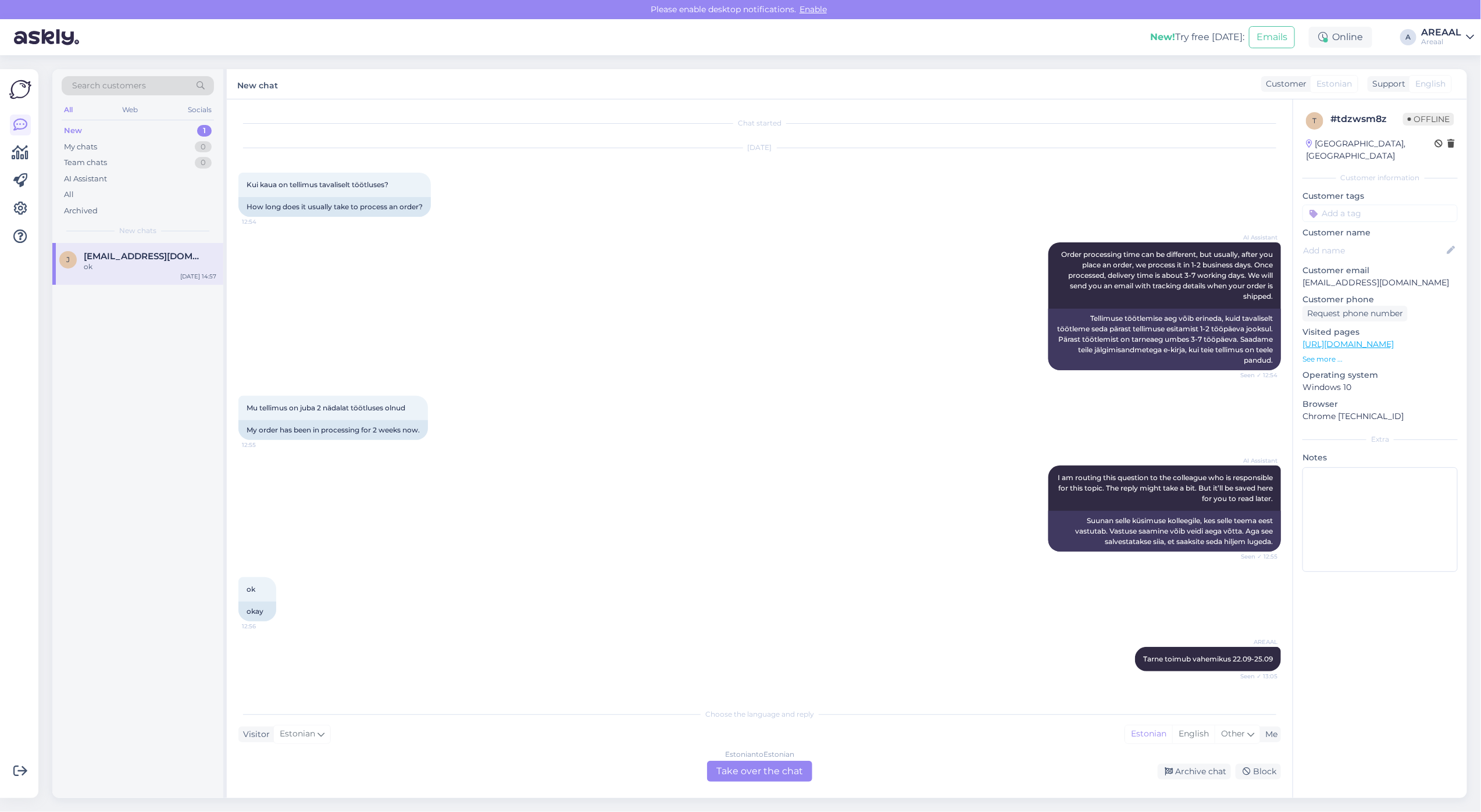
scroll to position [1352, 0]
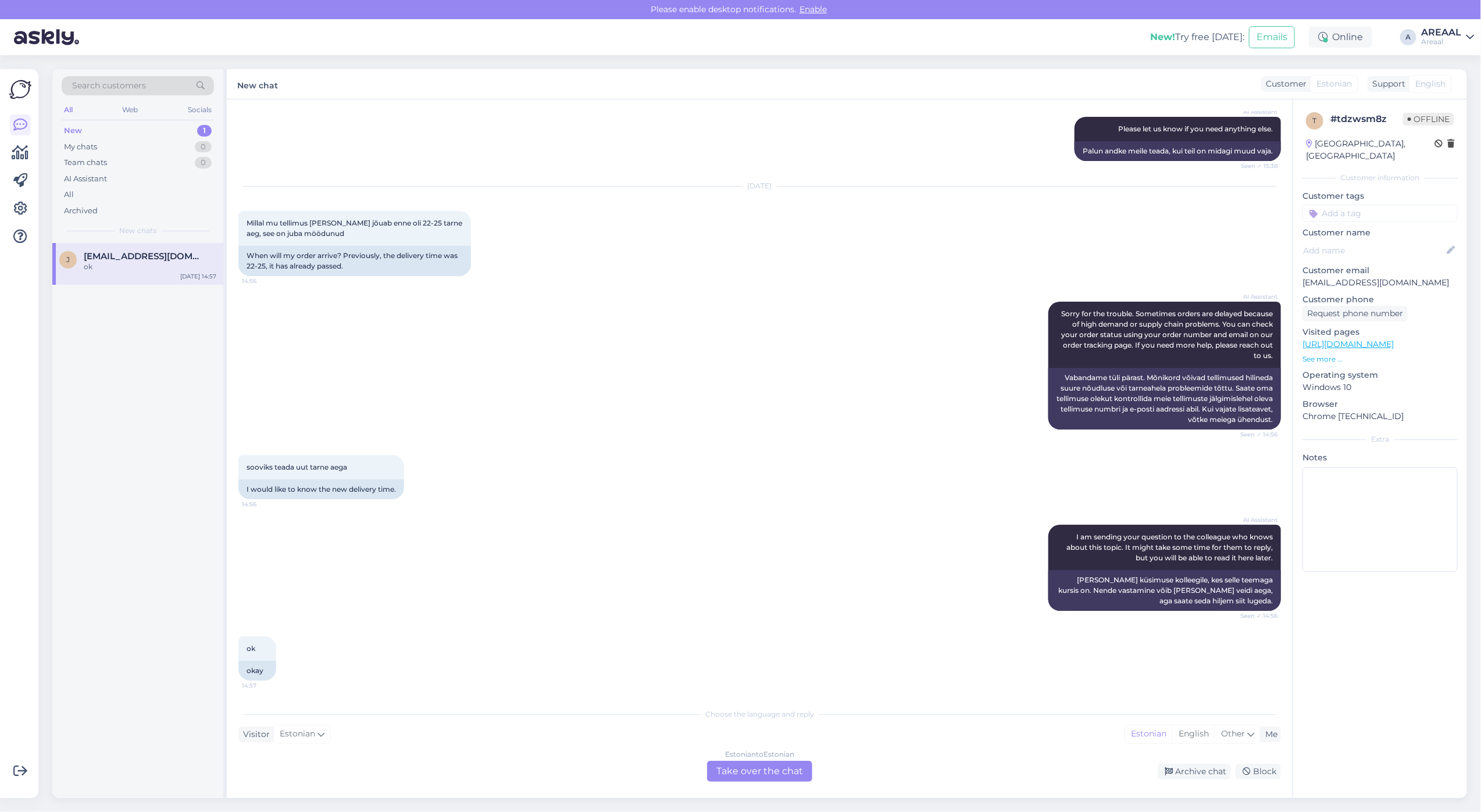
click at [775, 775] on div "Estonian to Estonian Take over the chat" at bounding box center [760, 772] width 105 height 21
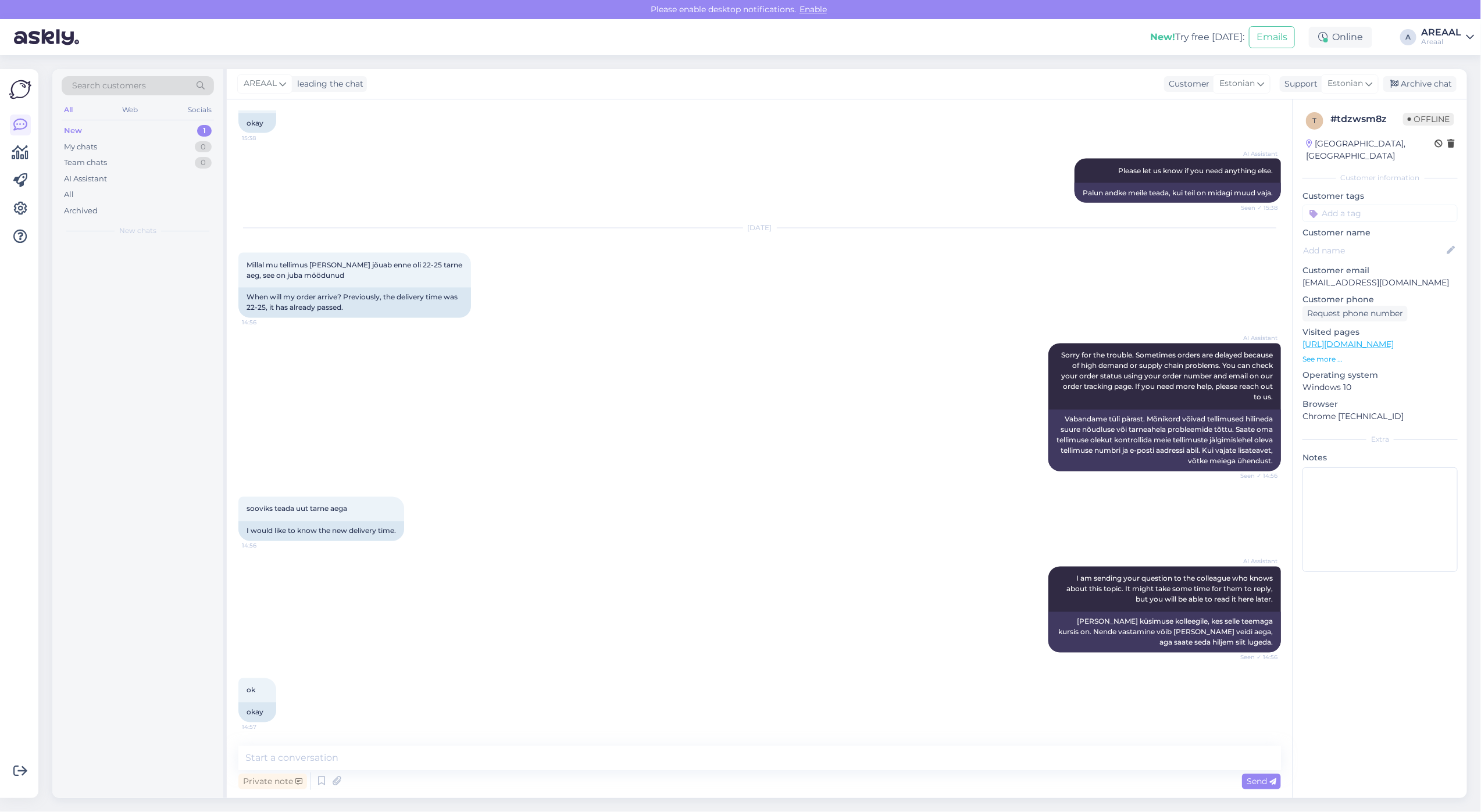
scroll to position [1308, 0]
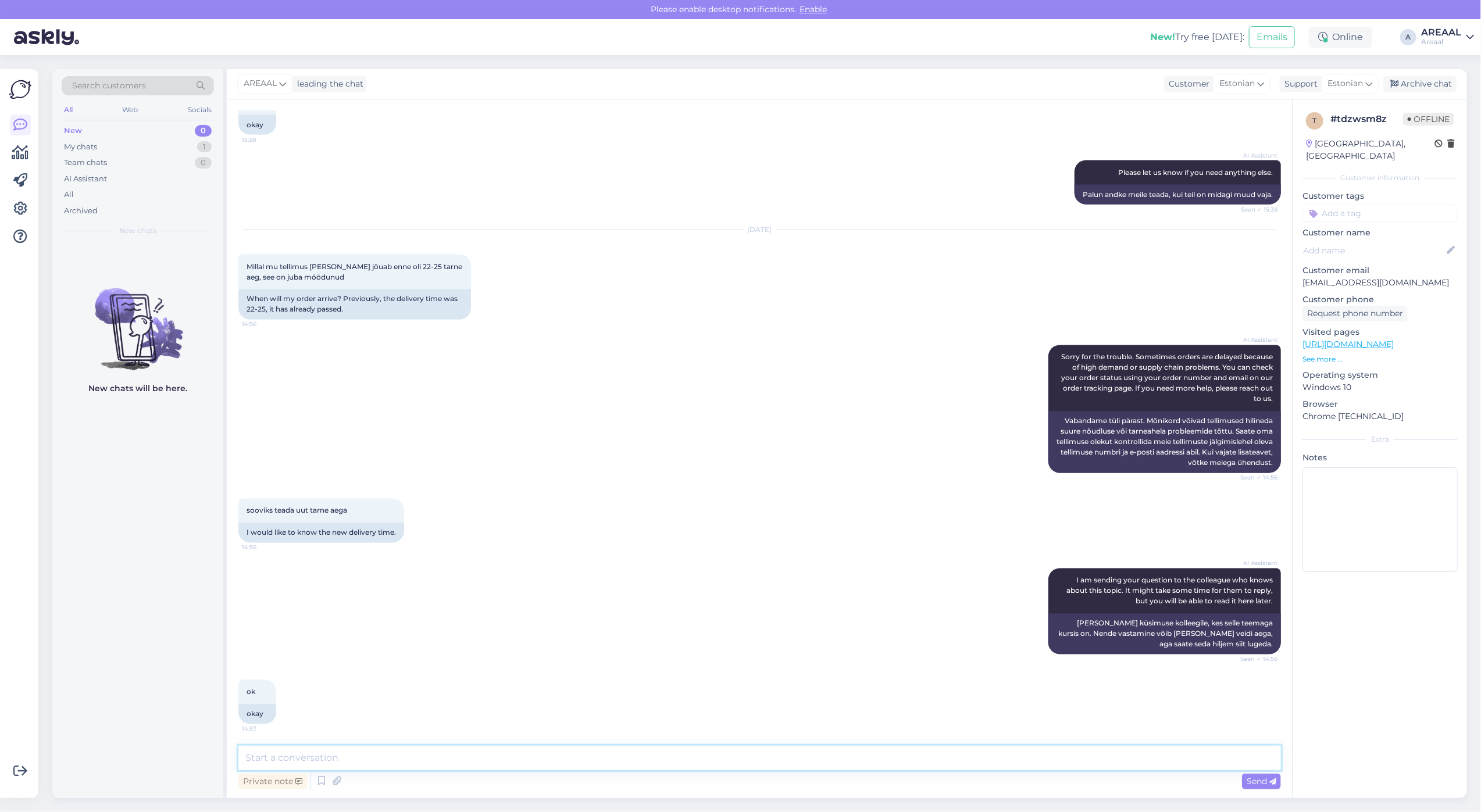
click at [999, 767] on textarea at bounding box center [760, 758] width 1042 height 25
click at [999, 766] on textarea at bounding box center [760, 758] width 1042 height 25
paste textarea "Toote jõudmine lattu on kahjuks hilinenud, vabandame viivituse pärast. Tänase s…"
type textarea "Toote jõudmine lattu on kahjuks hilinenud, vabandame viivituse pärast. Tänase s…"
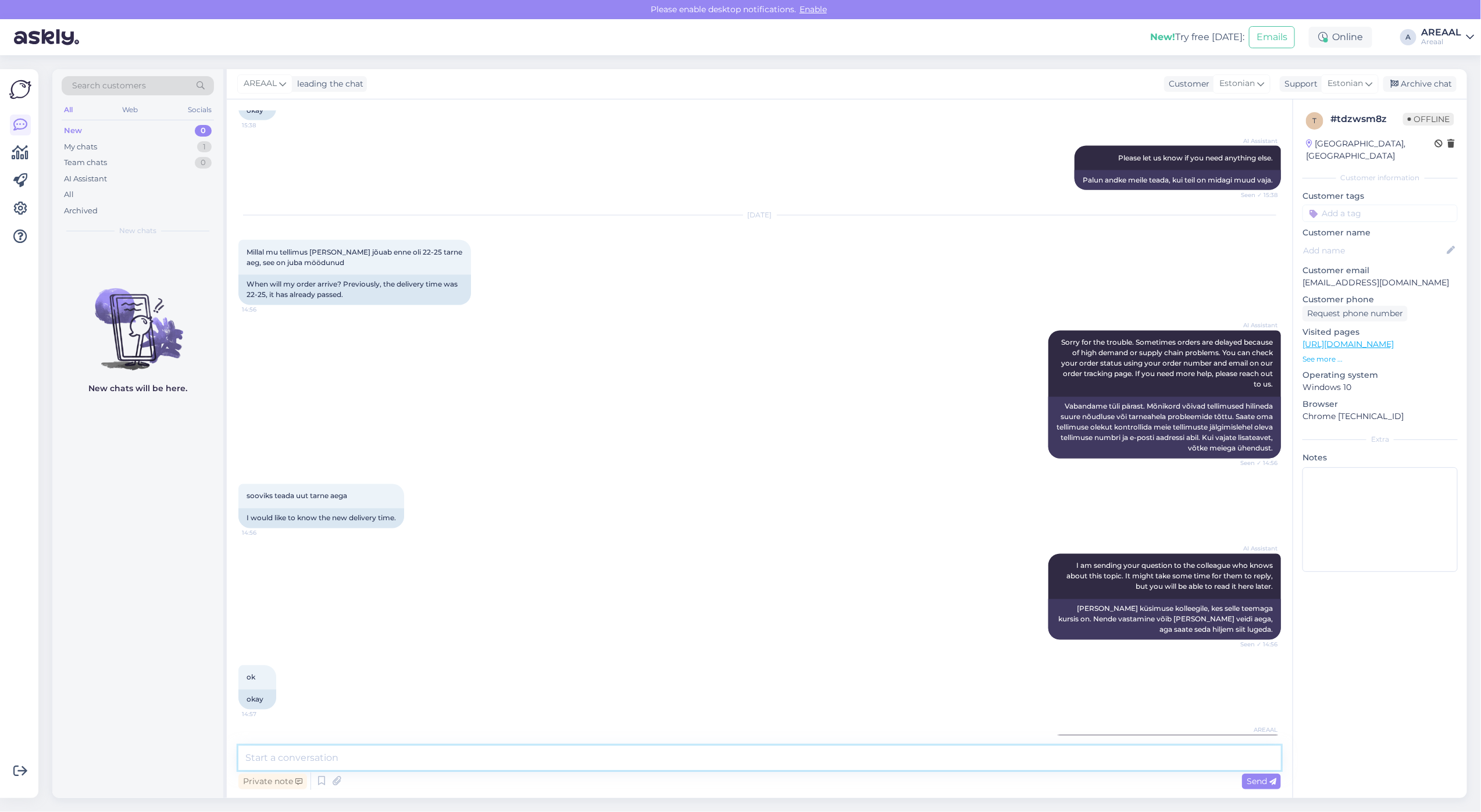
scroll to position [1389, 0]
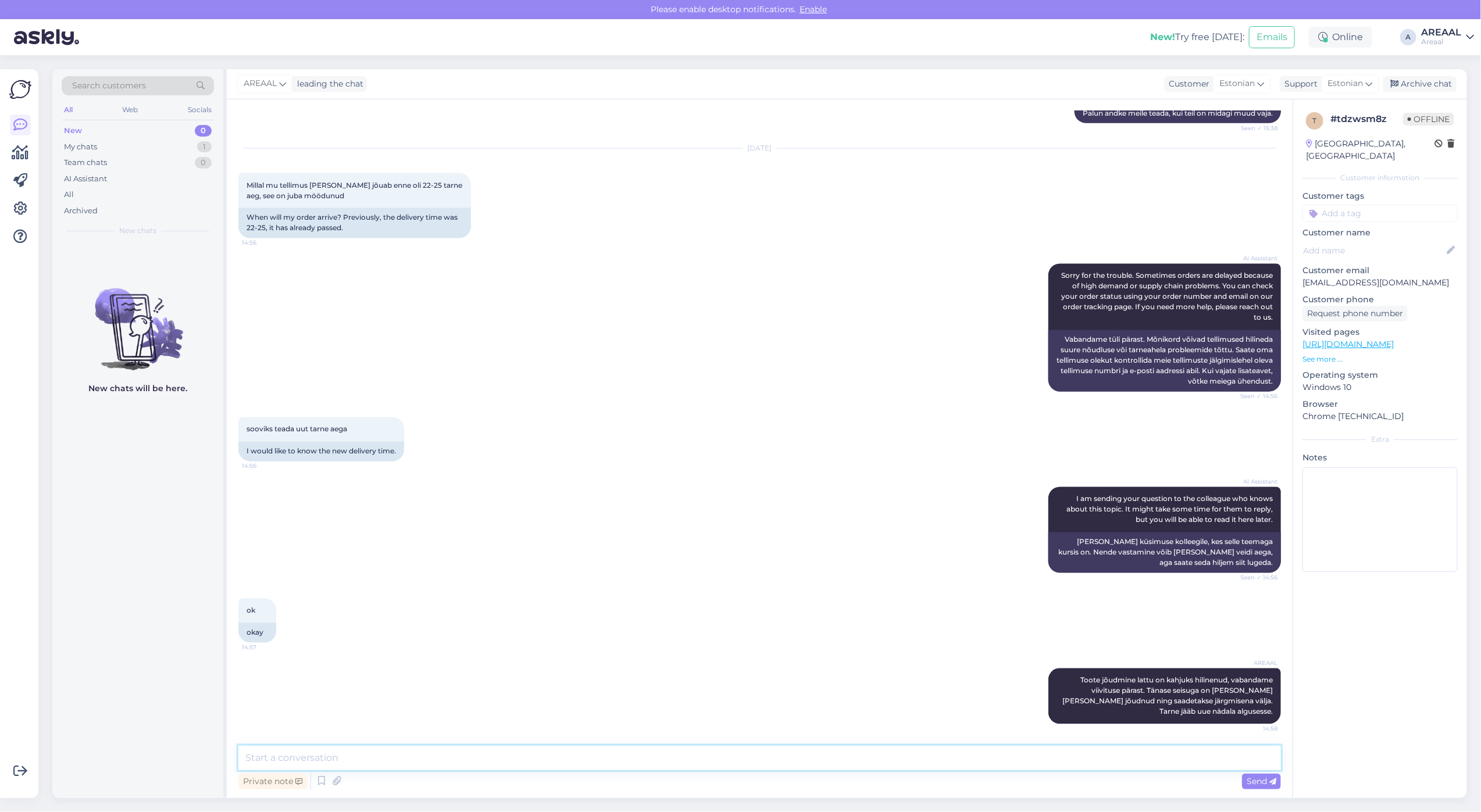
click at [1054, 750] on textarea at bounding box center [760, 758] width 1042 height 25
paste textarea "[PERSON_NAME] andke teada, kas jätame tellimuse aktiivseks või soovite selle tü…"
type textarea "[PERSON_NAME] andke teada, kas jätame tellimuse aktiivseks või soovite selle tü…"
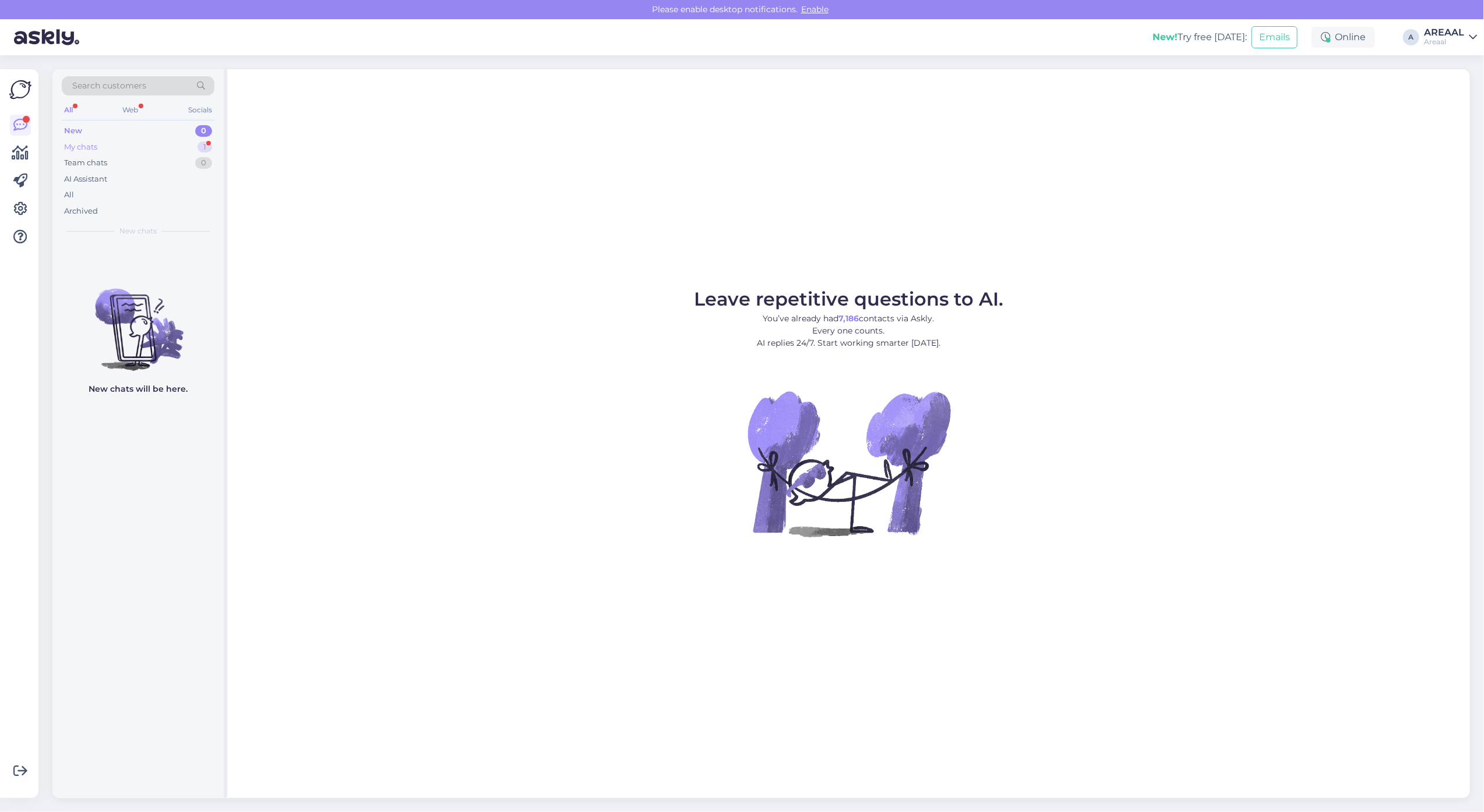
click at [188, 150] on div "My chats 1" at bounding box center [138, 147] width 153 height 16
